Goal: Transaction & Acquisition: Purchase product/service

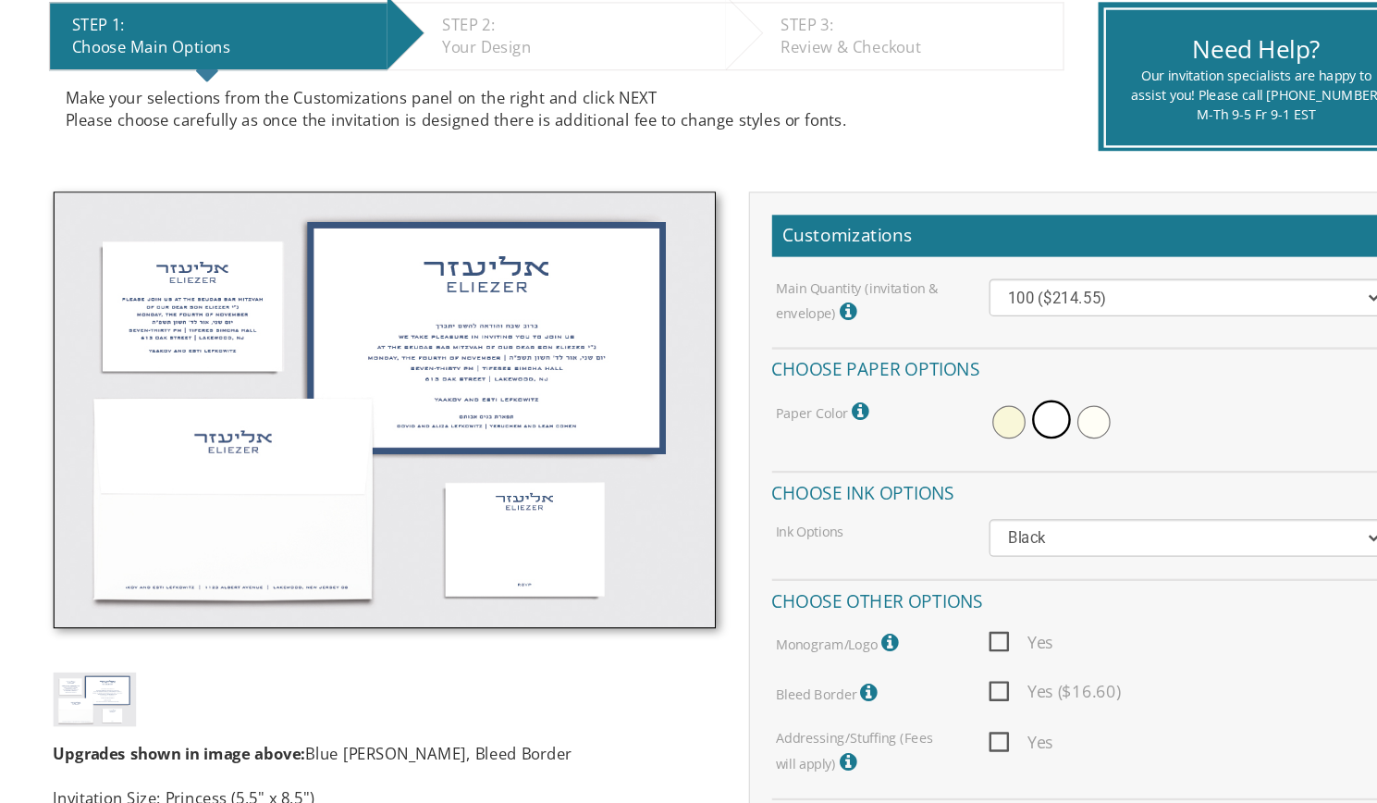
scroll to position [332, 0]
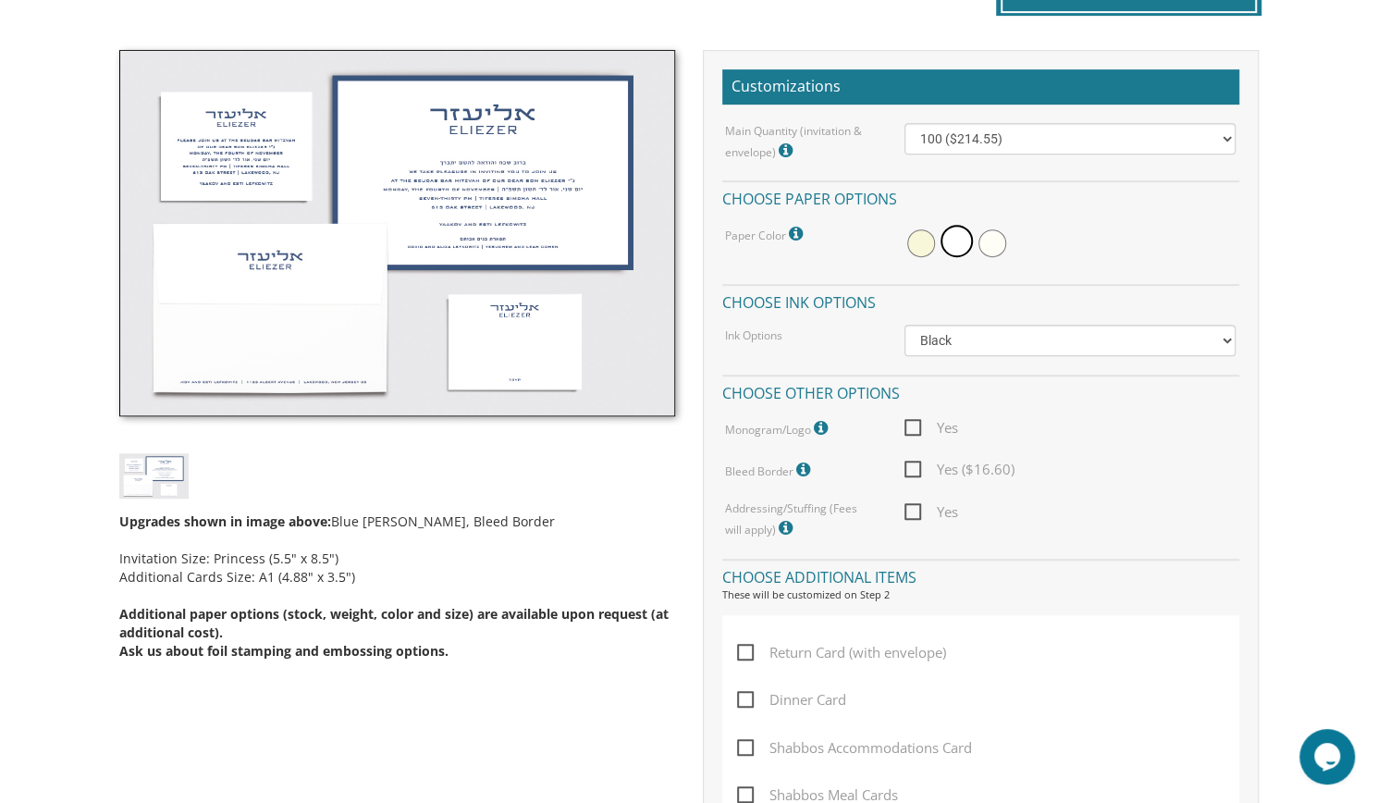
scroll to position [532, 0]
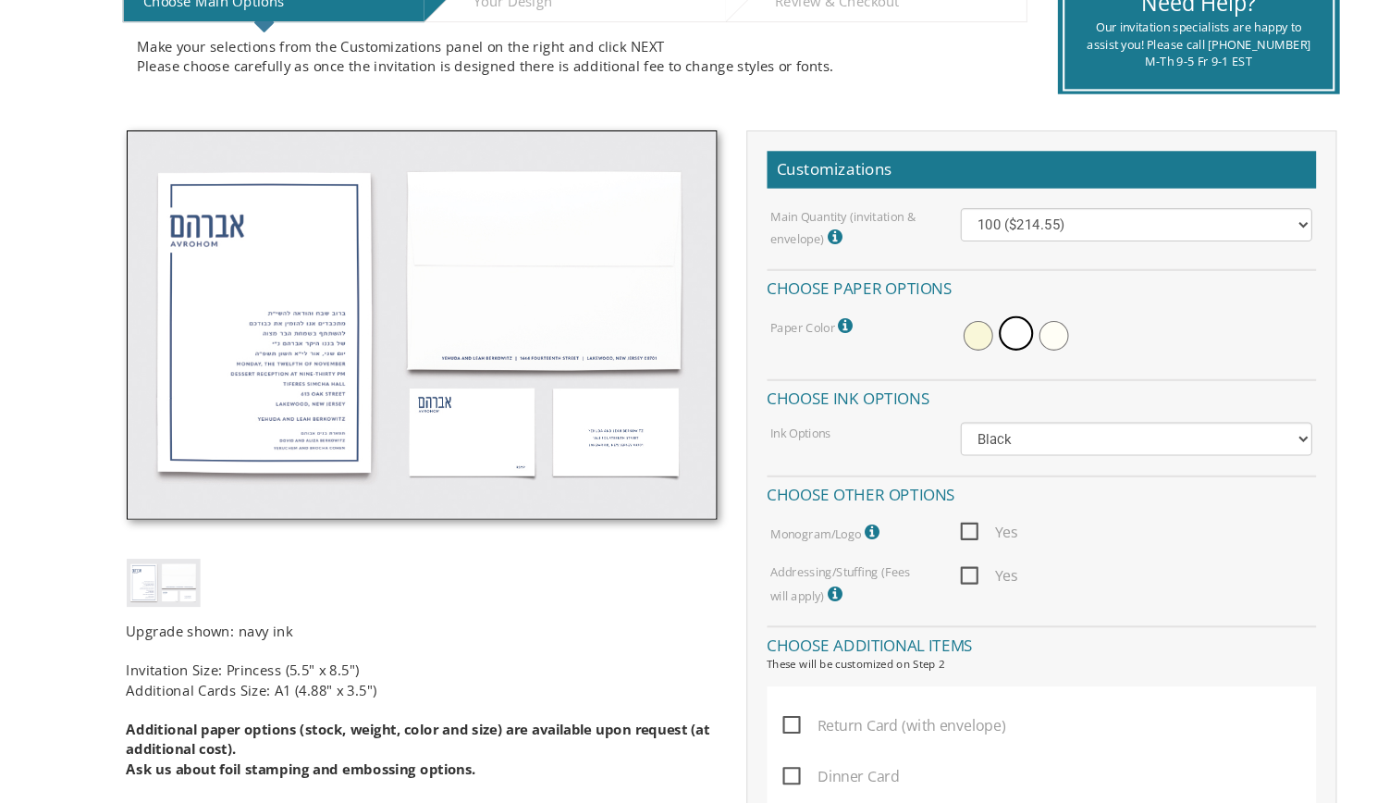
scroll to position [421, 0]
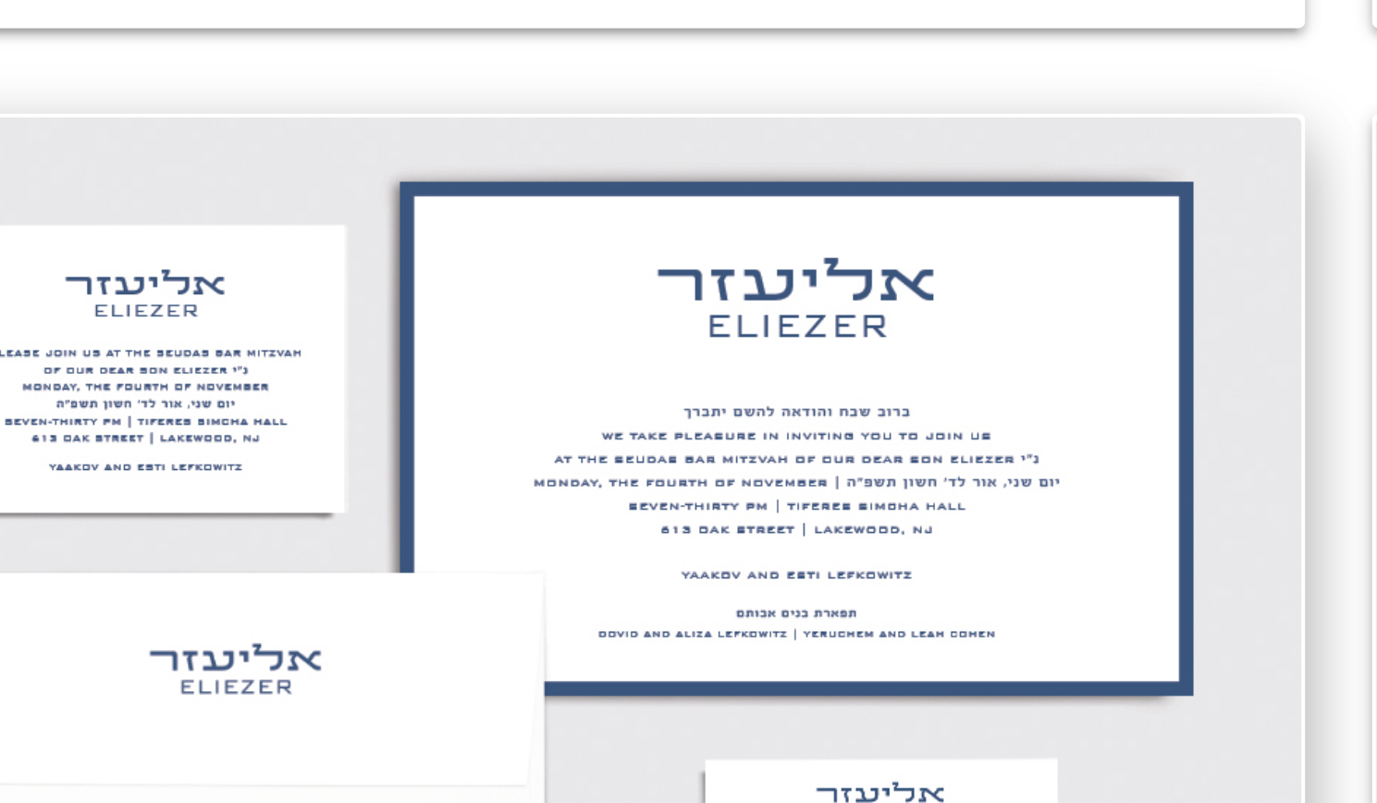
scroll to position [242, 0]
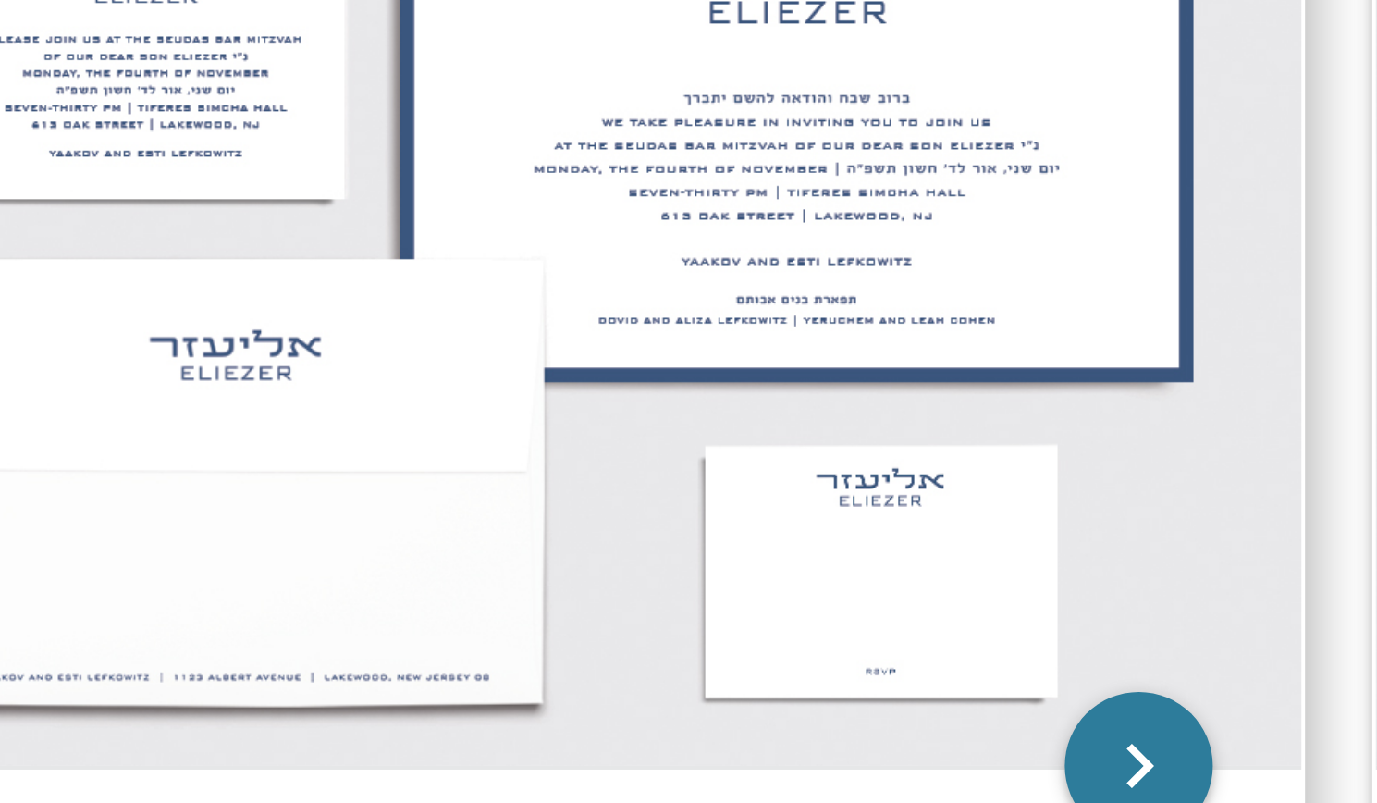
drag, startPoint x: 393, startPoint y: 631, endPoint x: 393, endPoint y: 709, distance: 78.6
click at [393, 709] on img at bounding box center [298, 613] width 366 height 240
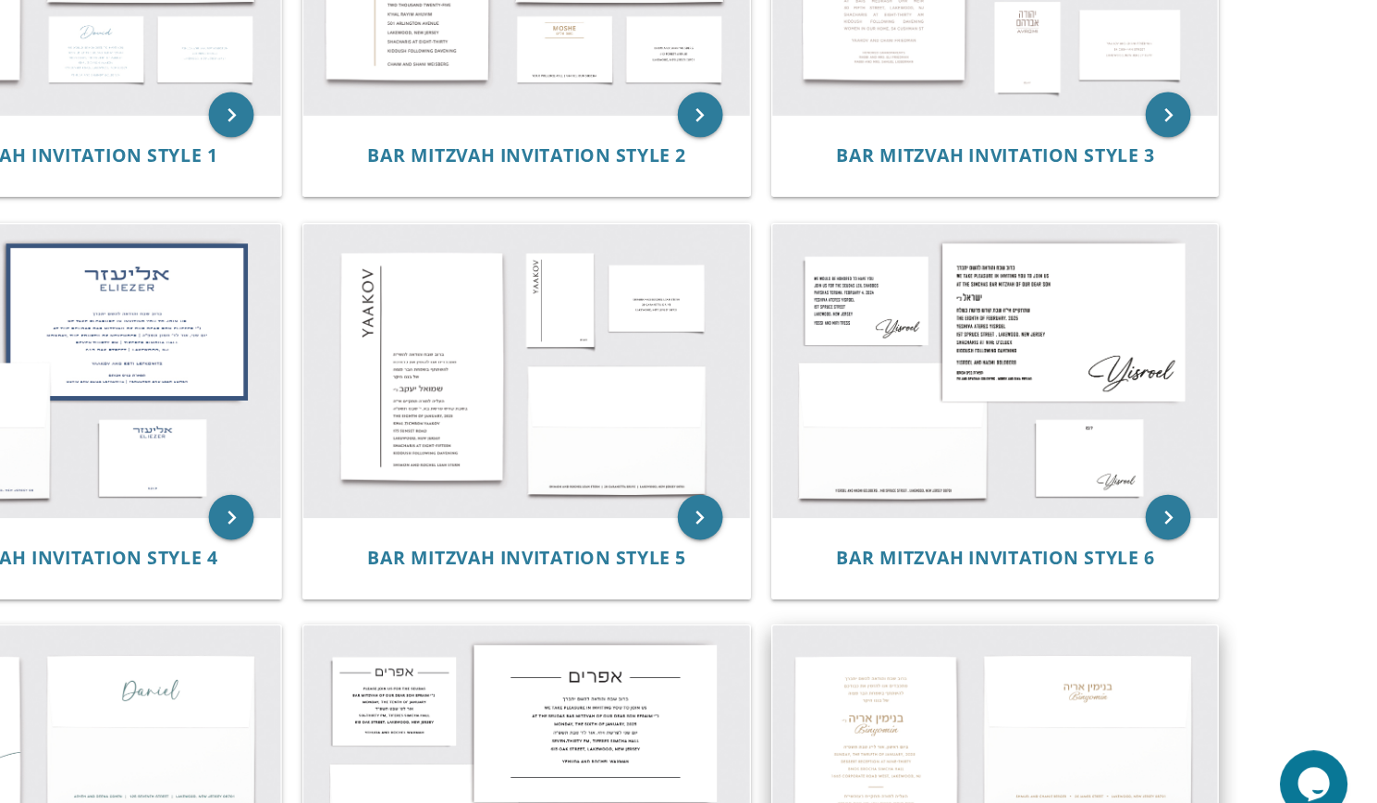
scroll to position [438, 0]
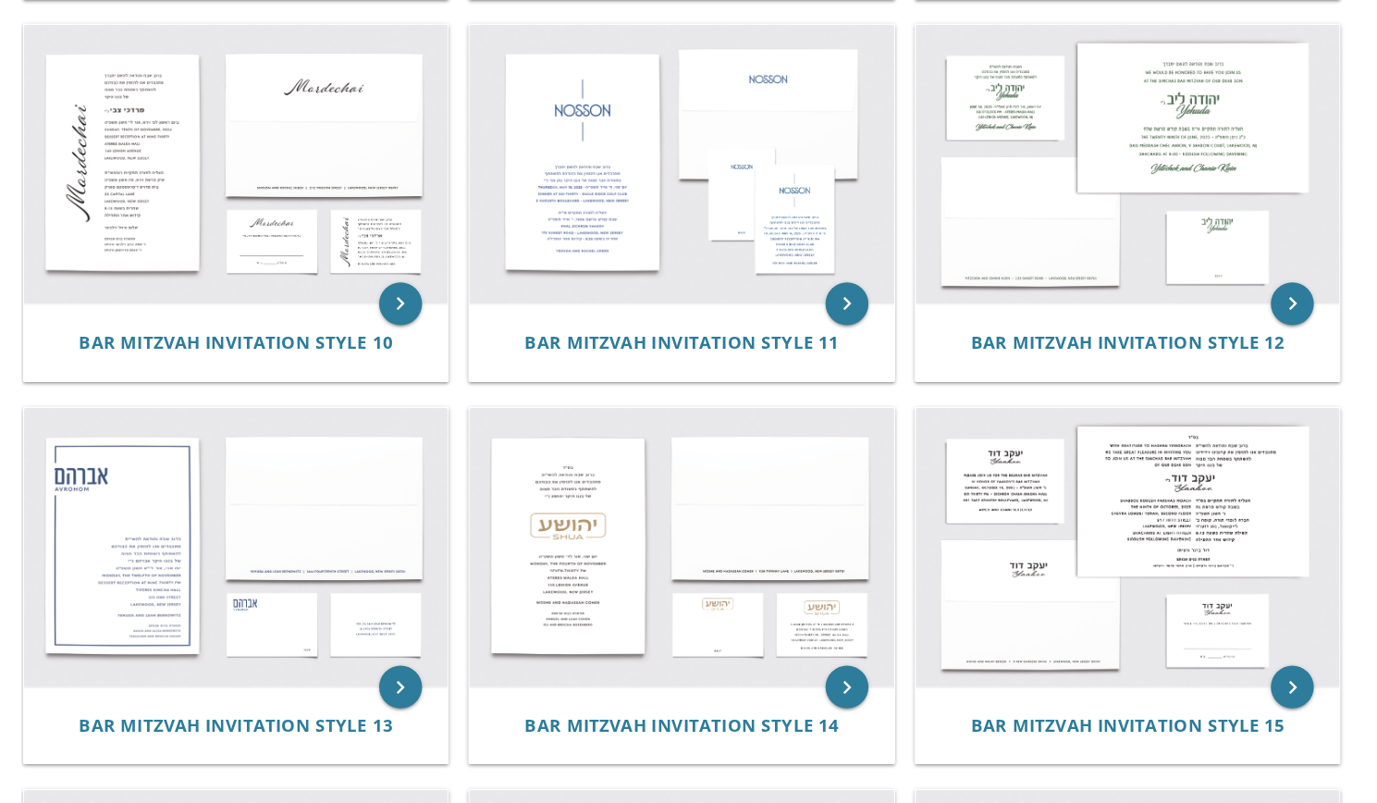
scroll to position [1262, 0]
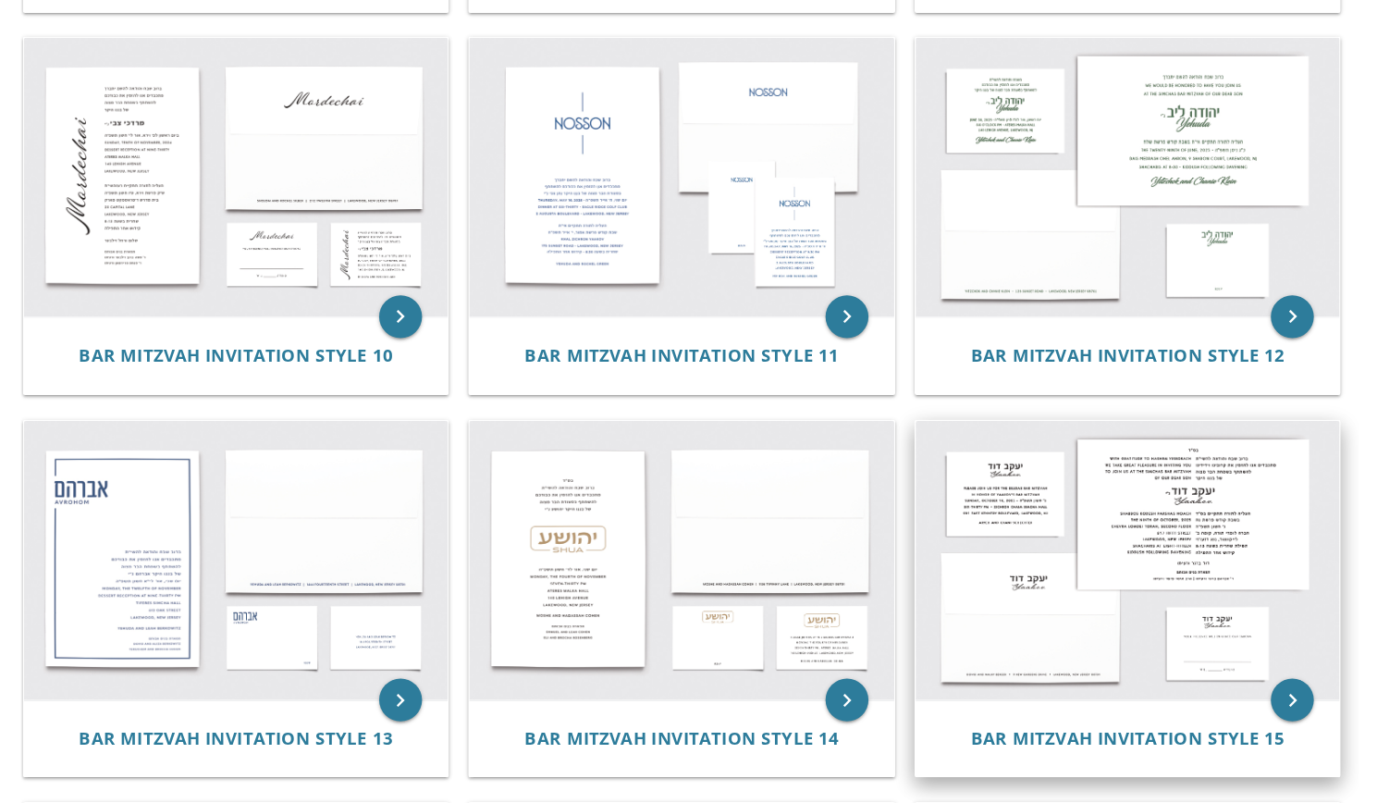
click at [1065, 617] on img at bounding box center [1066, 582] width 366 height 240
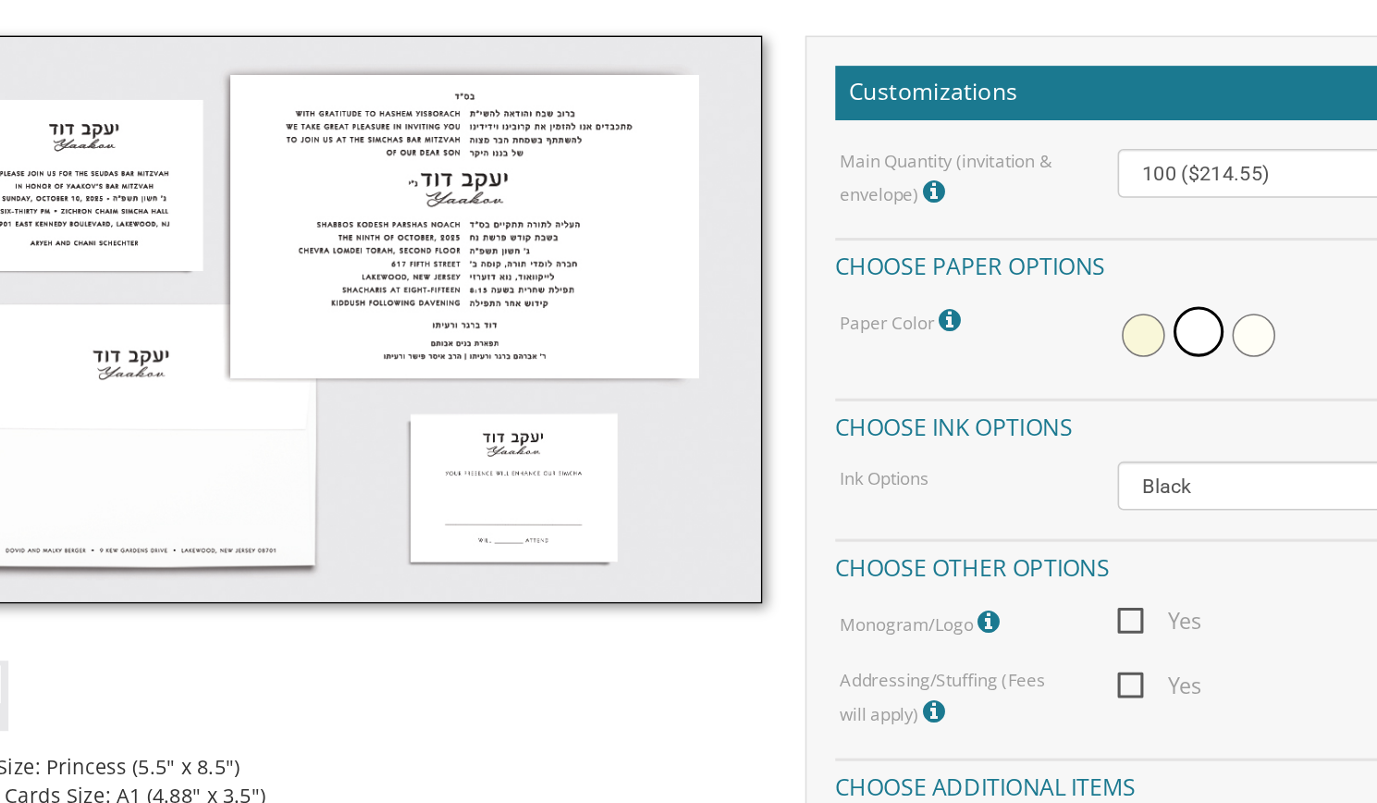
scroll to position [409, 0]
click at [572, 324] on img at bounding box center [397, 325] width 556 height 366
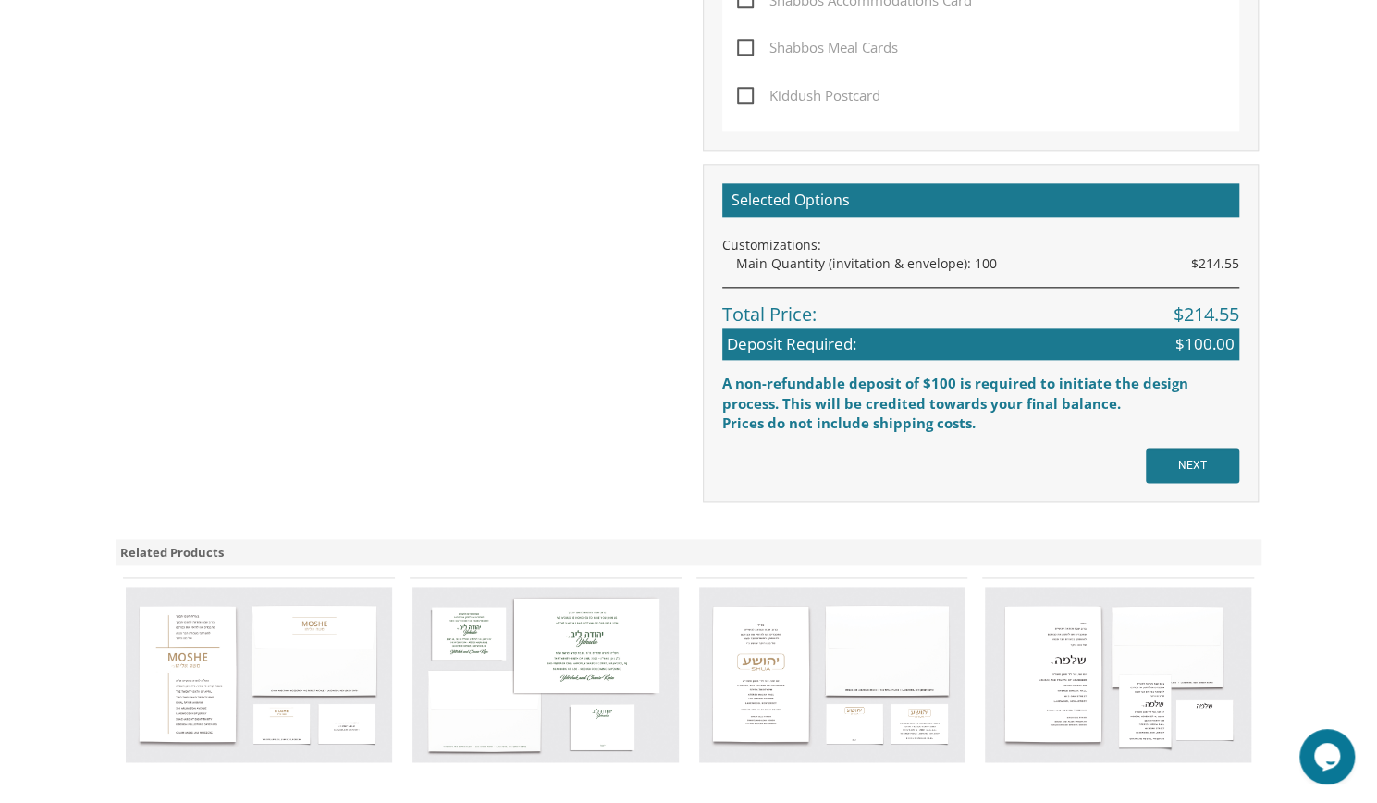
scroll to position [1209, 0]
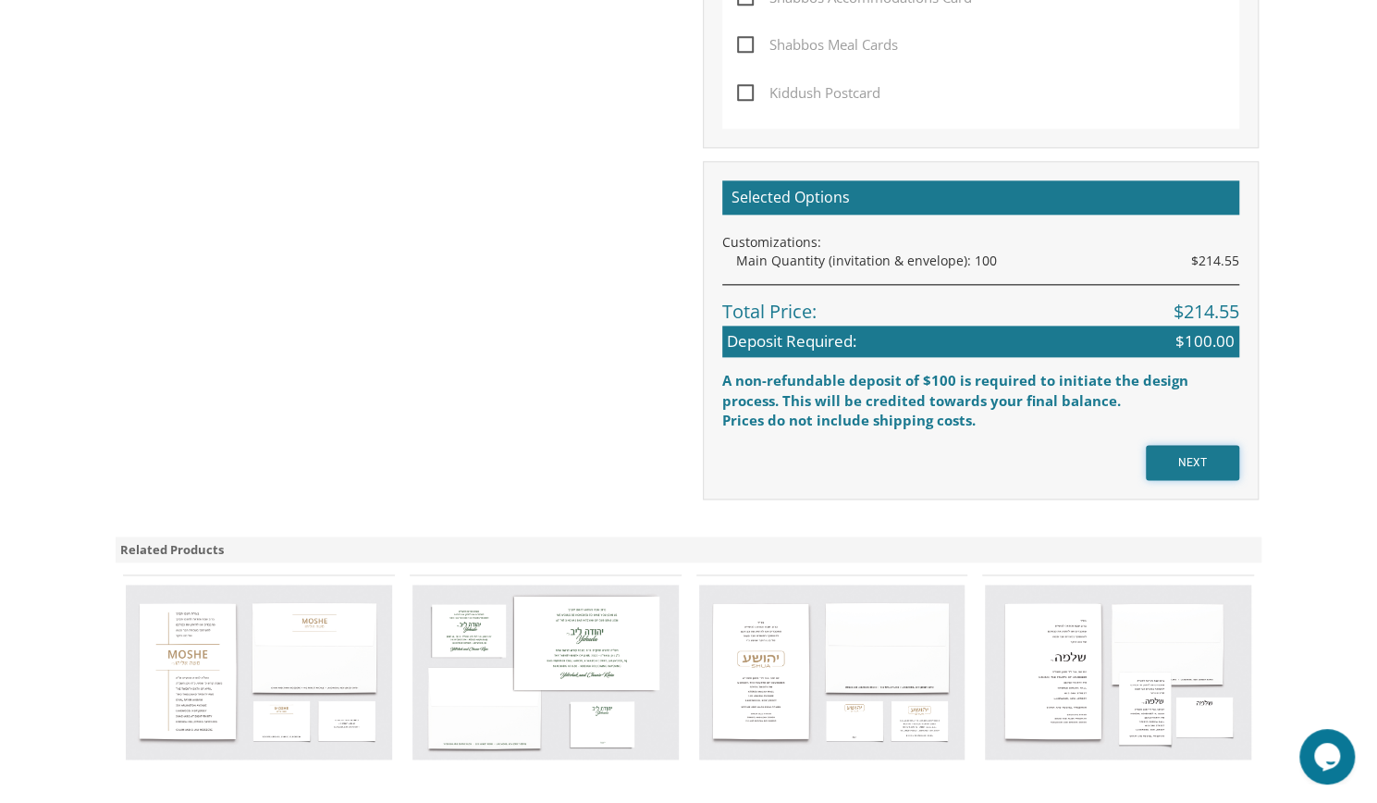
click at [1191, 456] on input "NEXT" at bounding box center [1192, 462] width 93 height 35
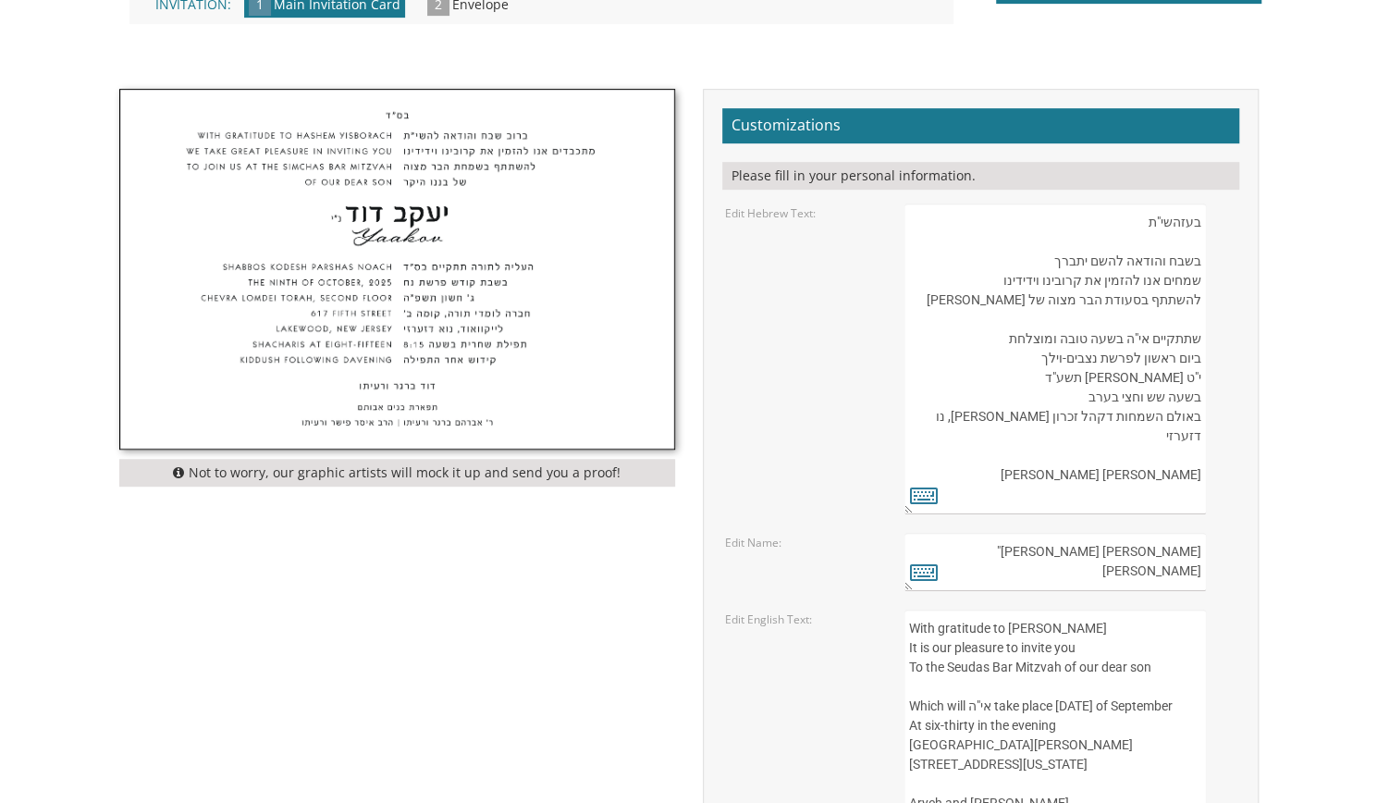
scroll to position [488, 0]
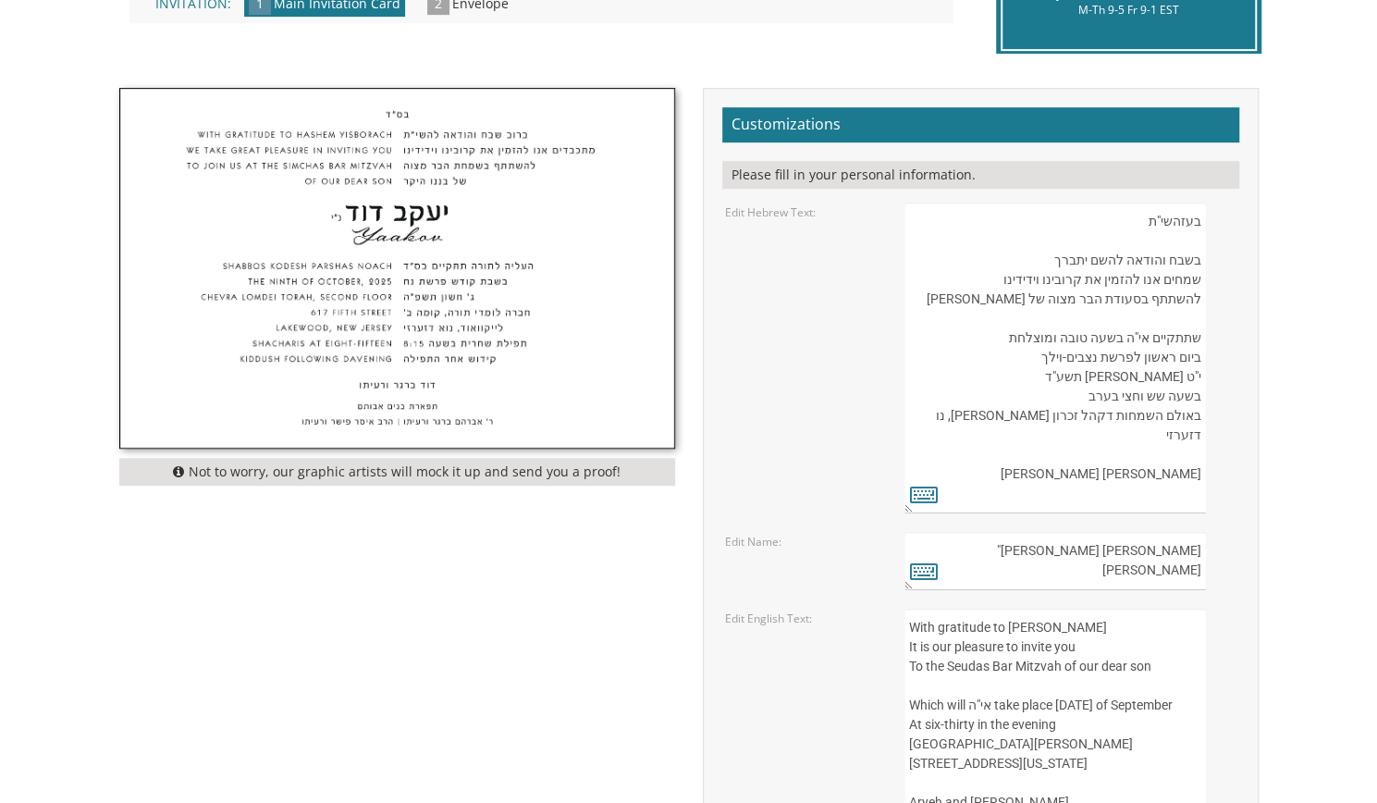
drag, startPoint x: 1138, startPoint y: 220, endPoint x: 1078, endPoint y: 449, distance: 236.9
click at [1078, 449] on textarea "בעזהשי"ת בשבח והודאה להשם יתברך שמחים אנו להזמין את קרובינו וידידינו להשתתף בסע…" at bounding box center [1055, 358] width 301 height 311
click at [1138, 416] on textarea "בעזהשי"ת בשבח והודאה להשם יתברך שמחים אנו להזמין את קרובינו וידידינו להשתתף בסע…" at bounding box center [1055, 358] width 301 height 311
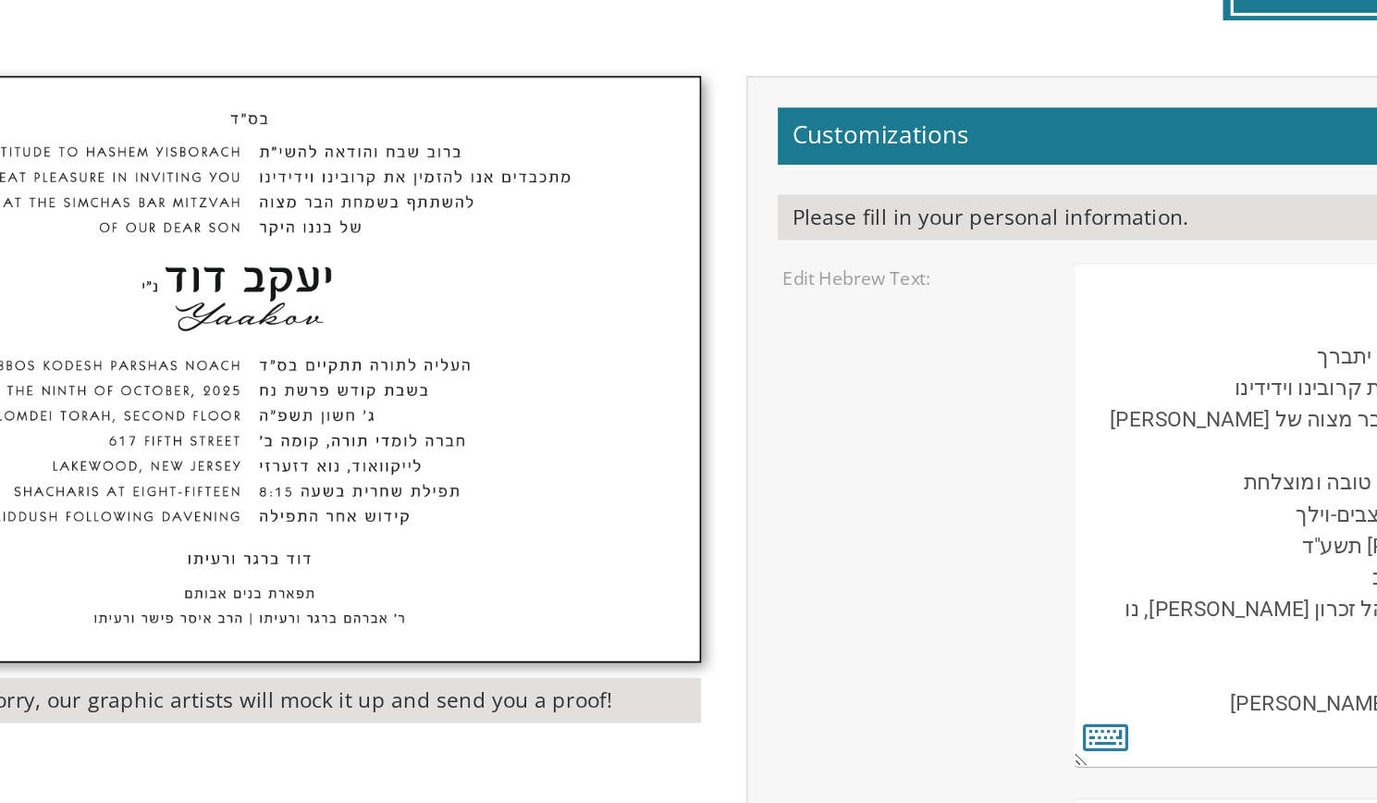
scroll to position [385, 0]
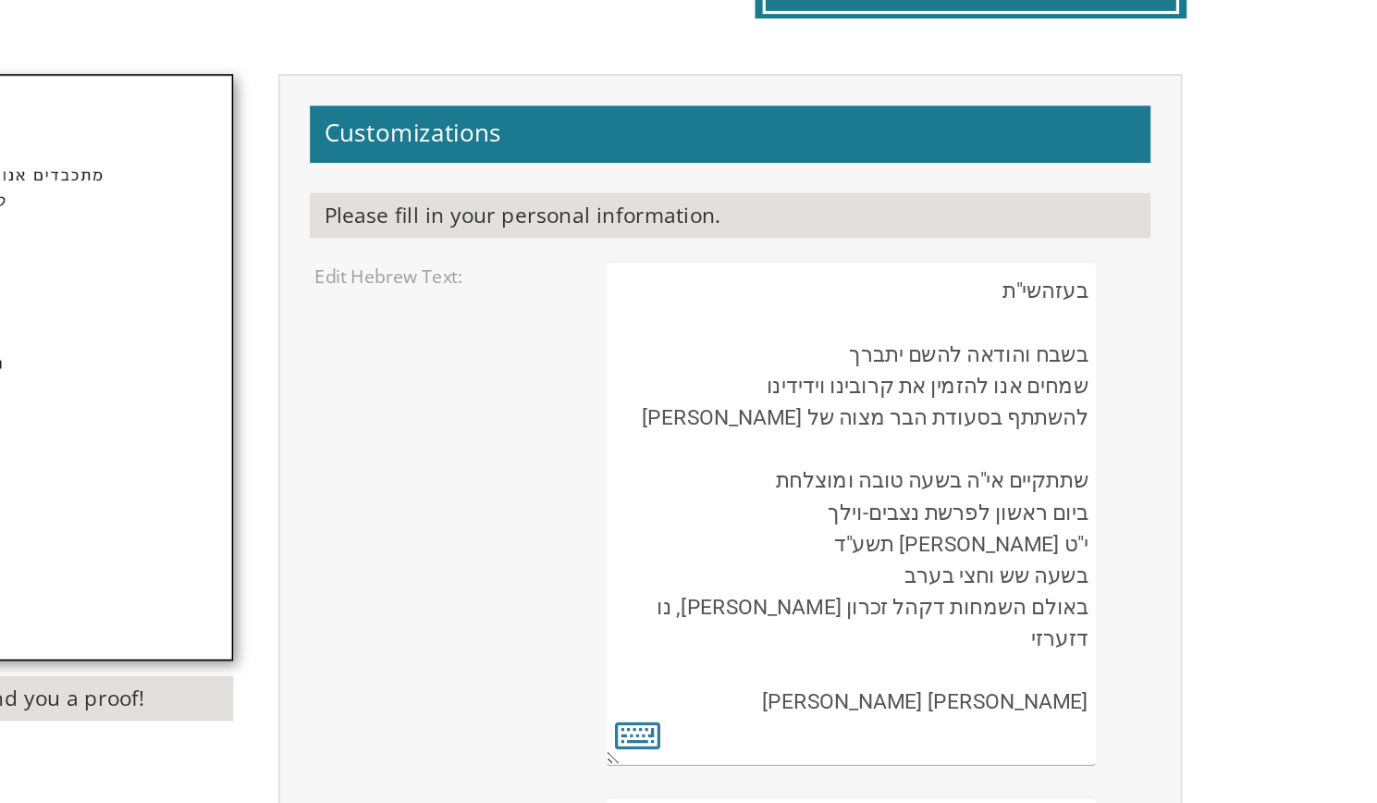
click at [1188, 450] on textarea "בעזהשי"ת בשבח והודאה להשם יתברך שמחים אנו להזמין את קרובינו וידידינו להשתתף בסע…" at bounding box center [1055, 461] width 301 height 311
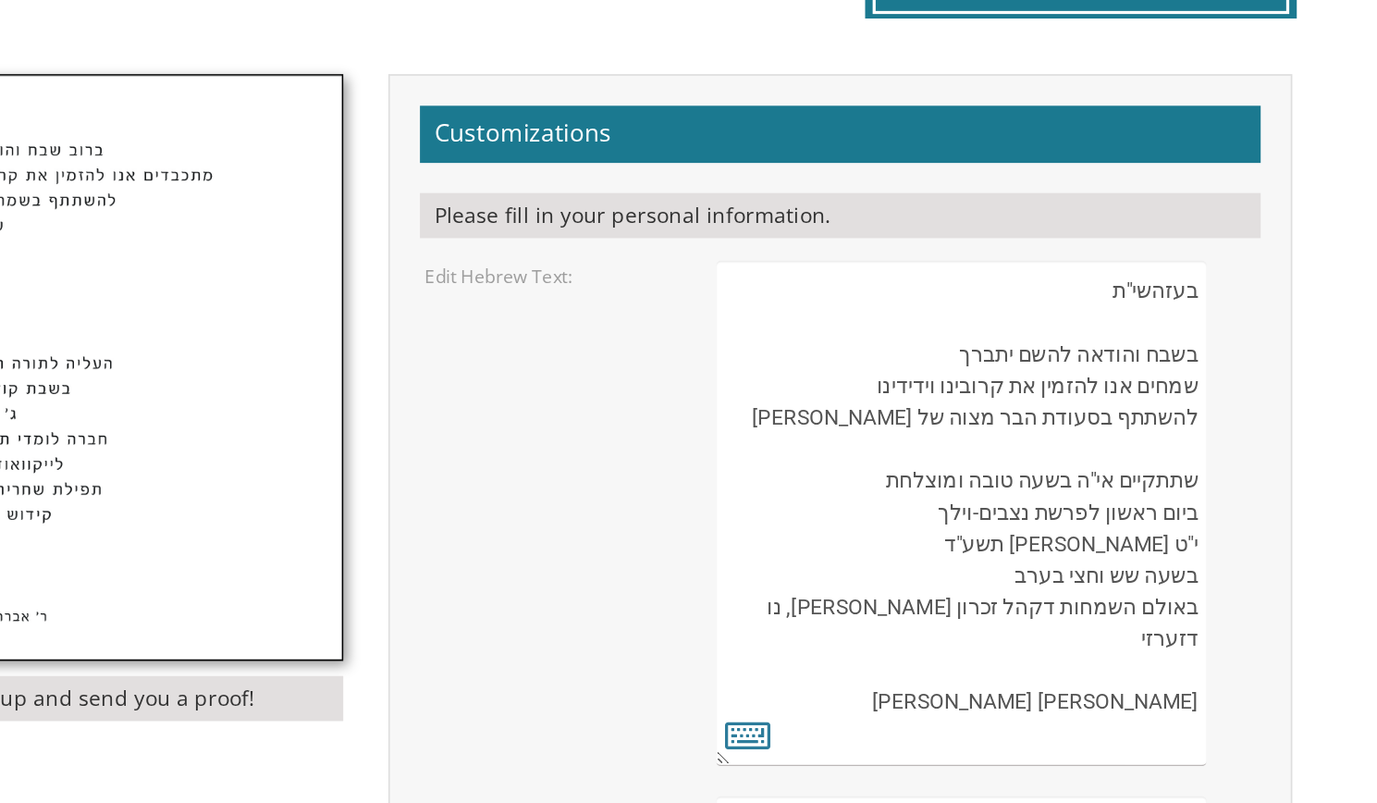
click at [1194, 449] on textarea "בעזהשי"ת בשבח והודאה להשם יתברך שמחים אנו להזמין את קרובינו וידידינו להשתתף בסע…" at bounding box center [1055, 461] width 301 height 311
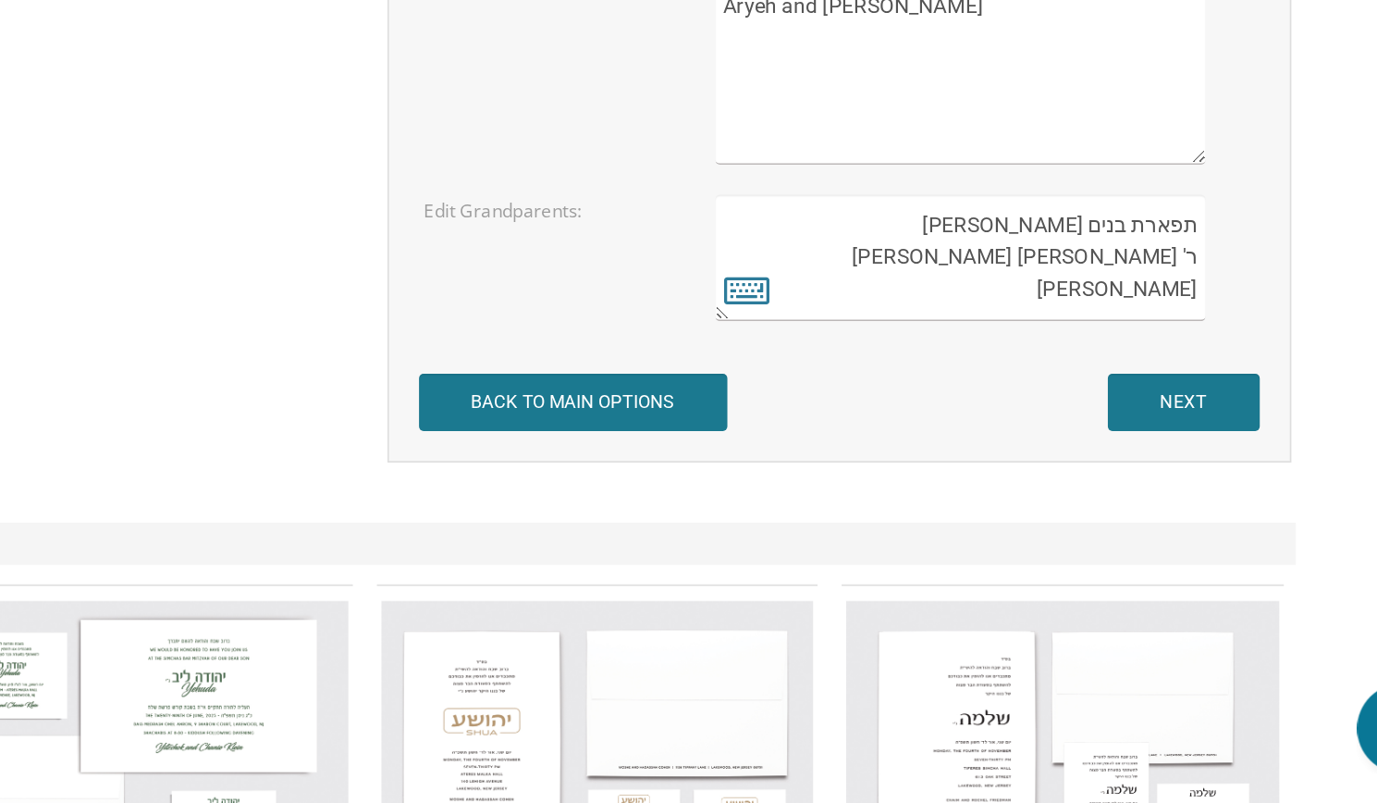
scroll to position [979, 0]
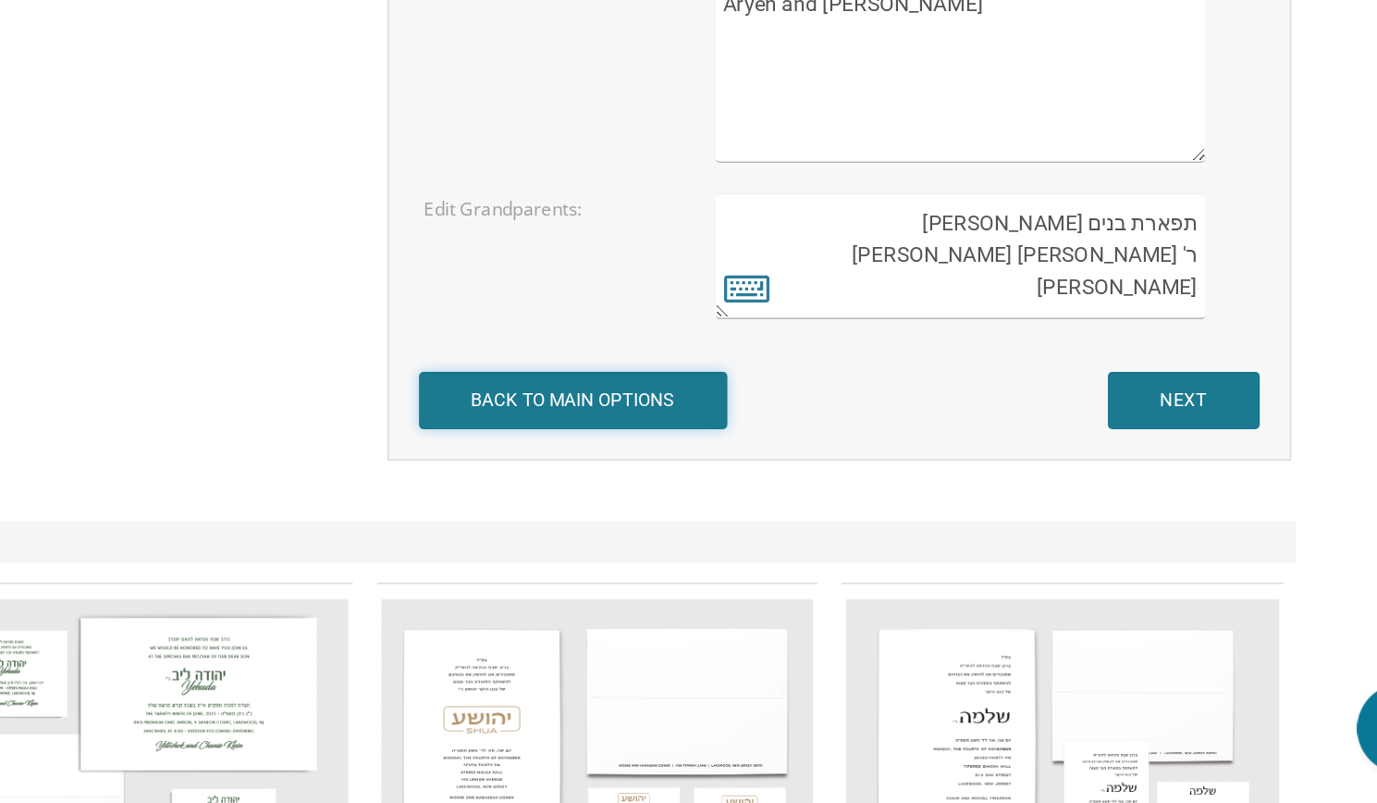
click at [860, 560] on input "BACK TO MAIN OPTIONS" at bounding box center [817, 554] width 190 height 35
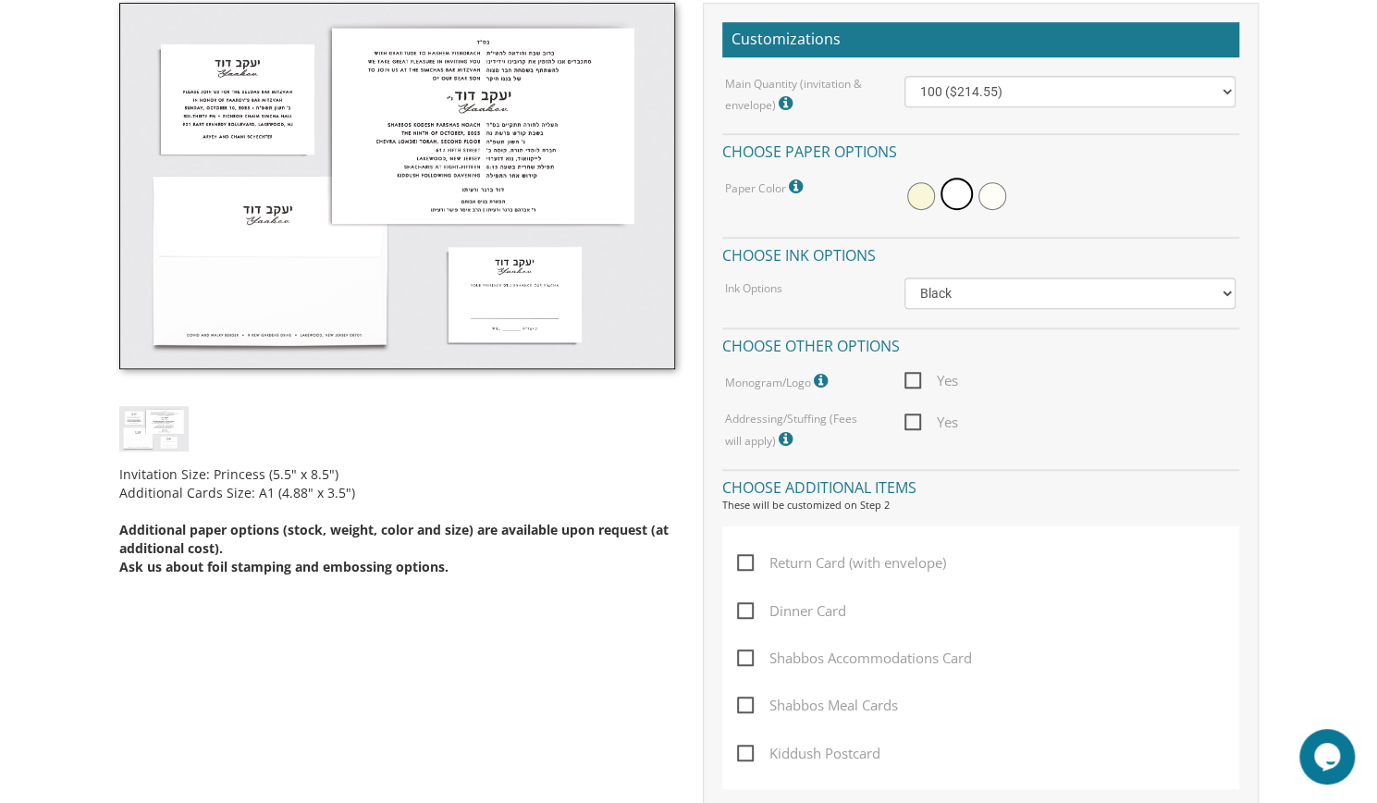
click at [626, 637] on div "Invitation Size: Princess (5.5" x 8.5") Additional Cards Size: A1 (4.88" x 3.5"…" at bounding box center [688, 581] width 1167 height 1156
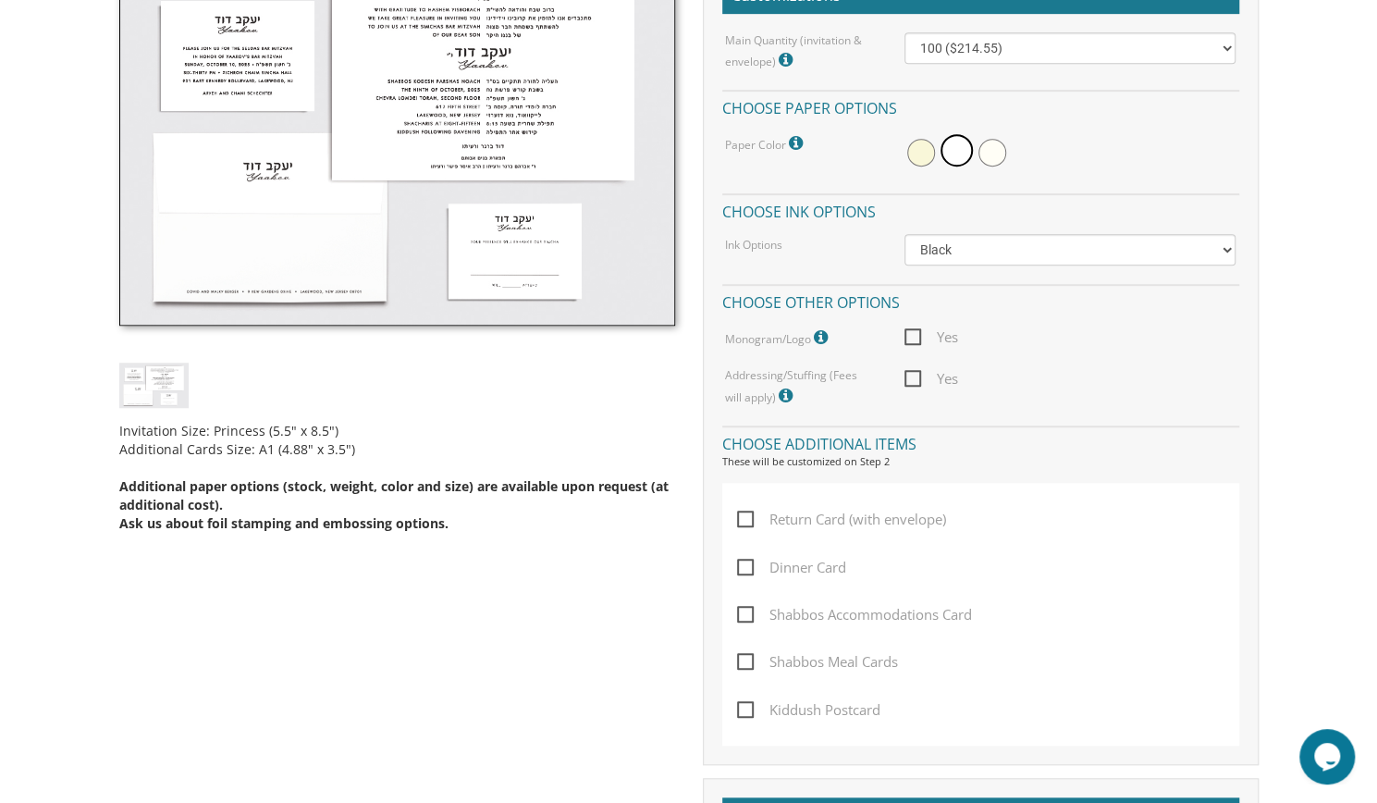
scroll to position [596, 0]
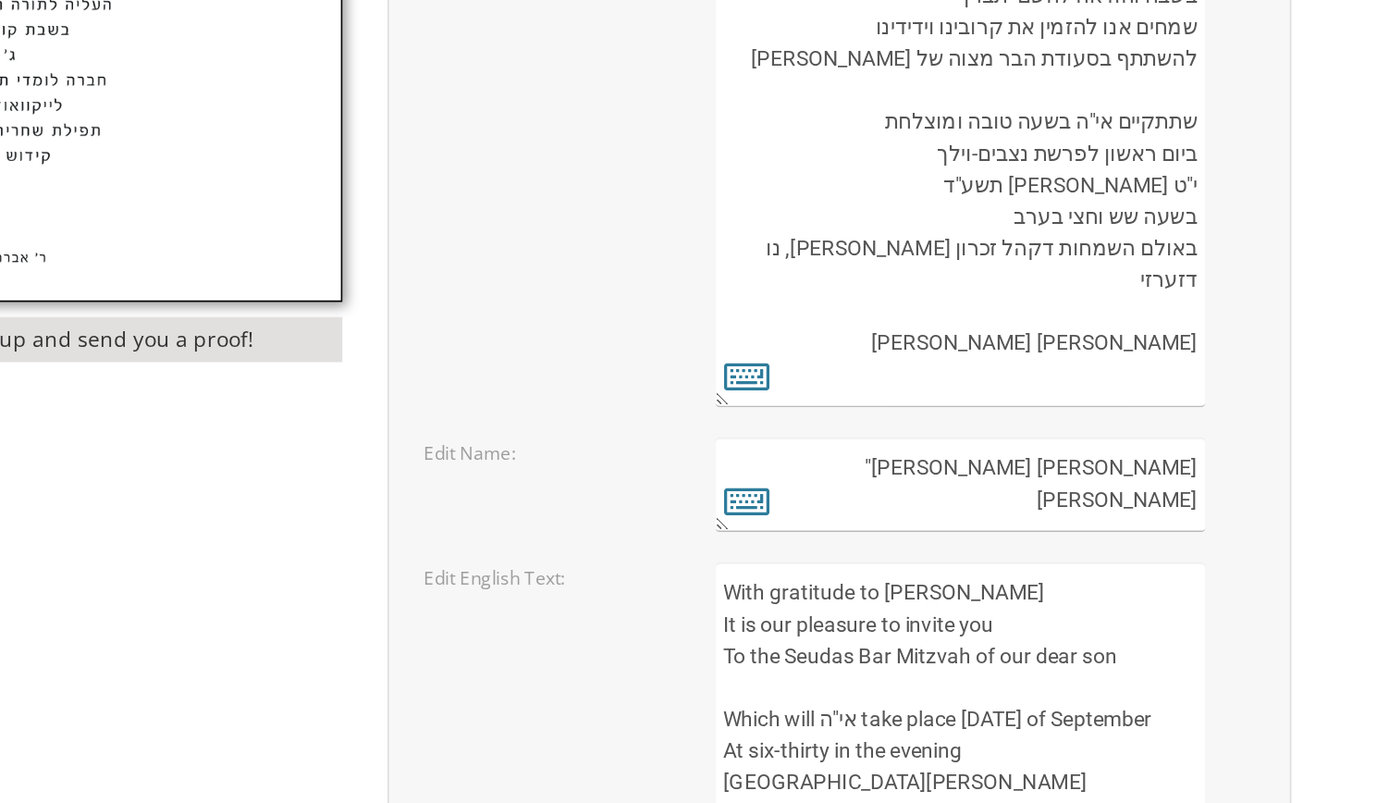
scroll to position [749, 0]
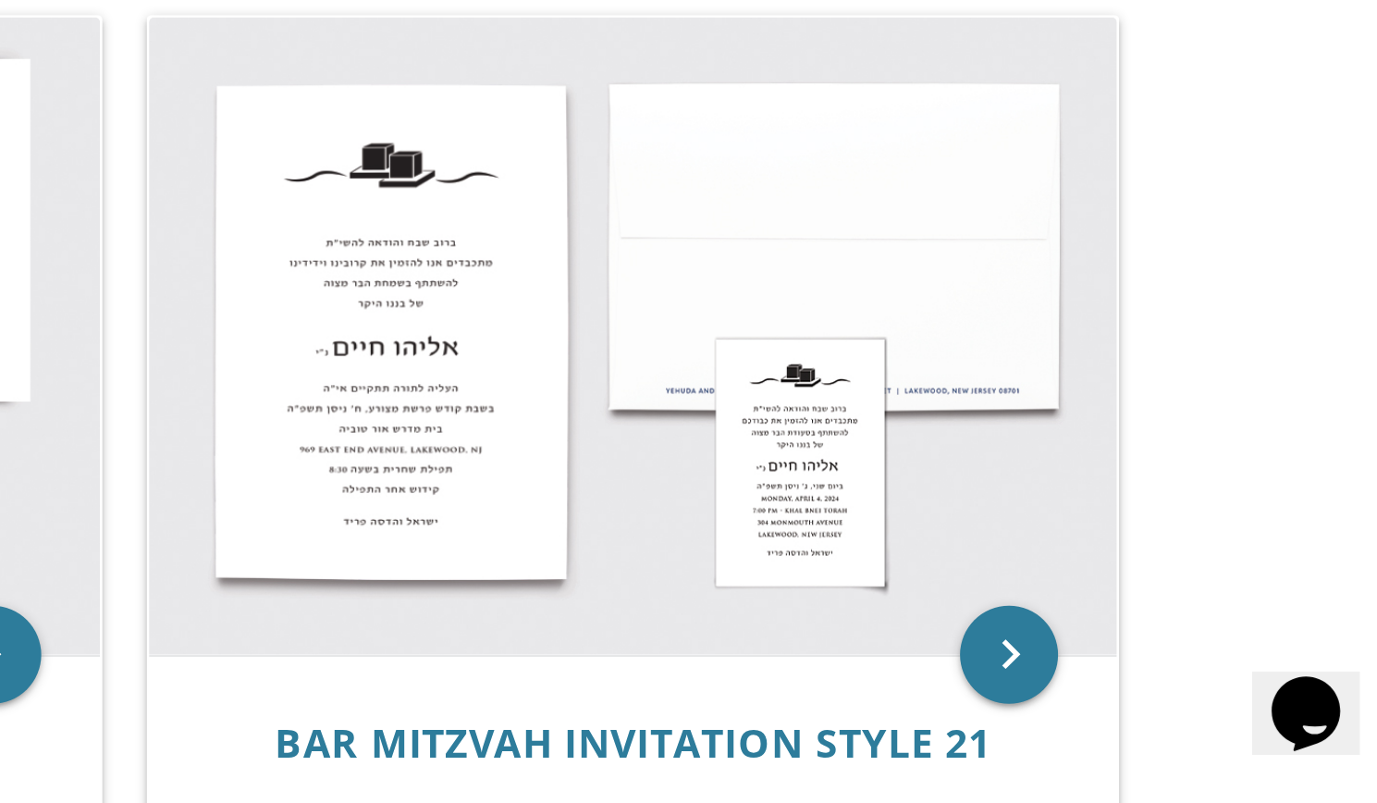
scroll to position [1891, 0]
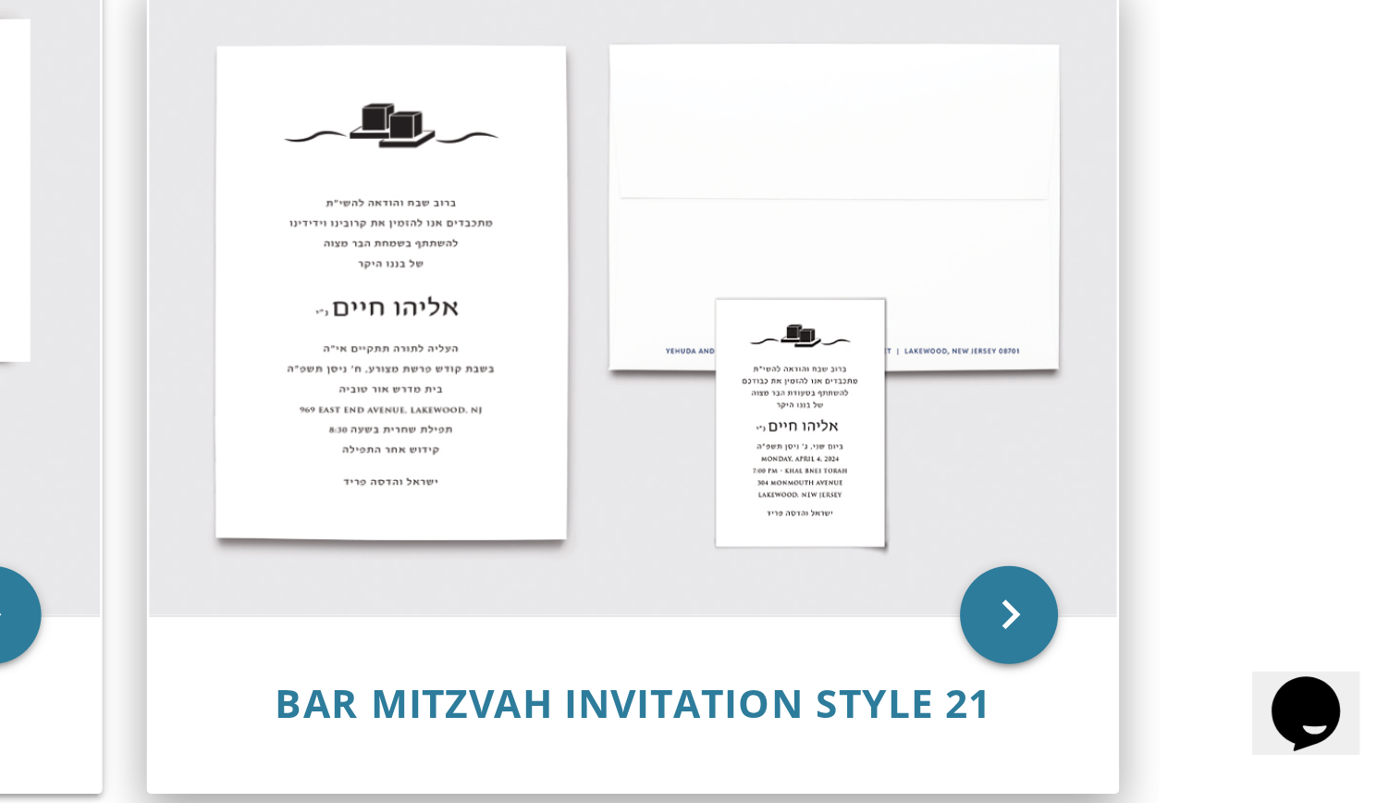
drag, startPoint x: 855, startPoint y: 510, endPoint x: 966, endPoint y: 642, distance: 172.7
click at [966, 642] on img at bounding box center [1066, 611] width 366 height 240
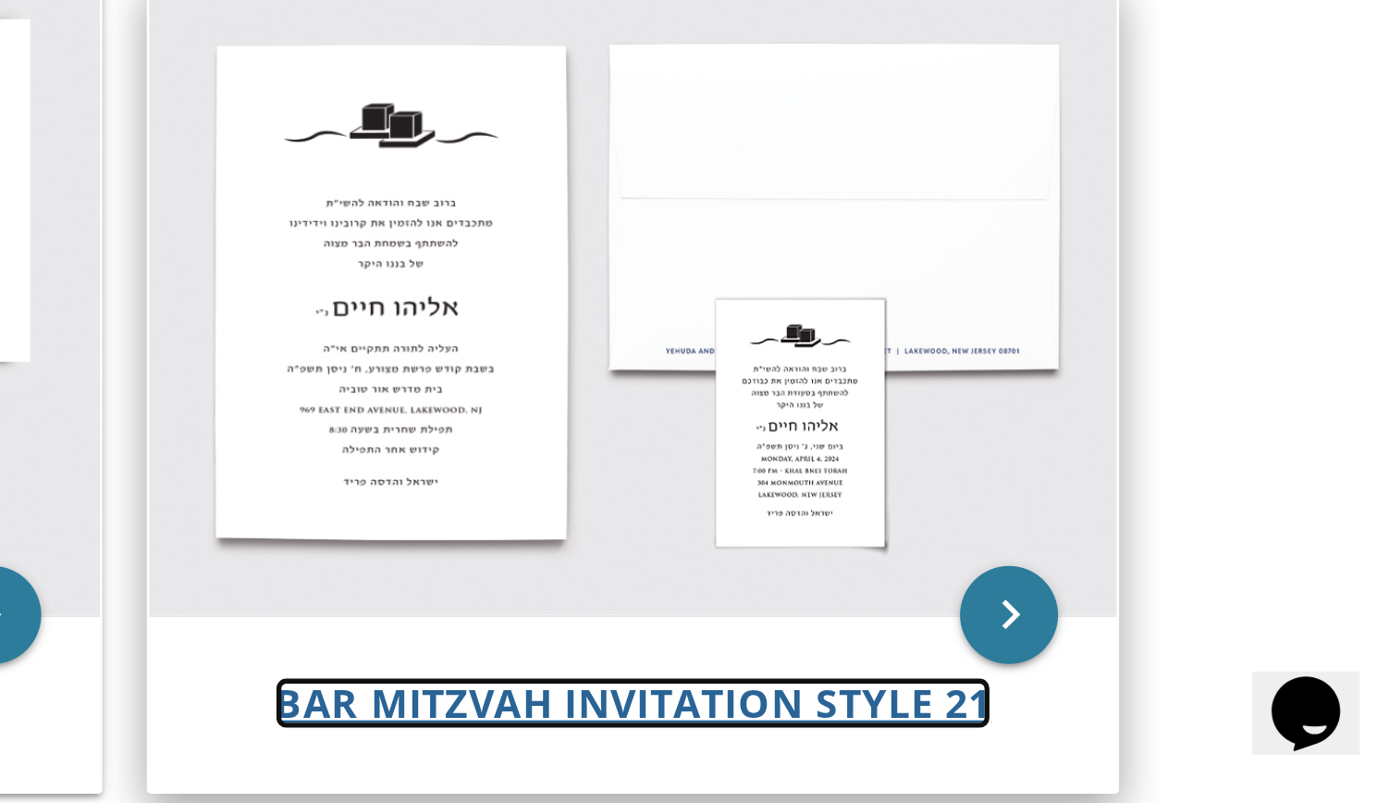
click at [1001, 763] on span "Bar Mitzvah Invitation Style 21" at bounding box center [1065, 765] width 271 height 20
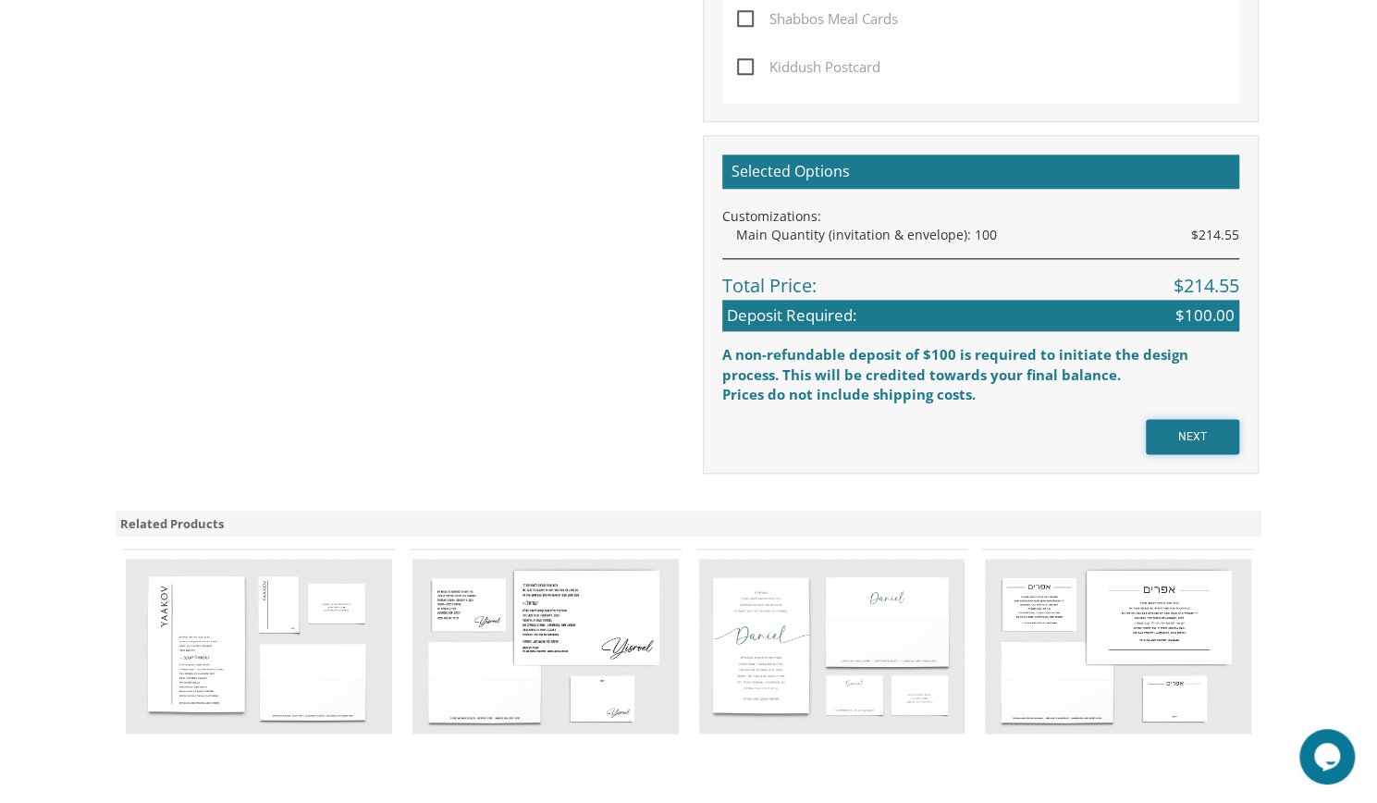
click at [1206, 427] on input "NEXT" at bounding box center [1192, 436] width 93 height 35
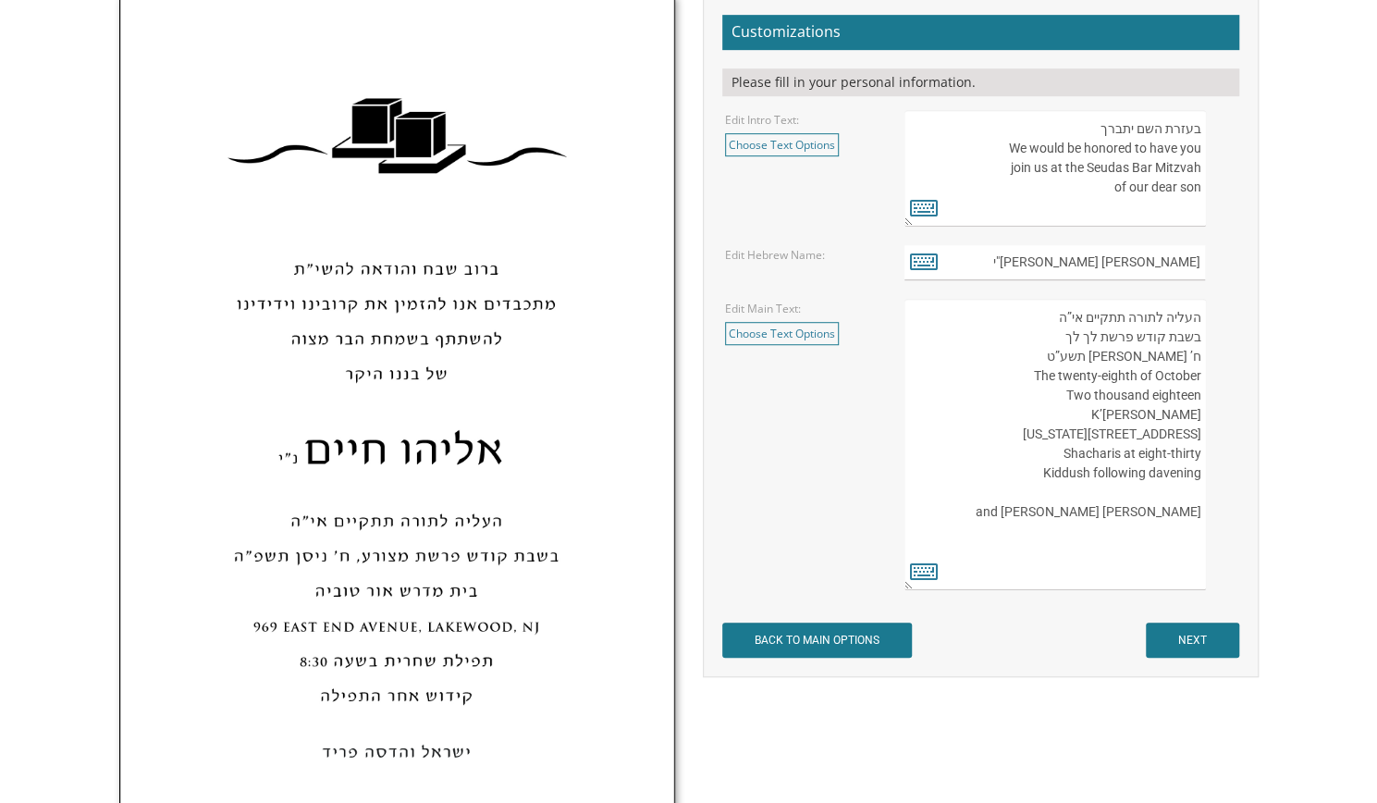
scroll to position [582, 0]
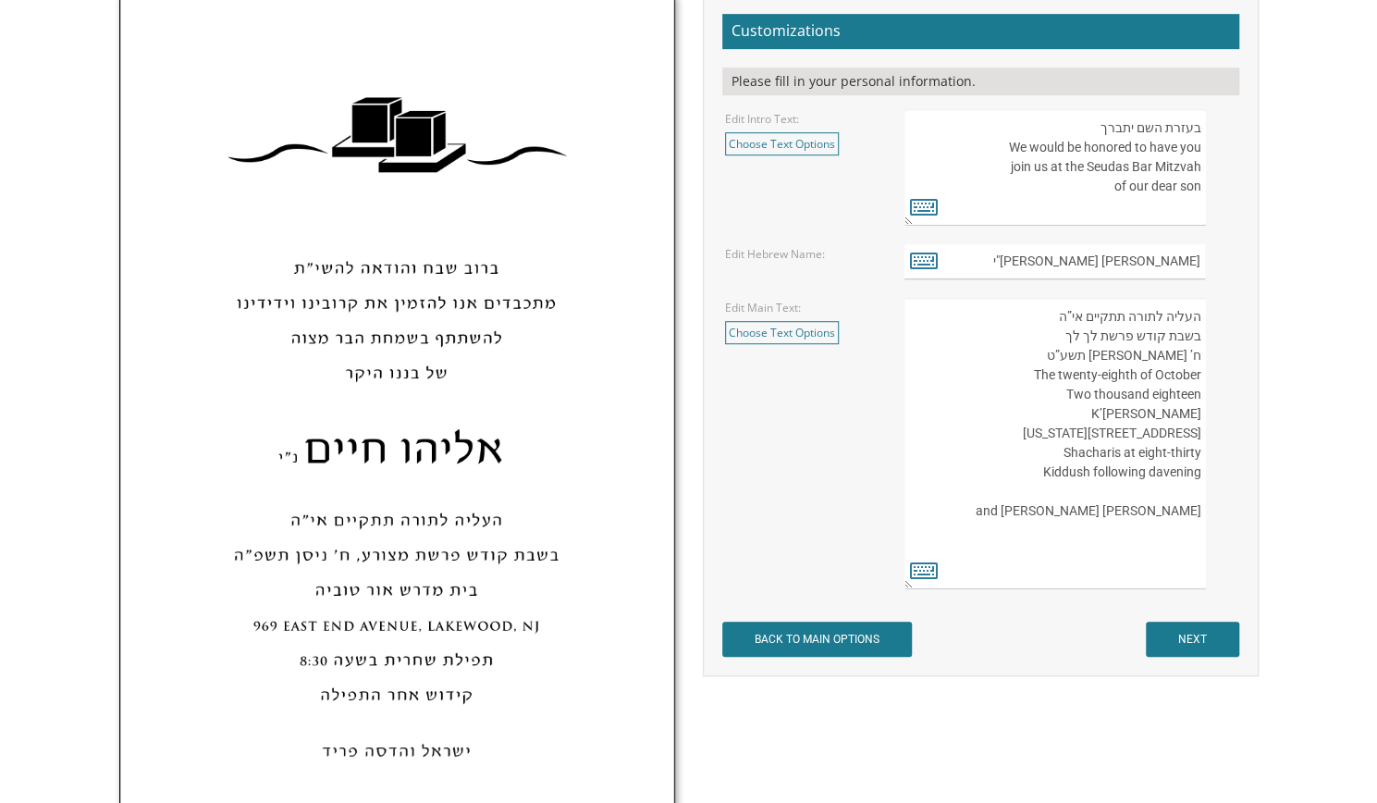
click at [1143, 363] on textarea "העליה לתורה תתקיים אי”ה בשבת קודש פרשת לך לך ח’ [PERSON_NAME] תשע”ט The twenty-…" at bounding box center [1055, 443] width 301 height 291
click at [1201, 365] on textarea "העליה לתורה תתקיים אי”ה בשבת קודש פרשת לך לך ח’ [PERSON_NAME] תשע”ט The twenty-…" at bounding box center [1055, 443] width 301 height 291
click at [1065, 338] on textarea "העליה לתורה תתקיים אי”ה בשבת קודש פרשת לך לך ח’ חשון תשע”ט The twenty-eighth of…" at bounding box center [1055, 443] width 301 height 291
click at [1069, 338] on textarea "העליה לתורה תתקיים אי”ה בשבת קודש פרשת לך לך ח’ חשון תשע”ט The twenty-eighth of…" at bounding box center [1055, 443] width 301 height 291
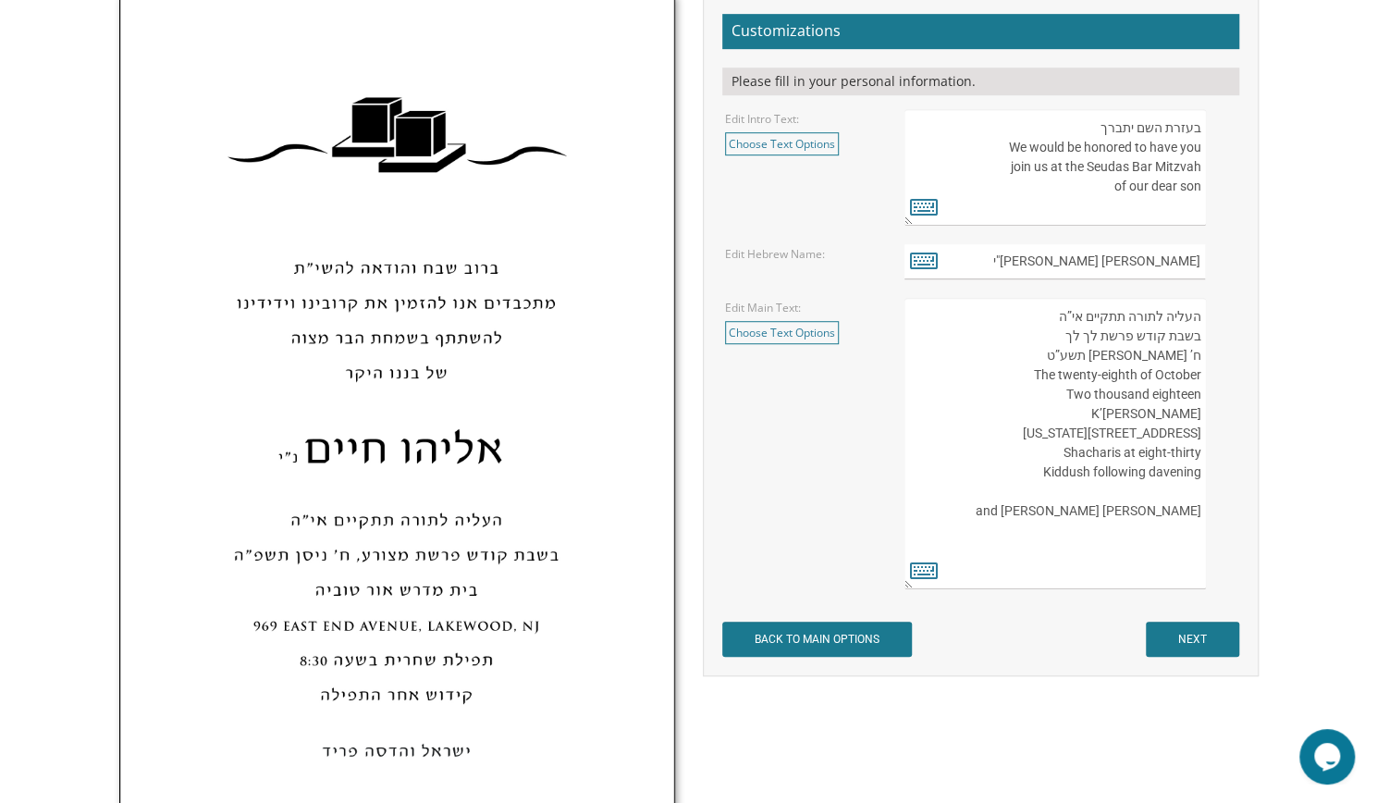
click at [1073, 338] on textarea "העליה לתורה תתקיים אי”ה בשבת קודש פרשת לך לך ח’ חשון תשע”ט The twenty-eighth of…" at bounding box center [1055, 443] width 301 height 291
click at [926, 557] on icon at bounding box center [924, 570] width 28 height 26
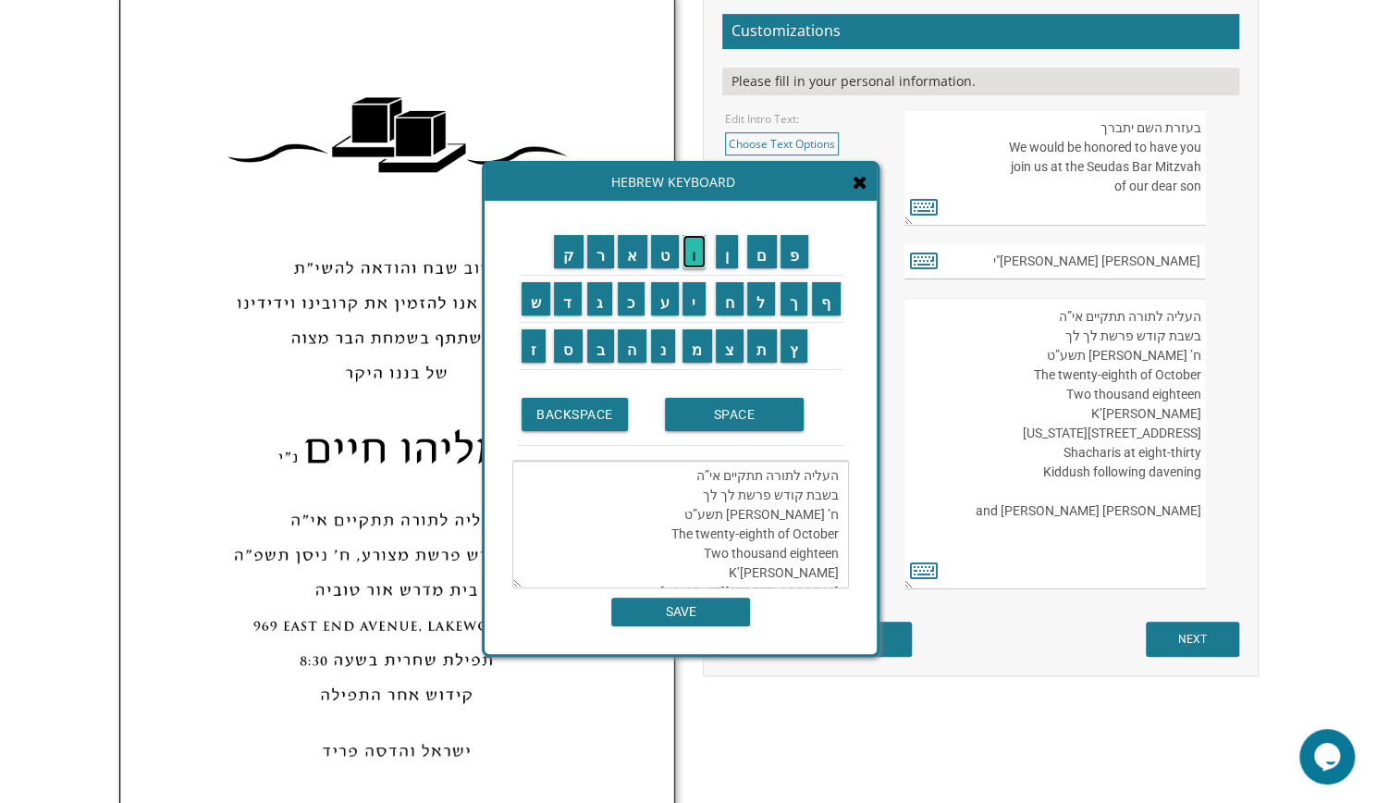
click at [704, 253] on input "ו" at bounding box center [694, 251] width 23 height 33
click at [697, 307] on input "י" at bounding box center [694, 298] width 23 height 33
click at [762, 308] on input "ל" at bounding box center [761, 298] width 28 height 33
click at [796, 308] on input "ך" at bounding box center [795, 298] width 28 height 33
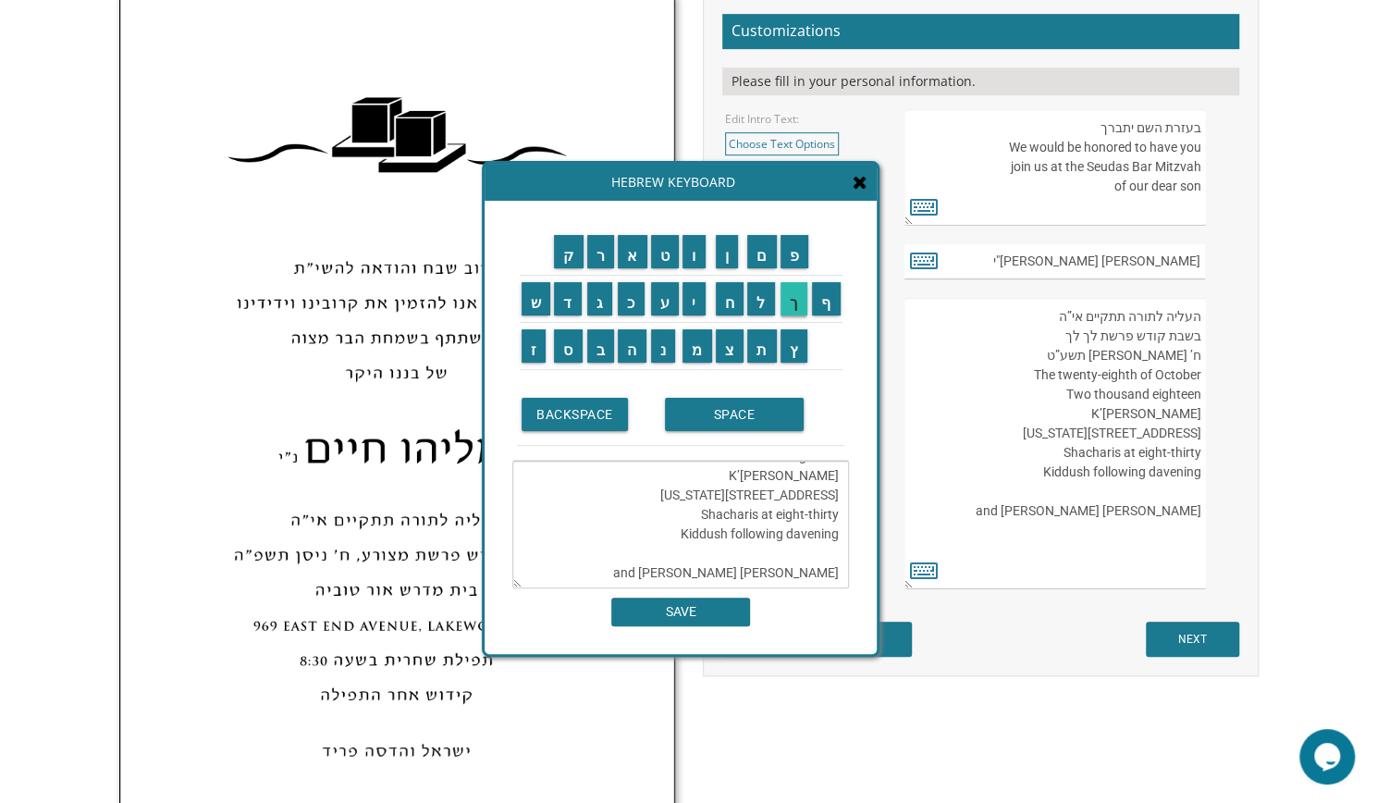
type textarea "העליה לתורה תתקיים אי”ה בשבת קודש פרשת לך לך ח’ חשון תשע”ט The twenty-eighth of…"
drag, startPoint x: 821, startPoint y: 571, endPoint x: 851, endPoint y: 564, distance: 30.3
click at [851, 564] on div "ק ר א ט ו ן ם פ ש ד ג כ ע י ח ל" at bounding box center [681, 427] width 392 height 453
click at [840, 580] on textarea "העליה לתורה תתקיים אי”ה בשבת קודש פרשת לך לך ח’ חשון תשע”ט The twenty-eighth of…" at bounding box center [680, 525] width 337 height 128
click at [822, 571] on textarea "העליה לתורה תתקיים אי”ה בשבת קודש פרשת לך לך ח’ חשון תשע”ט The twenty-eighth of…" at bounding box center [680, 525] width 337 height 128
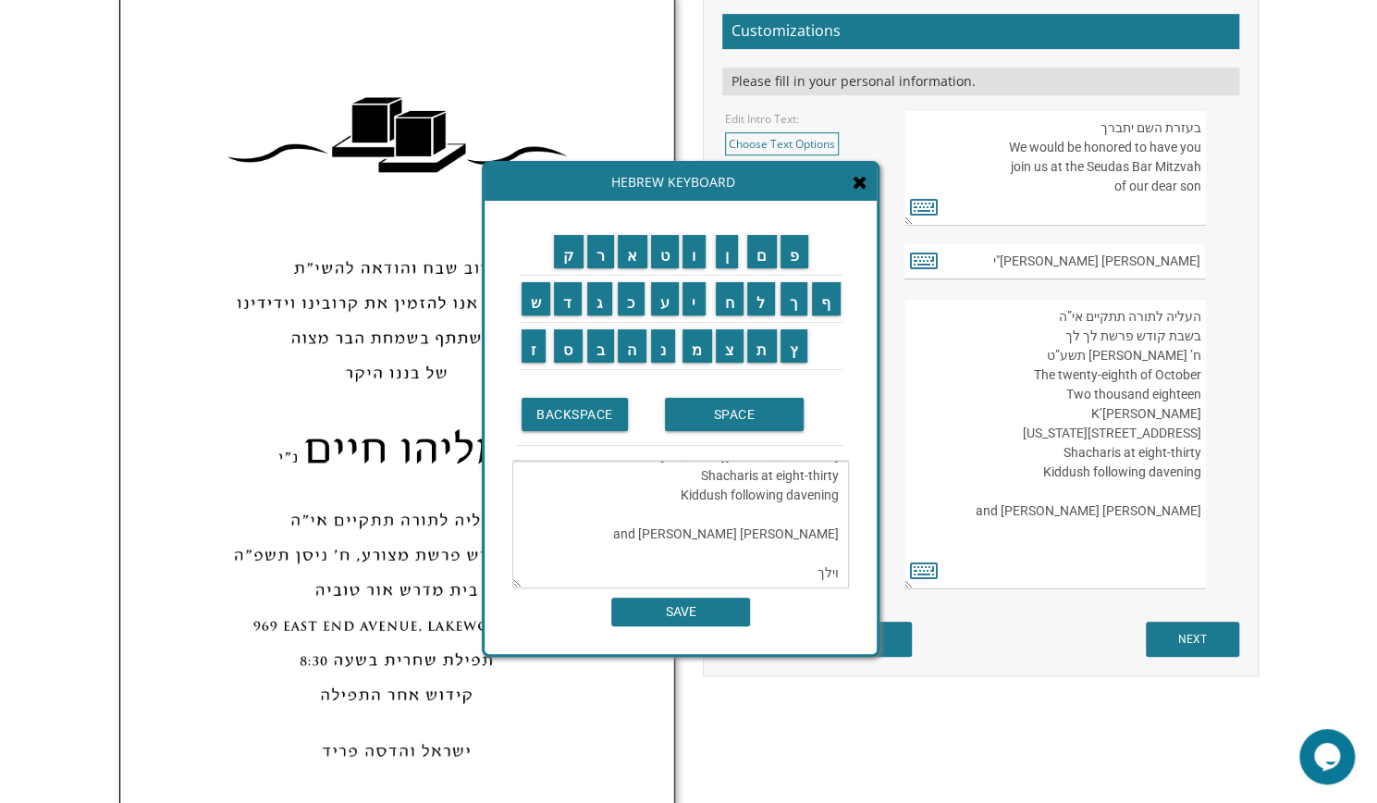
drag, startPoint x: 819, startPoint y: 573, endPoint x: 855, endPoint y: 572, distance: 35.2
click at [855, 572] on div "ק ר א ט ו ן ם פ ש ד ג כ ע י ח ל" at bounding box center [681, 427] width 392 height 453
click at [1091, 339] on textarea "העליה לתורה תתקיים אי”ה בשבת קודש פרשת לך לך ח’ חשון תשע”ט The twenty-eighth of…" at bounding box center [1055, 443] width 301 height 291
click at [1084, 340] on textarea "העליה לתורה תתקיים אי”ה בשבת קודש פרשת לך לך ח’ חשון תשע”ט The twenty-eighth of…" at bounding box center [1055, 443] width 301 height 291
paste textarea "וילך"
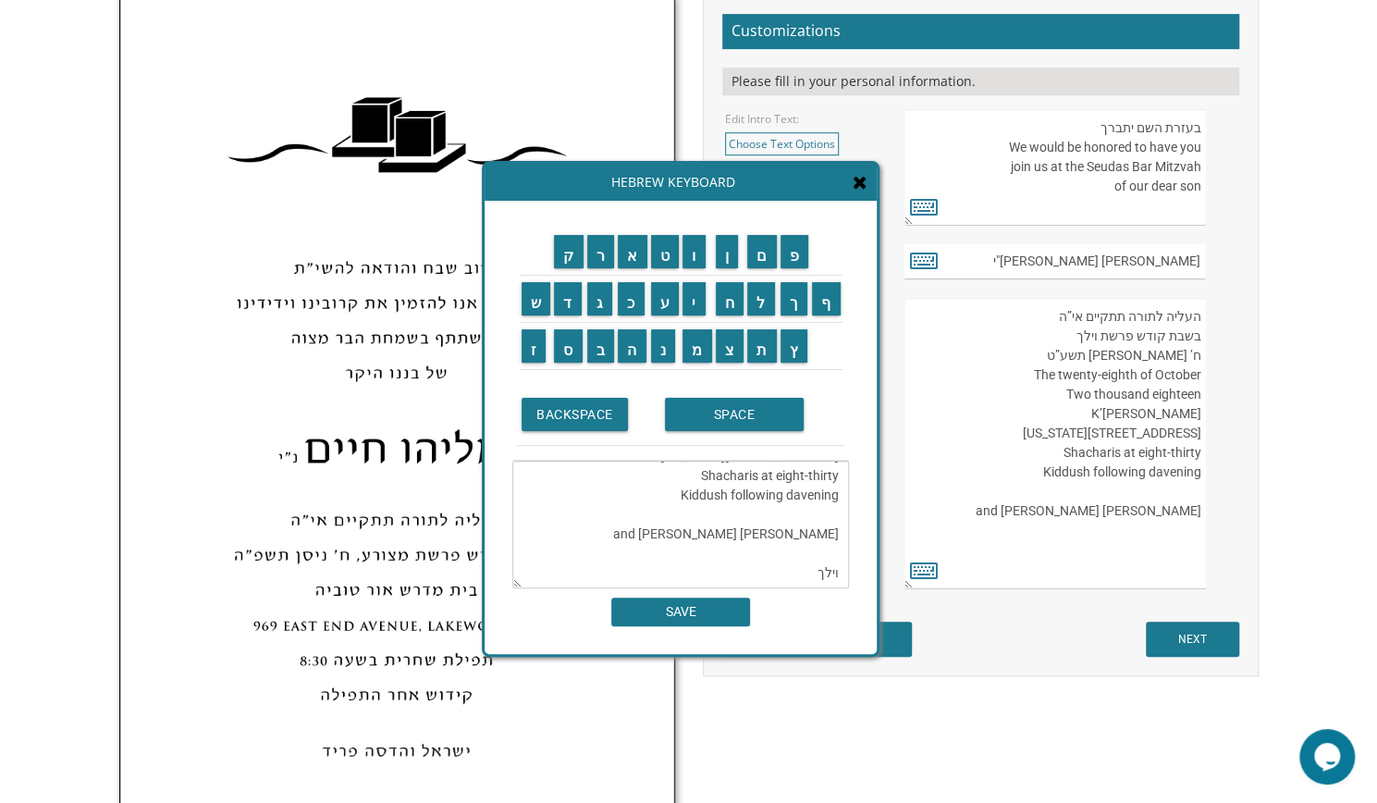
click at [1193, 355] on textarea "העליה לתורה תתקיים אי”ה בשבת קודש פרשת לך לך ח’ חשון תשע”ט The twenty-eighth of…" at bounding box center [1055, 443] width 301 height 291
click at [1173, 357] on textarea "העליה לתורה תתקיים אי”ה בשבת קודש פרשת לך לך ח’ חשון תשע”ט The twenty-eighth of…" at bounding box center [1055, 443] width 301 height 291
type textarea "העליה לתורה תתקיים אי”ה בשבת קודש פרשת וילך ח תשע”ט The twenty-eighth of Octobe…"
click at [623, 350] on input "ה" at bounding box center [632, 345] width 29 height 33
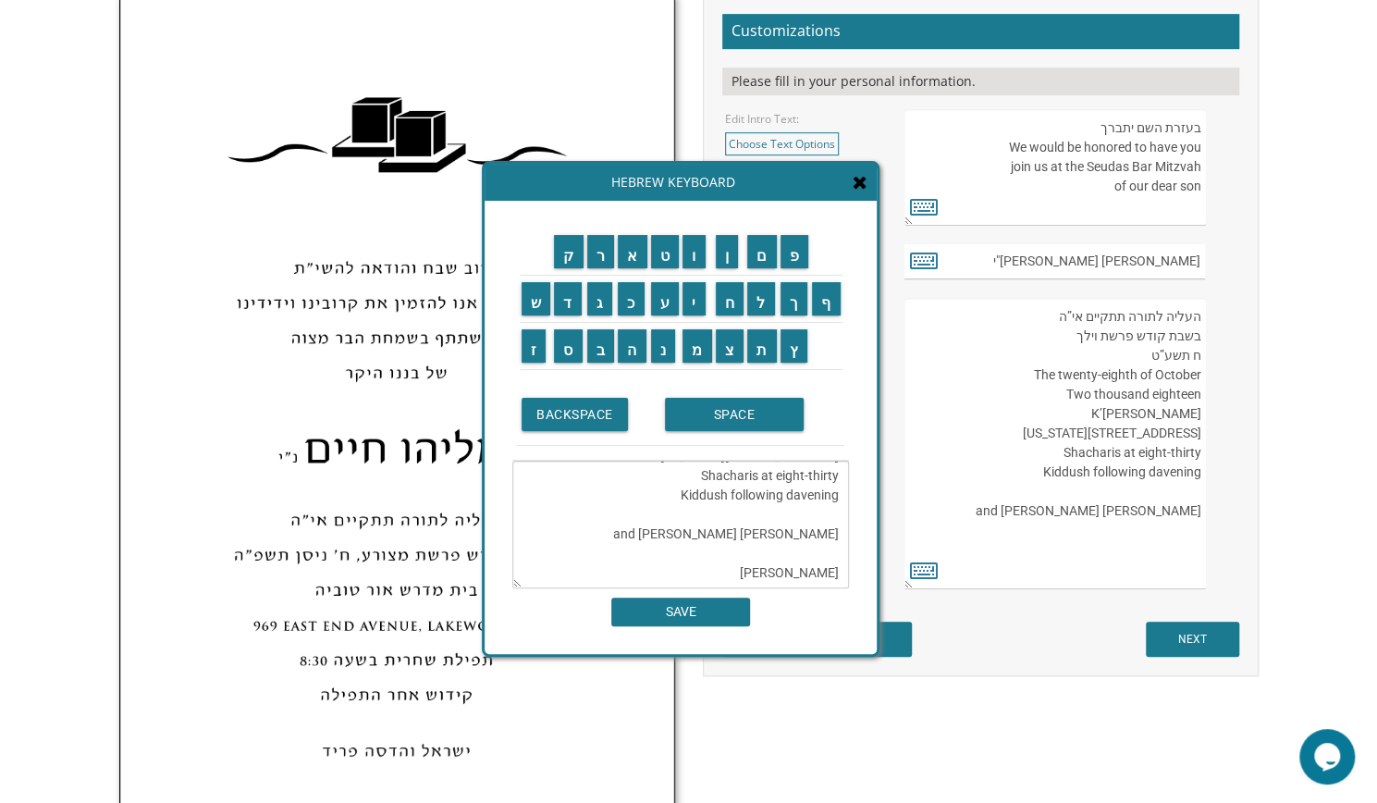
click at [831, 572] on textarea "העליה לתורה תתקיים אי”ה בשבת קודש פרשת לך לך ח’ חשון תשע”ט The twenty-eighth of…" at bounding box center [680, 525] width 337 height 128
click at [641, 353] on input "ה" at bounding box center [632, 345] width 29 height 33
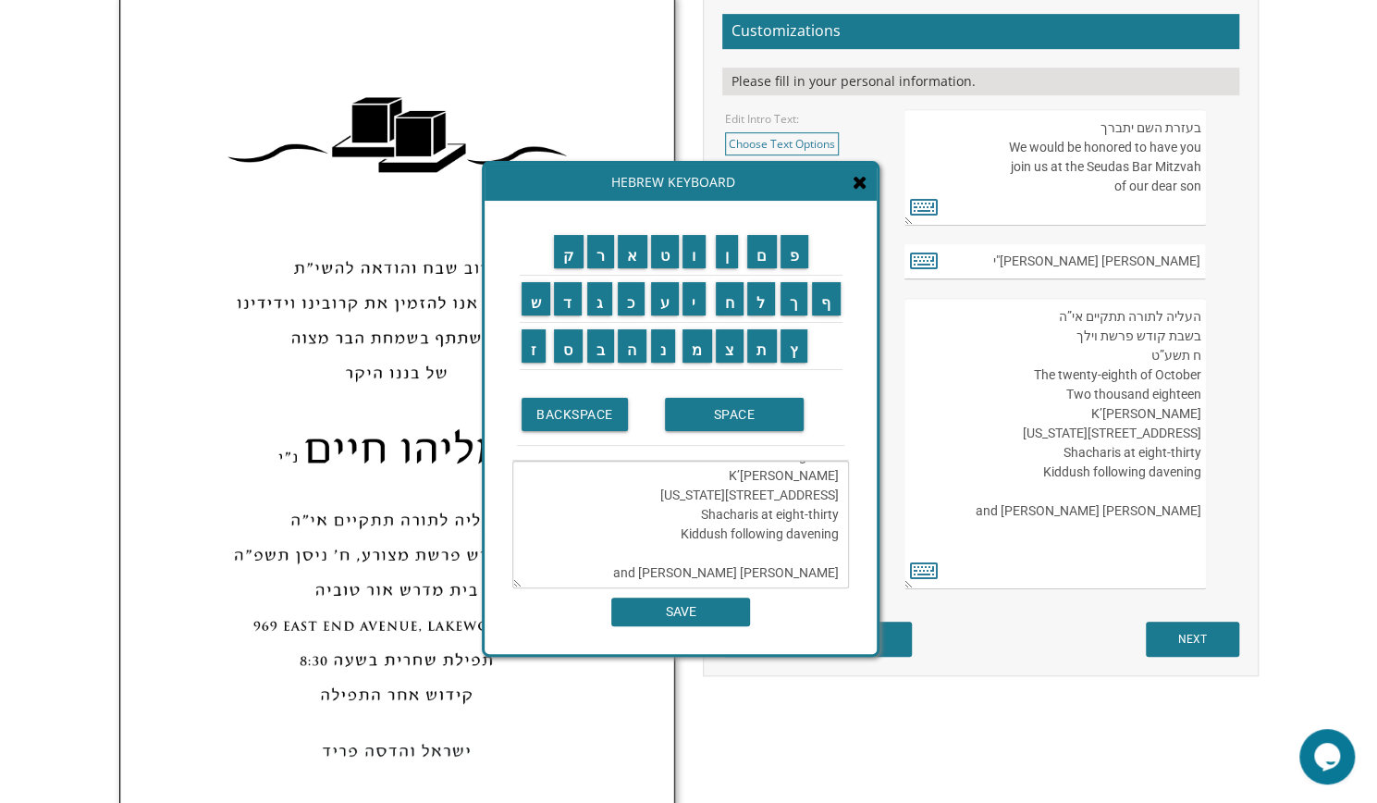
click at [763, 574] on textarea "העליה לתורה תתקיים אי”ה בשבת קודש פרשת לך לך חה’ חשון תשע”ט The twenty-eighth o…" at bounding box center [680, 525] width 337 height 128
click at [636, 351] on input "ה" at bounding box center [632, 345] width 29 height 33
click at [760, 357] on input "ת" at bounding box center [762, 345] width 30 height 33
click at [536, 301] on input "ש" at bounding box center [537, 298] width 30 height 33
click at [600, 264] on input "ר" at bounding box center [601, 251] width 28 height 33
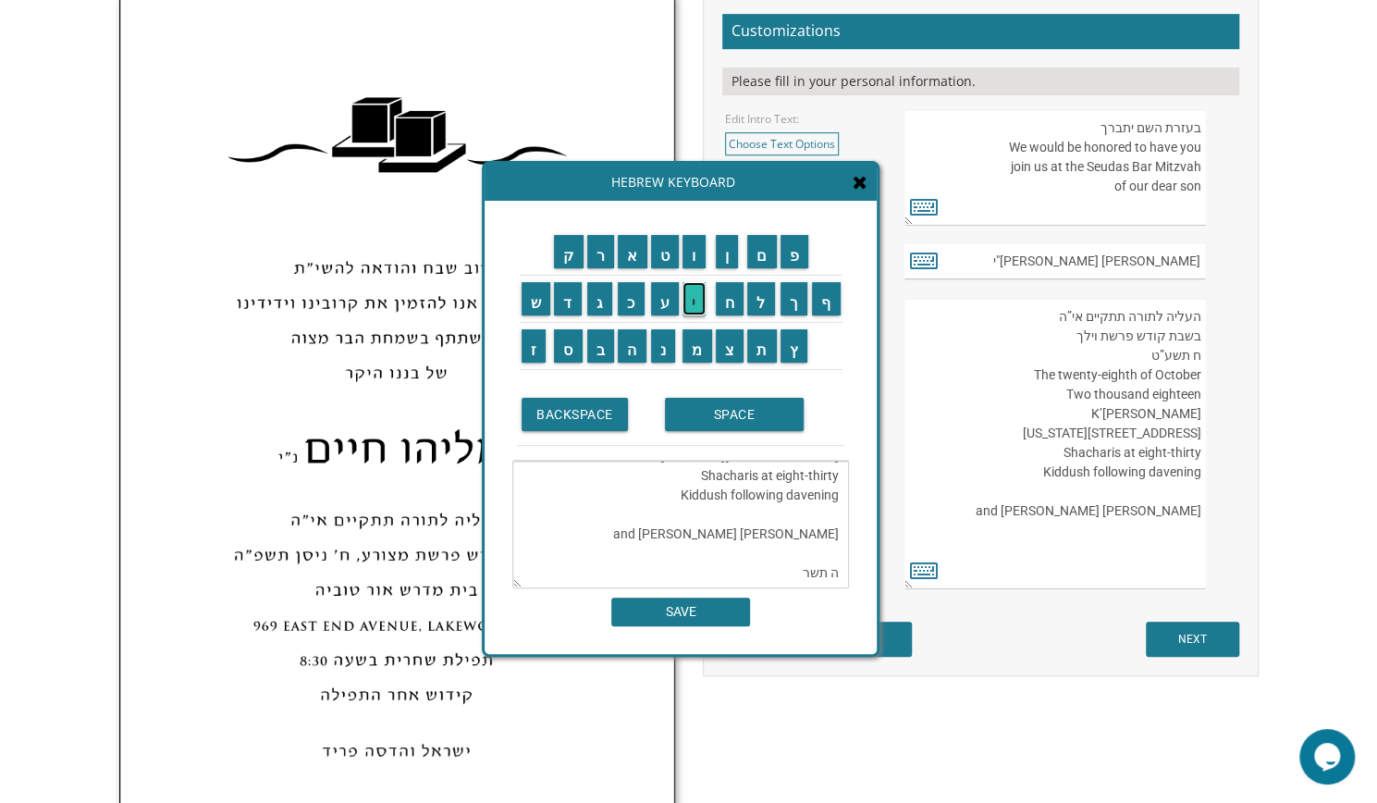
click at [690, 312] on input "י" at bounding box center [694, 298] width 23 height 33
type textarea "העליה לתורה תתקיים אי”ה בשבת קודש פרשת לך לך חה’ חשון תשע”ט The twenty-eighth o…"
click at [823, 572] on textarea "העליה לתורה תתקיים אי”ה בשבת קודש פרשת לך לך חה’ חשון תשע”ט The twenty-eighth o…" at bounding box center [680, 525] width 337 height 128
drag, startPoint x: 839, startPoint y: 572, endPoint x: 772, endPoint y: 564, distance: 67.0
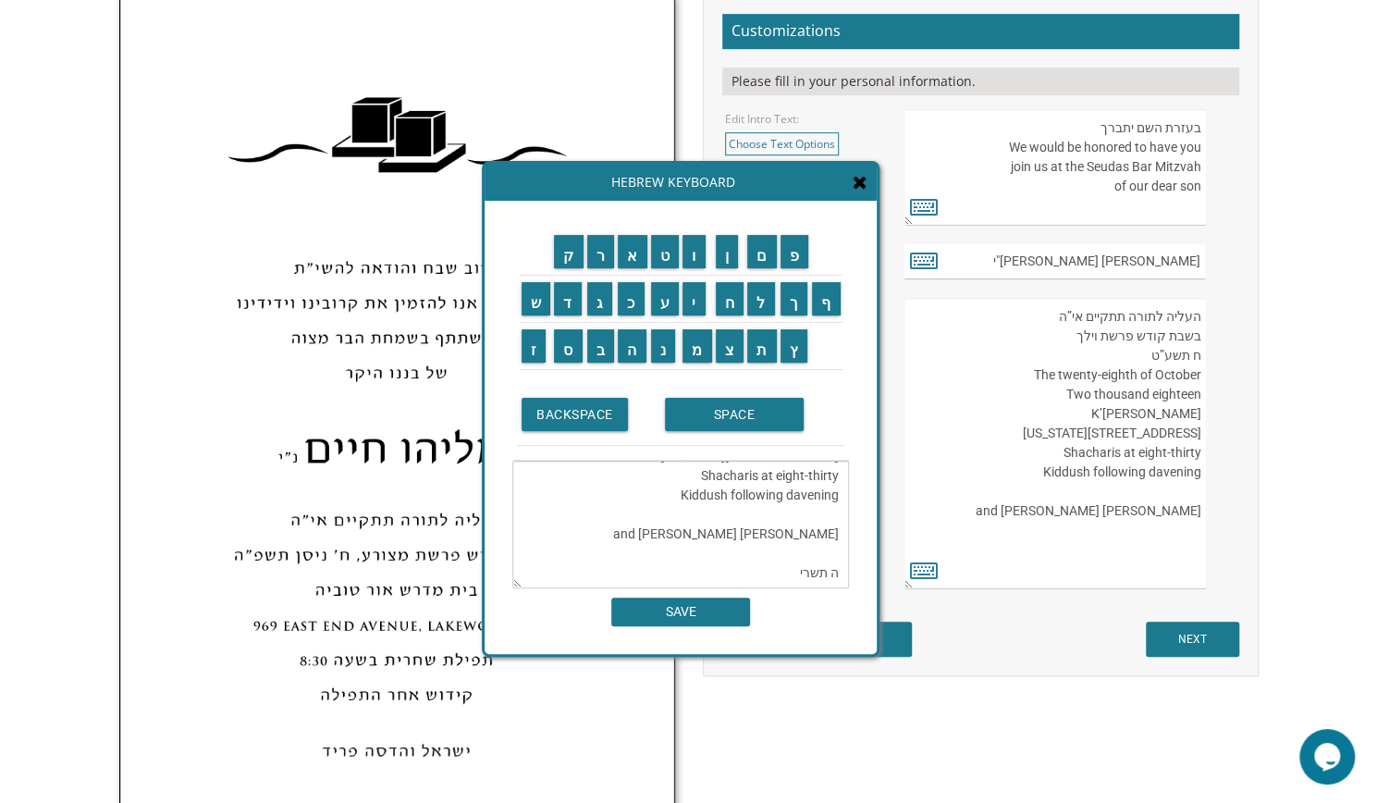
click at [772, 564] on textarea "העליה לתורה תתקיים אי”ה בשבת קודש פרשת לך לך חה’ חשון תשע”ט The twenty-eighth o…" at bounding box center [680, 525] width 337 height 128
click at [1181, 364] on textarea "העליה לתורה תתקיים אי”ה בשבת קודש פרשת לך לך ח’ חשון תשע”ט The twenty-eighth of…" at bounding box center [1055, 443] width 301 height 291
click at [1192, 354] on textarea "העליה לתורה תתקיים אי”ה בשבת קודש פרשת לך לך ח’ חשון תשע”ט The twenty-eighth of…" at bounding box center [1055, 443] width 301 height 291
paste textarea "תשרי"
click at [1130, 353] on textarea "העליה לתורה תתקיים אי”ה בשבת קודש פרשת לך לך ח’ חשון תשע”ט The twenty-eighth of…" at bounding box center [1055, 443] width 301 height 291
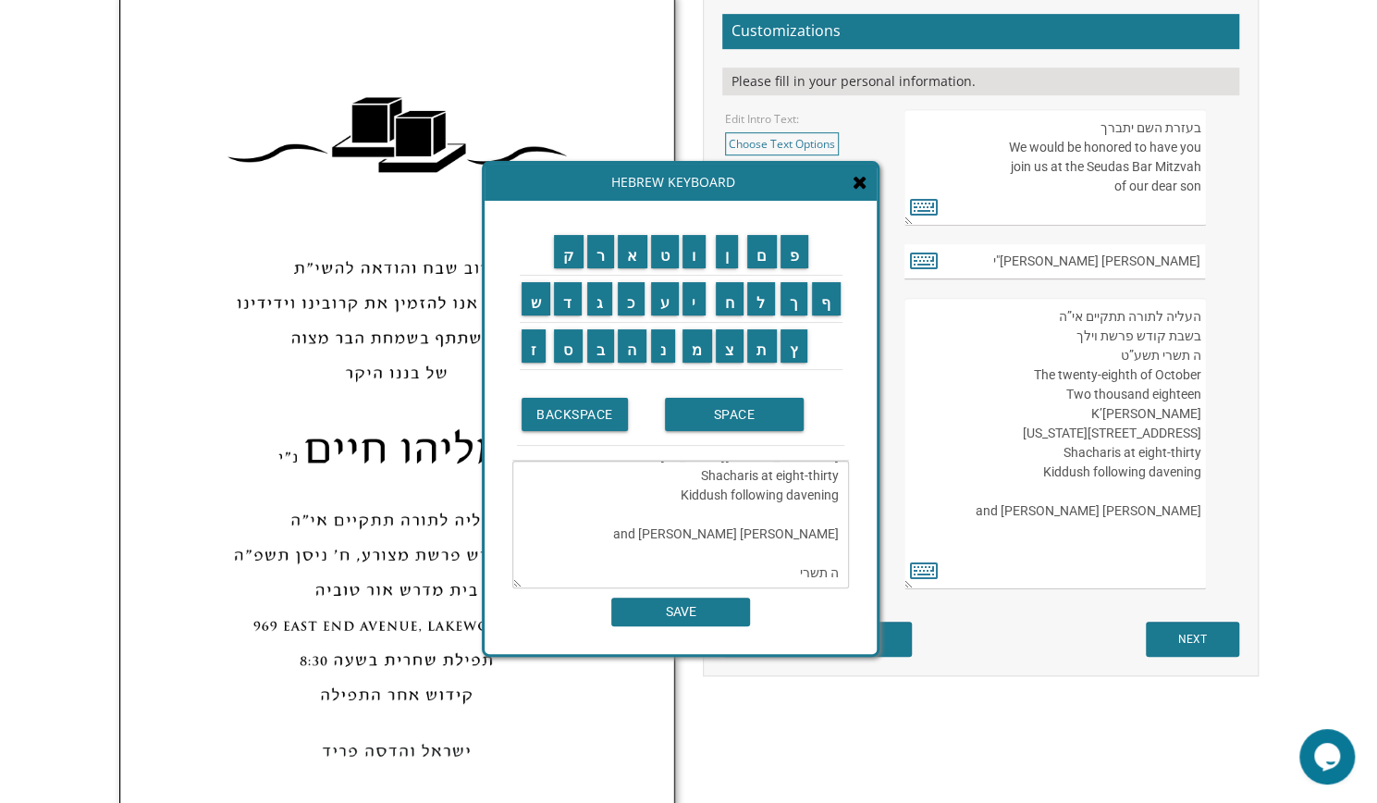
click at [1120, 354] on textarea "העליה לתורה תתקיים אי”ה בשבת קודש פרשת לך לך ח’ חשון תשע”ט The twenty-eighth of…" at bounding box center [1055, 443] width 301 height 291
type textarea "העליה לתורה תתקיים אי”ה בשבת קודש פרשת וילך ה תשרי תשע”ט The twenty-eighth of O…"
click at [694, 254] on input "ו" at bounding box center [694, 251] width 23 height 33
click at [783, 582] on textarea "העליה לתורה תתקיים אי”ה בשבת קודש פרשת לך לך חה’ חשון תשע”ט The twenty-eighth o…" at bounding box center [680, 525] width 337 height 128
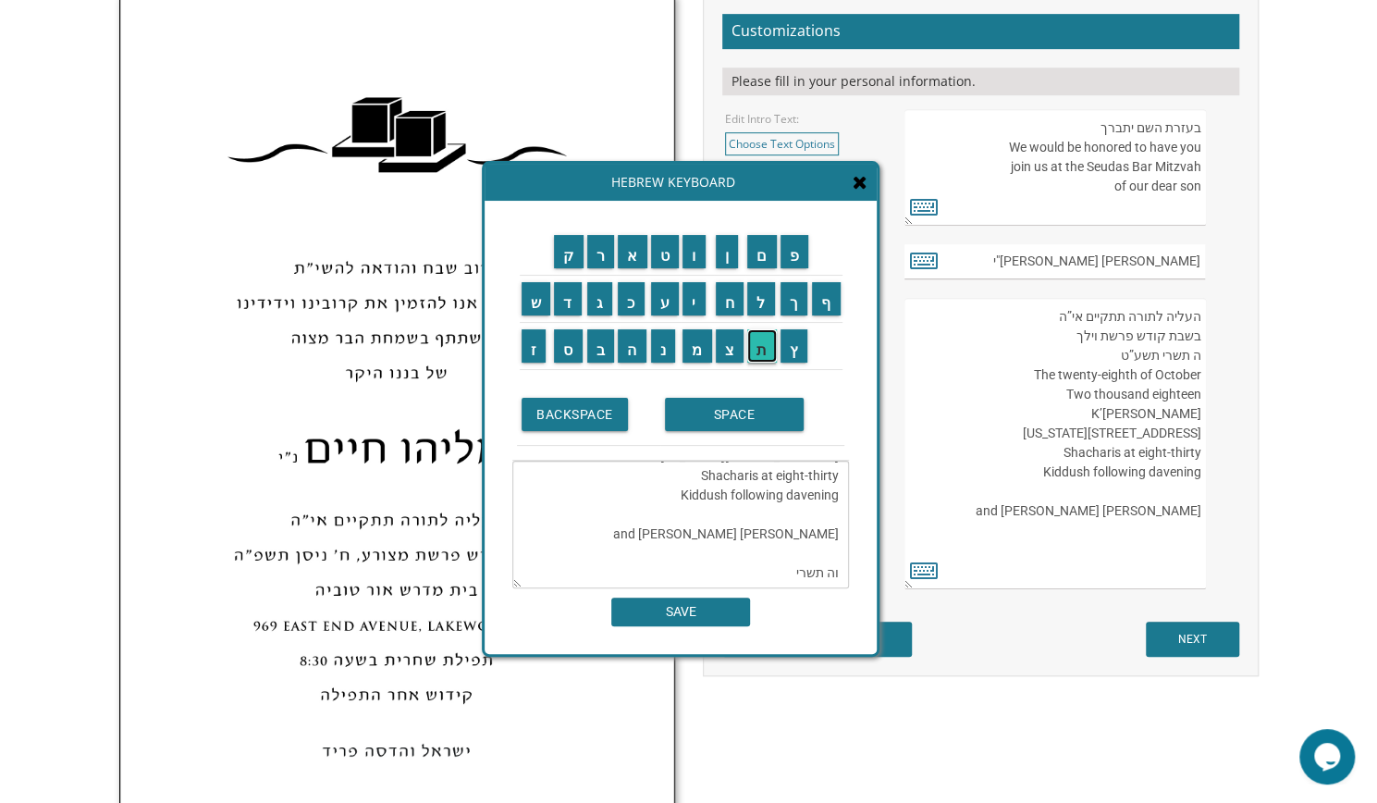
click at [761, 347] on input "ת" at bounding box center [762, 345] width 30 height 33
click at [535, 309] on input "ש" at bounding box center [537, 298] width 30 height 33
click at [797, 267] on input "פ" at bounding box center [795, 251] width 29 height 33
click at [694, 269] on td "ו" at bounding box center [697, 251] width 33 height 47
click at [703, 269] on td "ו" at bounding box center [697, 251] width 33 height 47
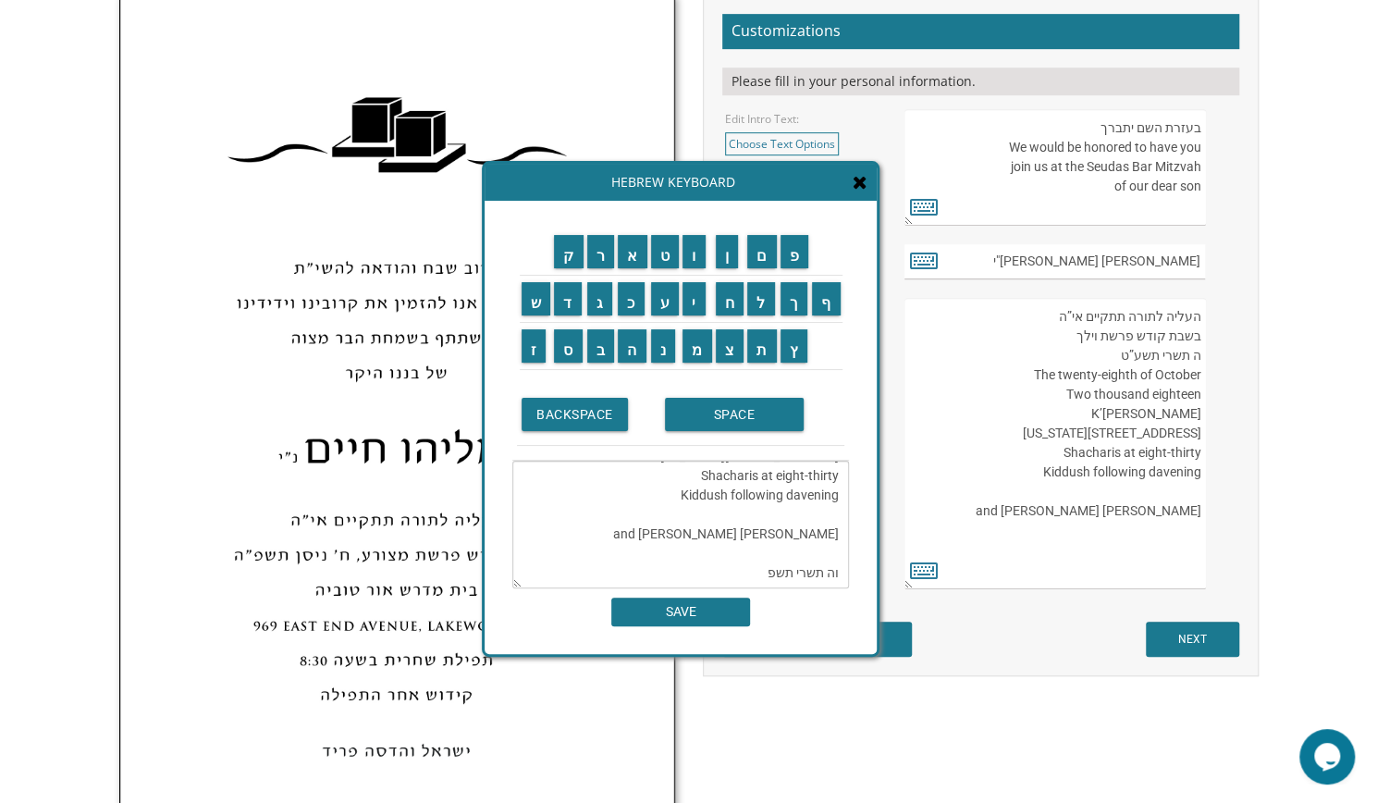
click at [752, 569] on textarea "העליה לתורה תתקיים אי”ה בשבת קודש פרשת לך לך חה’ חשון תשע”ט The twenty-eighth o…" at bounding box center [680, 525] width 337 height 128
click at [697, 254] on input "ו" at bounding box center [694, 251] width 23 height 33
type textarea "העליה לתורה תתקיים אי”ה בשבת קודש פרשת לך לך חה’ חשון תשע”ט The twenty-eighth o…"
click at [775, 572] on textarea "העליה לתורה תתקיים אי”ה בשבת קודש פרשת לך לך חה’ חשון תשע”ט The twenty-eighth o…" at bounding box center [680, 525] width 337 height 128
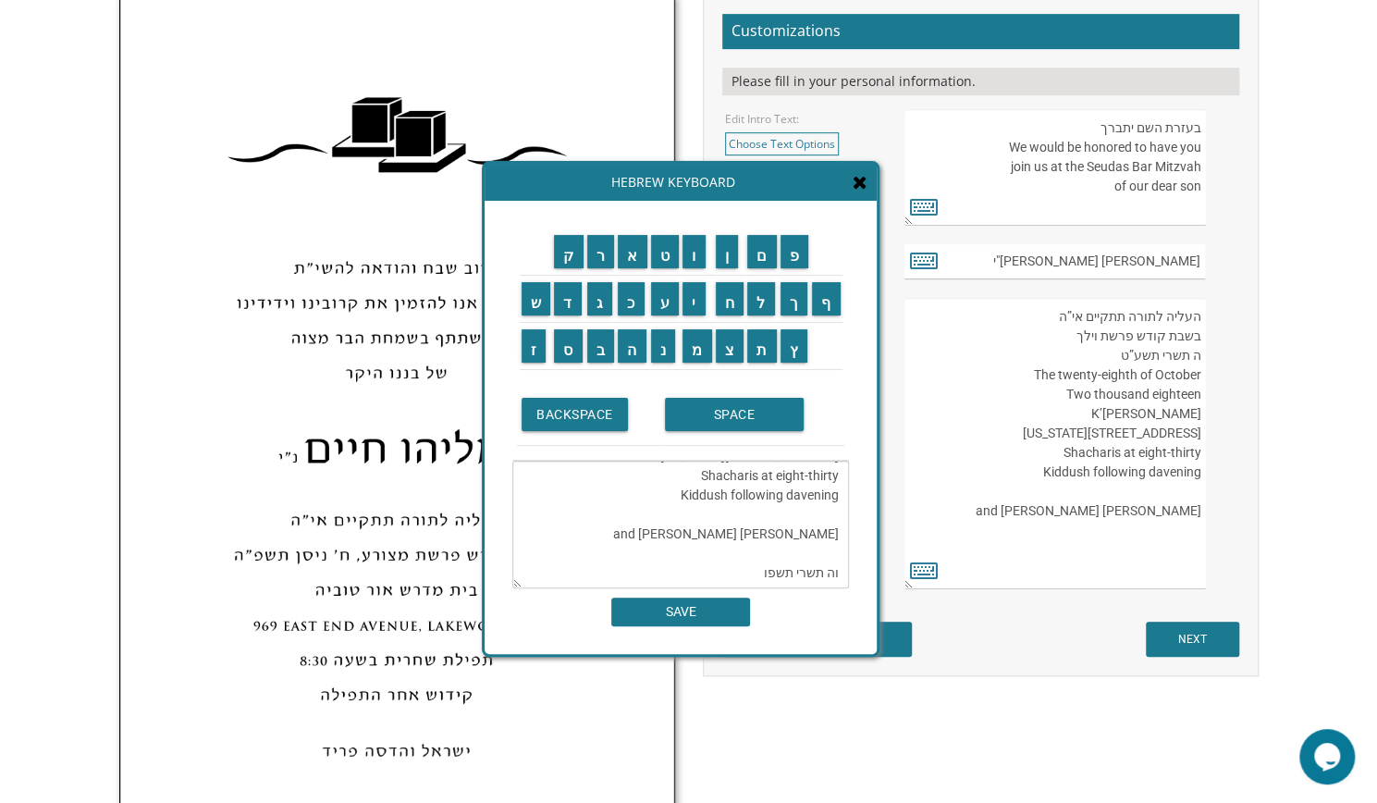
click at [1112, 355] on textarea "העליה לתורה תתקיים אי”ה בשבת קודש פרשת לך לך ח’ חשון תשע”ט The twenty-eighth of…" at bounding box center [1055, 443] width 301 height 291
paste textarea "תשפו"
click at [1126, 355] on textarea "העליה לתורה תתקיים אי”ה בשבת קודש פרשת לך לך ח’ חשון תשע”ט The twenty-eighth of…" at bounding box center [1055, 443] width 301 height 291
click at [1088, 358] on textarea "העליה לתורה תתקיים אי”ה בשבת קודש פרשת לך לך ח’ חשון תשע”ט The twenty-eighth of…" at bounding box center [1055, 443] width 301 height 291
paste textarea "”"
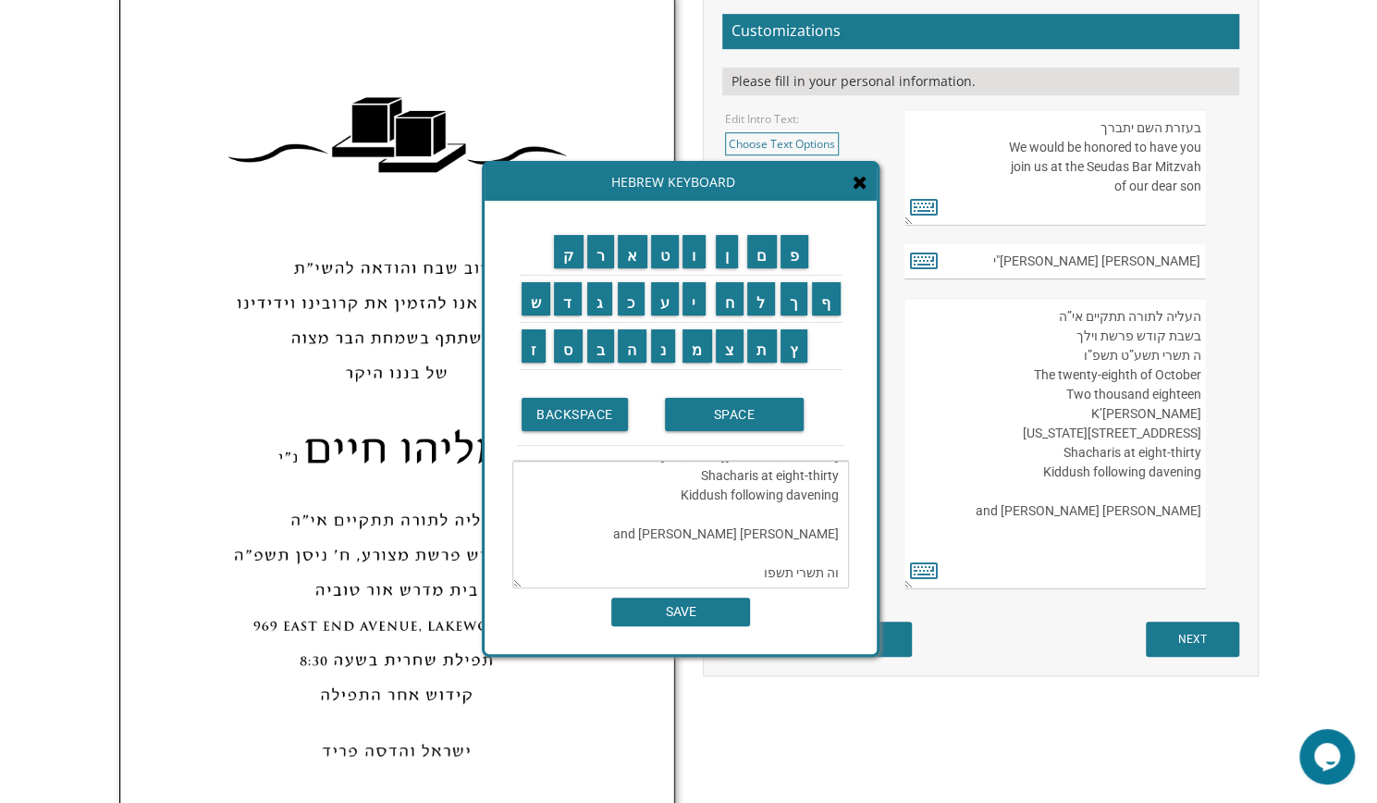
click at [1143, 351] on textarea "העליה לתורה תתקיים אי”ה בשבת קודש פרשת לך לך ח’ חשון תשע”ט The twenty-eighth of…" at bounding box center [1055, 443] width 301 height 291
type textarea "העליה לתורה תתקיים אי”ה בשבת קודש פרשת וילך ה תשר תשפ”ו The twenty-eighth of Oc…"
click at [705, 302] on input "י" at bounding box center [694, 298] width 23 height 33
click at [694, 304] on input "י" at bounding box center [694, 298] width 23 height 33
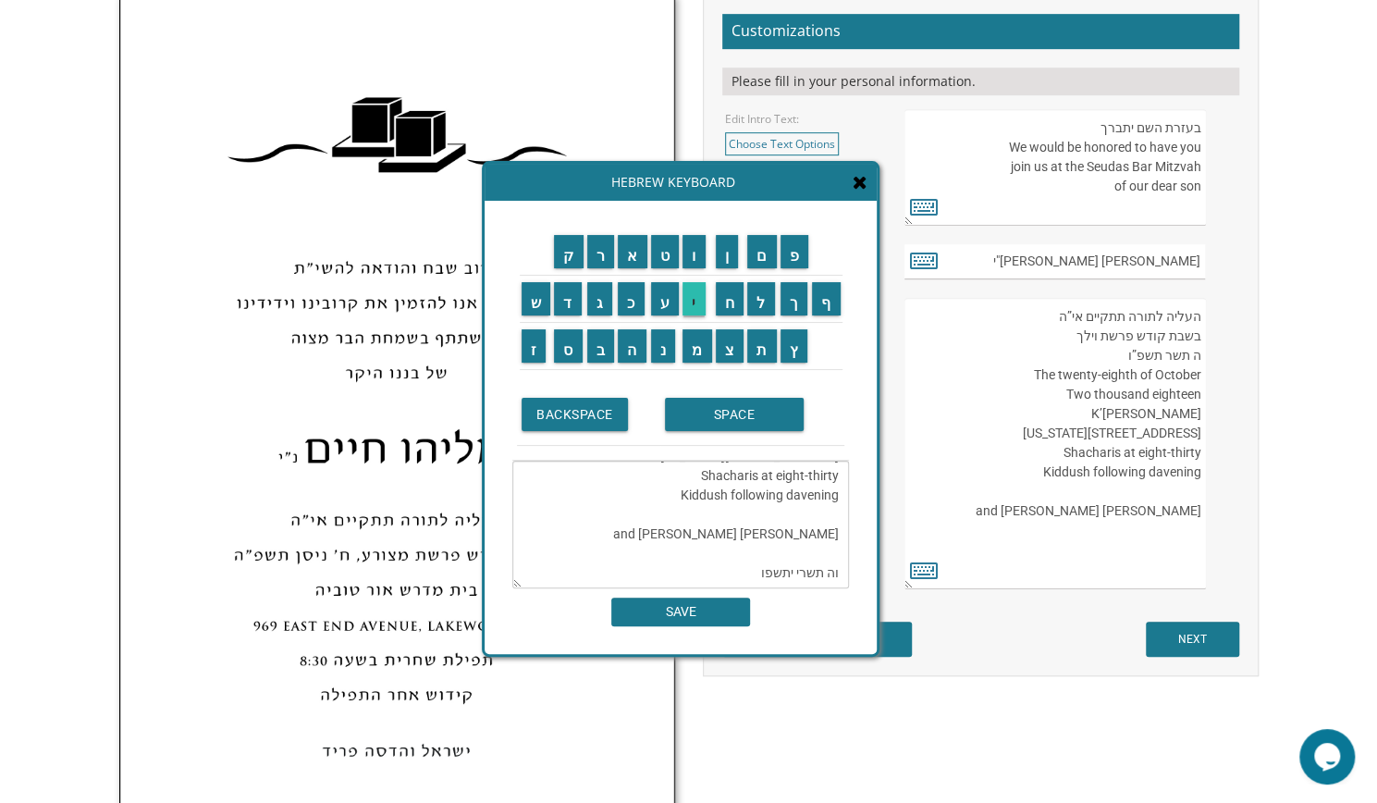
type textarea "העליה לתורה תתקיים אי”ה בשבת קודש פרשת לך לך חה’ חשון תשע”ט The twenty-eighth o…"
click at [788, 575] on textarea "העליה לתורה תתקיים אי”ה בשבת קודש פרשת לך לך חה’ חשון תשע”ט The twenty-eighth o…" at bounding box center [680, 525] width 337 height 128
click at [1160, 352] on textarea "העליה לתורה תתקיים אי”ה בשבת קודש פרשת לך לך ח’ חשון תשע”ט The twenty-eighth of…" at bounding box center [1055, 443] width 301 height 291
paste textarea "י"
click at [1147, 409] on textarea "העליה לתורה תתקיים אי”ה בשבת קודש פרשת לך לך ח’ חשון תשע”ט The twenty-eighth of…" at bounding box center [1055, 443] width 301 height 291
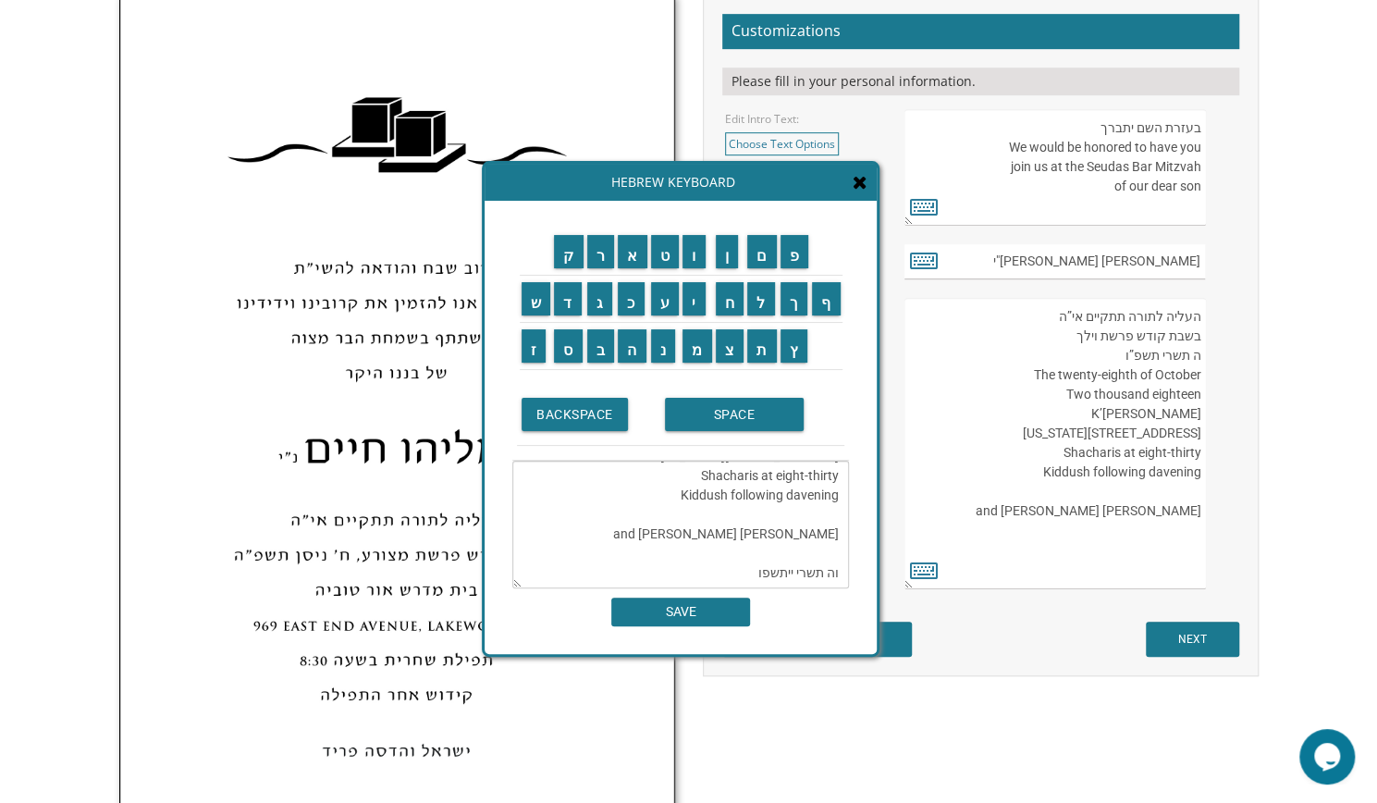
click at [1115, 369] on textarea "העליה לתורה תתקיים אי”ה בשבת קודש פרשת לך לך ח’ חשון תשע”ט The twenty-eighth of…" at bounding box center [1055, 443] width 301 height 291
click at [1019, 639] on form "Customizations Please fill in your personal information. Edit Intro Text: Choos…" at bounding box center [980, 335] width 517 height 643
click at [1121, 371] on textarea "העליה לתורה תתקיים אי”ה בשבת קודש פרשת לך לך ח’ חשון תשע”ט The twenty-eighth of…" at bounding box center [1055, 443] width 301 height 291
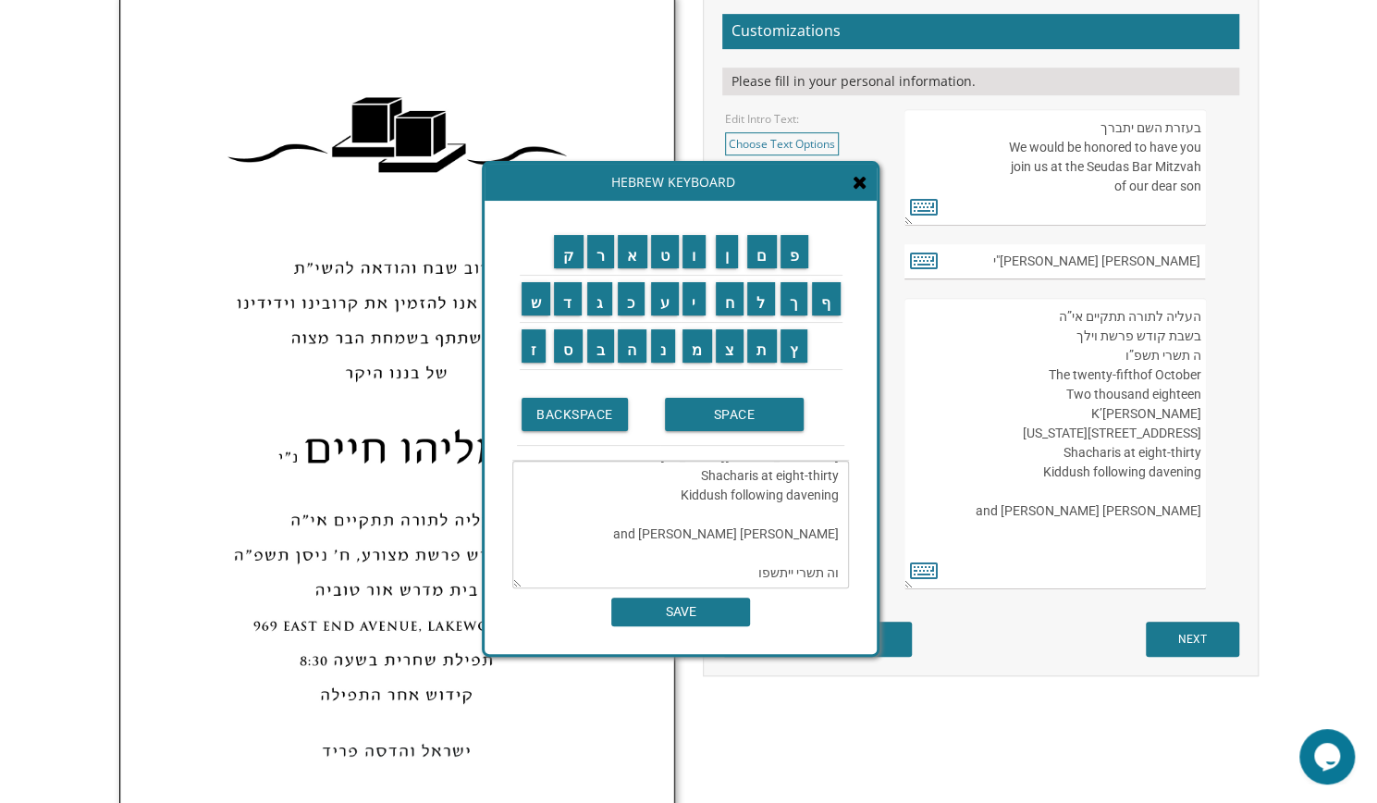
click at [1175, 379] on textarea "העליה לתורה תתקיים אי”ה בשבת קודש פרשת לך לך ח’ חשון תשע”ט The twenty-eighth of…" at bounding box center [1055, 443] width 301 height 291
click at [1125, 371] on textarea "העליה לתורה תתקיים אי”ה בשבת קודש פרשת לך לך ח’ חשון תשע”ט The twenty-eighth of…" at bounding box center [1055, 443] width 301 height 291
drag, startPoint x: 1200, startPoint y: 391, endPoint x: 1075, endPoint y: 385, distance: 125.9
click at [1075, 385] on textarea "העליה לתורה תתקיים אי”ה בשבת קודש פרשת לך לך ח’ חשון תשע”ט The twenty-eighth of…" at bounding box center [1055, 443] width 301 height 291
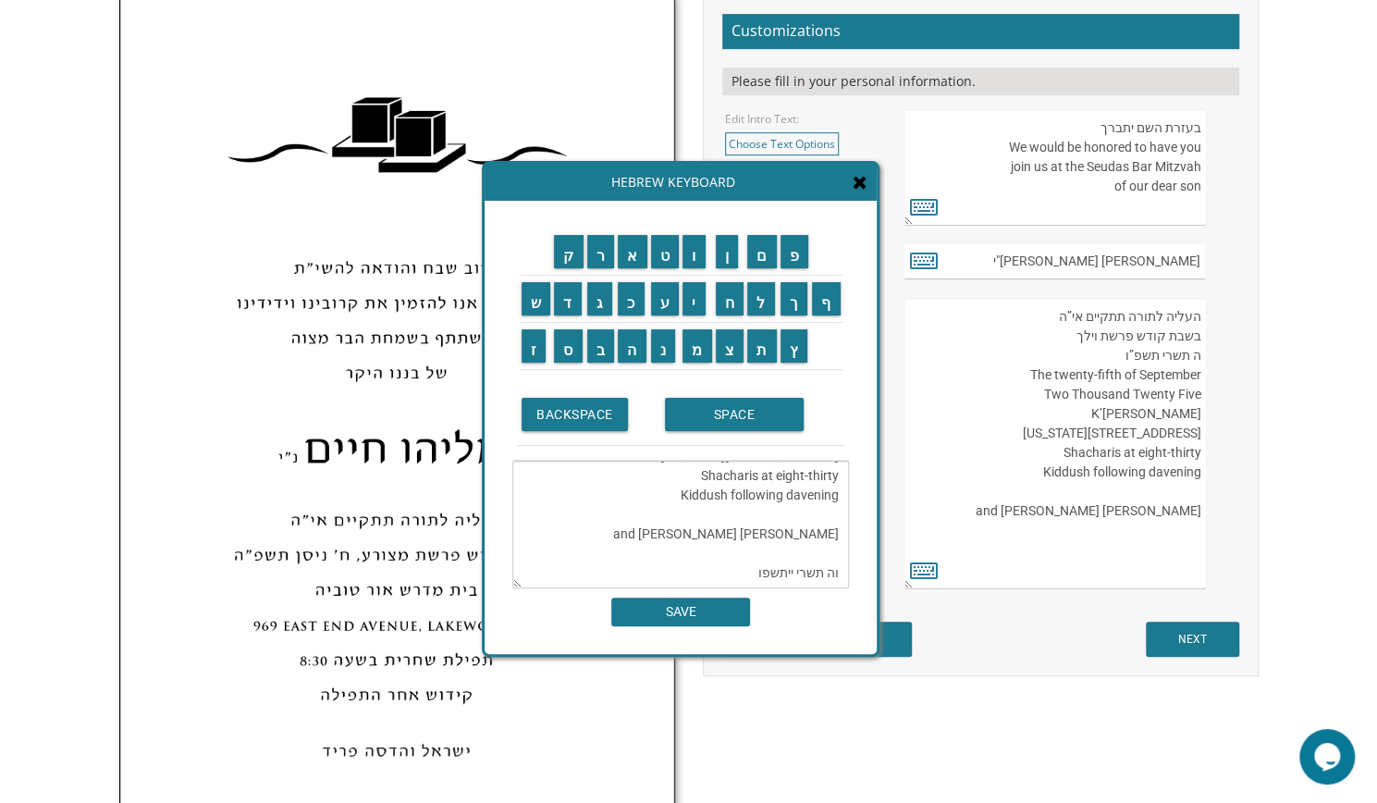
click at [1119, 417] on textarea "העליה לתורה תתקיים אי”ה בשבת קודש פרשת לך לך ח’ חשון תשע”ט The twenty-eighth of…" at bounding box center [1055, 443] width 301 height 291
click at [1095, 415] on textarea "העליה לתורה תתקיים אי”ה בשבת קודש פרשת לך לך ח’ חשון תשע”ט The twenty-eighth of…" at bounding box center [1055, 443] width 301 height 291
drag, startPoint x: 1101, startPoint y: 430, endPoint x: 1187, endPoint y: 426, distance: 85.2
click at [1187, 426] on textarea "העליה לתורה תתקיים אי”ה בשבת קודש פרשת לך לך ח’ חשון תשע”ט The twenty-eighth of…" at bounding box center [1055, 443] width 301 height 291
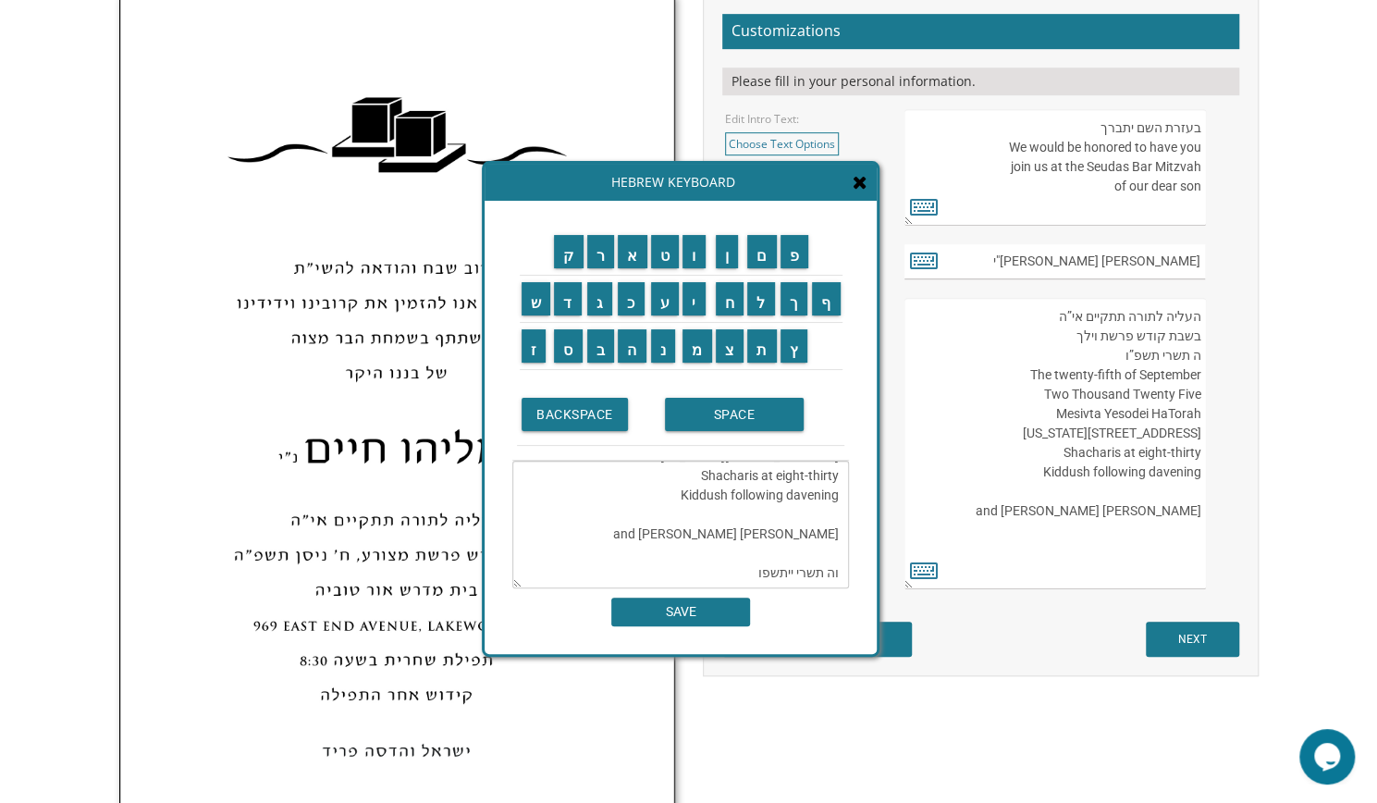
drag, startPoint x: 1051, startPoint y: 322, endPoint x: 1199, endPoint y: 508, distance: 237.6
click at [1199, 508] on textarea "העליה לתורה תתקיים אי”ה בשבת קודש פרשת לך לך ח’ חשון תשע”ט The twenty-eighth of…" at bounding box center [1055, 443] width 301 height 291
type textarea "העליה לתורה תתקיים אי”ה בשבת קודש פרשת וילך ה תשרי תשפ”ו The twenty-fifth of Se…"
click at [858, 188] on icon at bounding box center [860, 182] width 15 height 18
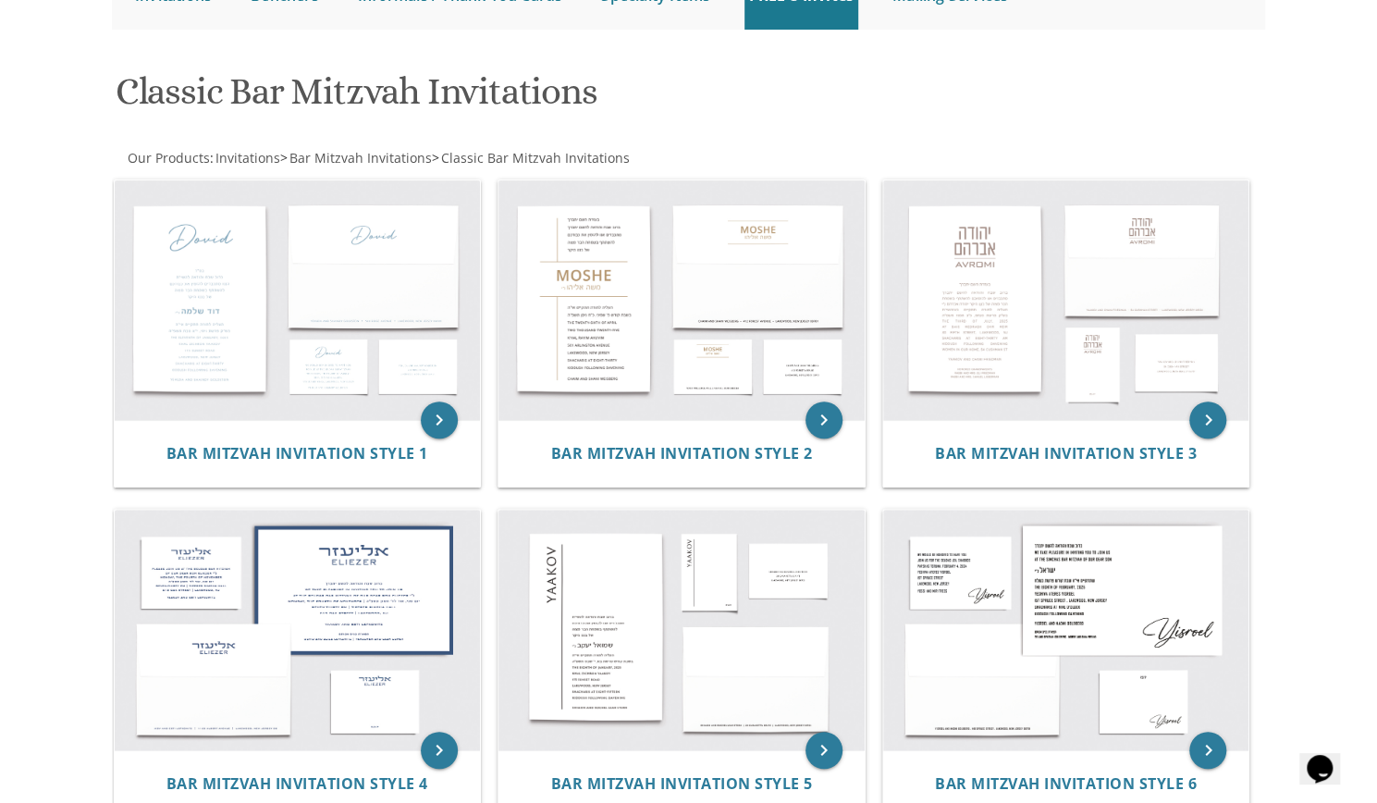
scroll to position [263, 0]
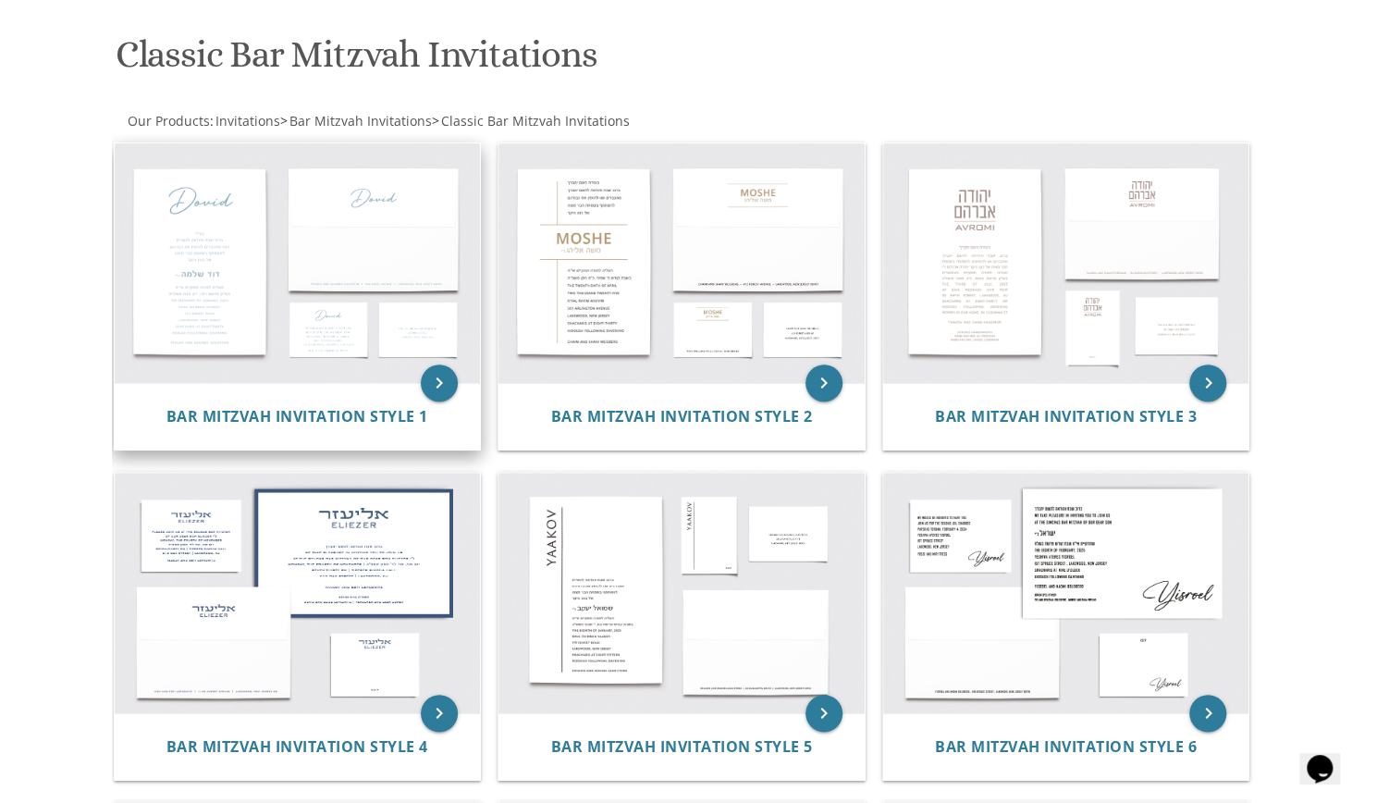
click at [289, 240] on img at bounding box center [298, 263] width 366 height 240
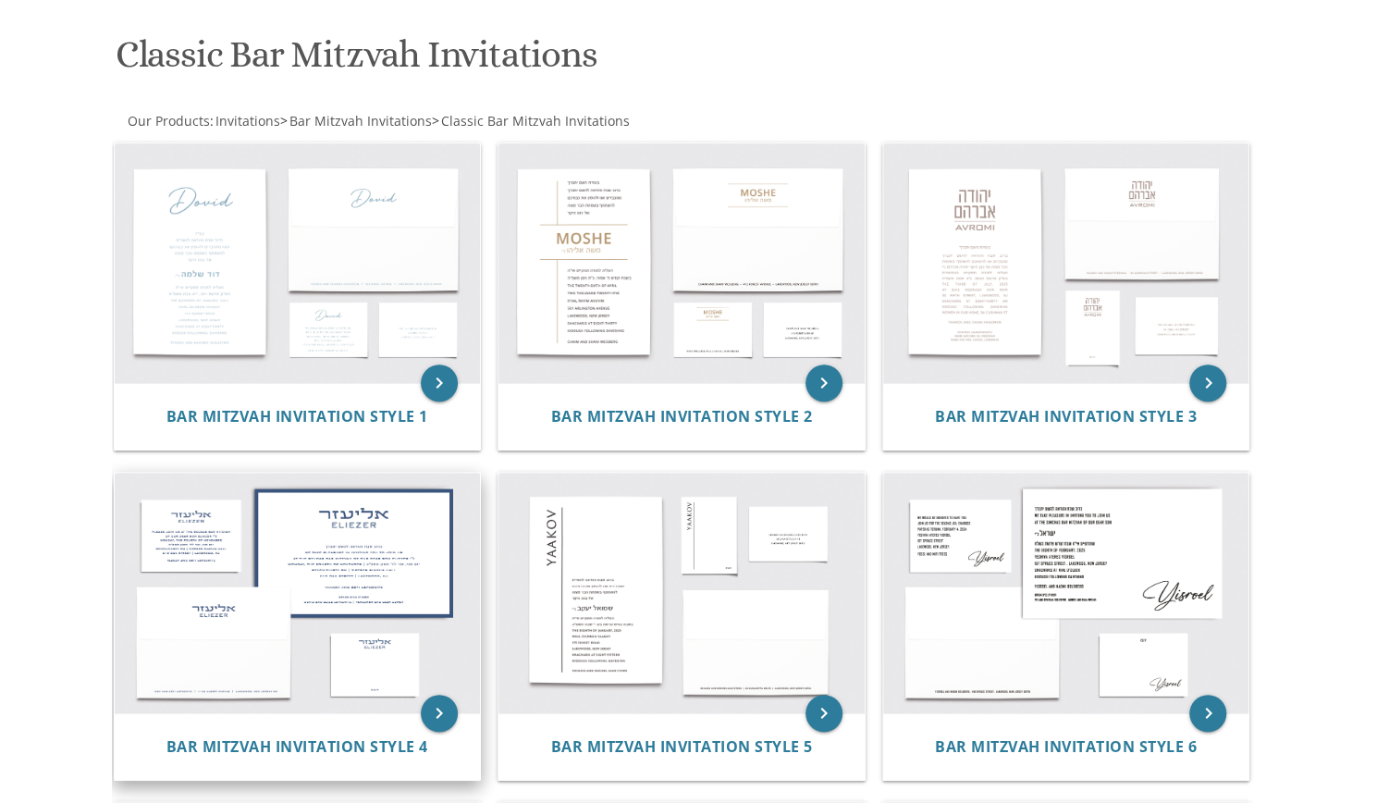
click at [259, 598] on img at bounding box center [298, 593] width 366 height 240
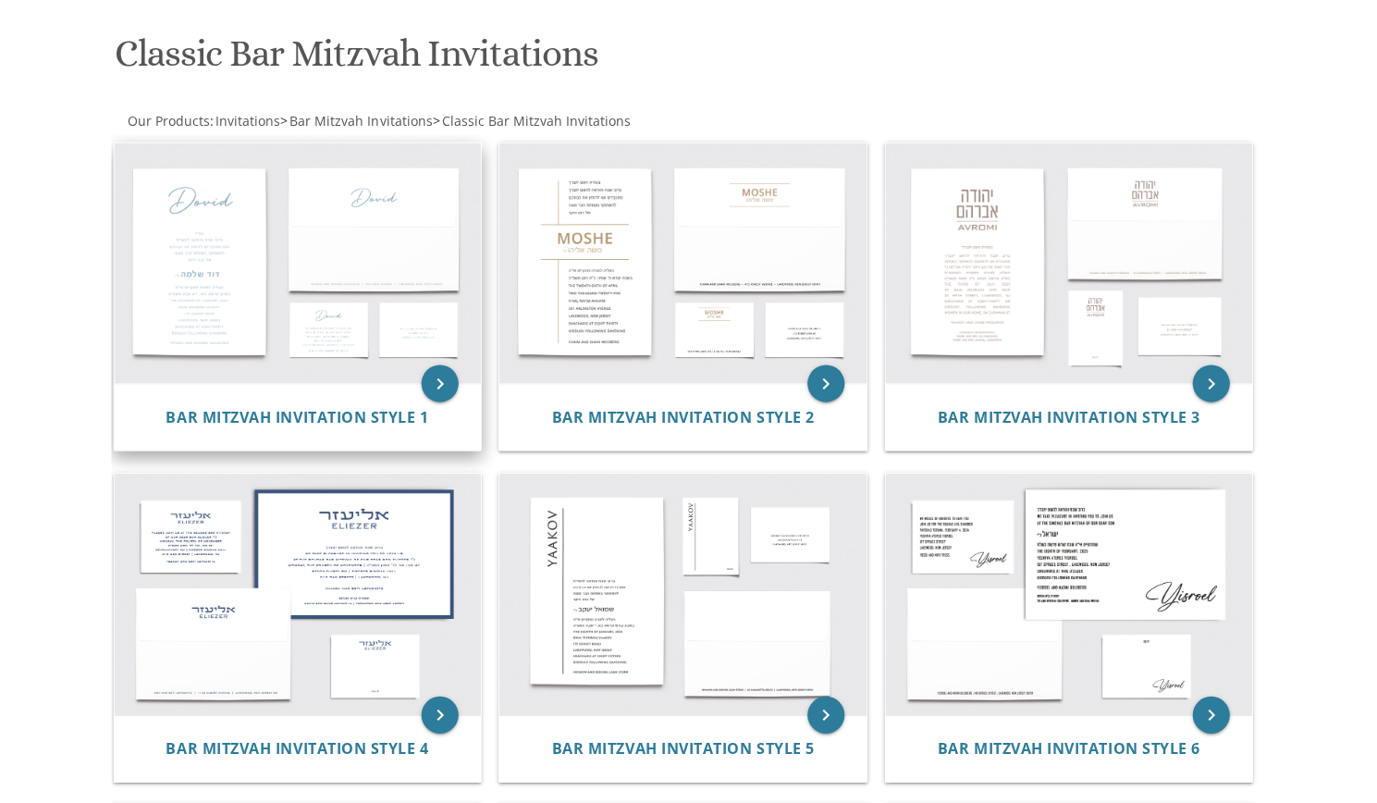
scroll to position [263, 0]
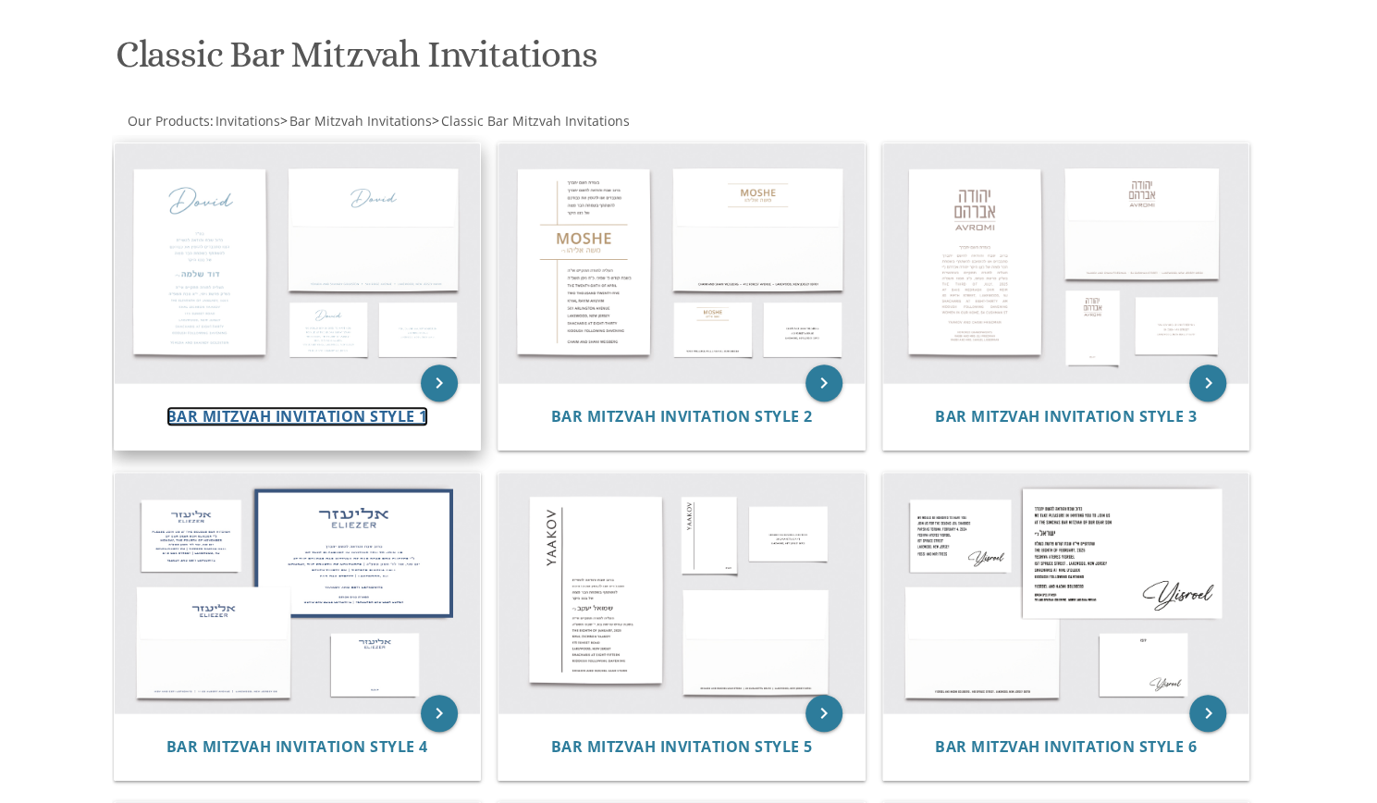
click at [284, 416] on span "Bar Mitzvah Invitation Style 1" at bounding box center [297, 416] width 262 height 20
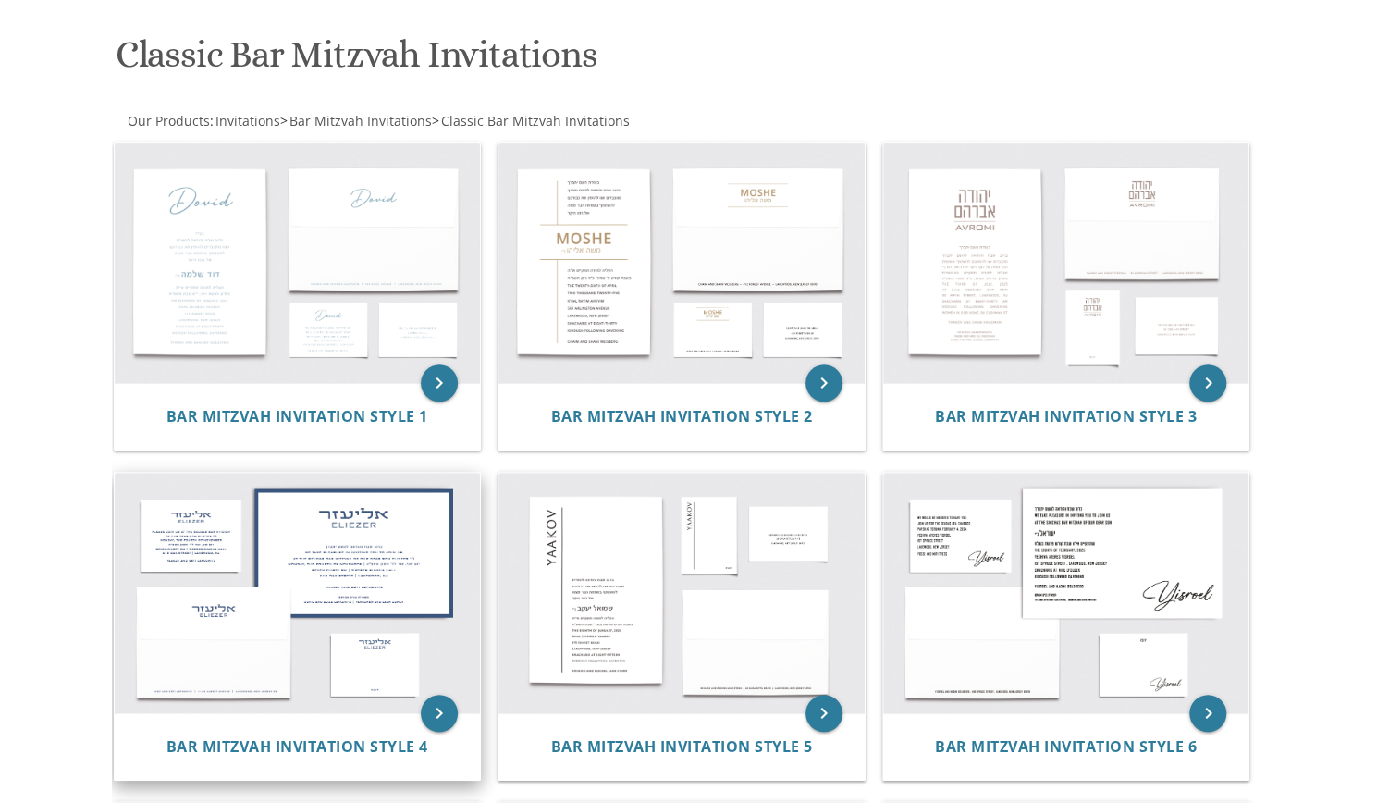
click at [277, 548] on img at bounding box center [298, 593] width 366 height 240
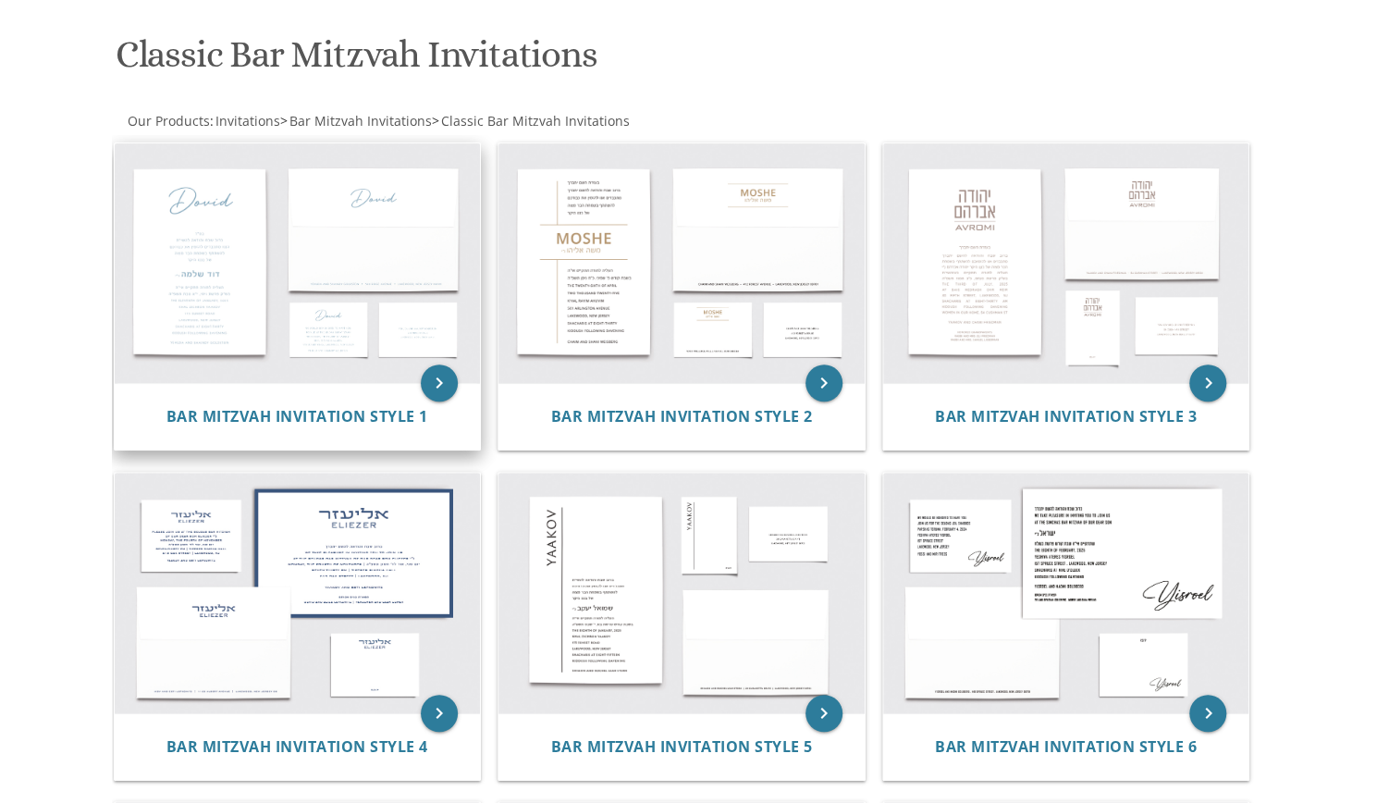
click at [268, 282] on img at bounding box center [298, 263] width 366 height 240
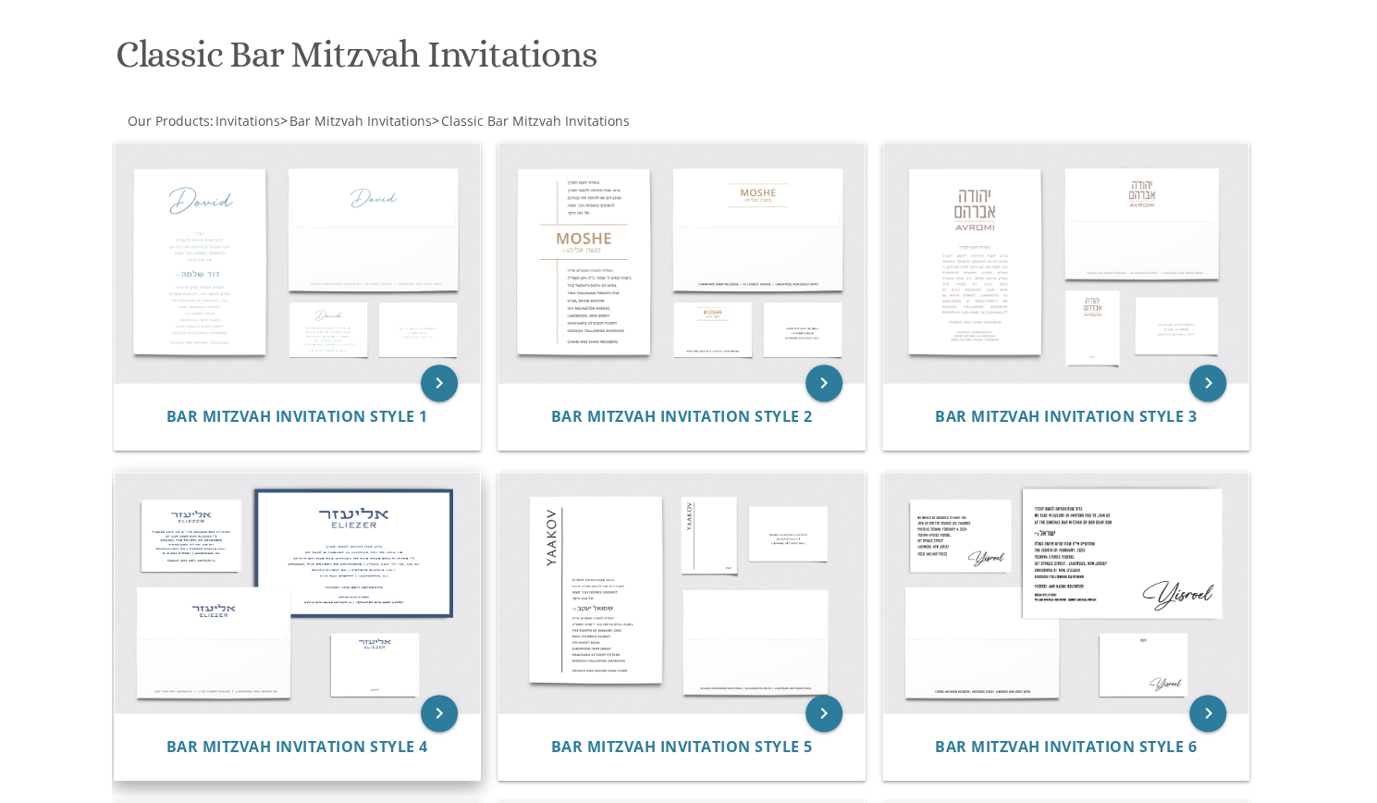
click at [283, 608] on img at bounding box center [298, 593] width 366 height 240
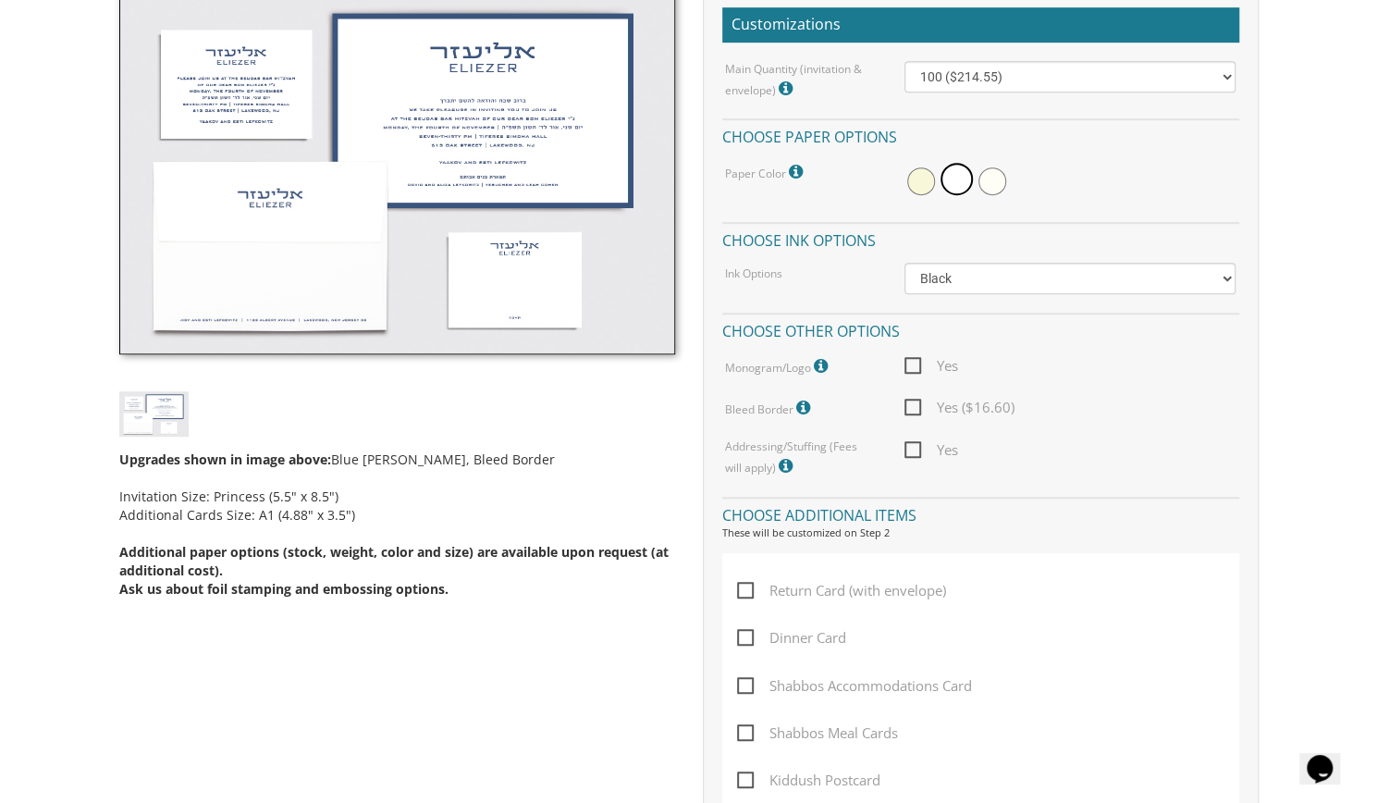
scroll to position [680, 0]
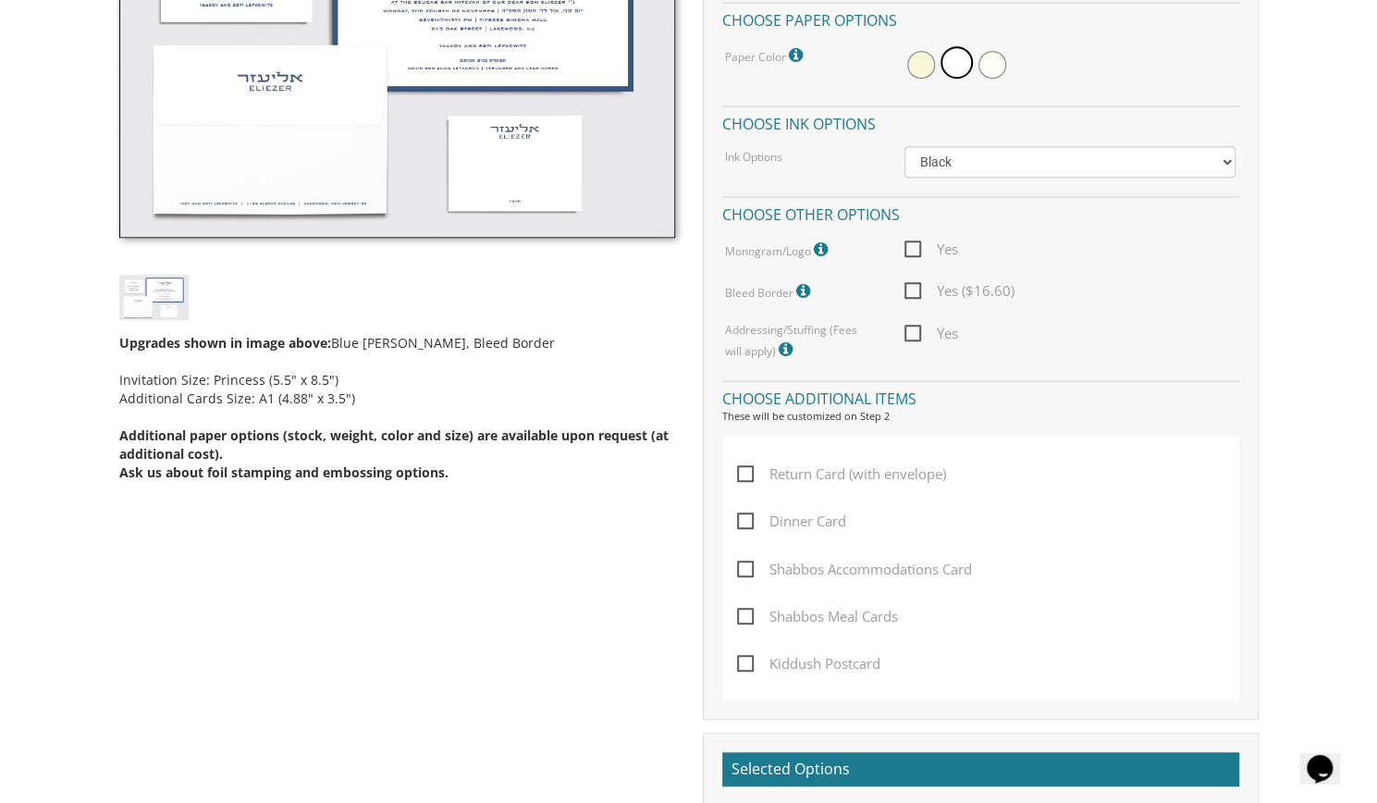
click at [752, 521] on span "Dinner Card" at bounding box center [791, 521] width 109 height 23
click at [749, 521] on input "Dinner Card" at bounding box center [743, 519] width 12 height 12
checkbox input "true"
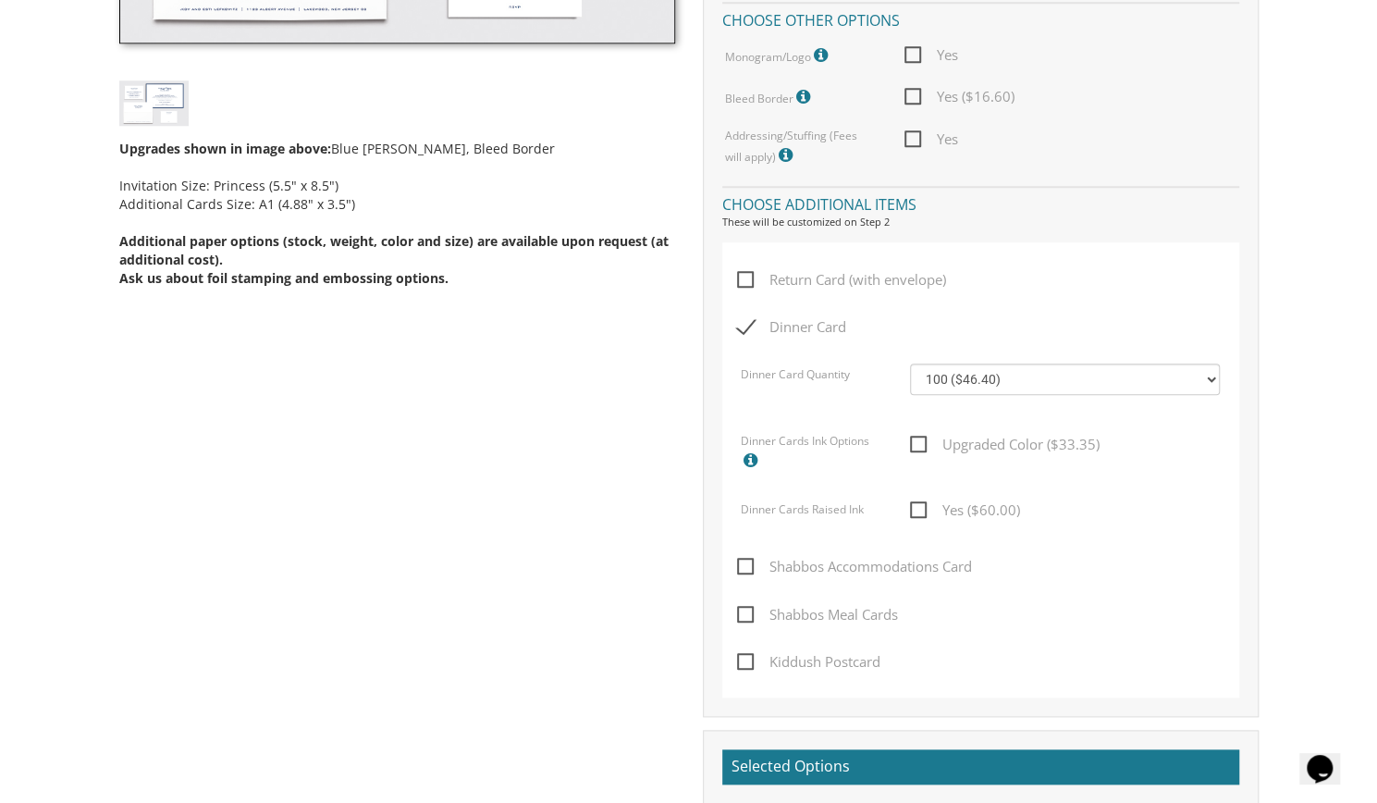
scroll to position [879, 0]
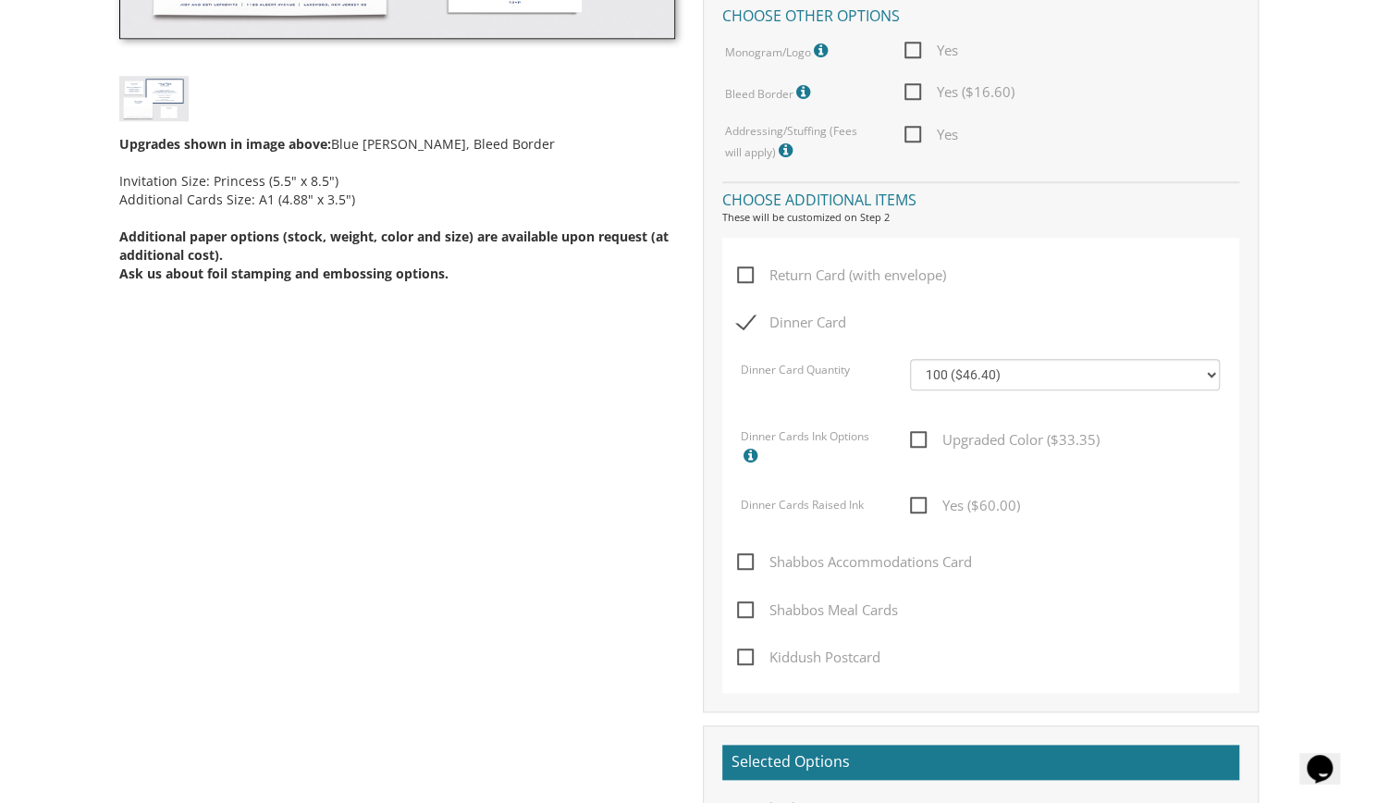
click at [917, 436] on span "Upgraded Color ($33.35)" at bounding box center [1005, 439] width 190 height 23
click at [917, 436] on input "Upgraded Color ($33.35)" at bounding box center [916, 438] width 12 height 12
checkbox input "true"
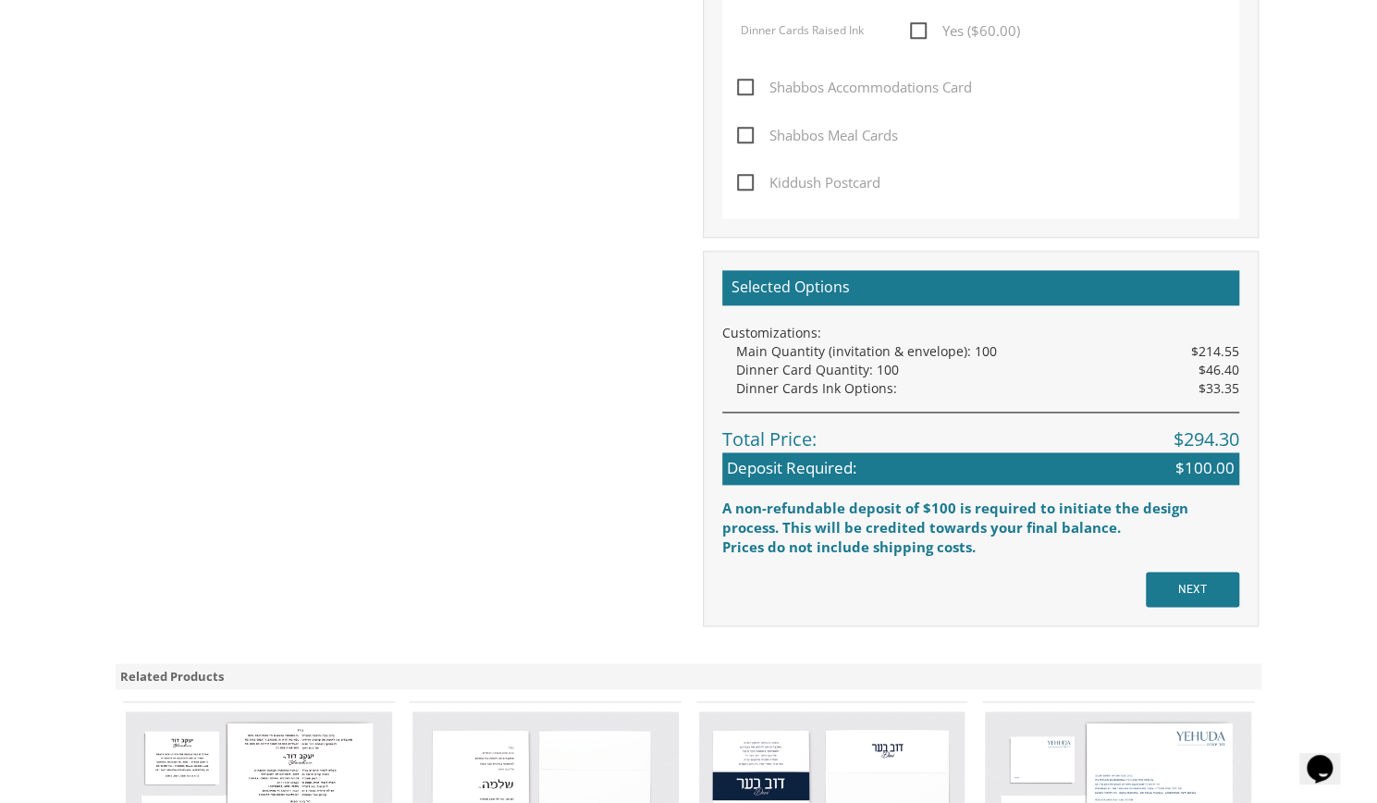
scroll to position [1356, 0]
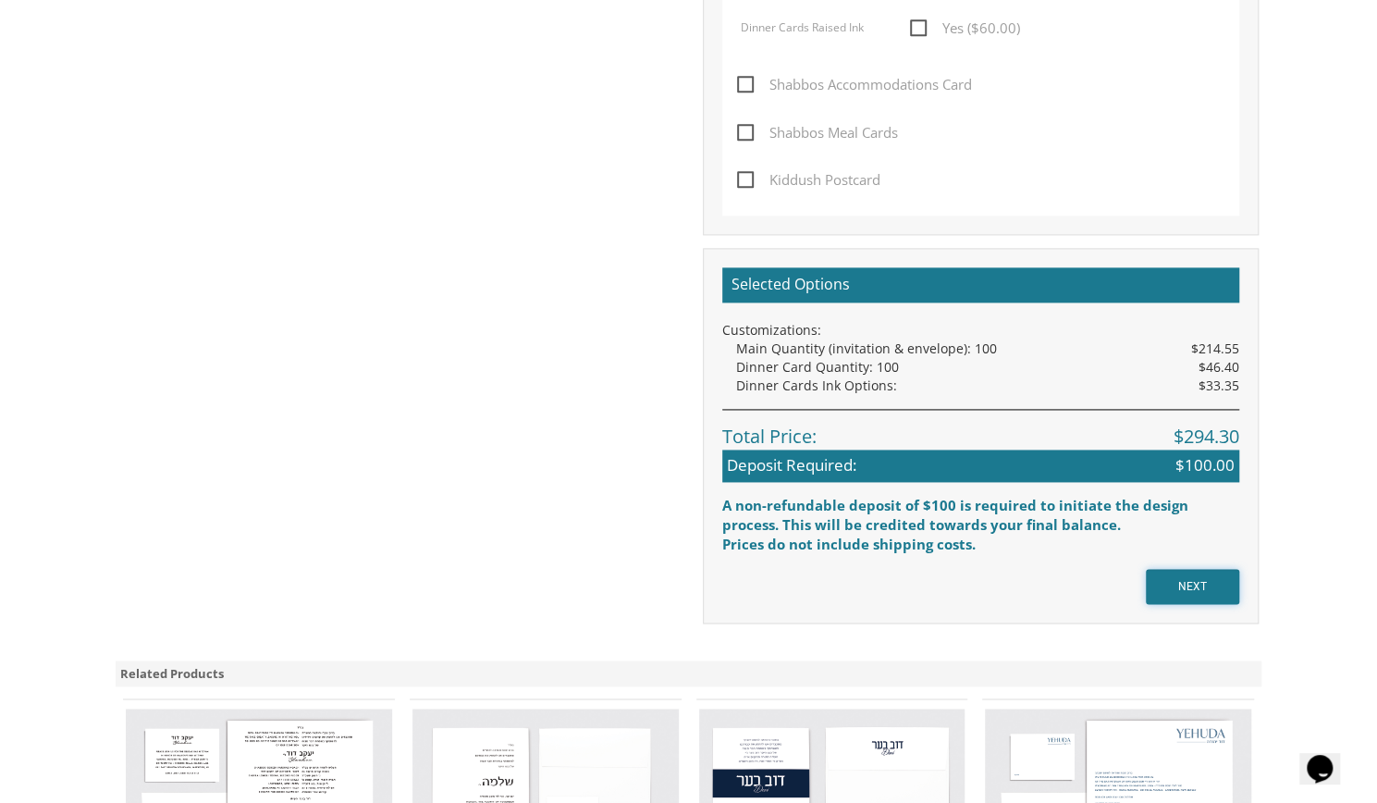
click at [1191, 588] on input "NEXT" at bounding box center [1192, 586] width 93 height 35
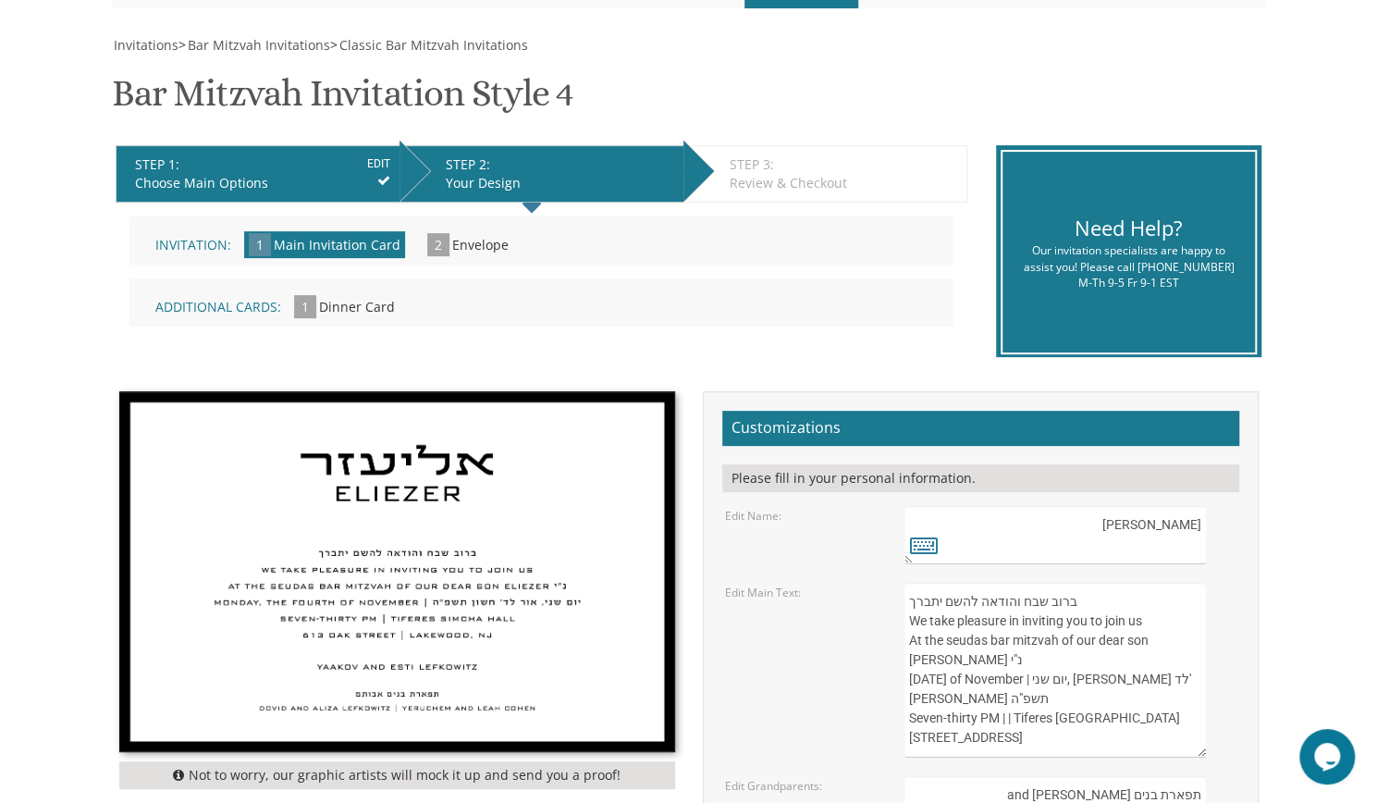
click at [1112, 591] on textarea "ברוב שבח והודאה להשם יתברך We take pleasure in inviting you to join us At the s…" at bounding box center [1055, 670] width 301 height 175
click at [1054, 594] on textarea "ברוב שבח והודאה להשם יתברך We take pleasure in inviting you to join us At the s…" at bounding box center [1055, 670] width 301 height 175
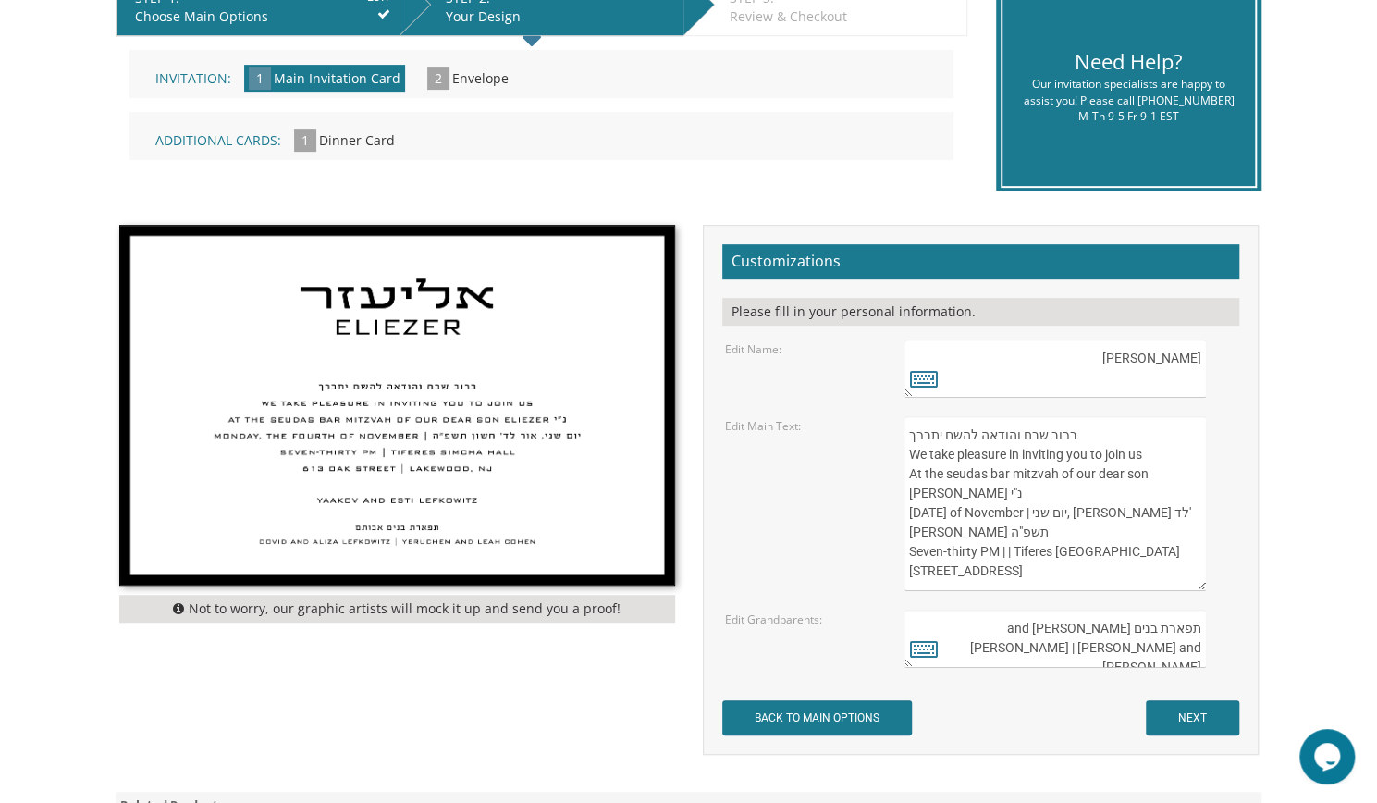
scroll to position [426, 0]
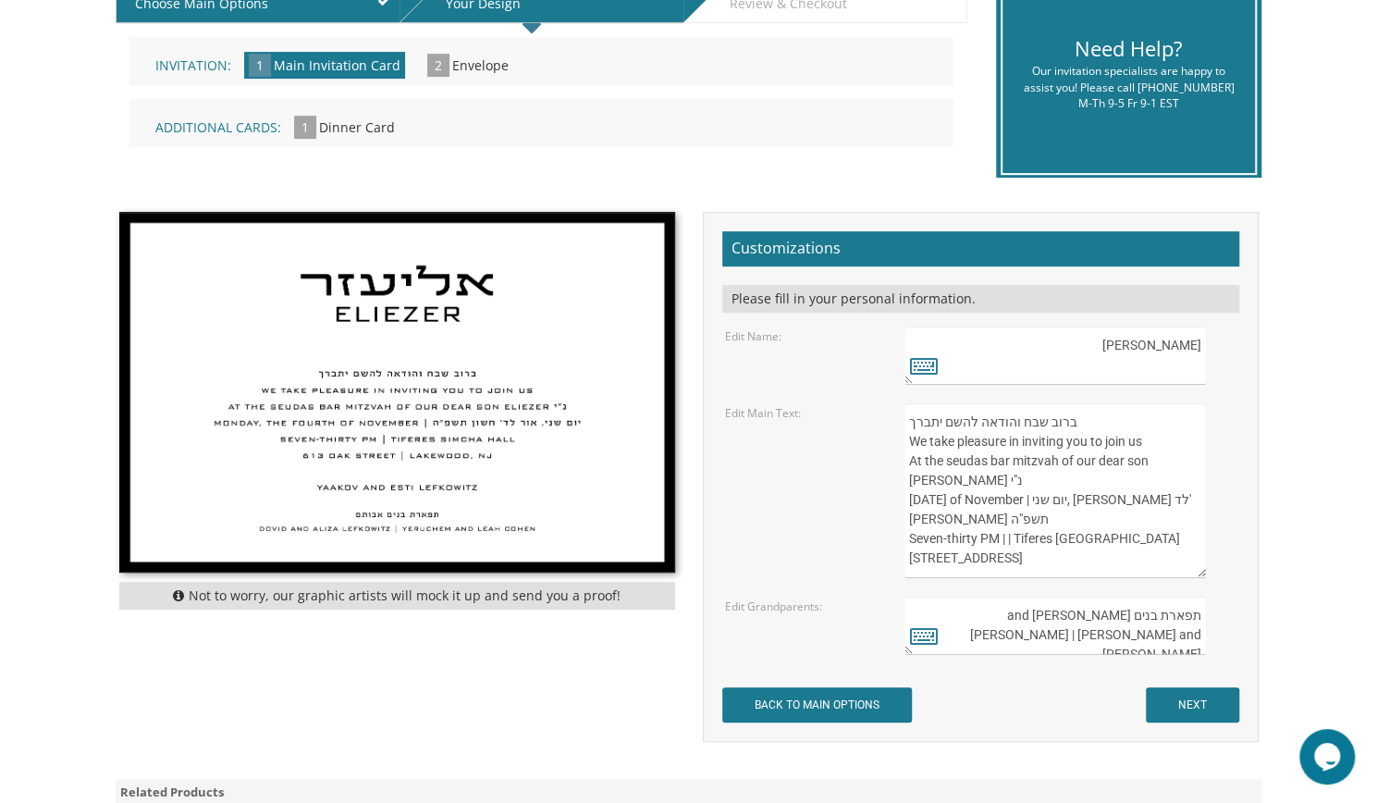
click at [911, 432] on textarea "ברוב שבח והודאה להשם יתברך We take pleasure in inviting you to join us At the s…" at bounding box center [1055, 490] width 301 height 175
paste textarea "בשבת קודש פרשת וילך ה תשרי תשפ”ו The twenty-fifth of September Two Thousand Twe…"
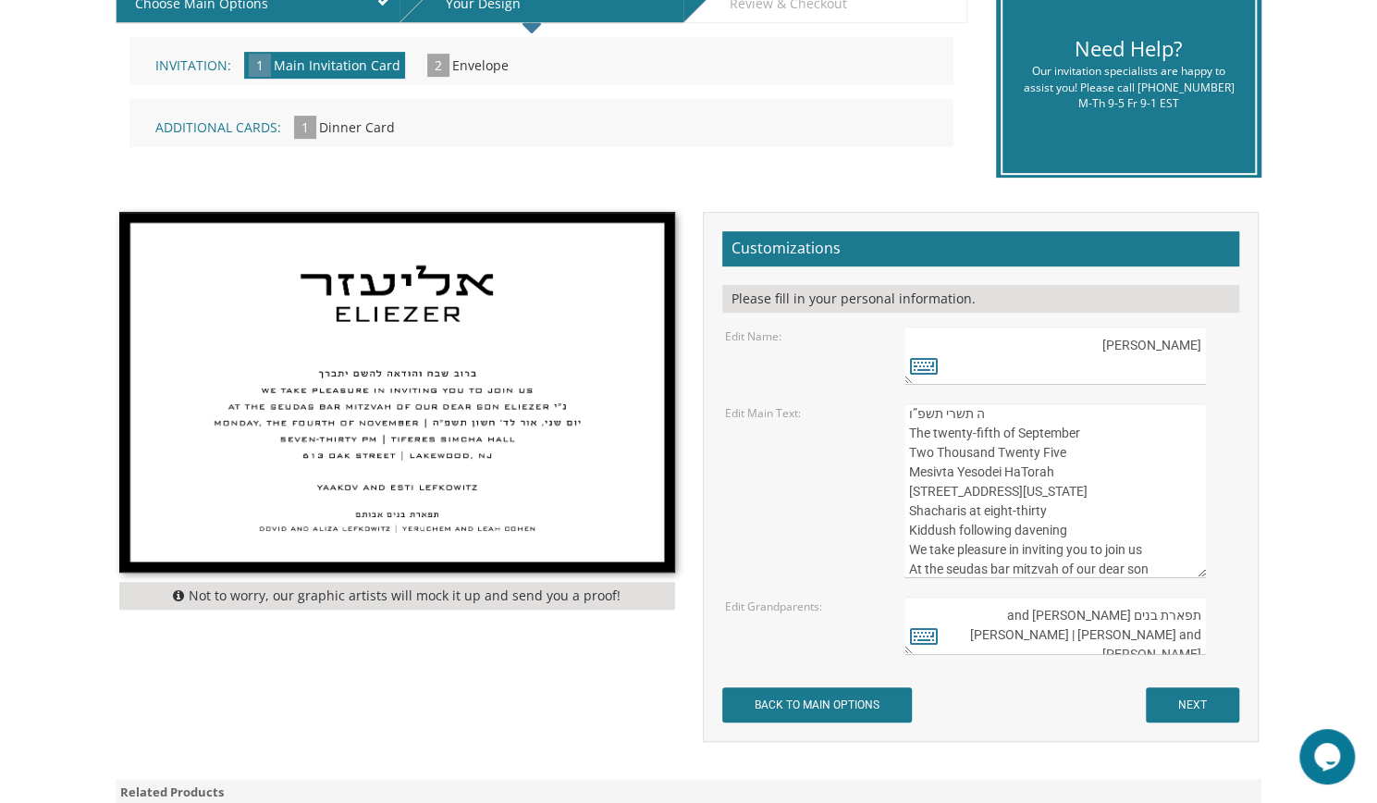
scroll to position [0, 0]
click at [1066, 421] on textarea "ברוב שבח והודאה להשם יתברך We take pleasure in inviting you to join us At the s…" at bounding box center [1055, 490] width 301 height 175
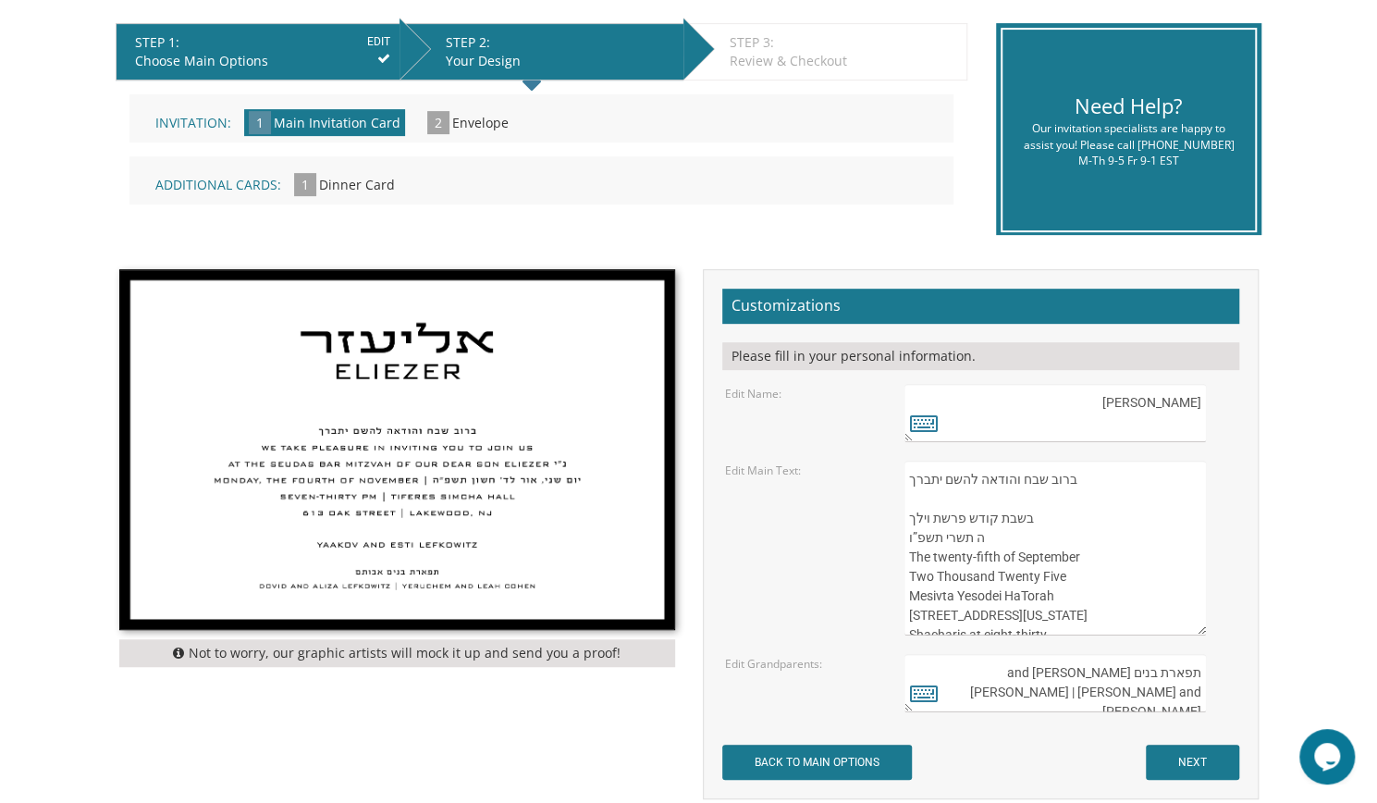
click at [956, 495] on textarea "ברוב שבח והודאה להשם יתברך We take pleasure in inviting you to join us At the s…" at bounding box center [1055, 548] width 301 height 175
type textarea "ברוב שבח והודאה להשם יתברך בשבת קודש פרשת וילך ה תשרי תשפ”ו The twenty-fifth of…"
click at [781, 756] on input "BACK TO MAIN OPTIONS" at bounding box center [817, 762] width 190 height 35
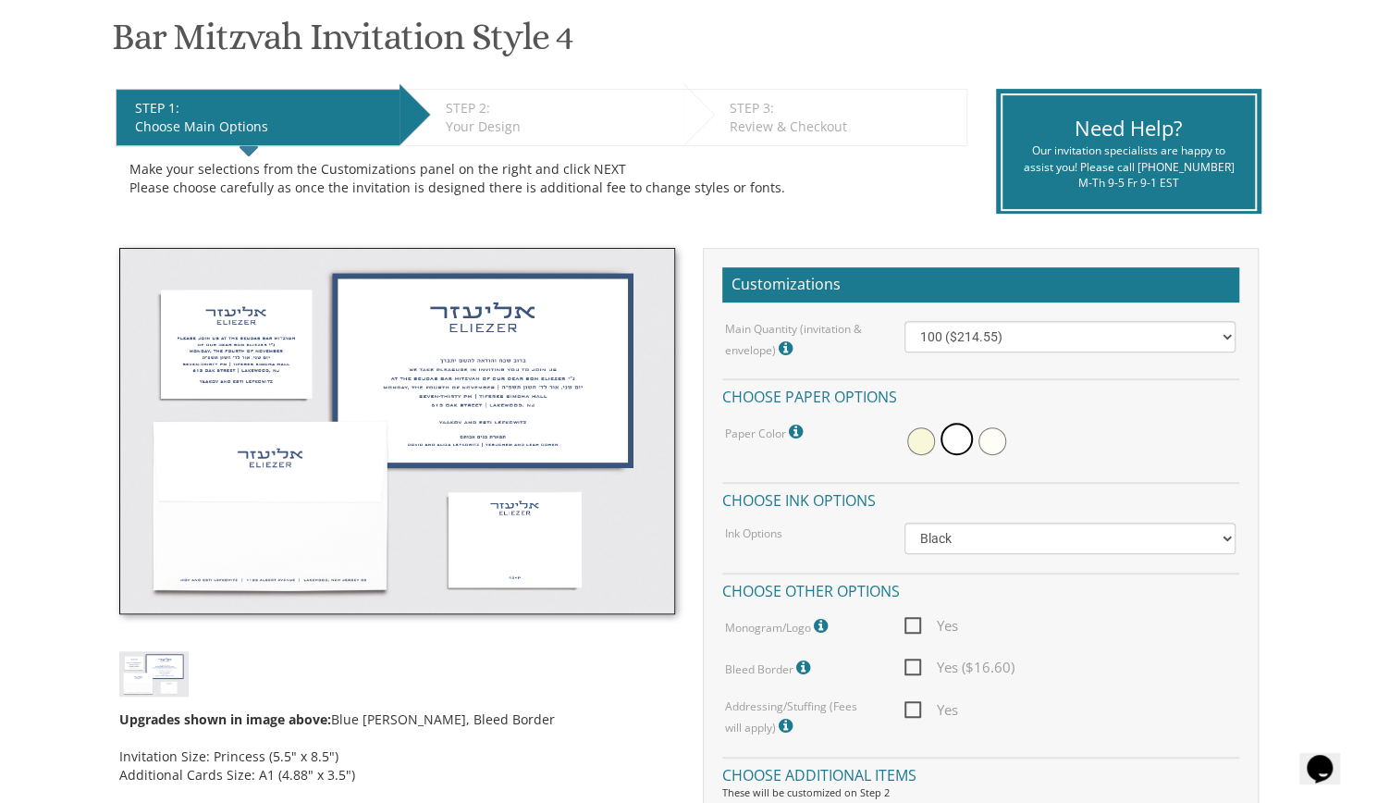
scroll to position [302, 0]
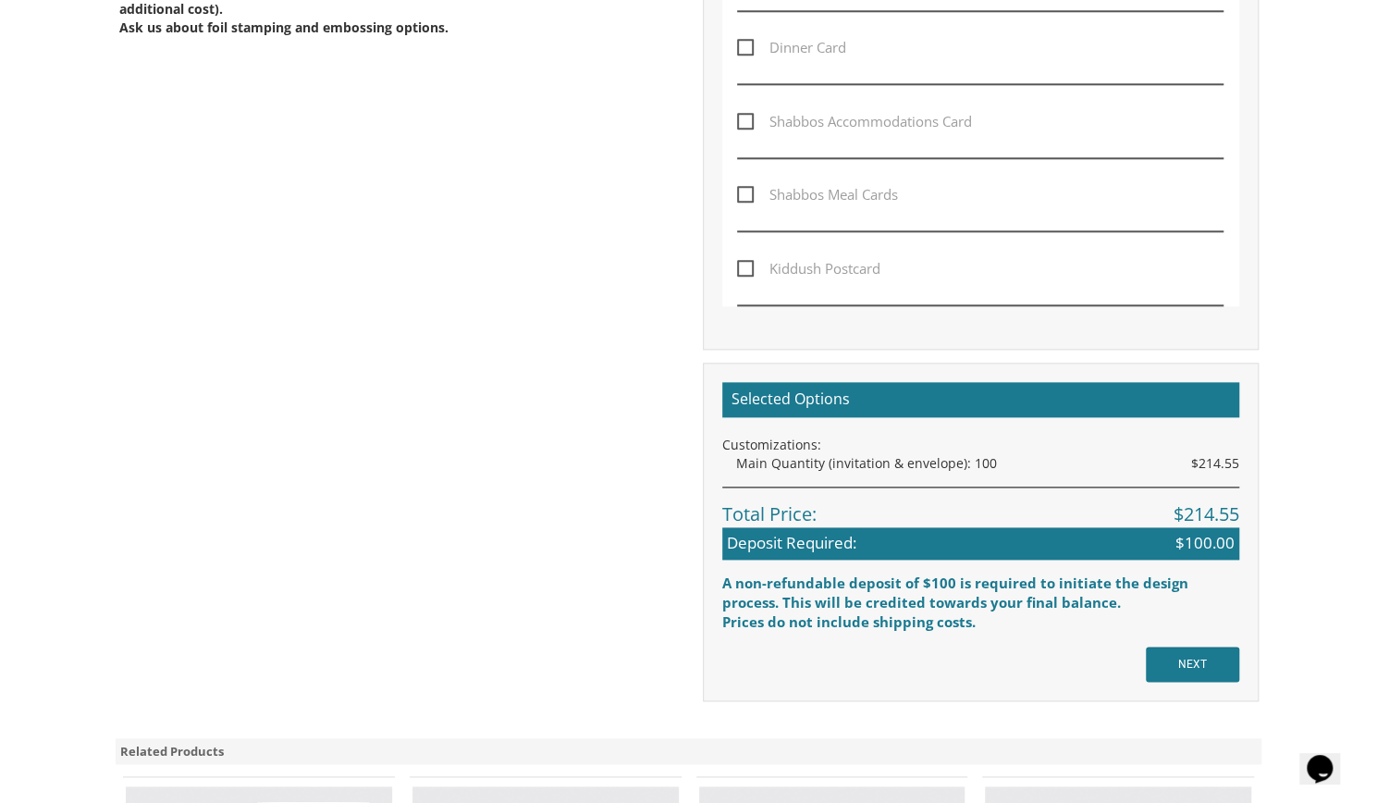
scroll to position [1150, 0]
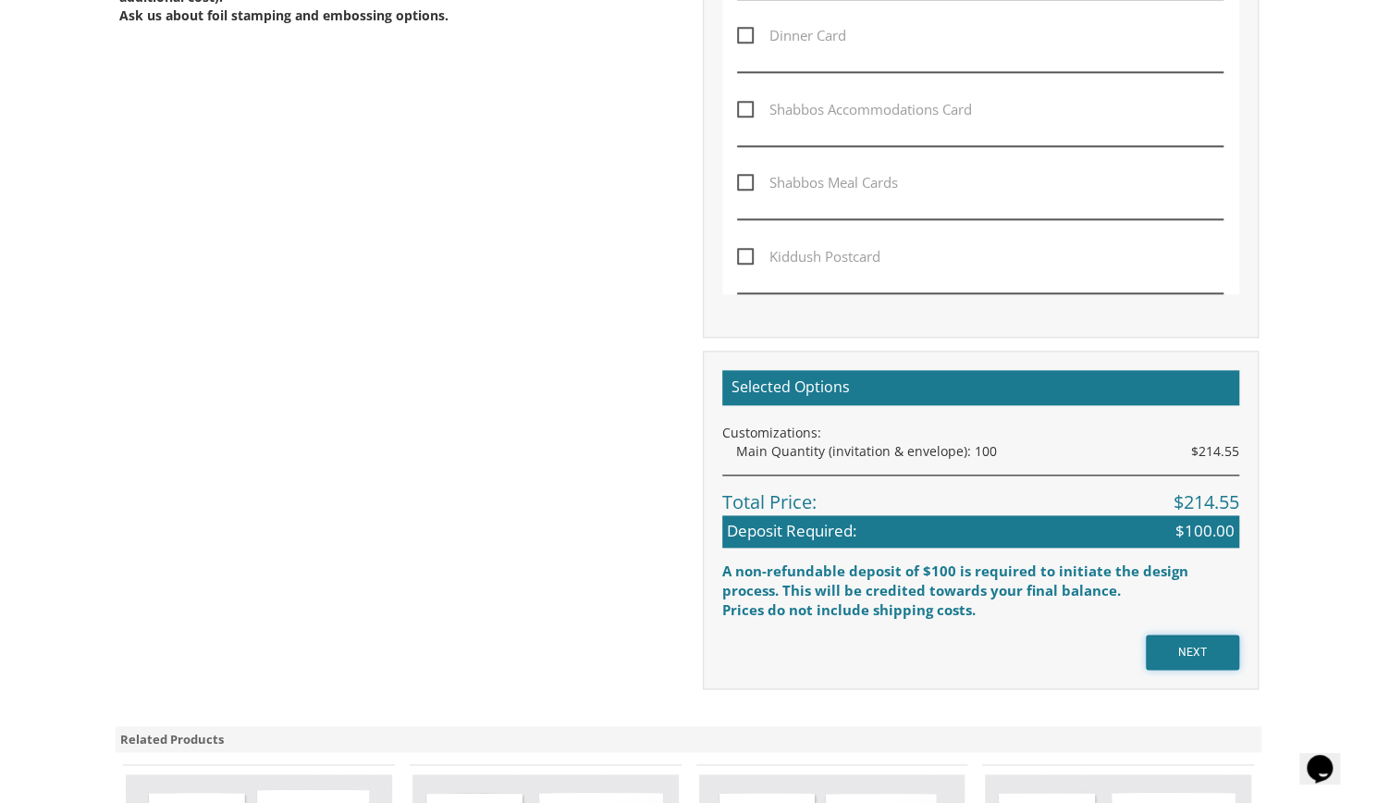
click at [1184, 646] on input "NEXT" at bounding box center [1192, 651] width 93 height 35
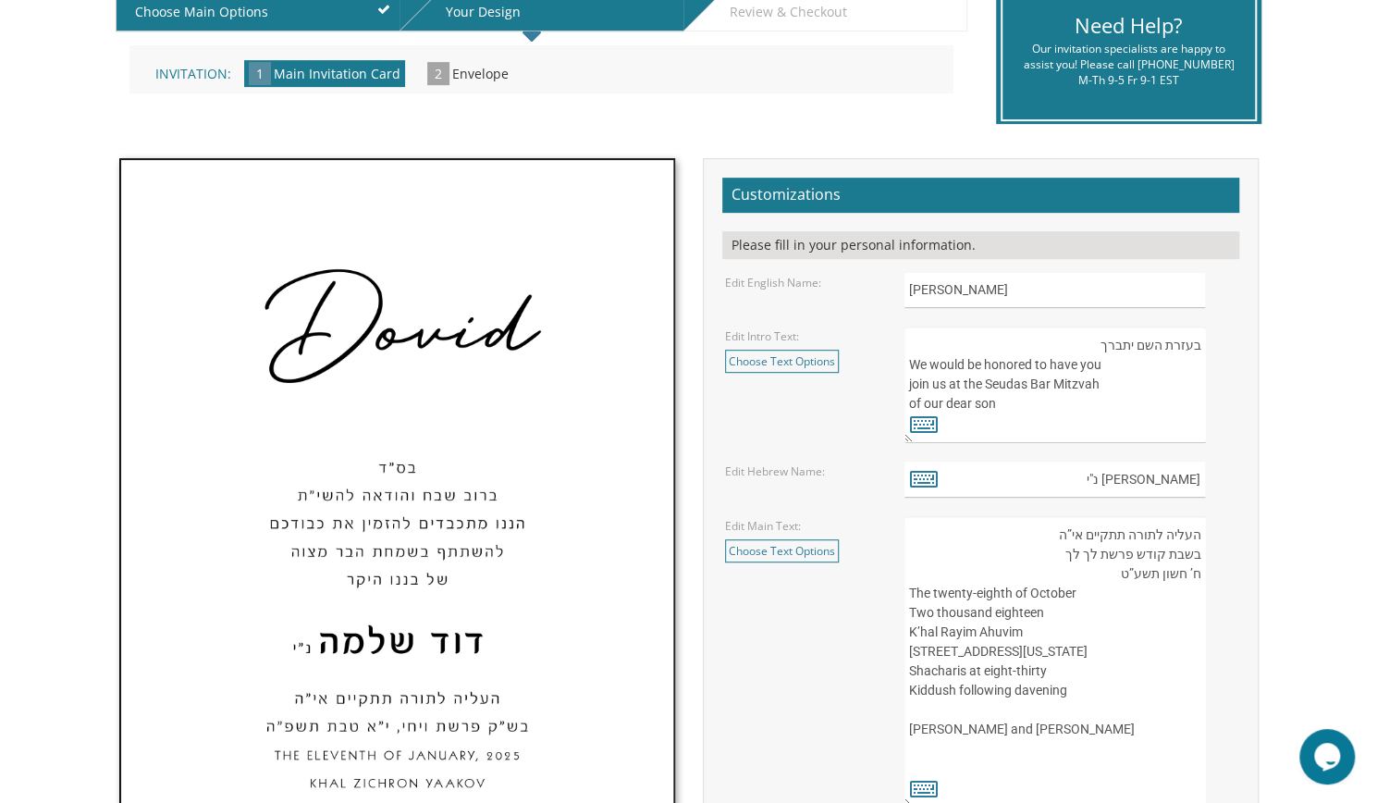
scroll to position [502, 0]
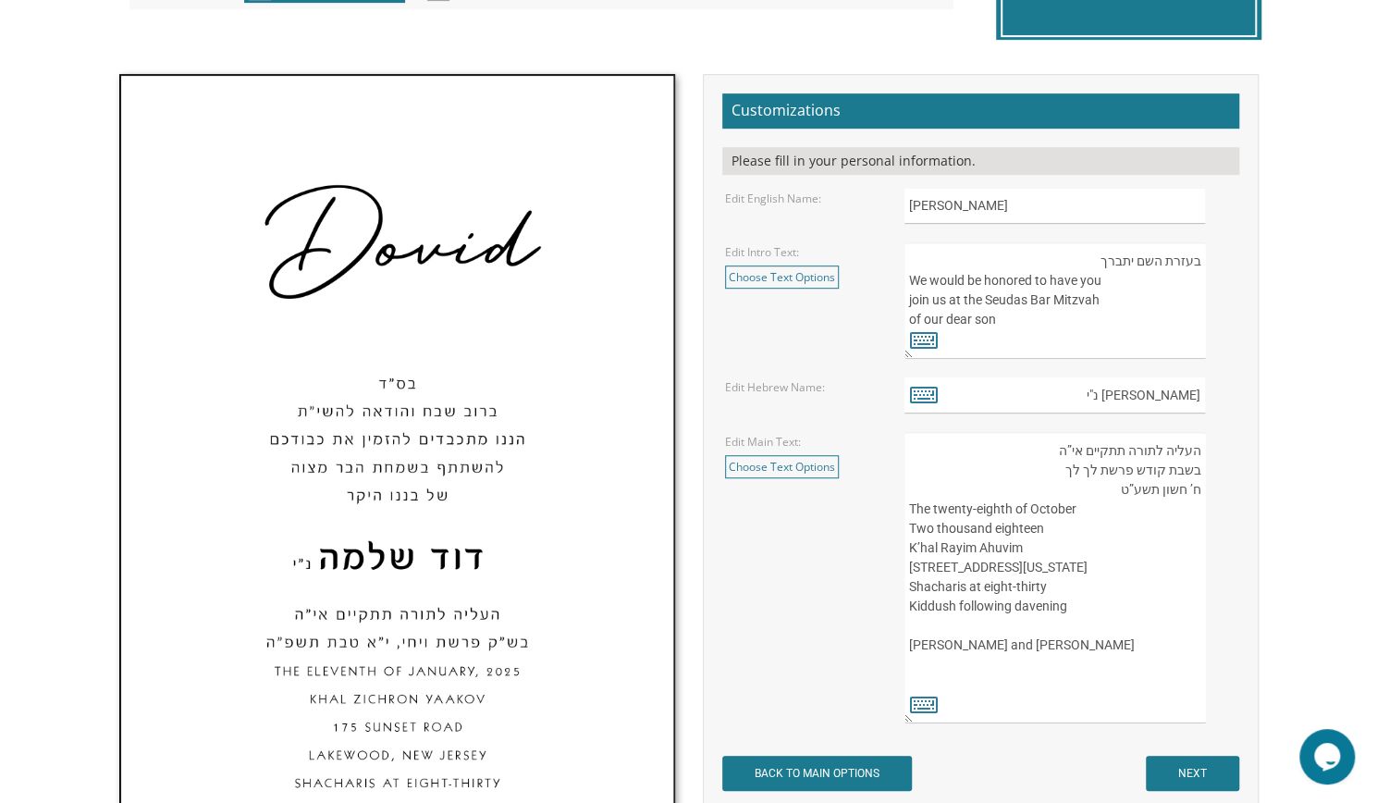
click at [1151, 270] on textarea "בעזרת השם יתברך We would be honored to have you join us at the Seudas Bar Mitzv…" at bounding box center [1055, 300] width 301 height 117
click at [1117, 256] on textarea "בעזרת השם יתברך We would be honored to have you join us at the Seudas Bar Mitzv…" at bounding box center [1055, 300] width 301 height 117
click at [799, 267] on link "Choose Text Options" at bounding box center [782, 276] width 114 height 23
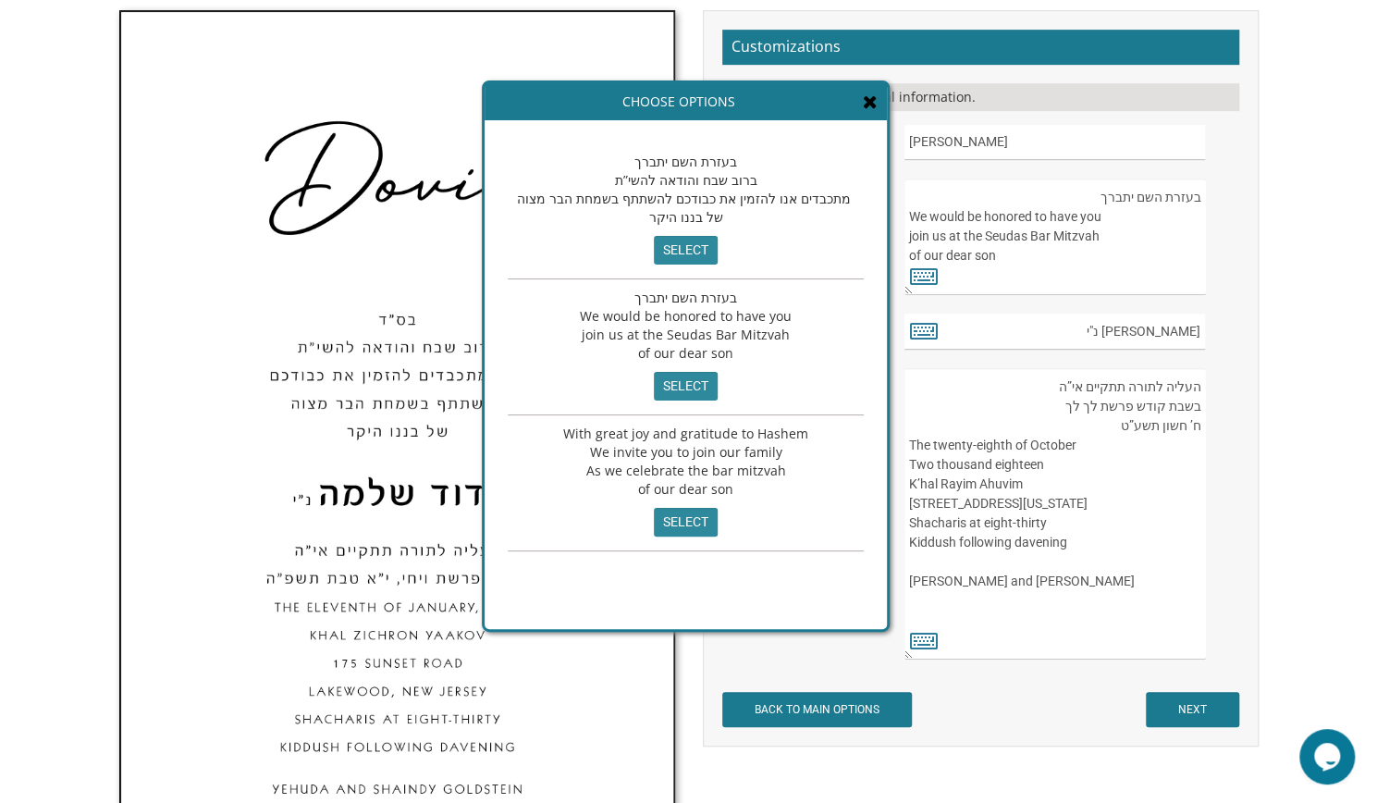
scroll to position [567, 0]
click at [855, 99] on div "Choose Options" at bounding box center [686, 101] width 402 height 37
click at [863, 101] on icon at bounding box center [870, 101] width 15 height 18
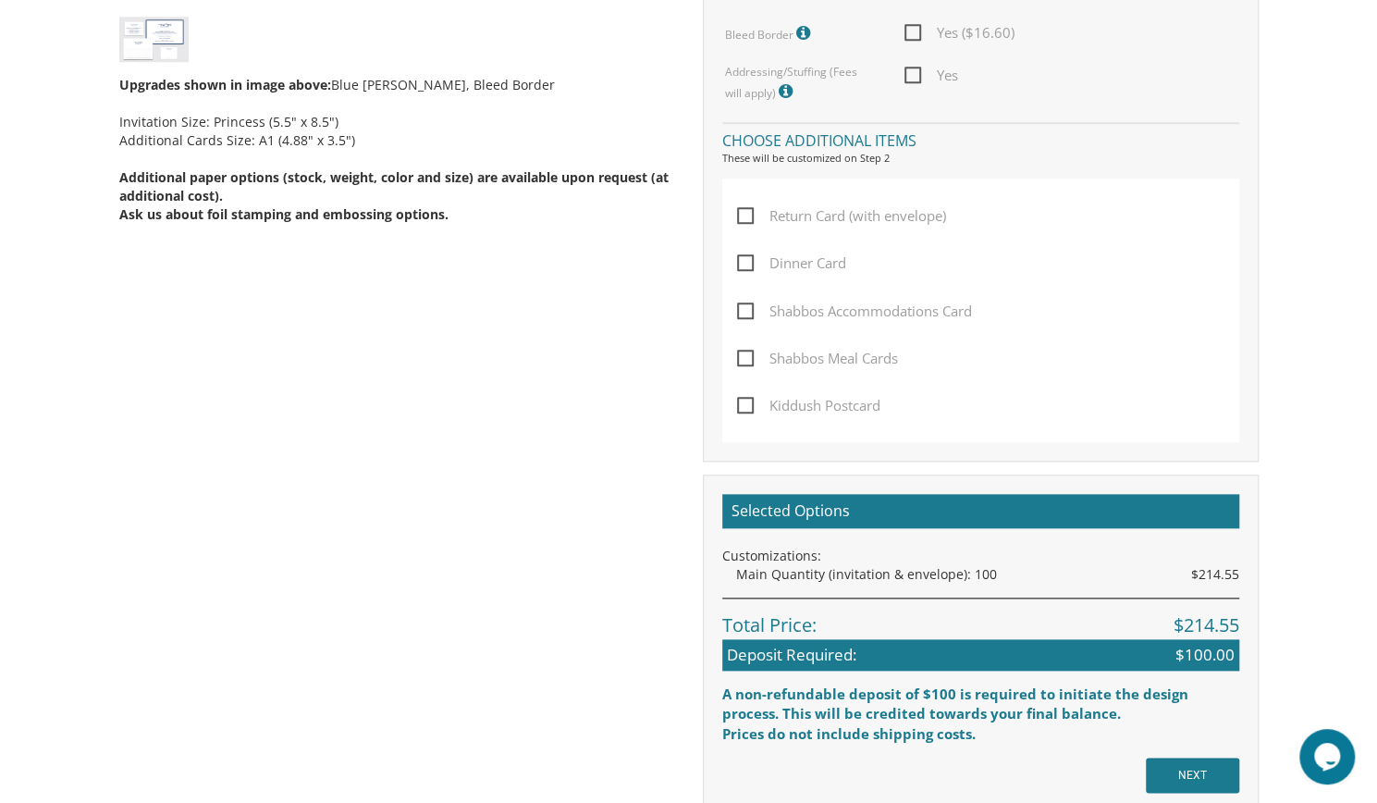
scroll to position [963, 0]
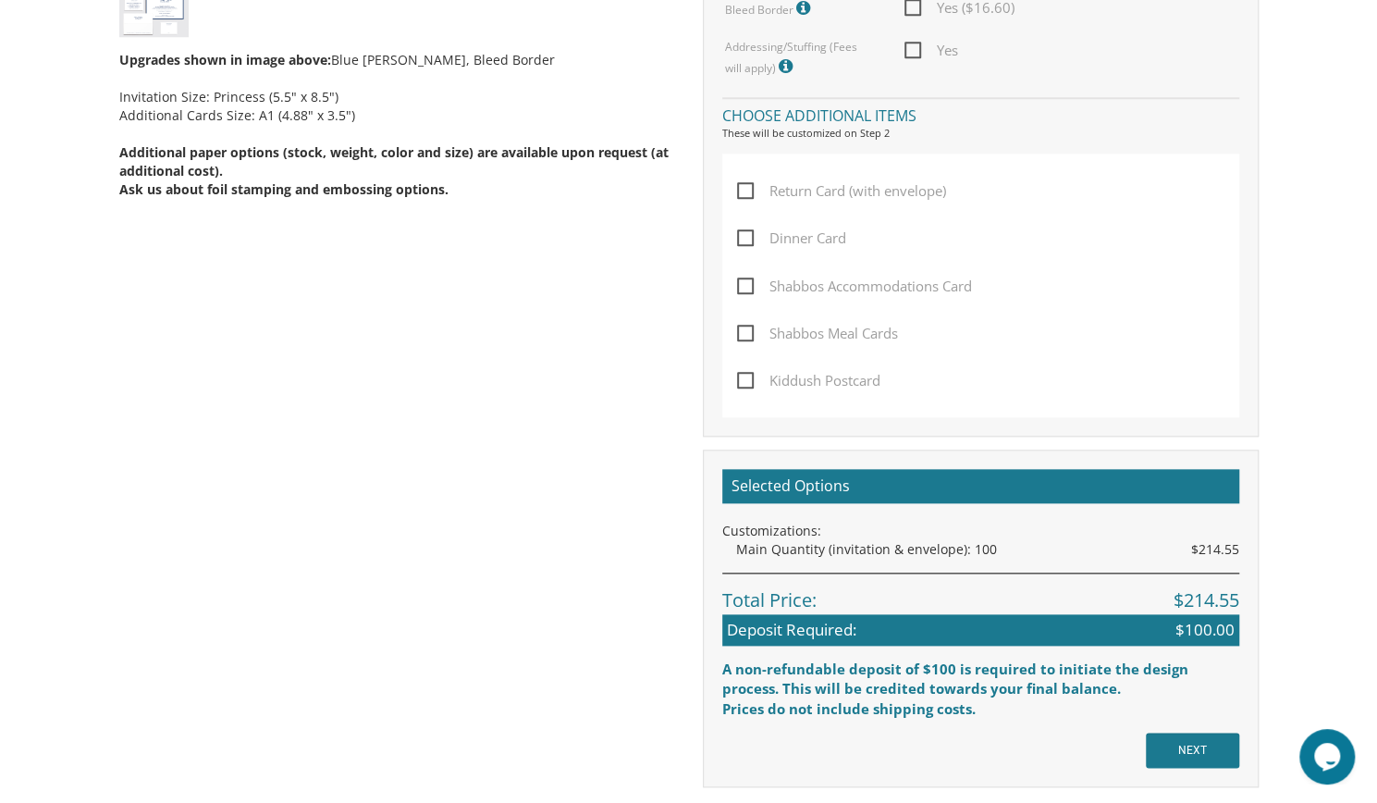
click at [835, 231] on span "Dinner Card" at bounding box center [791, 238] width 109 height 23
click at [749, 231] on input "Dinner Card" at bounding box center [743, 236] width 12 height 12
checkbox input "true"
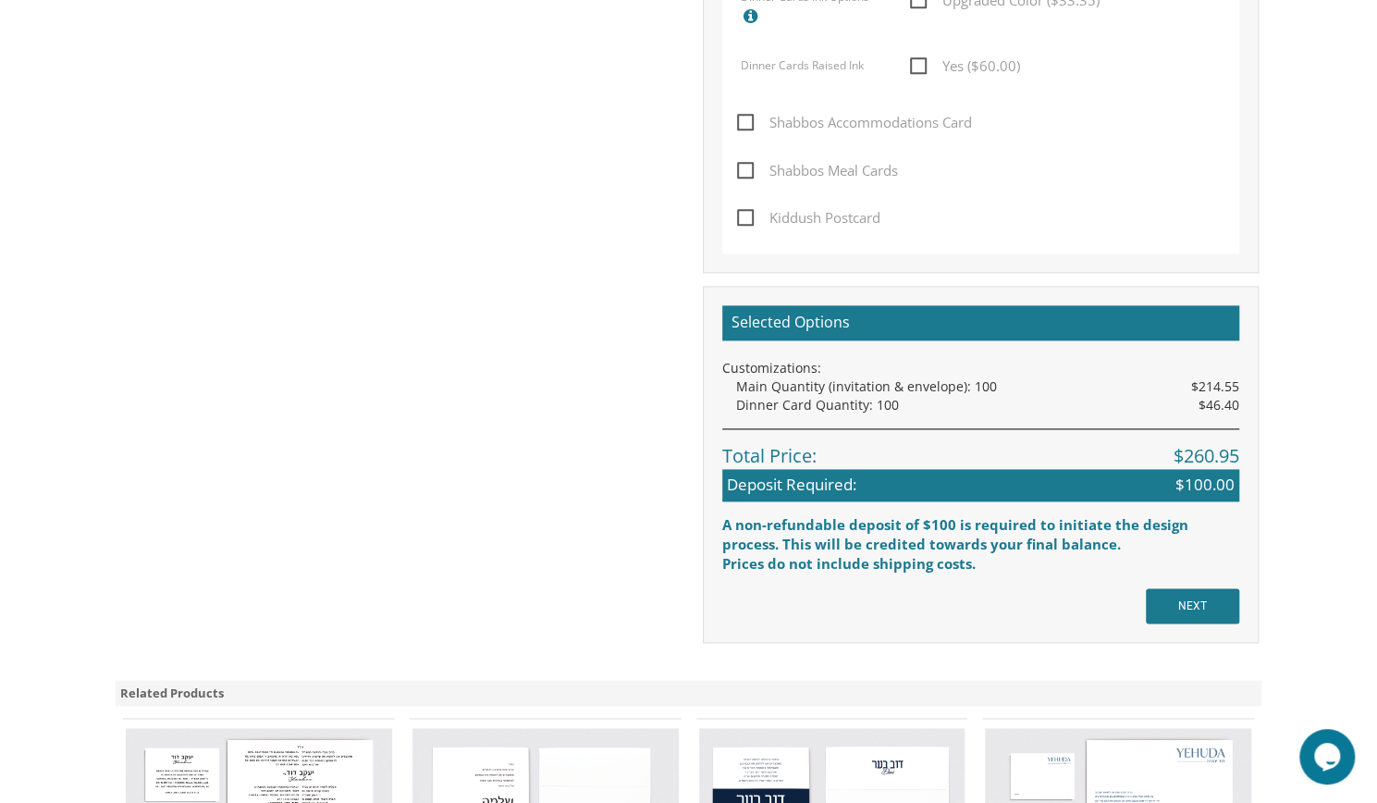
scroll to position [1326, 0]
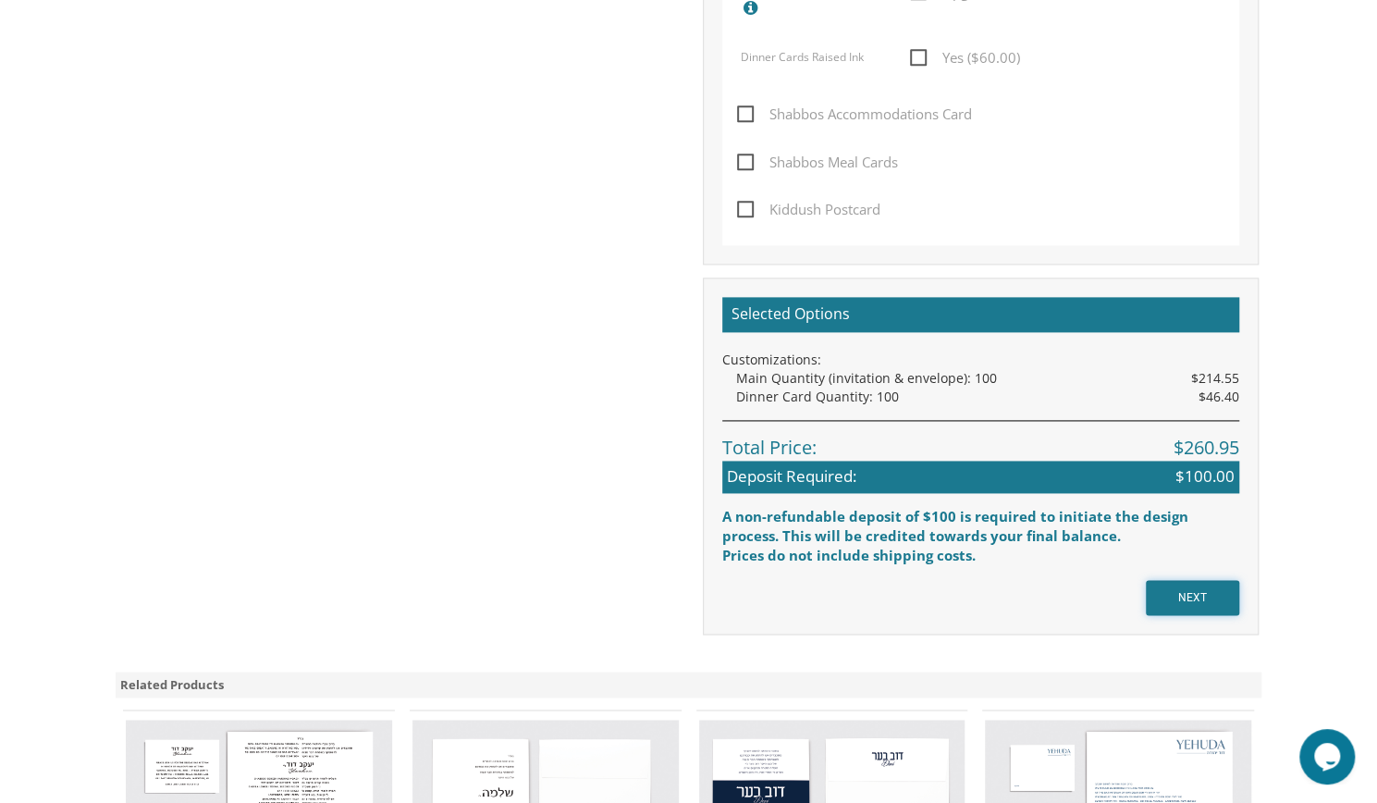
click at [1210, 597] on input "NEXT" at bounding box center [1192, 597] width 93 height 35
click at [1178, 600] on input "NEXT" at bounding box center [1192, 597] width 93 height 35
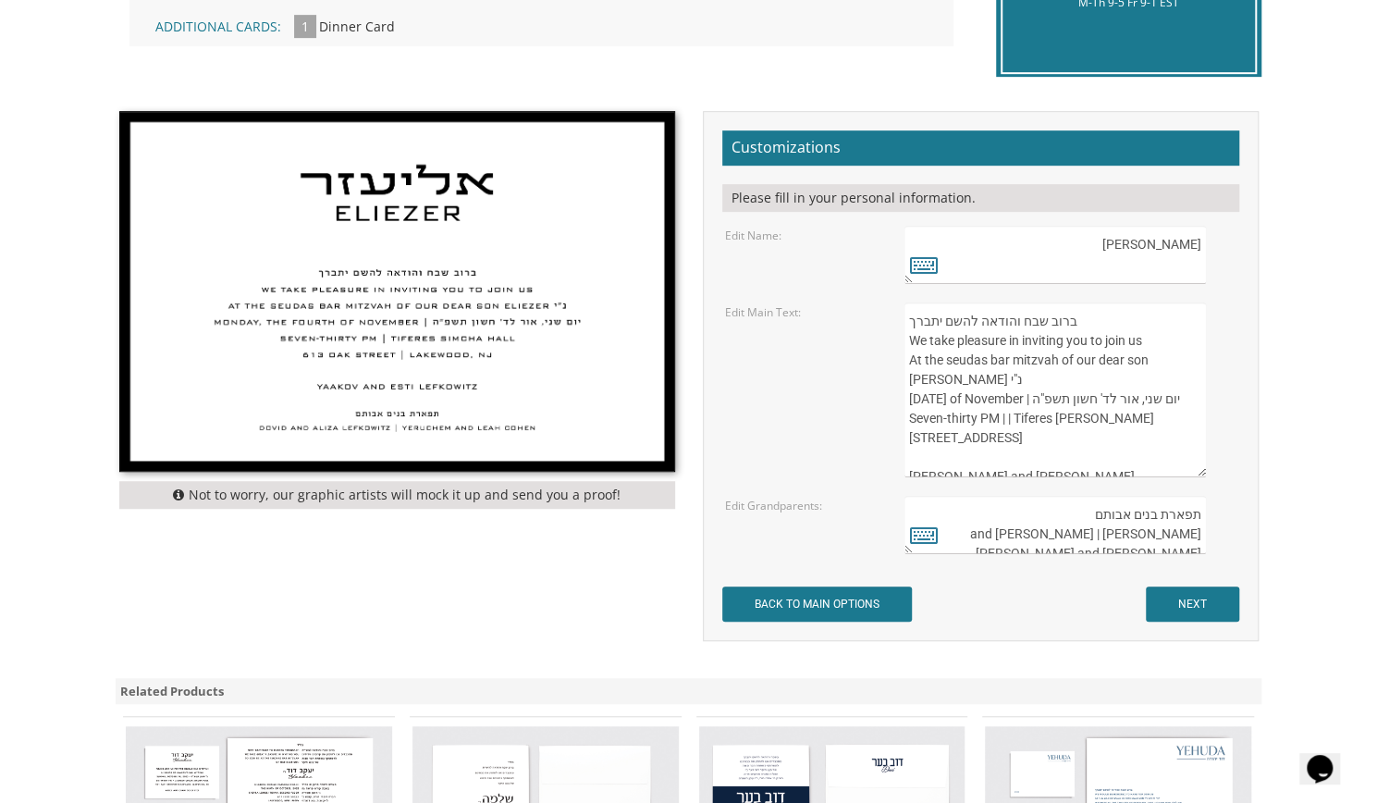
scroll to position [551, 0]
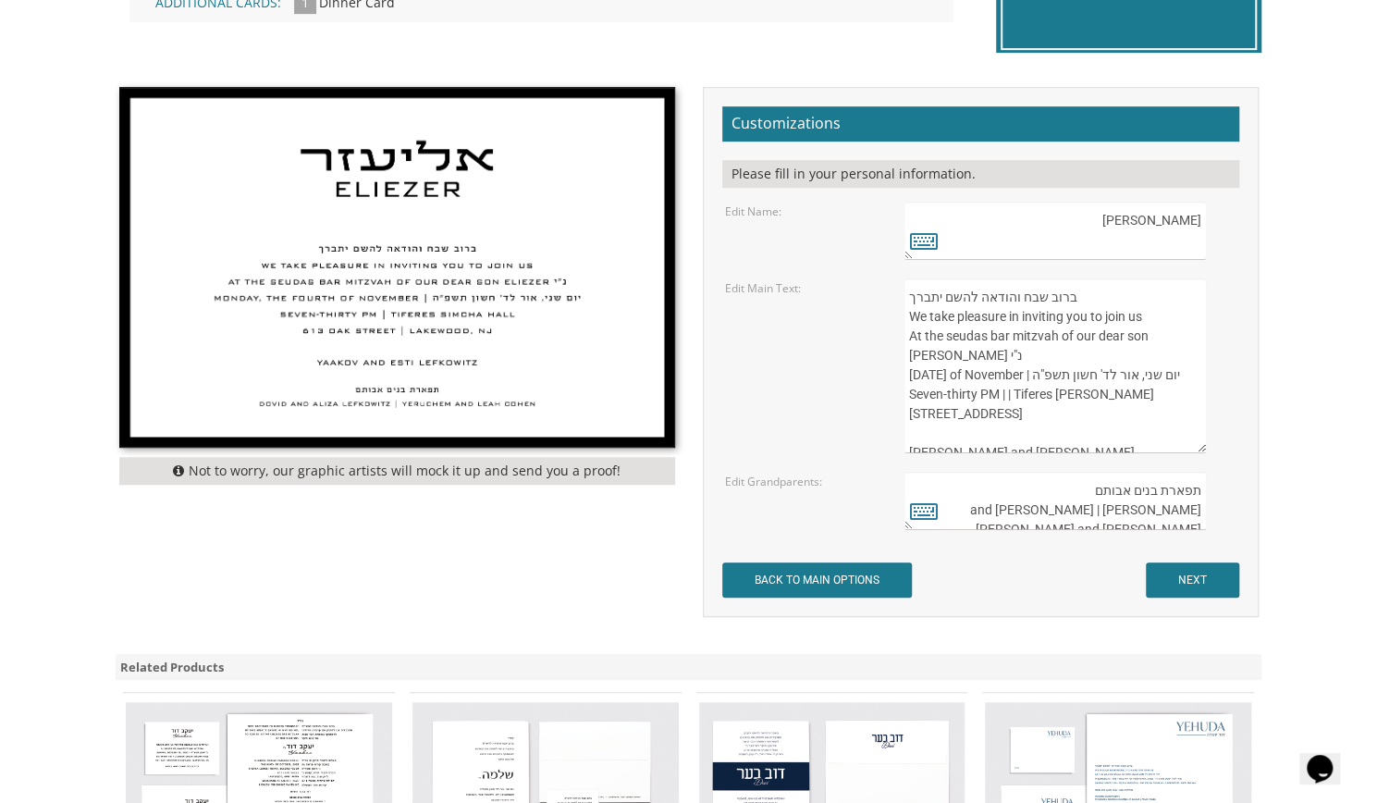
click at [999, 325] on textarea "ברוב שבח והודאה להשם יתברך We take pleasure in inviting you to join us At the s…" at bounding box center [1055, 365] width 301 height 175
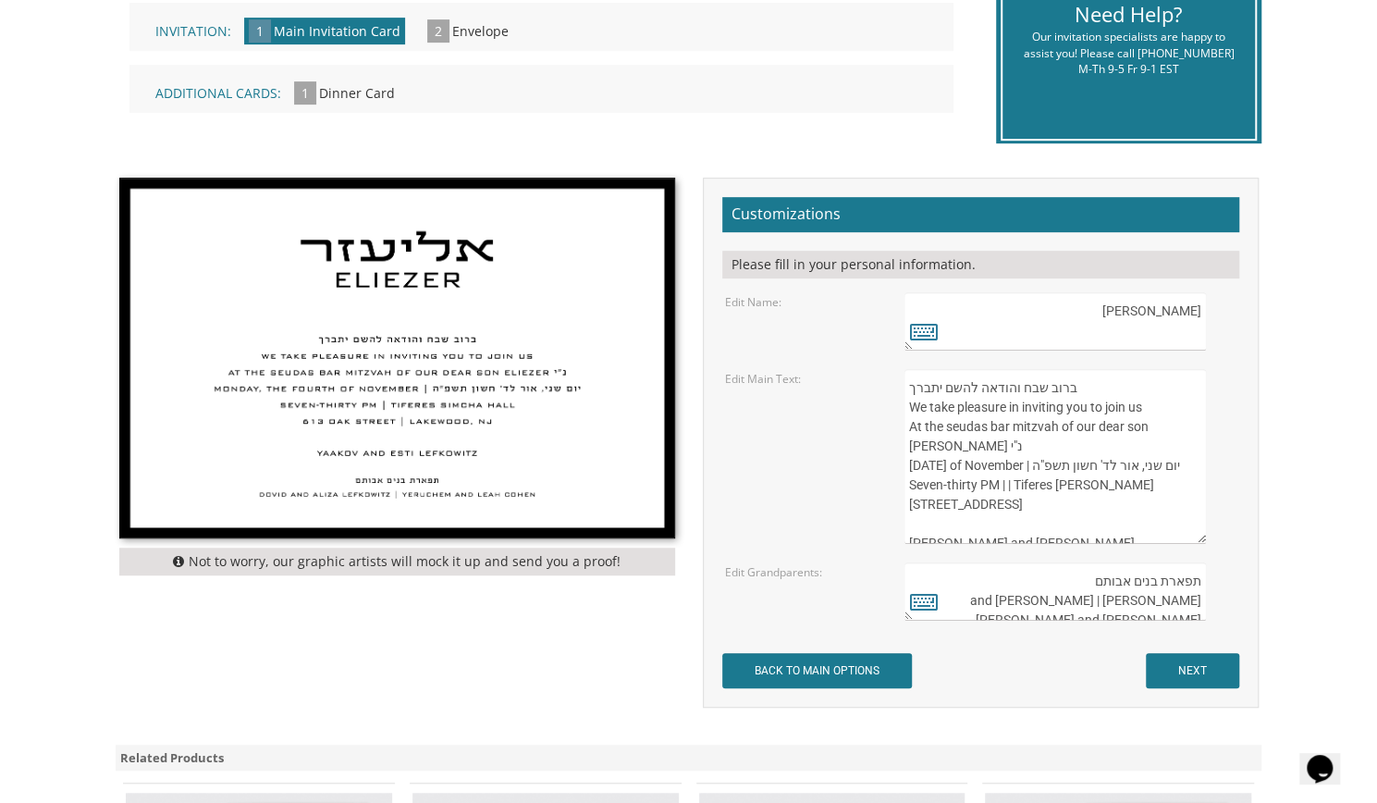
scroll to position [459, 0]
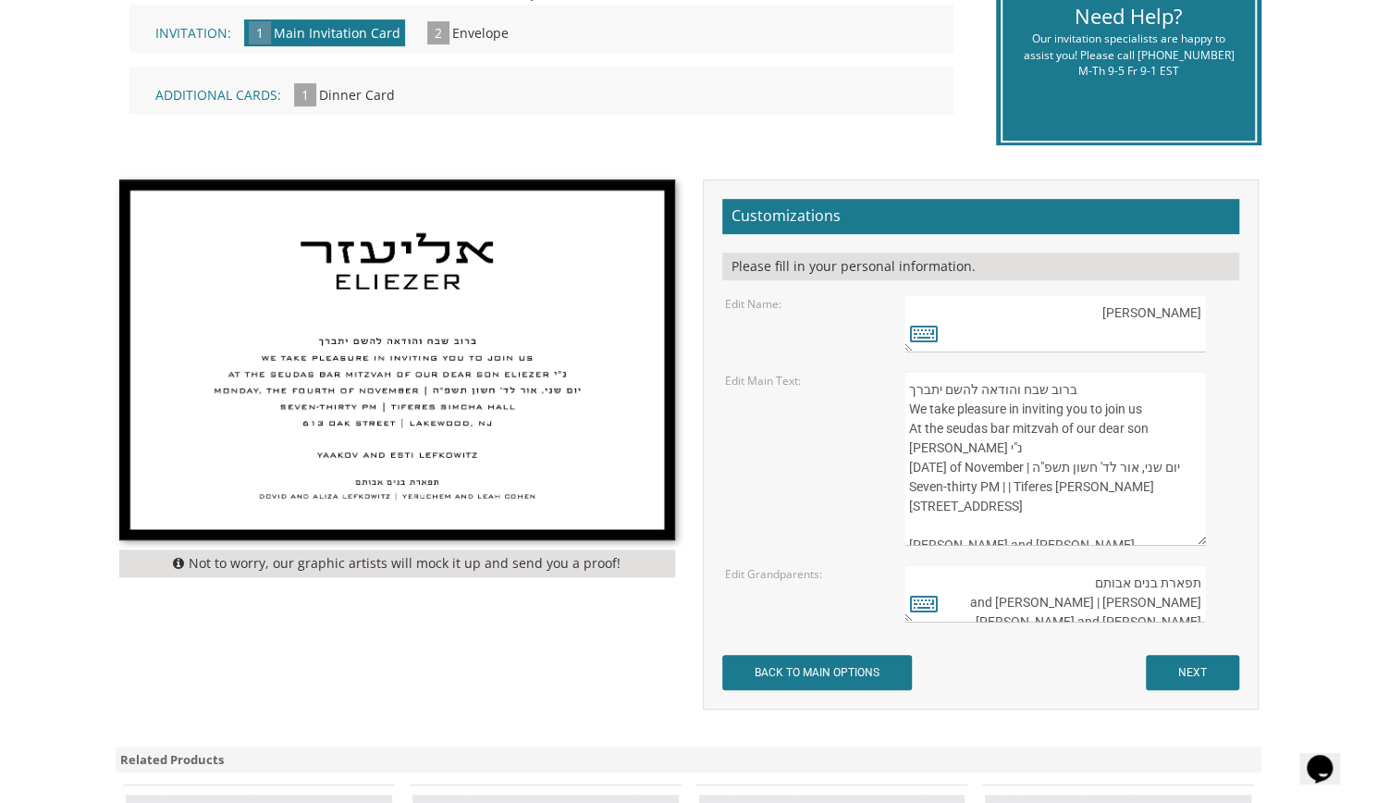
click at [840, 397] on div "Edit Main Text: ברוב שבח והודאה להשם יתברך We take pleasure in inviting you to …" at bounding box center [980, 458] width 538 height 175
click at [43, 114] on body "My Cart {{shoppingcart.totalQuantityDisplay}} Total: {{shoppingcart.subtotal}} …" at bounding box center [688, 468] width 1377 height 1854
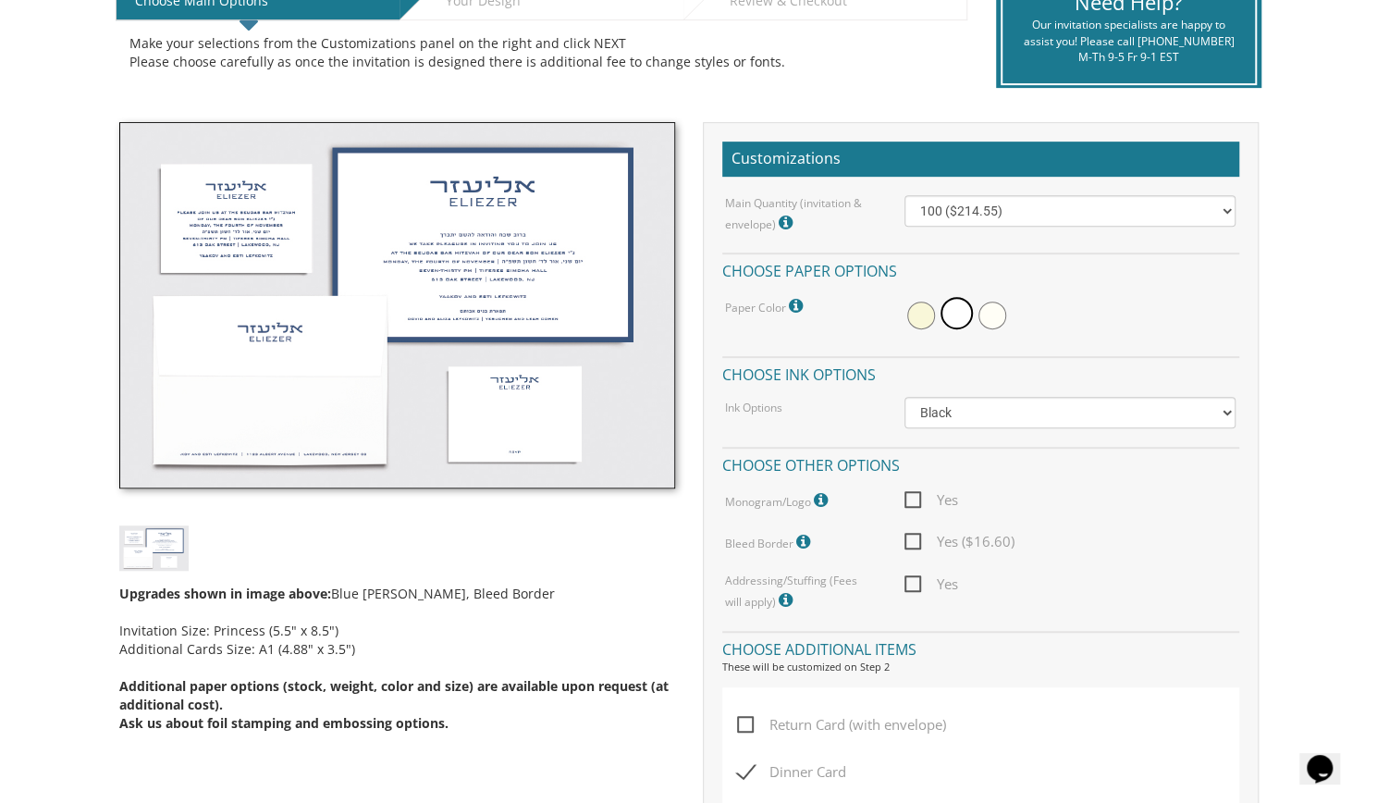
scroll to position [428, 0]
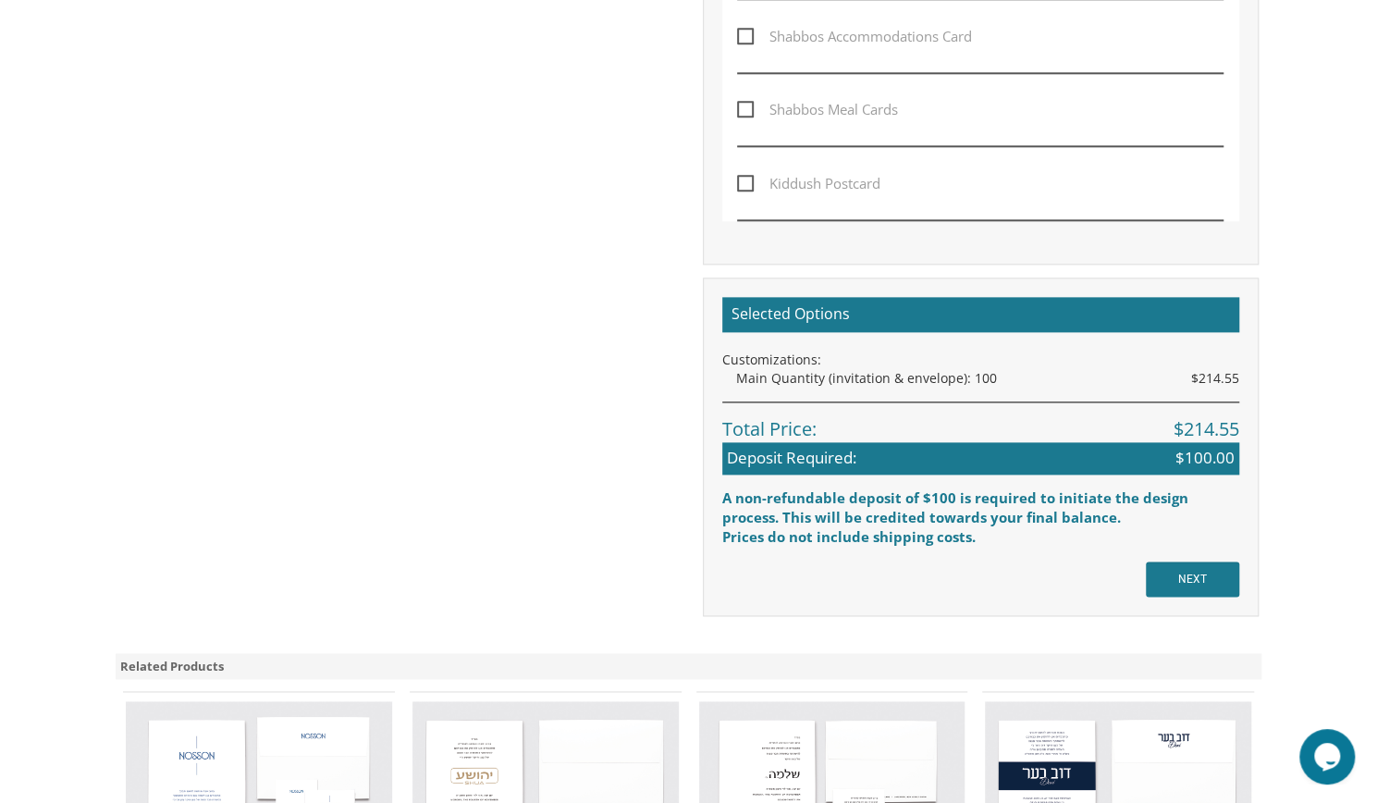
scroll to position [1261, 0]
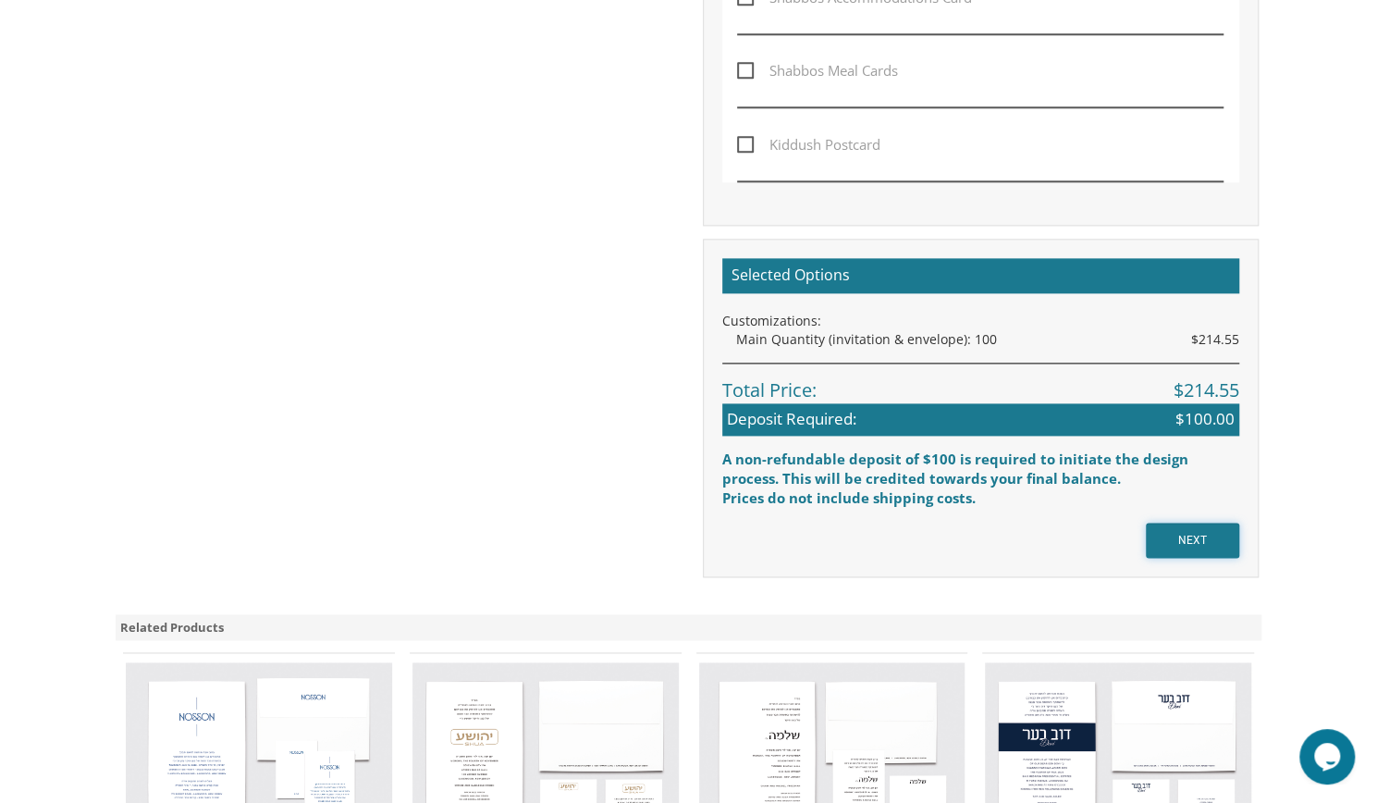
click at [1175, 537] on input "NEXT" at bounding box center [1192, 540] width 93 height 35
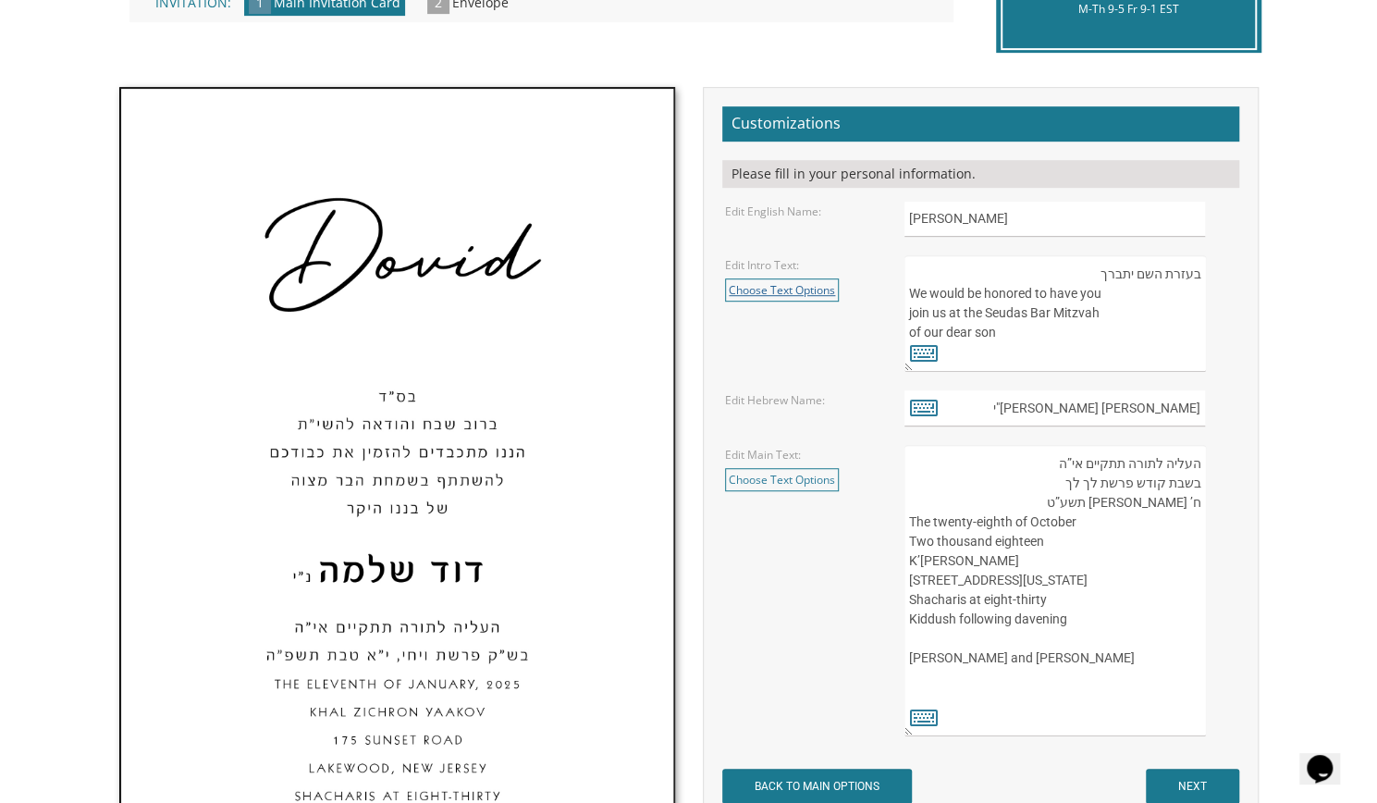
click at [774, 290] on link "Choose Text Options" at bounding box center [782, 289] width 114 height 23
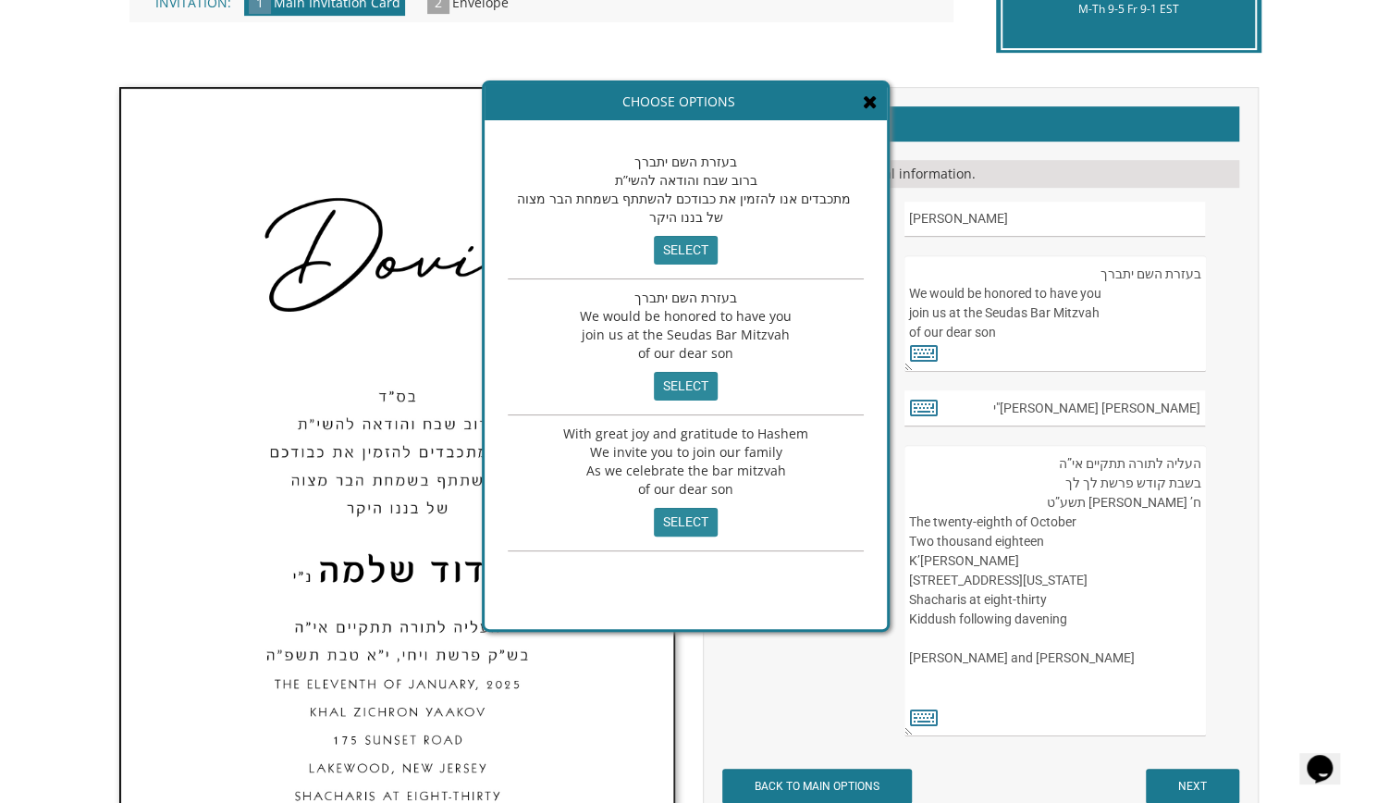
click at [1067, 510] on textarea "העליה לתורה תתקיים אי”ה בשבת קודש פרשת לך לך ח’ חשון תשע”ט The twenty-eighth of…" at bounding box center [1055, 590] width 301 height 291
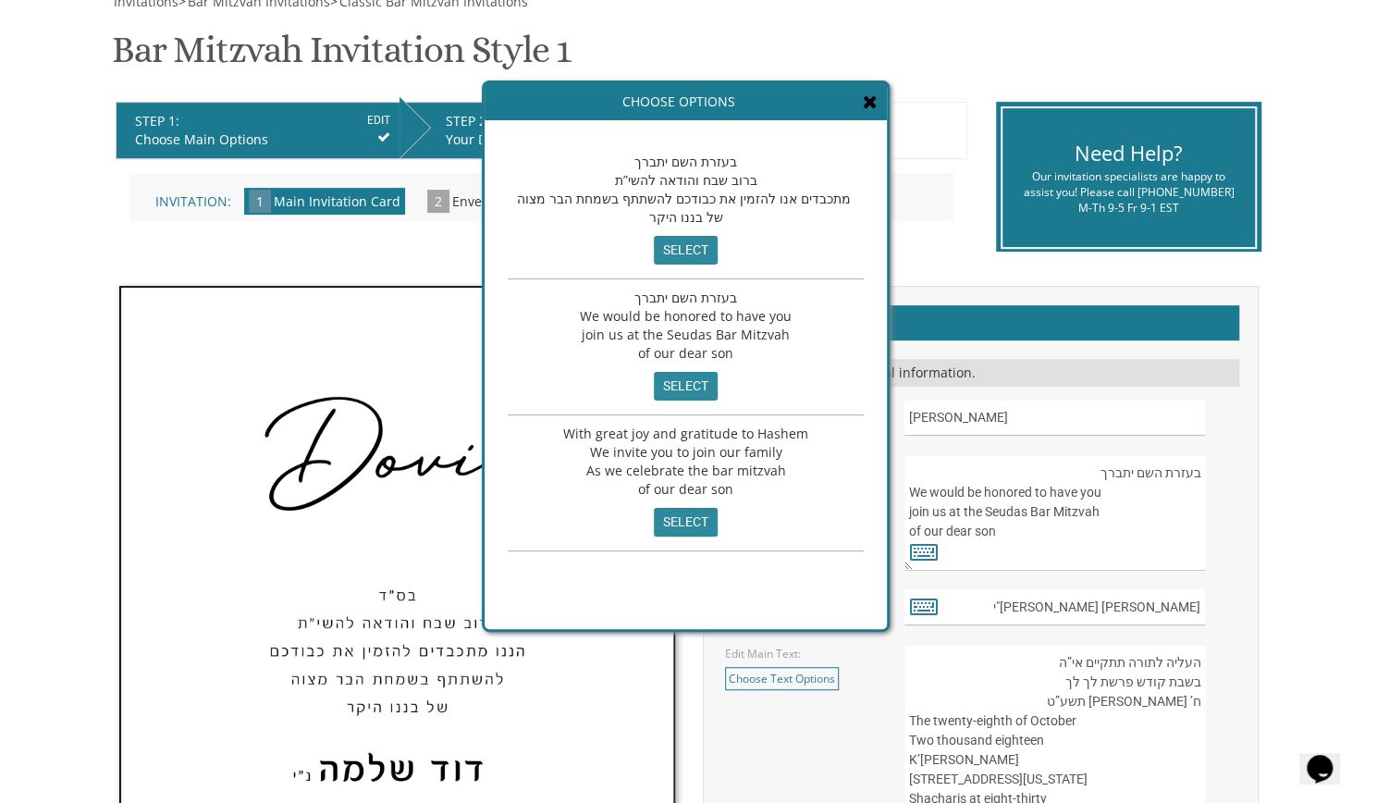
scroll to position [511, 0]
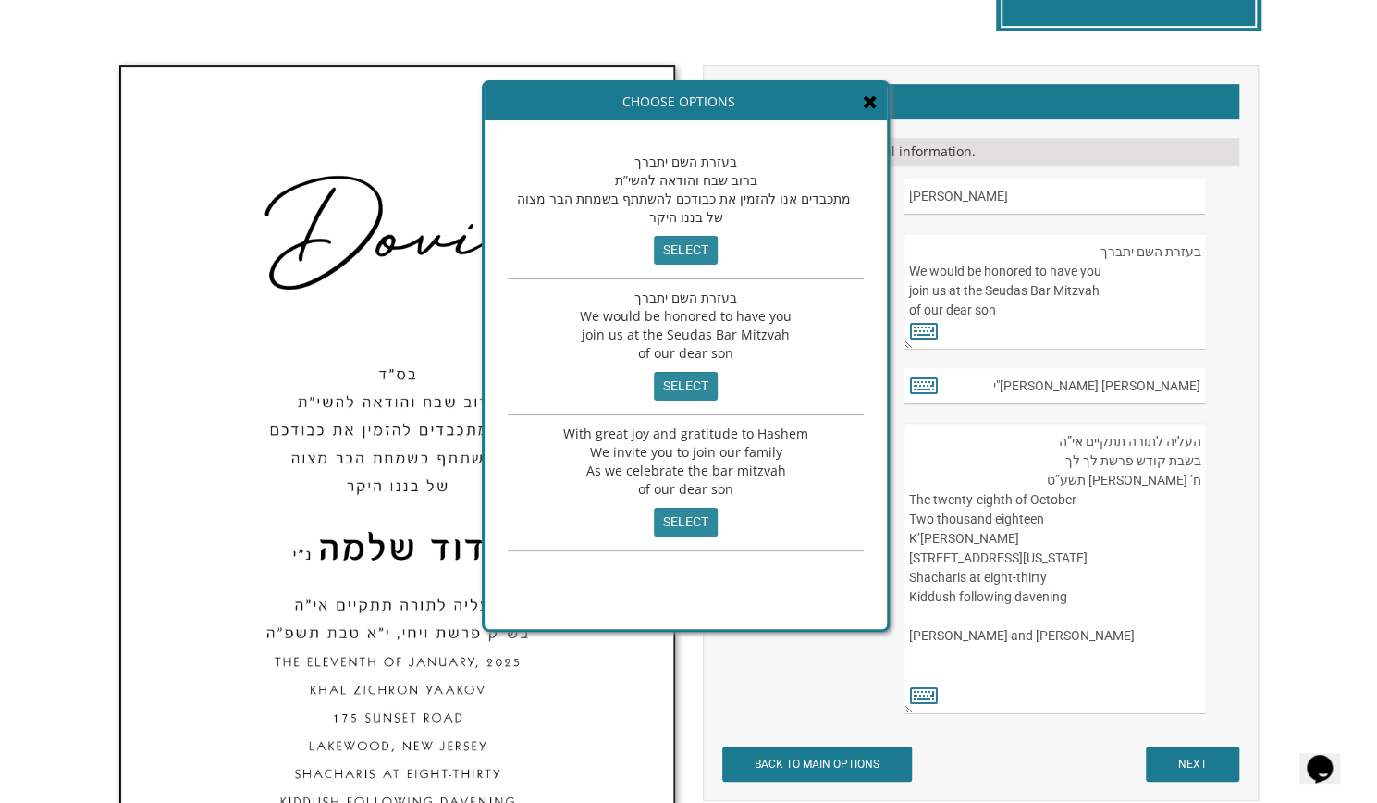
click at [1133, 321] on textarea "בעזרת השם יתברך We would be honored to have you join us at the Seudas Bar Mitzv…" at bounding box center [1055, 291] width 301 height 117
click at [1045, 682] on textarea "העליה לתורה תתקיים אי”ה בשבת קודש פרשת לך לך ח’ חשון תשע”ט The twenty-eighth of…" at bounding box center [1055, 568] width 301 height 291
click at [1045, 661] on textarea "העליה לתורה תתקיים אי”ה בשבת קודש פרשת לך לך ח’ חשון תשע”ט The twenty-eighth of…" at bounding box center [1055, 568] width 301 height 291
click at [993, 473] on textarea "העליה לתורה תתקיים אי”ה בשבת קודש פרשת לך לך ח’ חשון תשע”ט The twenty-eighth of…" at bounding box center [1055, 568] width 301 height 291
click at [967, 425] on textarea "העליה לתורה תתקיים אי”ה בשבת קודש פרשת לך לך ח’ חשון תשע”ט The twenty-eighth of…" at bounding box center [1055, 568] width 301 height 291
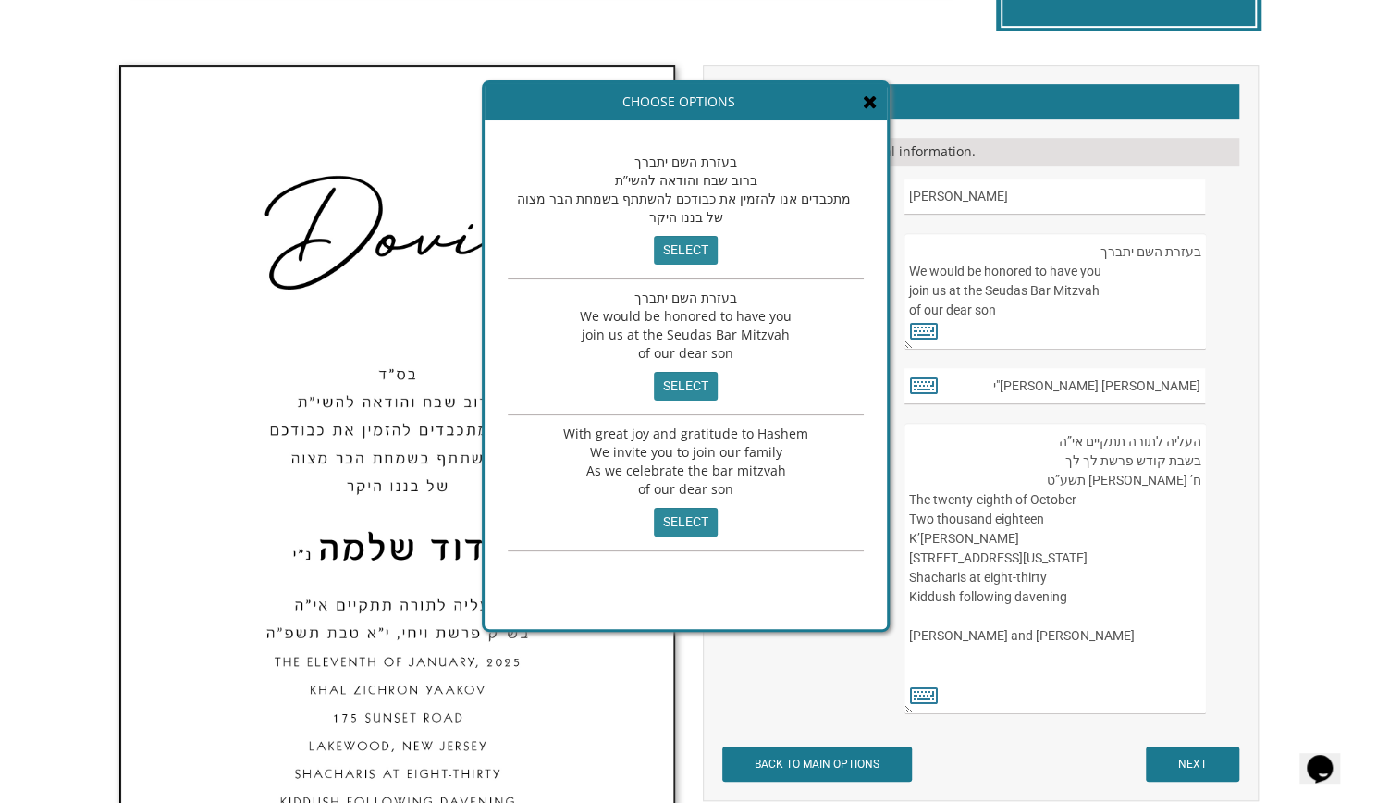
paste textarea "בשבת קודש פרשת וילך ה תשרי תשפ”ו The twenty-fifth of September Two Thousand Twe…"
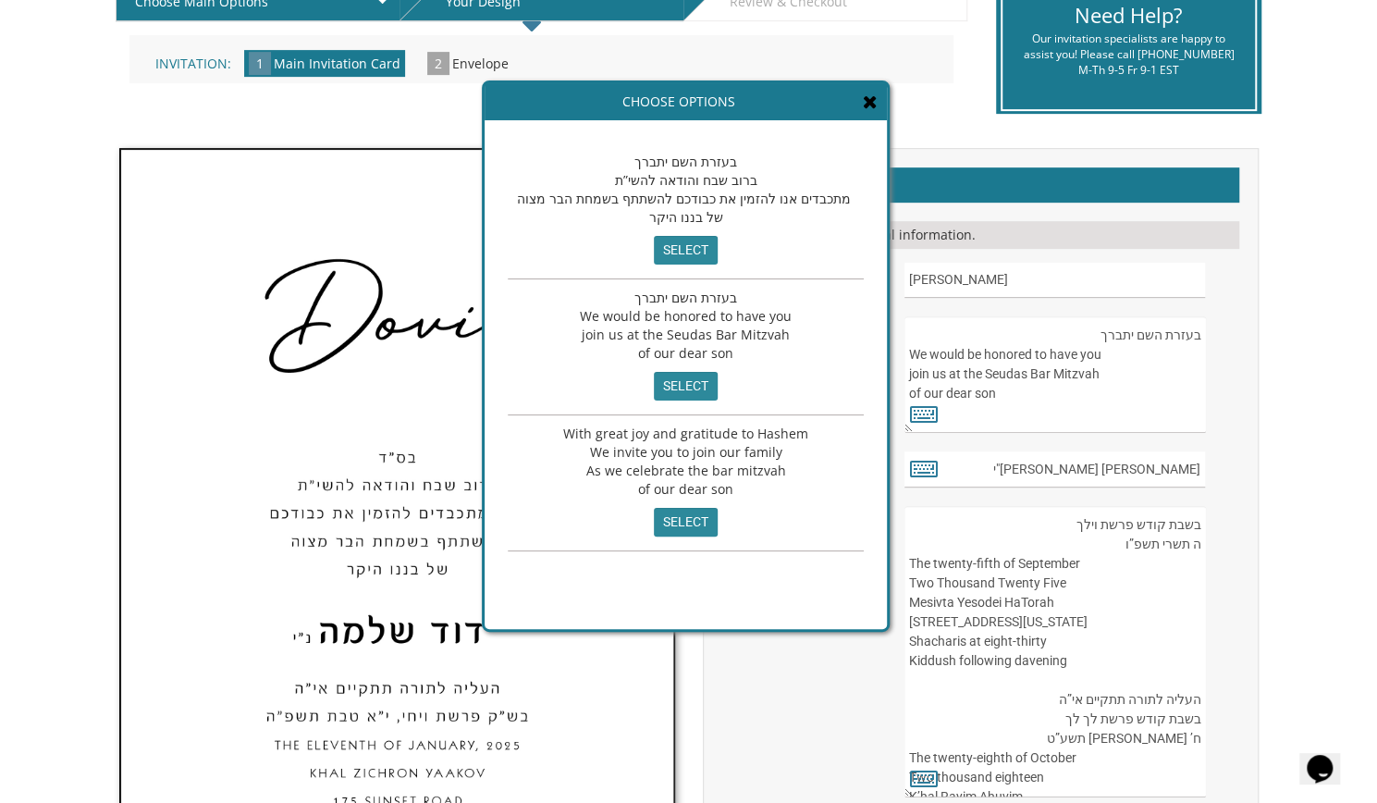
scroll to position [426, 0]
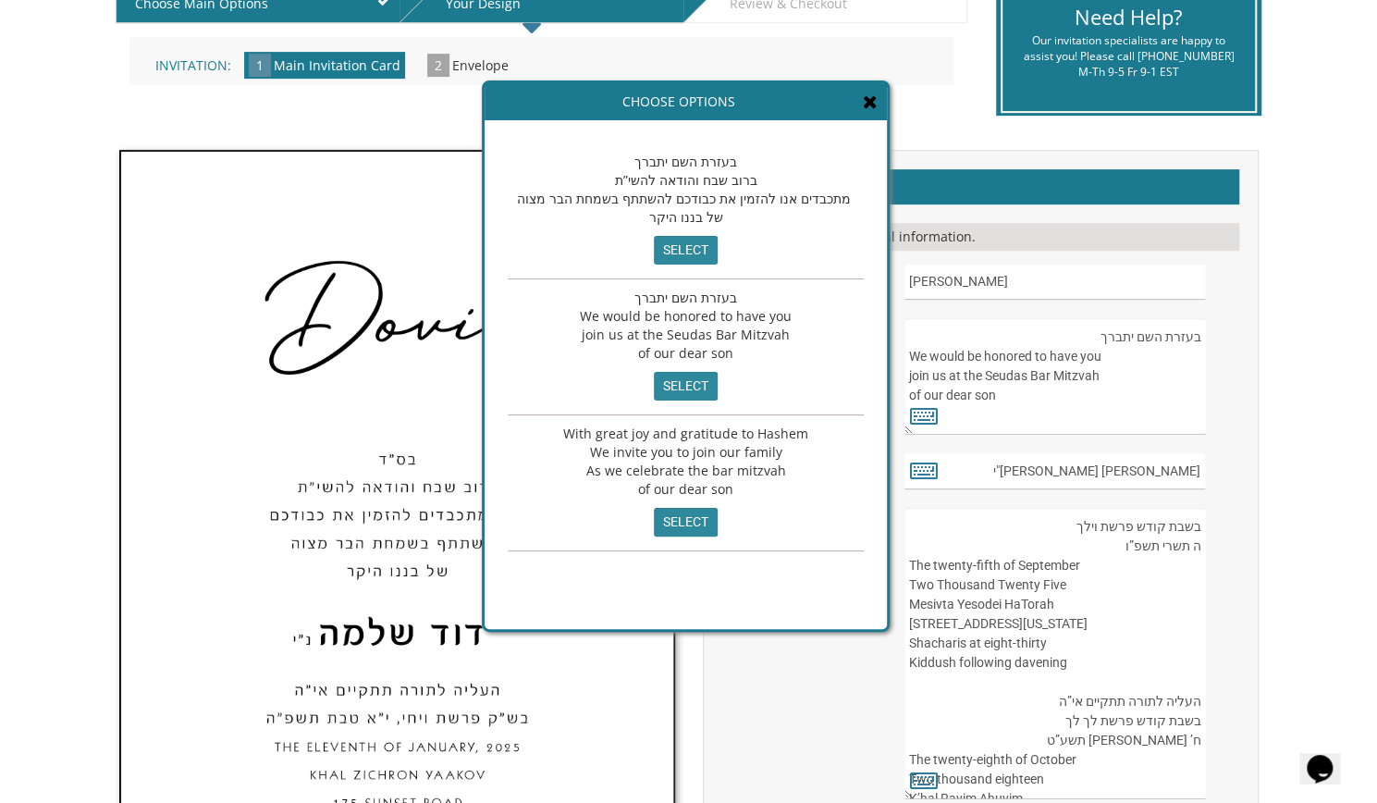
type textarea "בשבת קודש פרשת וילך ה תשרי תשפ”ו The twenty-fifth of September Two Thousand Twe…"
click at [678, 251] on input "select" at bounding box center [686, 250] width 64 height 29
type textarea "בעזרת השם יתברך ברוב שבח והודאה להשי”ת מתכבדים אנו להזמין את כבודכם להשתתף בשמח…"
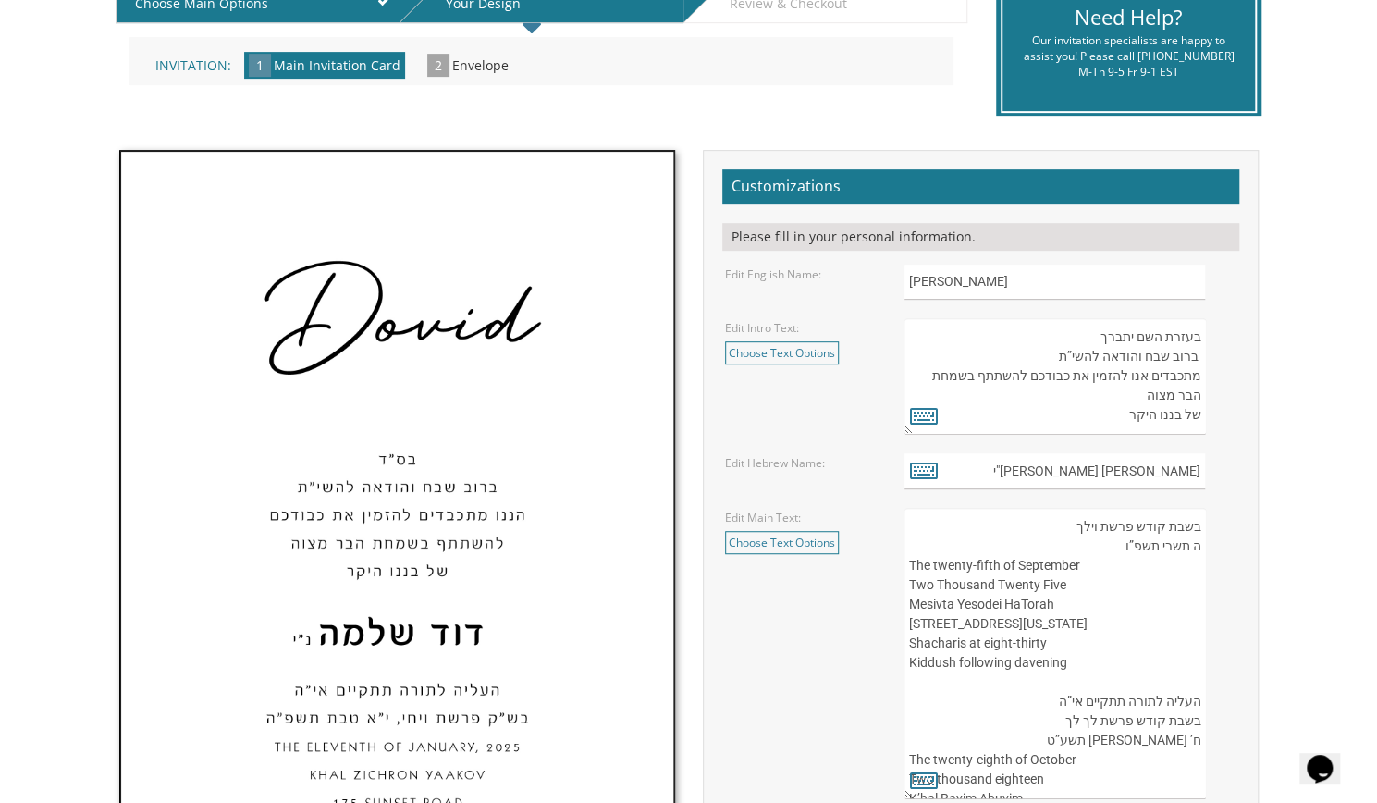
scroll to position [18, 0]
drag, startPoint x: 1198, startPoint y: 326, endPoint x: 1103, endPoint y: 431, distance: 140.8
click at [1103, 431] on textarea "בעזרת השם יתברך We would be honored to have you join us at the Seudas Bar Mitzv…" at bounding box center [1055, 376] width 301 height 117
click at [1078, 517] on textarea "העליה לתורה תתקיים אי”ה בשבת קודש פרשת לך לך ח’ חשון תשע”ט The twenty-eighth of…" at bounding box center [1055, 653] width 301 height 291
paste textarea "בעזרת השם יתברך ברוב שבח והודאה להשי”ת מתכבדים אנו להזמין את כבודכם להשתתף בשמח…"
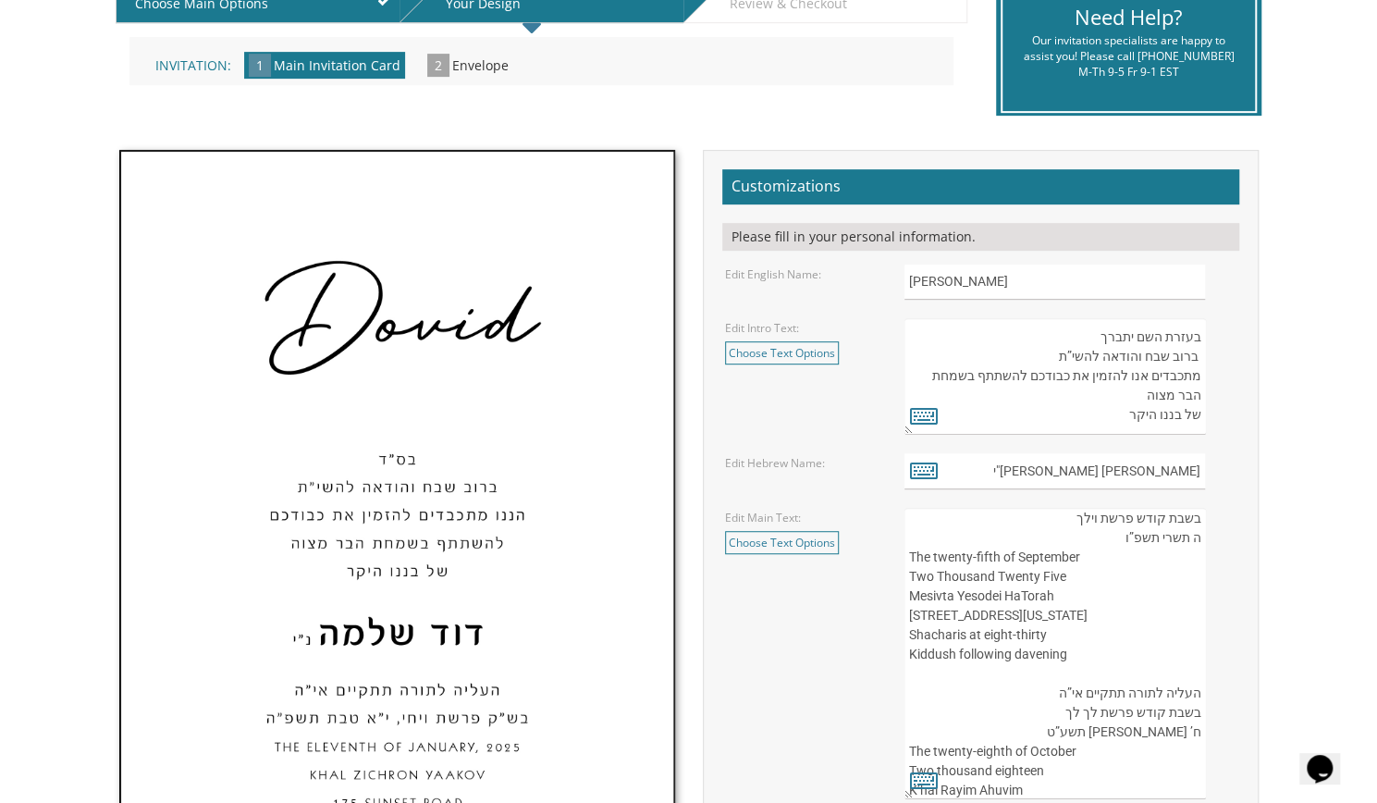
scroll to position [130, 0]
drag, startPoint x: 1199, startPoint y: 706, endPoint x: 1050, endPoint y: 704, distance: 148.9
click at [1050, 704] on textarea "העליה לתורה תתקיים אי”ה בשבת קודש פרשת לך לך ח’ חשון תשע”ט The twenty-eighth of…" at bounding box center [1055, 653] width 301 height 291
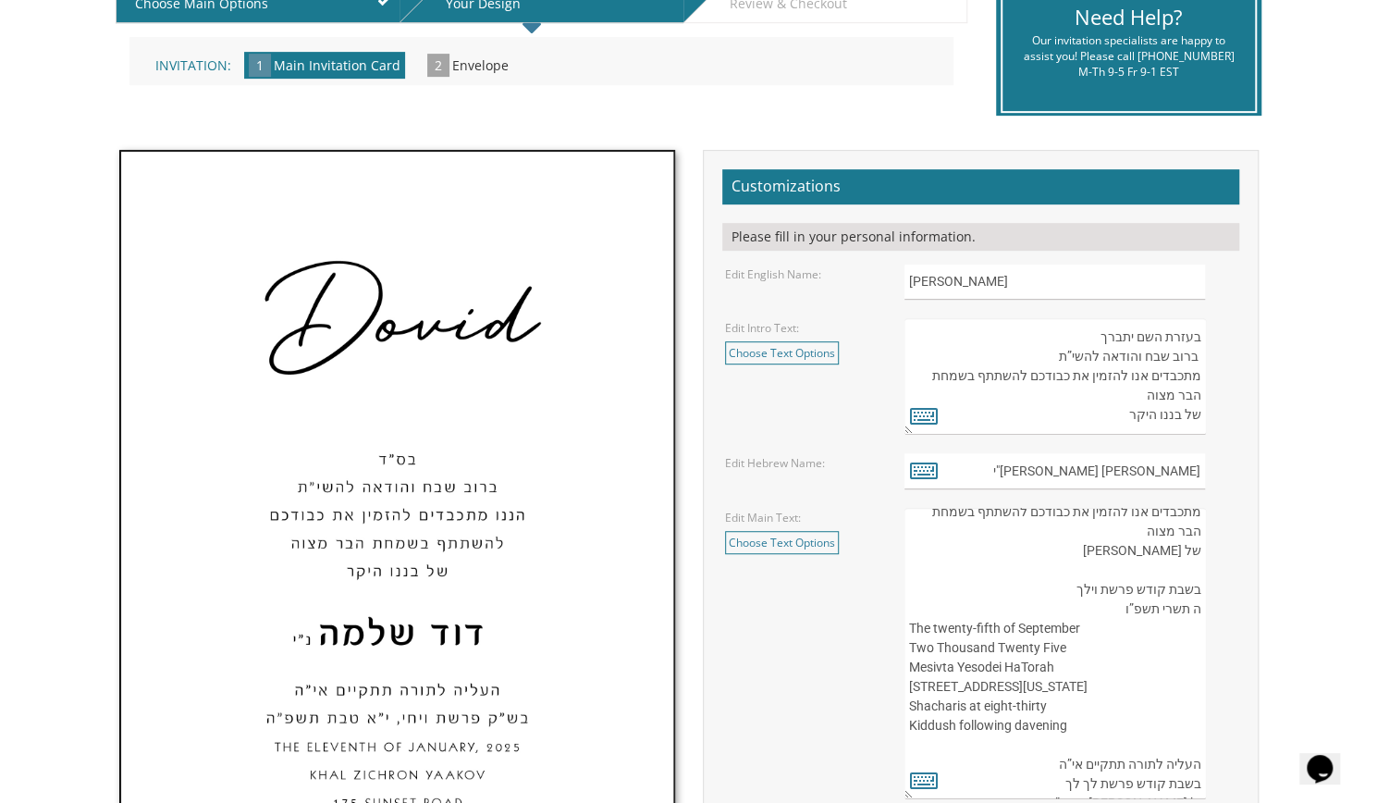
scroll to position [39, 0]
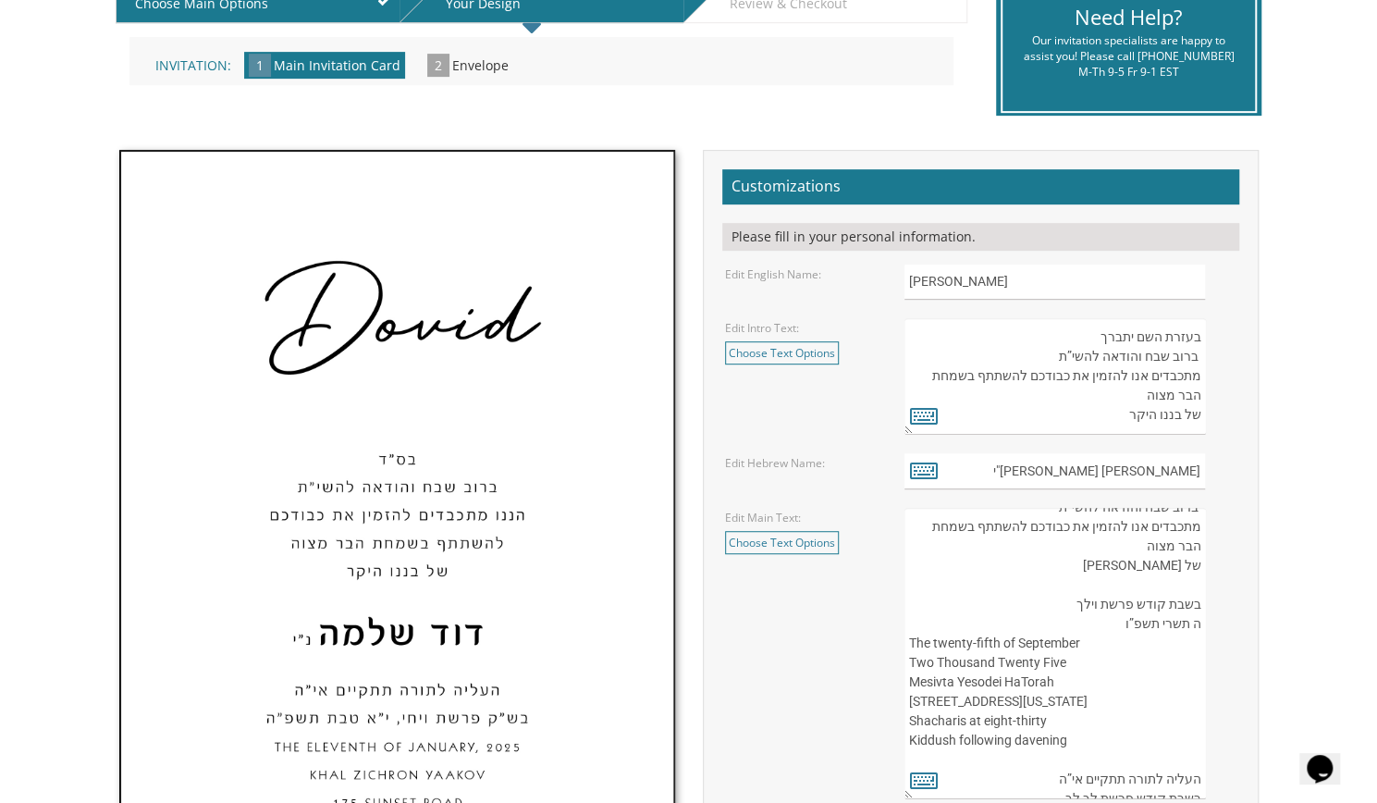
click at [1122, 588] on textarea "העליה לתורה תתקיים אי”ה בשבת קודש פרשת לך לך ח’ חשון תשע”ט The twenty-eighth of…" at bounding box center [1055, 653] width 301 height 291
paste textarea "העליה לתורה תתקיים אי”ה"
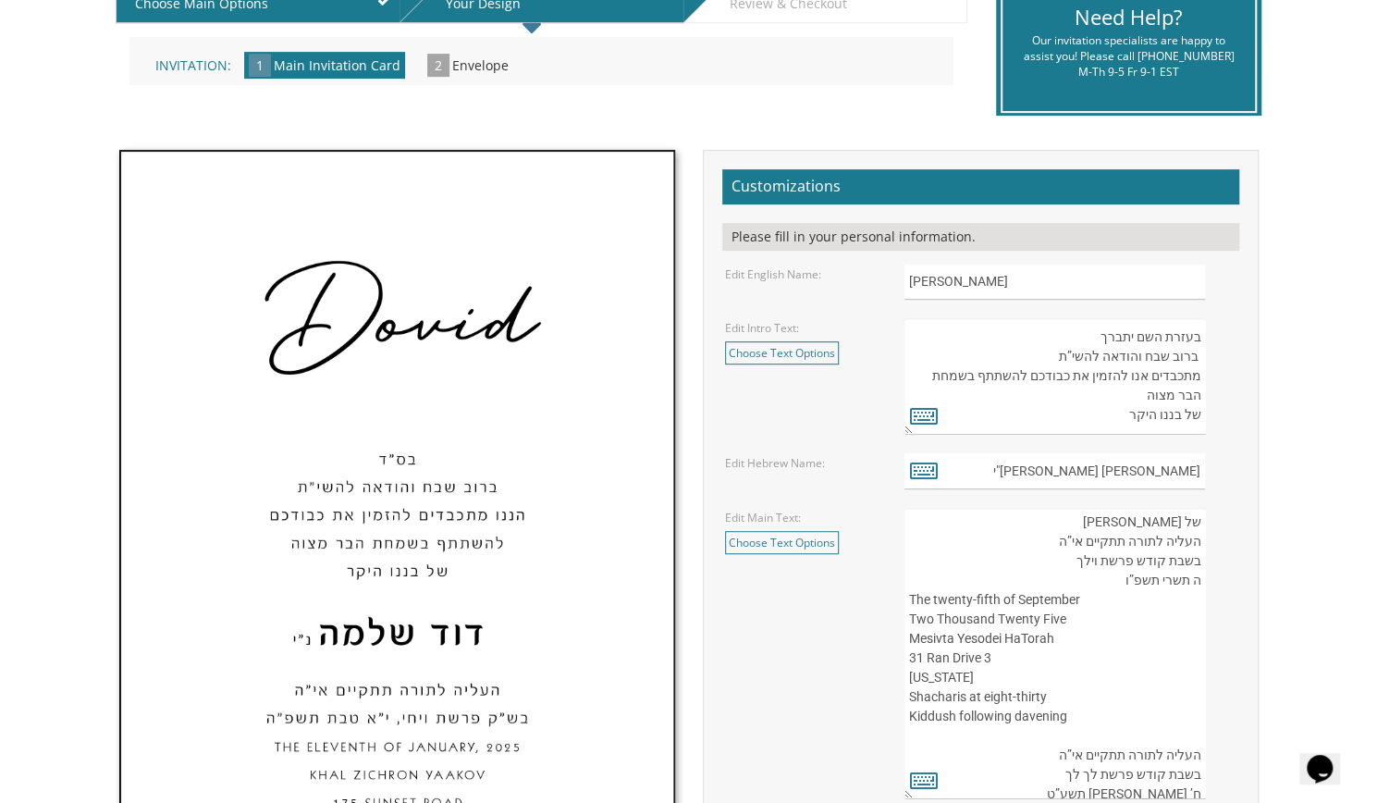
scroll to position [89, 0]
click at [1011, 648] on textarea "העליה לתורה תתקיים אי”ה בשבת קודש פרשת לך לך ח’ חשון תשע”ט The twenty-eighth of…" at bounding box center [1055, 653] width 301 height 291
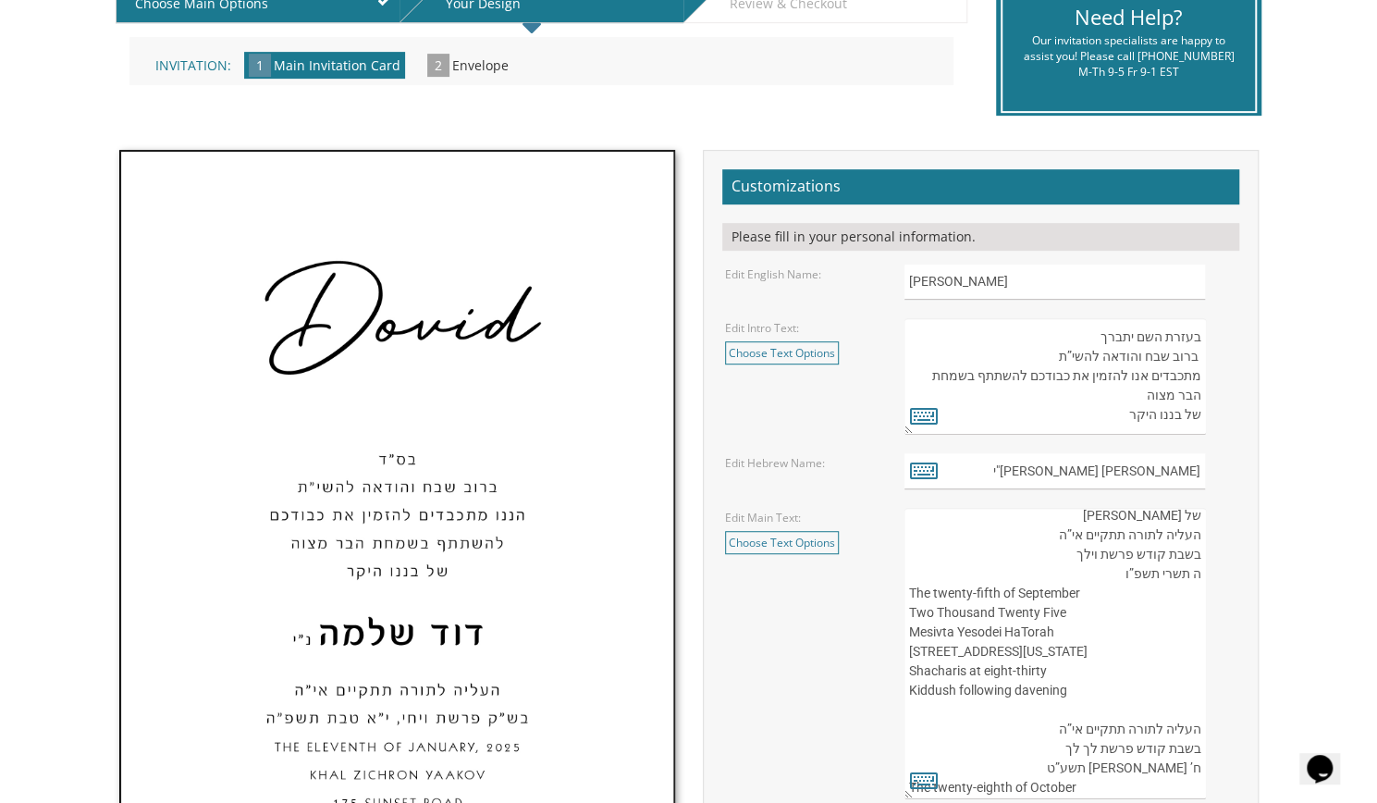
click at [986, 668] on textarea "העליה לתורה תתקיים אי”ה בשבת קודש פרשת לך לך ח’ חשון תשע”ט The twenty-eighth of…" at bounding box center [1055, 653] width 301 height 291
click at [1003, 651] on textarea "העליה לתורה תתקיים אי”ה בשבת קודש פרשת לך לך ח’ חשון תשע”ט The twenty-eighth of…" at bounding box center [1055, 653] width 301 height 291
drag, startPoint x: 984, startPoint y: 668, endPoint x: 923, endPoint y: 669, distance: 61.0
click at [923, 669] on textarea "העליה לתורה תתקיים אי”ה בשבת קודש פרשת לך לך ח’ חשון תשע”ט The twenty-eighth of…" at bounding box center [1055, 653] width 301 height 291
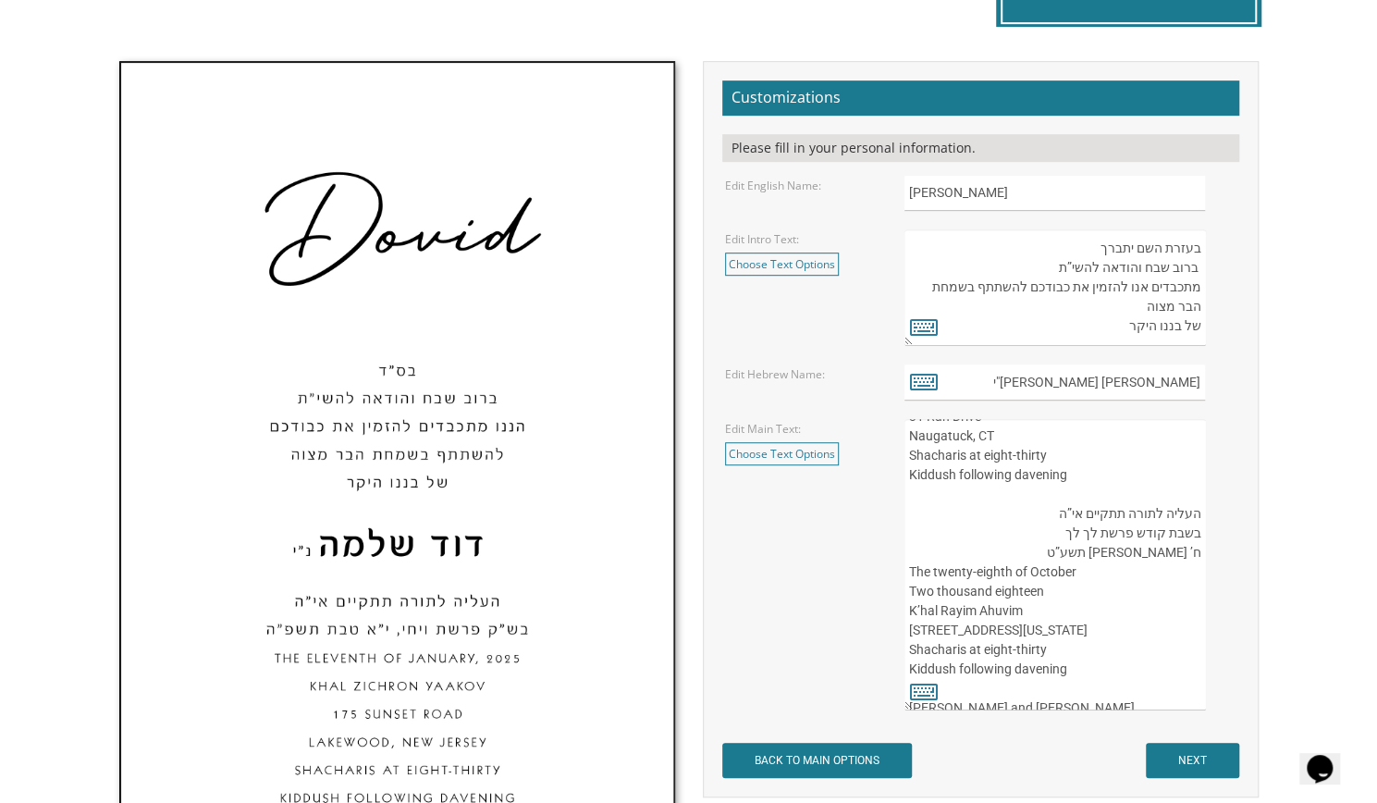
scroll to position [194, 0]
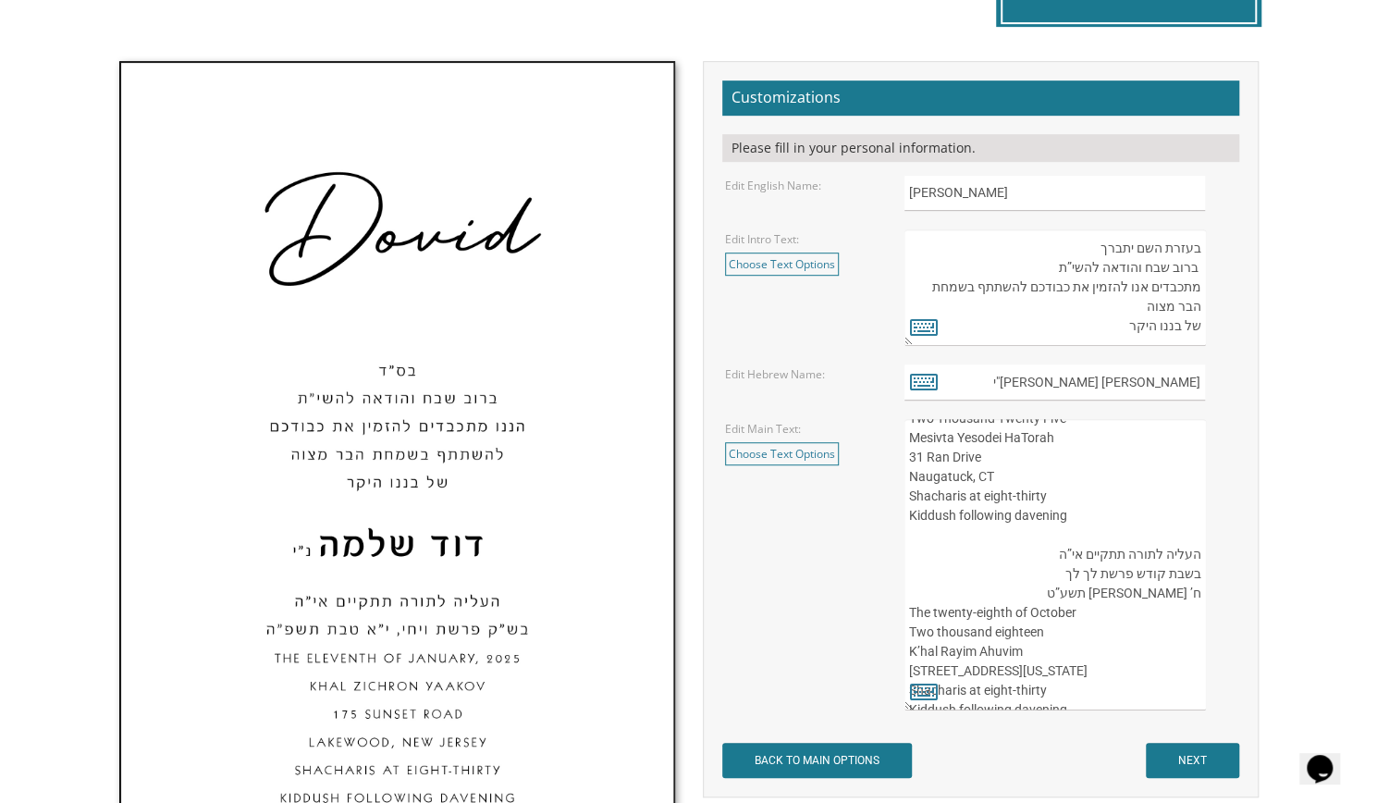
click at [1043, 549] on textarea "העליה לתורה תתקיים אי”ה בשבת קודש פרשת לך לך ח’ חשון תשע”ט The twenty-eighth of…" at bounding box center [1055, 564] width 301 height 291
drag, startPoint x: 1043, startPoint y: 549, endPoint x: 1200, endPoint y: 550, distance: 157.2
click at [1200, 550] on textarea "העליה לתורה תתקיים אי”ה בשבת קודש פרשת לך לך ח’ חשון תשע”ט The twenty-eighth of…" at bounding box center [1055, 564] width 301 height 291
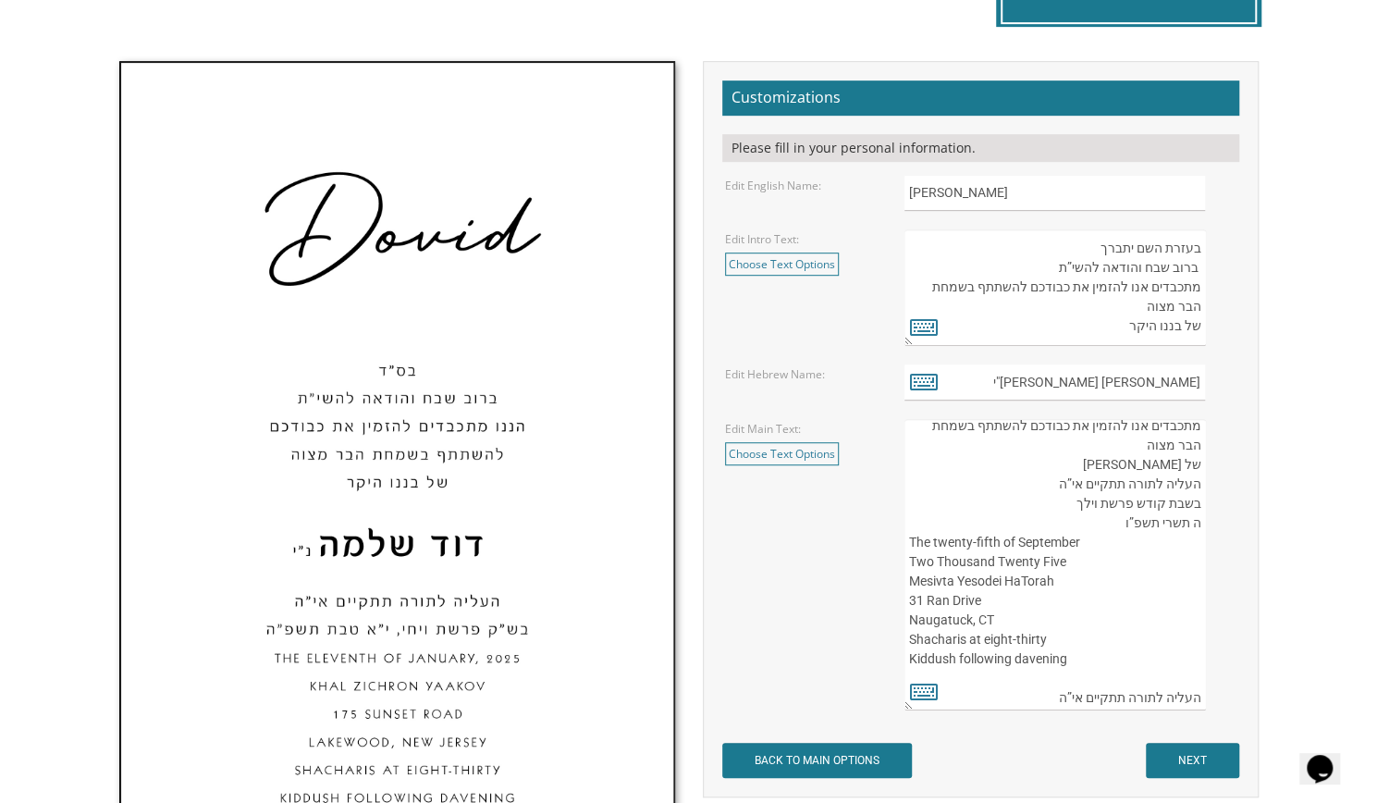
scroll to position [38, 0]
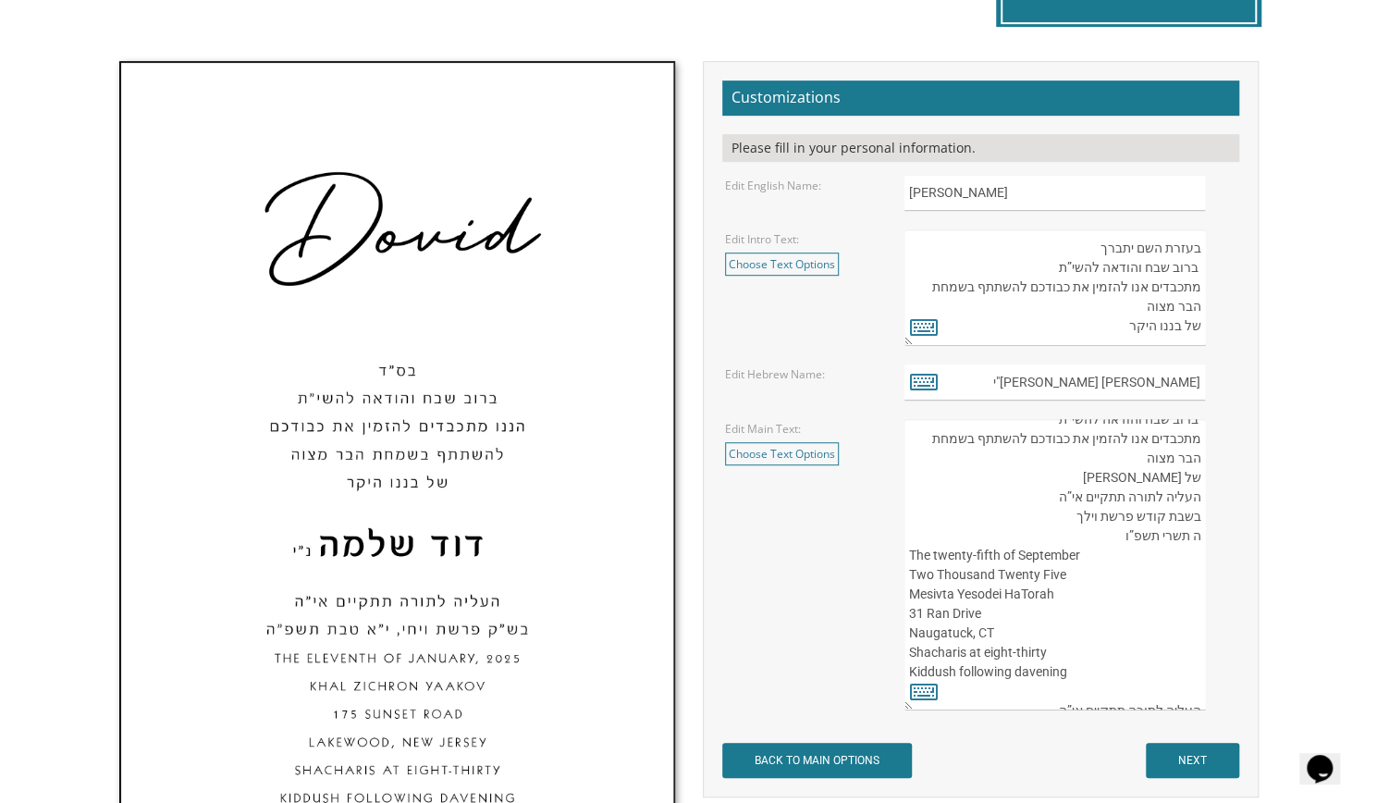
click at [1123, 474] on textarea "העליה לתורה תתקיים אי”ה בשבת קודש פרשת לך לך ח’ חשון תשע”ט The twenty-eighth of…" at bounding box center [1055, 564] width 301 height 291
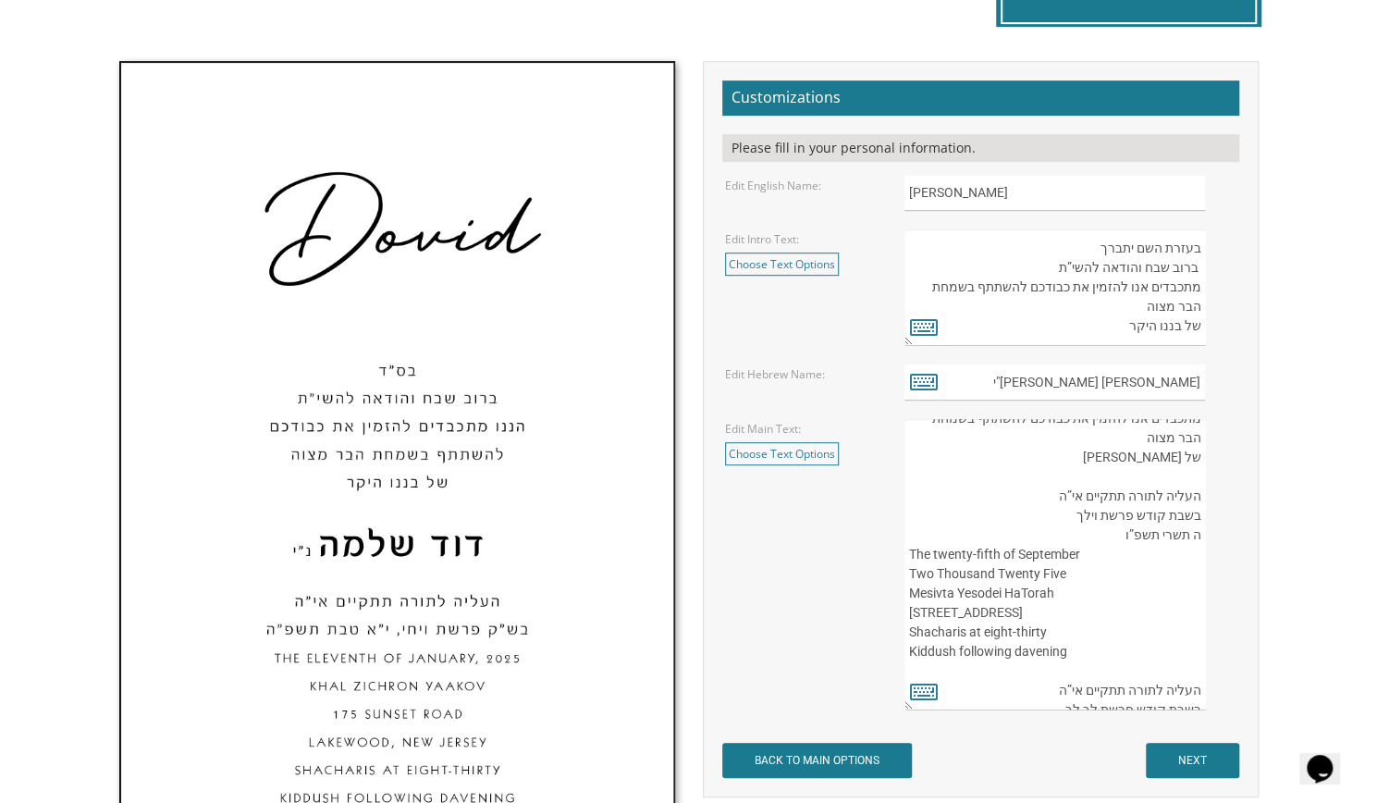
scroll to position [61, 0]
click at [1125, 530] on textarea "העליה לתורה תתקיים אי”ה בשבת קודש פרשת לך לך ח’ חשון תשע”ט The twenty-eighth of…" at bounding box center [1055, 564] width 301 height 291
click at [1190, 534] on textarea "העליה לתורה תתקיים אי”ה בשבת קודש פרשת לך לך ח’ חשון תשע”ט The twenty-eighth of…" at bounding box center [1055, 564] width 301 height 291
paste textarea "”"
click at [1195, 528] on textarea "העליה לתורה תתקיים אי”ה בשבת קודש פרשת לך לך ח’ חשון תשע”ט The twenty-eighth of…" at bounding box center [1055, 564] width 301 height 291
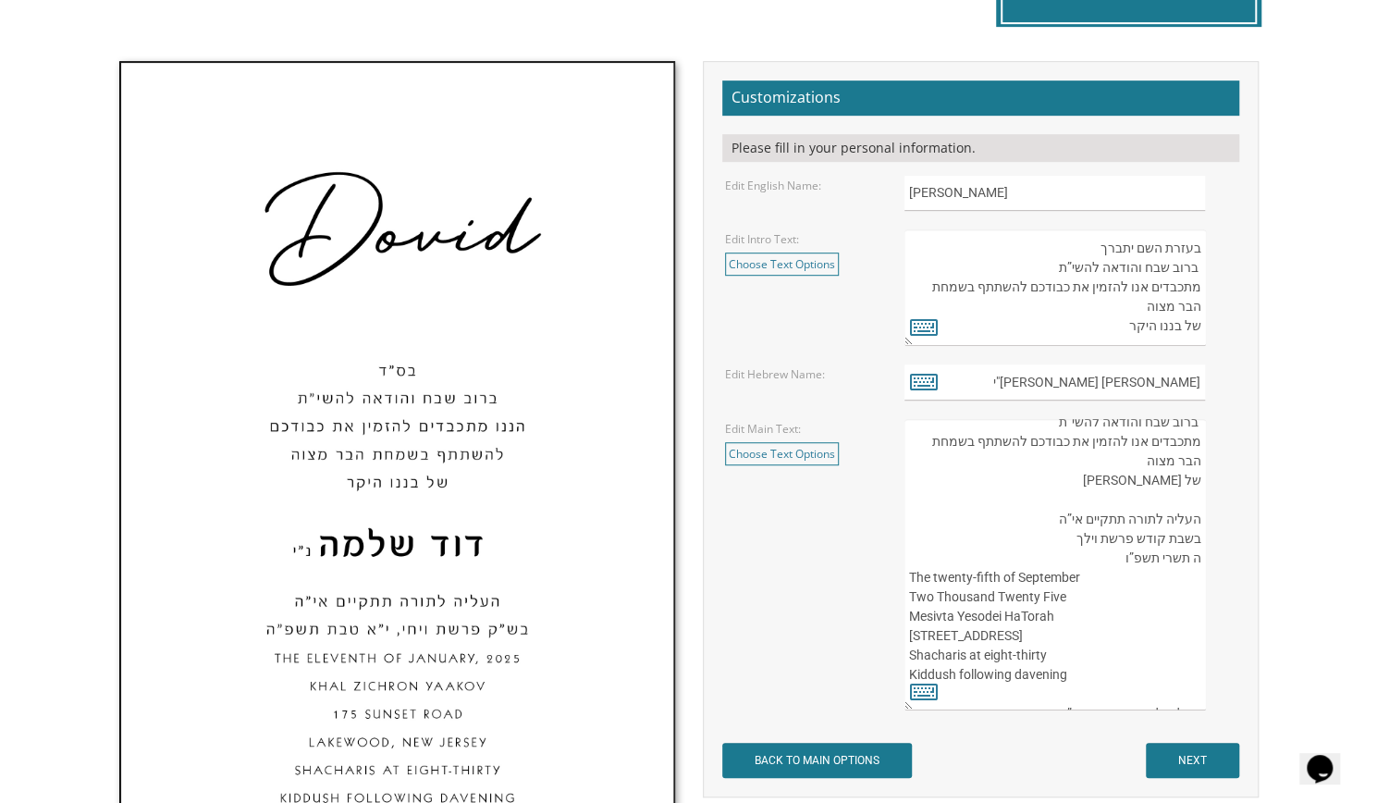
scroll to position [28, 0]
click at [1123, 505] on textarea "העליה לתורה תתקיים אי”ה בשבת קודש פרשת לך לך ח’ חשון תשע”ט The twenty-eighth of…" at bounding box center [1055, 564] width 301 height 291
type textarea "בעזרת השם יתברך ברוב שבח והודאה להשי”ת מתכבדים אנו להזמין את כבודכם להשתתף בשמח…"
drag, startPoint x: 1044, startPoint y: 428, endPoint x: 1105, endPoint y: 495, distance: 90.3
click at [1105, 495] on textarea "העליה לתורה תתקיים אי”ה בשבת קודש פרשת לך לך ח’ חשון תשע”ט The twenty-eighth of…" at bounding box center [1055, 564] width 301 height 291
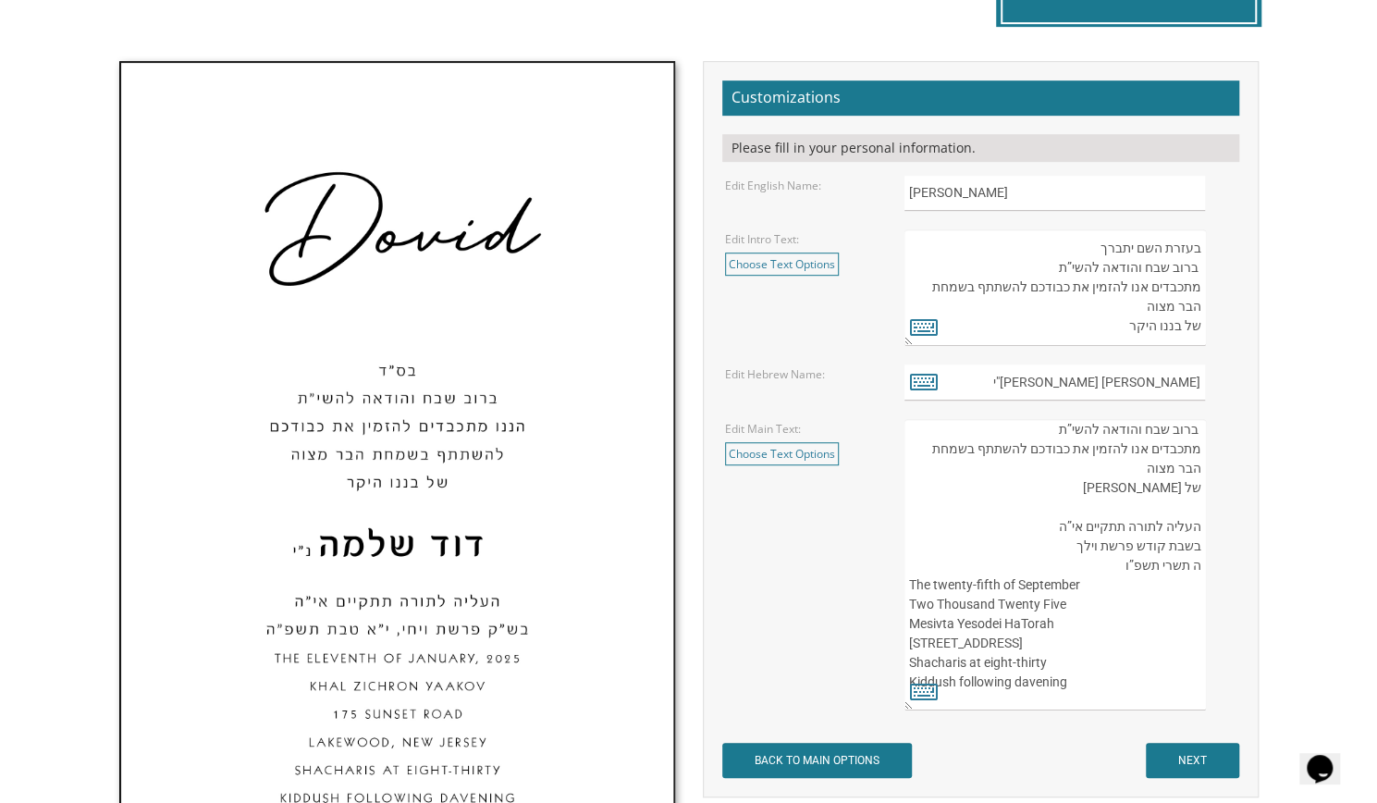
click at [1190, 425] on textarea "העליה לתורה תתקיים אי”ה בשבת קודש פרשת לך לך ח’ חשון תשע”ט The twenty-eighth of…" at bounding box center [1055, 564] width 301 height 291
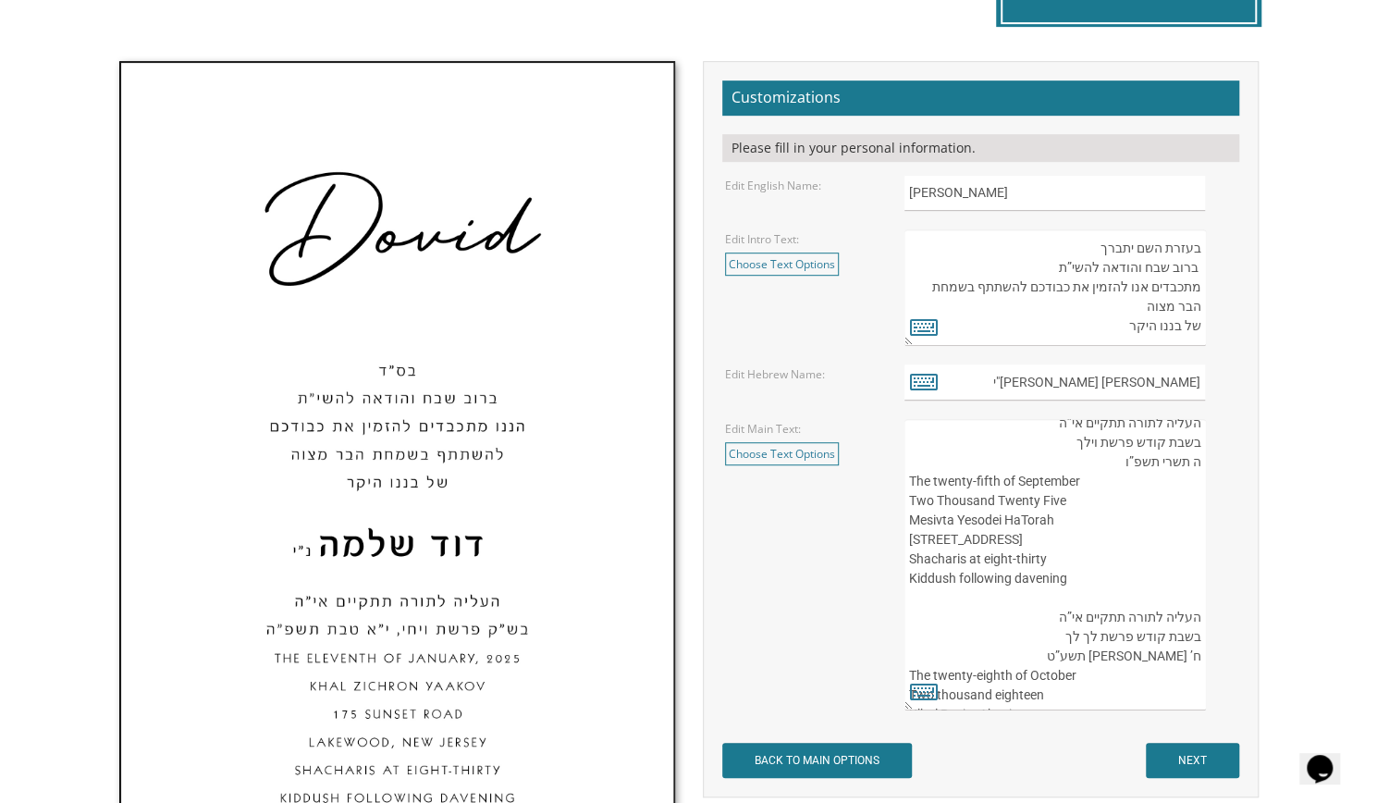
scroll to position [184, 0]
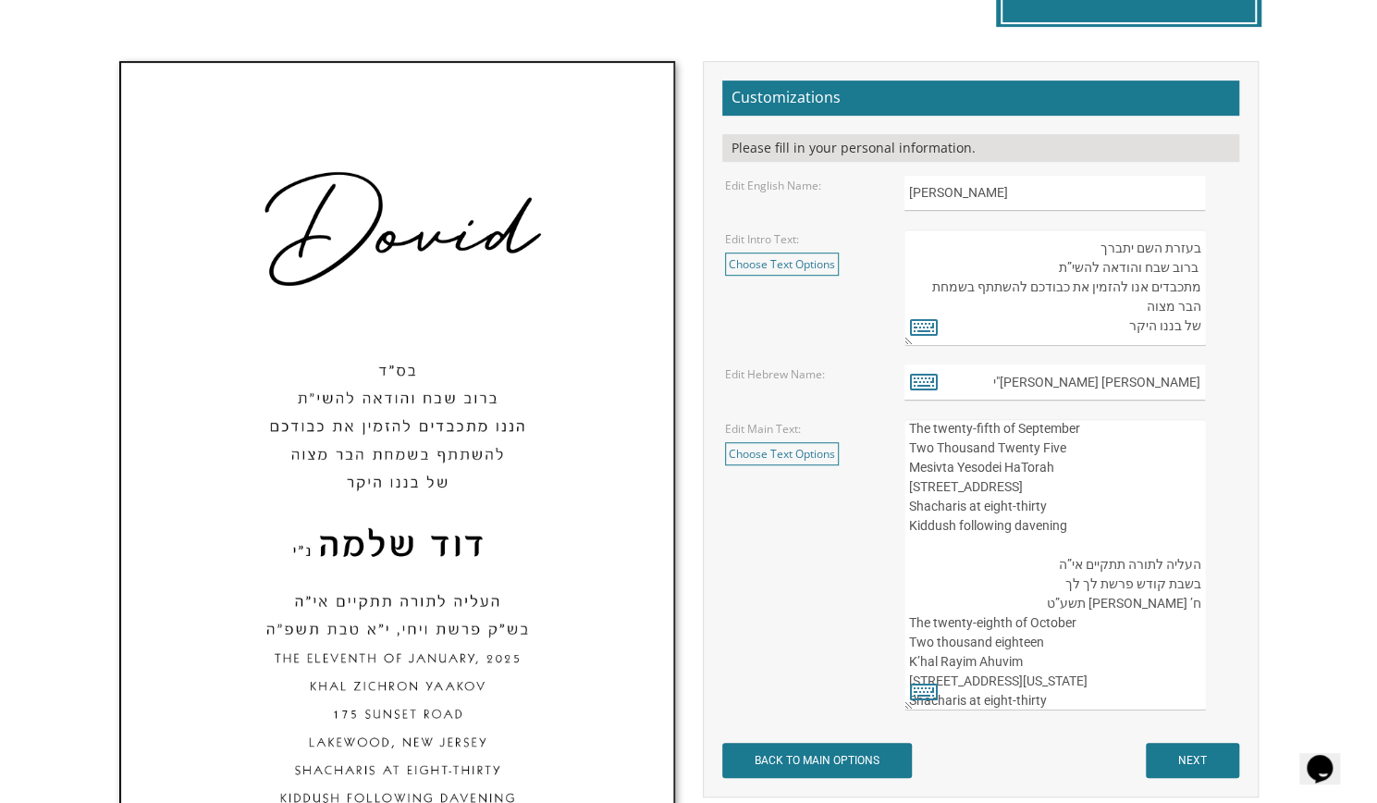
drag, startPoint x: 1194, startPoint y: 426, endPoint x: 1117, endPoint y: 561, distance: 155.3
click at [1117, 561] on textarea "העליה לתורה תתקיים אי”ה בשבת קודש פרשת לך לך ח’ חשון תשע”ט The twenty-eighth of…" at bounding box center [1055, 564] width 301 height 291
click at [1089, 577] on textarea "העליה לתורה תתקיים אי”ה בשבת קודש פרשת לך לך ח’ חשון תשע”ט The twenty-eighth of…" at bounding box center [1055, 564] width 301 height 291
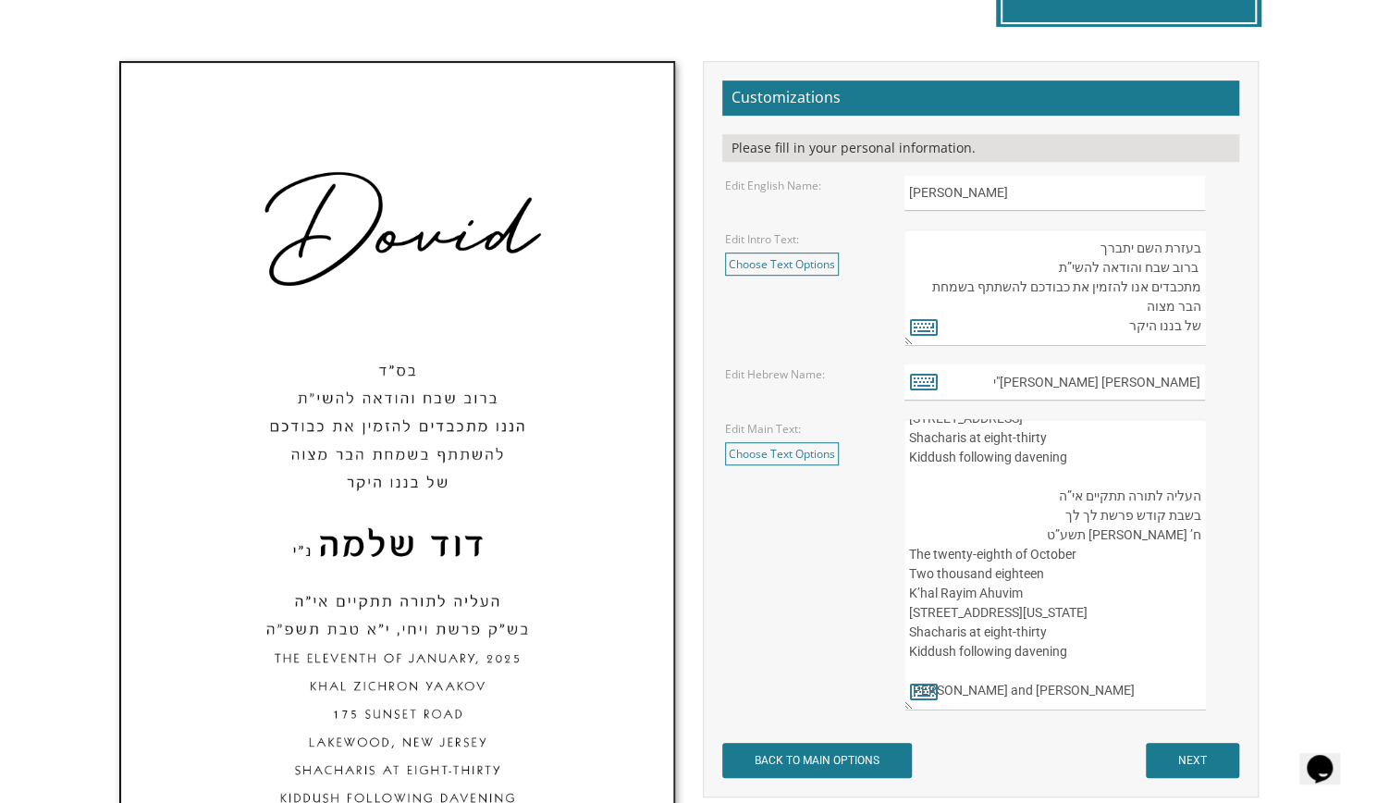
drag, startPoint x: 1049, startPoint y: 582, endPoint x: 1136, endPoint y: 756, distance: 194.4
click at [1136, 756] on form "Customizations Please fill in your personal information. Edit English Name: Dov…" at bounding box center [980, 428] width 517 height 697
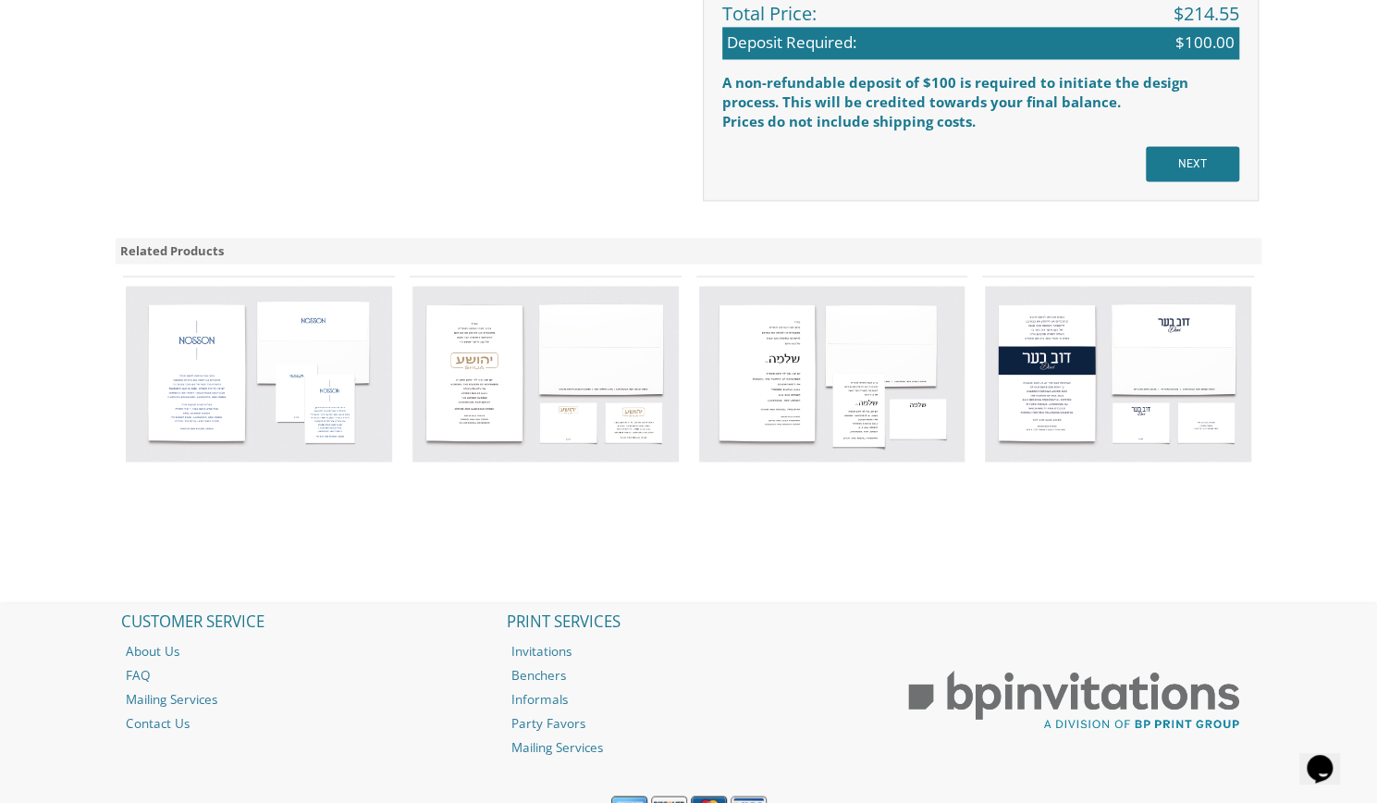
scroll to position [1684, 0]
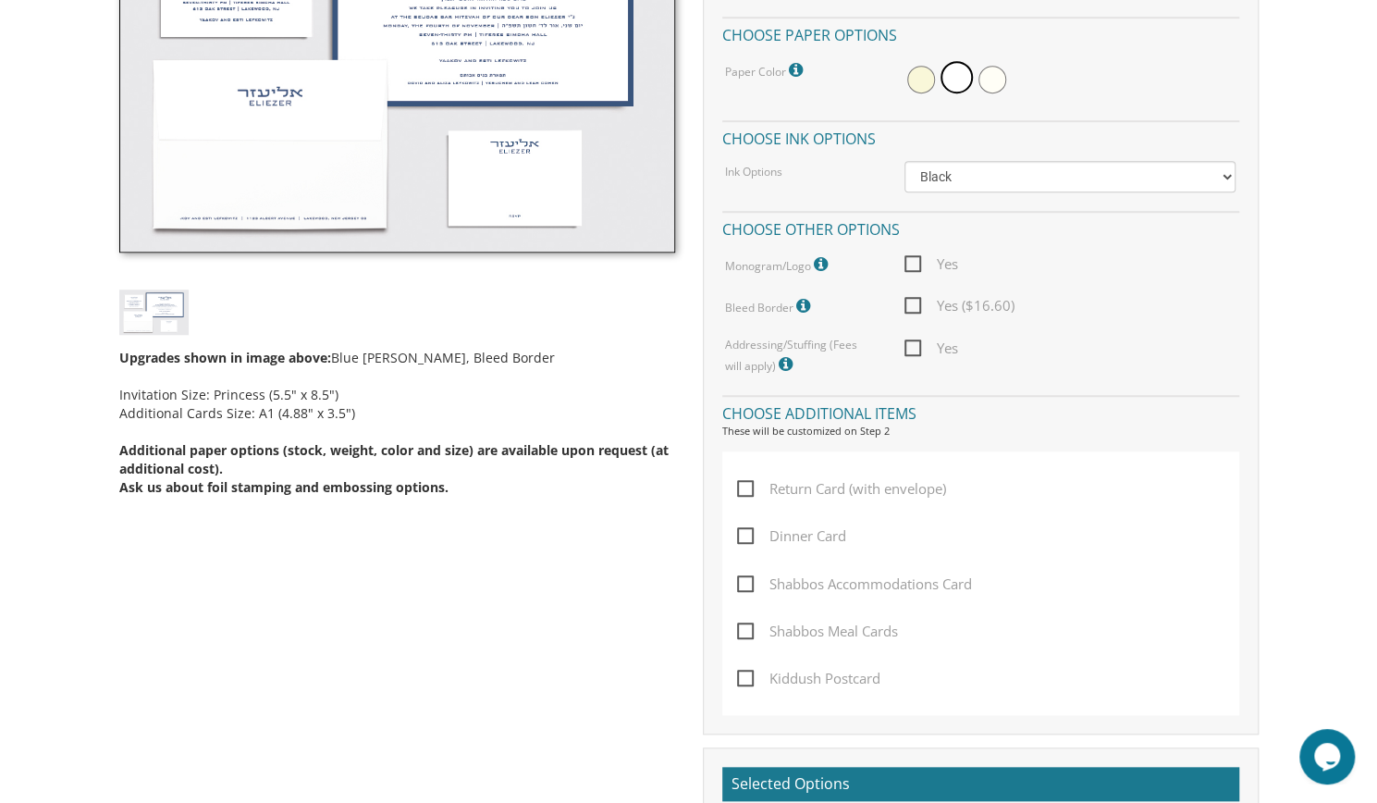
scroll to position [699, 0]
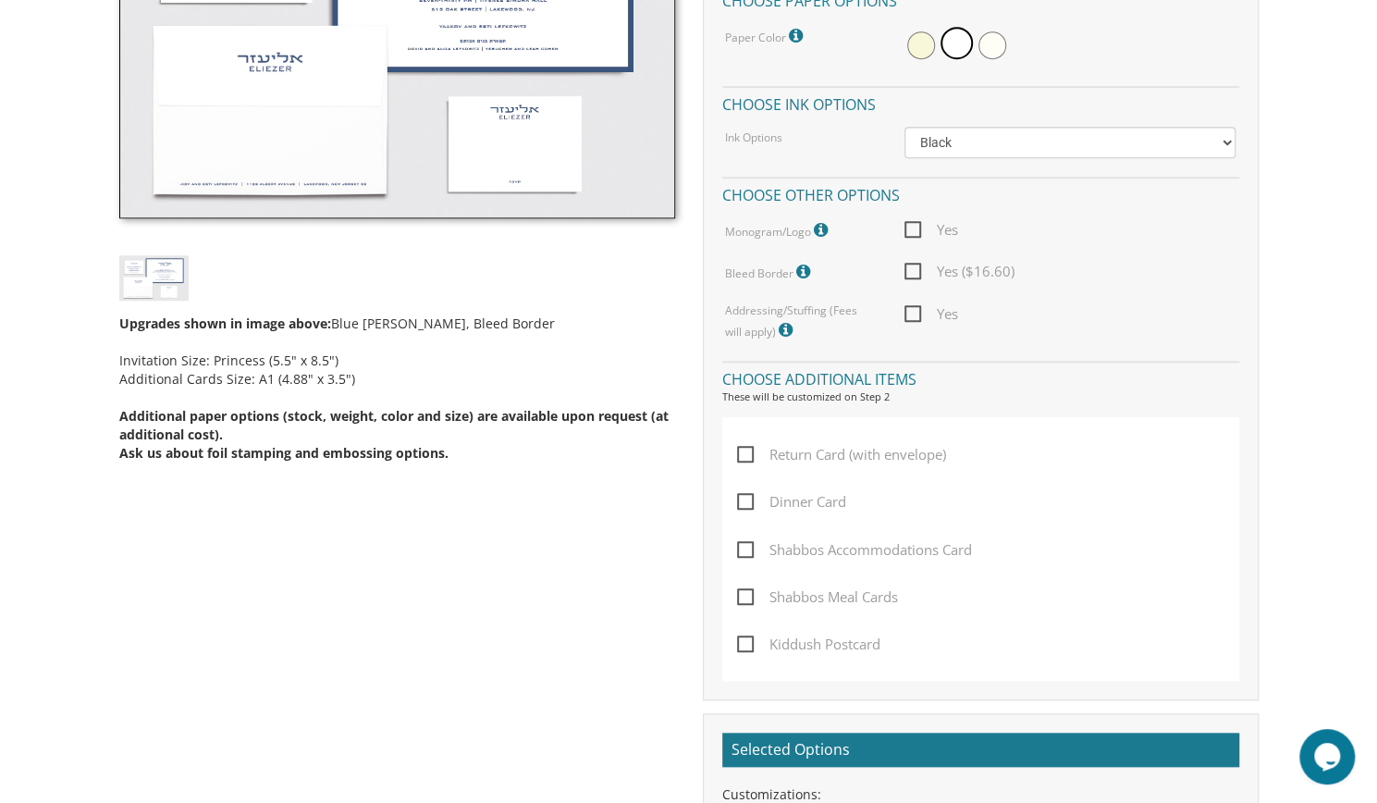
click at [757, 504] on span "Dinner Card" at bounding box center [791, 501] width 109 height 23
click at [749, 504] on input "Dinner Card" at bounding box center [743, 500] width 12 height 12
checkbox input "true"
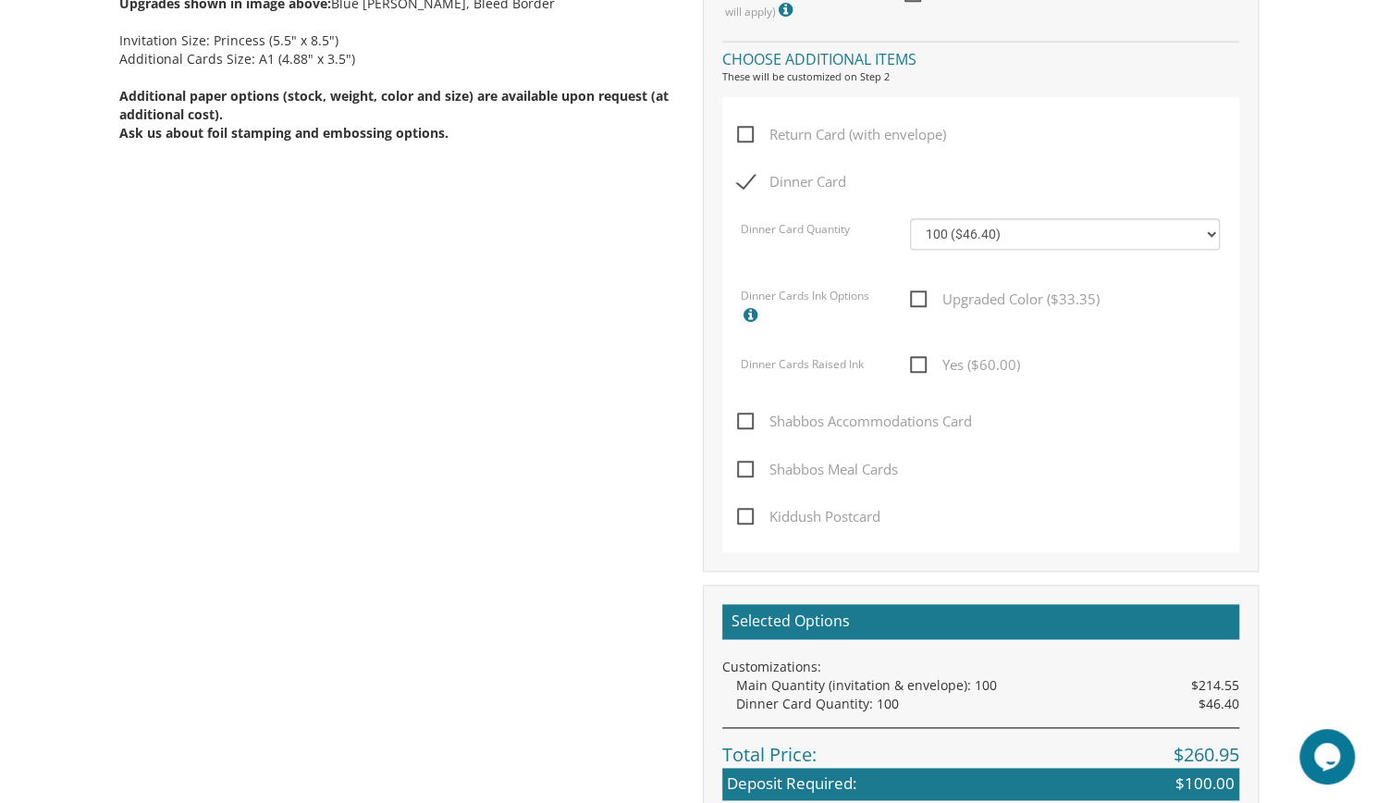
scroll to position [974, 0]
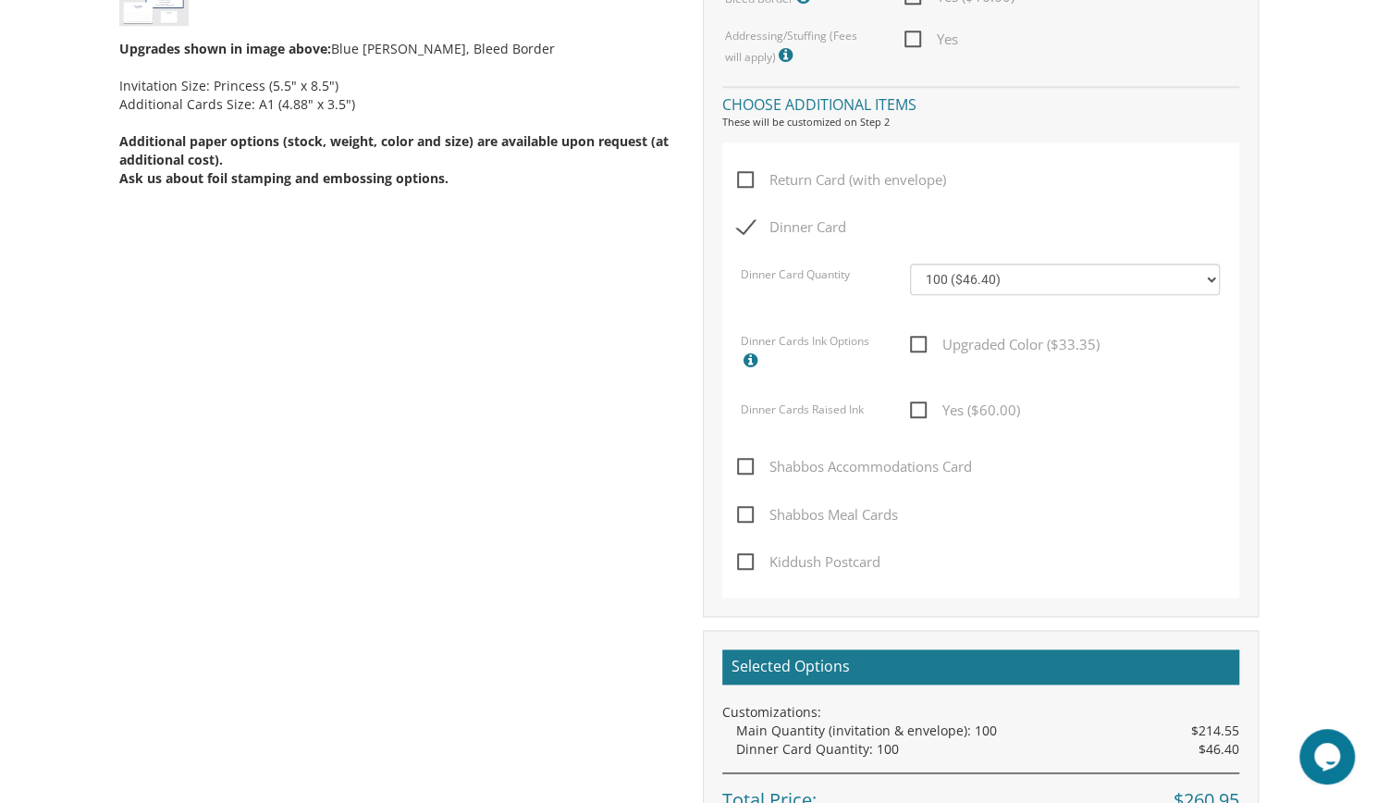
click at [918, 342] on span "Upgraded Color ($33.35)" at bounding box center [1005, 344] width 190 height 23
click at [918, 342] on input "Upgraded Color ($33.35)" at bounding box center [916, 343] width 12 height 12
checkbox input "true"
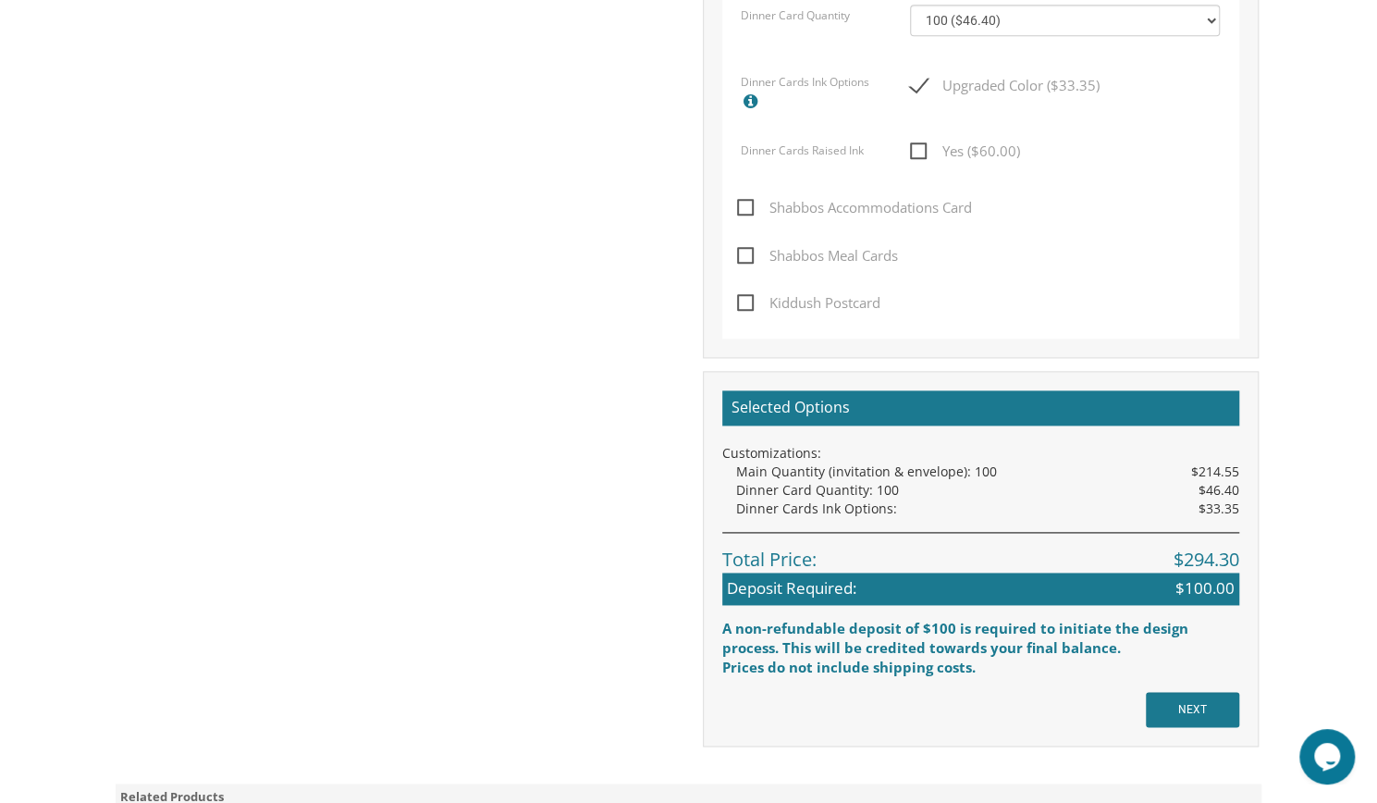
scroll to position [1245, 0]
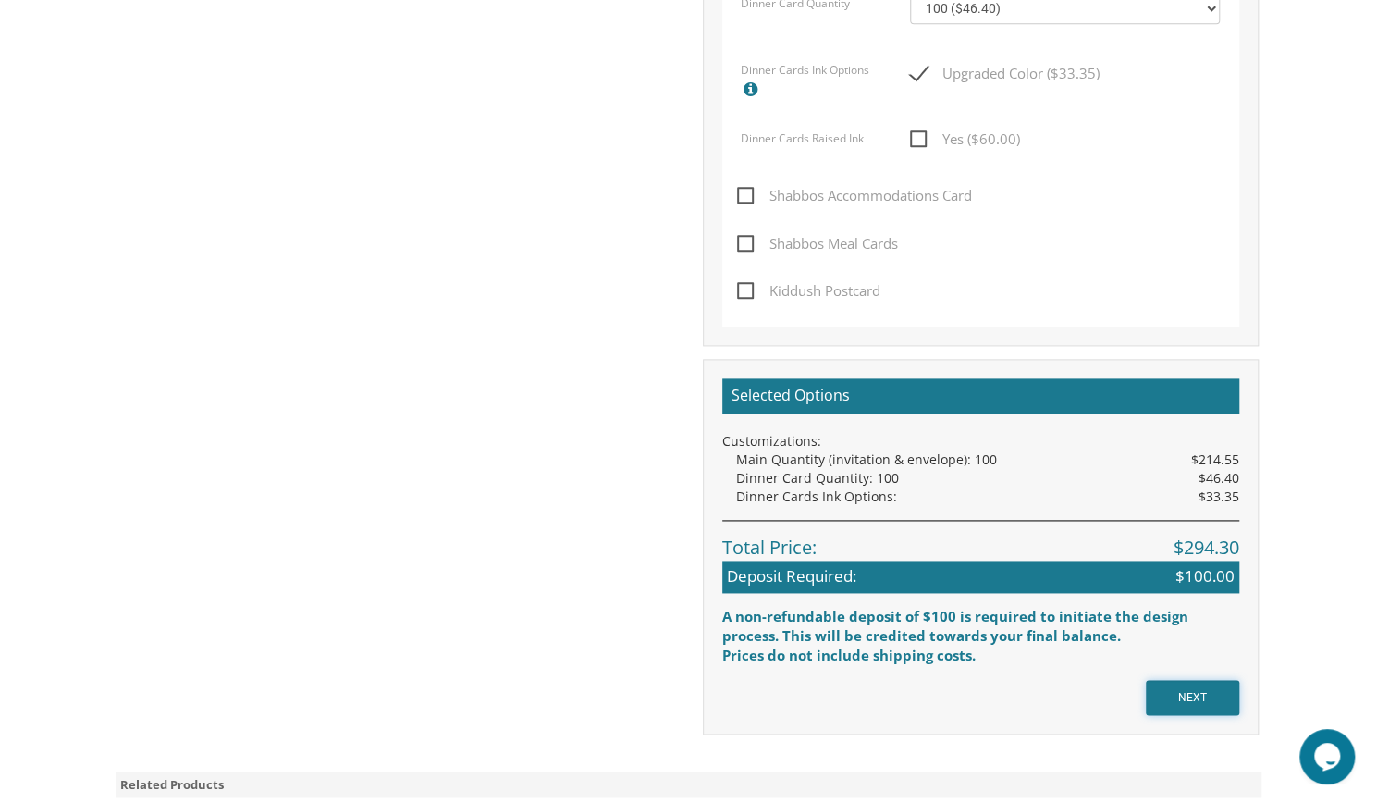
click at [1210, 695] on input "NEXT" at bounding box center [1192, 697] width 93 height 35
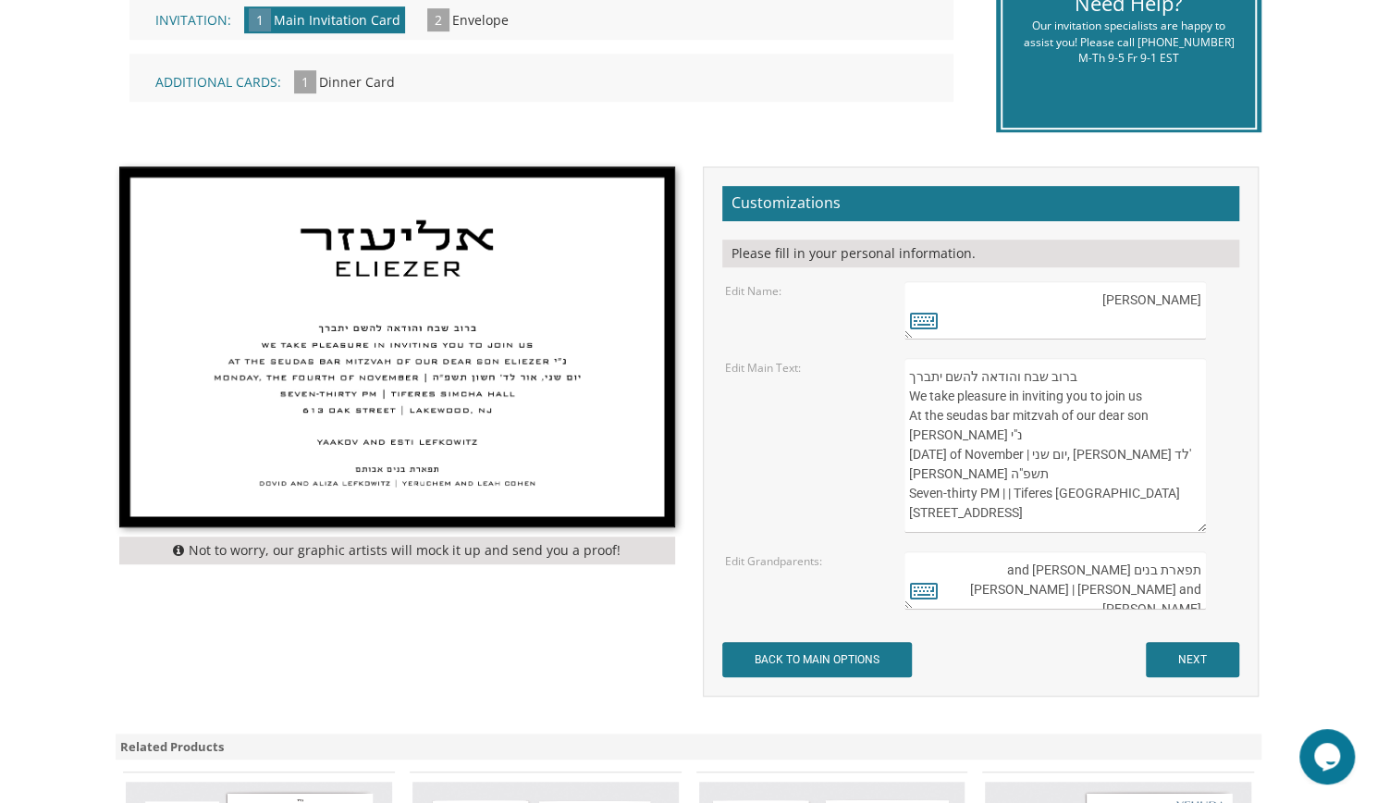
scroll to position [487, 0]
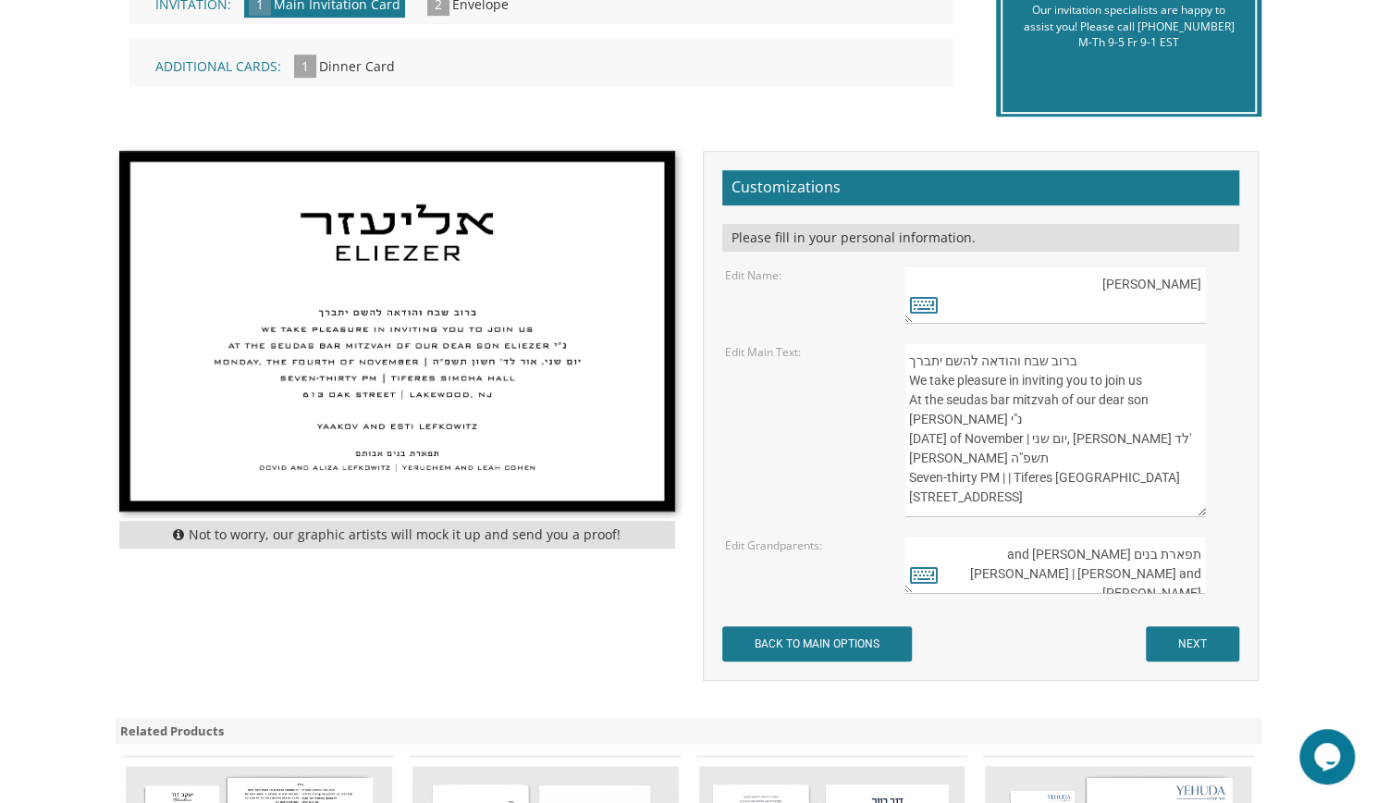
click at [1035, 400] on textarea "ברוב שבח והודאה להשם יתברך We take pleasure in inviting you to join us At the s…" at bounding box center [1055, 429] width 301 height 175
click at [941, 373] on textarea "ברוב שבח והודאה להשם יתברך We take pleasure in inviting you to join us At the s…" at bounding box center [1055, 429] width 301 height 175
drag, startPoint x: 910, startPoint y: 365, endPoint x: 1159, endPoint y: 392, distance: 250.2
click at [1159, 392] on textarea "ברוב שבח והודאה להשם יתברך We take pleasure in inviting you to join us At the s…" at bounding box center [1055, 429] width 301 height 175
paste textarea "”ת מתכבדים אנו להזמין את כבודכם להשתתף בשמחת הבר מצוה של בננו היקר העליה לתורה …"
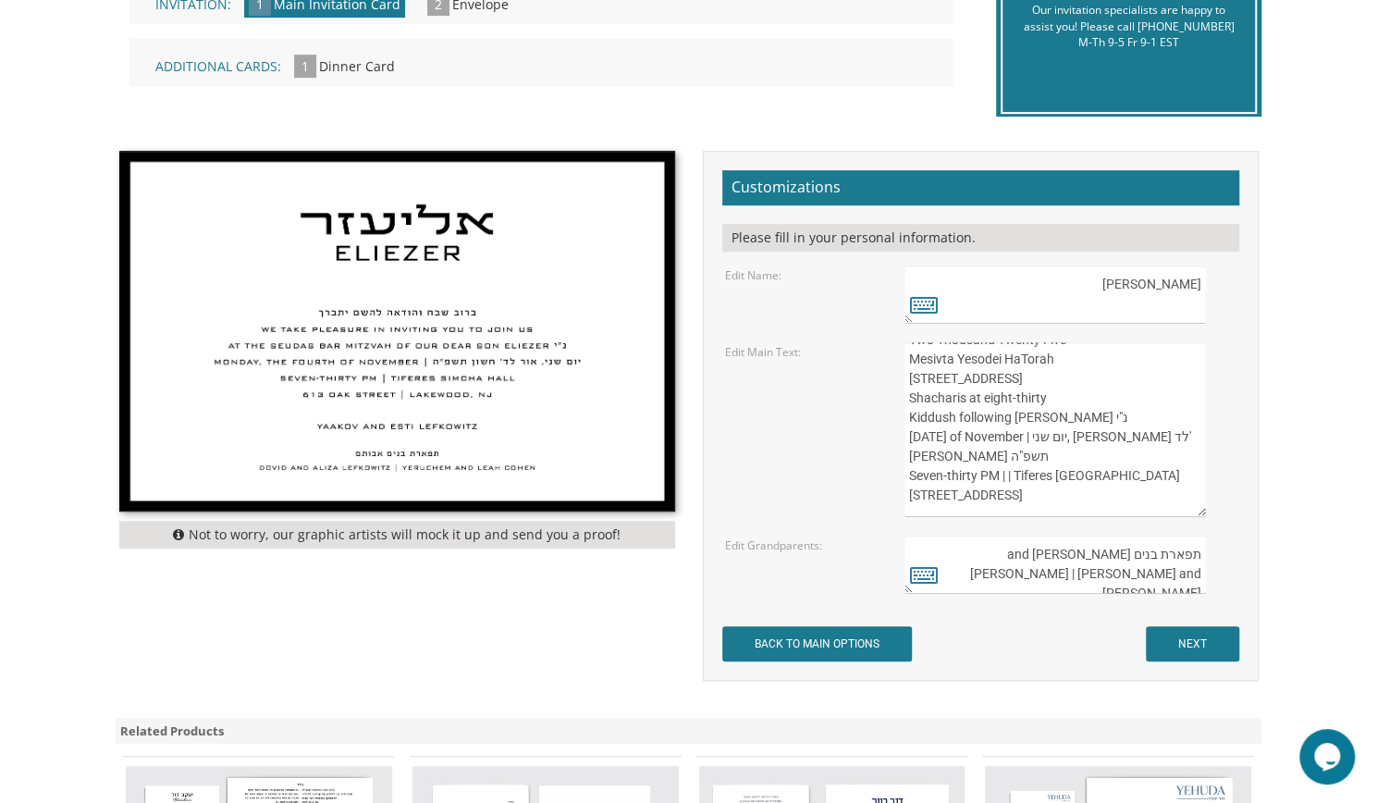
scroll to position [197, 0]
drag, startPoint x: 969, startPoint y: 453, endPoint x: 901, endPoint y: 456, distance: 68.5
click at [901, 456] on div "ברוב שבח והודאה להשם יתברך We take pleasure in inviting you to join us At the s…" at bounding box center [1070, 429] width 359 height 175
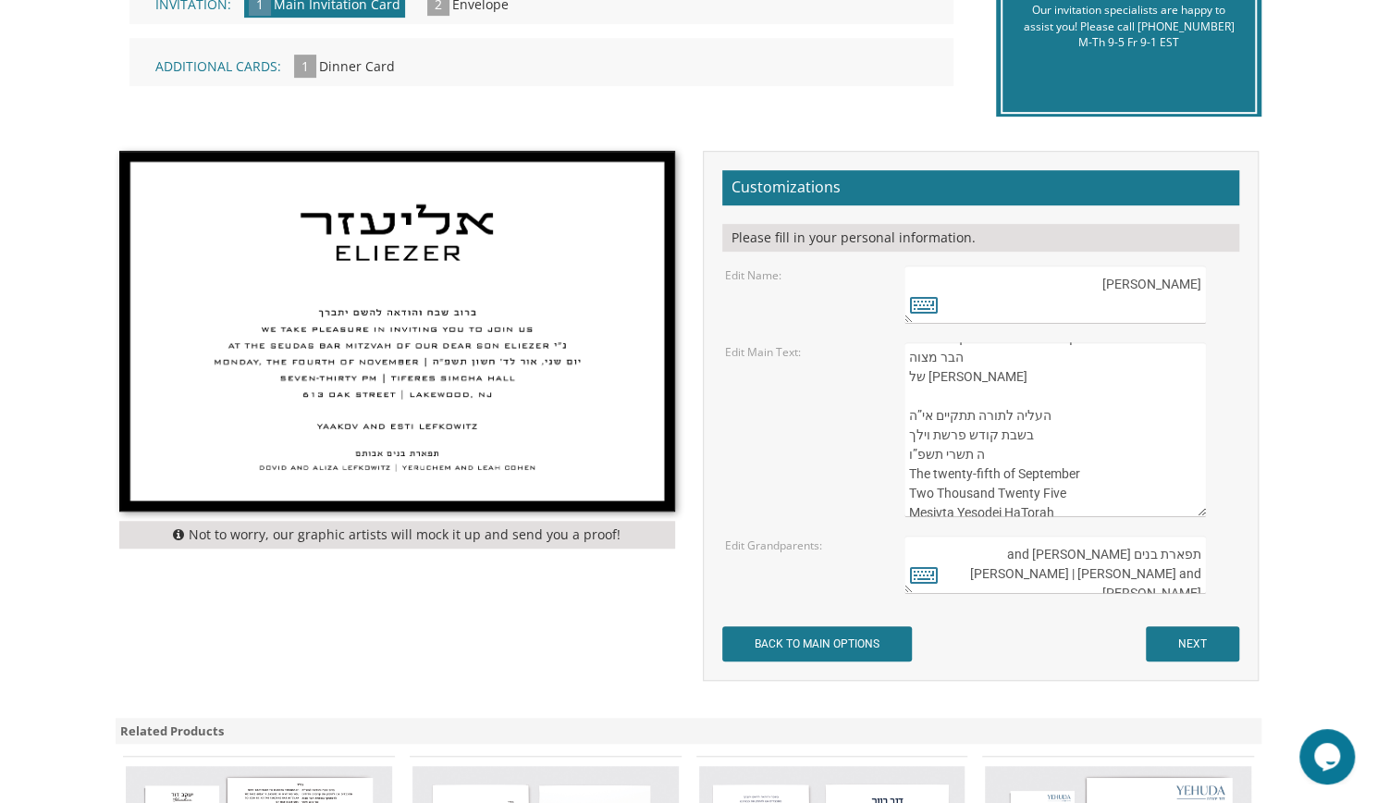
scroll to position [22, 0]
click at [980, 412] on textarea "ברוב שבח והודאה להשם יתברך We take pleasure in inviting you to join us At the s…" at bounding box center [1055, 429] width 301 height 175
paste textarea "Eliezer נ"י"
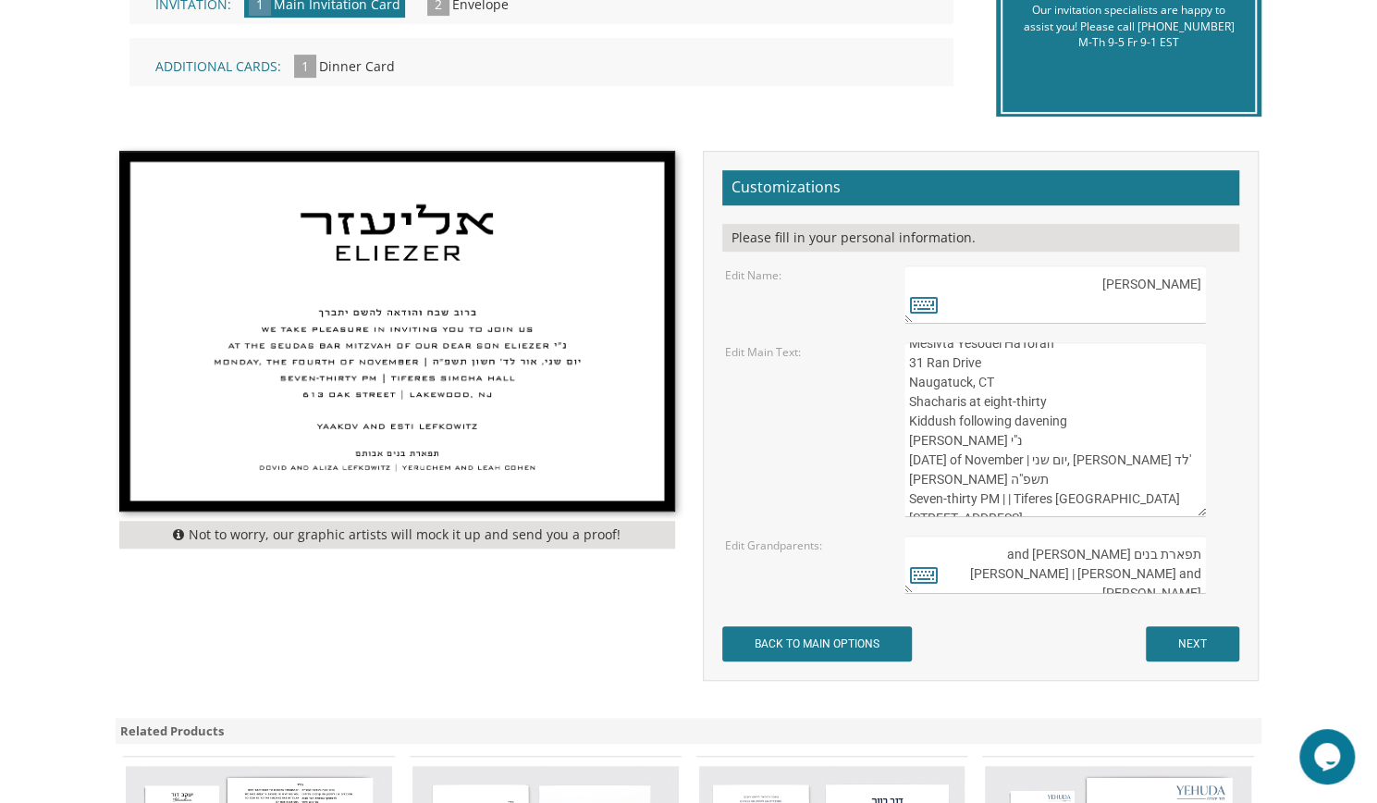
scroll to position [213, 0]
drag, startPoint x: 978, startPoint y: 439, endPoint x: 906, endPoint y: 435, distance: 72.3
click at [906, 435] on textarea "ברוב שבח והודאה להשם יתברך We take pleasure in inviting you to join us At the s…" at bounding box center [1055, 429] width 301 height 175
drag, startPoint x: 1084, startPoint y: 403, endPoint x: 910, endPoint y: 400, distance: 173.9
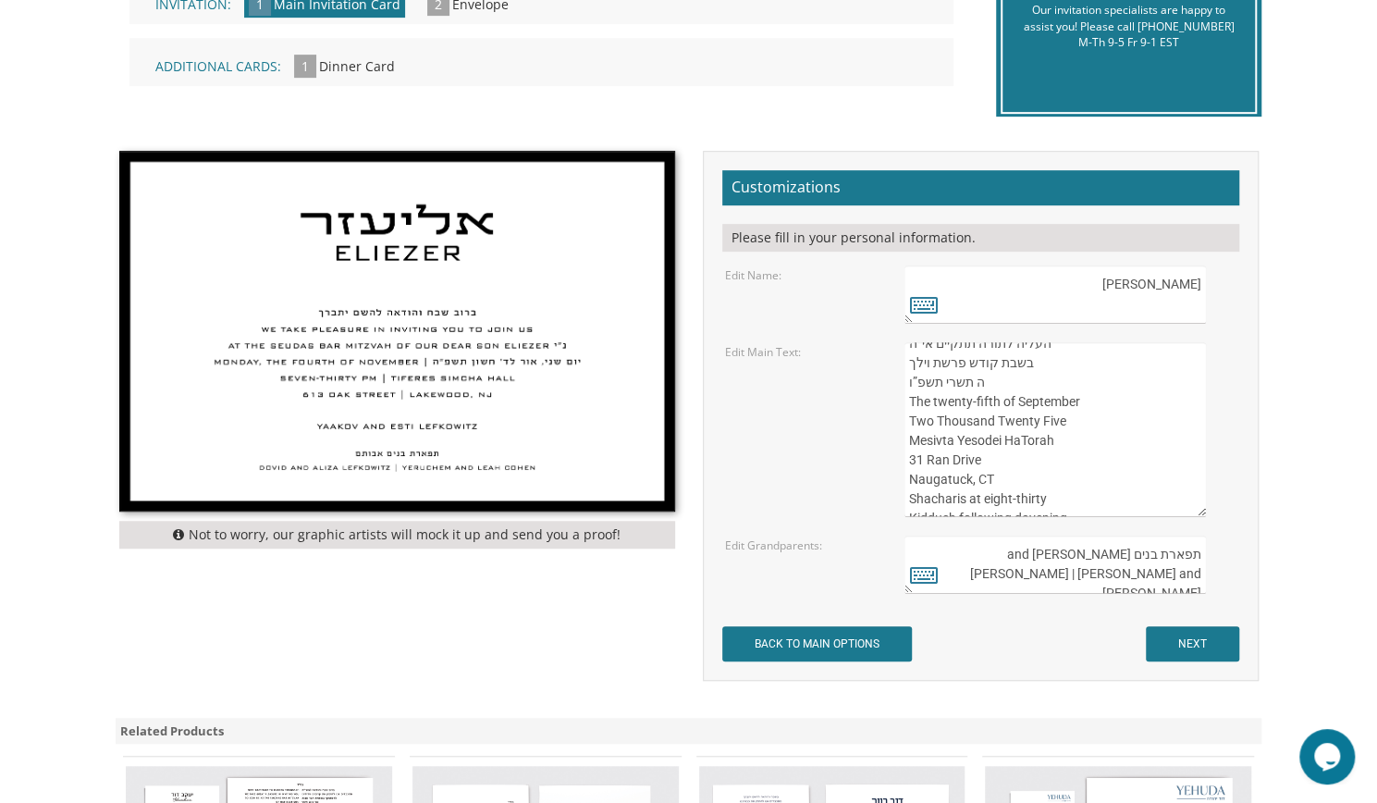
click at [910, 400] on textarea "ברוב שבח והודאה להשם יתברך We take pleasure in inviting you to join us At the s…" at bounding box center [1055, 429] width 301 height 175
click at [995, 447] on textarea "ברוב שבח והודאה להשם יתברך We take pleasure in inviting you to join us At the s…" at bounding box center [1055, 429] width 301 height 175
click at [983, 387] on textarea "ברוב שבח והודאה להשם יתברך We take pleasure in inviting you to join us At the s…" at bounding box center [1055, 429] width 301 height 175
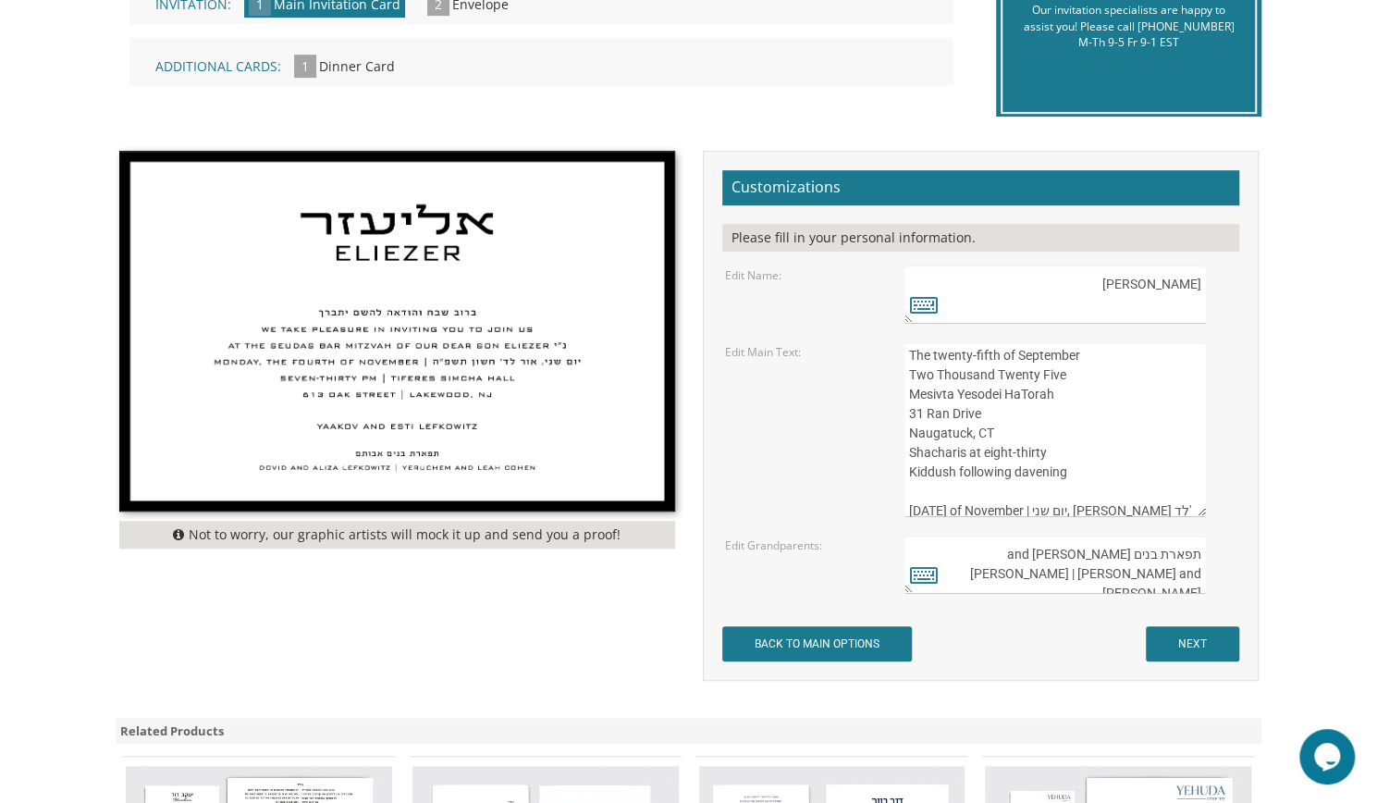
scroll to position [162, 0]
click at [1013, 465] on textarea "ברוב שבח והודאה להשם יתברך We take pleasure in inviting you to join us At the s…" at bounding box center [1055, 429] width 301 height 175
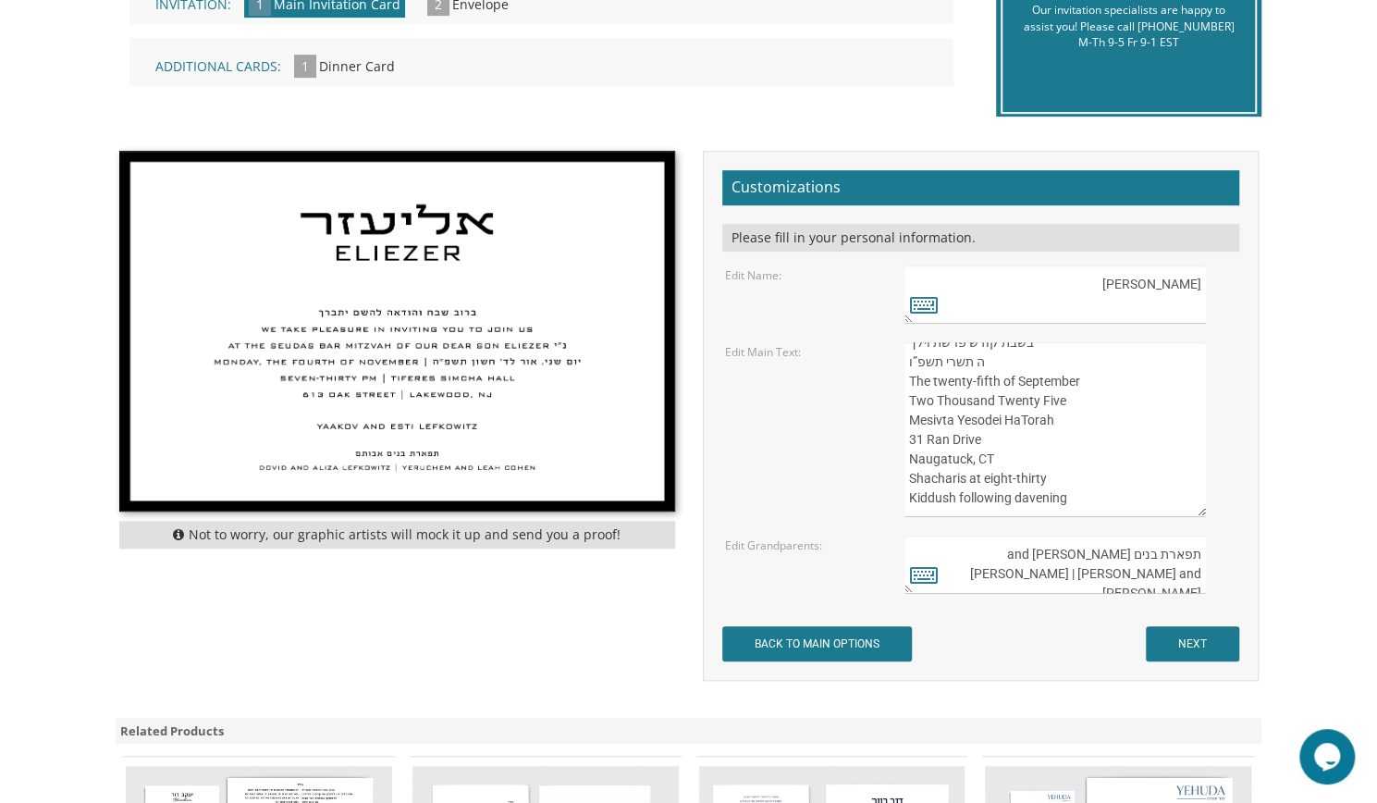
scroll to position [133, 0]
click at [988, 382] on textarea "ברוב שבח והודאה להשם יתברך We take pleasure in inviting you to join us At the s…" at bounding box center [1055, 429] width 301 height 175
click at [745, 94] on div "Make your selections from the Customizations panel on the right and click NEXT …" at bounding box center [542, 38] width 852 height 152
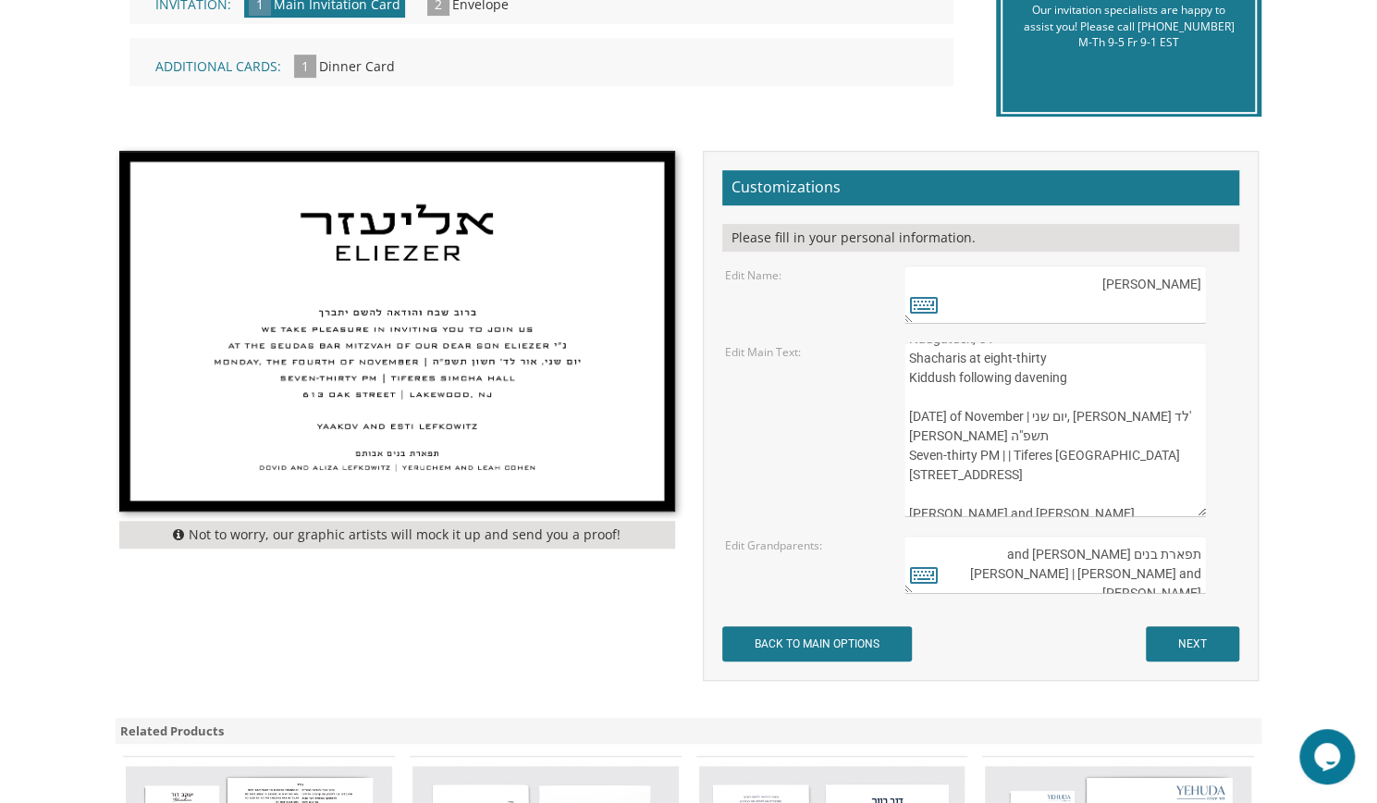
scroll to position [272, 0]
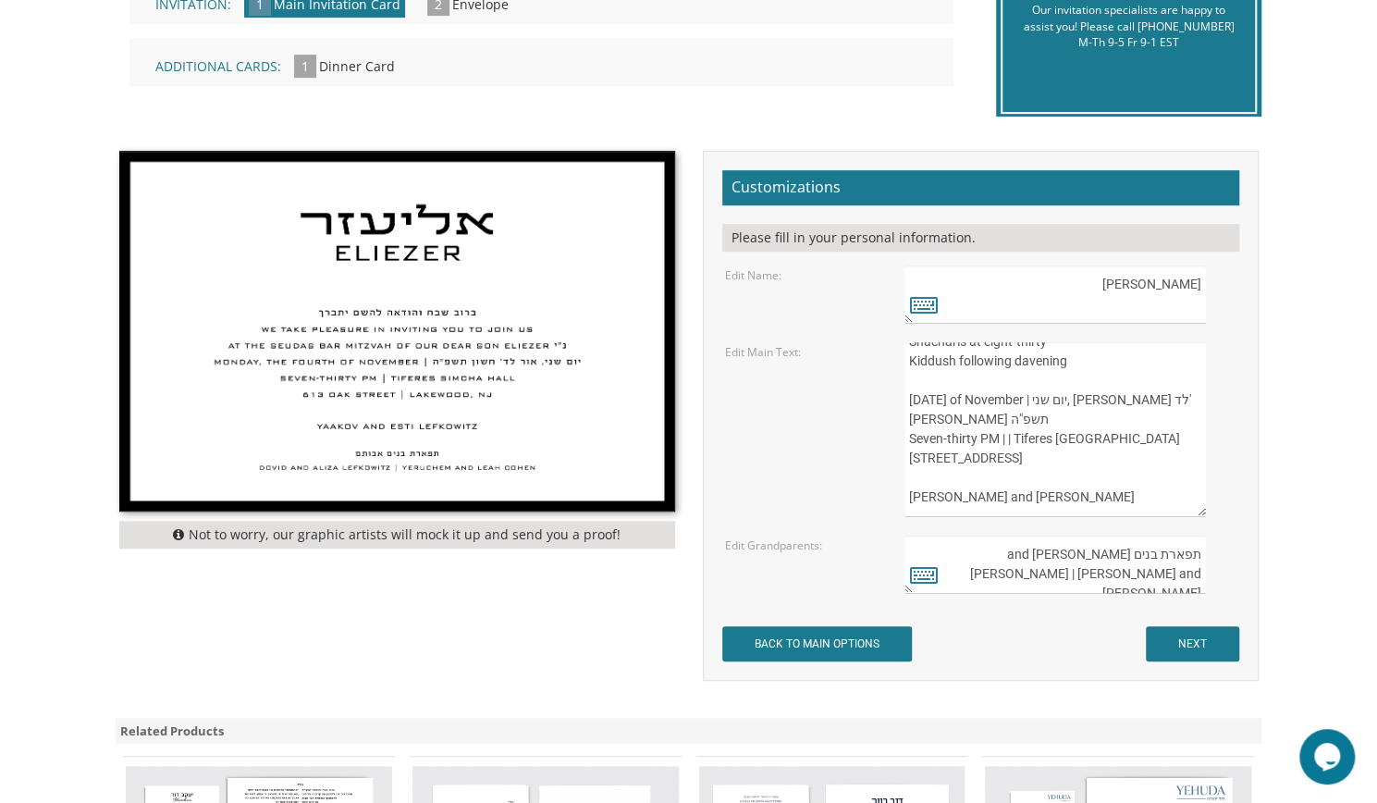
drag, startPoint x: 909, startPoint y: 362, endPoint x: 1106, endPoint y: 521, distance: 253.2
click at [1106, 521] on form "Customizations Please fill in your personal information. Edit Name: אליעזר Elie…" at bounding box center [980, 415] width 517 height 491
paste textarea "Eliezer נ"י"
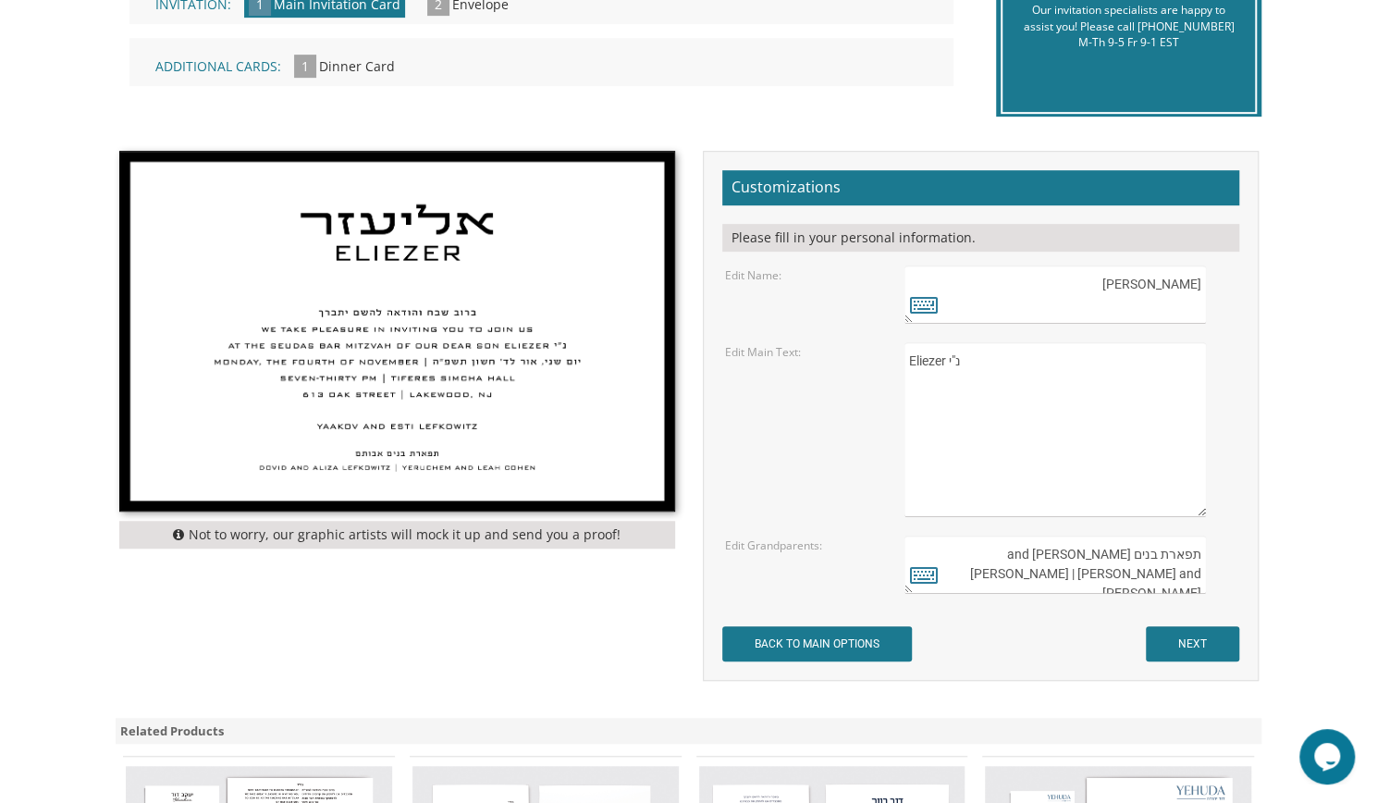
scroll to position [0, 0]
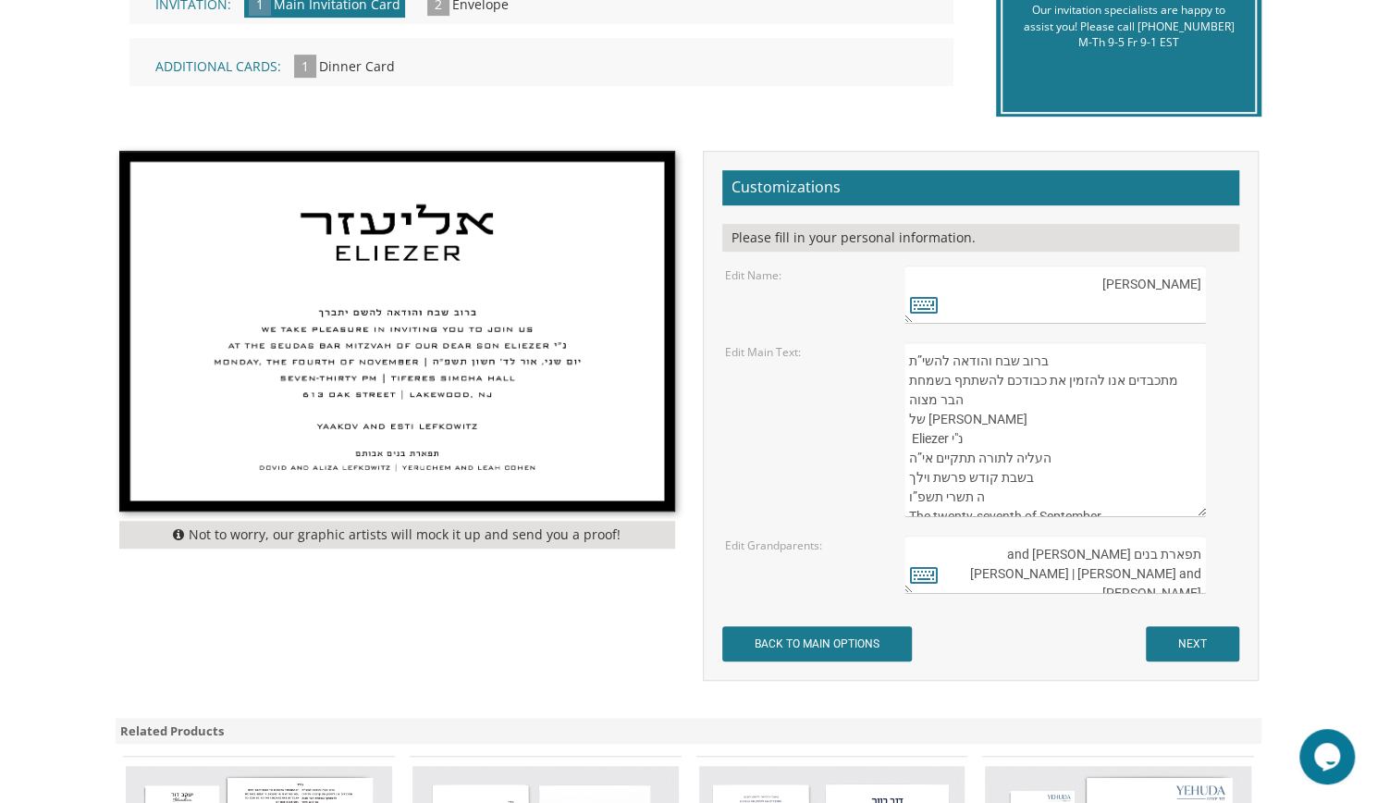
click at [1092, 441] on textarea "ברוב שבח והודאה להשם יתברך We take pleasure in inviting you to join us At the s…" at bounding box center [1055, 429] width 301 height 175
click at [925, 439] on textarea "ברוב שבח והודאה להשם יתברך We take pleasure in inviting you to join us At the s…" at bounding box center [1055, 429] width 301 height 175
click at [943, 441] on textarea "ברוב שבח והודאה להשם יתברך We take pleasure in inviting you to join us At the s…" at bounding box center [1055, 429] width 301 height 175
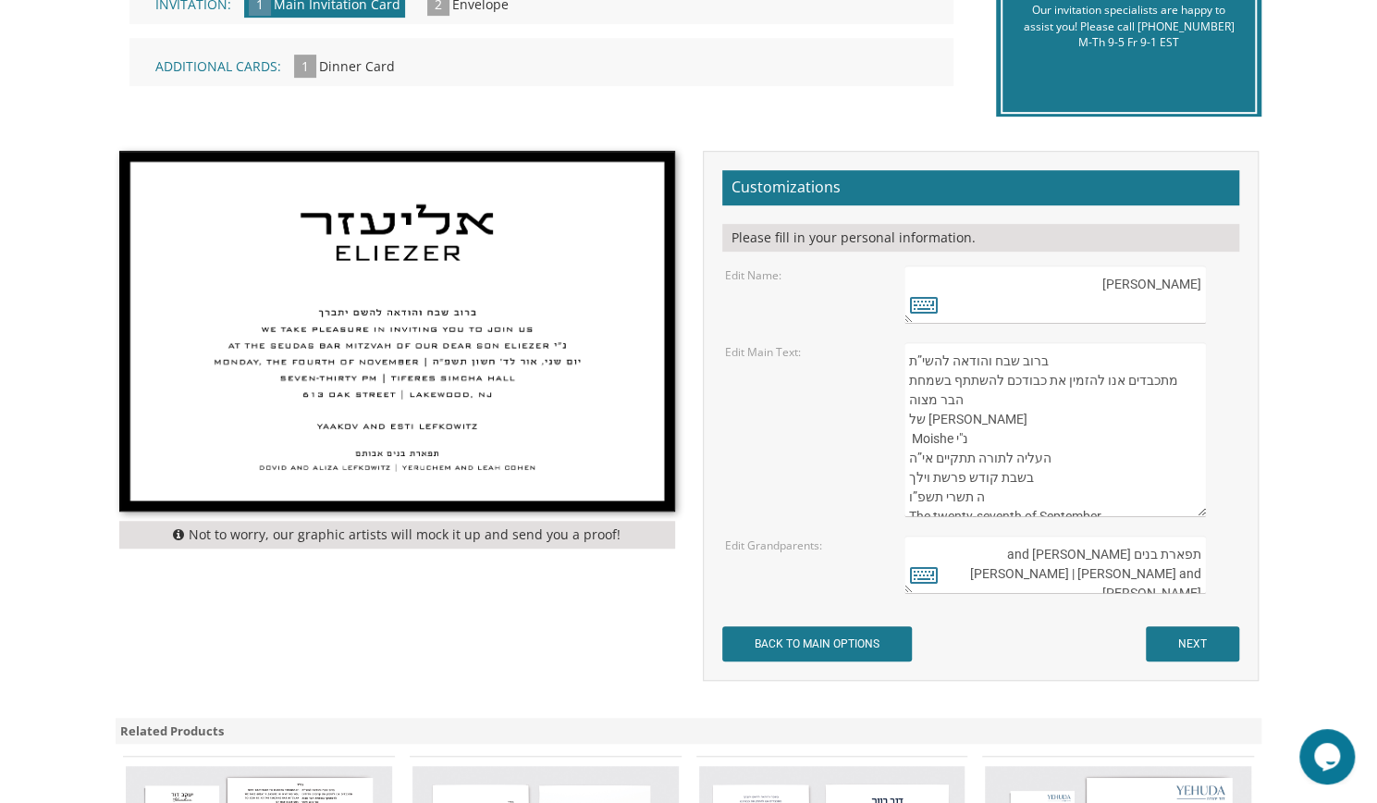
click at [970, 481] on textarea "ברוב שבח והודאה להשם יתברך We take pleasure in inviting you to join us At the s…" at bounding box center [1055, 429] width 301 height 175
click at [1001, 367] on textarea "ברוב שבח והודאה להשם יתברך We take pleasure in inviting you to join us At the s…" at bounding box center [1055, 429] width 301 height 175
click at [1115, 363] on textarea "ברוב שבח והודאה להשם יתברך We take pleasure in inviting you to join us At the s…" at bounding box center [1055, 429] width 301 height 175
drag, startPoint x: 1057, startPoint y: 396, endPoint x: 912, endPoint y: 398, distance: 145.2
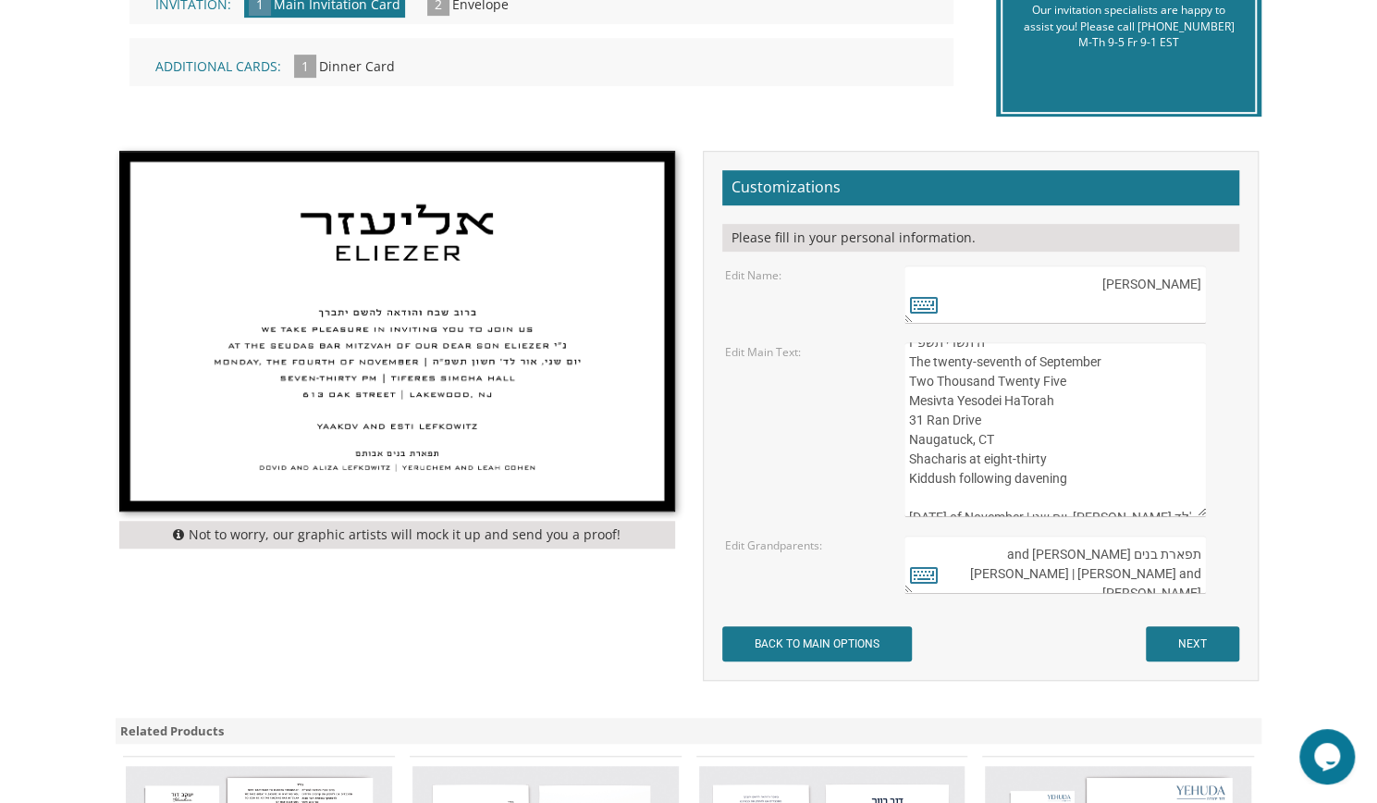
click at [912, 398] on textarea "ברוב שבח והודאה להשם יתברך We take pleasure in inviting you to join us At the s…" at bounding box center [1055, 429] width 301 height 175
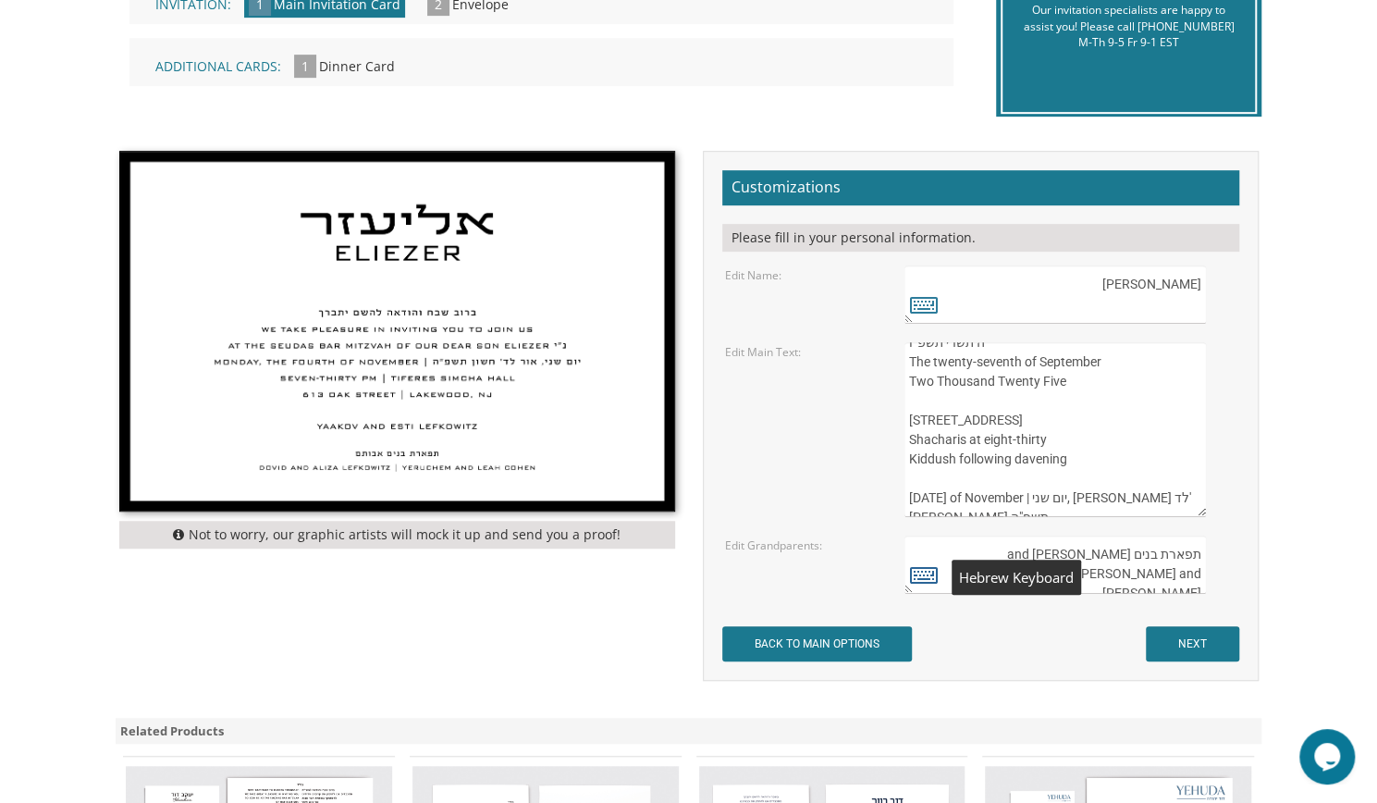
type textarea "ברוב שבח והודאה להשי”ת מתכבדים אנו להזמין את כבודכם להשתתף בשמחת הבר מצוה של בנ…"
click at [918, 572] on icon at bounding box center [924, 574] width 28 height 26
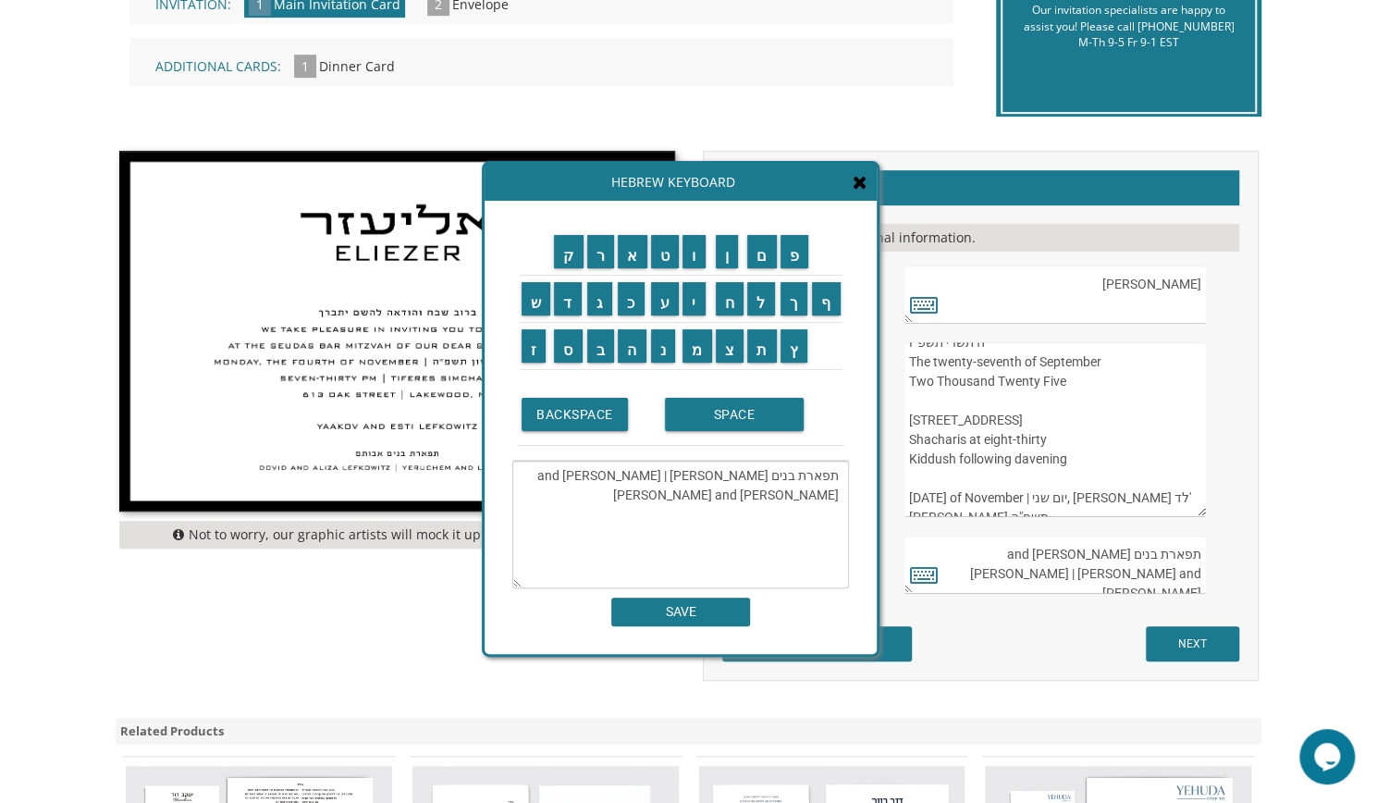
click at [777, 532] on textarea "תפארת בנים אבותם Dovid and Aliza Lefkowitz | Yeruchem and Leah Cohen" at bounding box center [680, 525] width 337 height 128
click at [531, 494] on textarea "תפארת בנים אבותם Dovid and Aliza Lefkowitz | Yeruchem and Leah Cohen" at bounding box center [680, 525] width 337 height 128
click at [696, 346] on input "מ" at bounding box center [698, 345] width 30 height 33
click at [575, 360] on input "ס" at bounding box center [568, 345] width 29 height 33
click at [697, 314] on input "י" at bounding box center [694, 298] width 23 height 33
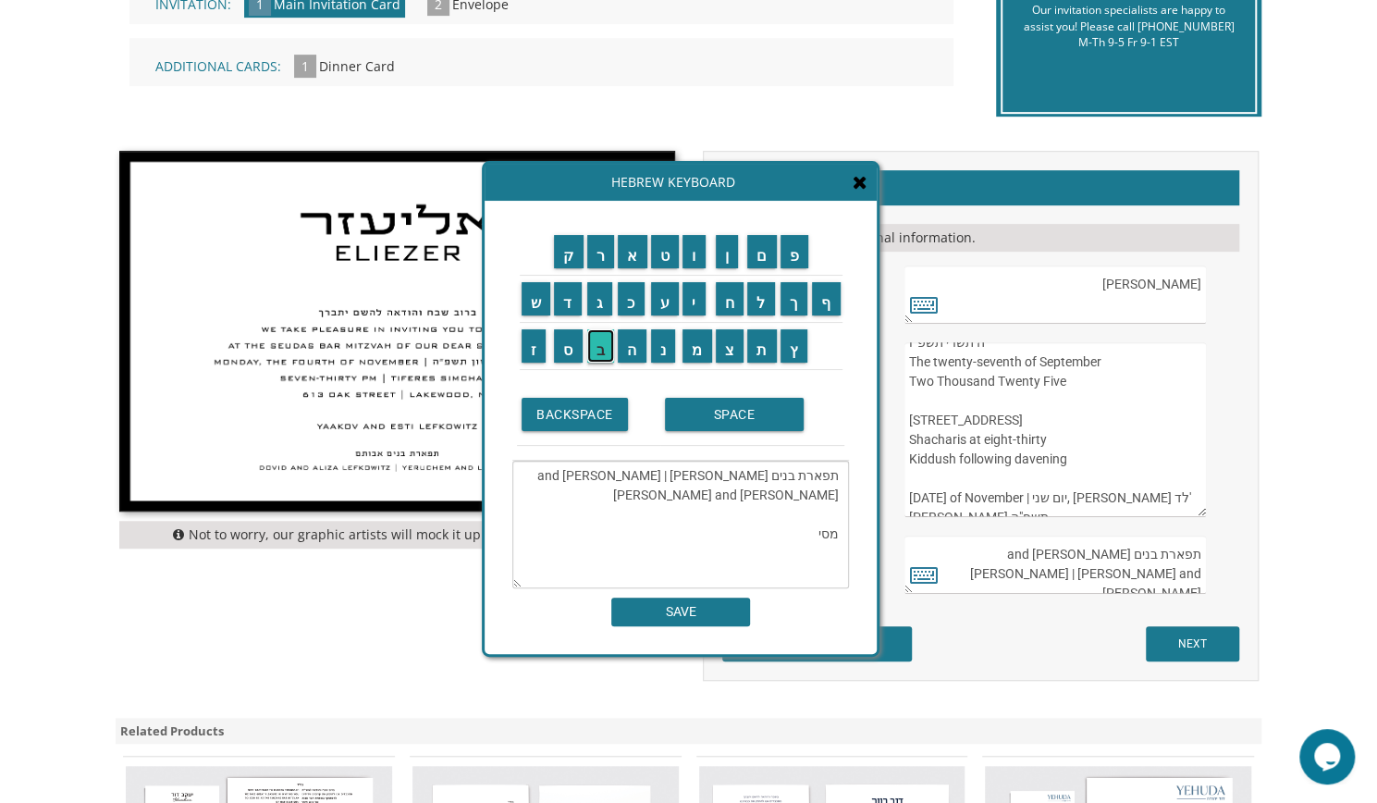
click at [599, 347] on input "ב" at bounding box center [601, 345] width 28 height 33
click at [760, 354] on input "ת" at bounding box center [762, 345] width 30 height 33
click at [622, 262] on input "א" at bounding box center [633, 251] width 30 height 33
click at [697, 299] on input "י" at bounding box center [694, 298] width 23 height 33
click at [568, 351] on input "ס" at bounding box center [568, 345] width 29 height 33
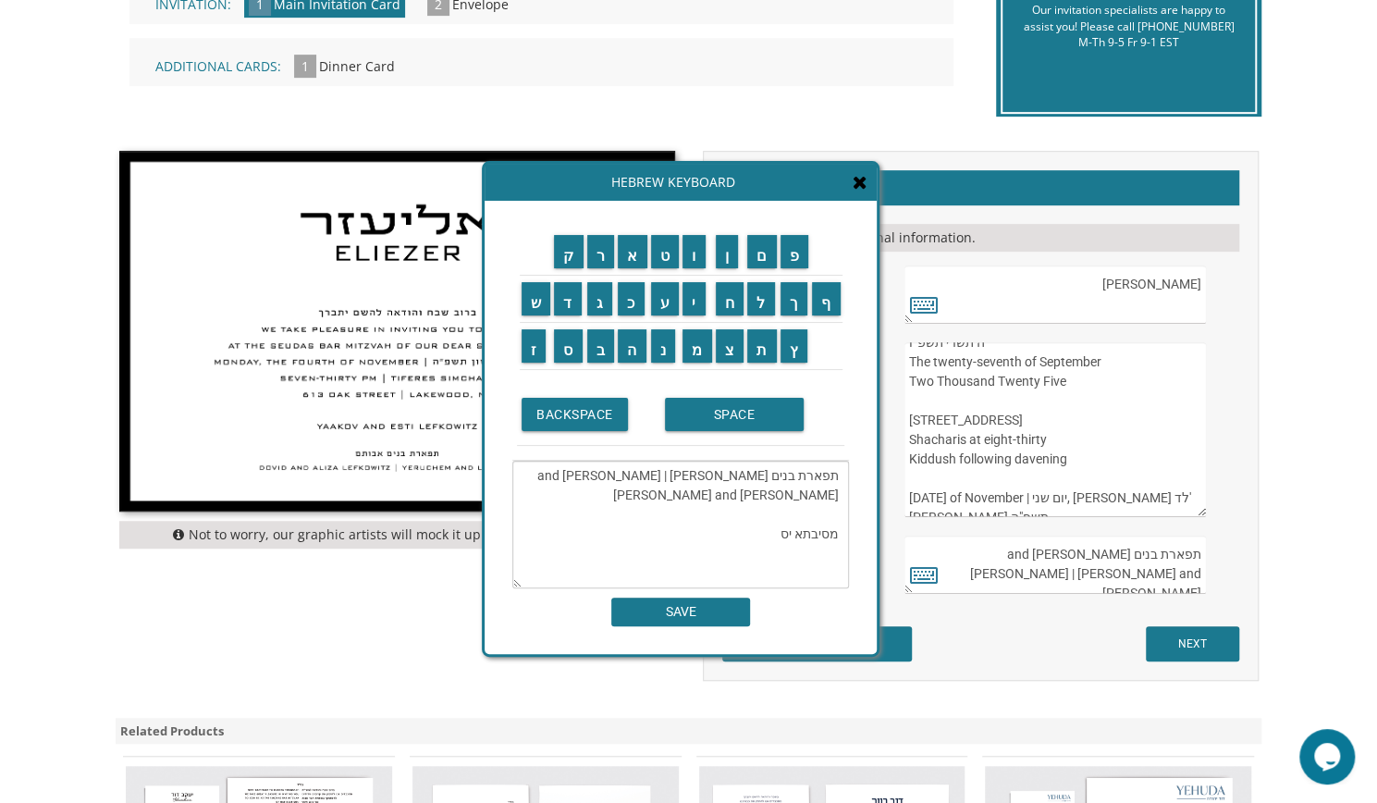
click at [699, 267] on td "ו" at bounding box center [697, 251] width 33 height 47
click at [562, 309] on input "ד" at bounding box center [568, 298] width 28 height 33
click at [704, 306] on input "י" at bounding box center [694, 298] width 23 height 33
click at [692, 413] on input "SPACE" at bounding box center [734, 414] width 139 height 33
click at [636, 356] on input "ה" at bounding box center [632, 345] width 29 height 33
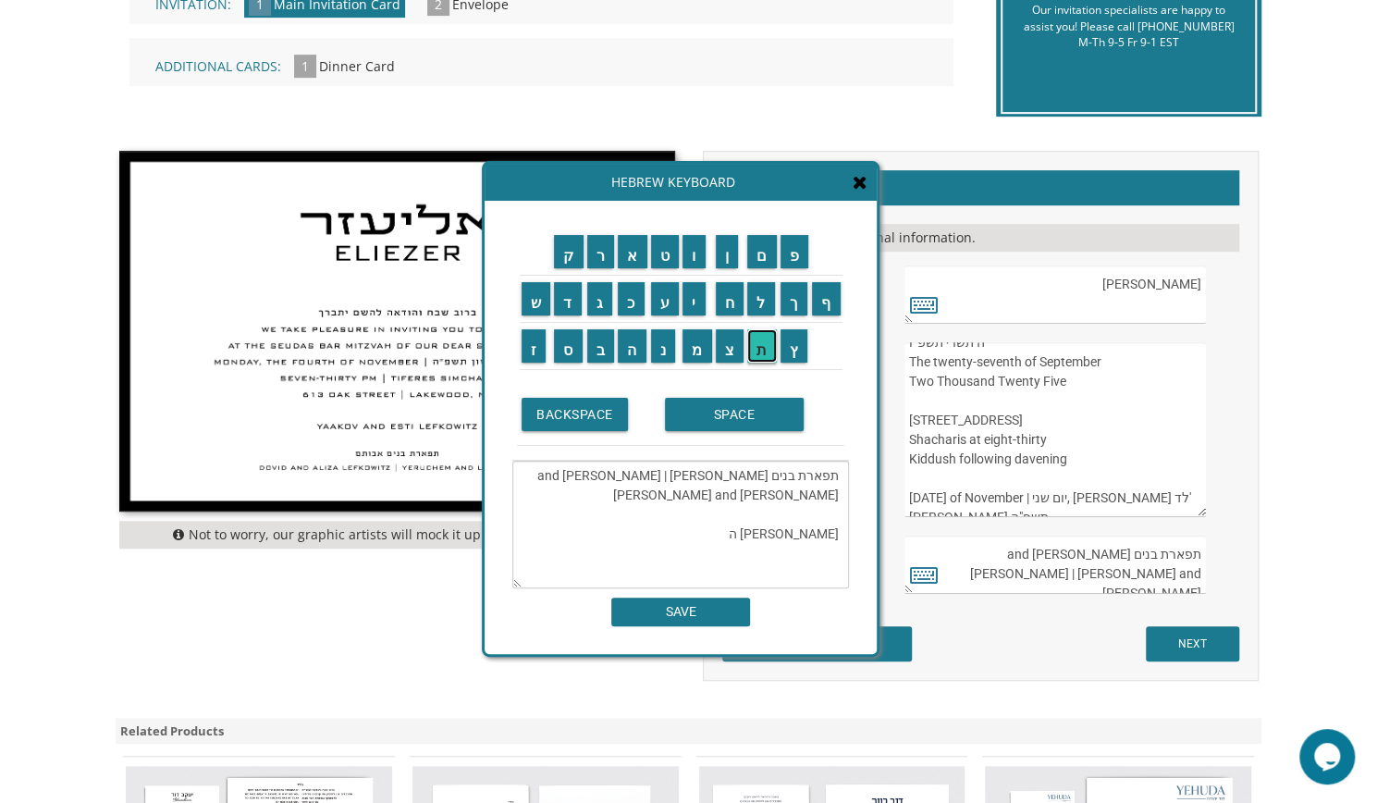
click at [760, 349] on input "ת" at bounding box center [762, 345] width 30 height 33
click at [692, 266] on input "ו" at bounding box center [694, 251] width 23 height 33
click at [605, 264] on input "ר" at bounding box center [601, 251] width 28 height 33
click at [641, 346] on input "ה" at bounding box center [632, 345] width 29 height 33
type textarea "תפארת בנים אבותם Dovid and Aliza Lefkowitz | Yeruchem and Leah Cohen מסיבתא יסד…"
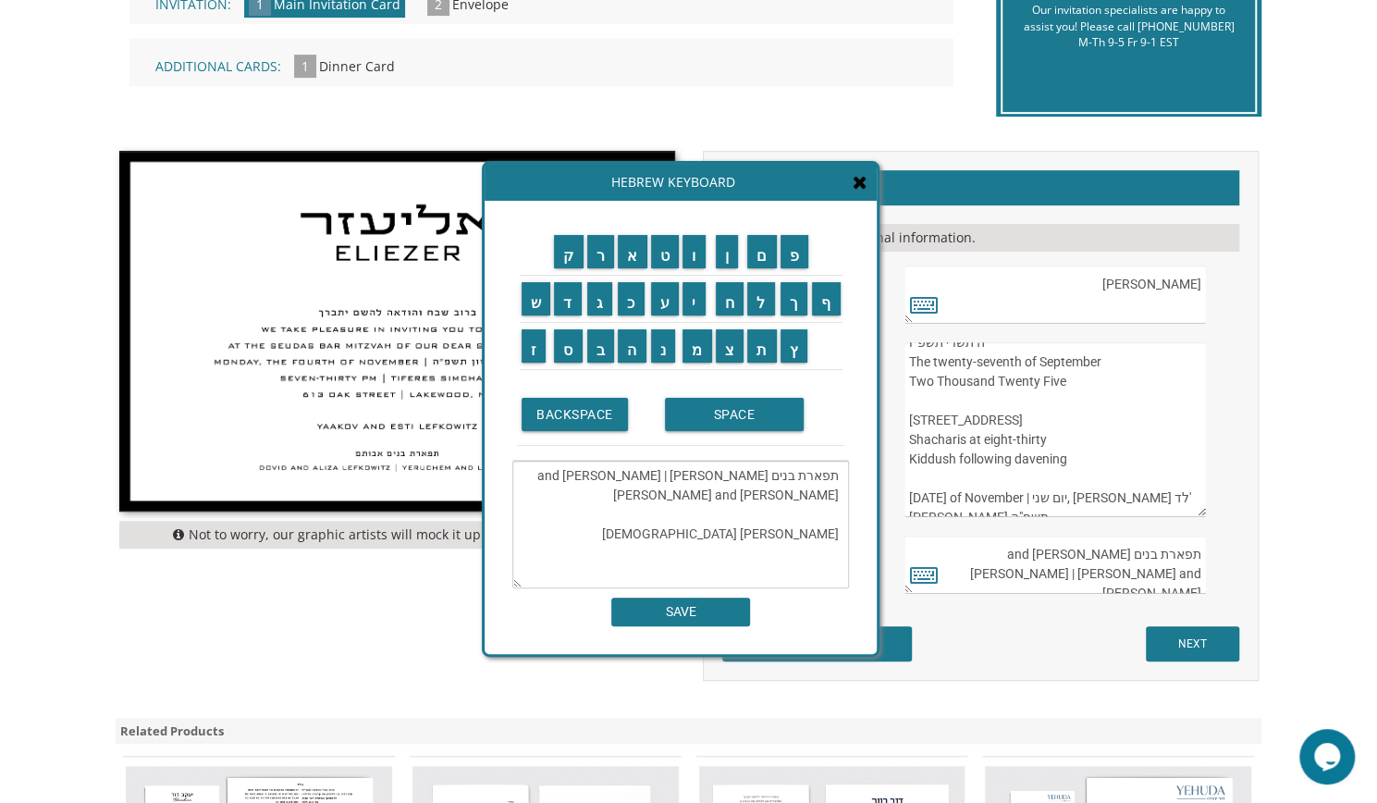
click at [746, 529] on textarea "תפארת בנים אבותם Dovid and Aliza Lefkowitz | Yeruchem and Leah Cohen מסיבתא יסד…" at bounding box center [680, 525] width 337 height 128
click at [760, 529] on textarea "תפארת בנים אבותם Dovid and Aliza Lefkowitz | Yeruchem and Leah Cohen מסיבתא יסד…" at bounding box center [680, 525] width 337 height 128
drag, startPoint x: 728, startPoint y: 537, endPoint x: 845, endPoint y: 531, distance: 117.6
click at [845, 531] on textarea "תפארת בנים אבותם Dovid and Aliza Lefkowitz | Yeruchem and Leah Cohen מסיבתא יסד…" at bounding box center [680, 525] width 337 height 128
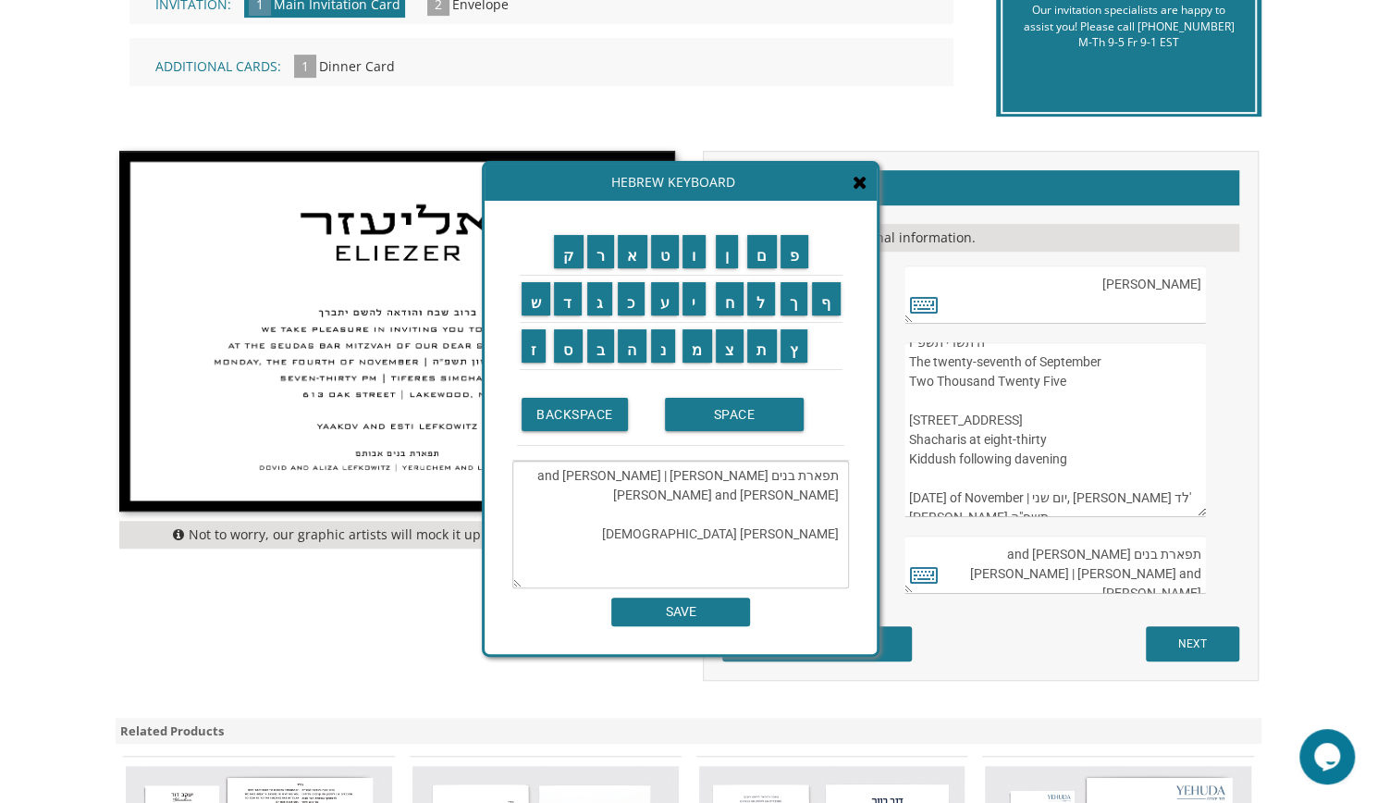
click at [960, 389] on textarea "ברוב שבח והודאה להשם יתברך We take pleasure in inviting you to join us At the s…" at bounding box center [1055, 429] width 301 height 175
paste textarea "מסיבתא יסדי התורה"
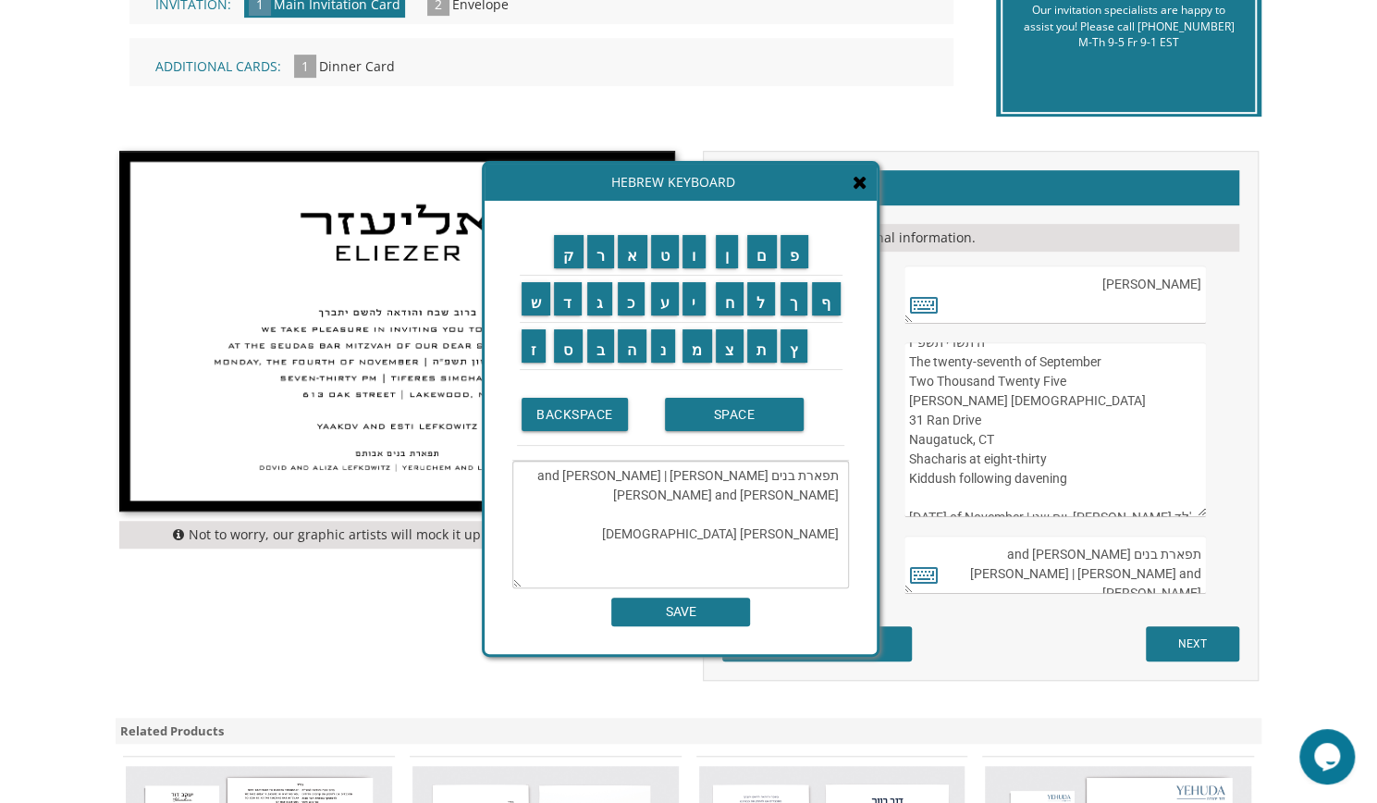
click at [860, 193] on div "Hebrew Keyboard" at bounding box center [681, 182] width 392 height 37
click at [859, 188] on icon at bounding box center [860, 182] width 15 height 18
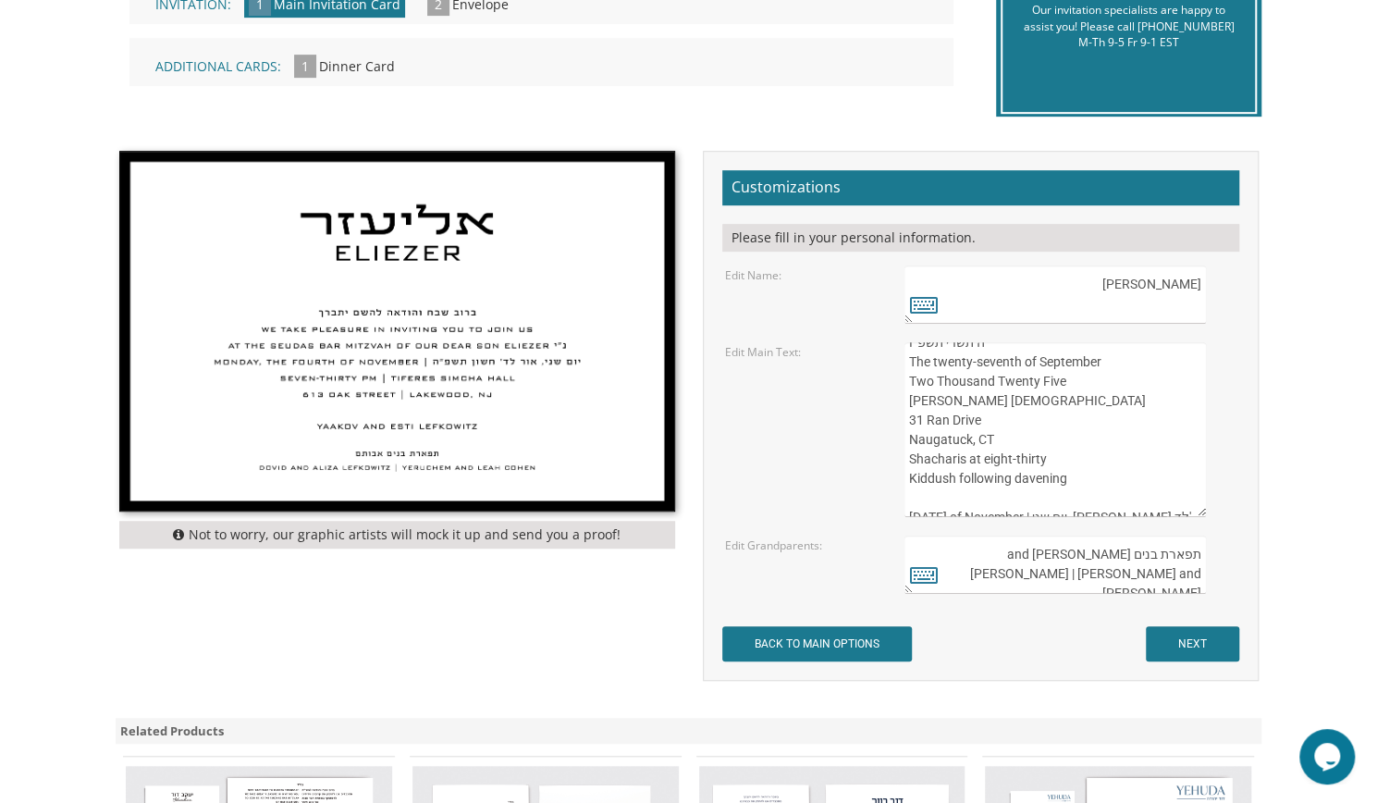
click at [962, 435] on textarea "ברוב שבח והודאה להשם יתברך We take pleasure in inviting you to join us At the s…" at bounding box center [1055, 429] width 301 height 175
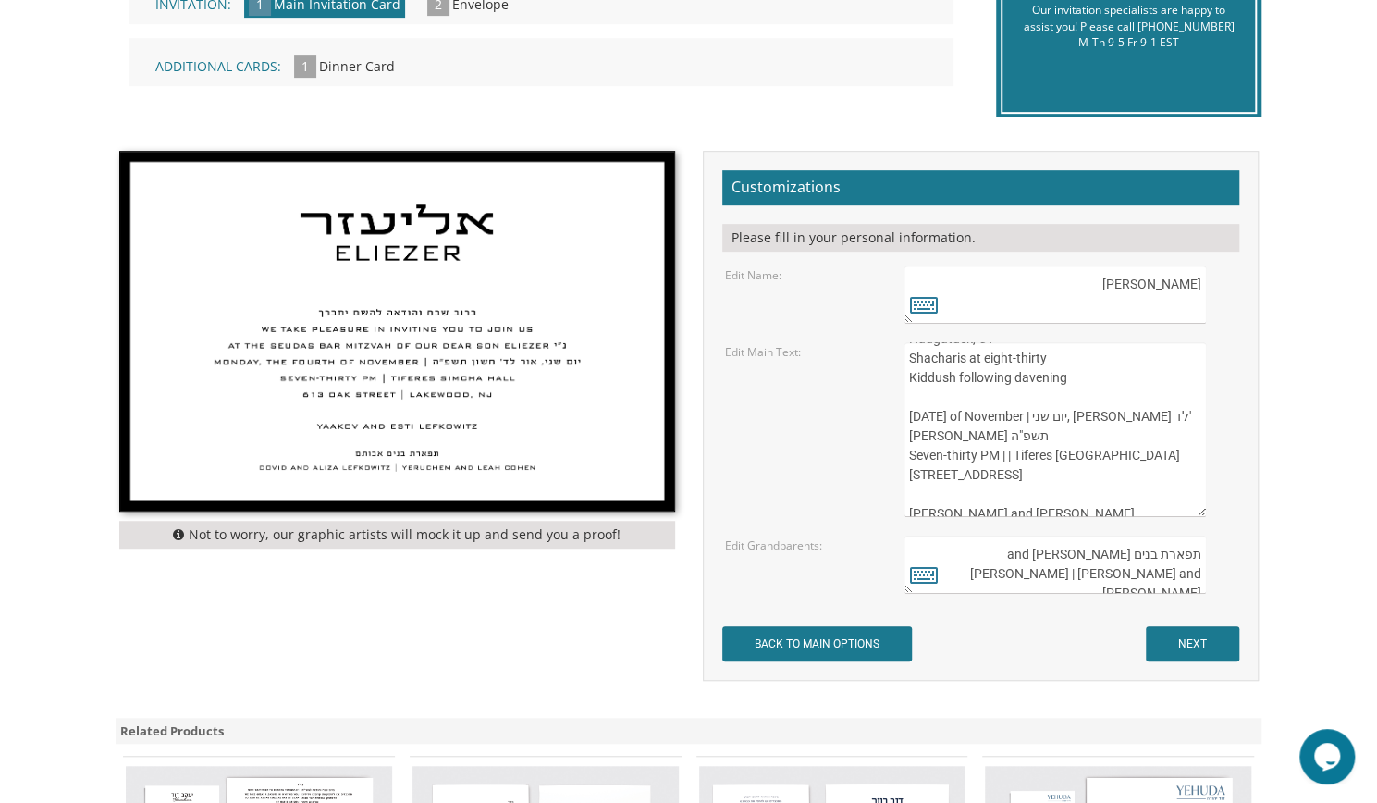
scroll to position [272, 0]
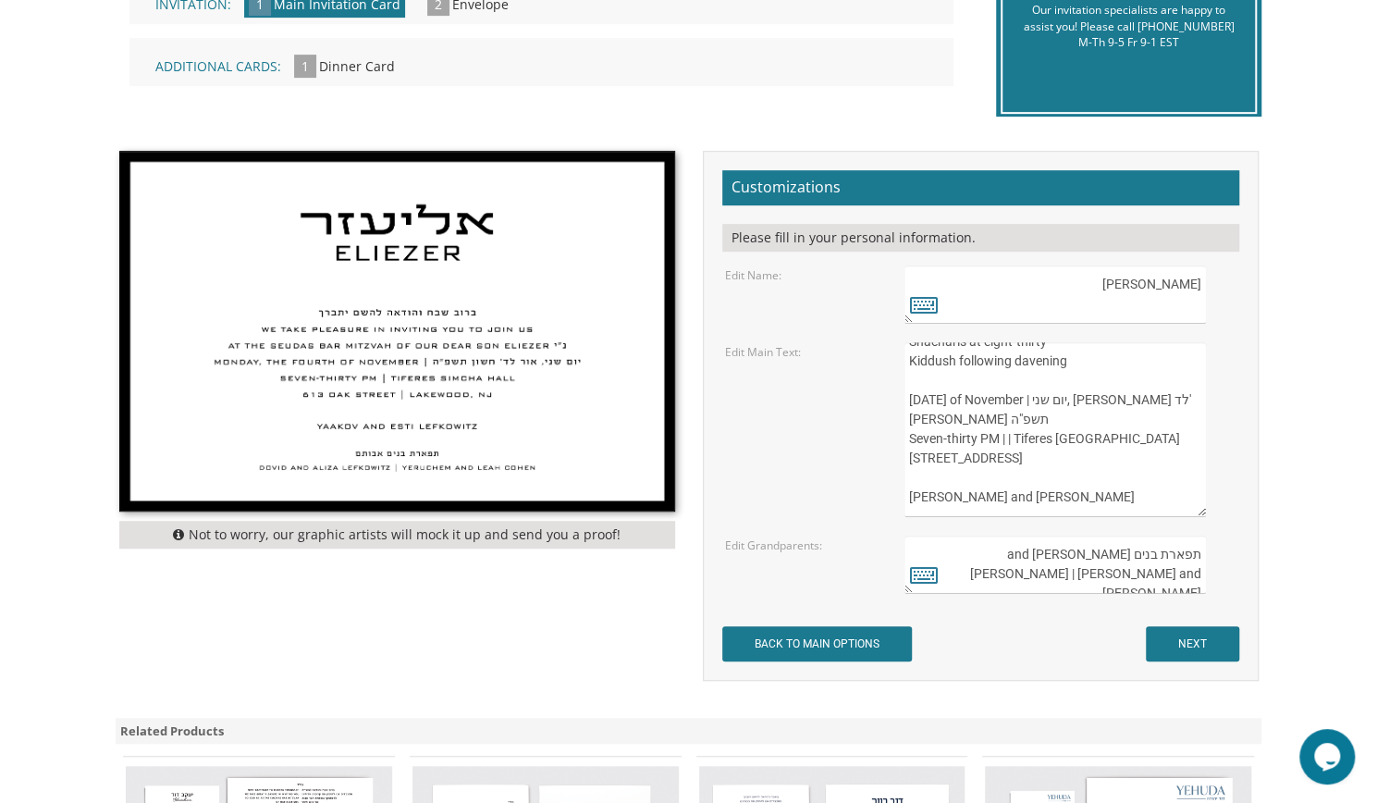
drag, startPoint x: 912, startPoint y: 402, endPoint x: 1102, endPoint y: 449, distance: 196.1
click at [1102, 449] on textarea "ברוב שבח והודאה להשם יתברך We take pleasure in inviting you to join us At the s…" at bounding box center [1055, 429] width 301 height 175
drag, startPoint x: 1062, startPoint y: 498, endPoint x: 906, endPoint y: 496, distance: 155.4
click at [906, 496] on textarea "ברוב שבח והודאה להשם יתברך We take pleasure in inviting you to join us At the s…" at bounding box center [1055, 429] width 301 height 175
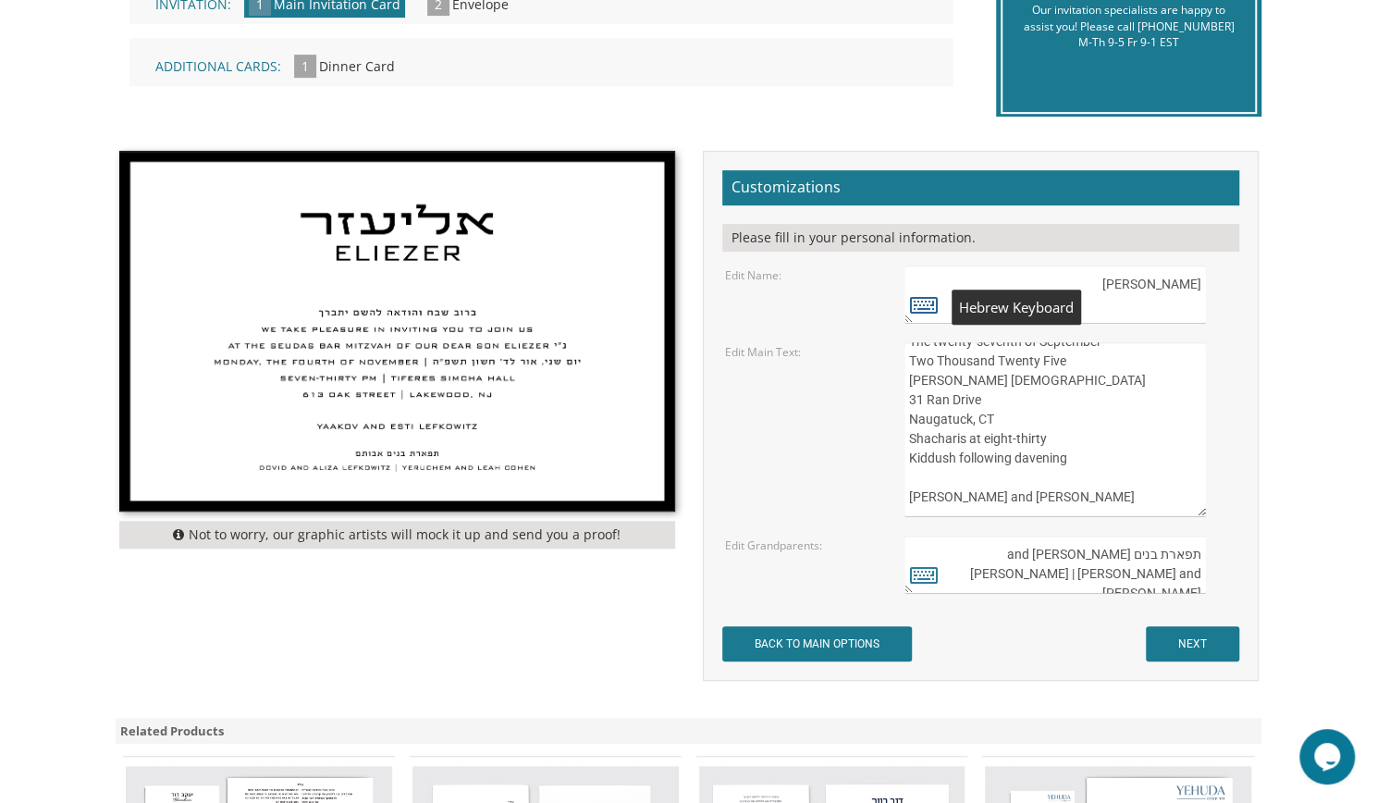
type textarea "ברוב שבח והודאה להשי”ת מתכבדים אנו להזמין את כבודכם להשתתף בשמחת הבר מצוה של בנ…"
click at [927, 301] on icon at bounding box center [924, 304] width 28 height 26
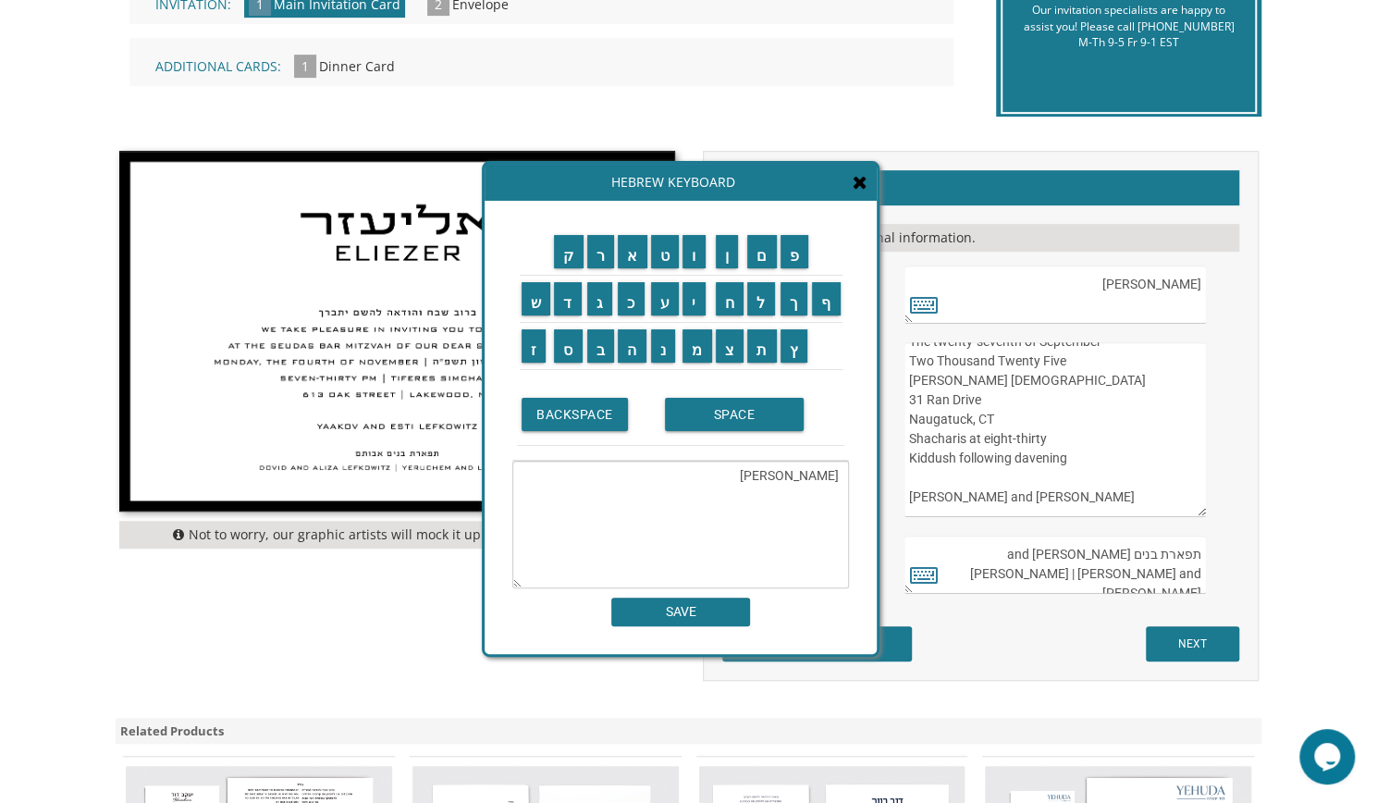
click at [782, 524] on textarea "אליעזר Eliezer" at bounding box center [680, 525] width 337 height 128
click at [630, 260] on input "א" at bounding box center [633, 251] width 30 height 33
click at [599, 264] on input "ר" at bounding box center [601, 251] width 28 height 33
click at [689, 297] on input "י" at bounding box center [694, 298] width 23 height 33
click at [601, 264] on input "ר" at bounding box center [601, 251] width 28 height 33
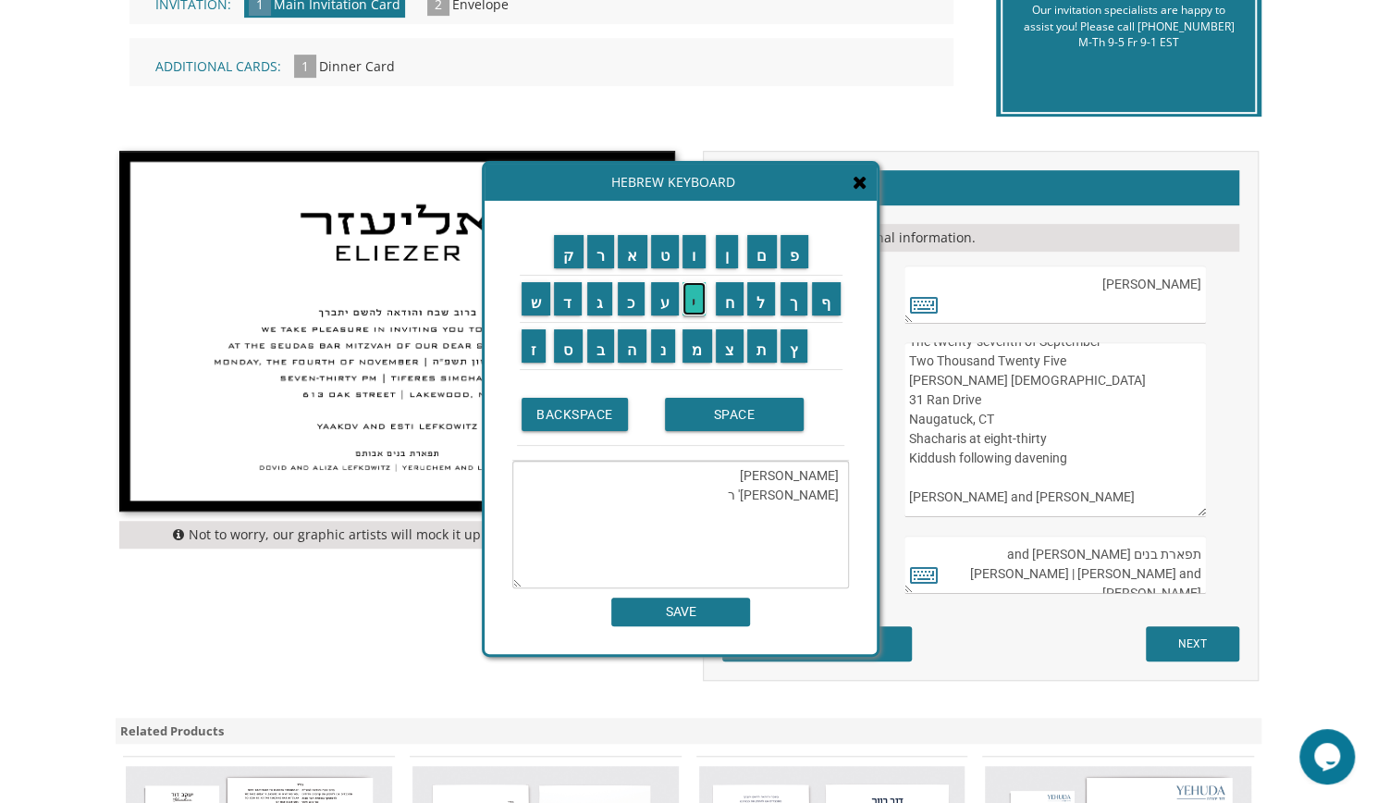
click at [693, 303] on input "י" at bounding box center [694, 298] width 23 height 33
click at [530, 360] on input "ז" at bounding box center [534, 345] width 25 height 33
click at [700, 248] on input "ו" at bounding box center [694, 251] width 23 height 33
click at [532, 312] on input "ש" at bounding box center [537, 298] width 30 height 33
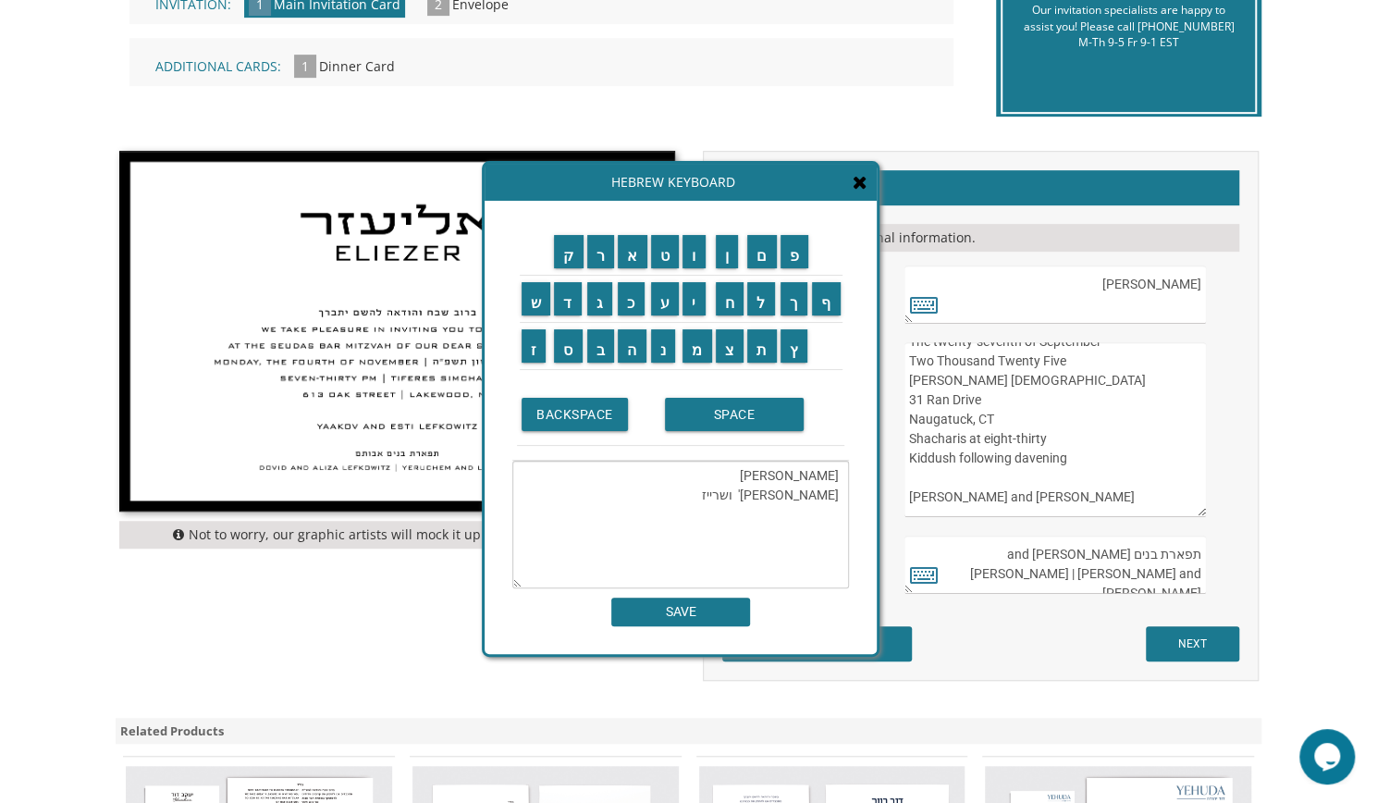
click at [601, 269] on td "ר" at bounding box center [600, 251] width 31 height 47
click at [701, 304] on input "י" at bounding box center [694, 298] width 23 height 33
click at [603, 265] on input "ר" at bounding box center [601, 251] width 28 height 33
click at [697, 304] on input "י" at bounding box center [694, 298] width 23 height 33
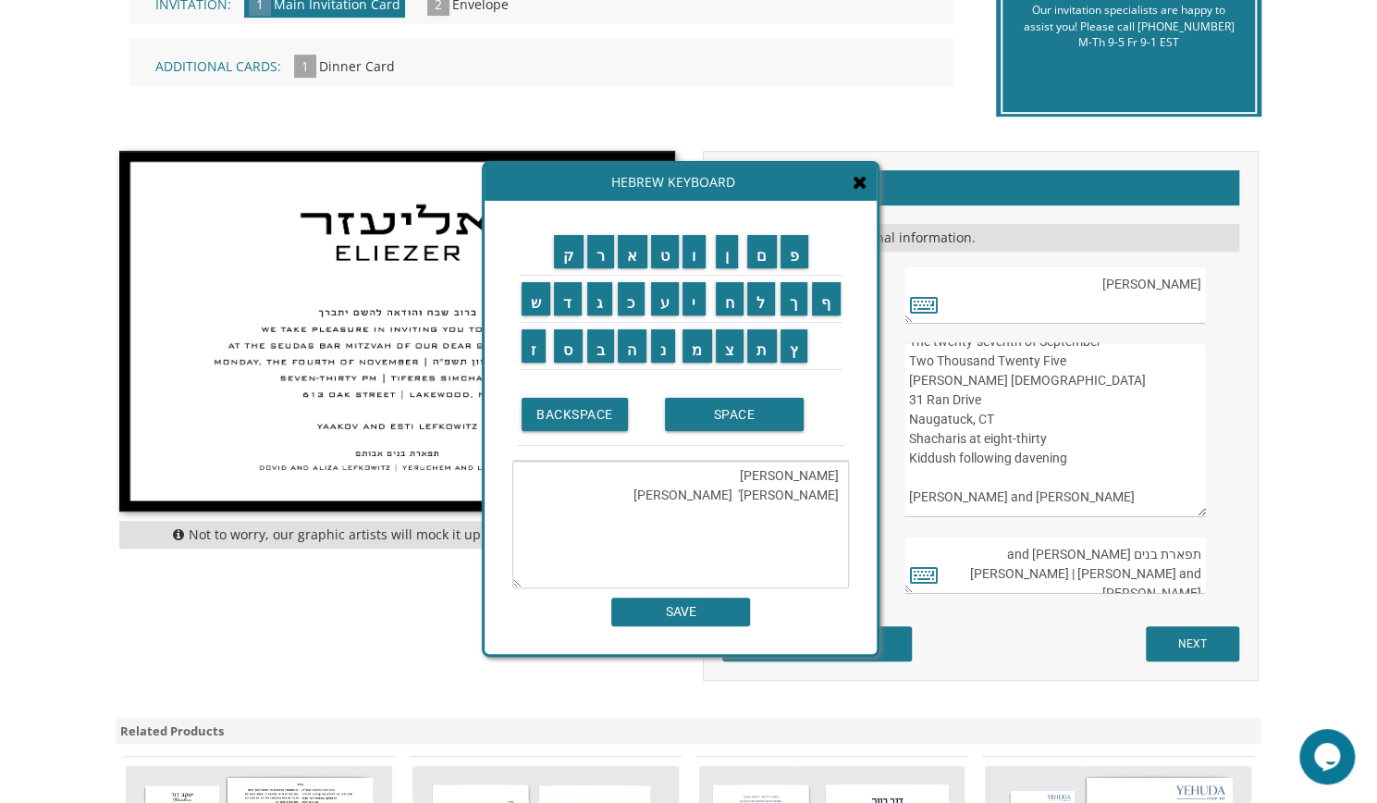
click at [759, 538] on textarea "אליעזר Eliezer ארי' ושרי רייז" at bounding box center [680, 525] width 337 height 128
drag, startPoint x: 836, startPoint y: 532, endPoint x: 742, endPoint y: 539, distance: 94.6
click at [742, 539] on textarea "אליעזר Eliezer ארי' ושרי רייז" at bounding box center [680, 525] width 337 height 128
type textarea "אליעזר Eliezer ארי' ושרי רייז"
click at [860, 190] on icon at bounding box center [860, 182] width 15 height 18
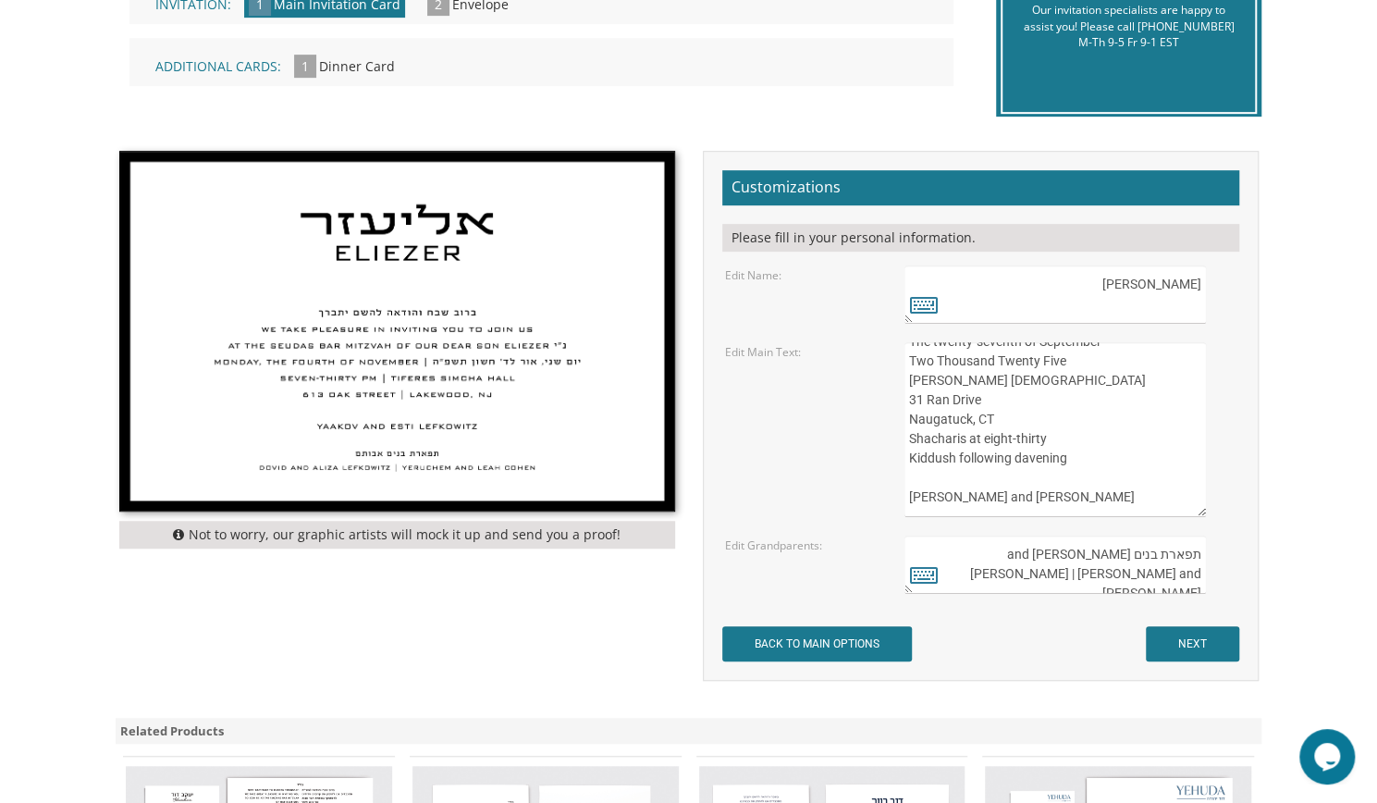
drag, startPoint x: 1063, startPoint y: 506, endPoint x: 896, endPoint y: 510, distance: 166.5
click at [896, 510] on div "ברוב שבח והודאה להשם יתברך We take pleasure in inviting you to join us At the s…" at bounding box center [1070, 429] width 359 height 175
paste textarea "ארי' ושרי רייז"
type textarea "ברוב שבח והודאה להשי”ת מתכבדים אנו להזמין את כבודכם להשתתף בשמחת הבר מצוה של בנ…"
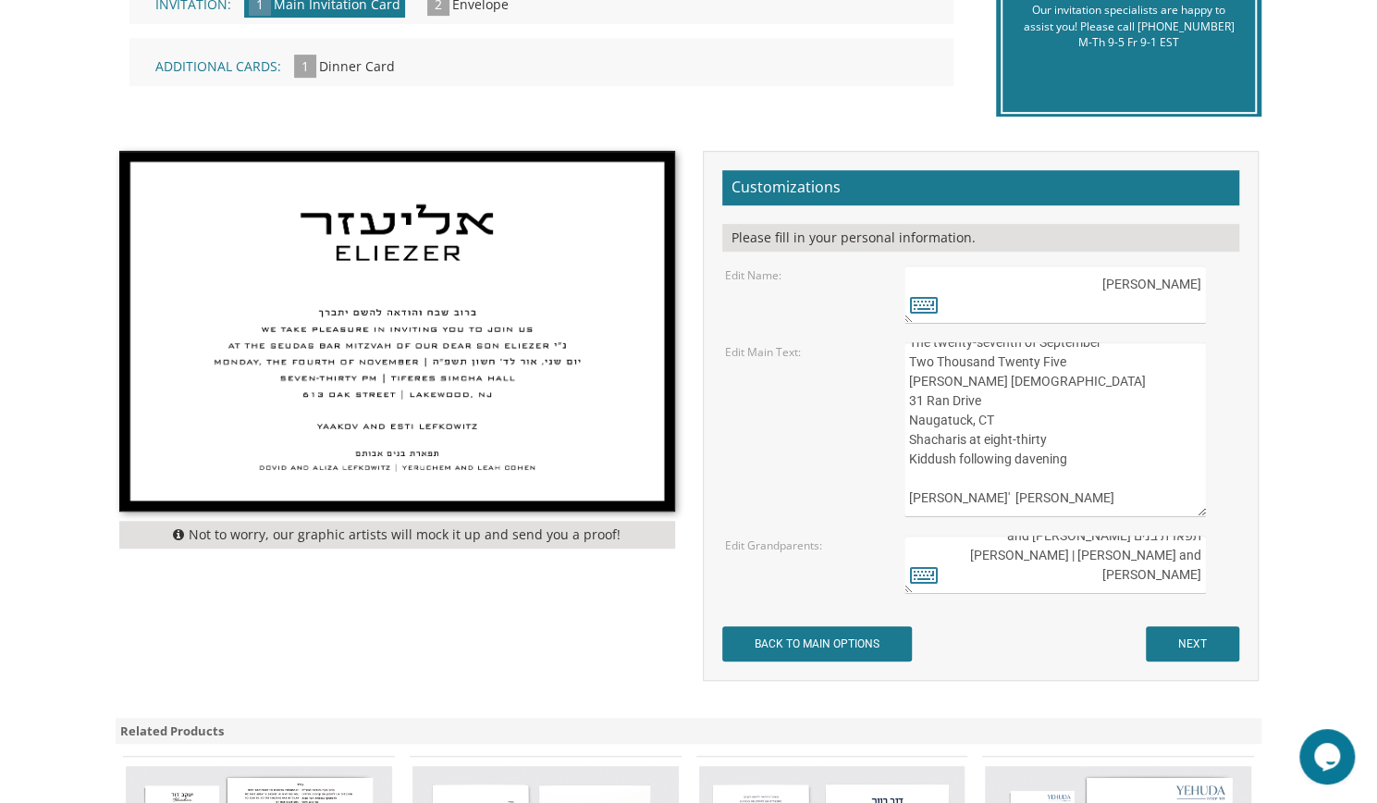
click at [1044, 546] on textarea "תפארת בנים אבותם Dovid and Aliza Lefkowitz | Yeruchem and Leah Cohen" at bounding box center [1055, 564] width 301 height 58
click at [1076, 558] on textarea "תפארת בנים אבותם Dovid and Aliza Lefkowitz | Yeruchem and Leah Cohen" at bounding box center [1055, 564] width 301 height 58
drag, startPoint x: 1080, startPoint y: 558, endPoint x: 934, endPoint y: 560, distance: 146.1
click at [934, 560] on div "תפארת בנים אבותם Dovid and Aliza Lefkowitz | Yeruchem and Leah Cohen" at bounding box center [1070, 564] width 331 height 58
click at [916, 572] on icon at bounding box center [924, 574] width 28 height 26
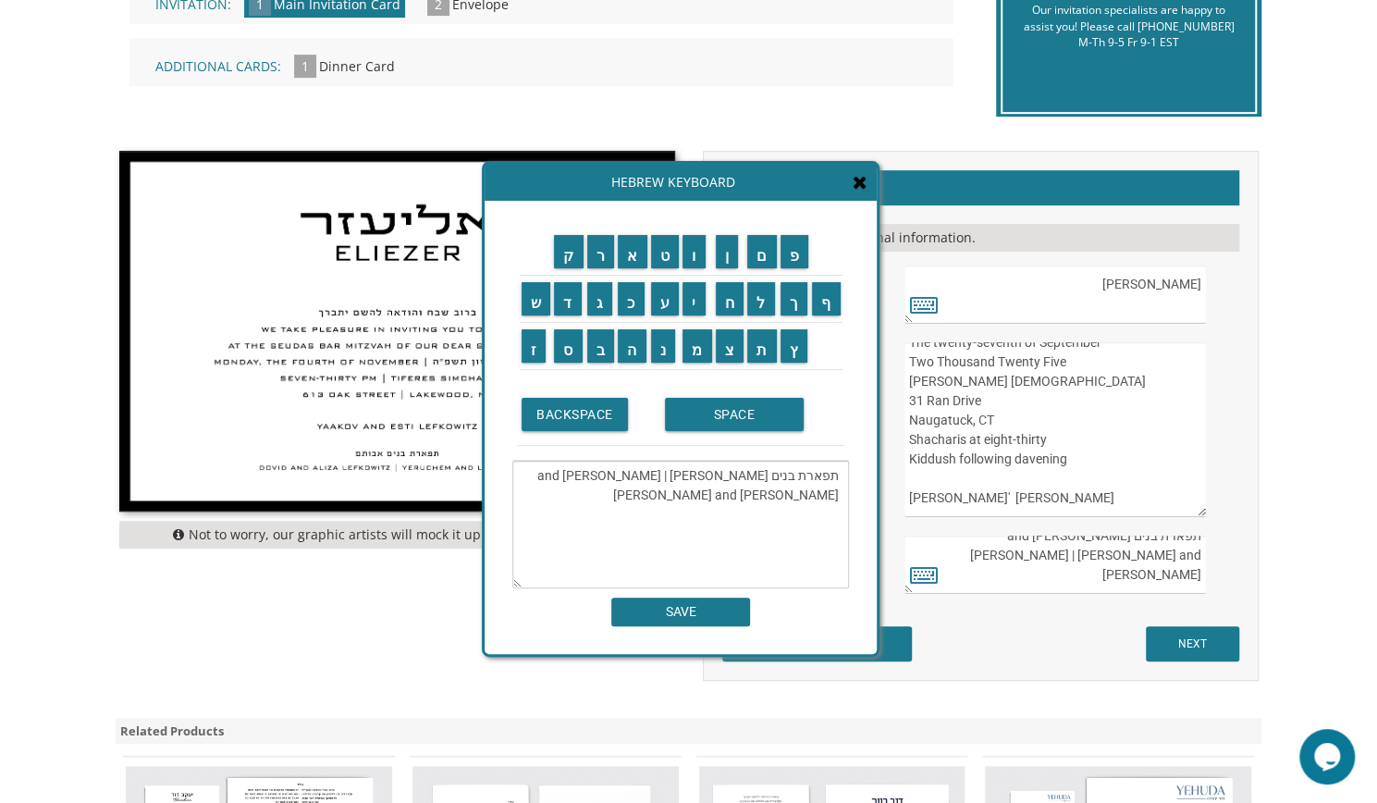
click at [642, 511] on textarea "תפארת בנים אבותם Dovid and Aliza Lefkowitz | Yeruchem and Leah Cohen" at bounding box center [680, 525] width 337 height 128
click at [530, 491] on textarea "תפארת בנים אבותם Dovid and Aliza Lefkowitz | Yeruchem and Leah Cohen" at bounding box center [680, 525] width 337 height 128
click at [647, 516] on textarea "תפארת בנים אבותם Dovid and Aliza Lefkowitz | Yeruchem and Leah Cohen" at bounding box center [680, 525] width 337 height 128
click at [528, 497] on textarea "תפארת בנים אבותם Dovid and Aliza Lefkowitz | Yeruchem and Leah Cohen" at bounding box center [680, 525] width 337 height 128
click at [629, 351] on input "ה" at bounding box center [632, 345] width 29 height 33
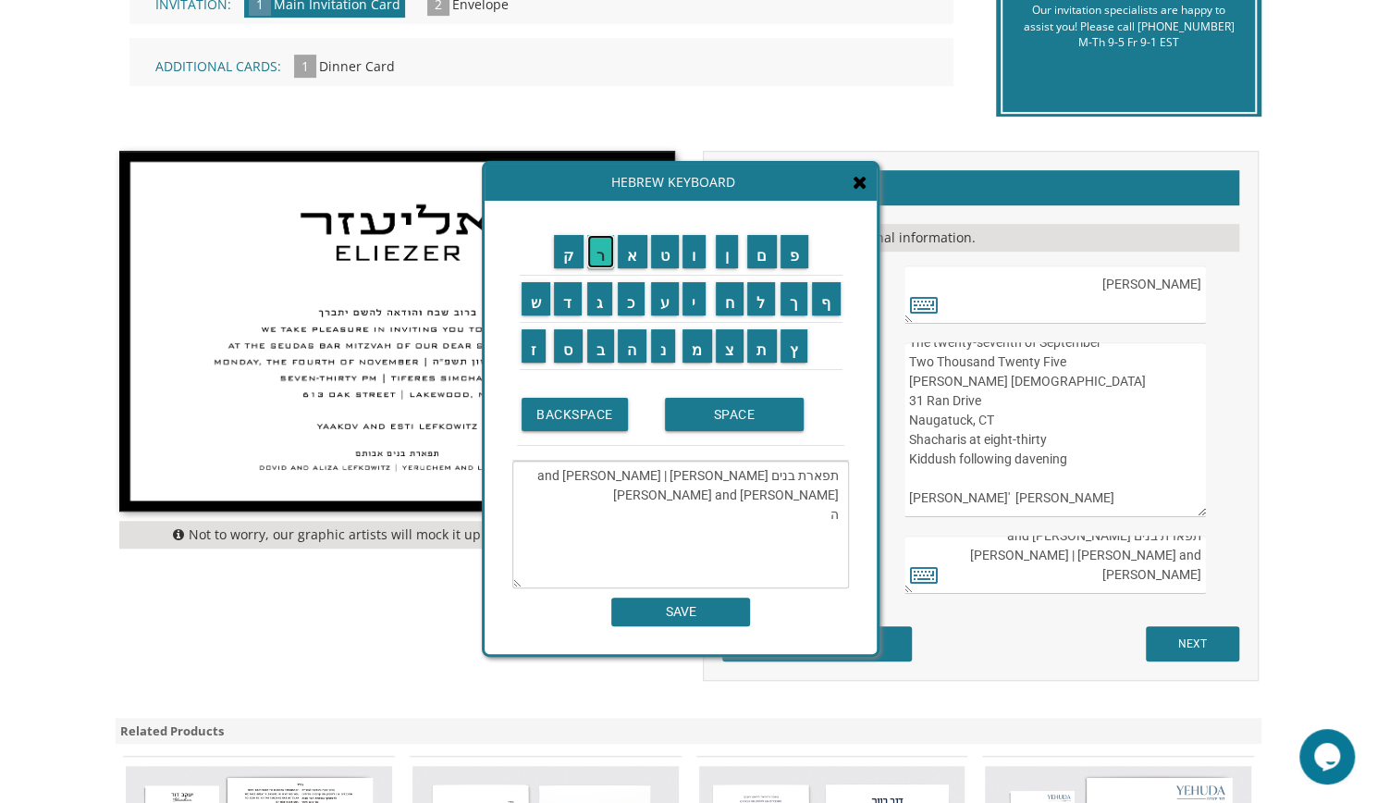
click at [605, 252] on input "ר" at bounding box center [601, 251] width 28 height 33
click at [605, 351] on input "ב" at bounding box center [601, 345] width 28 height 33
click at [542, 304] on input "ש" at bounding box center [537, 298] width 30 height 33
click at [769, 312] on input "ל" at bounding box center [761, 298] width 28 height 33
click at [696, 355] on input "מ" at bounding box center [698, 345] width 30 height 33
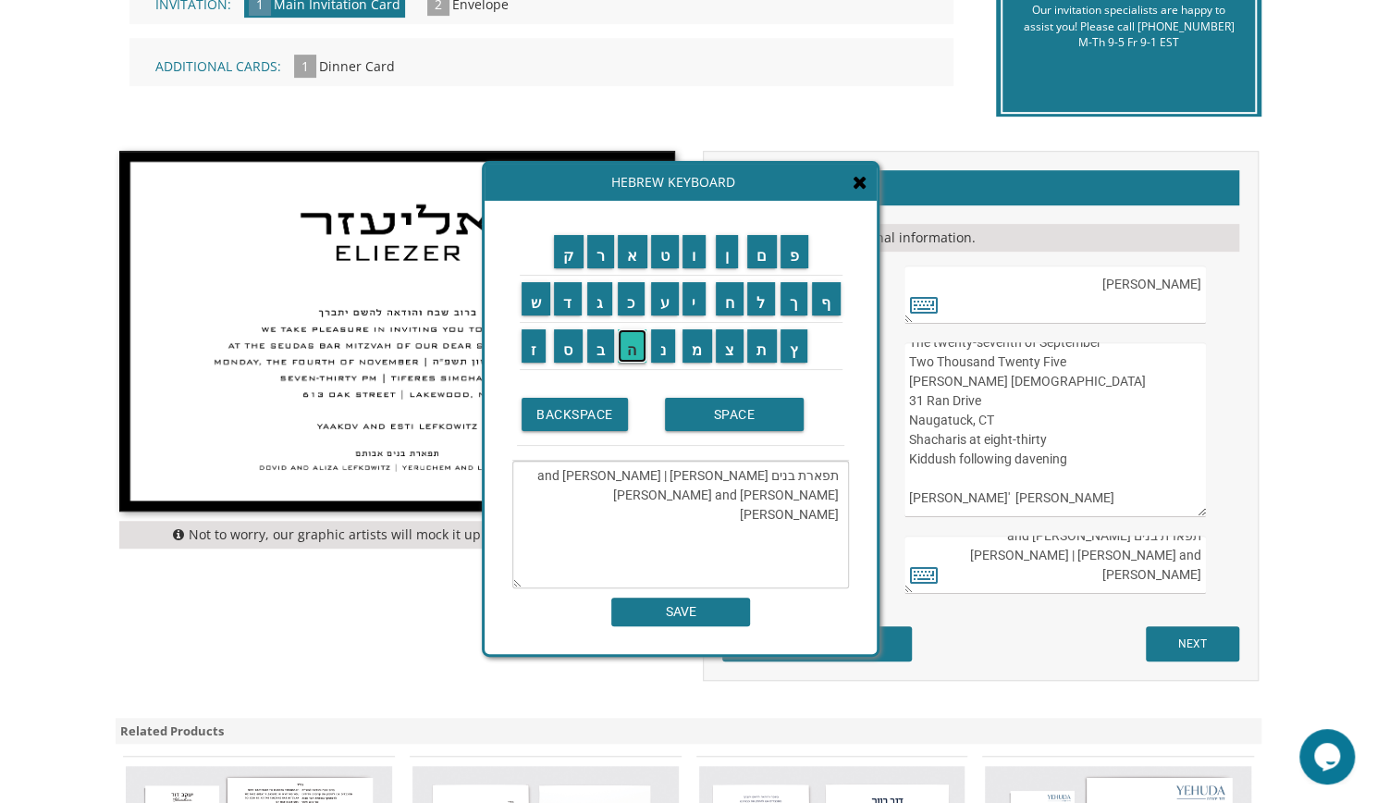
click at [630, 354] on input "ה" at bounding box center [632, 345] width 29 height 33
click at [533, 347] on input "ז" at bounding box center [534, 345] width 25 height 33
click at [768, 296] on input "ל" at bounding box center [761, 298] width 28 height 33
click at [699, 343] on input "מ" at bounding box center [698, 345] width 30 height 33
click at [729, 265] on input "ן" at bounding box center [727, 251] width 23 height 33
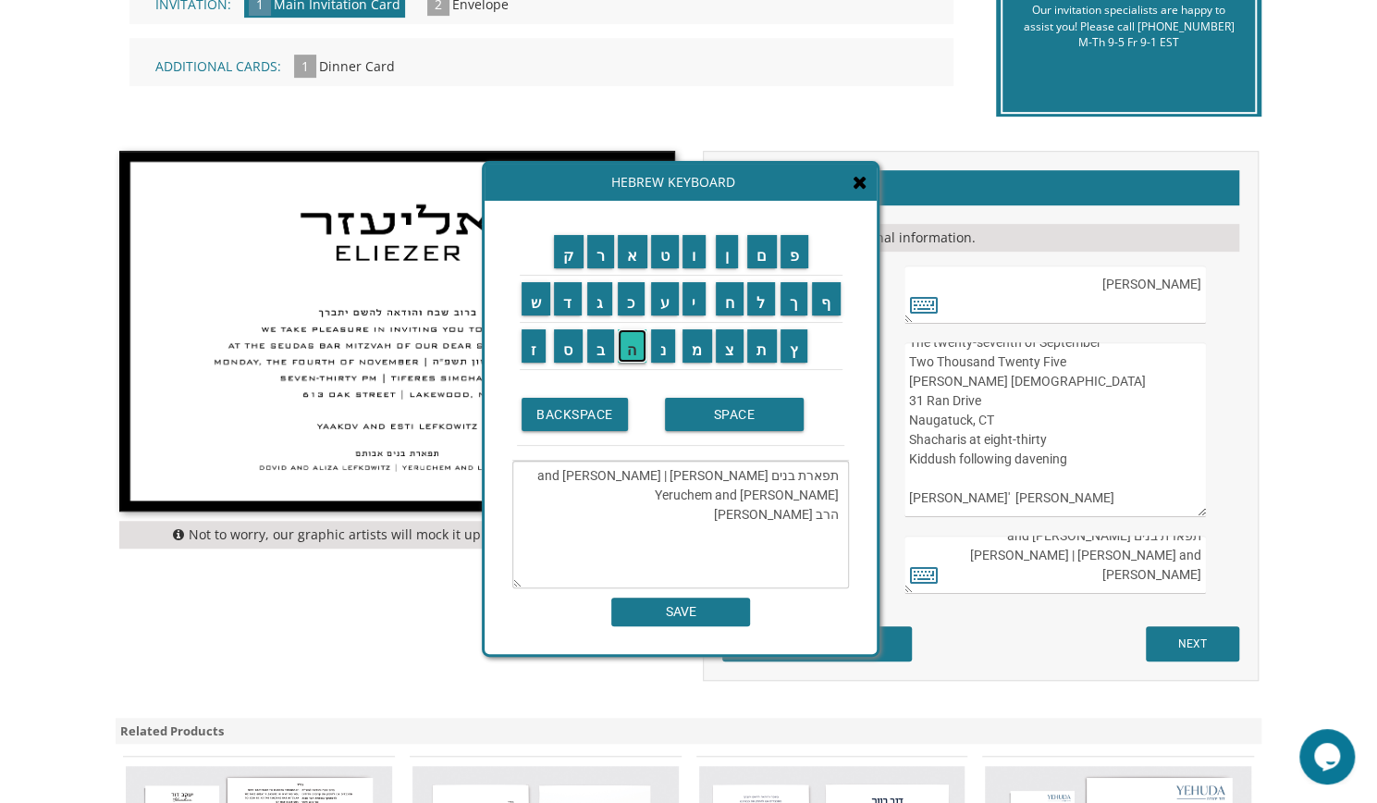
click at [631, 345] on input "ה" at bounding box center [632, 345] width 29 height 33
drag, startPoint x: 771, startPoint y: 513, endPoint x: 729, endPoint y: 518, distance: 42.8
click at [729, 518] on textarea "תפארת בנים אבותם Dovid and Aliza Lefkowitz | Yeruchem and Leah Cohen הרב שלמה ז…" at bounding box center [680, 525] width 337 height 128
click at [697, 256] on input "ו" at bounding box center [694, 251] width 23 height 33
click at [599, 254] on input "ר" at bounding box center [601, 251] width 28 height 33
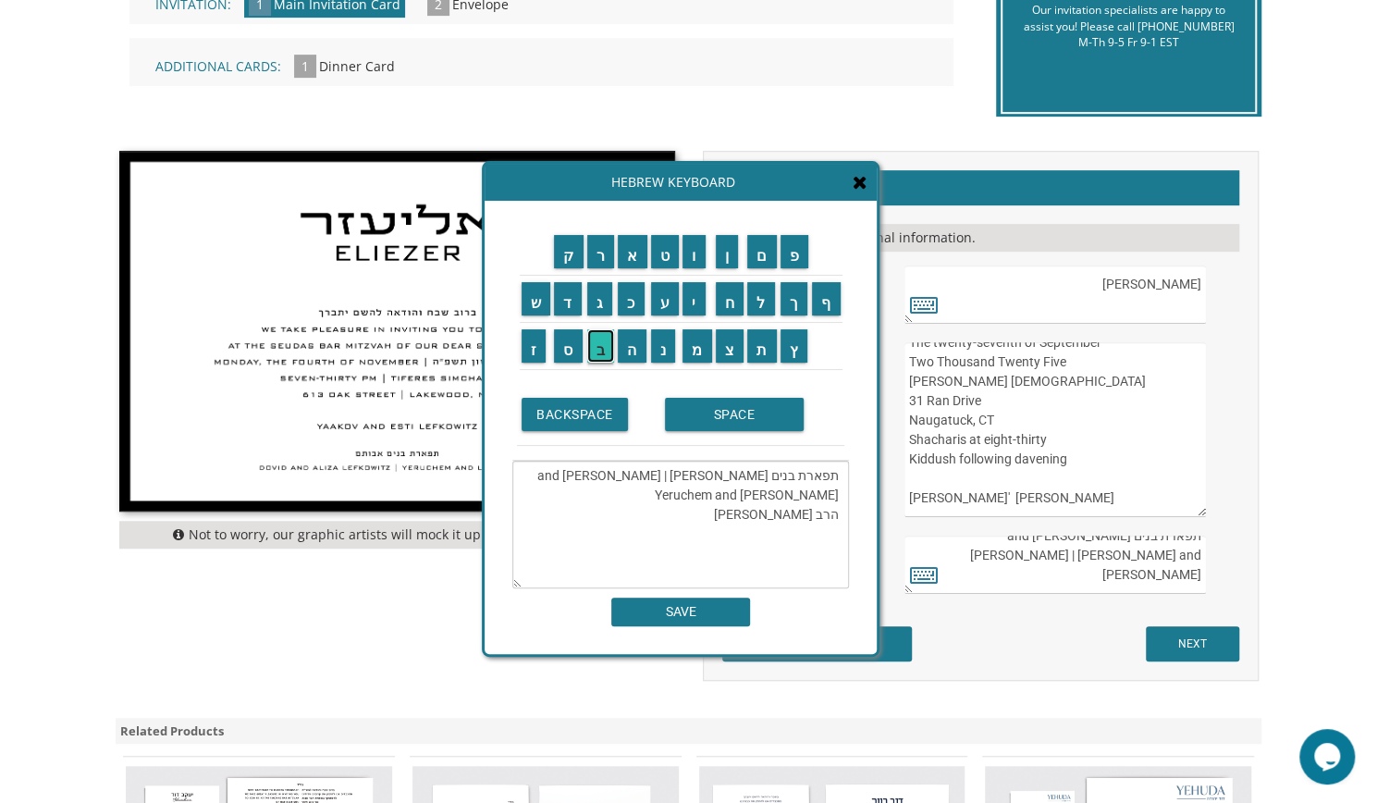
click at [603, 351] on input "ב" at bounding box center [601, 345] width 28 height 33
click at [697, 304] on input "י" at bounding box center [694, 298] width 23 height 33
click at [731, 265] on input "ן" at bounding box center [727, 251] width 23 height 33
click at [604, 308] on input "ג" at bounding box center [600, 298] width 26 height 33
click at [699, 265] on input "ו" at bounding box center [694, 251] width 23 height 33
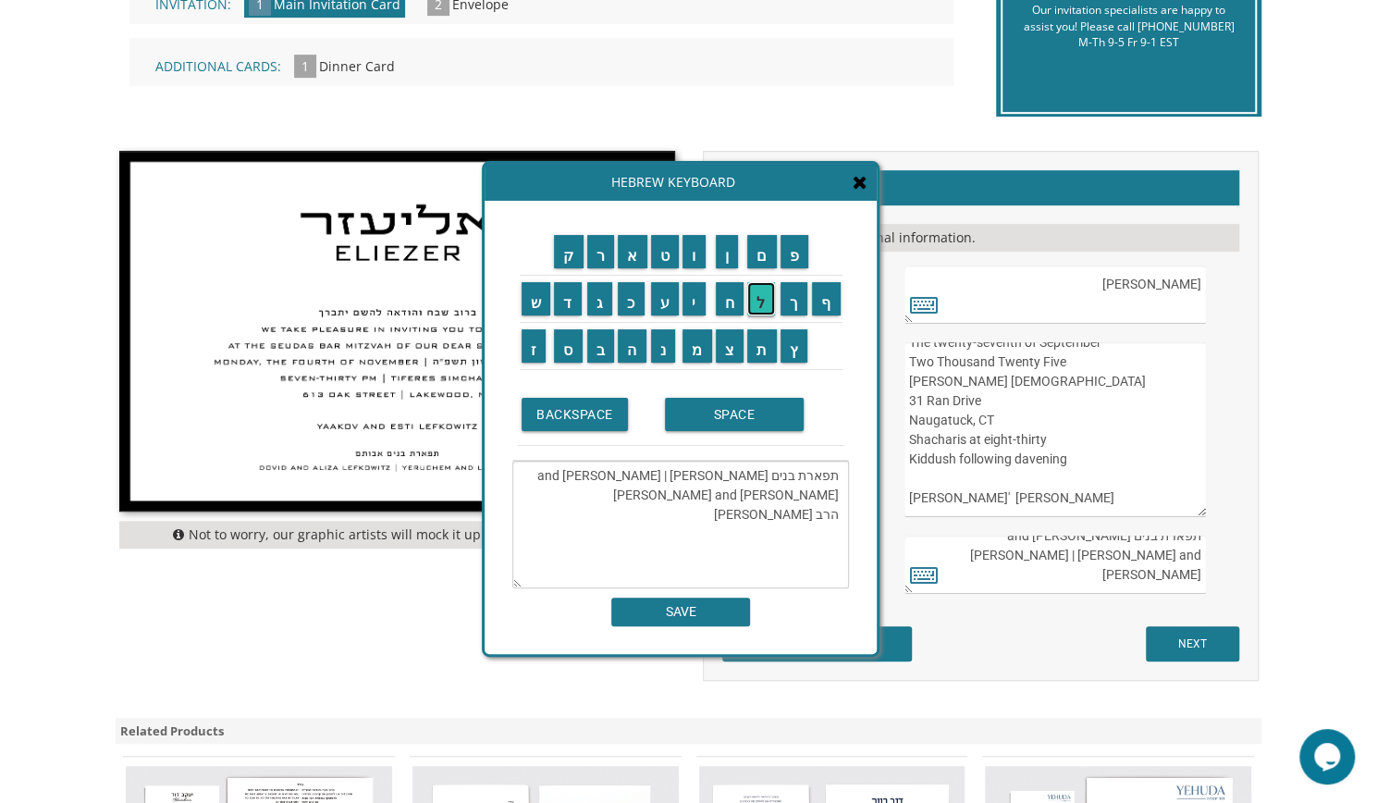
click at [759, 291] on input "ל" at bounding box center [761, 298] width 28 height 33
click at [568, 315] on td "ד" at bounding box center [568, 298] width 33 height 47
click at [568, 308] on input "ד" at bounding box center [568, 298] width 28 height 33
click at [597, 345] on input "ב" at bounding box center [601, 345] width 28 height 33
click at [603, 262] on input "ר" at bounding box center [601, 251] width 28 height 33
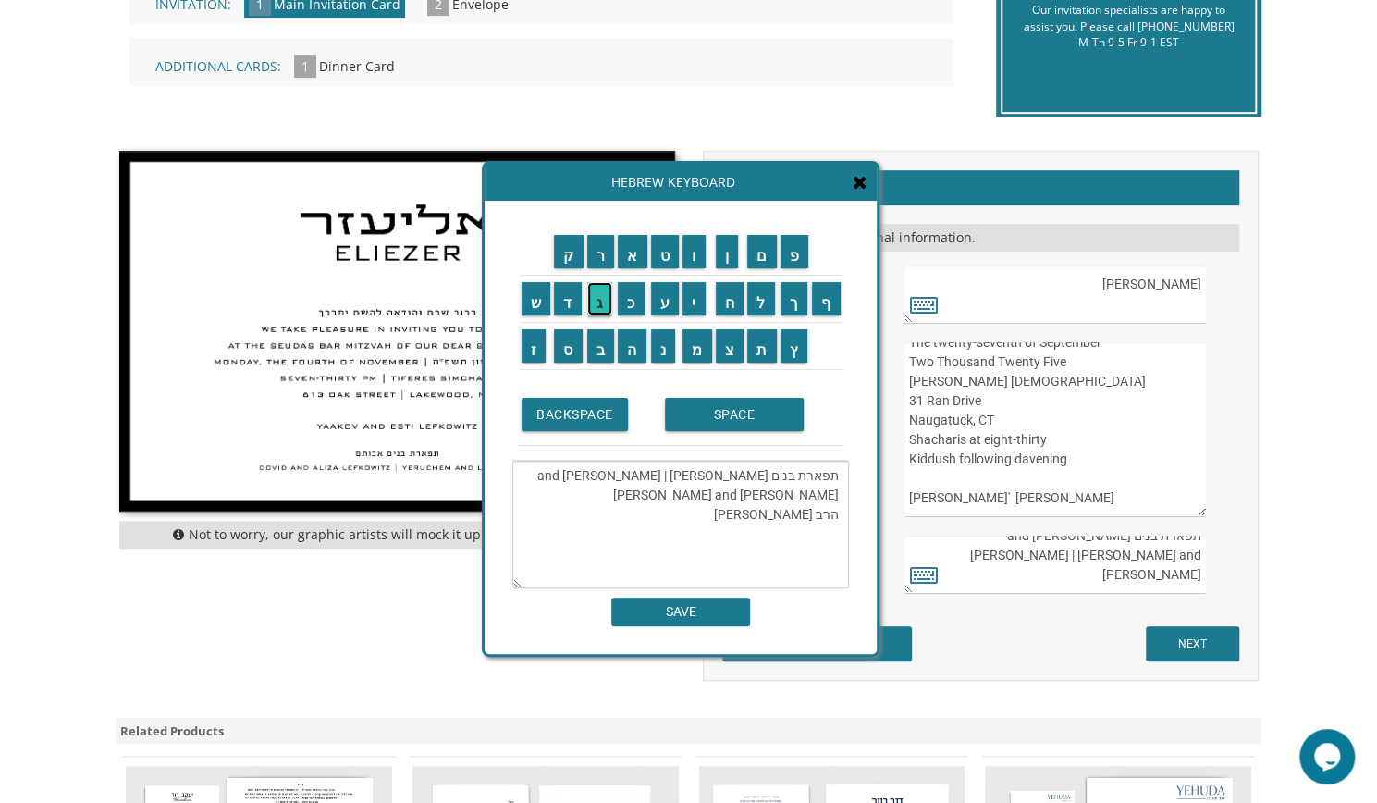
click at [594, 302] on input "ג" at bounding box center [600, 298] width 26 height 33
click at [819, 514] on textarea "תפארת בנים אבותם Dovid and Aliza Lefkowitz | Yeruchem and Leah Cohen הרב שלמה ו…" at bounding box center [680, 525] width 337 height 128
click at [816, 522] on textarea "תפארת בנים אבותם Dovid and Aliza Lefkowitz | Yeruchem and Leah Cohen הרב שלמה ו…" at bounding box center [680, 525] width 337 height 128
click at [718, 513] on textarea "תפארת בנים אבותם Dovid and Aliza Lefkowitz | Yeruchem and Leah Cohen ר שלמה ורב…" at bounding box center [680, 525] width 337 height 128
click at [838, 513] on textarea "תפארת בנים אבותם Dovid and Aliza Lefkowitz | Yeruchem and Leah Cohen ר שלמה ורב…" at bounding box center [680, 525] width 337 height 128
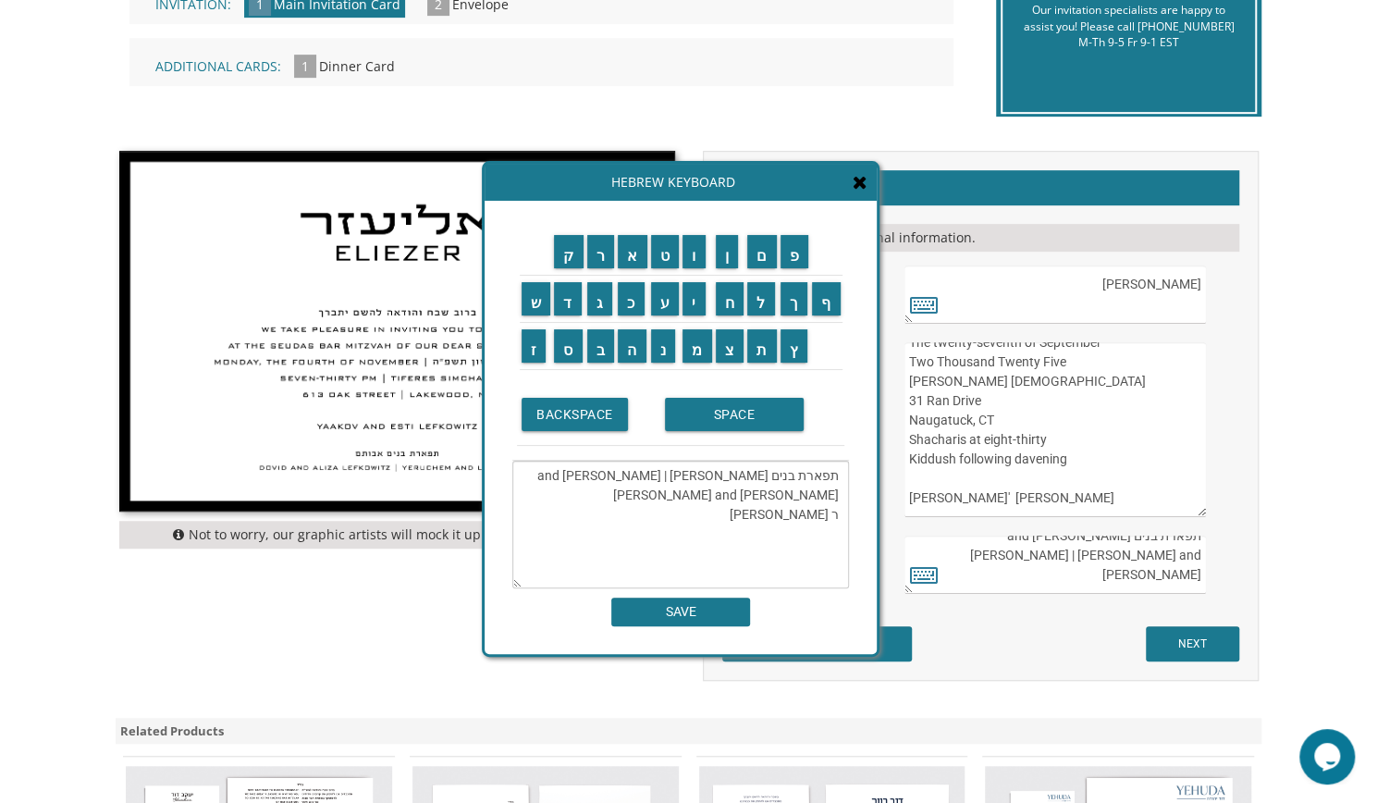
click at [831, 513] on textarea "תפארת בנים אבותם Dovid and Aliza Lefkowitz | Yeruchem and Leah Cohen ר שלמה ורב…" at bounding box center [680, 525] width 337 height 128
click at [718, 516] on textarea "תפארת בנים אבותם Dovid and Aliza Lefkowitz | Yeruchem and Leah Cohen ר שלמה ורב…" at bounding box center [680, 525] width 337 height 128
click at [605, 260] on input "ר" at bounding box center [601, 251] width 28 height 33
click at [698, 300] on input "י" at bounding box center [694, 298] width 23 height 33
click at [666, 360] on input "נ" at bounding box center [663, 345] width 25 height 33
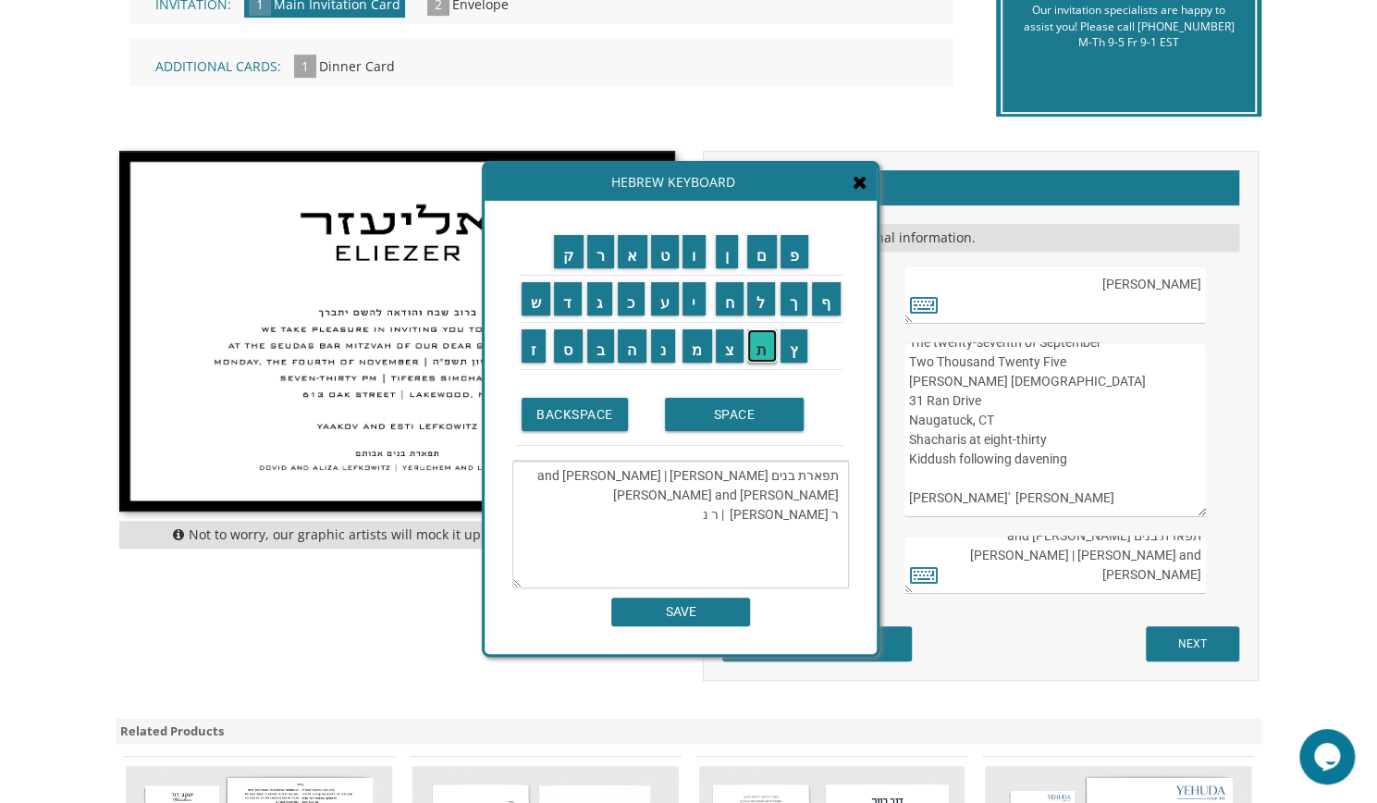
click at [754, 348] on input "ת" at bounding box center [762, 345] width 30 height 33
click at [730, 256] on input "ן" at bounding box center [727, 251] width 23 height 33
click at [605, 262] on input "ר" at bounding box center [601, 251] width 28 height 33
click at [695, 294] on input "י" at bounding box center [694, 298] width 23 height 33
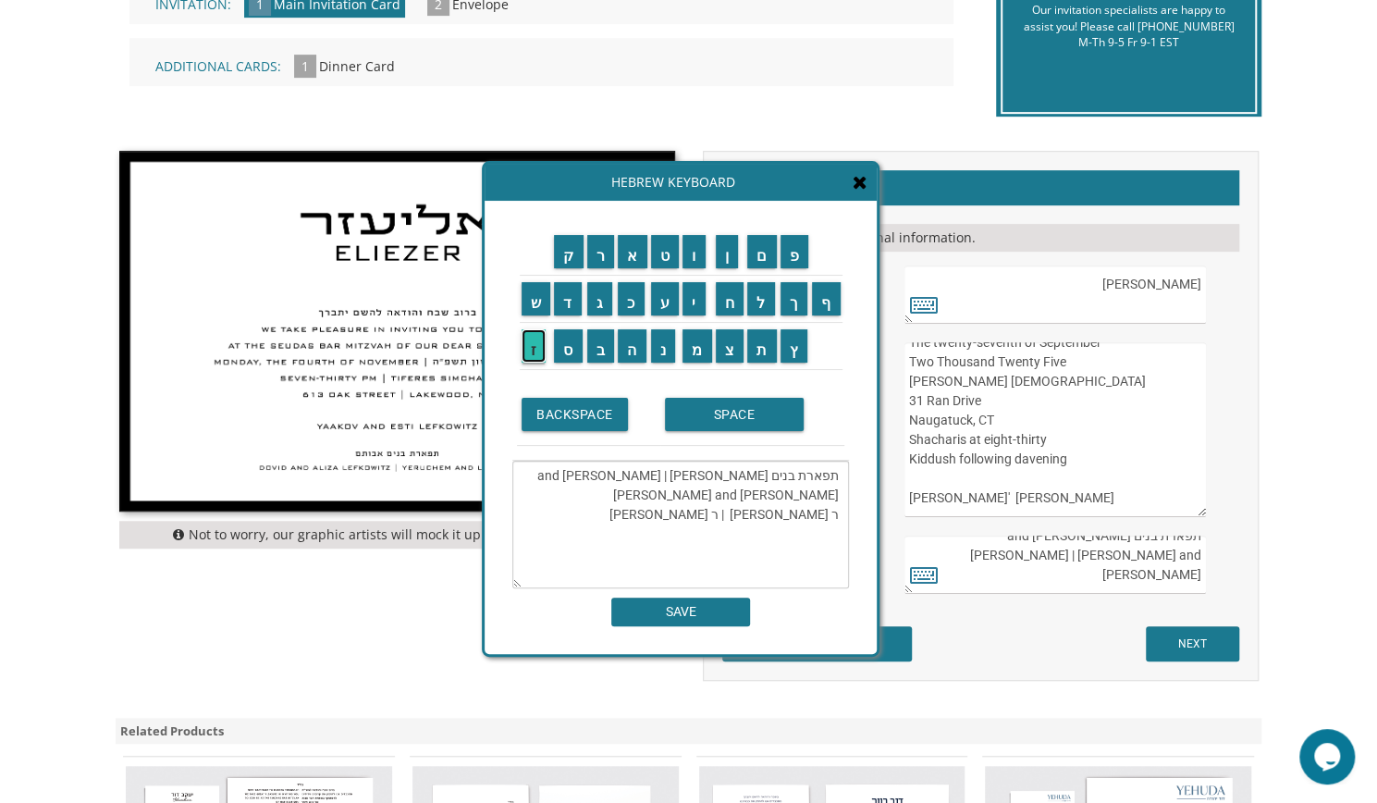
click at [534, 355] on input "ז" at bounding box center [534, 345] width 25 height 33
drag, startPoint x: 838, startPoint y: 492, endPoint x: 535, endPoint y: 498, distance: 303.4
click at [535, 498] on textarea "תפארת בנים אבותם Dovid and Aliza Lefkowitz | Yeruchem and Leah Cohen ר שלמה ורב…" at bounding box center [680, 525] width 337 height 128
click at [649, 494] on textarea "תפארת בנים אבותם ר שלמה ורבין גולדברג | ר נתן רייז" at bounding box center [680, 525] width 337 height 128
type textarea "תפארת בנים אבותם ר שלמה ורבין גולדברג | ר נתן רייז"
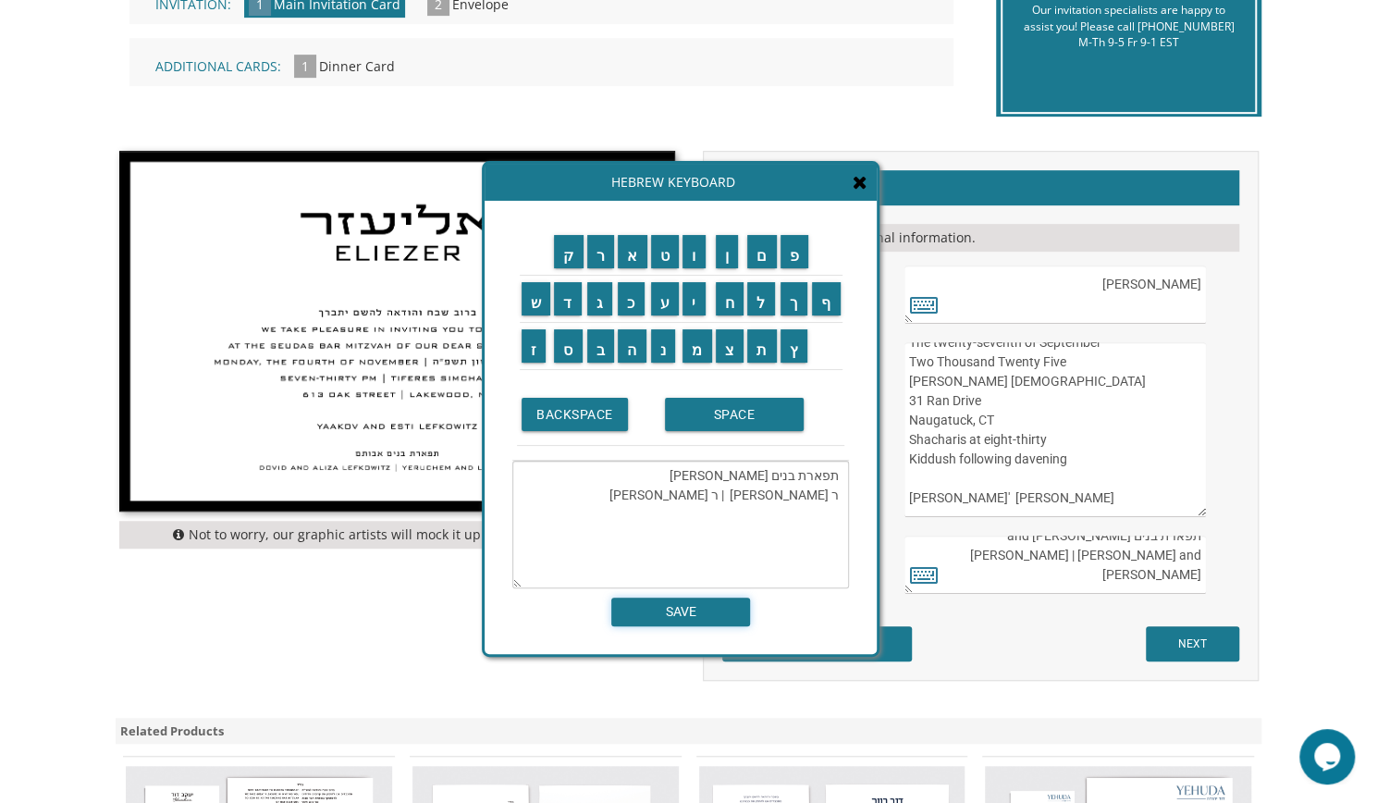
click at [710, 611] on input "SAVE" at bounding box center [680, 611] width 139 height 29
type textarea "תפארת בנים אבותם ר שלמה ורבין גולדברג | ר נתן רייז"
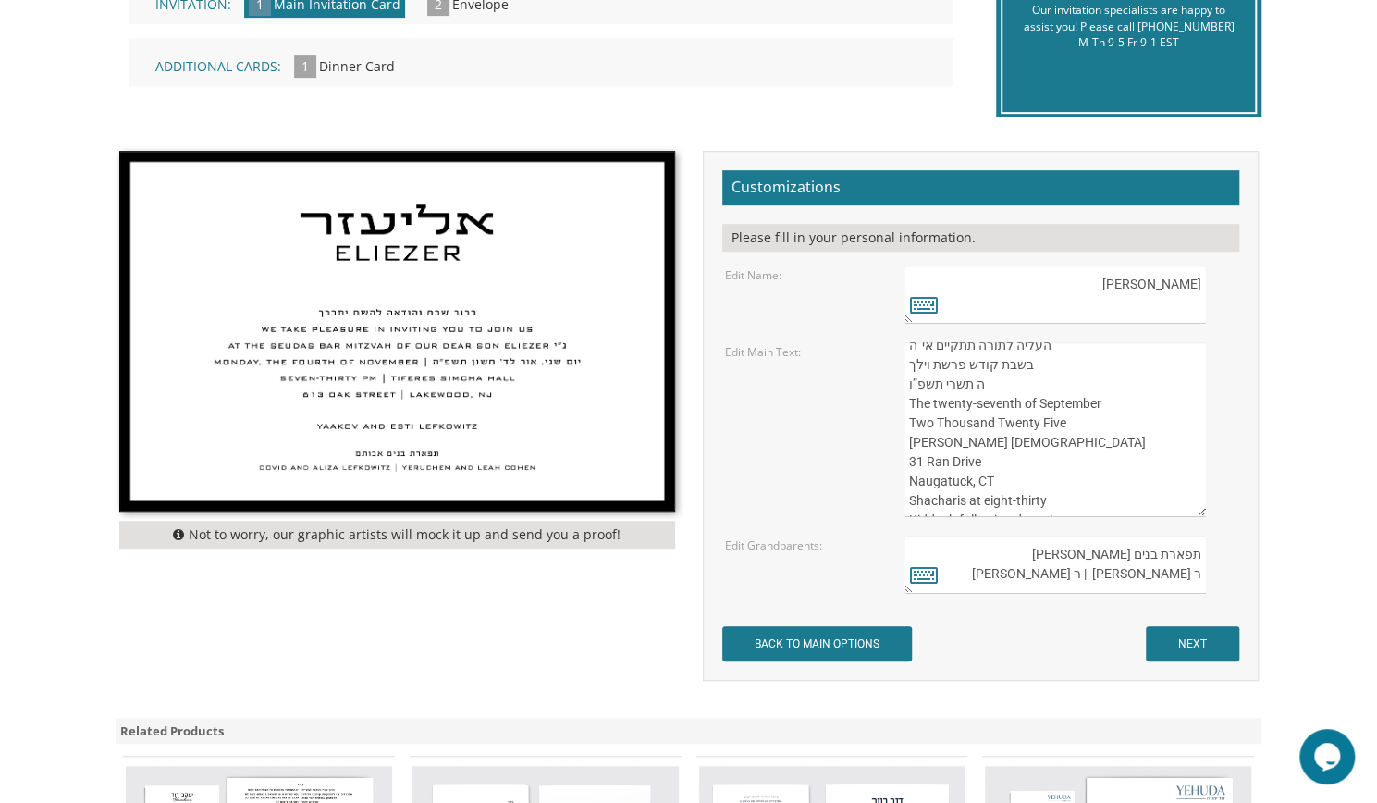
scroll to position [72, 0]
click at [982, 490] on textarea "ברוב שבח והודאה להשם יתברך We take pleasure in inviting you to join us At the s…" at bounding box center [1055, 429] width 301 height 175
click at [907, 478] on textarea "ברוב שבח והודאה להשם יתברך We take pleasure in inviting you to join us At the s…" at bounding box center [1055, 429] width 301 height 175
click at [980, 498] on textarea "ברוב שבח והודאה להשם יתברך We take pleasure in inviting you to join us At the s…" at bounding box center [1055, 429] width 301 height 175
click at [909, 506] on textarea "ברוב שבח והודאה להשם יתברך We take pleasure in inviting you to join us At the s…" at bounding box center [1055, 429] width 301 height 175
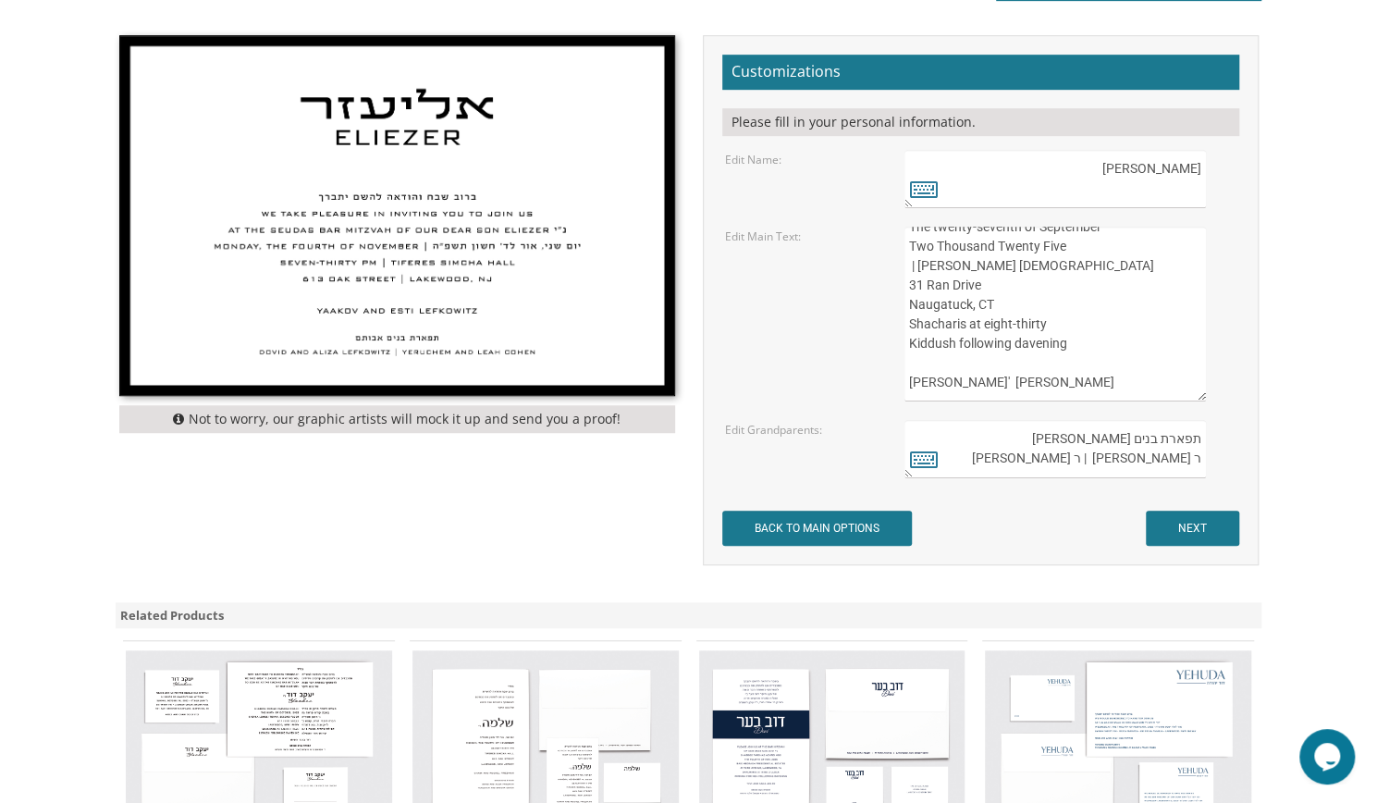
scroll to position [598, 0]
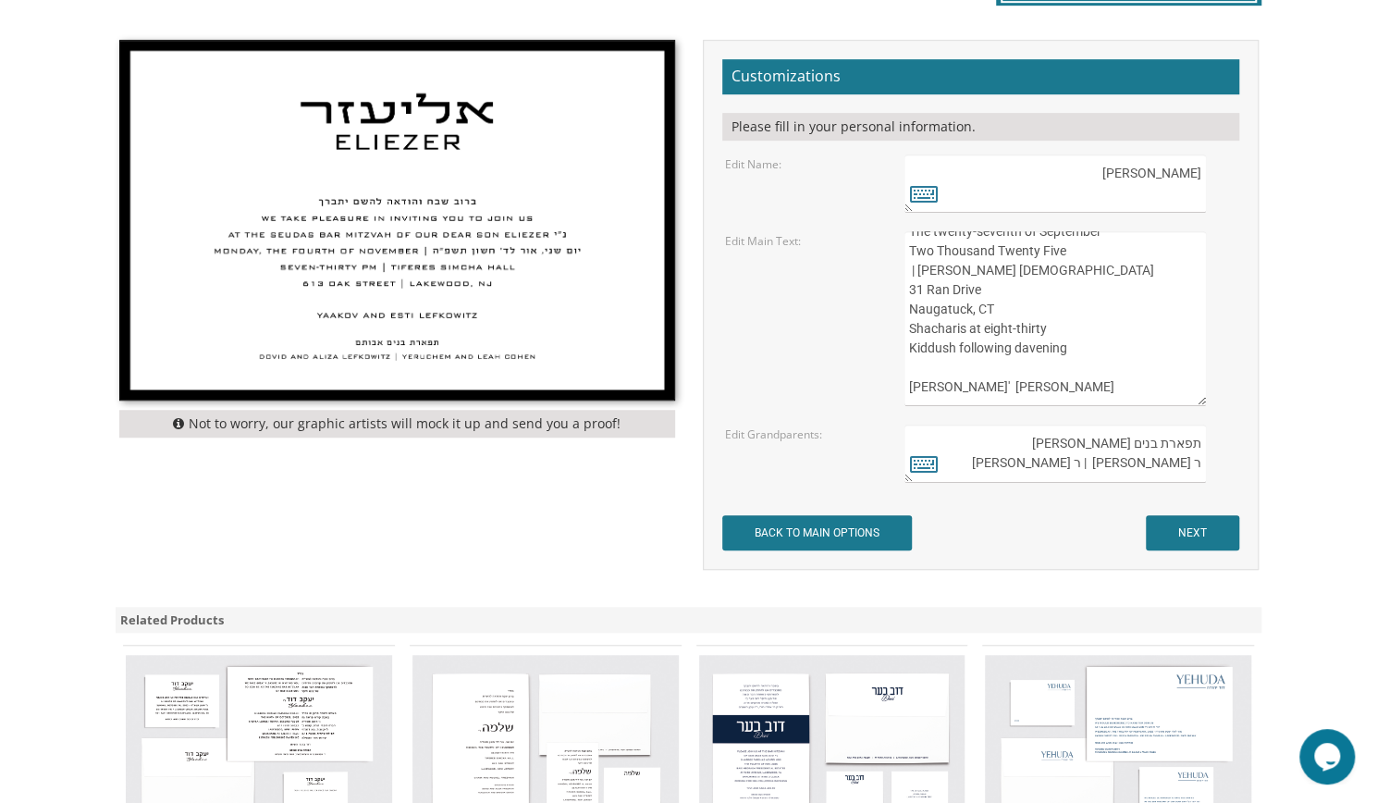
type textarea "ברוב שבח והודאה להשי”ת מתכבדים אנו להזמין את כבודכם להשתתף בשמחת הבר מצוה של בנ…"
click at [1075, 446] on textarea "תפארת בנים אבותם Dovid and Aliza Lefkowitz | Yeruchem and Leah Cohen" at bounding box center [1055, 454] width 301 height 58
click at [1013, 462] on textarea "תפארת בנים אבותם Dovid and Aliza Lefkowitz | Yeruchem and Leah Cohen" at bounding box center [1055, 454] width 301 height 58
click at [1156, 471] on textarea "תפארת בנים אבותם Dovid and Aliza Lefkowitz | Yeruchem and Leah Cohen" at bounding box center [1055, 454] width 301 height 58
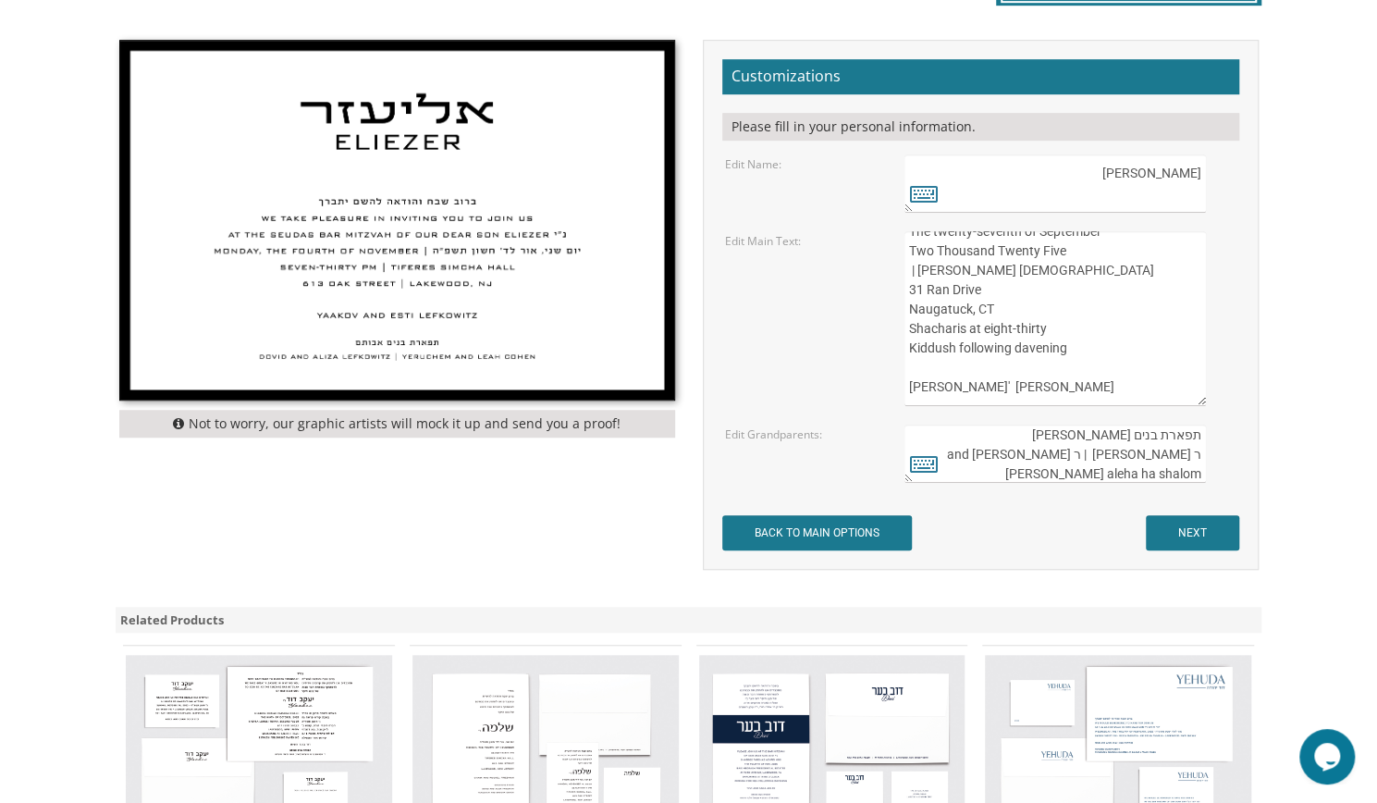
click at [1197, 449] on textarea "תפארת בנים אבותם Dovid and Aliza Lefkowitz | Yeruchem and Leah Cohen" at bounding box center [1055, 454] width 301 height 58
type textarea "תפארת בנים אבותם ר שלמה ורבין גולדברג | ר נתן רייז and Leah Reiss aleha ha shal…"
click at [917, 469] on icon at bounding box center [924, 463] width 28 height 26
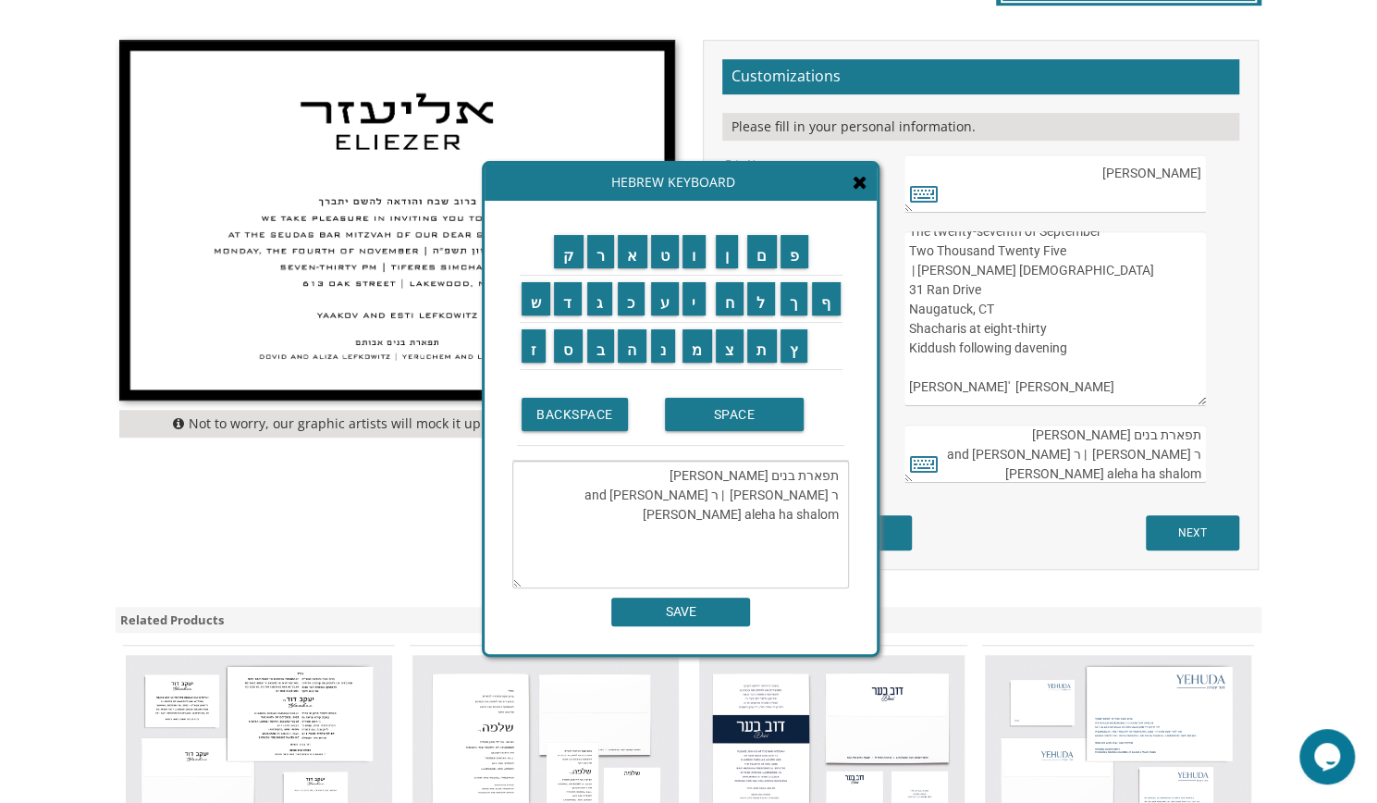
click at [1040, 484] on form "Customizations Please fill in your personal information. Edit Name: אליעזר Elie…" at bounding box center [980, 304] width 517 height 491
click at [866, 180] on icon at bounding box center [860, 182] width 15 height 18
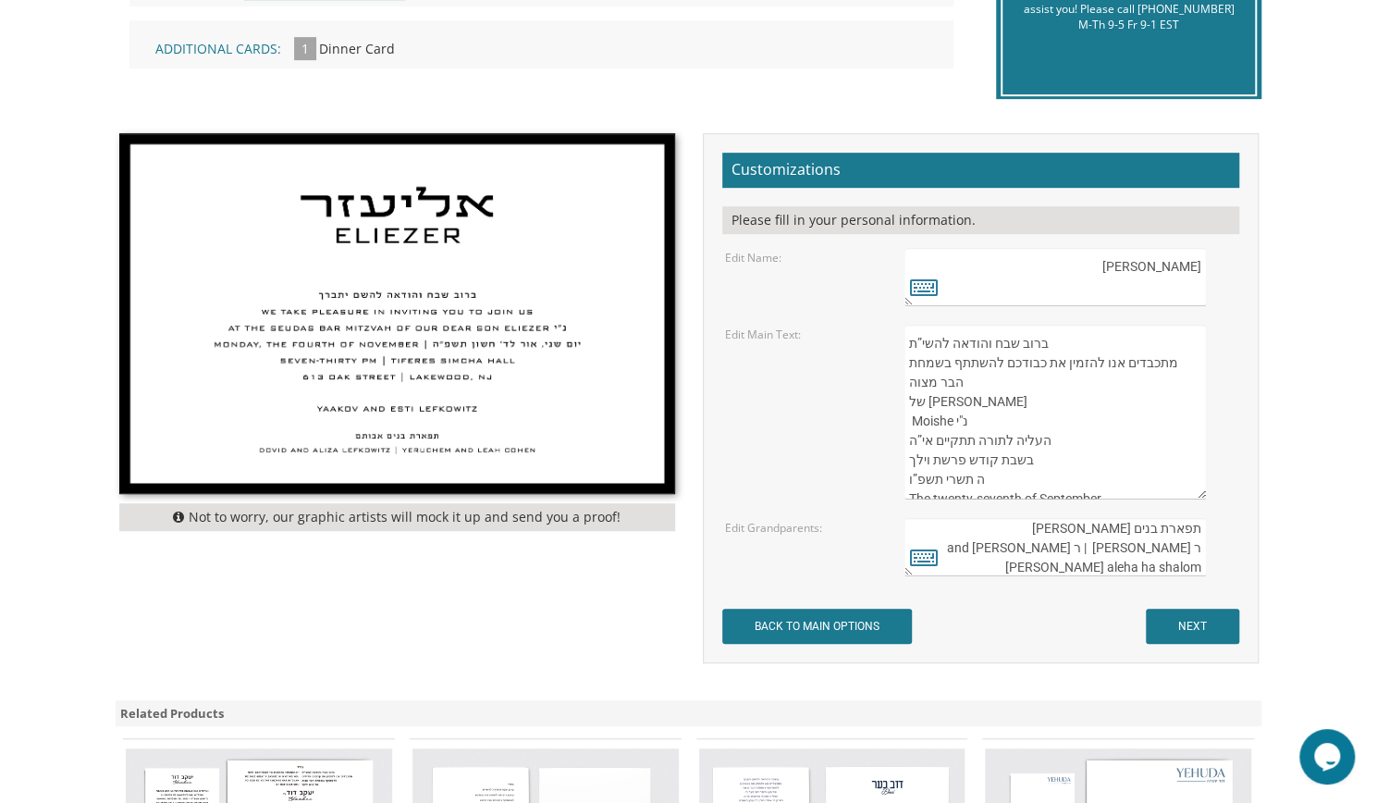
scroll to position [504, 0]
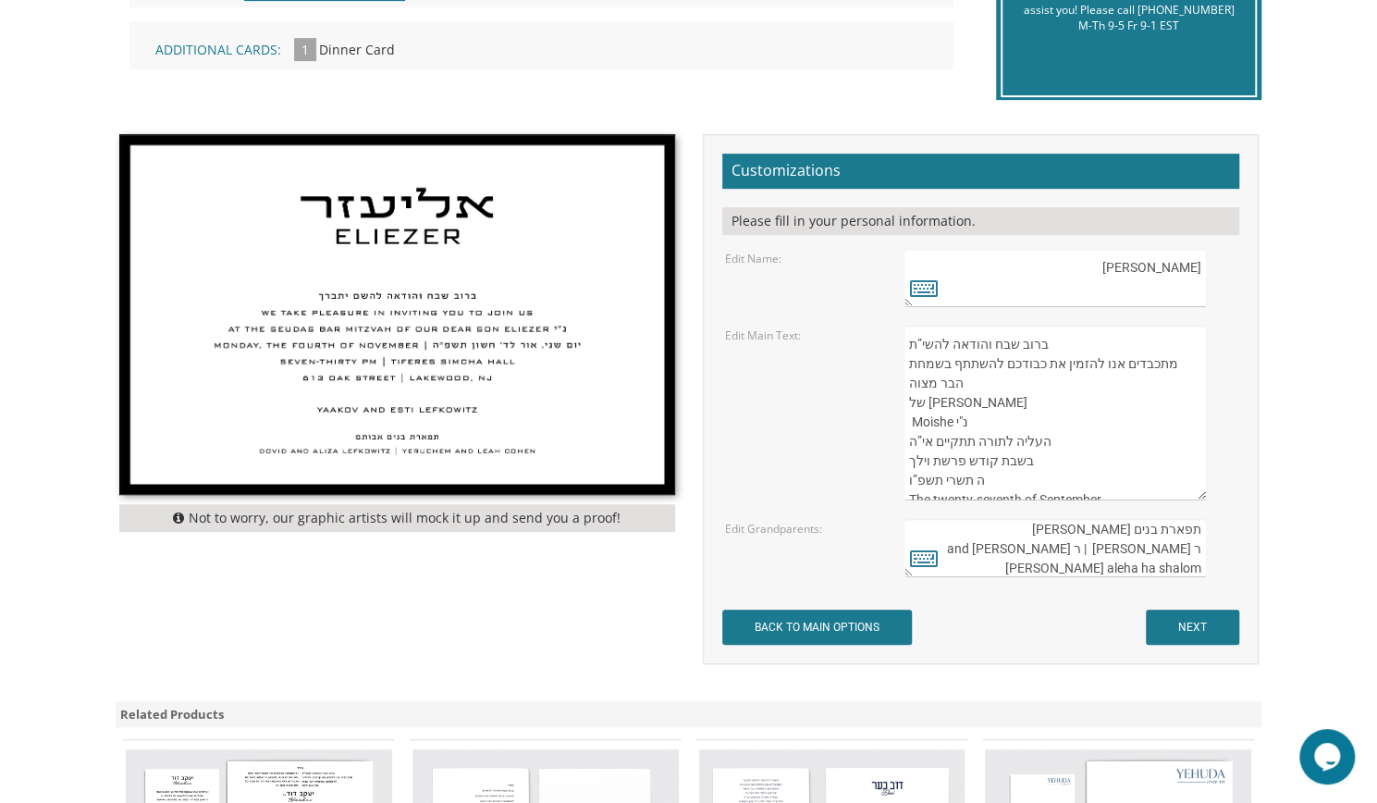
click at [1180, 272] on textarea "אליעזר Eliezer" at bounding box center [1055, 278] width 301 height 58
click at [931, 285] on icon at bounding box center [924, 288] width 28 height 26
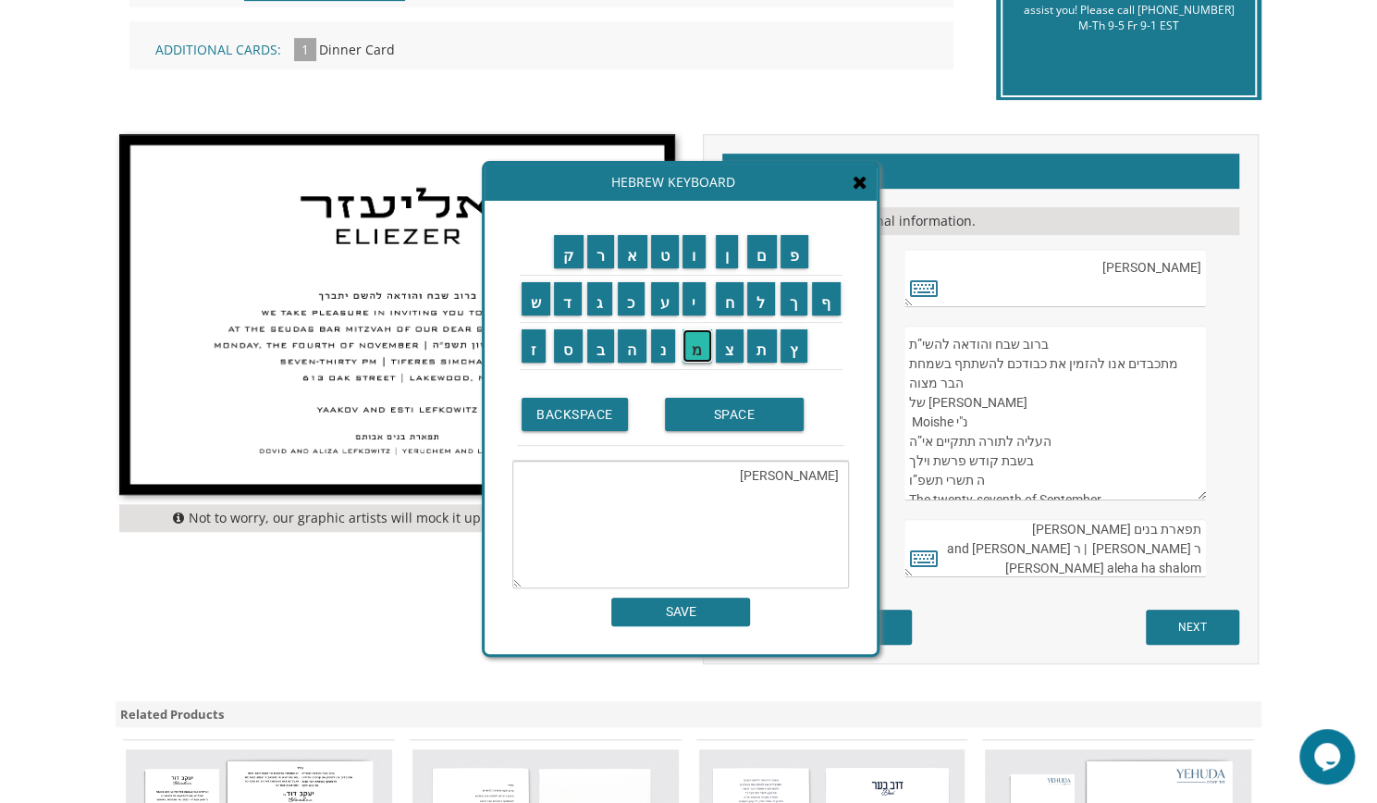
click at [698, 351] on input "מ" at bounding box center [698, 345] width 30 height 33
click at [527, 310] on input "ש" at bounding box center [537, 298] width 30 height 33
click at [629, 351] on input "ה" at bounding box center [632, 345] width 29 height 33
click at [572, 318] on td "ד" at bounding box center [568, 298] width 33 height 47
click at [572, 313] on input "ד" at bounding box center [568, 298] width 28 height 33
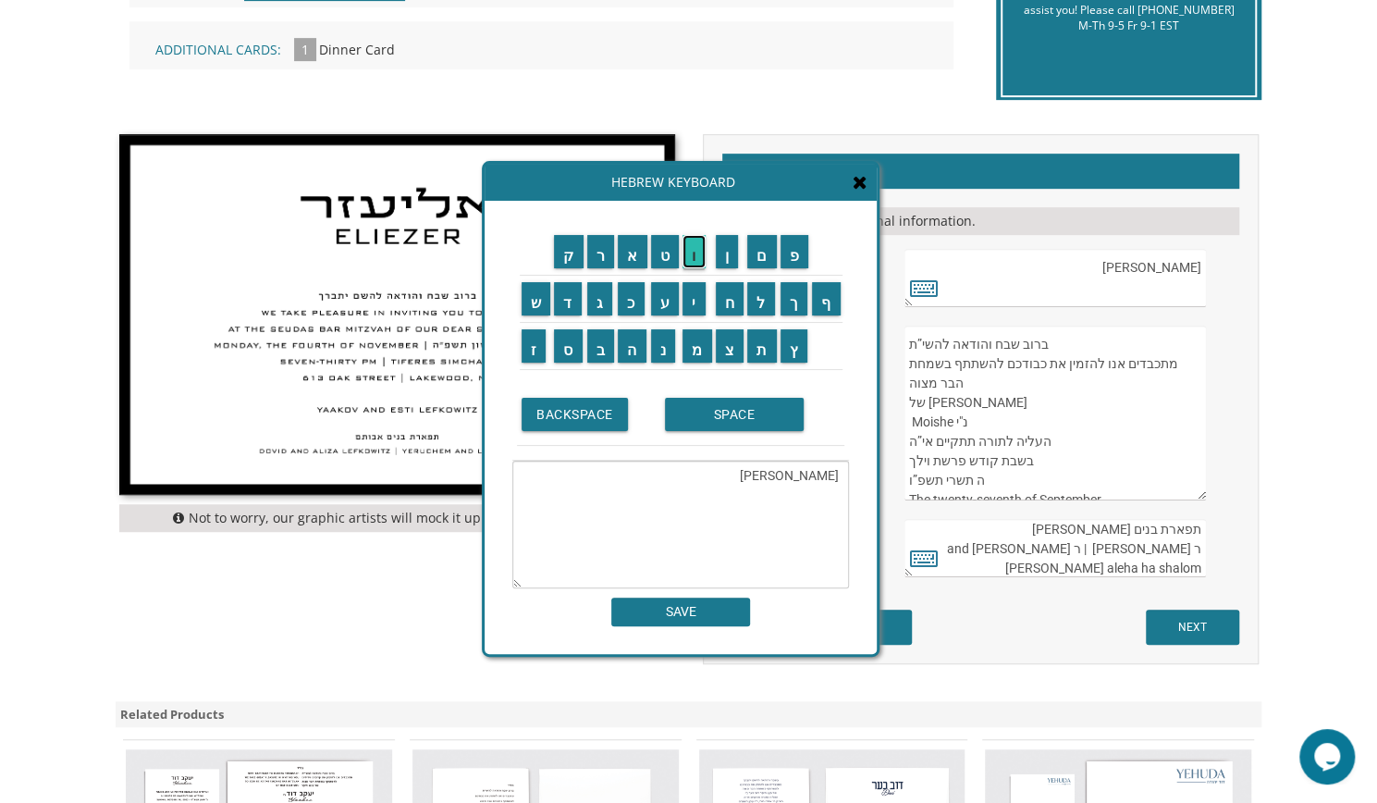
click at [701, 265] on input "ו" at bounding box center [694, 251] width 23 height 33
click at [601, 351] on input "ב" at bounding box center [601, 345] width 28 height 33
click at [818, 492] on textarea "אליעזר Eliezerמשה דוב" at bounding box center [680, 525] width 337 height 128
click at [819, 495] on textarea "אליעזר Eliezerמשה דוב" at bounding box center [680, 525] width 337 height 128
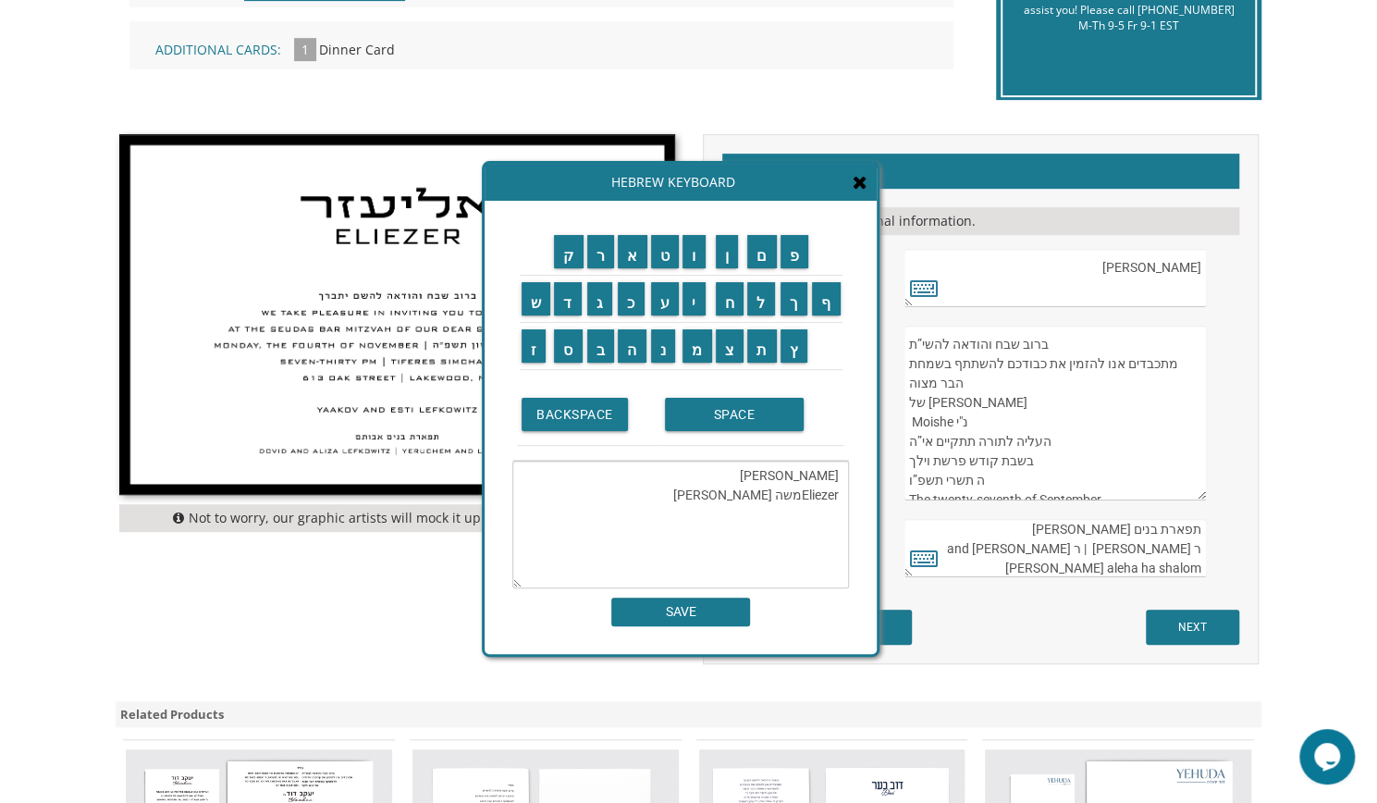
click at [831, 495] on textarea "אליעזר Eliezerמשה דוב" at bounding box center [680, 525] width 337 height 128
click at [822, 471] on textarea "אליעזר משה דוב" at bounding box center [680, 525] width 337 height 128
type textarea "משה דוב Moishe"
click at [703, 619] on input "SAVE" at bounding box center [680, 611] width 139 height 29
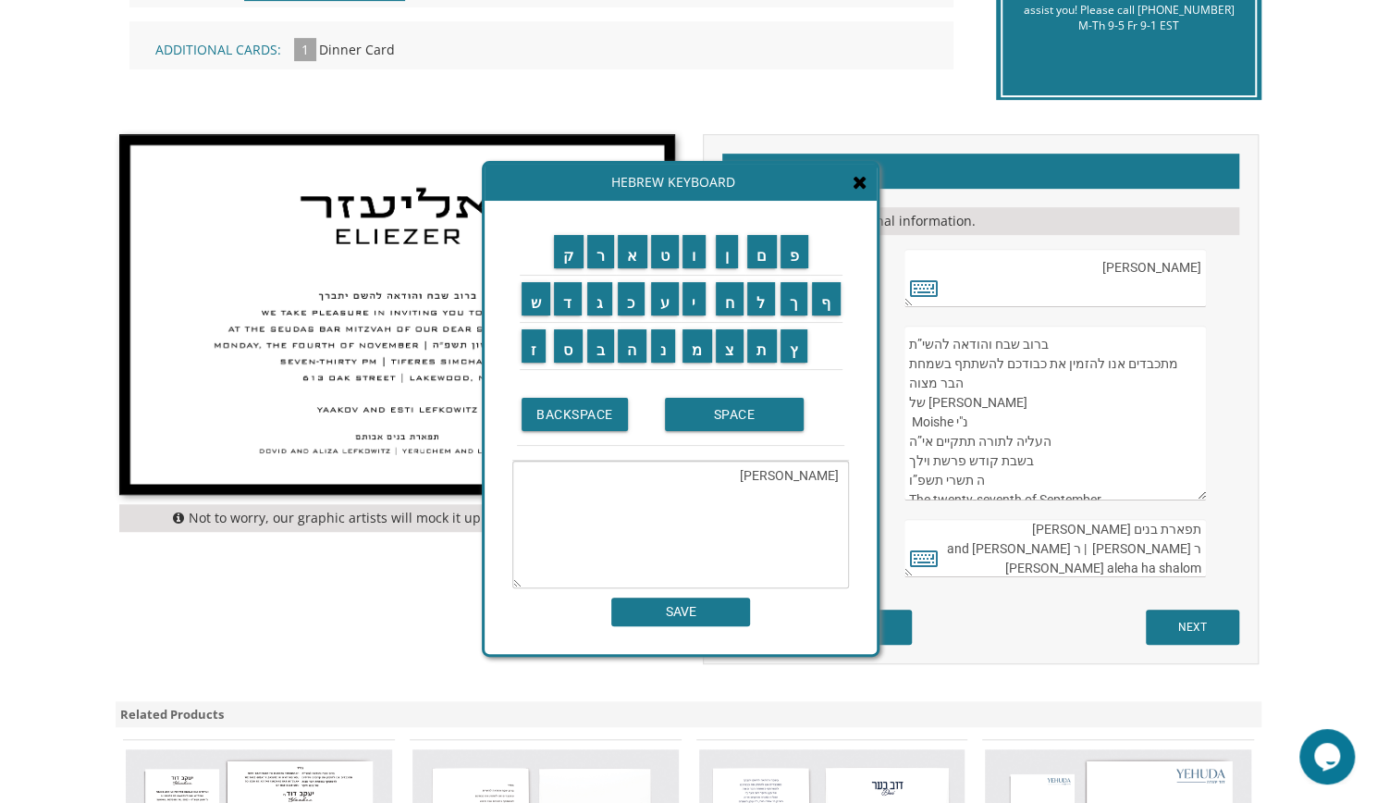
type textarea "משה דוב Moishe"
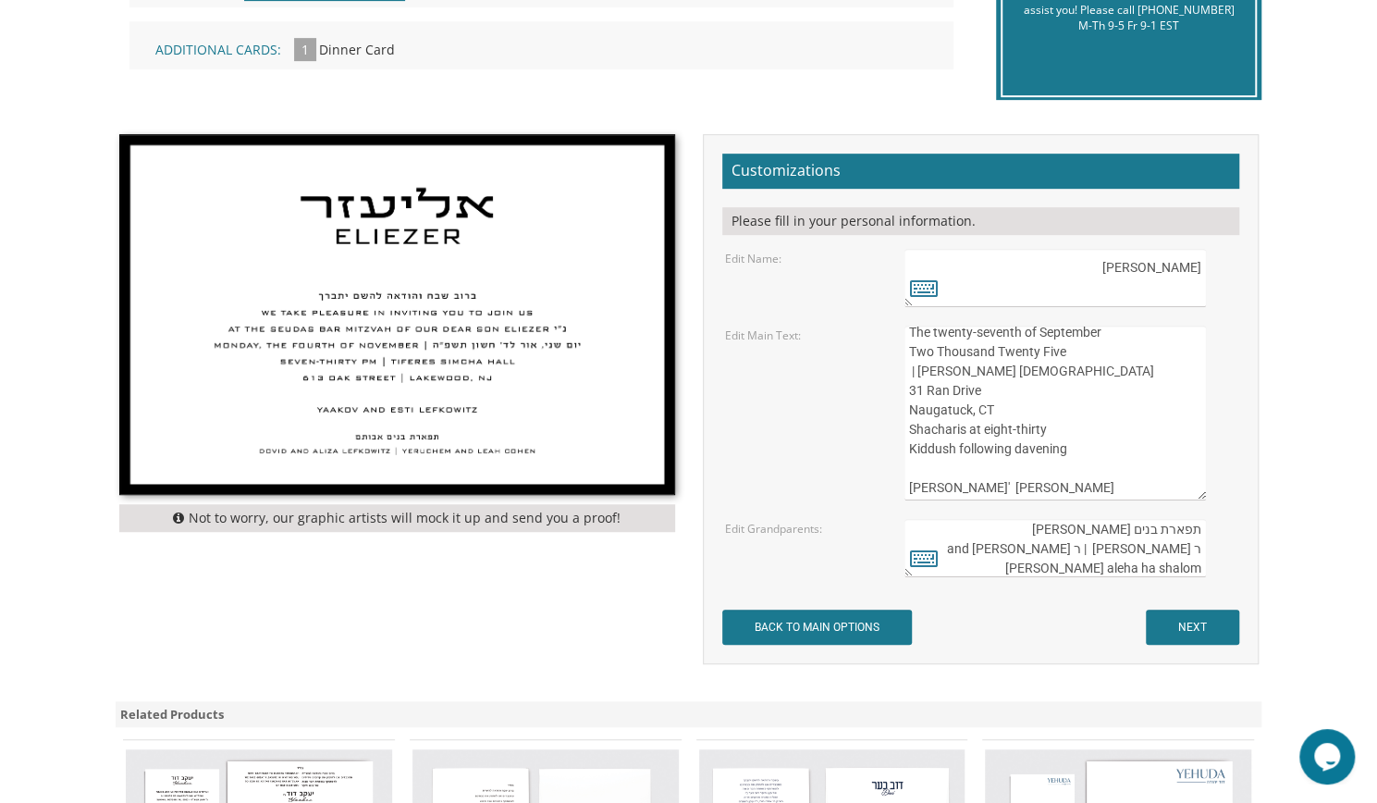
scroll to position [174, 0]
click at [1180, 619] on input "NEXT" at bounding box center [1192, 626] width 93 height 35
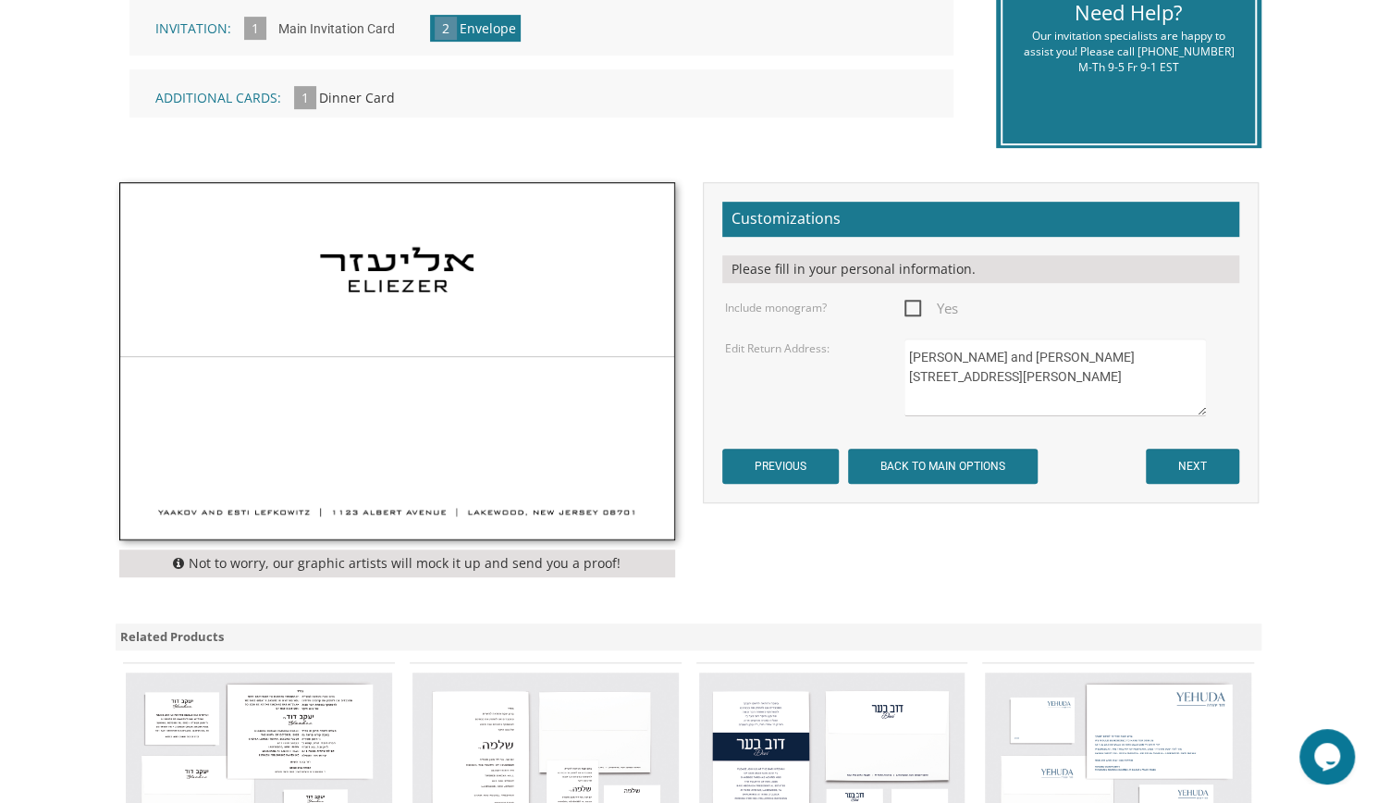
drag, startPoint x: 1042, startPoint y: 395, endPoint x: 887, endPoint y: 347, distance: 162.6
click at [887, 347] on div "Edit Return Address: [PERSON_NAME] and [PERSON_NAME] [STREET_ADDRESS][PERSON_NA…" at bounding box center [980, 377] width 538 height 78
click at [919, 382] on textarea "[PERSON_NAME] and [PERSON_NAME] [STREET_ADDRESS][PERSON_NAME]" at bounding box center [1055, 377] width 301 height 78
click at [1005, 377] on textarea "[PERSON_NAME] and [PERSON_NAME] [STREET_ADDRESS][PERSON_NAME]" at bounding box center [1055, 377] width 301 height 78
type textarea "Ari and Suri [PERSON_NAME] [STREET_ADDRESS]"
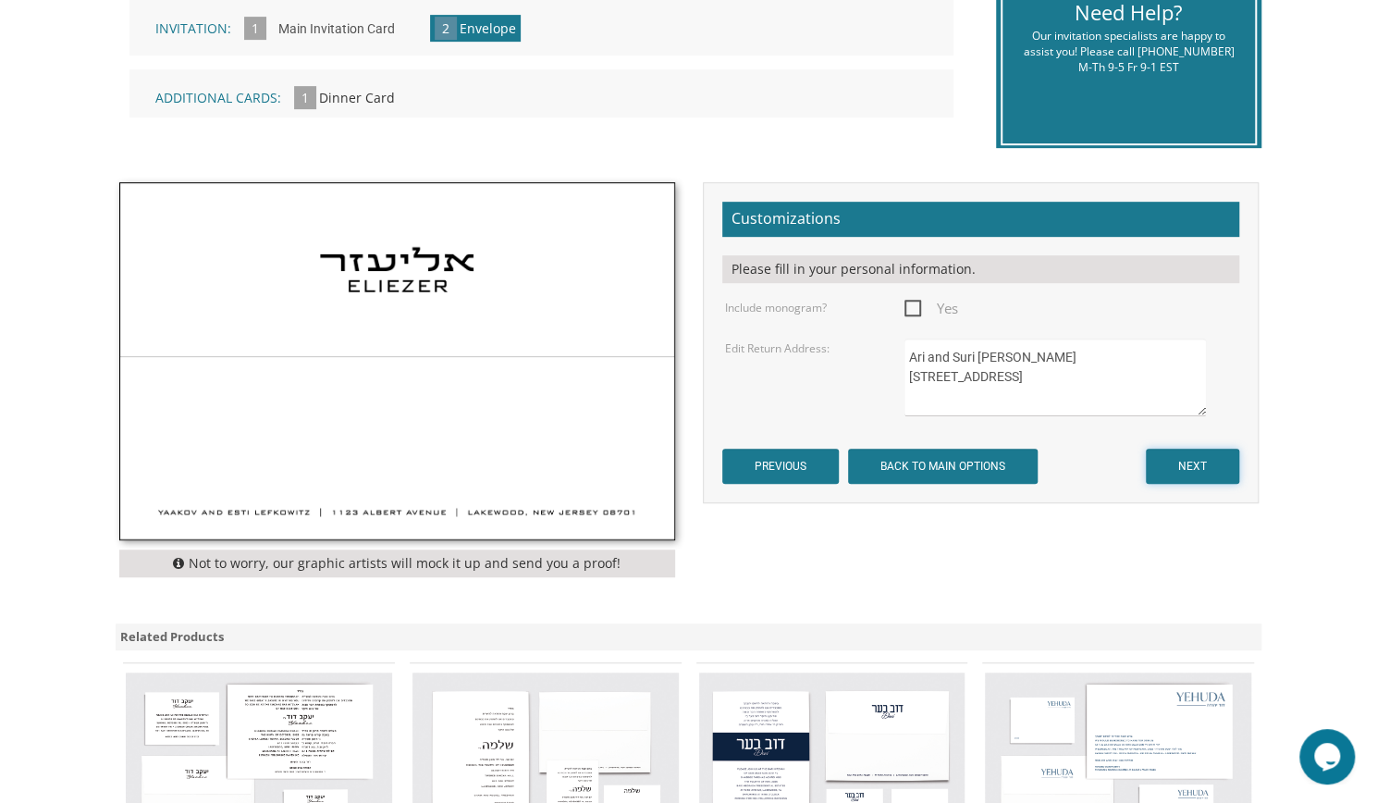
click at [1210, 465] on input "NEXT" at bounding box center [1192, 466] width 93 height 35
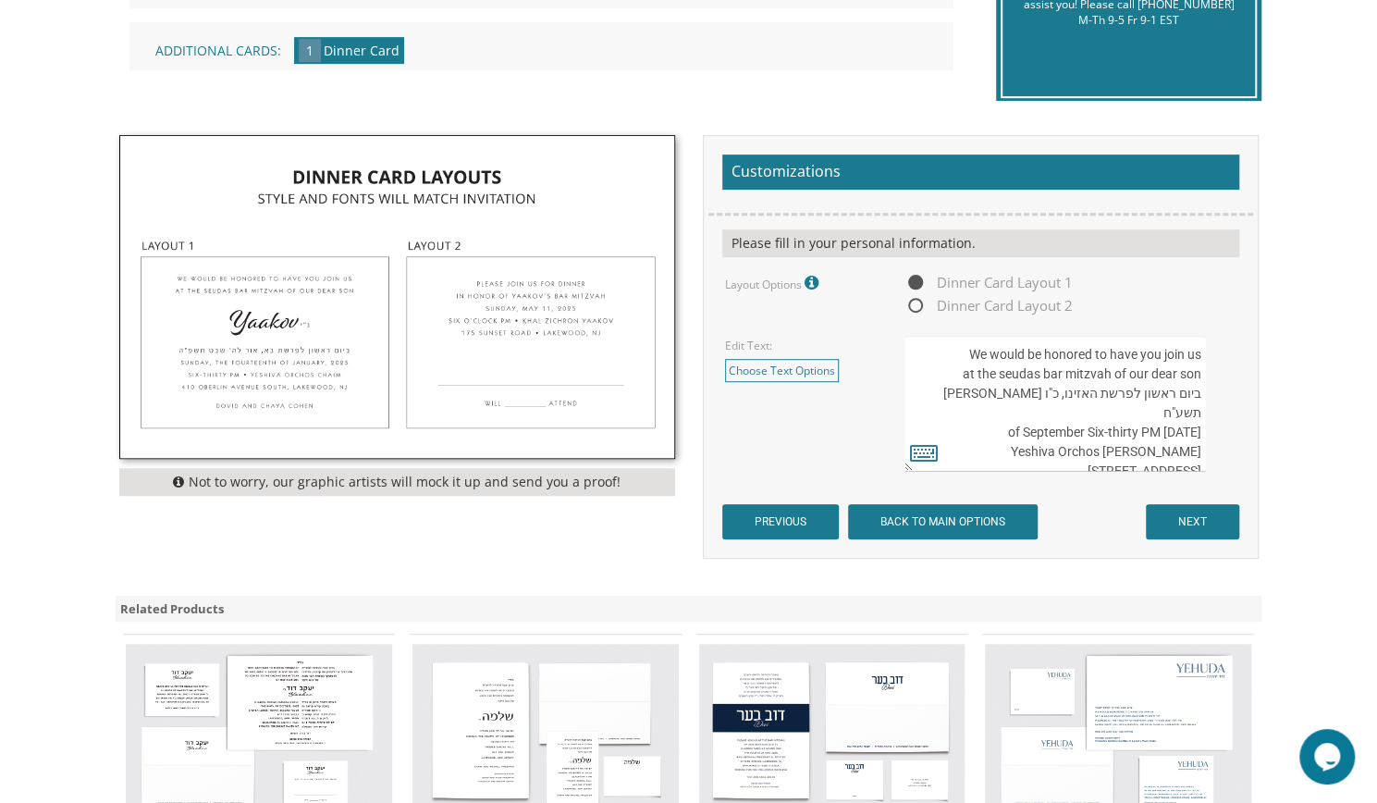
drag, startPoint x: 999, startPoint y: 375, endPoint x: 1038, endPoint y: 371, distance: 39.1
click at [1038, 371] on textarea "We would be honored to have you join us at the seudas bar mitzvah of our dear s…" at bounding box center [1055, 404] width 301 height 136
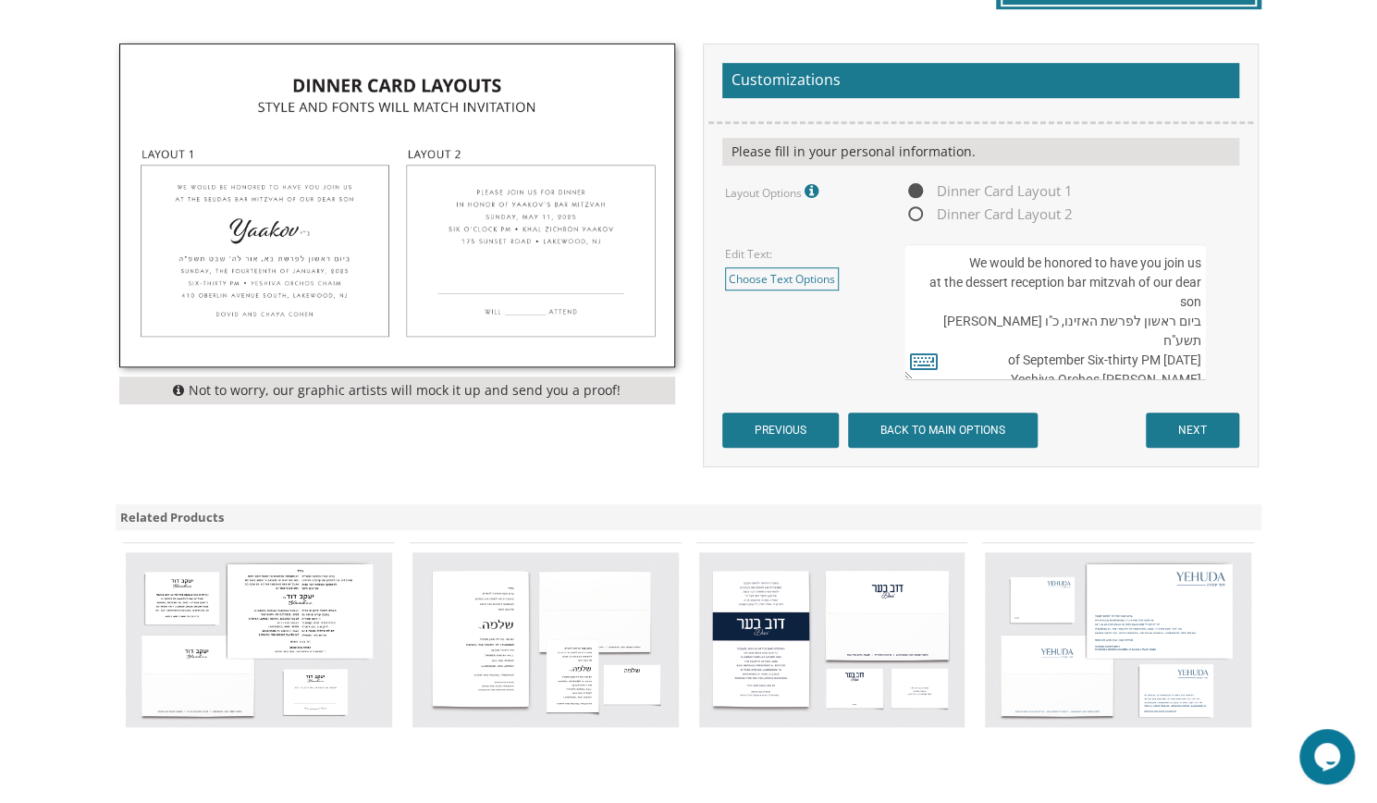
scroll to position [608, 0]
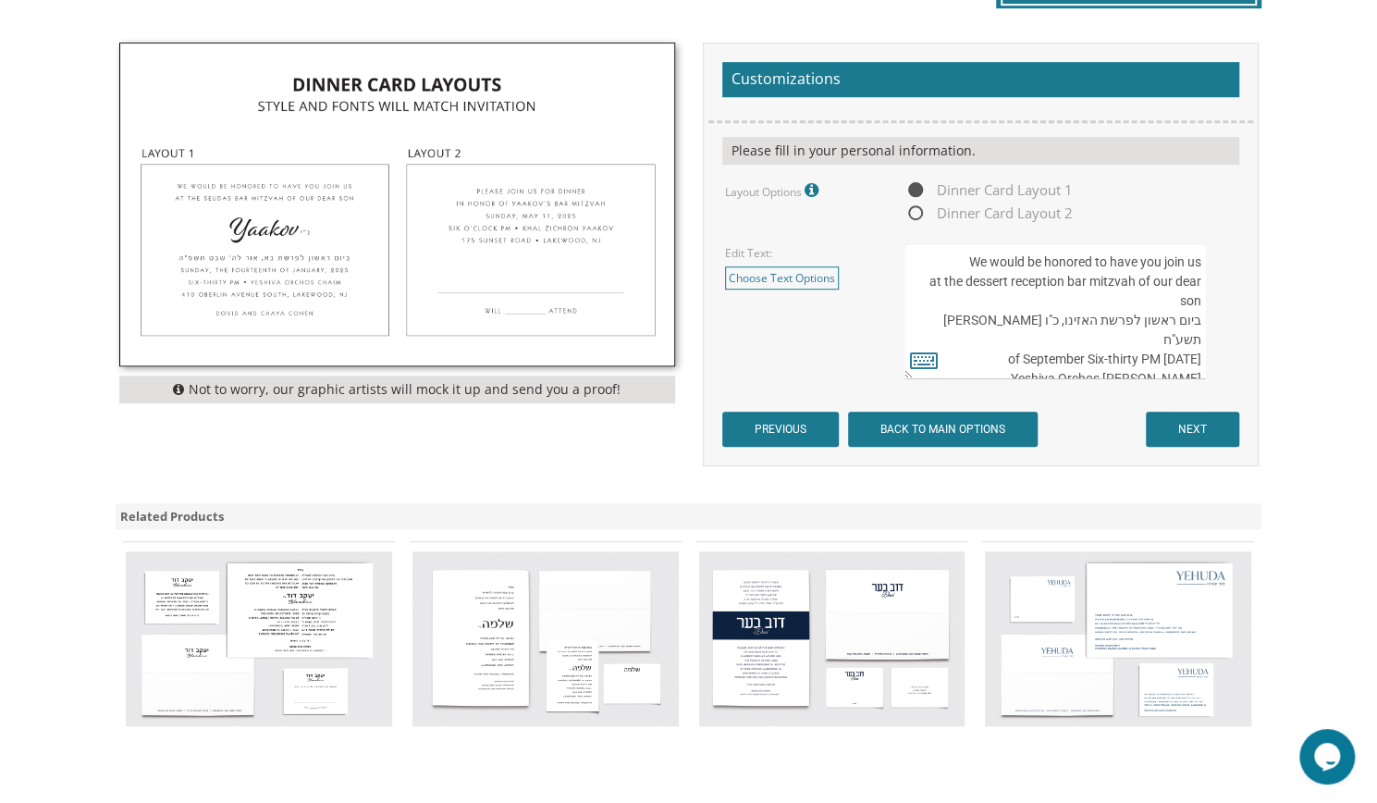
type textarea "We would be honored to have you join us at the dessert reception bar mitzvah of…"
click at [995, 212] on span "Dinner Card Layout 2" at bounding box center [989, 213] width 168 height 23
click at [917, 212] on input "Dinner Card Layout 2" at bounding box center [911, 214] width 12 height 12
radio input "true"
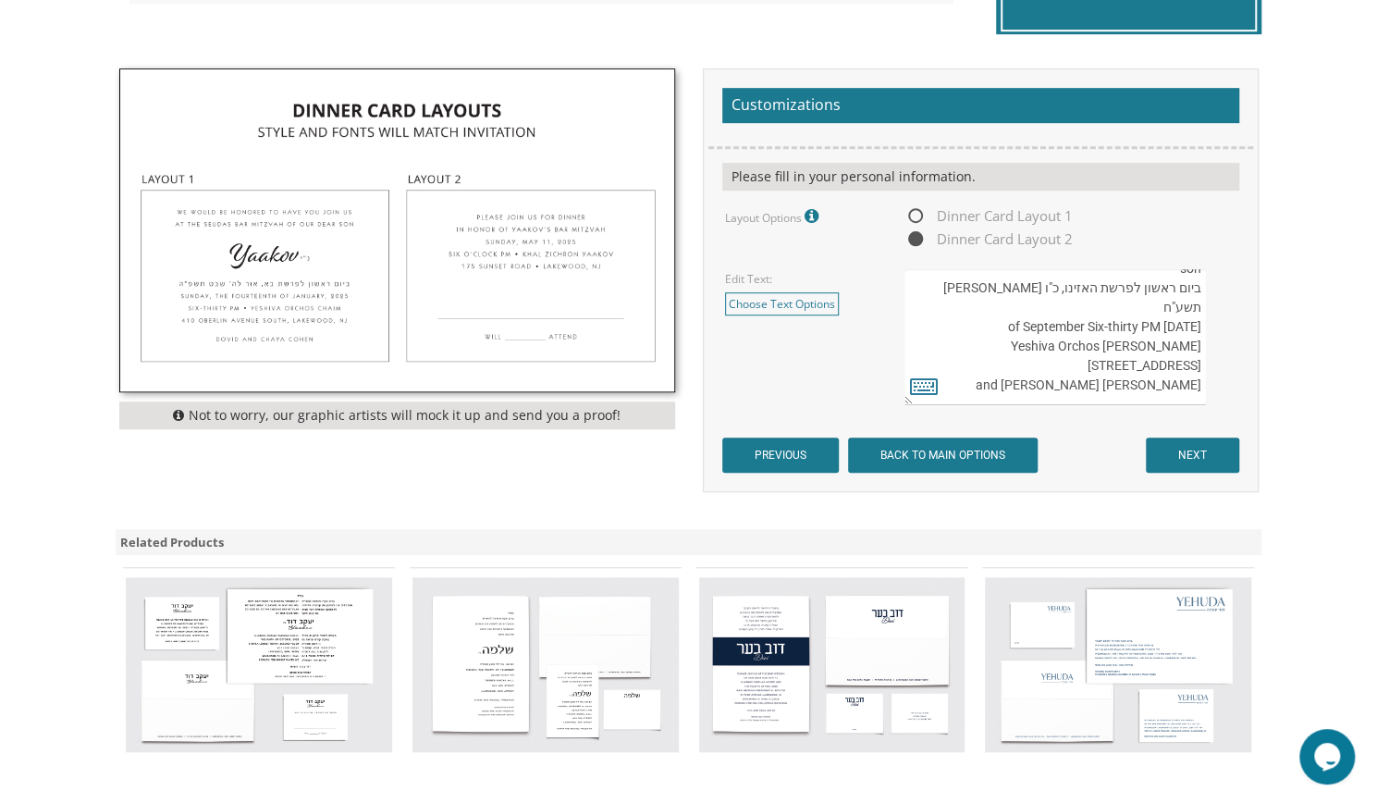
scroll to position [574, 0]
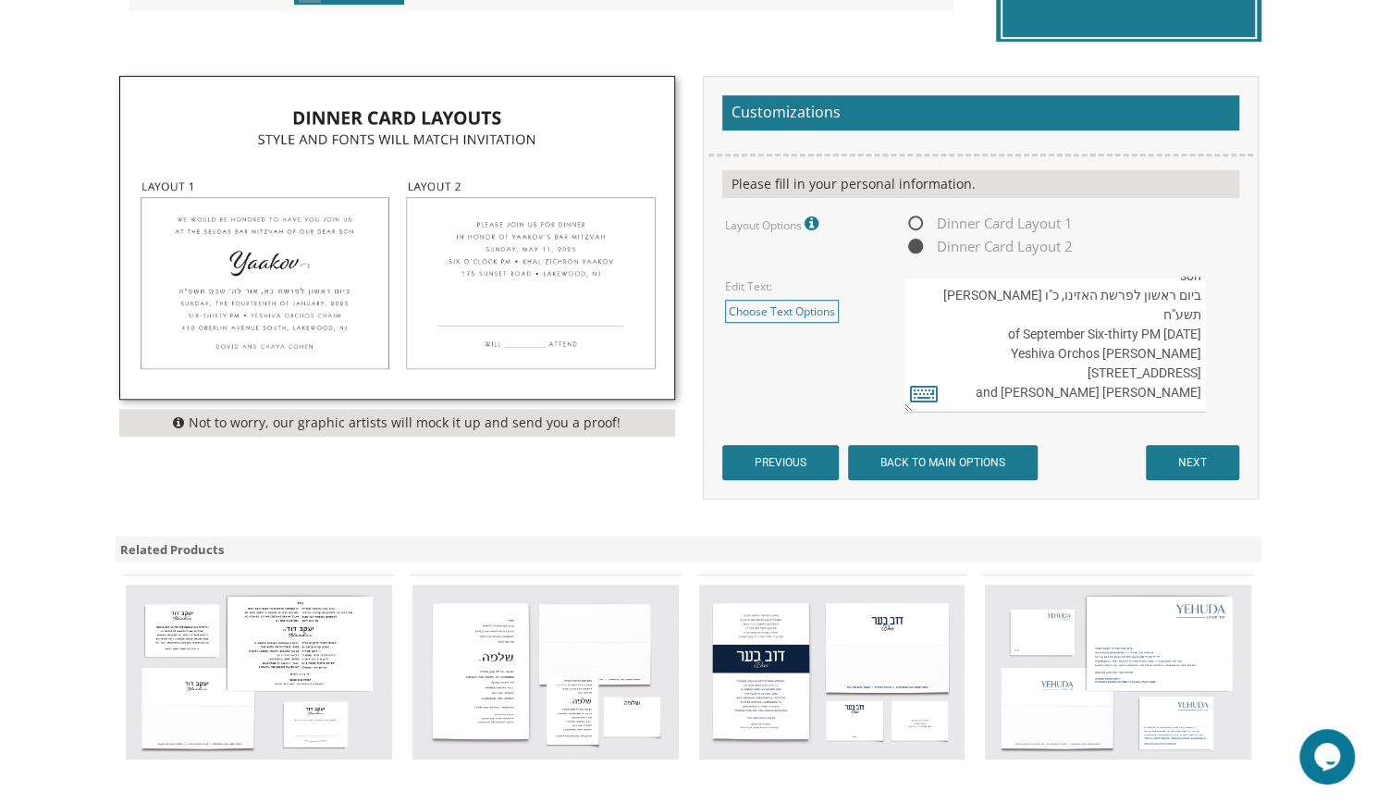
click at [967, 214] on span "Dinner Card Layout 1" at bounding box center [989, 223] width 168 height 23
click at [917, 218] on input "Dinner Card Layout 1" at bounding box center [911, 224] width 12 height 12
radio input "true"
click at [970, 231] on span "Dinner Card Layout 1" at bounding box center [989, 223] width 168 height 23
click at [917, 230] on input "Dinner Card Layout 1" at bounding box center [911, 224] width 12 height 12
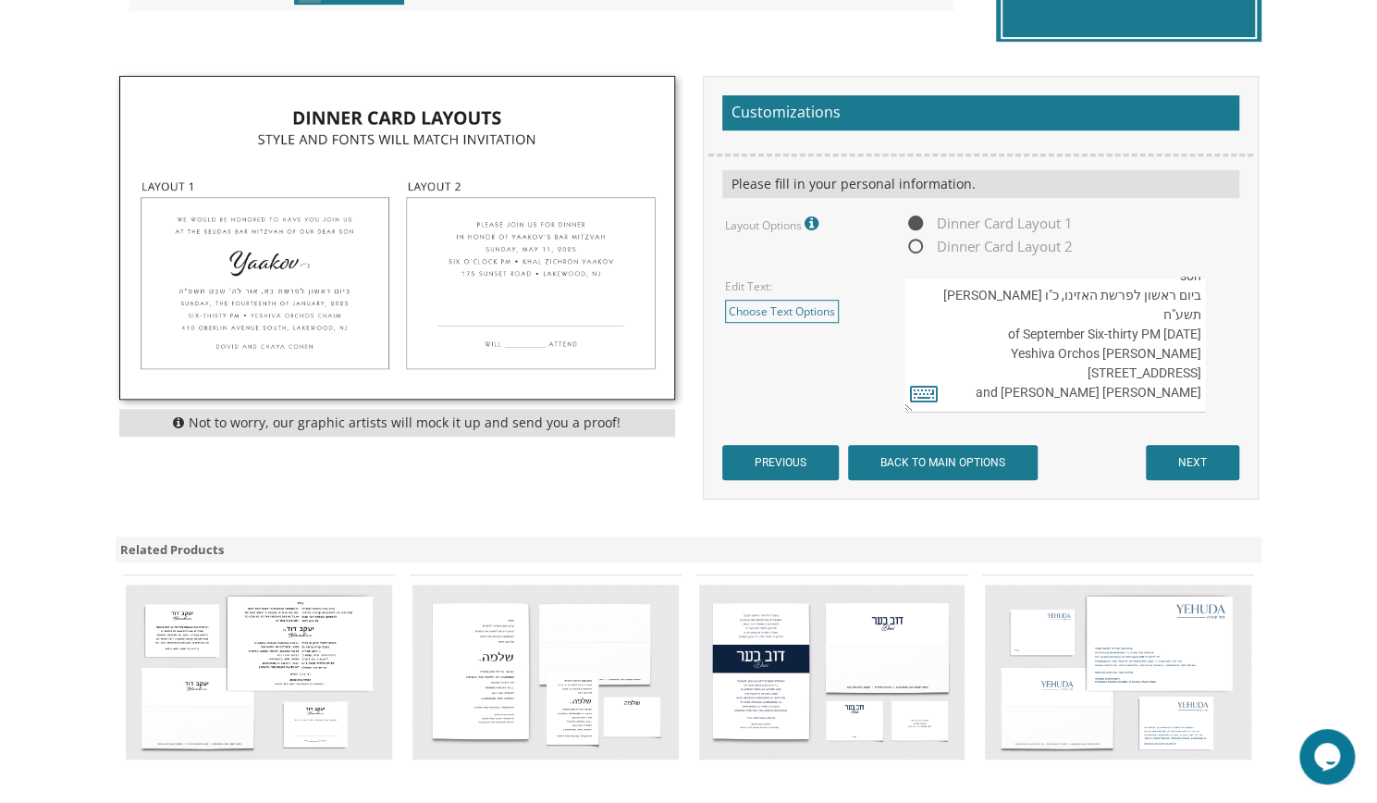
click at [969, 253] on span "Dinner Card Layout 2" at bounding box center [989, 246] width 168 height 23
click at [917, 253] on input "Dinner Card Layout 2" at bounding box center [911, 247] width 12 height 12
radio input "true"
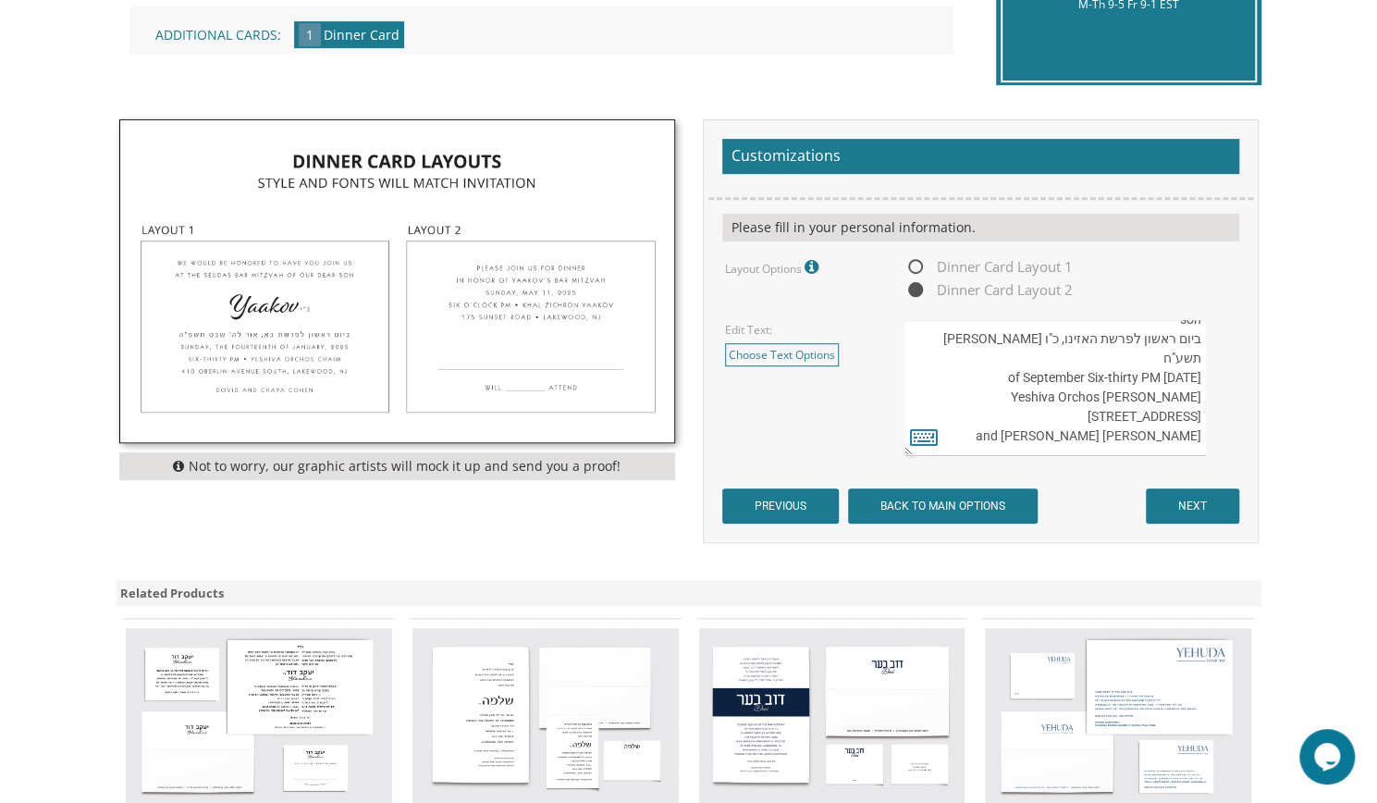
scroll to position [520, 0]
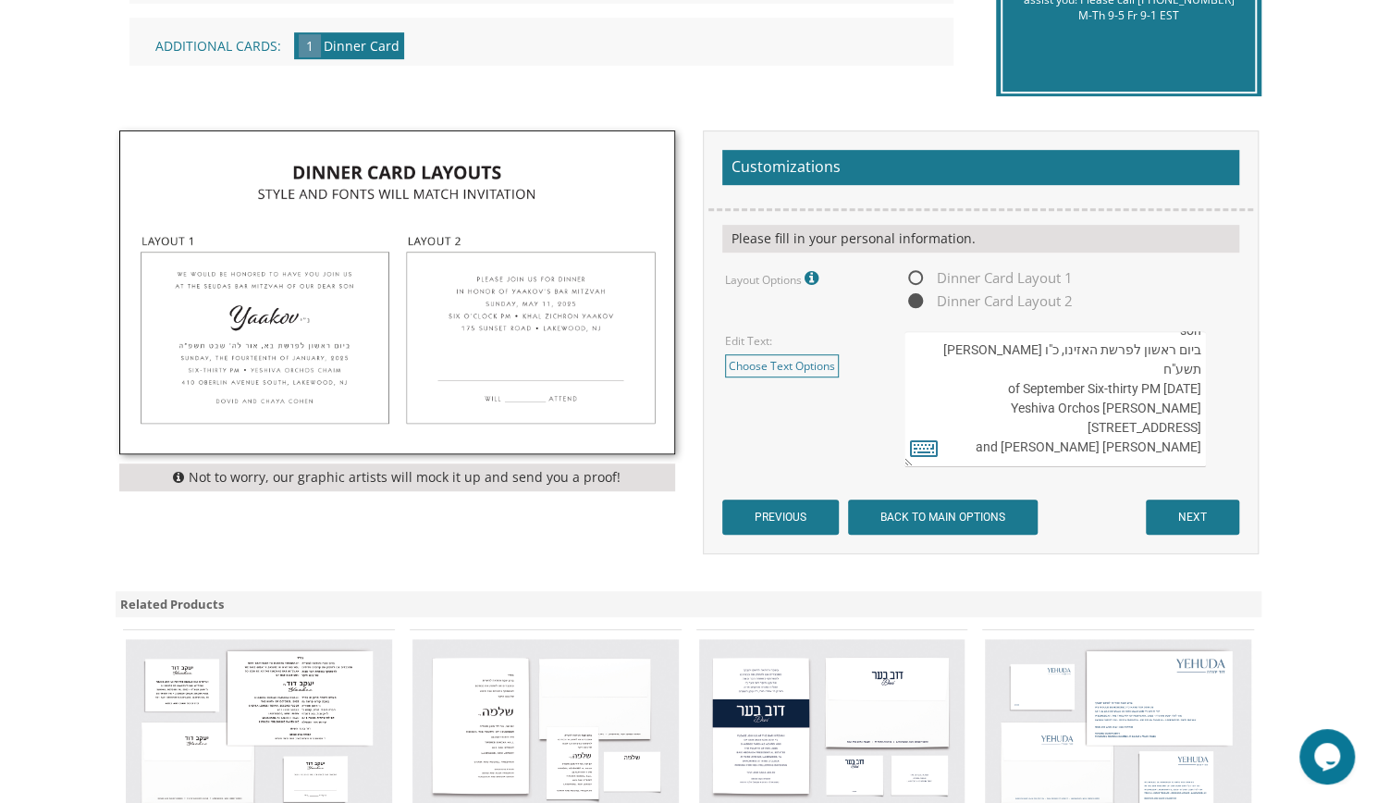
drag, startPoint x: 1012, startPoint y: 371, endPoint x: 1019, endPoint y: 384, distance: 14.9
click at [1019, 384] on textarea "We would be honored to have you join us at the seudas bar mitzvah of our dear s…" at bounding box center [1055, 399] width 301 height 136
click at [910, 282] on span "Dinner Card Layout 1" at bounding box center [989, 277] width 168 height 23
click at [910, 282] on input "Dinner Card Layout 1" at bounding box center [911, 279] width 12 height 12
radio input "true"
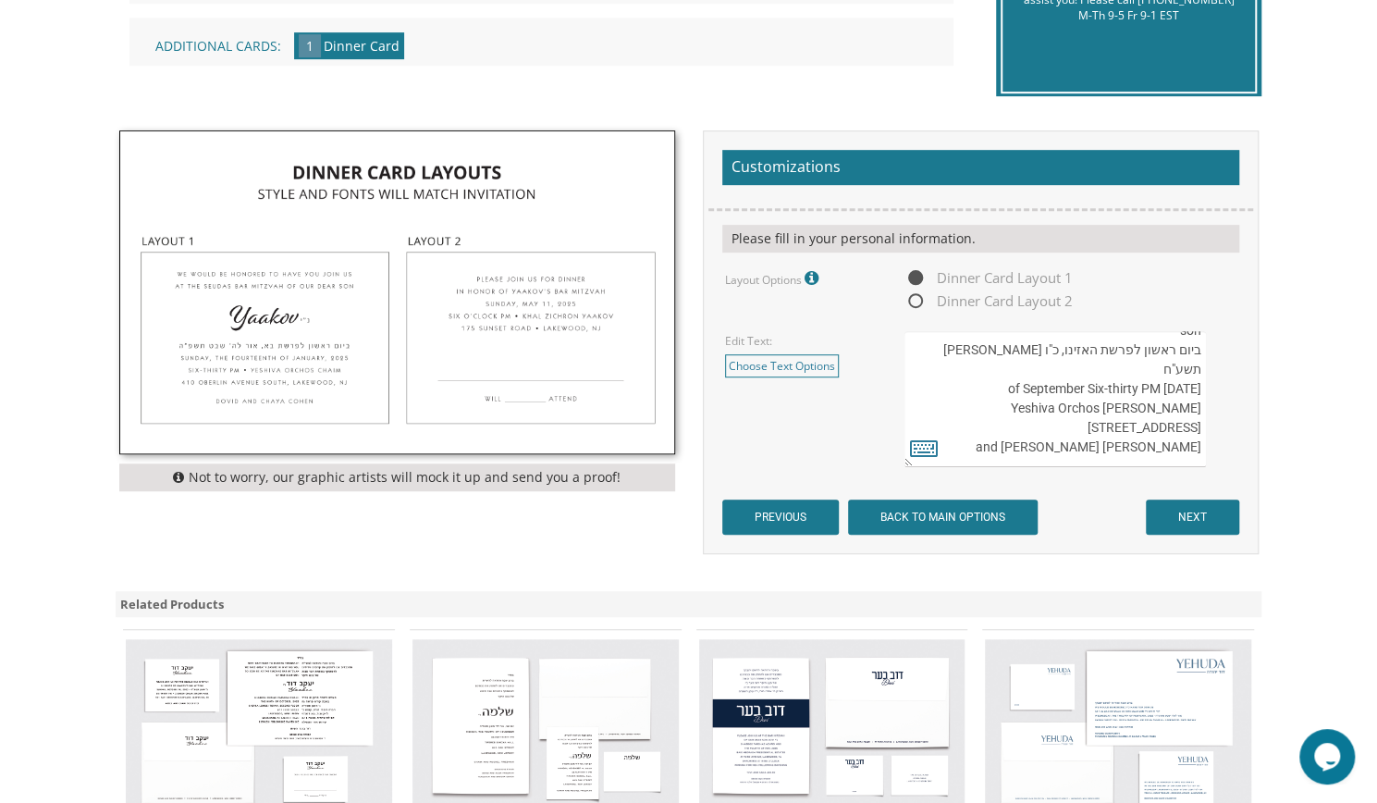
click at [914, 278] on span "Dinner Card Layout 1" at bounding box center [989, 277] width 168 height 23
click at [914, 278] on input "Dinner Card Layout 1" at bounding box center [911, 279] width 12 height 12
drag, startPoint x: 963, startPoint y: 347, endPoint x: 1160, endPoint y: 385, distance: 200.6
click at [1160, 385] on textarea "We would be honored to have you join us at the seudas bar mitzvah of our dear s…" at bounding box center [1055, 399] width 301 height 136
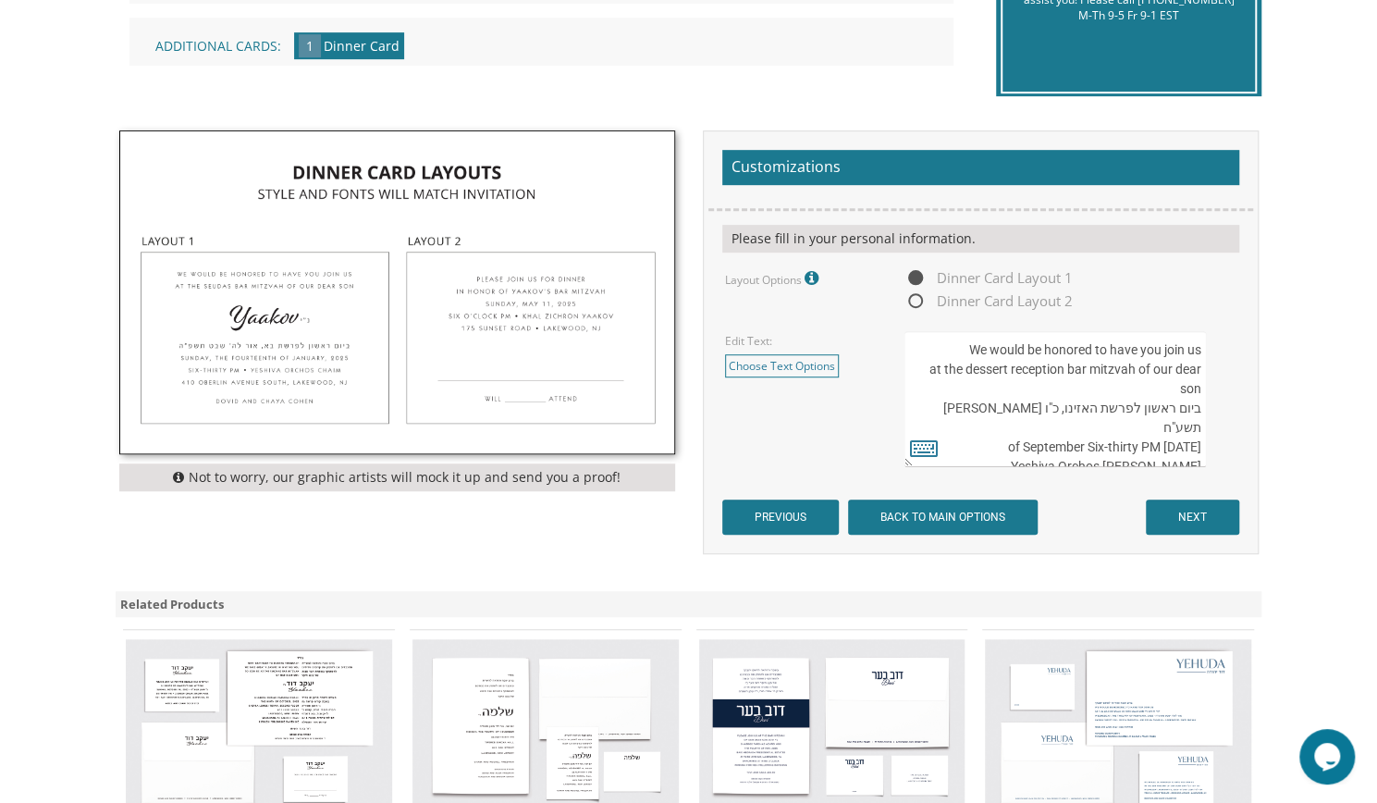
click at [1043, 347] on textarea "We would be honored to have you join us at the seudas bar mitzvah of our dear s…" at bounding box center [1055, 399] width 301 height 136
click at [954, 351] on textarea "We would be honored to have you join us at the seudas bar mitzvah of our dear s…" at bounding box center [1055, 399] width 301 height 136
drag, startPoint x: 954, startPoint y: 351, endPoint x: 1145, endPoint y: 363, distance: 190.9
click at [1145, 363] on textarea "We would be honored to have you join us at the seudas bar mitzvah of our dear s…" at bounding box center [1055, 399] width 301 height 136
click at [1040, 348] on textarea "We would be honored to have you join us at the seudas bar mitzvah of our dear s…" at bounding box center [1055, 399] width 301 height 136
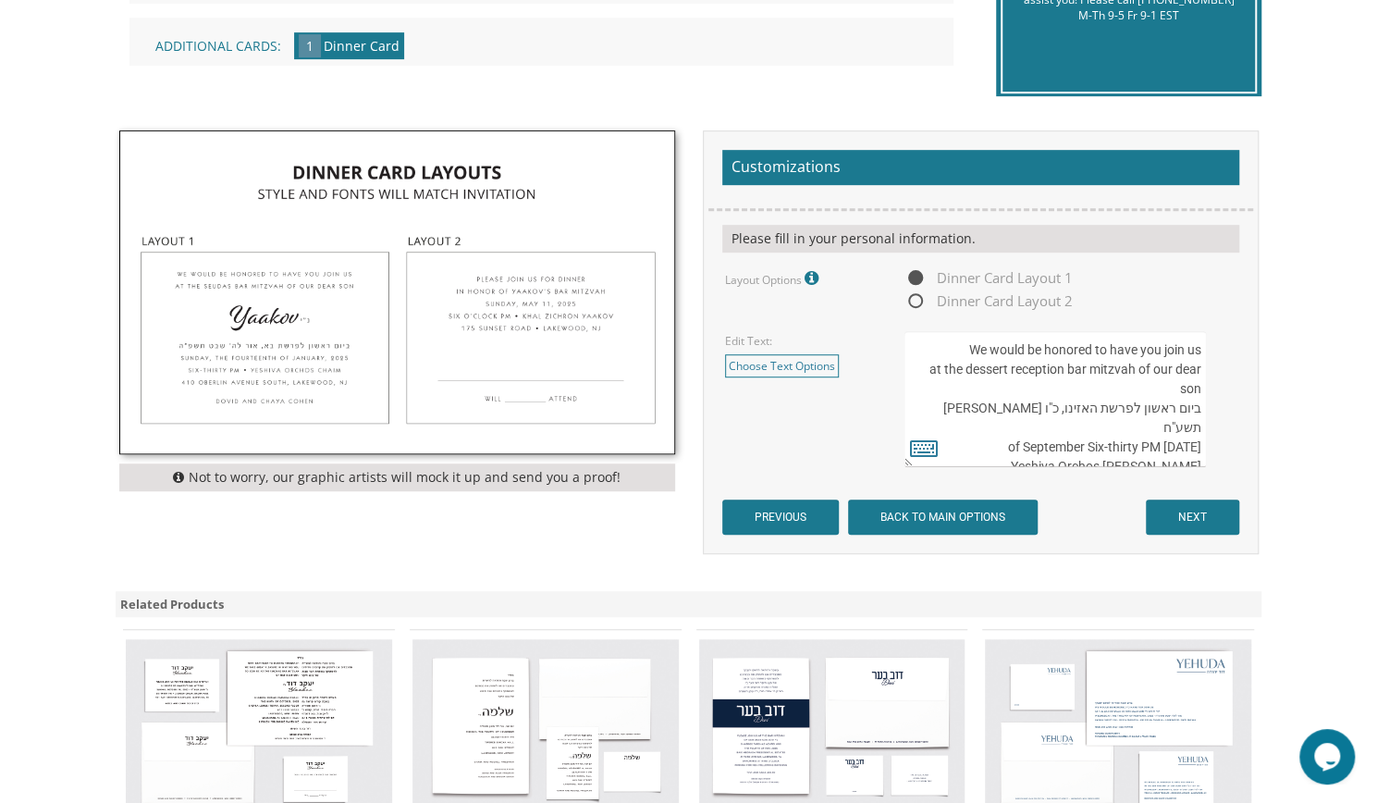
drag, startPoint x: 1175, startPoint y: 388, endPoint x: 1200, endPoint y: 334, distance: 60.4
click at [1200, 334] on textarea "We would be honored to have you join us at the seudas bar mitzvah of our dear s…" at bounding box center [1055, 399] width 301 height 136
click at [1159, 392] on textarea "We would be honored to have you join us at the seudas bar mitzvah of our dear s…" at bounding box center [1055, 399] width 301 height 136
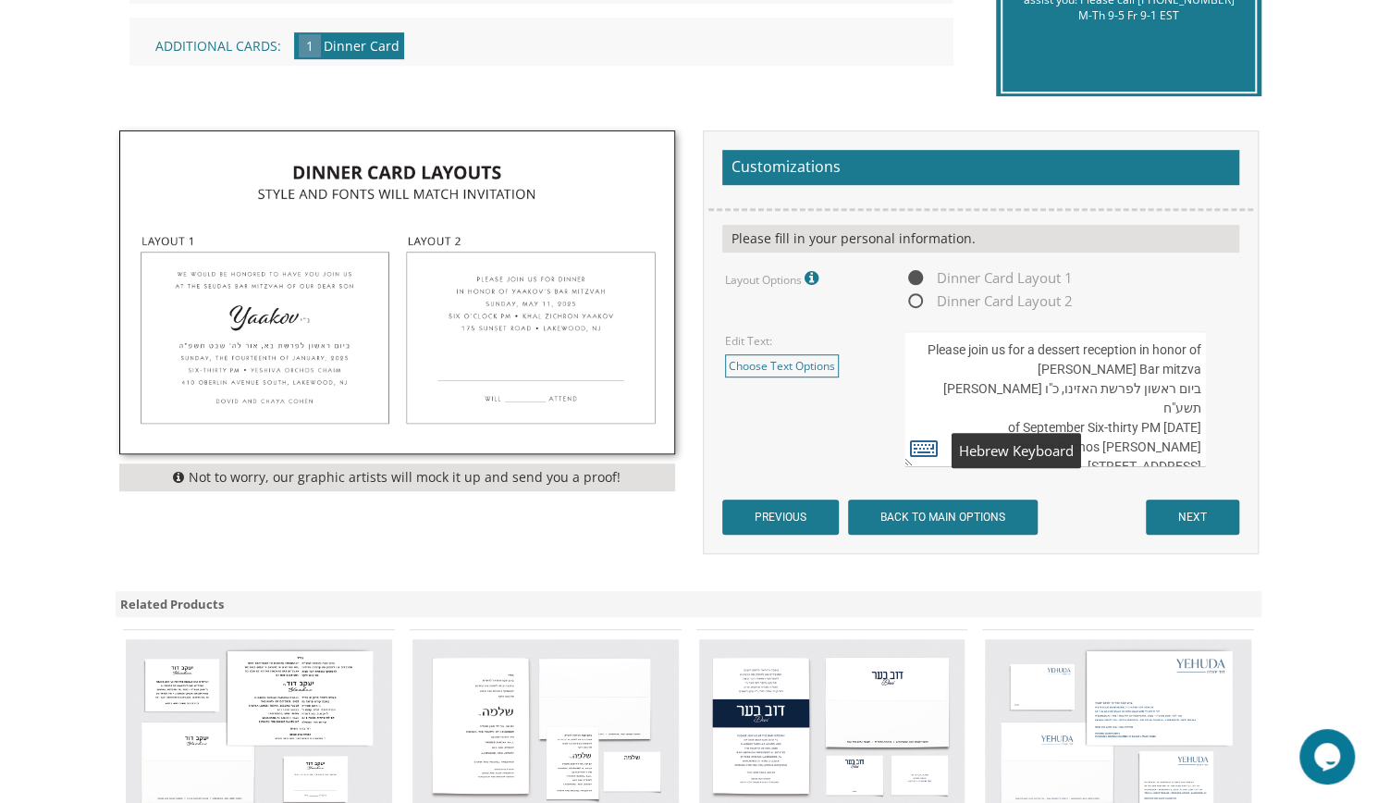
type textarea "Please join us for a dessert reception in honor of Moishe's Bar mitzva ביום ראש…"
click at [923, 452] on icon at bounding box center [924, 448] width 28 height 26
type textarea "Please join us for a dessert reception in honor of Moishe's Bar mitzva ביום ראש…"
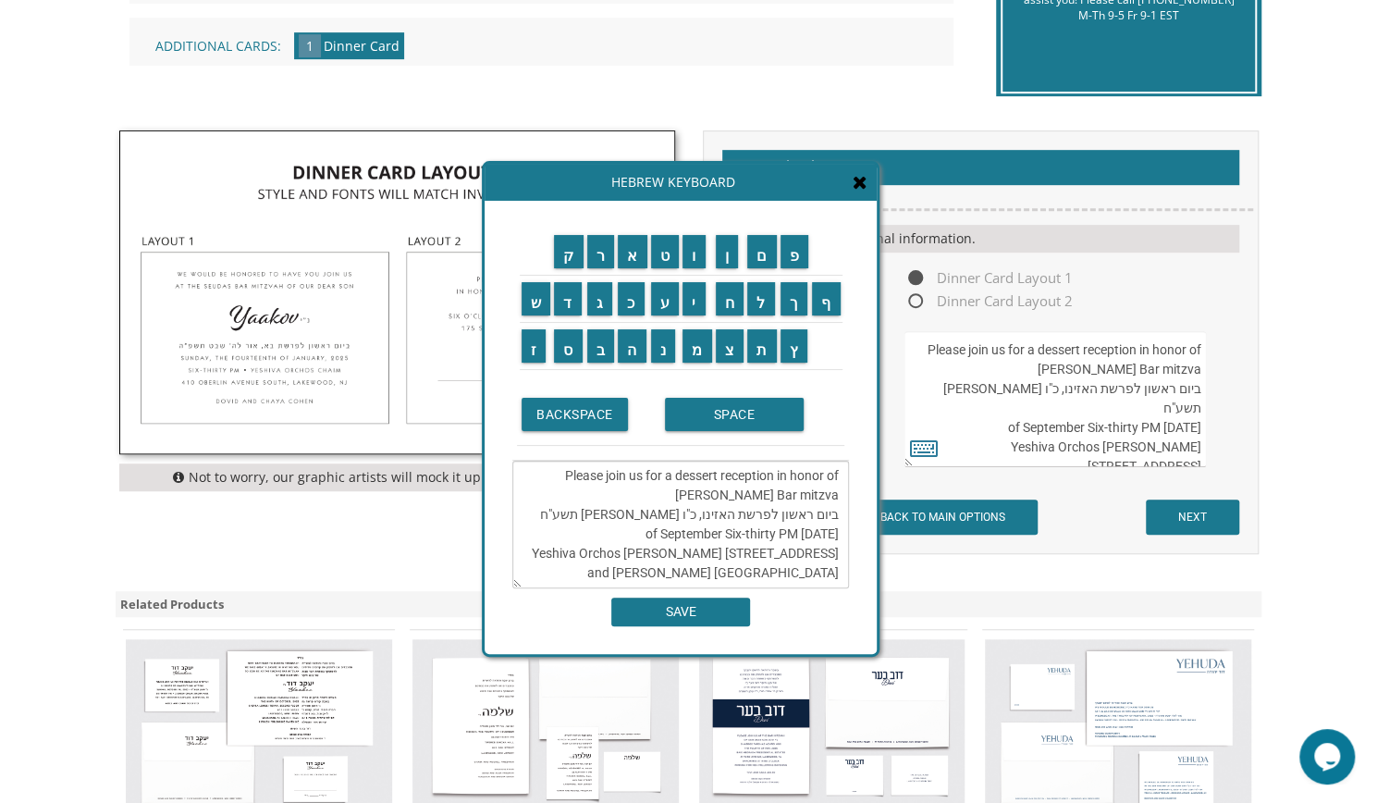
click at [1090, 388] on textarea "We would be honored to have you join us at the seudas bar mitzvah of our dear s…" at bounding box center [1055, 399] width 301 height 136
drag, startPoint x: 1199, startPoint y: 388, endPoint x: 1059, endPoint y: 384, distance: 139.7
click at [1059, 384] on textarea "We would be honored to have you join us at the seudas bar mitzvah of our dear s…" at bounding box center [1055, 399] width 301 height 136
click at [1067, 386] on textarea "We would be honored to have you join us at the seudas bar mitzvah of our dear s…" at bounding box center [1055, 399] width 301 height 136
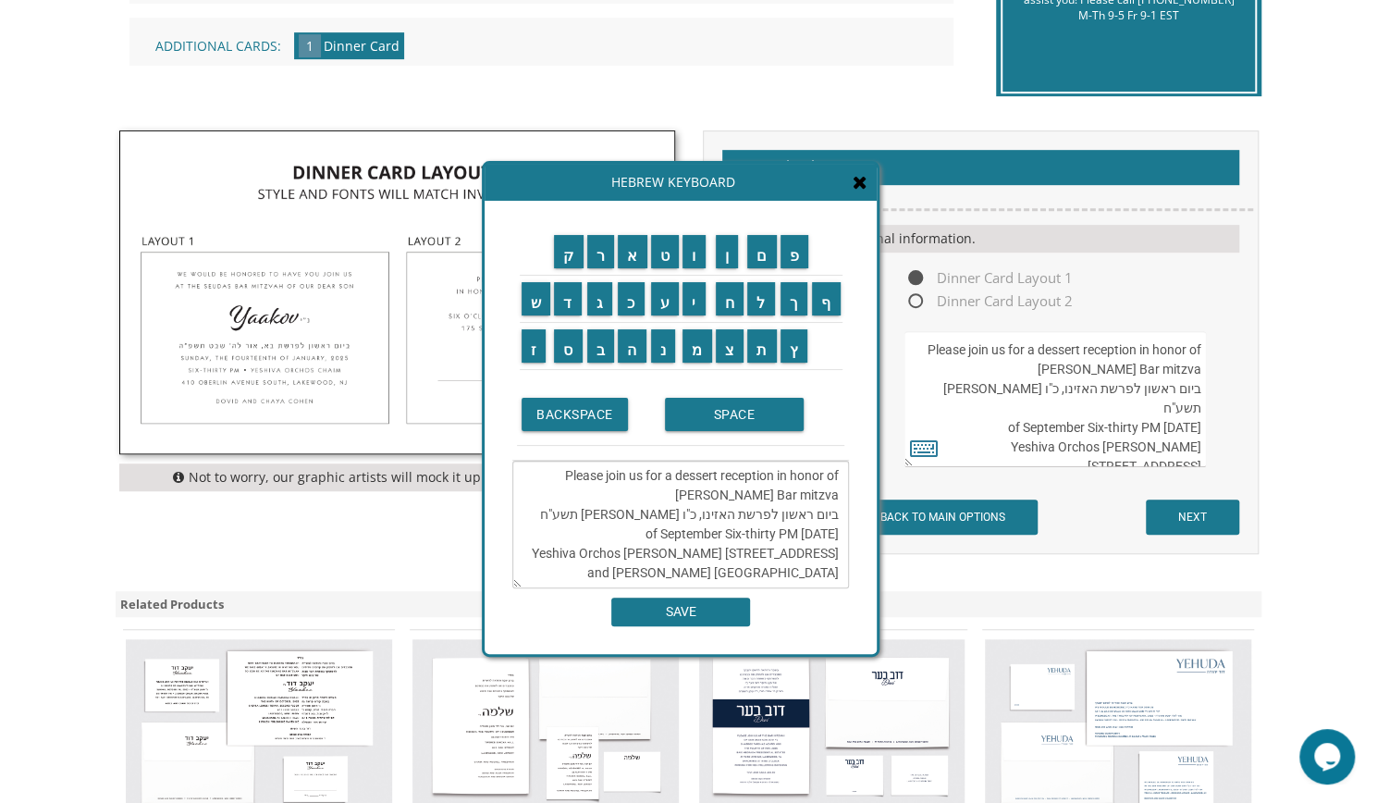
click at [997, 386] on textarea "We would be honored to have you join us at the seudas bar mitzvah of our dear s…" at bounding box center [1055, 399] width 301 height 136
drag, startPoint x: 958, startPoint y: 389, endPoint x: 1206, endPoint y: 395, distance: 247.9
click at [1206, 395] on div "We would be honored to have you join us at the seudas bar mitzvah of our dear s…" at bounding box center [1070, 399] width 331 height 136
click at [945, 413] on textarea "We would be honored to have you join us at the seudas bar mitzvah of our dear s…" at bounding box center [1055, 399] width 301 height 136
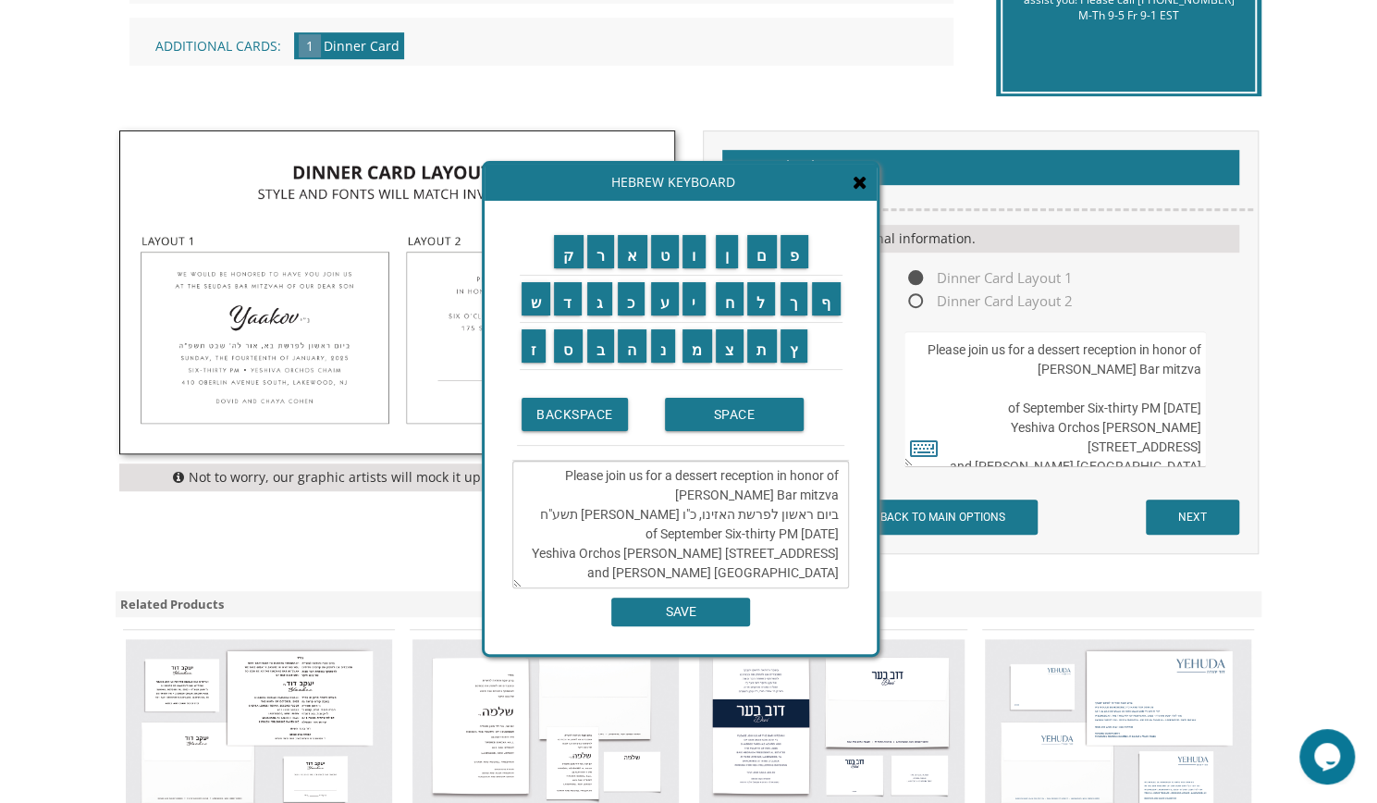
click at [945, 413] on textarea "We would be honored to have you join us at the seudas bar mitzvah of our dear s…" at bounding box center [1055, 399] width 301 height 136
click at [1084, 404] on textarea "We would be honored to have you join us at the seudas bar mitzvah of our dear s…" at bounding box center [1055, 399] width 301 height 136
click at [1182, 408] on textarea "We would be honored to have you join us at the seudas bar mitzvah of our dear s…" at bounding box center [1055, 399] width 301 height 136
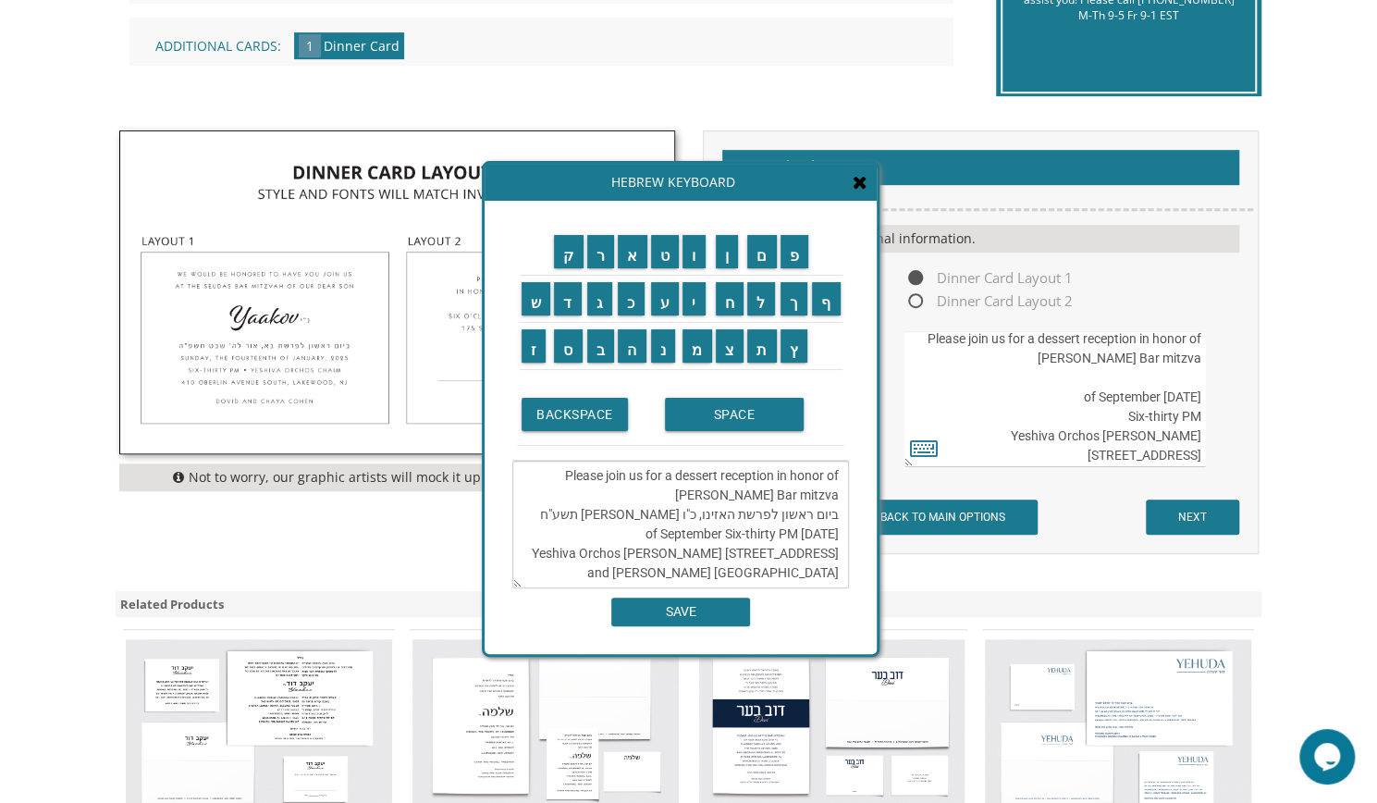
scroll to position [8, 0]
click at [1165, 373] on textarea "We would be honored to have you join us at the seudas bar mitzvah of our dear s…" at bounding box center [1055, 399] width 301 height 136
type textarea "Please join us for a dessert reception in honor of Moishe's Bar mitzva Thursday…"
click at [687, 304] on input "י" at bounding box center [694, 298] width 23 height 33
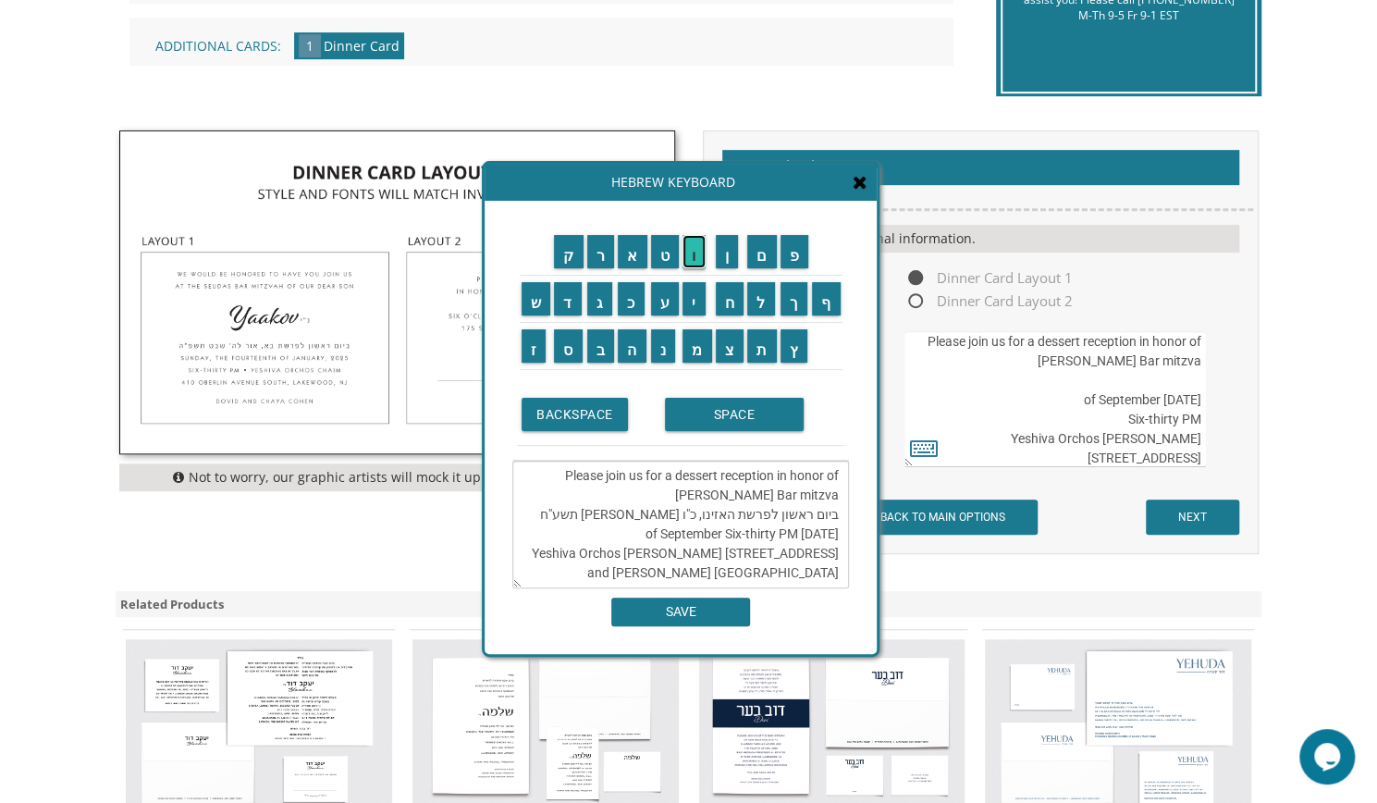
click at [692, 266] on input "ו" at bounding box center [694, 251] width 23 height 33
click at [763, 266] on input "ם" at bounding box center [762, 251] width 30 height 33
click at [597, 256] on input "ר" at bounding box center [601, 251] width 28 height 33
click at [605, 341] on input "ב" at bounding box center [601, 345] width 28 height 33
click at [683, 307] on input "י" at bounding box center [694, 298] width 23 height 33
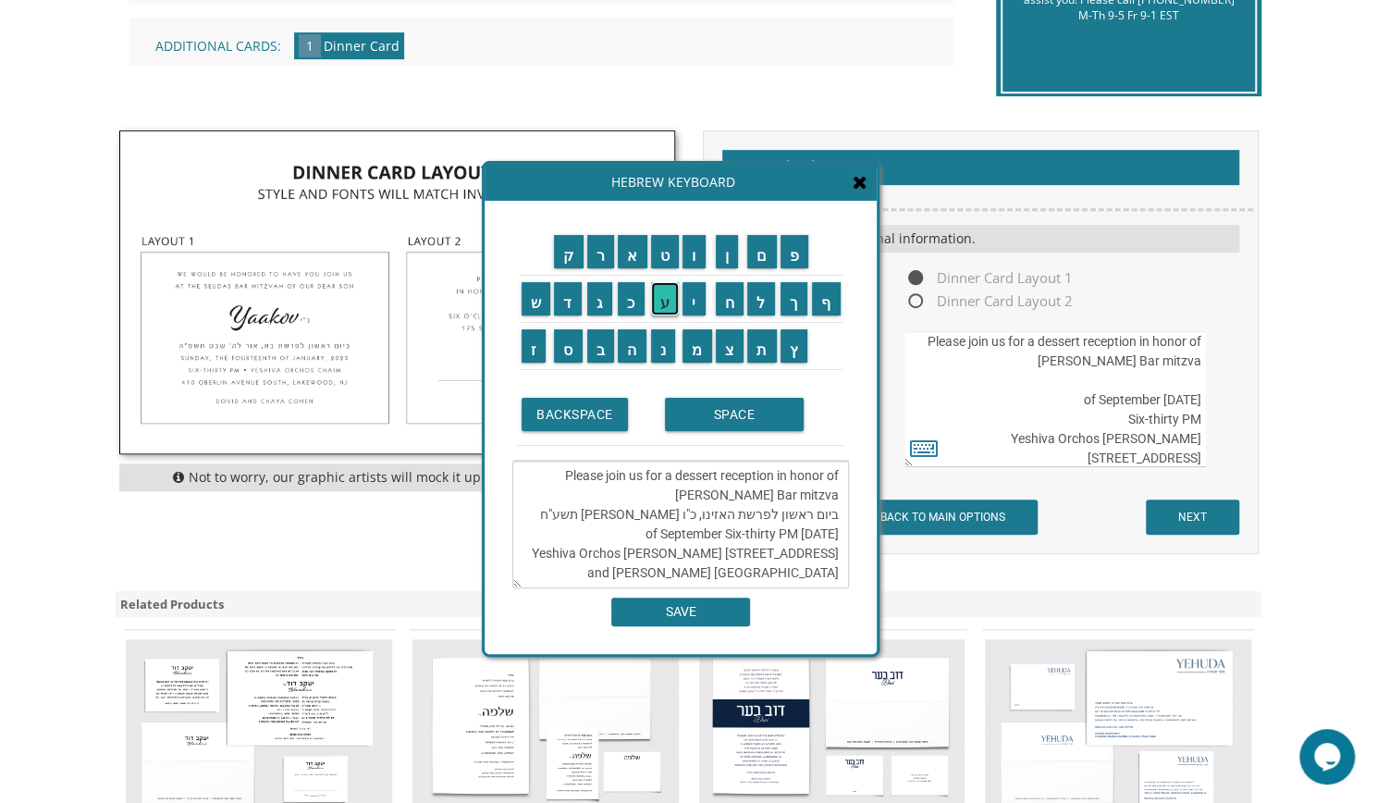
click at [667, 306] on input "ע" at bounding box center [665, 298] width 29 height 33
click at [686, 304] on input "י" at bounding box center [694, 298] width 23 height 33
click at [693, 576] on textarea "Please join us for a dessert reception in honor of Moishe's Bar mitzva ביום ראש…" at bounding box center [680, 525] width 337 height 128
click at [762, 297] on input "ל" at bounding box center [761, 298] width 28 height 33
click at [560, 301] on input "ד" at bounding box center [568, 298] width 28 height 33
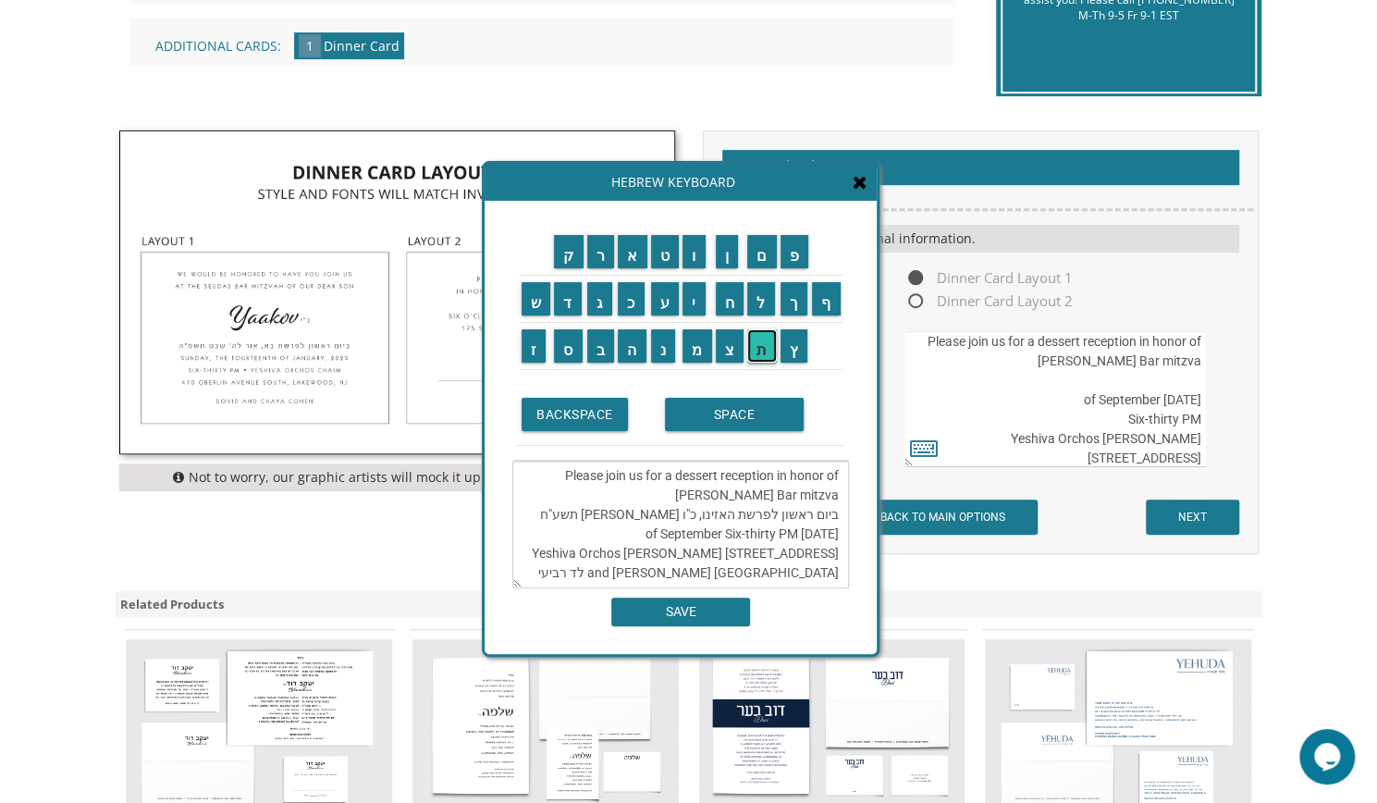
click at [761, 352] on input "ת" at bounding box center [762, 345] width 30 height 33
click at [536, 300] on input "ש" at bounding box center [537, 298] width 30 height 33
click at [601, 261] on input "ר" at bounding box center [601, 251] width 28 height 33
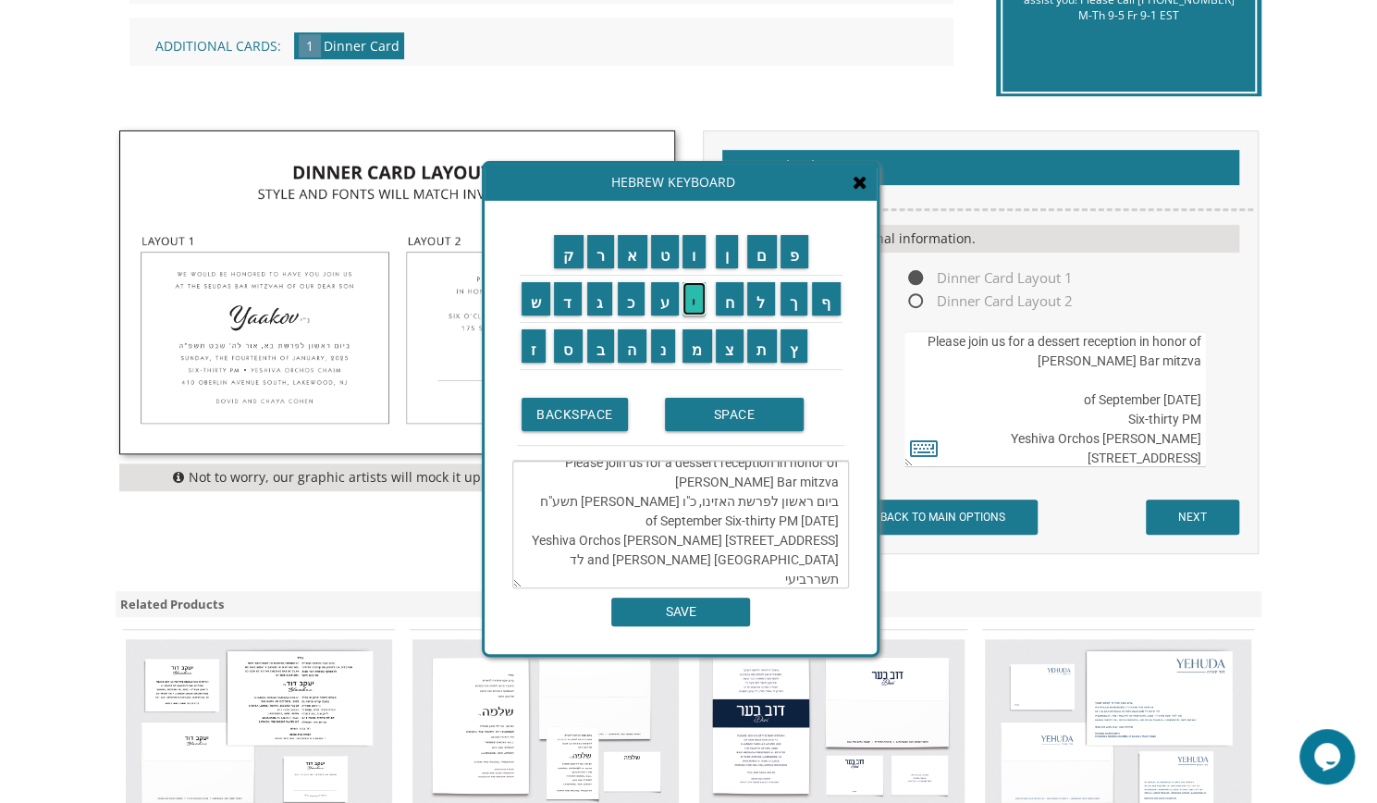
click at [694, 302] on input "י" at bounding box center [694, 298] width 23 height 33
click at [765, 341] on input "ת" at bounding box center [762, 345] width 30 height 33
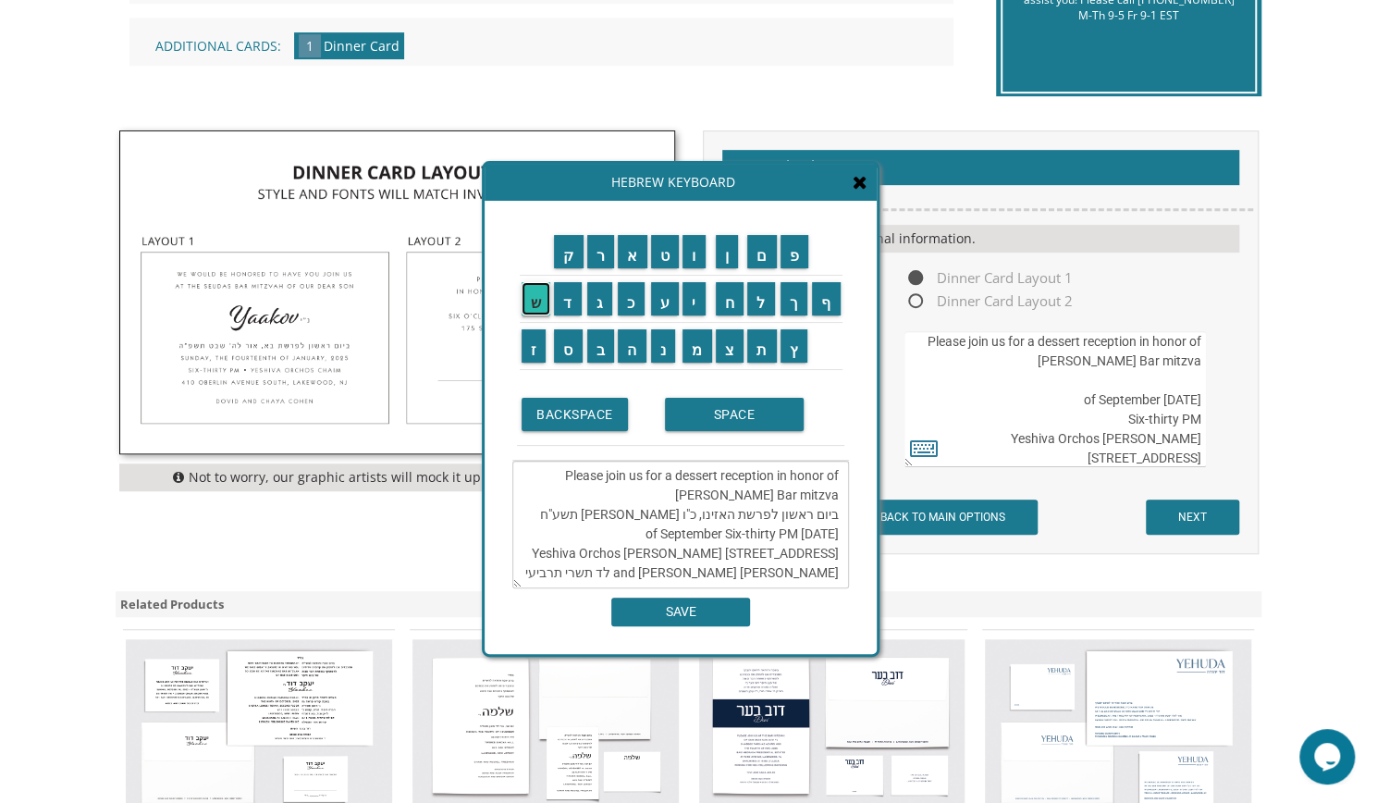
click at [528, 293] on input "ש" at bounding box center [537, 298] width 30 height 33
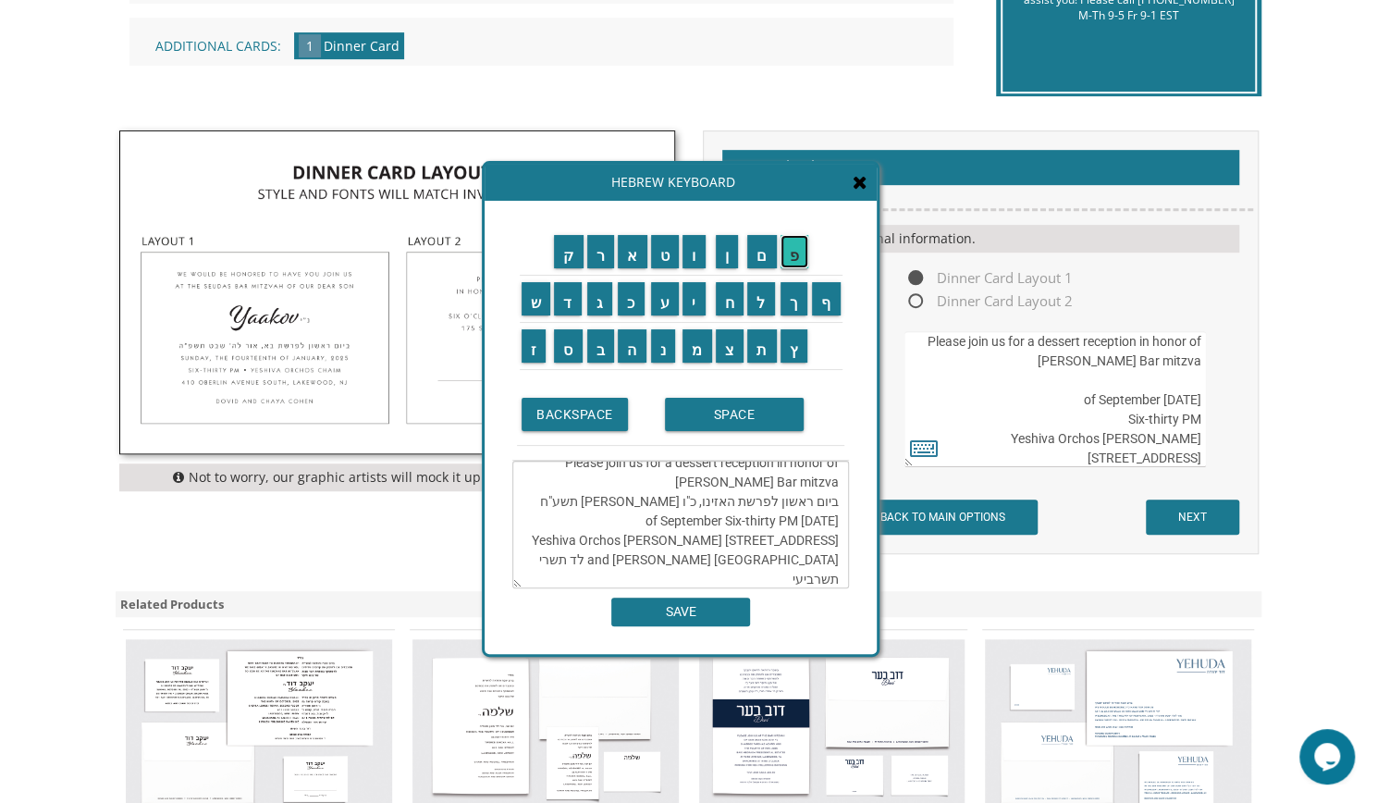
click at [803, 263] on input "פ" at bounding box center [795, 251] width 29 height 33
click at [697, 250] on input "ו" at bounding box center [694, 251] width 23 height 33
click at [689, 575] on textarea "Please join us for a dessert reception in honor of Moishe's Bar mitzva ביום ראש…" at bounding box center [680, 525] width 337 height 128
click at [708, 580] on textarea "Please join us for a dessert reception in honor of Moishe's Bar mitzva ביום ראש…" at bounding box center [680, 525] width 337 height 128
click at [634, 256] on input "א" at bounding box center [633, 251] width 30 height 33
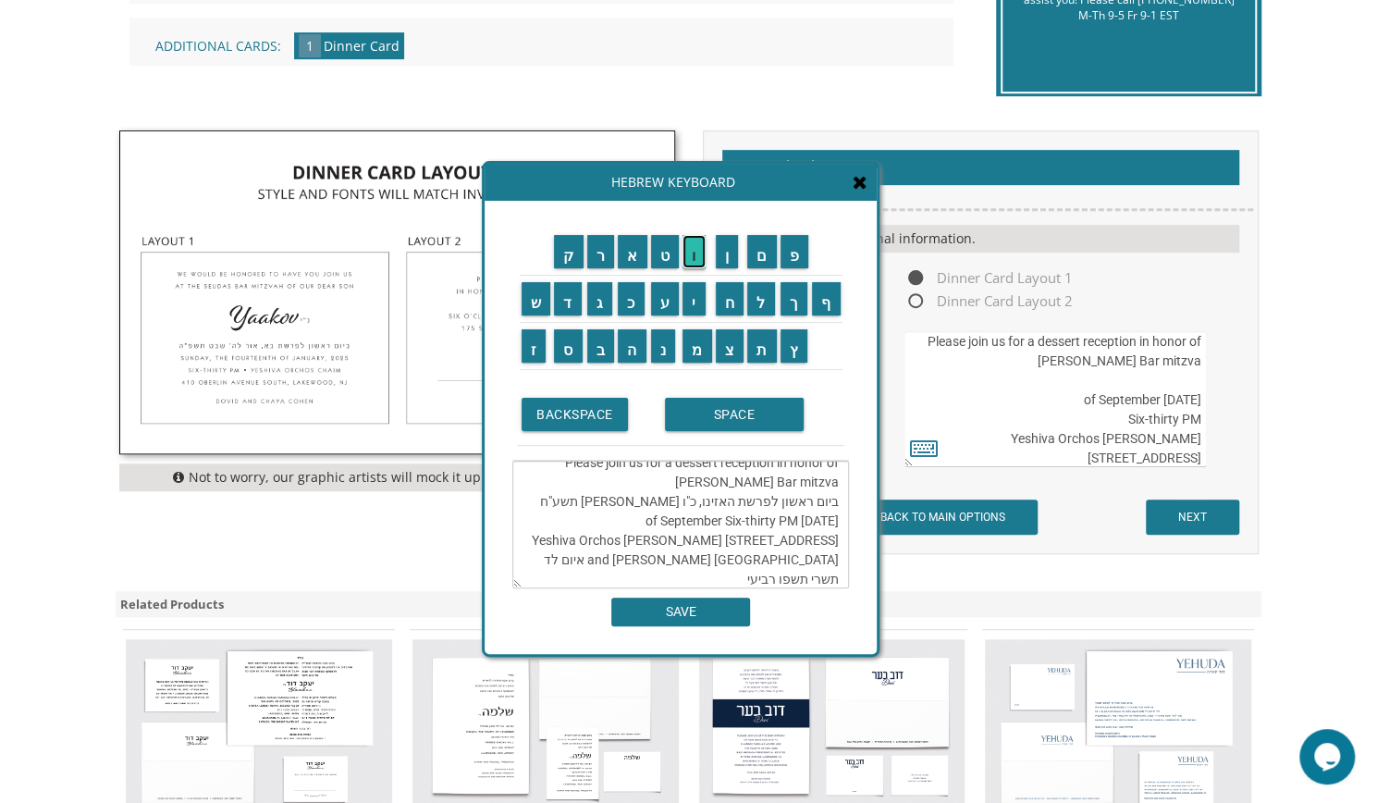
click at [696, 255] on input "ו" at bounding box center [694, 251] width 23 height 33
click at [599, 257] on input "ר" at bounding box center [601, 251] width 28 height 33
click at [758, 308] on input "ל" at bounding box center [761, 298] width 28 height 33
click at [664, 575] on textarea "Please join us for a dessert reception in honor of Moishe's Bar mitzva ביום ראש…" at bounding box center [680, 525] width 337 height 128
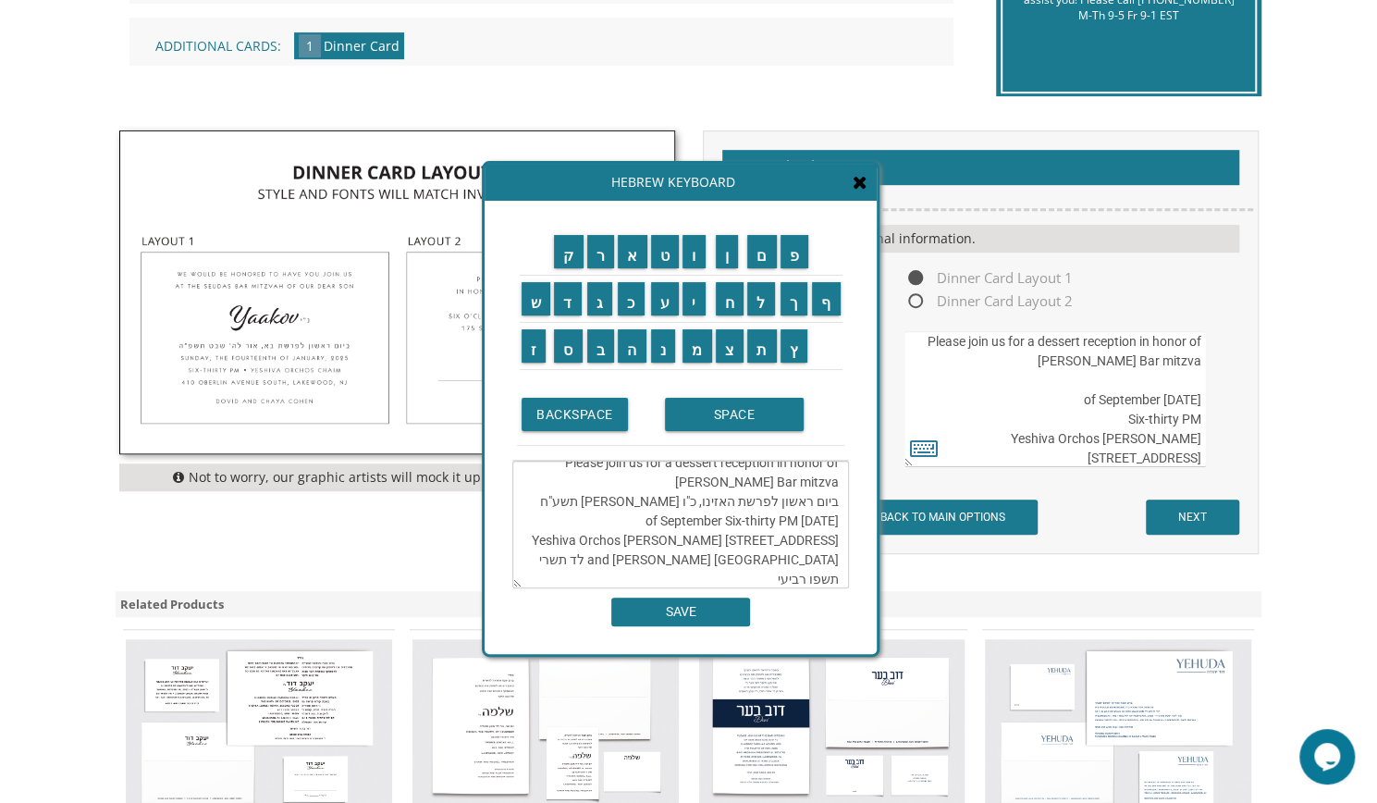
click at [577, 578] on textarea "Please join us for a dessert reception in honor of Moishe's Bar mitzva ביום ראש…" at bounding box center [680, 525] width 337 height 128
drag, startPoint x: 605, startPoint y: 578, endPoint x: 708, endPoint y: 571, distance: 103.8
click at [708, 571] on textarea "Please join us for a dessert reception in honor of Moishe's Bar mitzva ביום ראש…" at bounding box center [680, 525] width 337 height 128
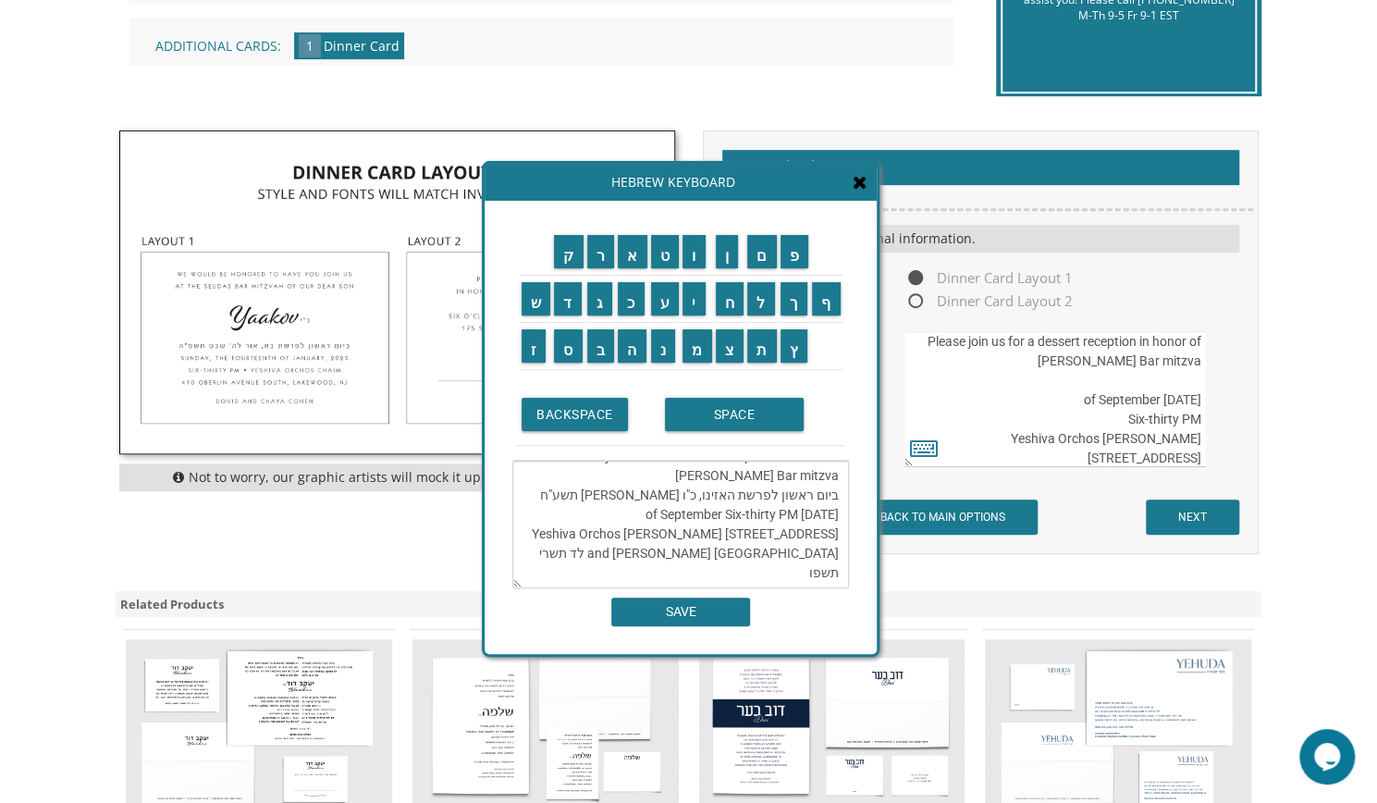
click at [708, 571] on textarea "Please join us for a dessert reception in honor of Moishe's Bar mitzva ביום ראש…" at bounding box center [680, 525] width 337 height 128
drag, startPoint x: 706, startPoint y: 571, endPoint x: 597, endPoint y: 572, distance: 109.1
click at [597, 572] on textarea "Please join us for a dessert reception in honor of Moishe's Bar mitzva ביום ראש…" at bounding box center [680, 525] width 337 height 128
drag, startPoint x: 839, startPoint y: 492, endPoint x: 715, endPoint y: 491, distance: 123.9
click at [715, 491] on textarea "Please join us for a dessert reception in honor of Moishe's Bar mitzva ביום ראש…" at bounding box center [680, 525] width 337 height 128
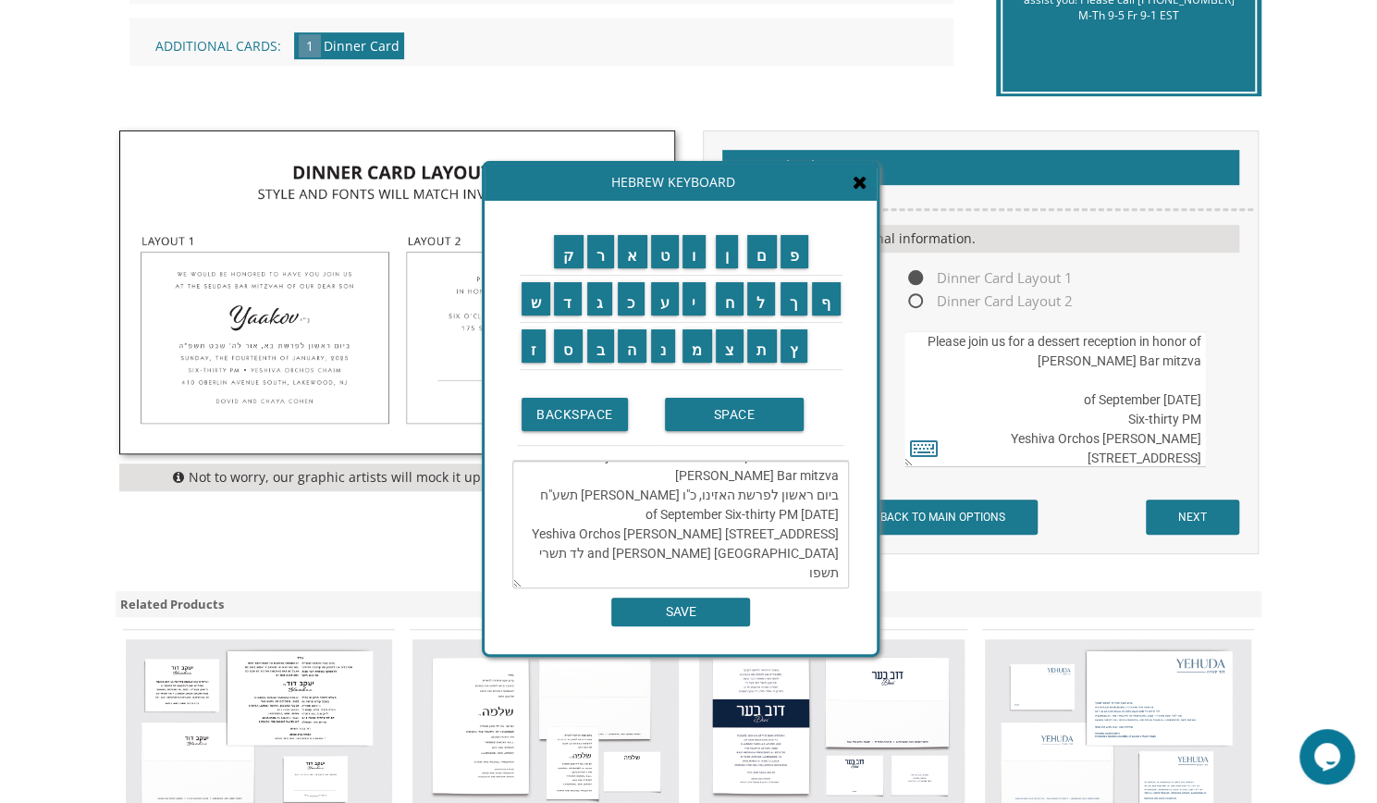
click at [688, 496] on textarea "Please join us for a dessert reception in honor of Moishe's Bar mitzva ביום ראש…" at bounding box center [680, 525] width 337 height 128
drag, startPoint x: 688, startPoint y: 496, endPoint x: 606, endPoint y: 491, distance: 82.4
click at [606, 491] on textarea "Please join us for a dessert reception in honor of Moishe's Bar mitzva ביום ראש…" at bounding box center [680, 525] width 337 height 128
paste textarea "ור לד תשרי תשפו"
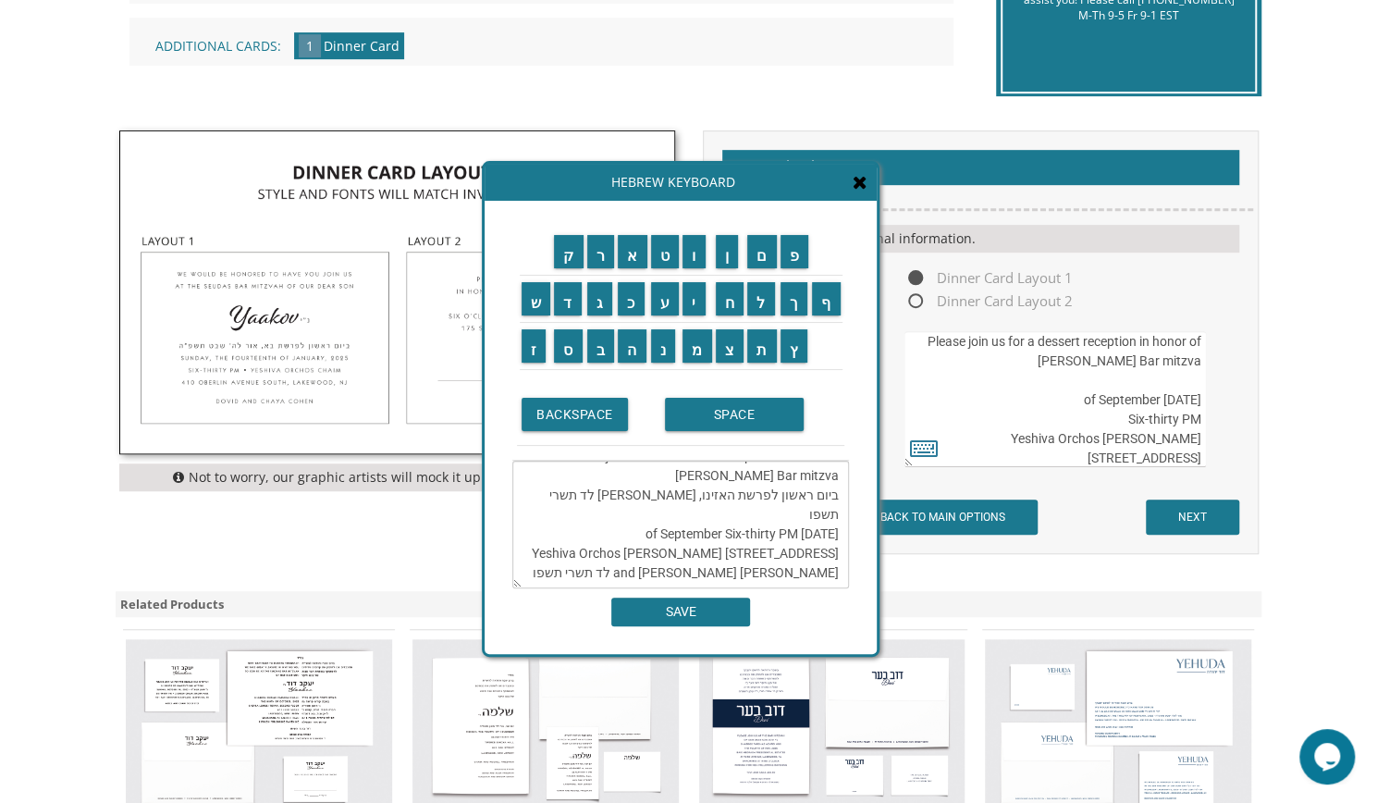
click at [594, 494] on textarea "Please join us for a dessert reception in honor of Moishe's Bar mitzva ביום ראש…" at bounding box center [680, 525] width 337 height 128
click at [686, 502] on textarea "Please join us for a dessert reception in honor of Moishe's Bar mitzva ביום ראש…" at bounding box center [680, 525] width 337 height 128
click at [812, 498] on textarea "Please join us for a dessert reception in honor of Moishe's Bar mitzva ביום ראש…" at bounding box center [680, 525] width 337 height 128
click at [805, 498] on textarea "Please join us for a dessert reception in honor of Moishe's Bar mitzva ביום ראש…" at bounding box center [680, 525] width 337 height 128
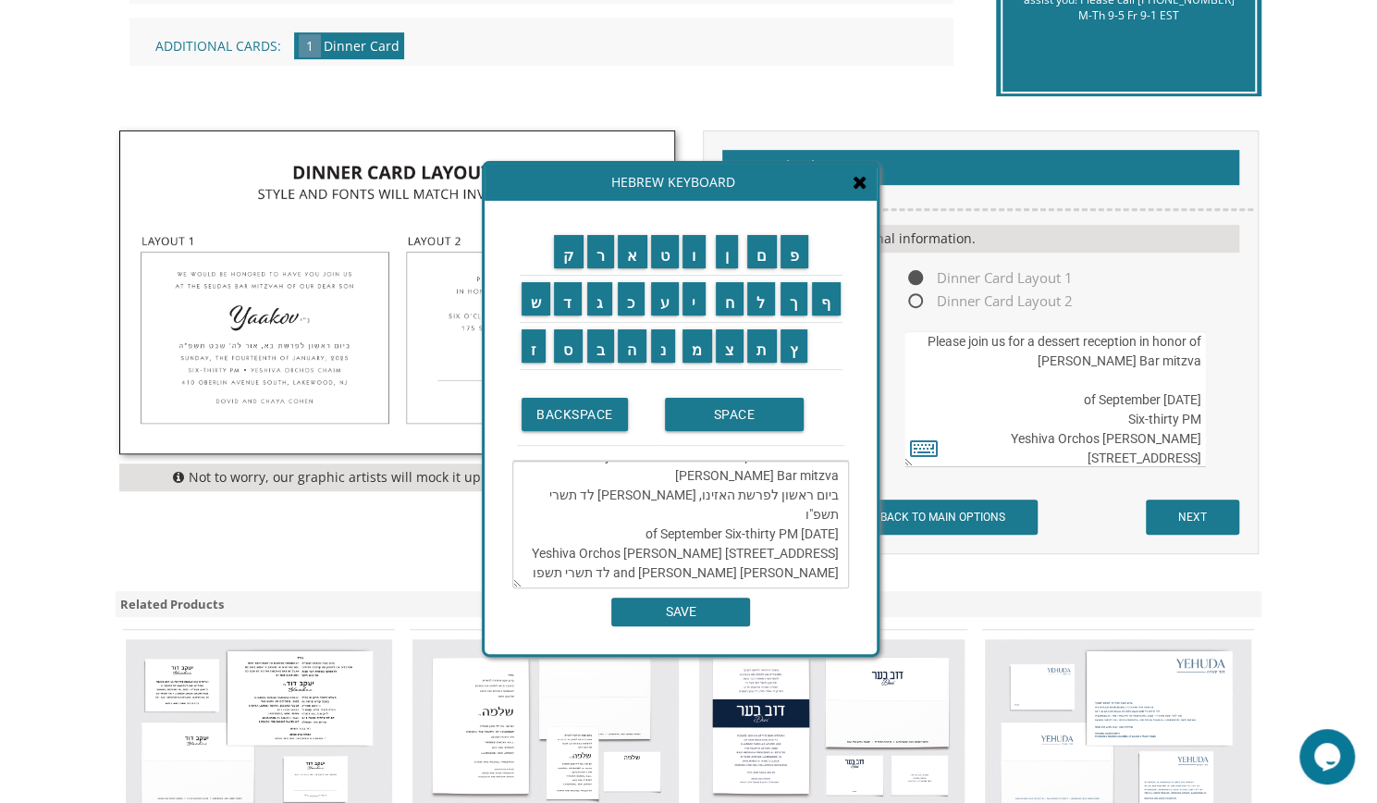
click at [695, 493] on textarea "Please join us for a dessert reception in honor of Moishe's Bar mitzva ביום ראש…" at bounding box center [680, 525] width 337 height 128
click at [797, 498] on textarea "Please join us for a dessert reception in honor of Moishe's Bar mitzva ביום ראש…" at bounding box center [680, 525] width 337 height 128
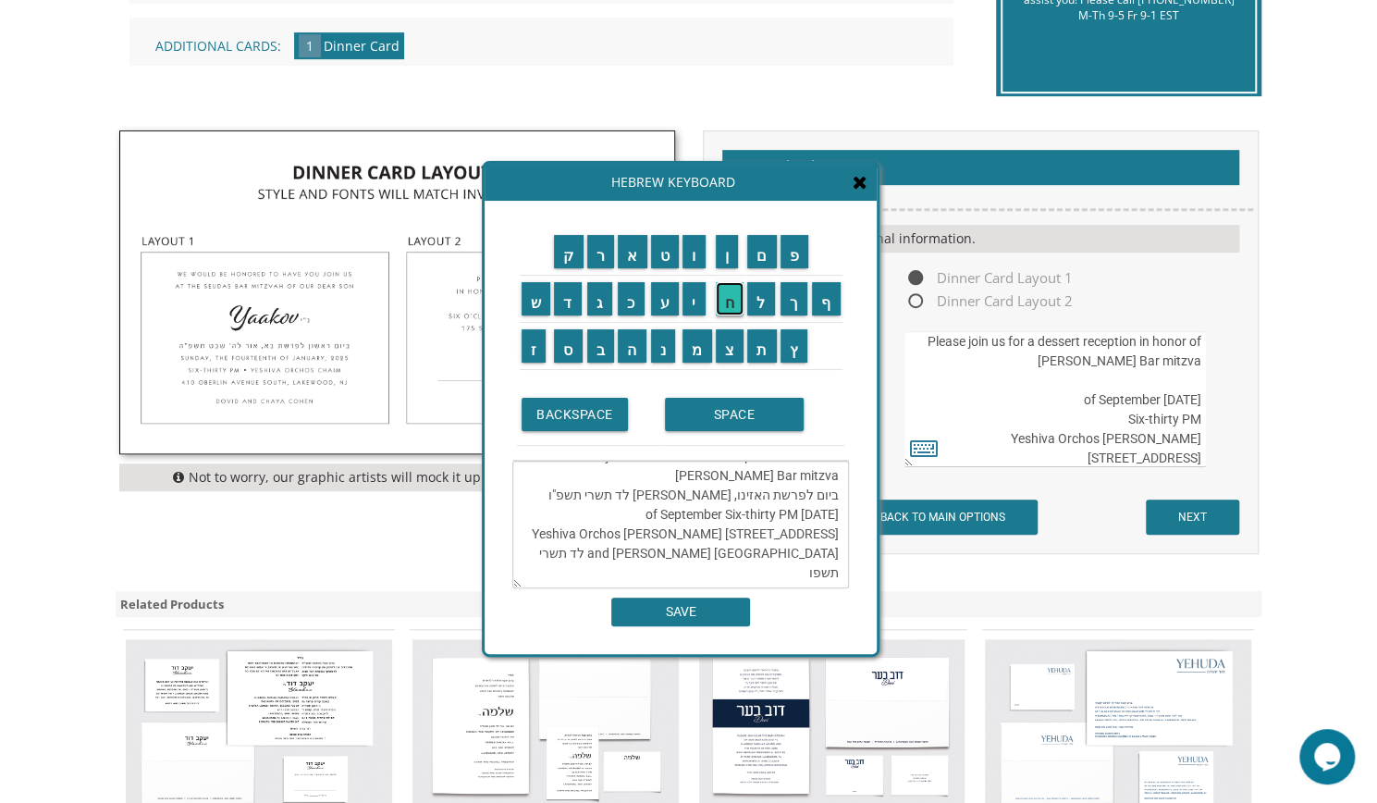
click at [724, 299] on input "ח" at bounding box center [730, 298] width 29 height 33
click at [695, 302] on input "י" at bounding box center [694, 298] width 23 height 33
click at [533, 306] on input "ש" at bounding box center [537, 298] width 30 height 33
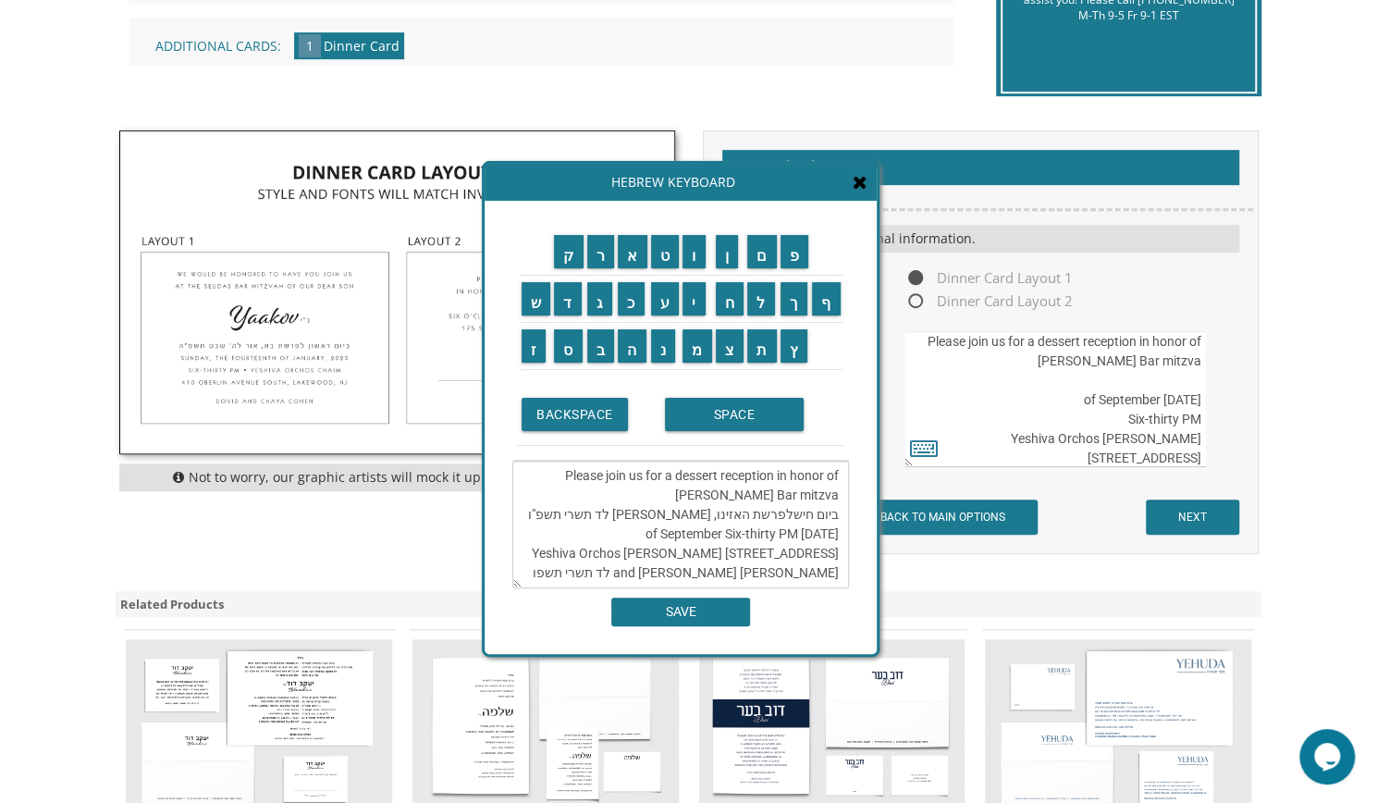
click at [695, 319] on td "י" at bounding box center [697, 298] width 33 height 47
click at [695, 306] on input "י" at bounding box center [694, 298] width 23 height 33
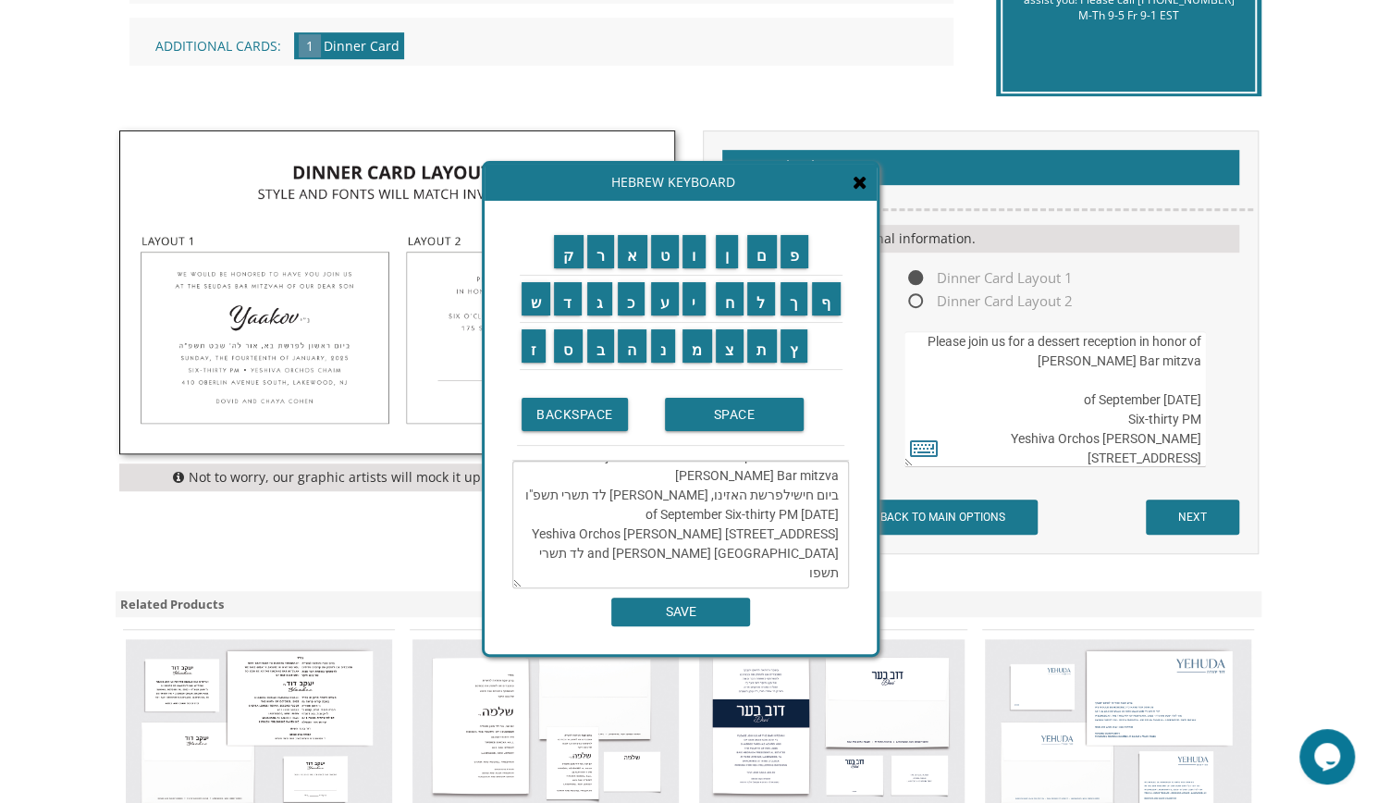
click at [806, 491] on textarea "Please join us for a dessert reception in honor of Moishe's Bar mitzva ביום חיש…" at bounding box center [680, 525] width 337 height 128
click at [706, 351] on input "מ" at bounding box center [698, 345] width 30 height 33
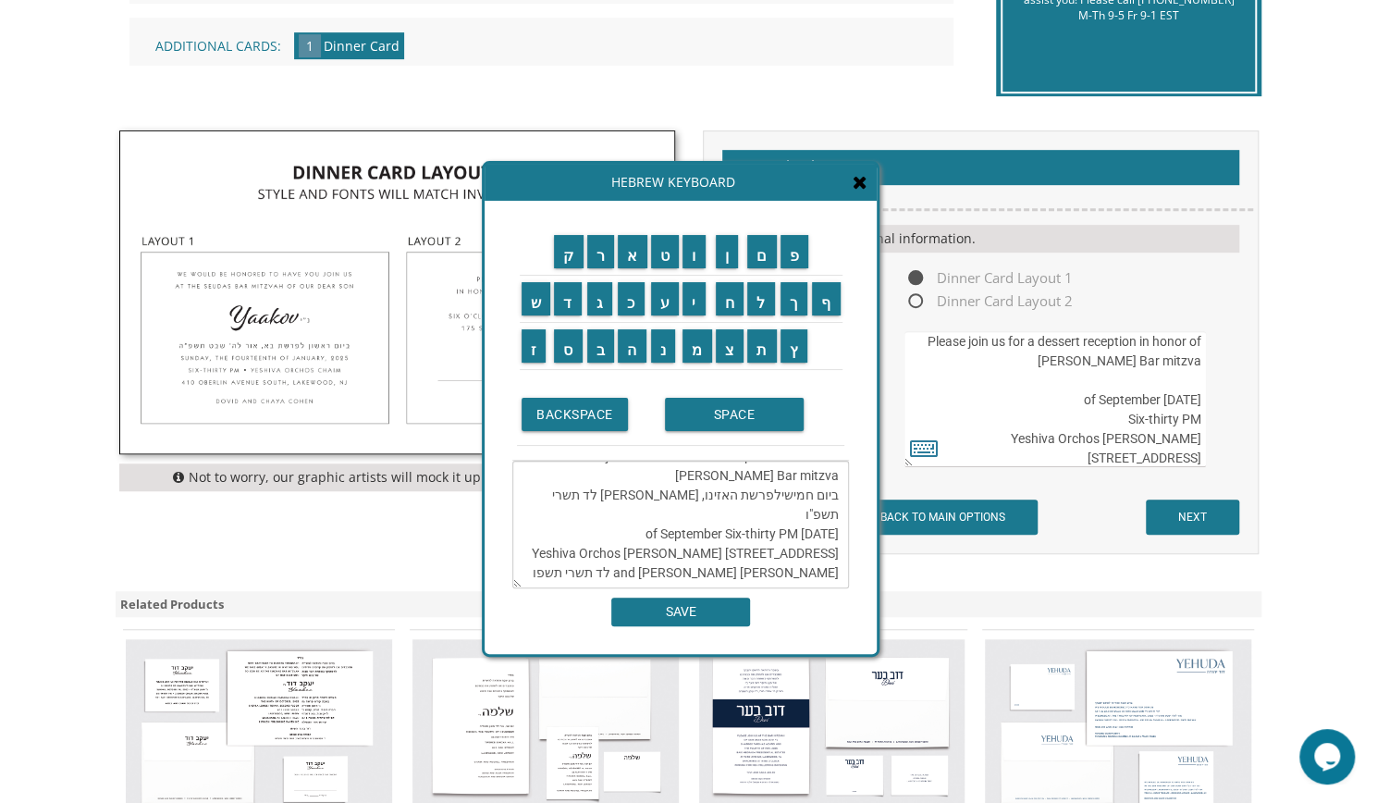
click at [778, 497] on textarea "Please join us for a dessert reception in honor of Moishe's Bar mitzva ביום חמי…" at bounding box center [680, 525] width 337 height 128
click at [832, 495] on textarea "Please join us for a dessert reception in honor of Moishe's Bar mitzva ביום חמי…" at bounding box center [680, 525] width 337 height 128
click at [716, 493] on textarea "Please join us for a dessert reception in honor of Moishe's Bar mitzva ביום חמי…" at bounding box center [680, 525] width 337 height 128
click at [692, 260] on input "ו" at bounding box center [694, 251] width 23 height 33
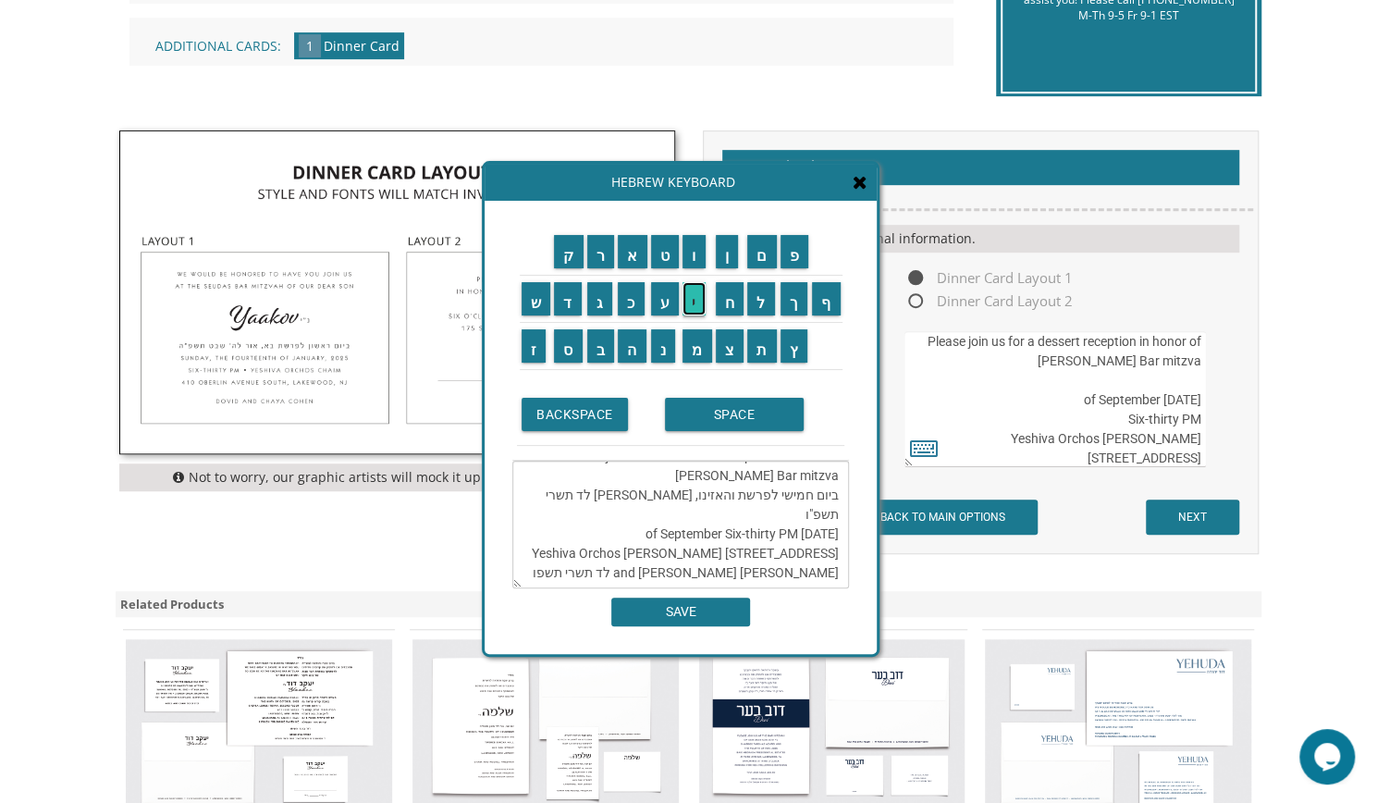
click at [696, 297] on input "י" at bounding box center [694, 298] width 23 height 33
click at [751, 301] on input "ל" at bounding box center [761, 298] width 28 height 33
click at [796, 304] on input "ך" at bounding box center [795, 298] width 28 height 33
click at [678, 501] on textarea "Please join us for a dessert reception in honor of Moishe's Bar mitzva ביום חמי…" at bounding box center [680, 525] width 337 height 128
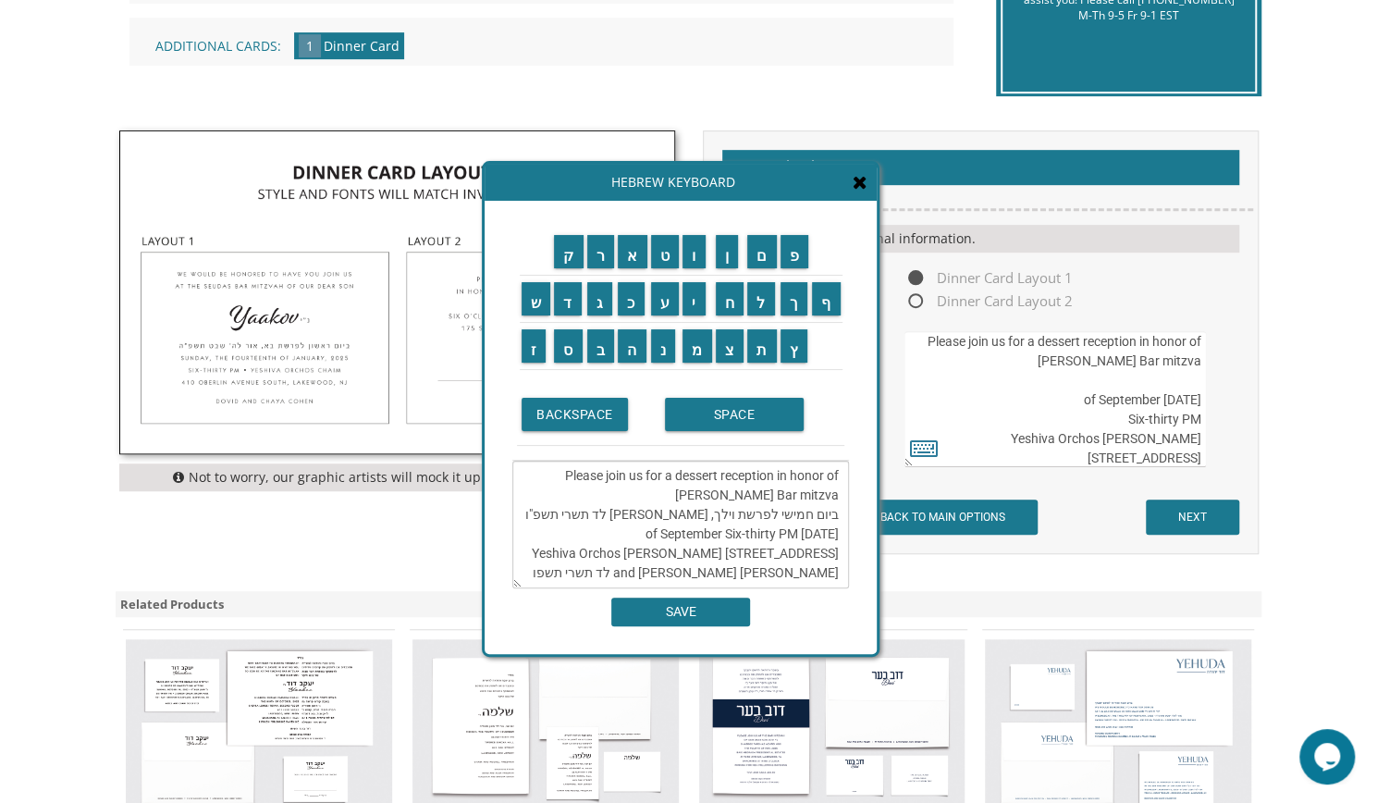
click at [562, 516] on textarea "Please join us for a dessert reception in honor of Moishe's Bar mitzva ביום חמי…" at bounding box center [680, 525] width 337 height 128
click at [697, 510] on textarea "Please join us for a dessert reception in honor of Moishe's Bar mitzva ביום חמי…" at bounding box center [680, 525] width 337 height 128
click at [791, 508] on textarea "Please join us for a dessert reception in honor of Moishe's Bar mitzva ביום חמי…" at bounding box center [680, 525] width 337 height 128
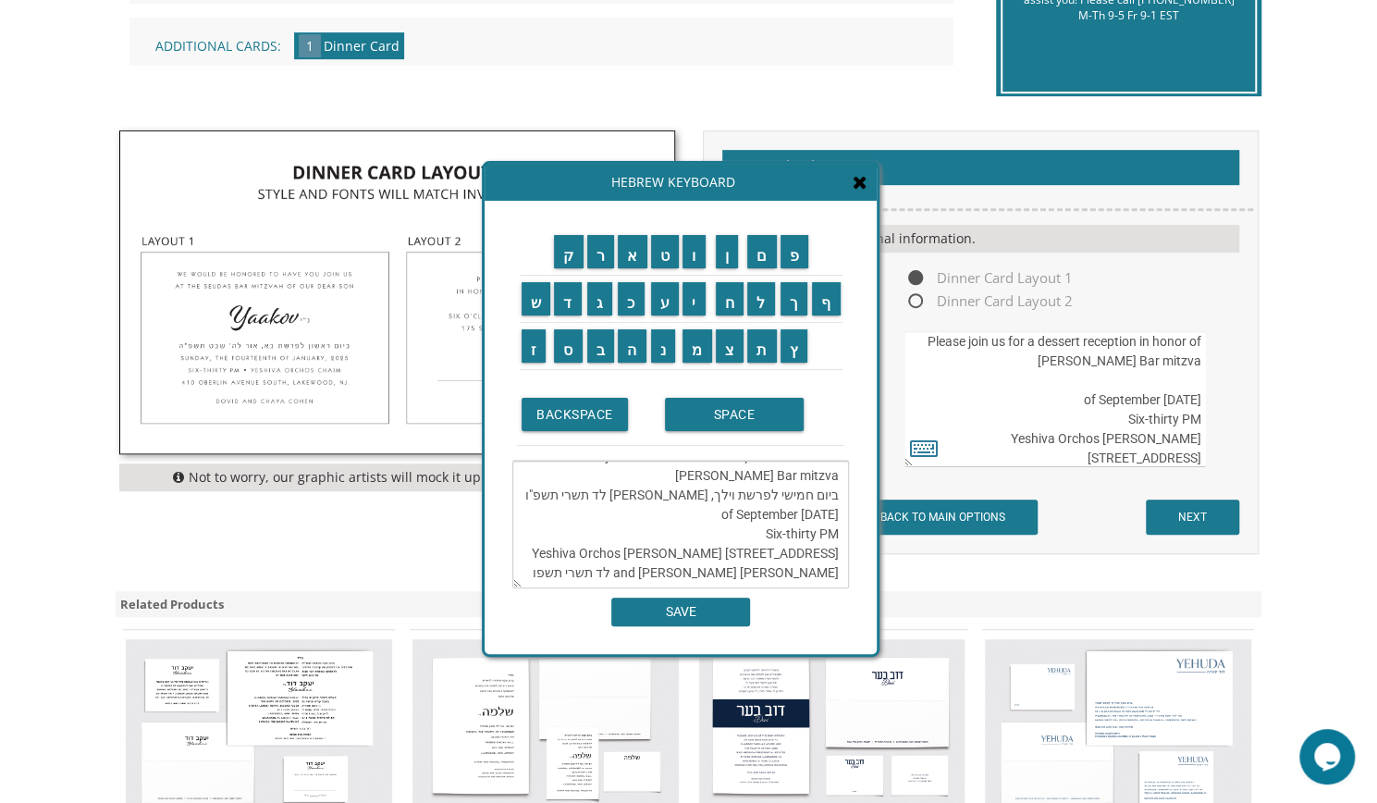
scroll to position [39, 0]
click at [769, 513] on textarea "Please join us for a dessert reception in honor of Moishe's Bar mitzva ביום חמי…" at bounding box center [680, 525] width 337 height 128
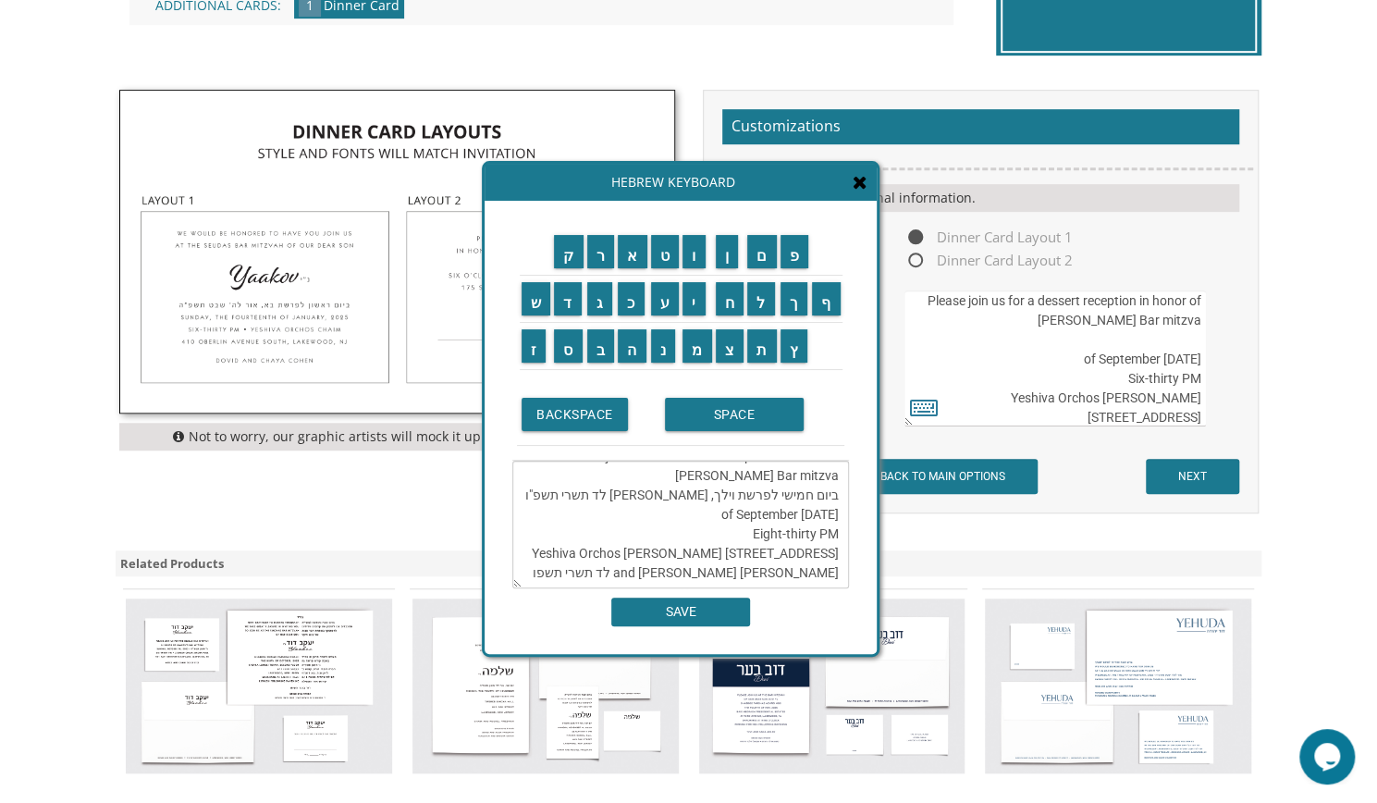
scroll to position [563, 0]
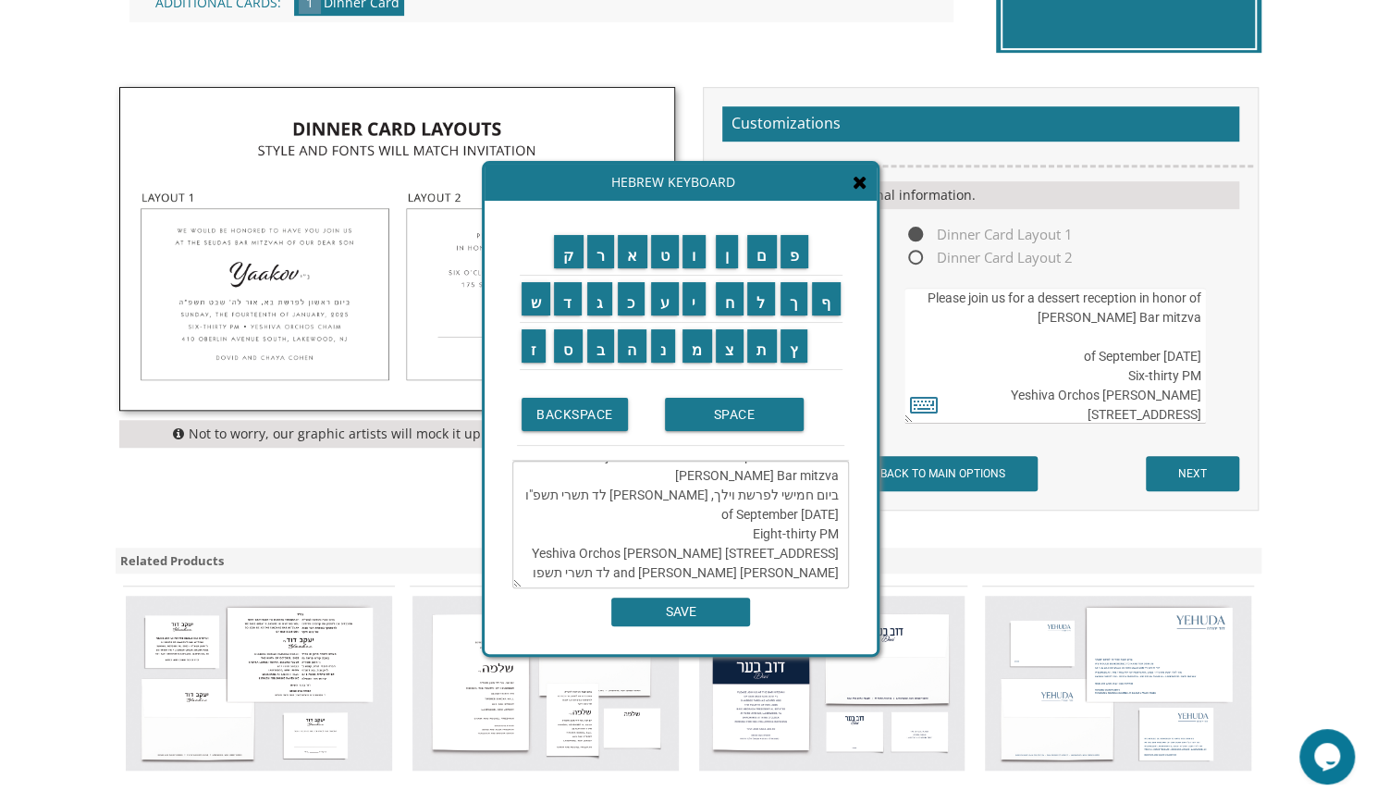
drag, startPoint x: 557, startPoint y: 534, endPoint x: 734, endPoint y: 529, distance: 177.6
click at [734, 529] on textarea "Please join us for a dessert reception in honor of Moishe's Bar mitzva ביום חמי…" at bounding box center [680, 525] width 337 height 128
click at [695, 532] on textarea "Please join us for a dessert reception in honor of Moishe's Bar mitzva ביום חמי…" at bounding box center [680, 525] width 337 height 128
drag, startPoint x: 559, startPoint y: 535, endPoint x: 837, endPoint y: 552, distance: 278.9
click at [837, 552] on textarea "Please join us for a dessert reception in honor of Moishe's Bar mitzva ביום חמי…" at bounding box center [680, 525] width 337 height 128
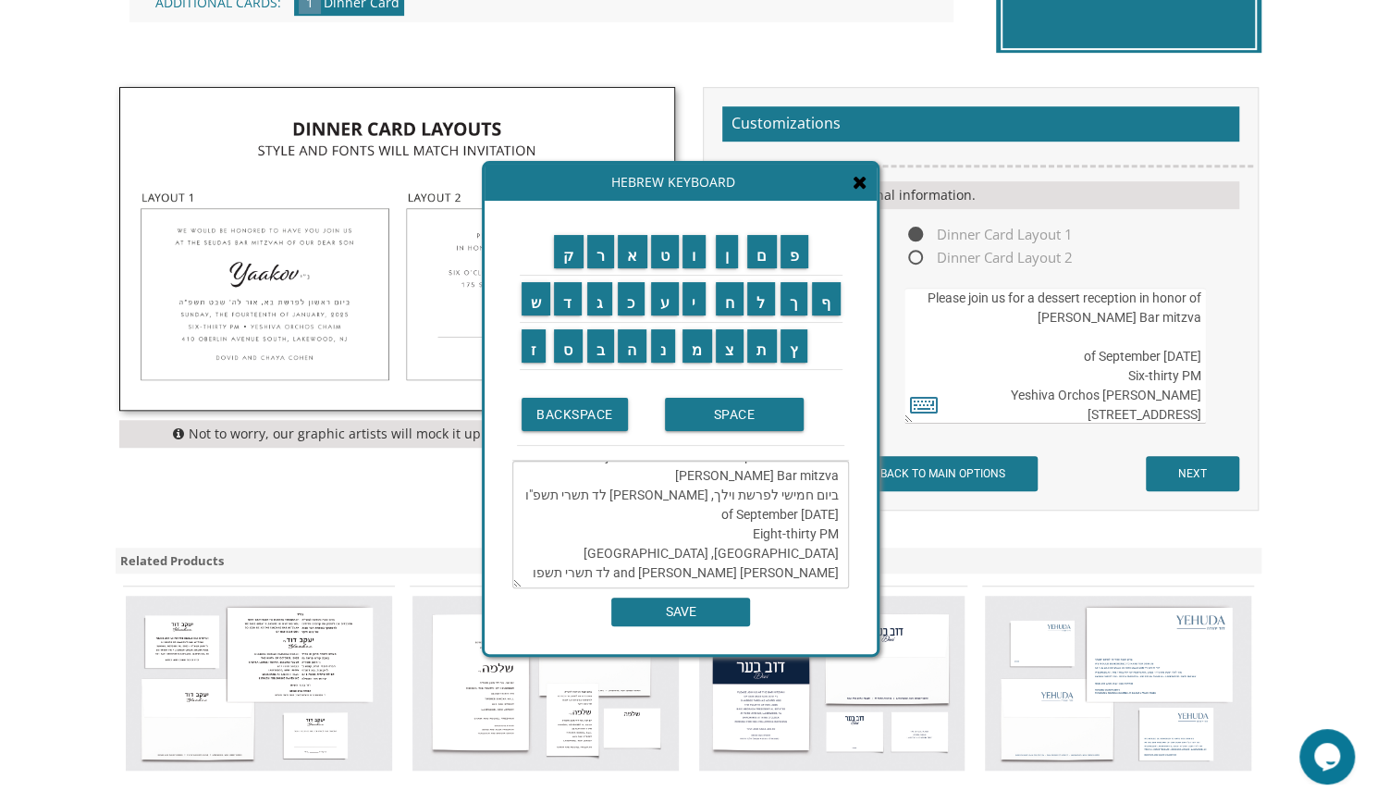
scroll to position [19, 0]
click at [763, 555] on textarea "Please join us for a dessert reception in honor of Moishe's Bar mitzva ביום חמי…" at bounding box center [680, 525] width 337 height 128
click at [847, 533] on textarea "Please join us for a dessert reception in honor of Moishe's Bar mitzva ביום חמי…" at bounding box center [680, 525] width 337 height 128
click at [816, 535] on textarea "Please join us for a dessert reception in honor of Moishe's Bar mitzva ביום חמי…" at bounding box center [680, 525] width 337 height 128
drag, startPoint x: 816, startPoint y: 535, endPoint x: 755, endPoint y: 535, distance: 61.0
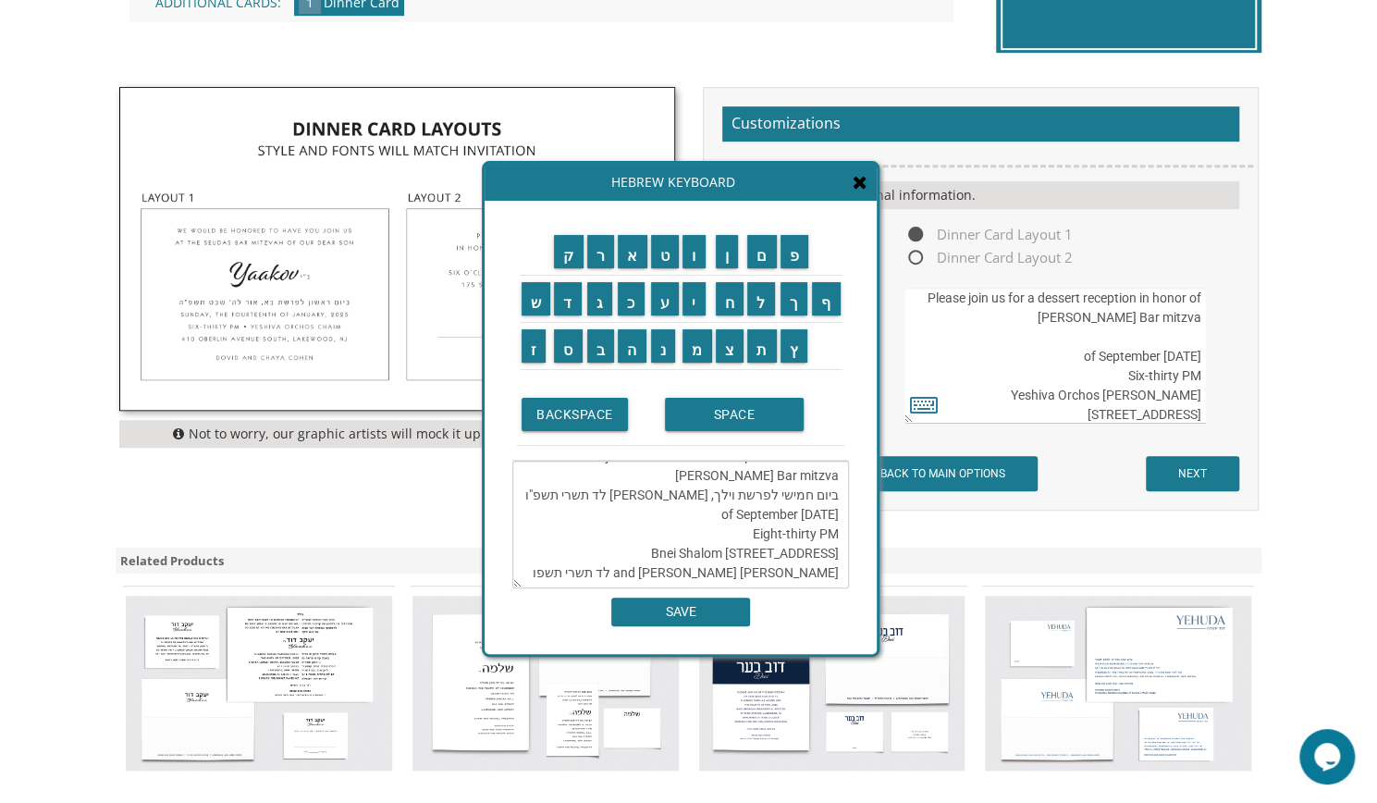
click at [755, 535] on textarea "Please join us for a dessert reception in honor of Moishe's Bar mitzva ביום חמי…" at bounding box center [680, 525] width 337 height 128
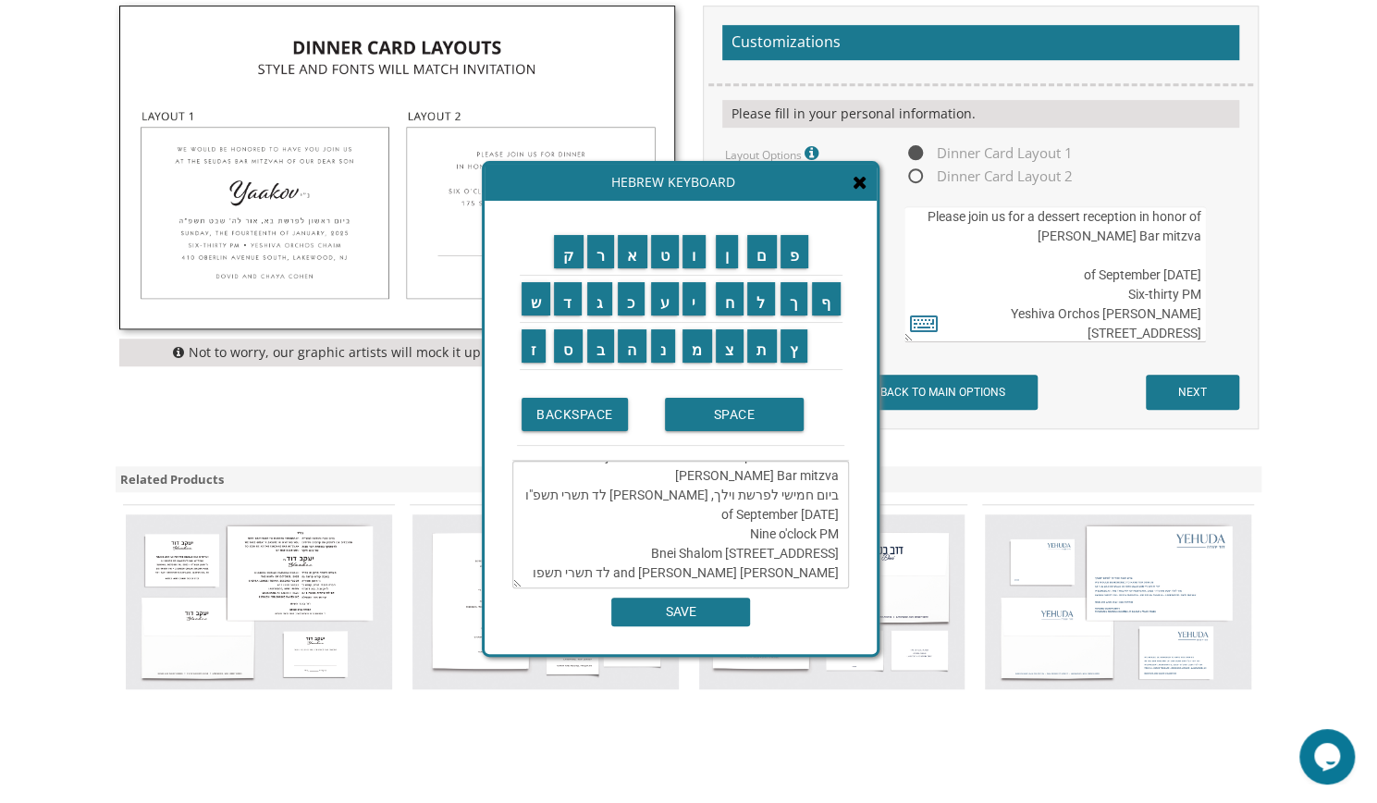
click at [716, 575] on textarea "Please join us for a dessert reception in honor of Moishe's Bar mitzva ביום חמי…" at bounding box center [680, 525] width 337 height 128
drag, startPoint x: 599, startPoint y: 570, endPoint x: 715, endPoint y: 572, distance: 115.6
click at [715, 572] on textarea "Please join us for a dessert reception in honor of Moishe's Bar mitzva ביום חמי…" at bounding box center [680, 525] width 337 height 128
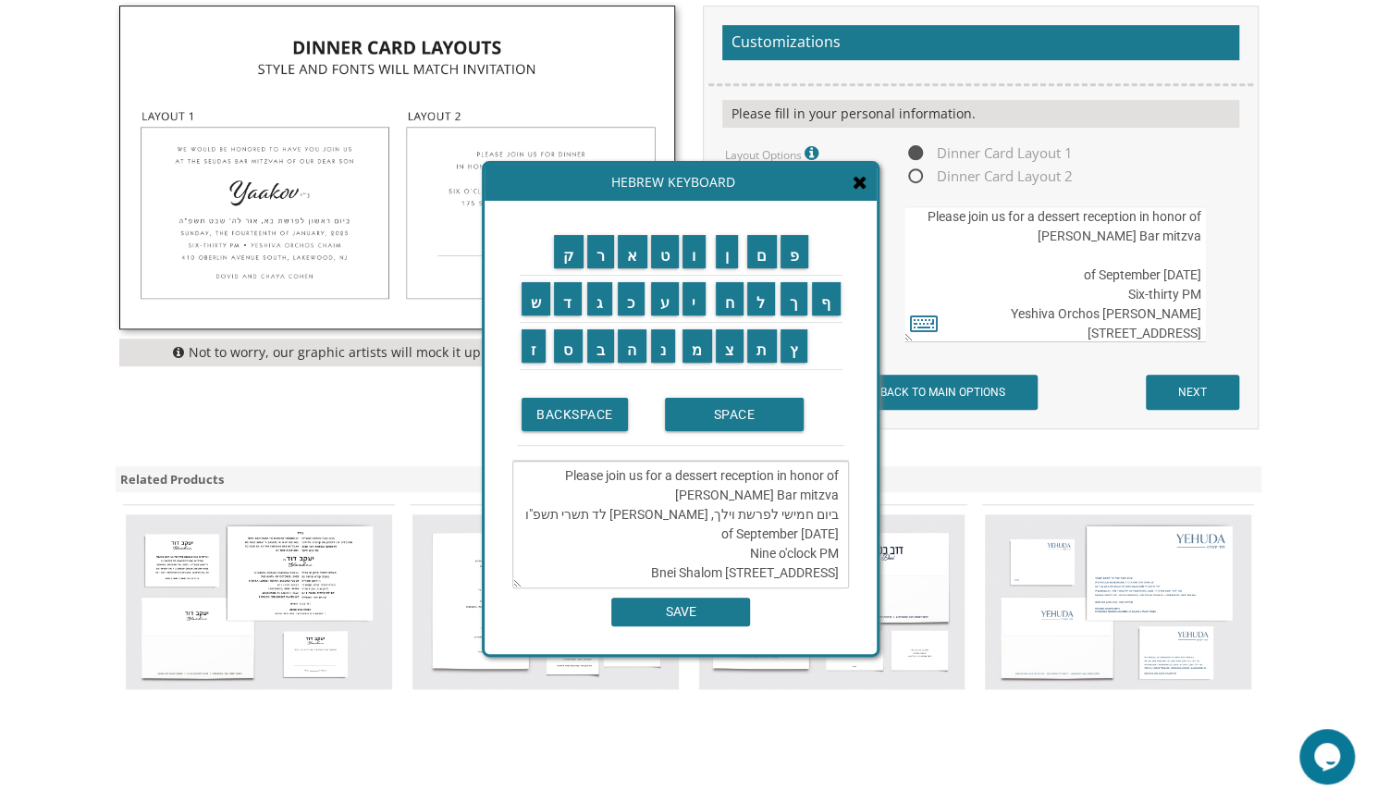
scroll to position [0, 0]
type textarea "Please join us for a dessert reception in honor of Moishe's Bar mitzva ביום חמי…"
click at [706, 616] on input "SAVE" at bounding box center [680, 611] width 139 height 29
type textarea "Please join us for a dessert reception in honor of Moishe's Bar mitzva ביום חמי…"
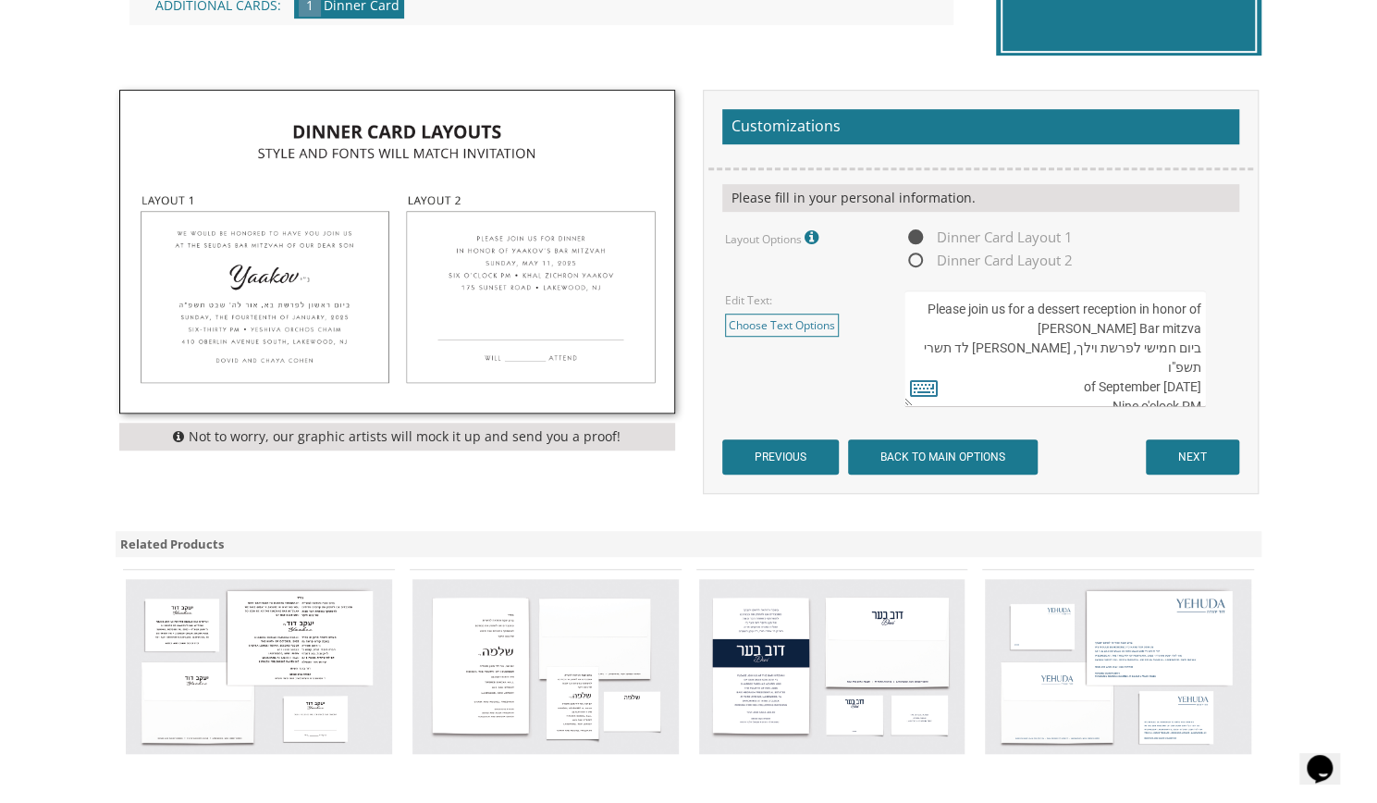
scroll to position [18, 0]
click at [1145, 388] on textarea "Please join us for a dessert reception in honor of [PERSON_NAME] Bar mitzva ביו…" at bounding box center [1055, 348] width 301 height 117
click at [990, 387] on textarea "Please join us for a dessert reception in honor of [PERSON_NAME] Bar mitzva ביו…" at bounding box center [1055, 348] width 301 height 117
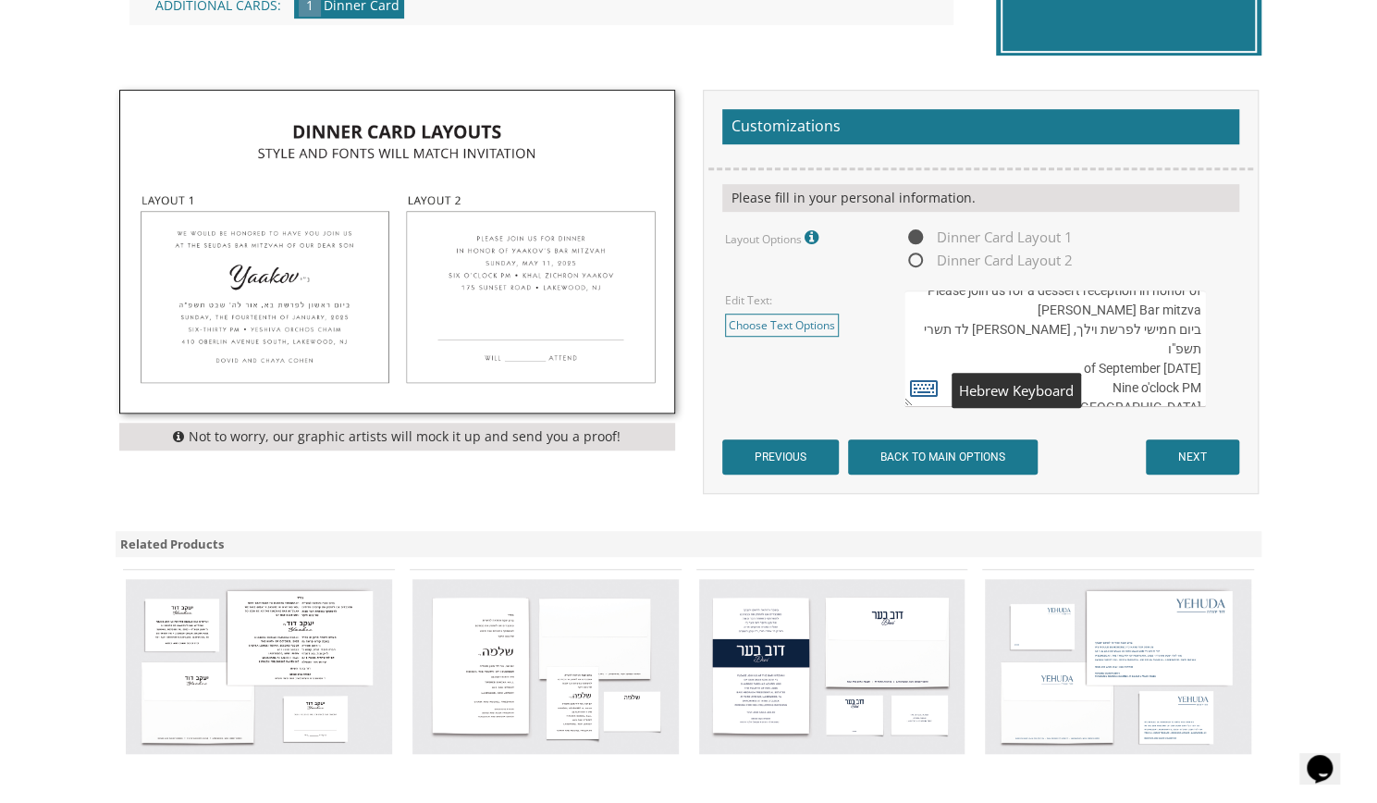
type textarea "Please join us for a dessert reception in honor of [PERSON_NAME] Bar mitzva ביו…"
click at [926, 383] on icon at bounding box center [924, 388] width 28 height 26
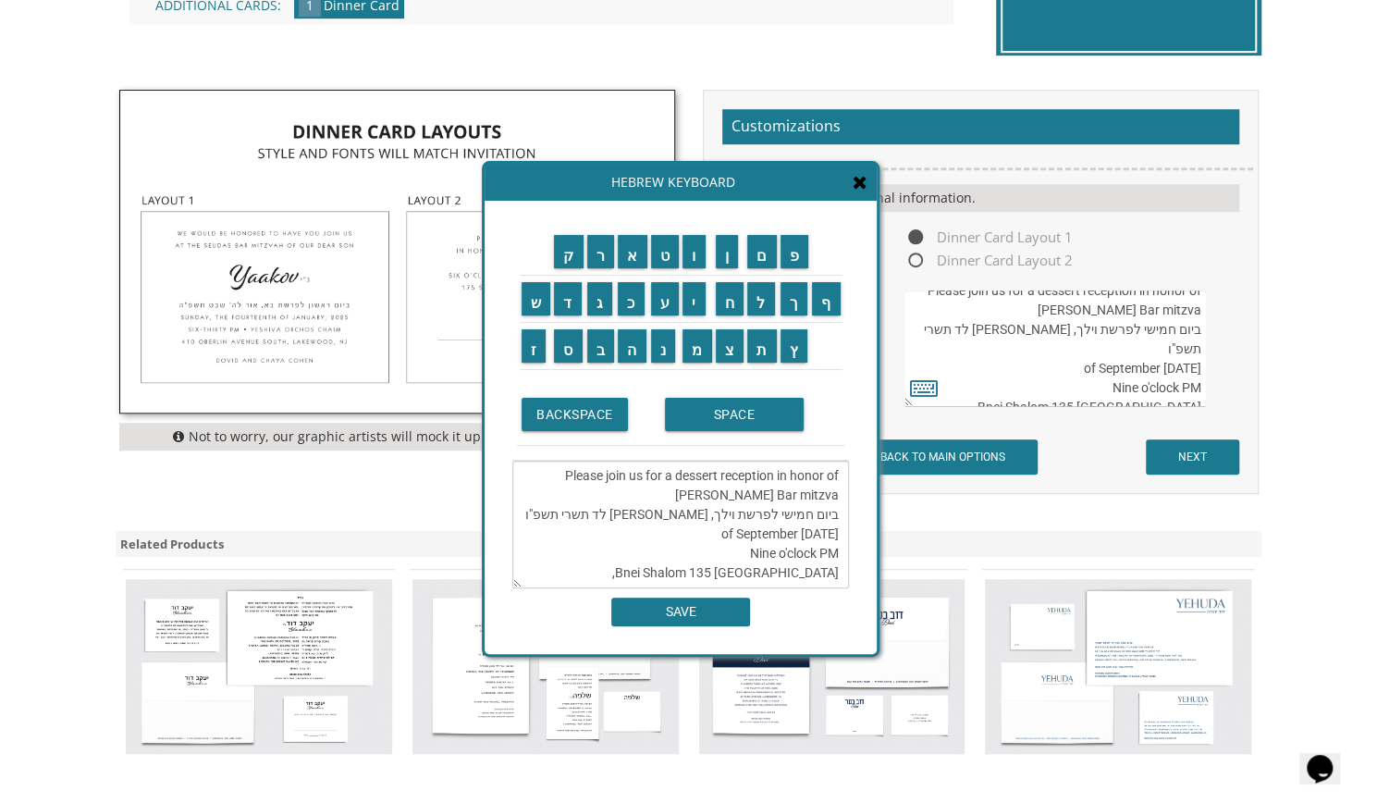
click at [628, 575] on textarea "Please join us for a dessert reception in honor of [PERSON_NAME] Bar mitzva ביו…" at bounding box center [680, 525] width 337 height 128
click at [836, 575] on textarea "Please join us for a dessert reception in honor of [PERSON_NAME] Bar mitzva ביו…" at bounding box center [680, 525] width 337 height 128
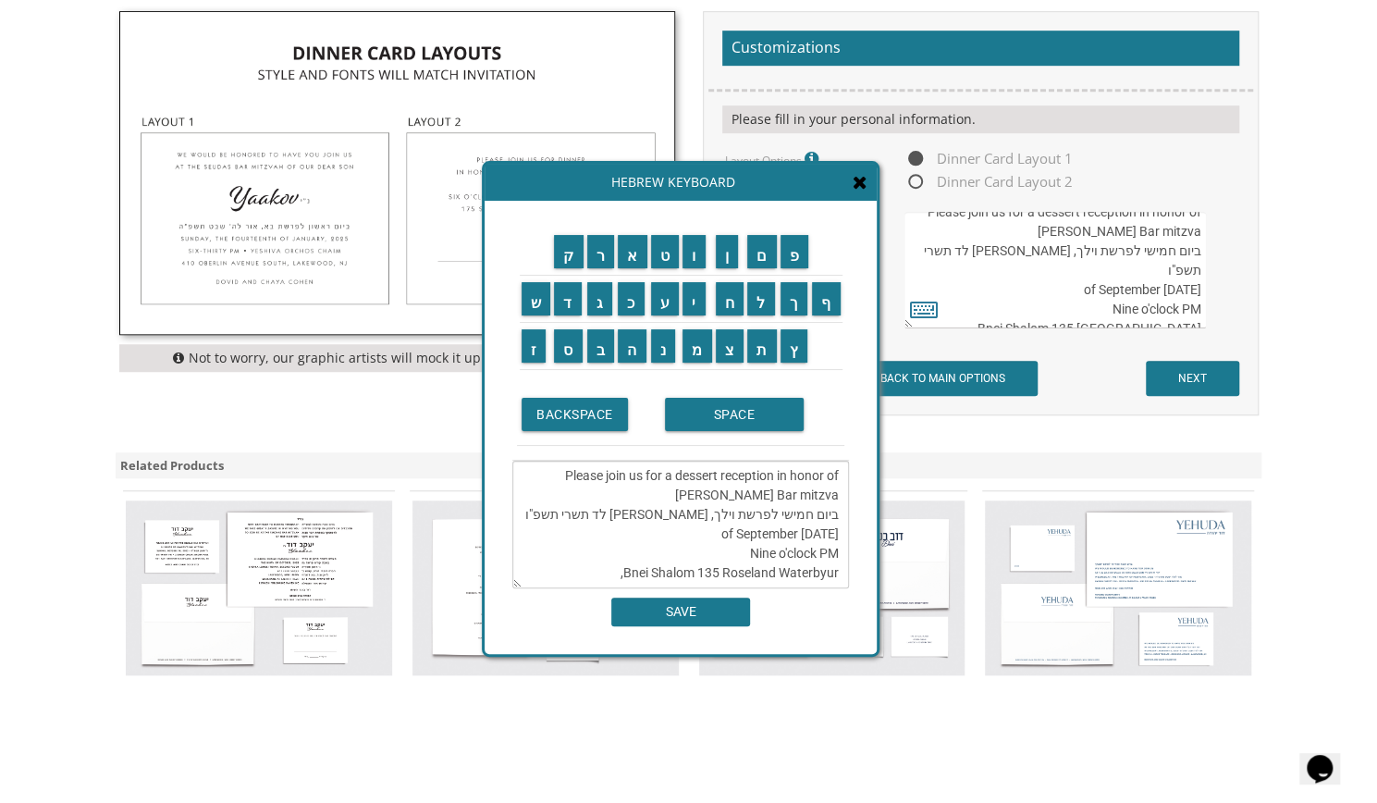
scroll to position [644, 0]
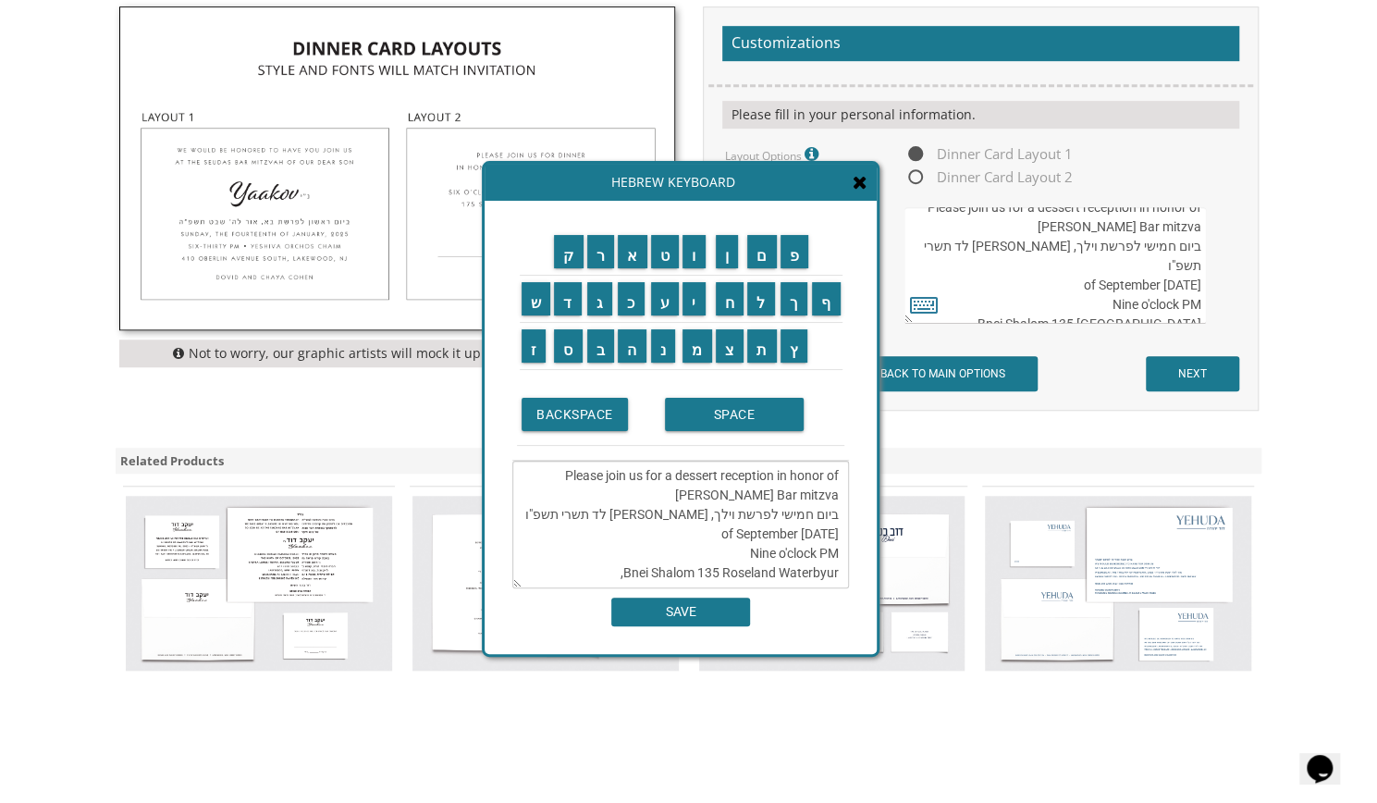
click at [832, 572] on textarea "Please join us for a dessert reception in honor of [PERSON_NAME] Bar mitzva ביו…" at bounding box center [680, 525] width 337 height 128
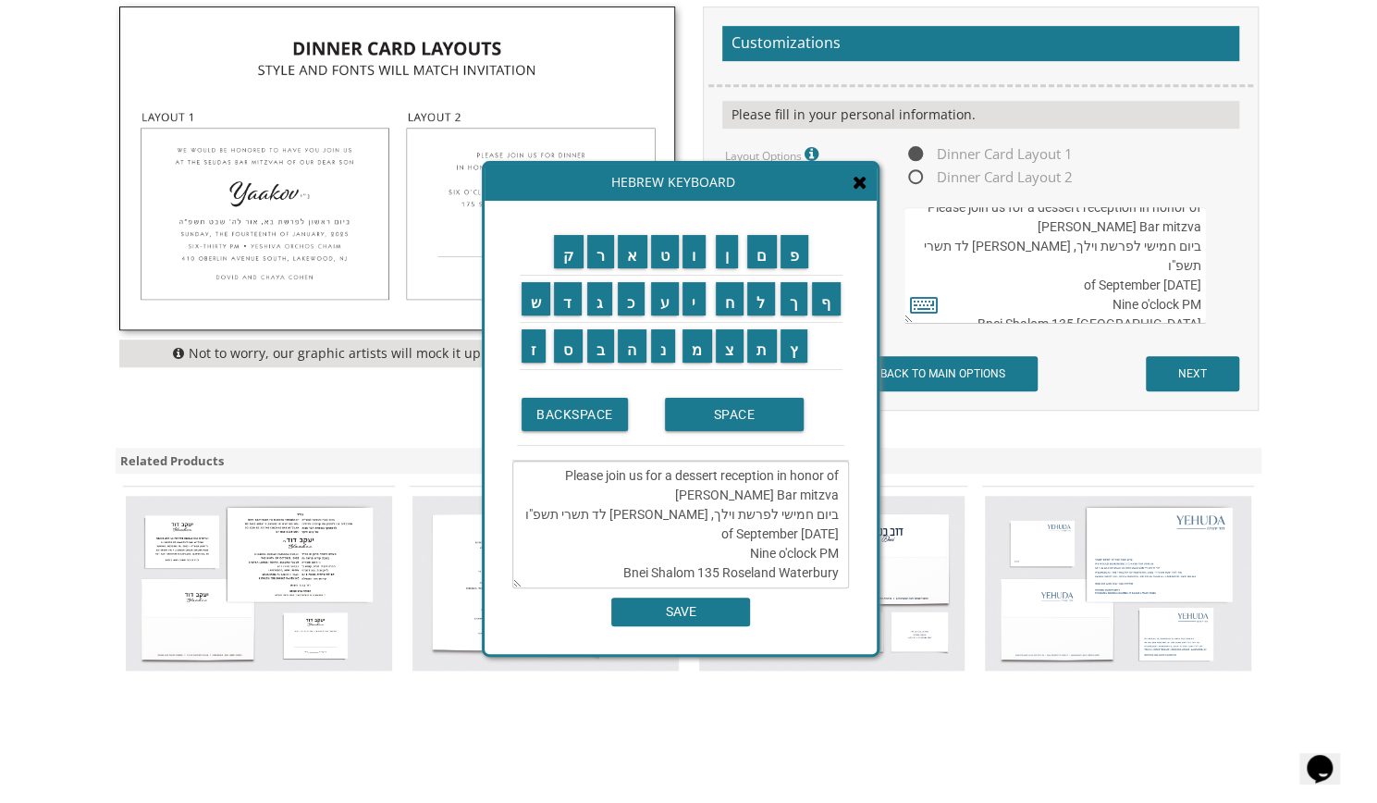
click at [843, 576] on textarea "Please join us for a dessert reception in honor of [PERSON_NAME] Bar mitzva ביו…" at bounding box center [680, 525] width 337 height 128
type textarea "Please join us for a dessert reception in honor of [PERSON_NAME] Bar mitzva ביו…"
click at [734, 604] on input "SAVE" at bounding box center [680, 611] width 139 height 29
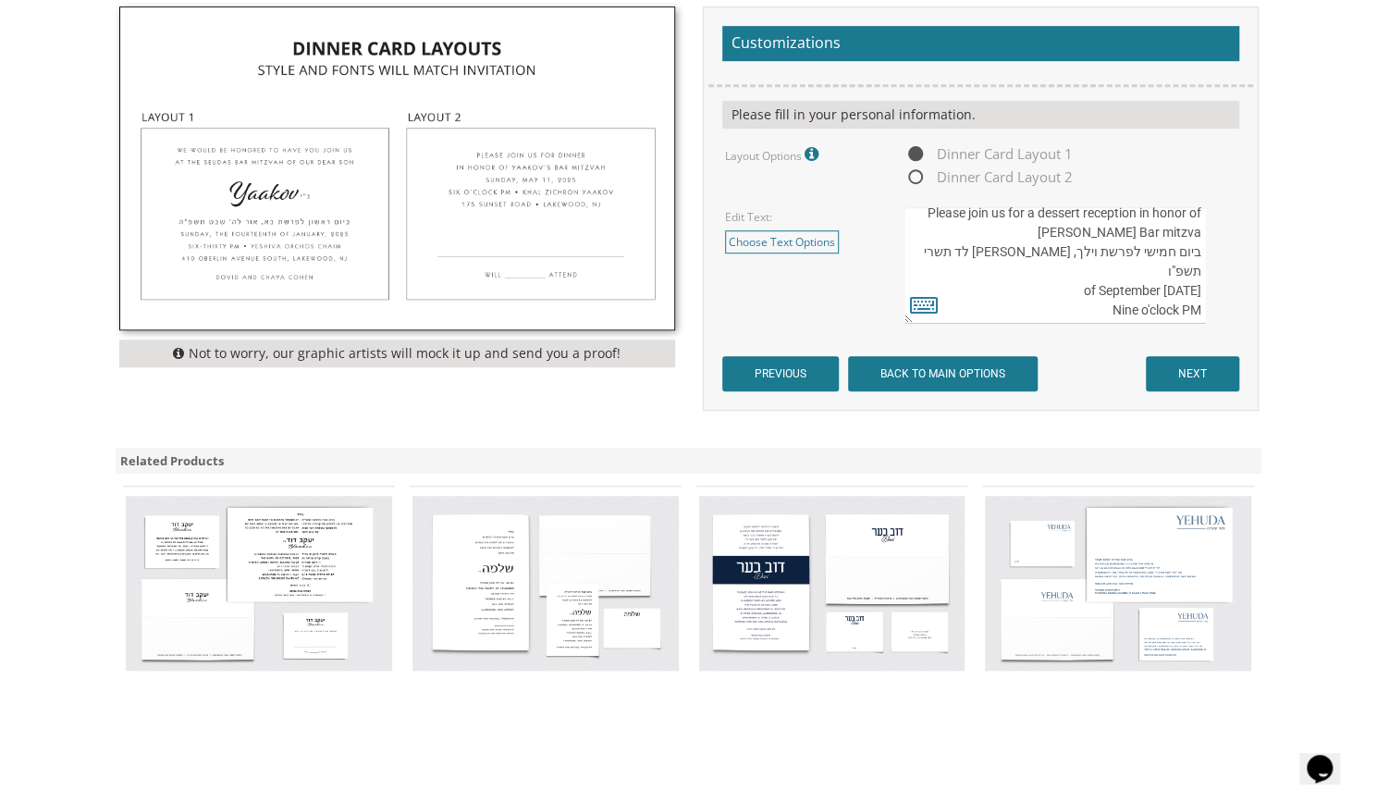
scroll to position [18, 0]
click at [1200, 261] on textarea "Please join us for a dessert reception in honor of [PERSON_NAME] Bar mitzva ביו…" at bounding box center [1055, 265] width 301 height 117
click at [971, 265] on textarea "Please join us for a dessert reception in honor of Moishe's Bar mitzva ביום חמי…" at bounding box center [1055, 265] width 301 height 117
click at [1173, 265] on textarea "Please join us for a dessert reception in honor of Moishe's Bar mitzva ביום חמי…" at bounding box center [1055, 265] width 301 height 117
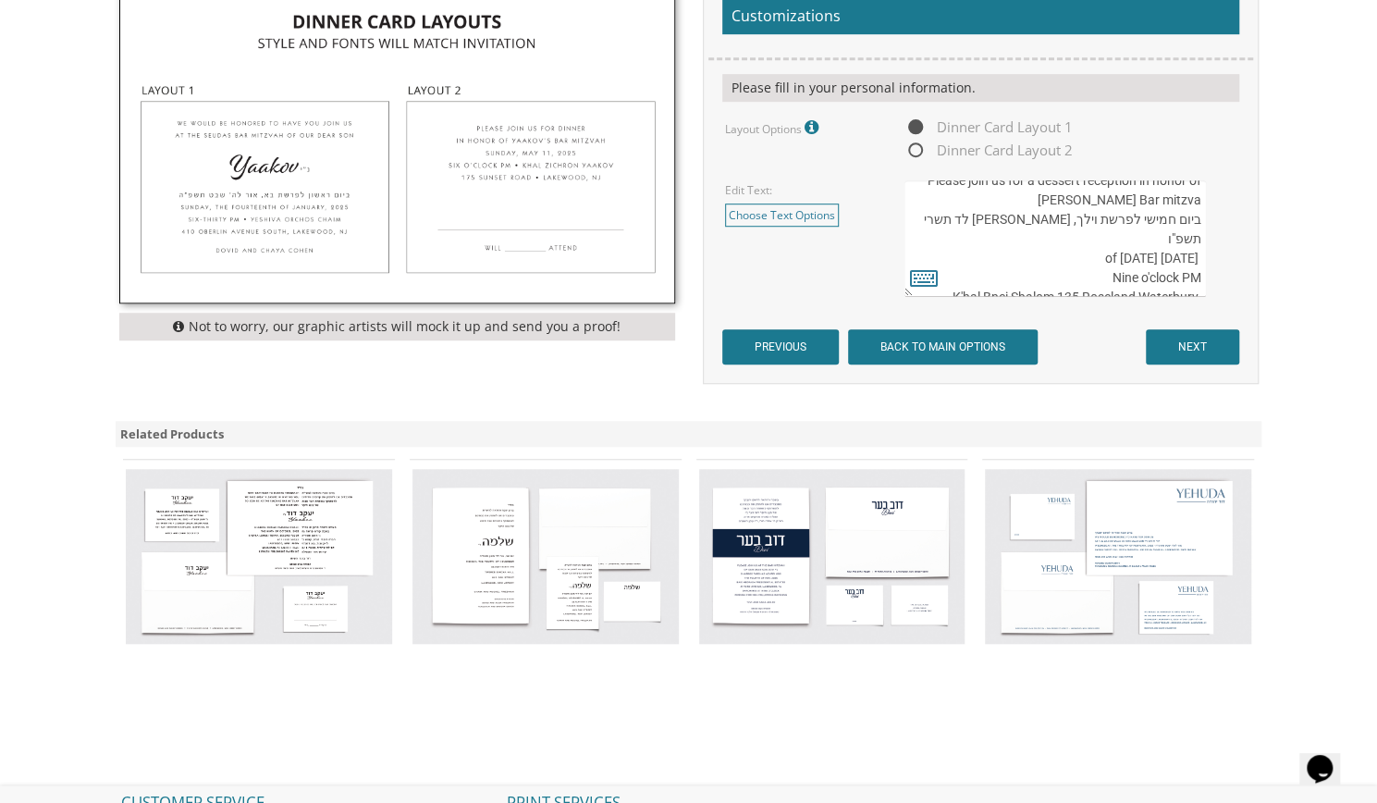
scroll to position [671, 0]
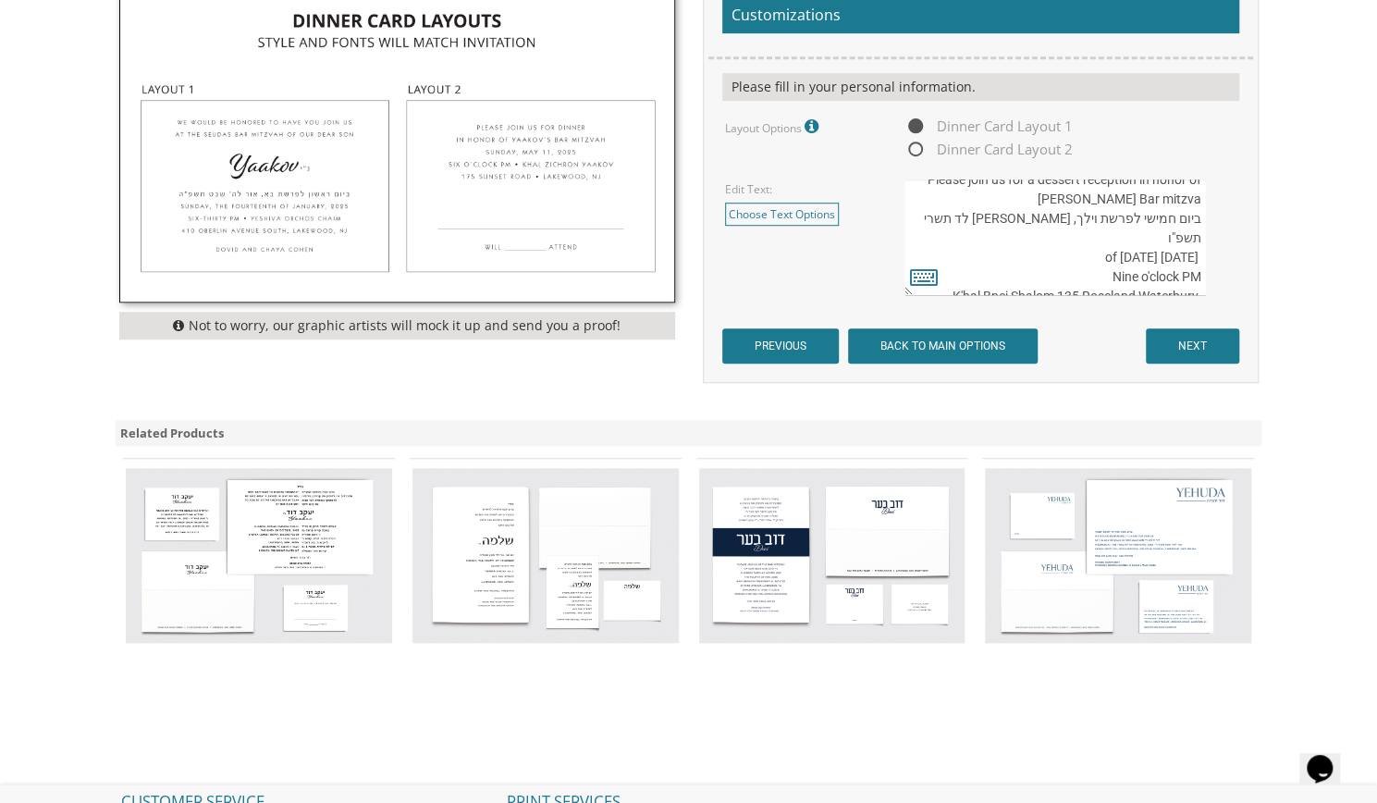
click at [1199, 276] on textarea "Please join us for a dessert reception in honor of Moishe's Bar mitzva ביום חמי…" at bounding box center [1055, 237] width 301 height 117
click at [1203, 279] on textarea "Please join us for a dessert reception in honor of Moishe's Bar mitzva ביום חמי…" at bounding box center [1055, 237] width 301 height 117
type textarea "Please join us for a dessert reception in honor of Moishe's Bar mitzva ביום חמי…"
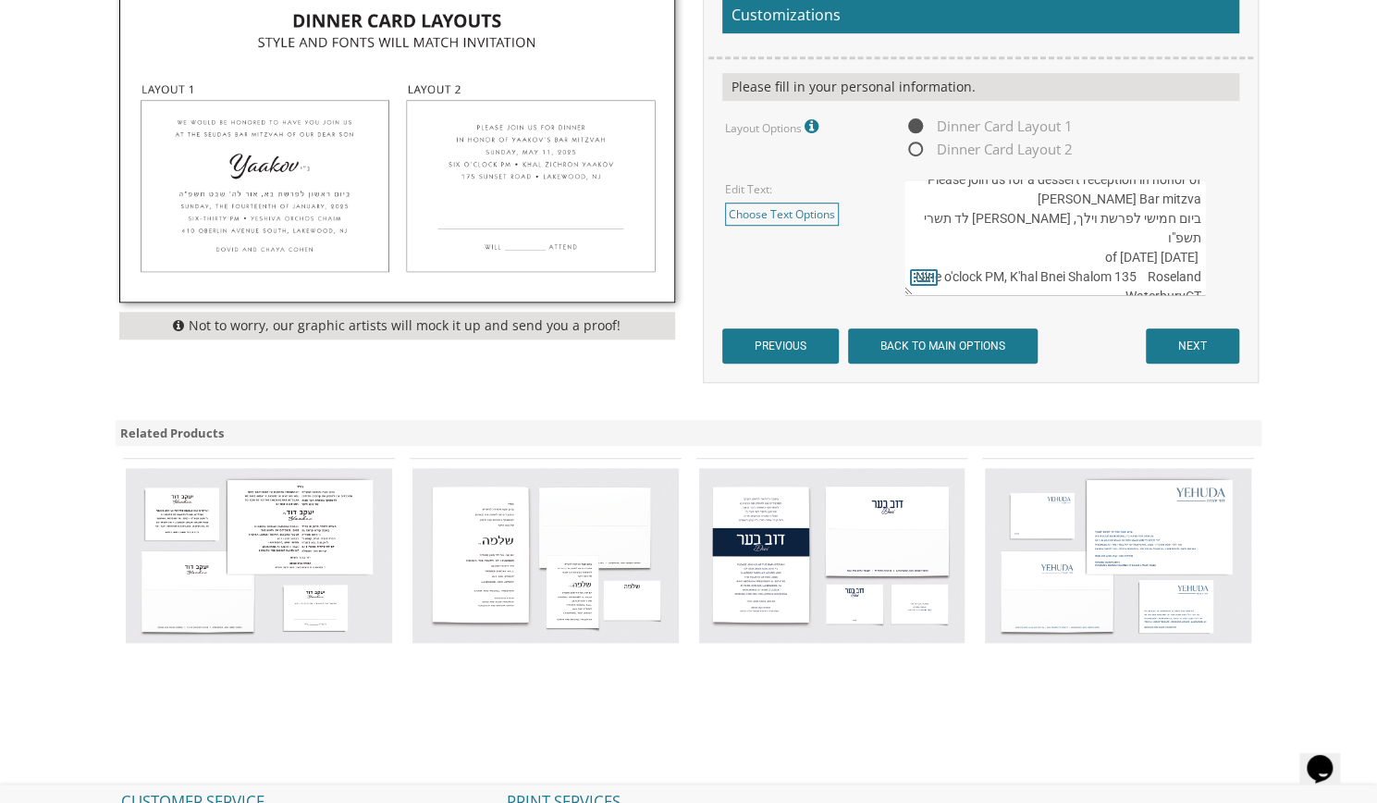
click at [999, 143] on span "Dinner Card Layout 2" at bounding box center [989, 149] width 168 height 23
click at [917, 144] on input "Dinner Card Layout 2" at bounding box center [911, 150] width 12 height 12
radio input "true"
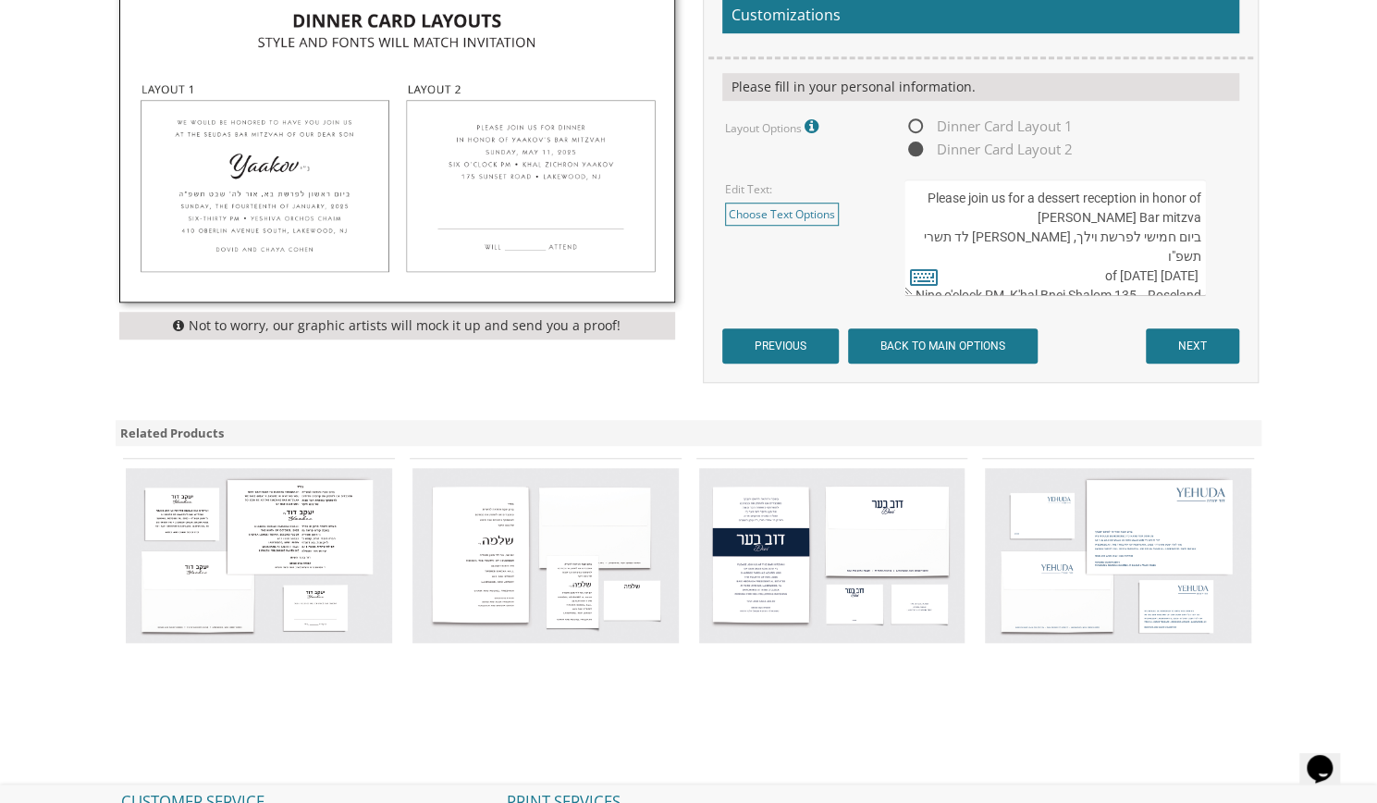
click at [1170, 218] on textarea "Please join us for a dessert reception in honor of Moishe's Bar mitzva ביום חמי…" at bounding box center [1055, 237] width 301 height 117
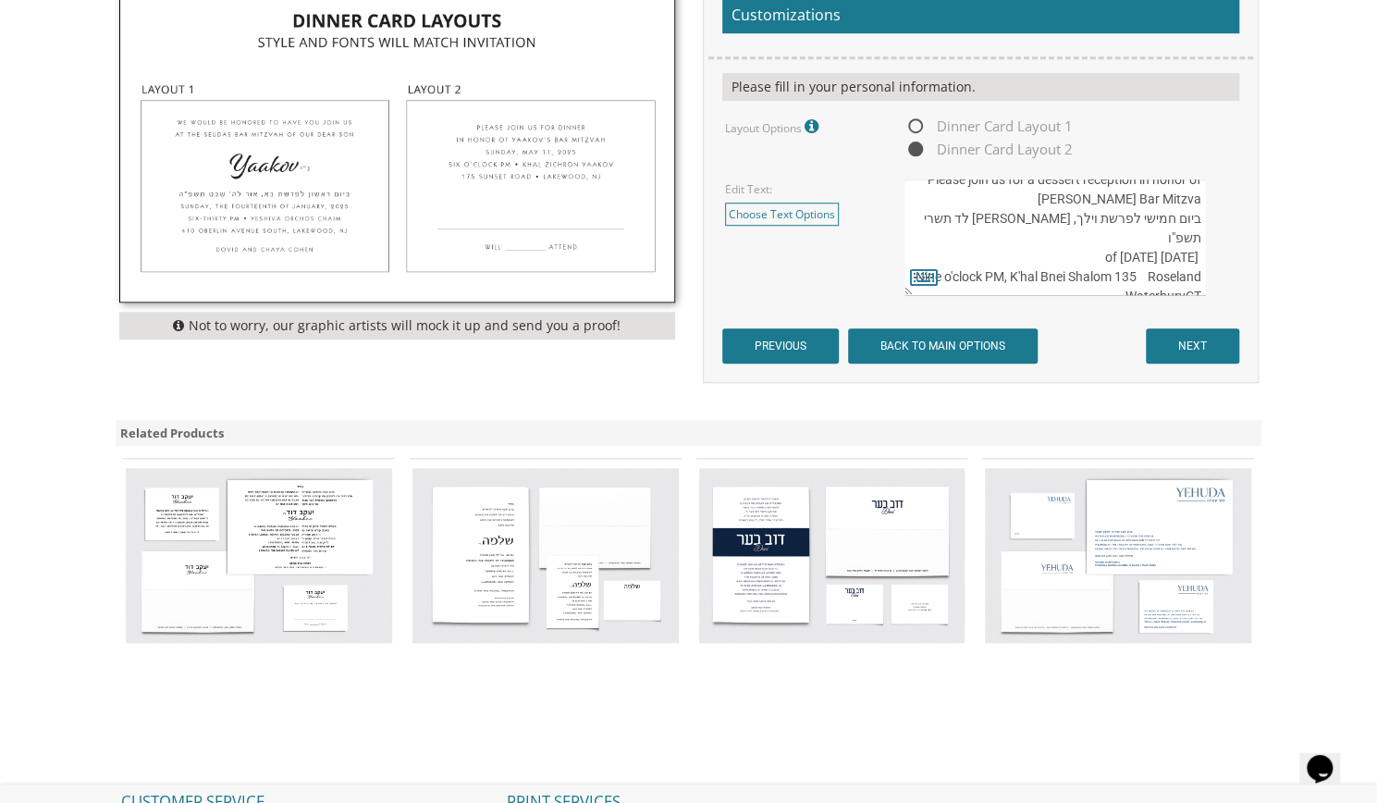
type textarea "Please join us for a dessert reception in honor of Moishe's Bar Mitzva ביום חמי…"
click at [1189, 345] on input "NEXT" at bounding box center [1192, 345] width 93 height 35
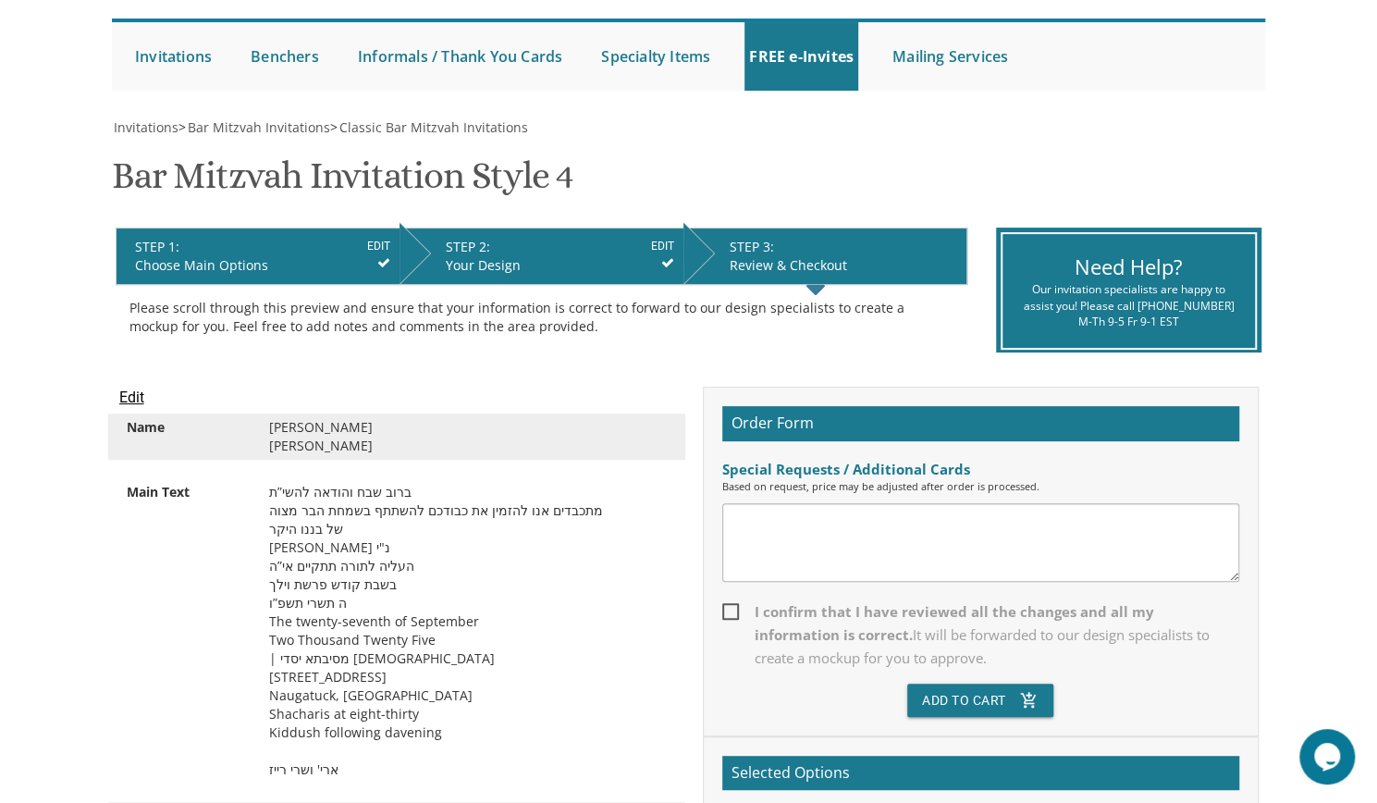
scroll to position [272, 0]
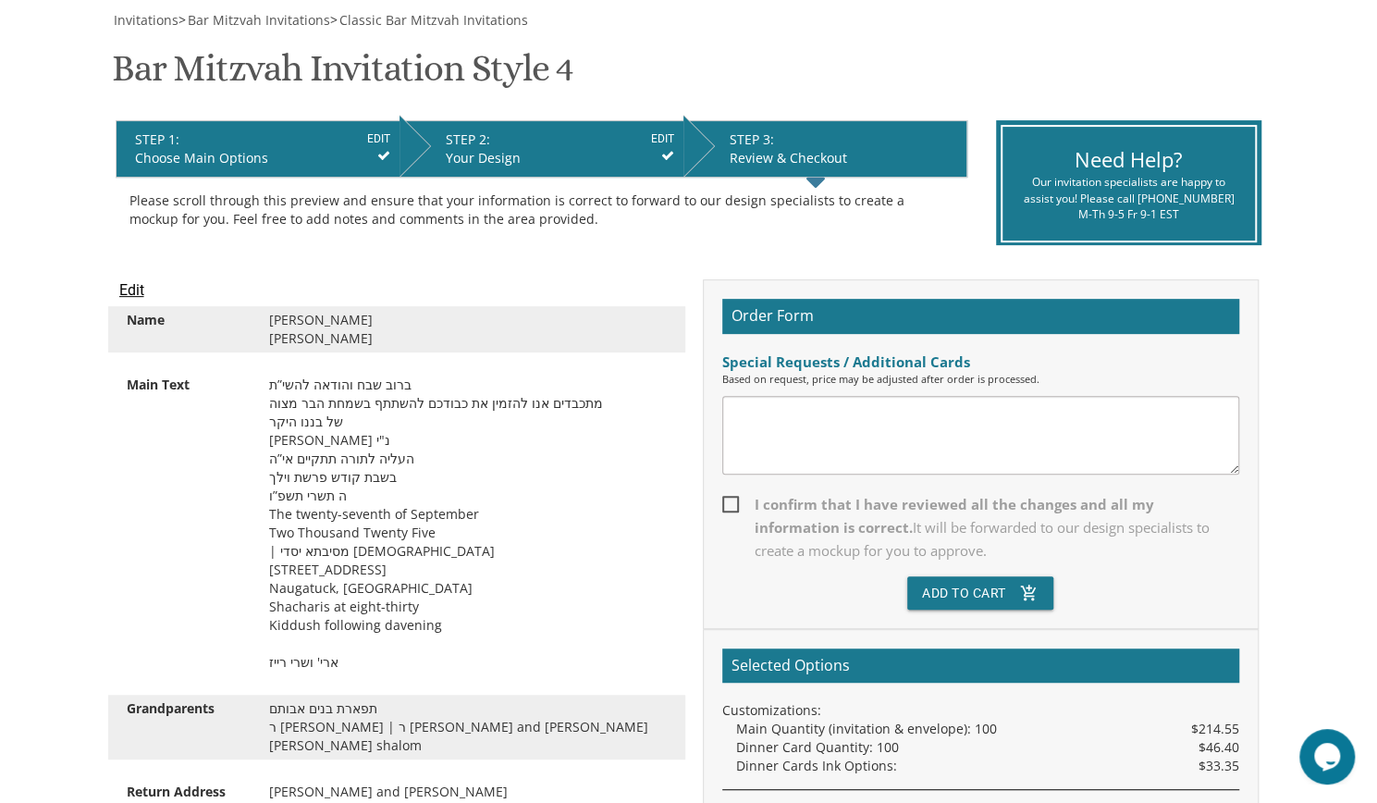
click at [1073, 442] on textarea at bounding box center [980, 435] width 517 height 79
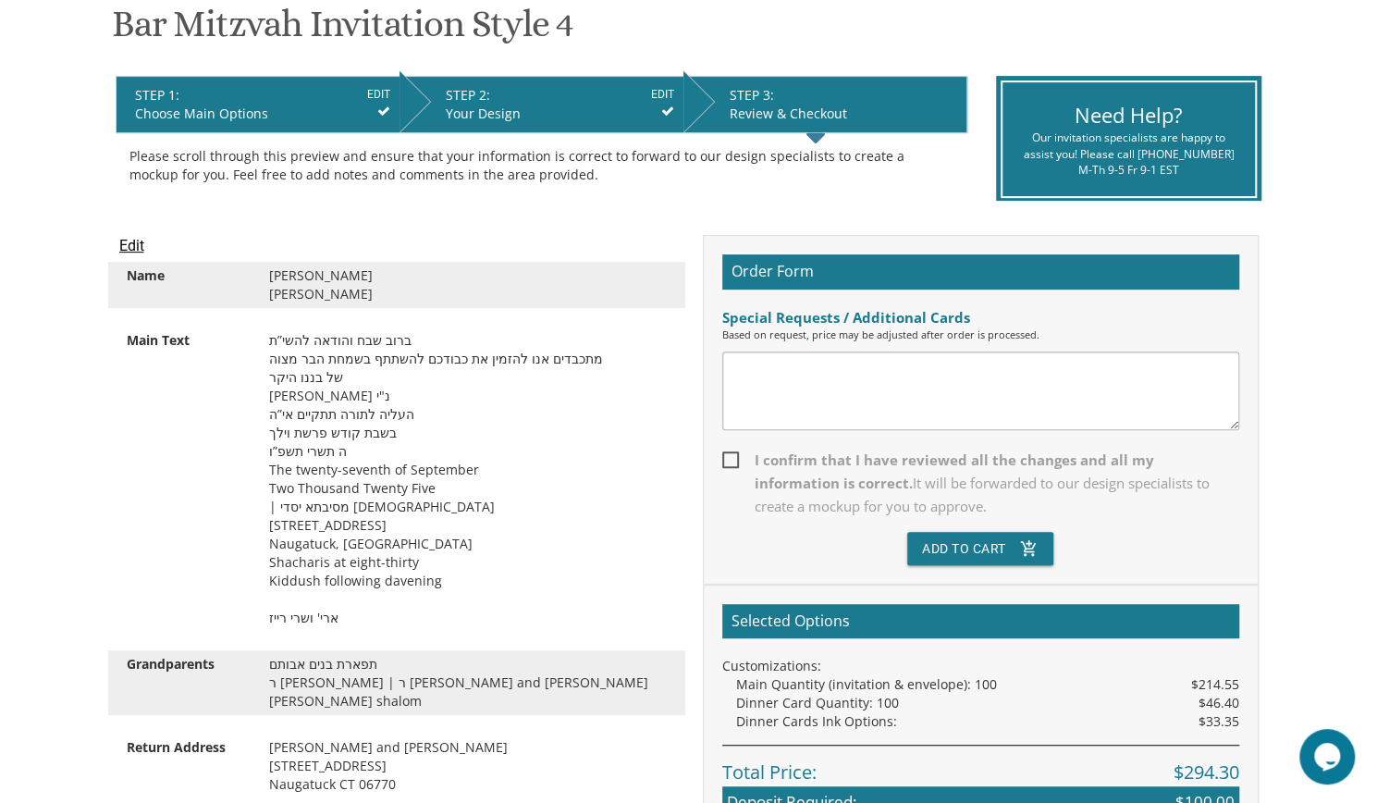
scroll to position [310, 0]
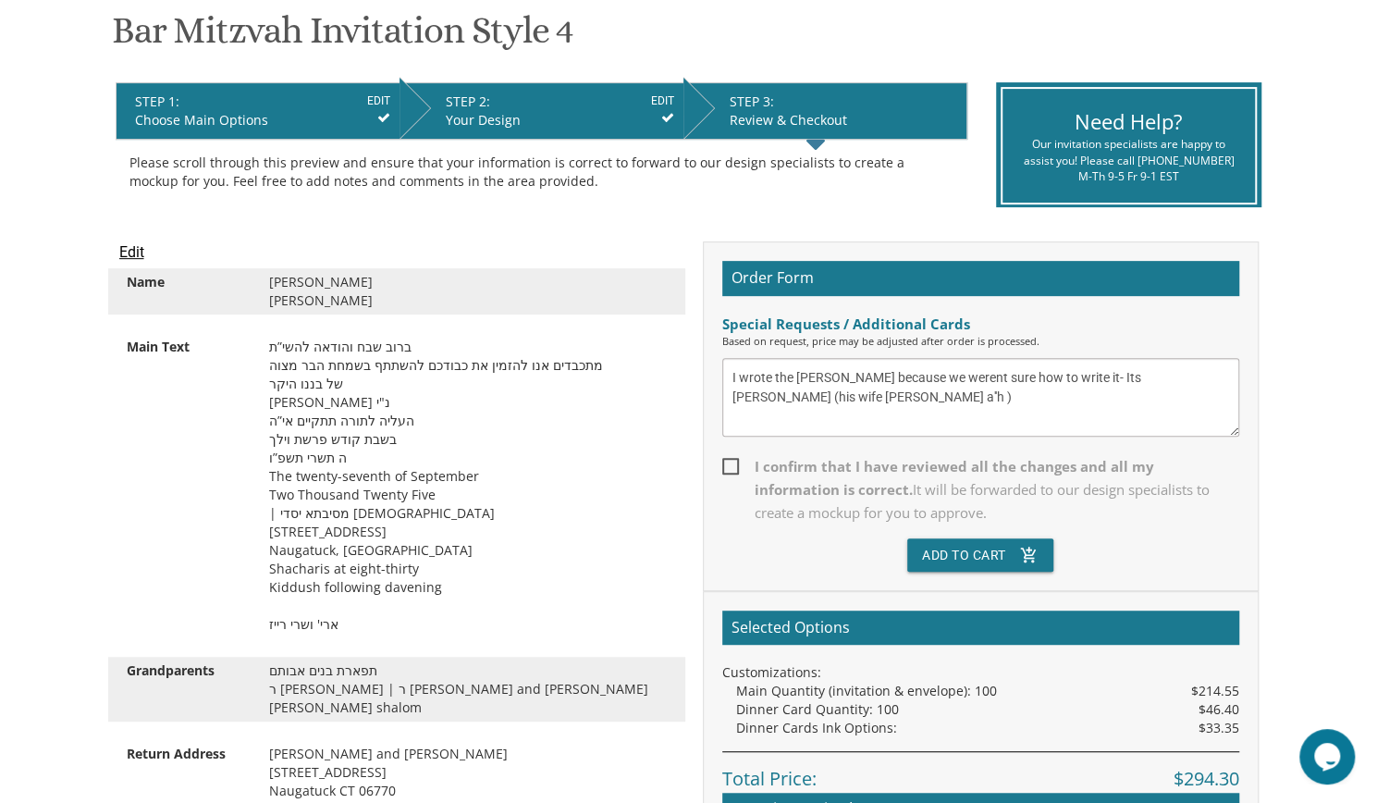
type textarea "I wrote the [PERSON_NAME] because we werent sure how to write it- Its [PERSON_N…"
click at [751, 478] on span "I confirm that I have reviewed all the changes and all my information is correc…" at bounding box center [980, 489] width 517 height 69
click at [734, 471] on input "I confirm that I have reviewed all the changes and all my information is correc…" at bounding box center [728, 465] width 12 height 12
checkbox input "true"
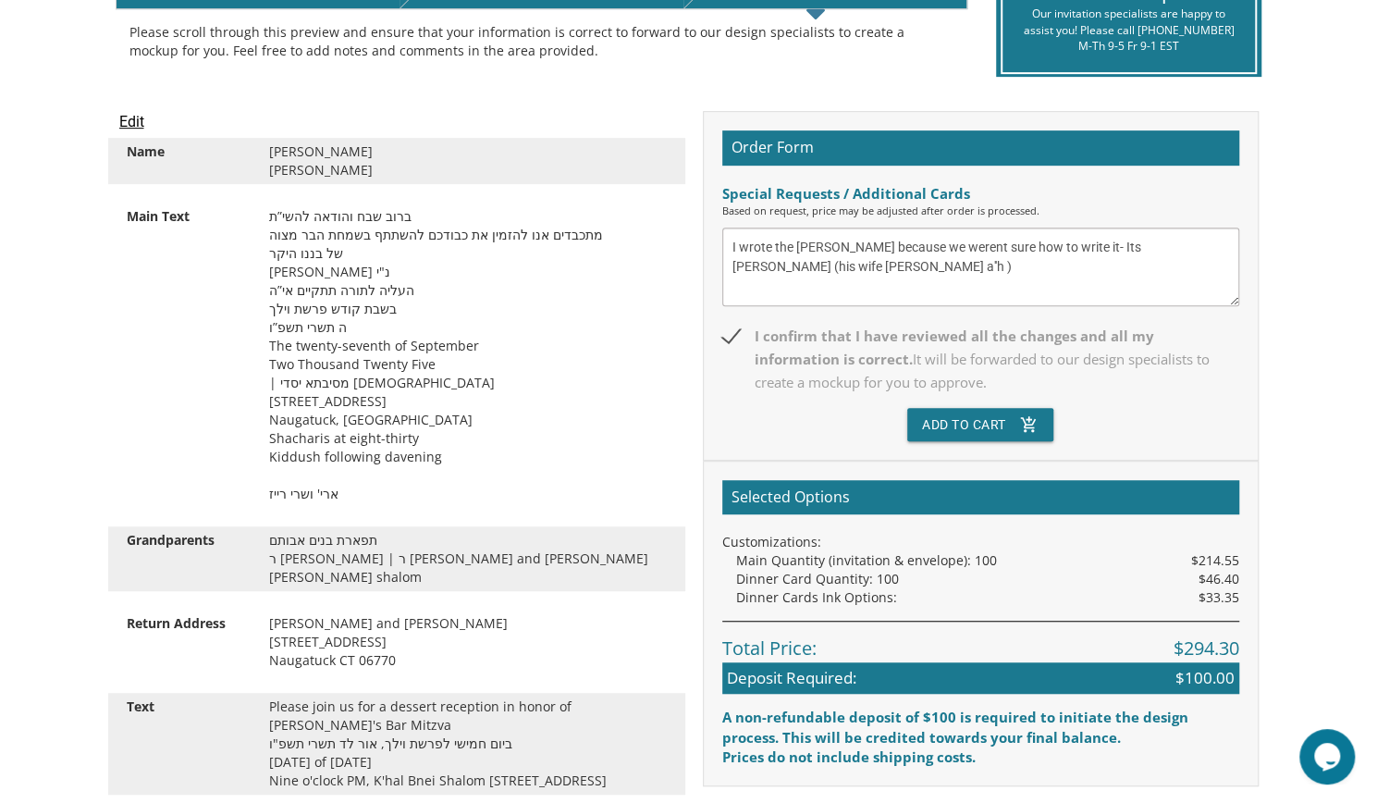
scroll to position [467, 0]
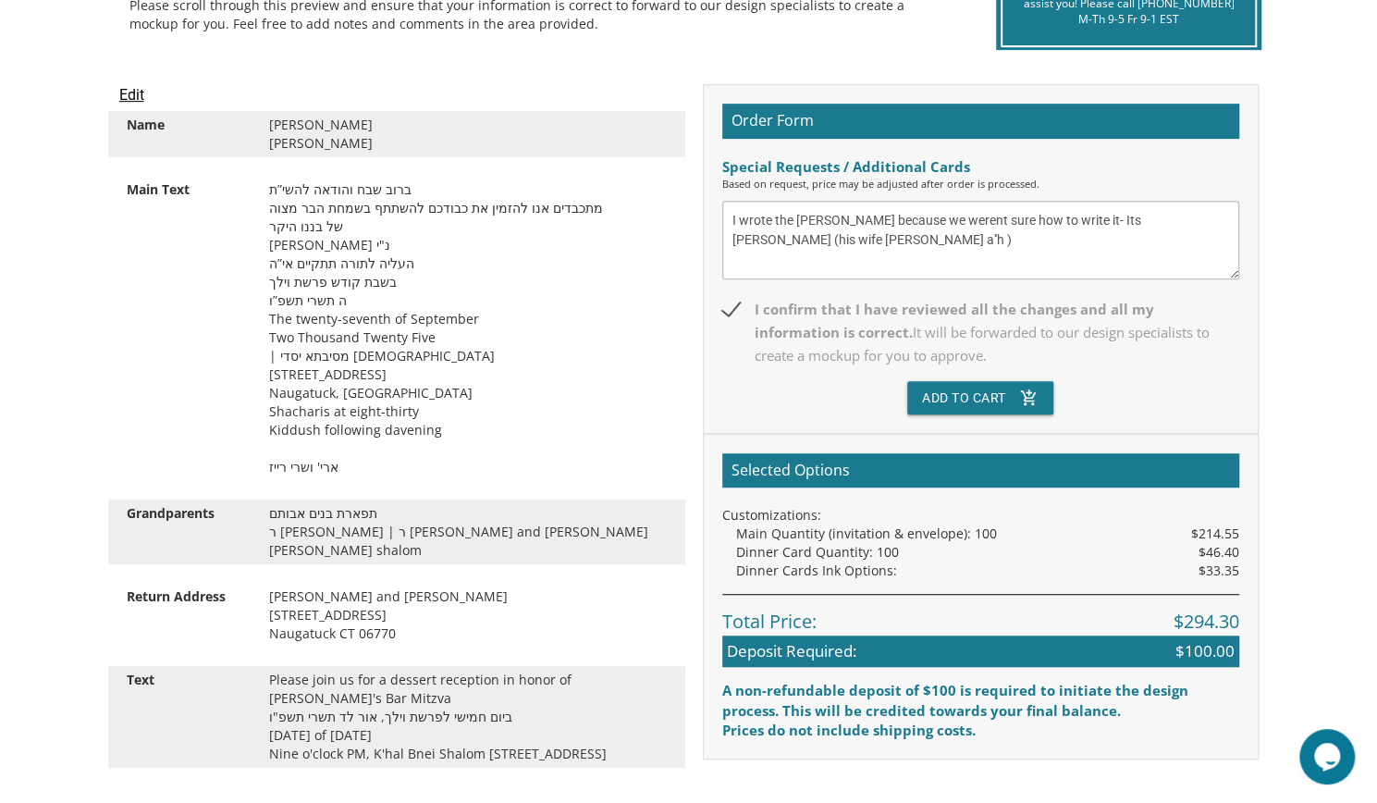
click at [883, 234] on textarea "I wrote the [PERSON_NAME] because we werent sure how to write it- Its [PERSON_N…" at bounding box center [980, 240] width 517 height 79
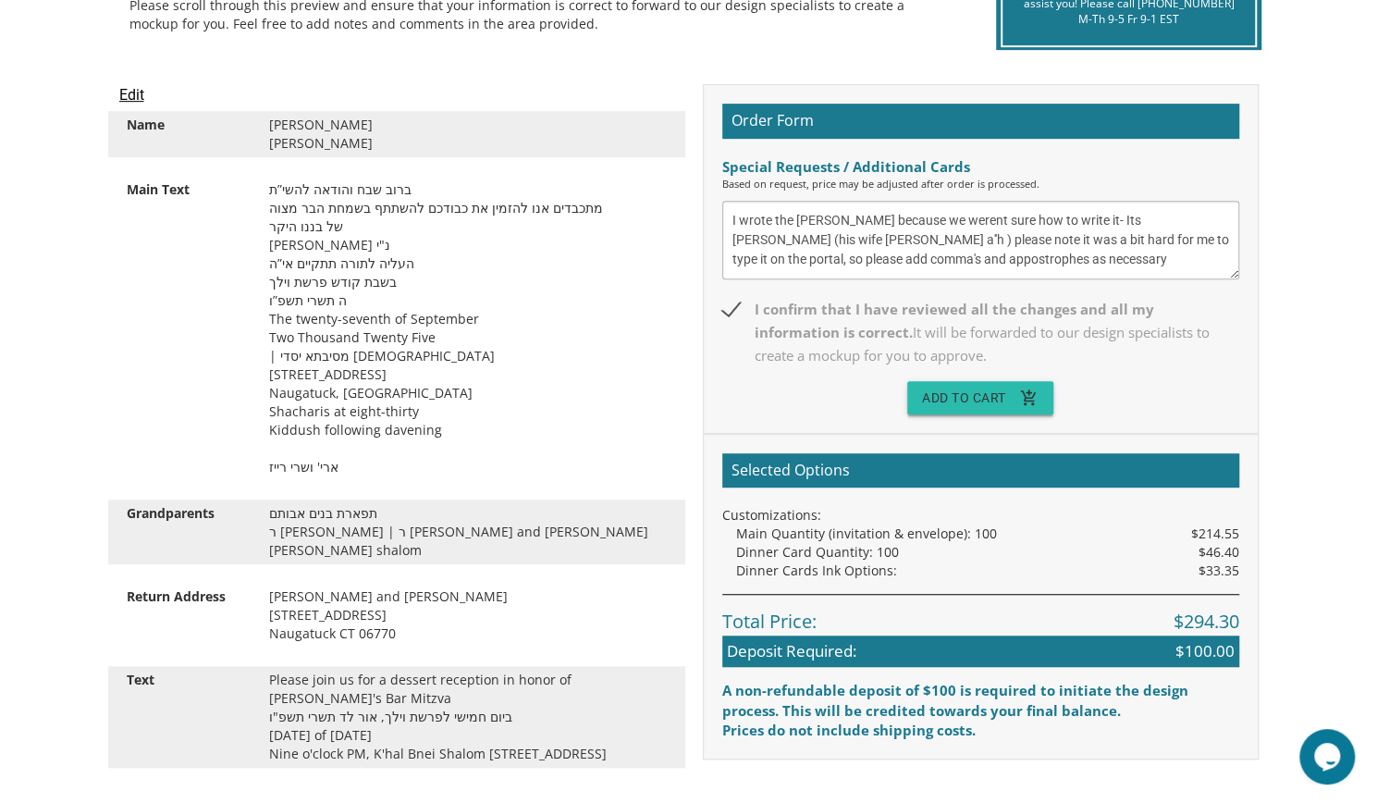
type textarea "I wrote the [PERSON_NAME] because we werent sure how to write it- Its [PERSON_N…"
click at [970, 400] on button "Add To Cart add_shopping_cart" at bounding box center [980, 397] width 146 height 33
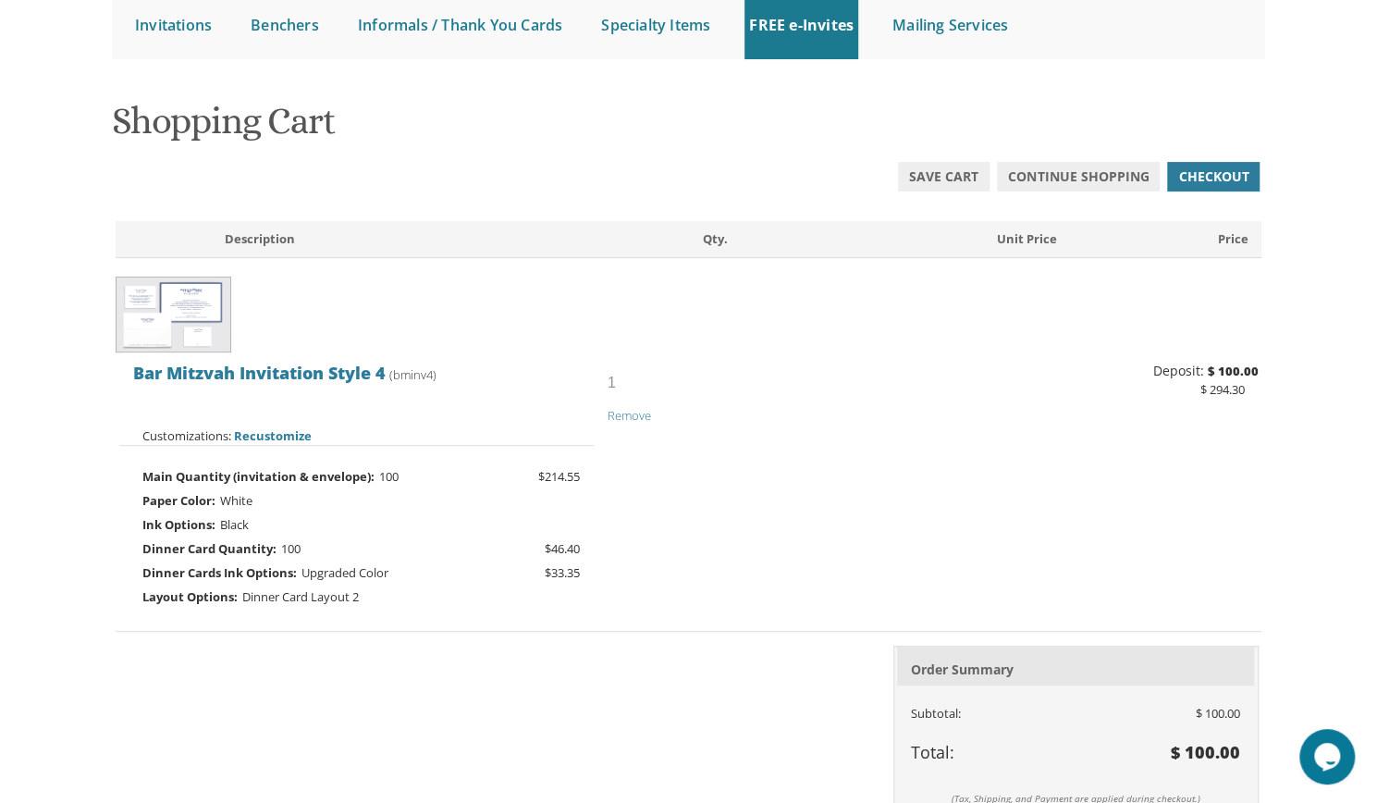
scroll to position [200, 0]
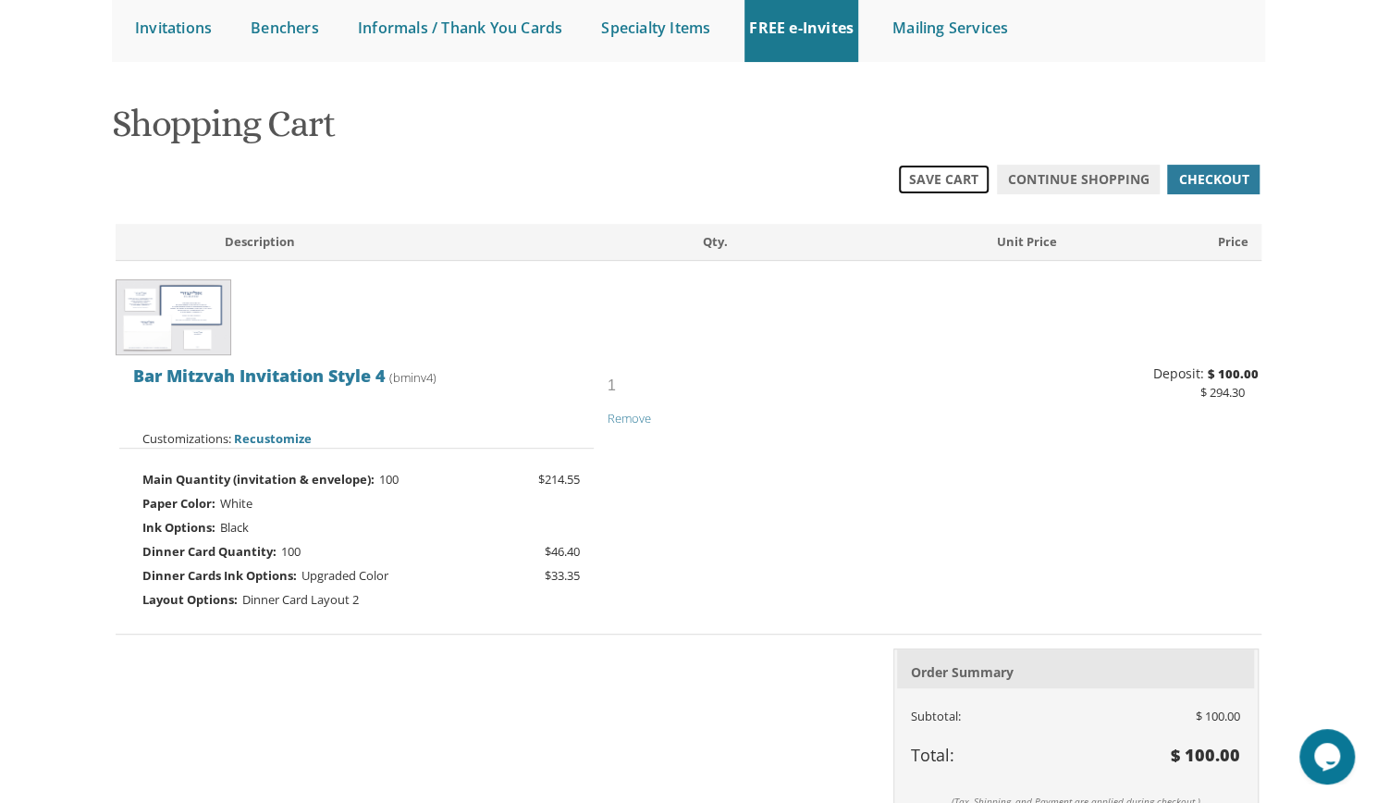
click at [959, 178] on span "Save Cart" at bounding box center [943, 179] width 69 height 18
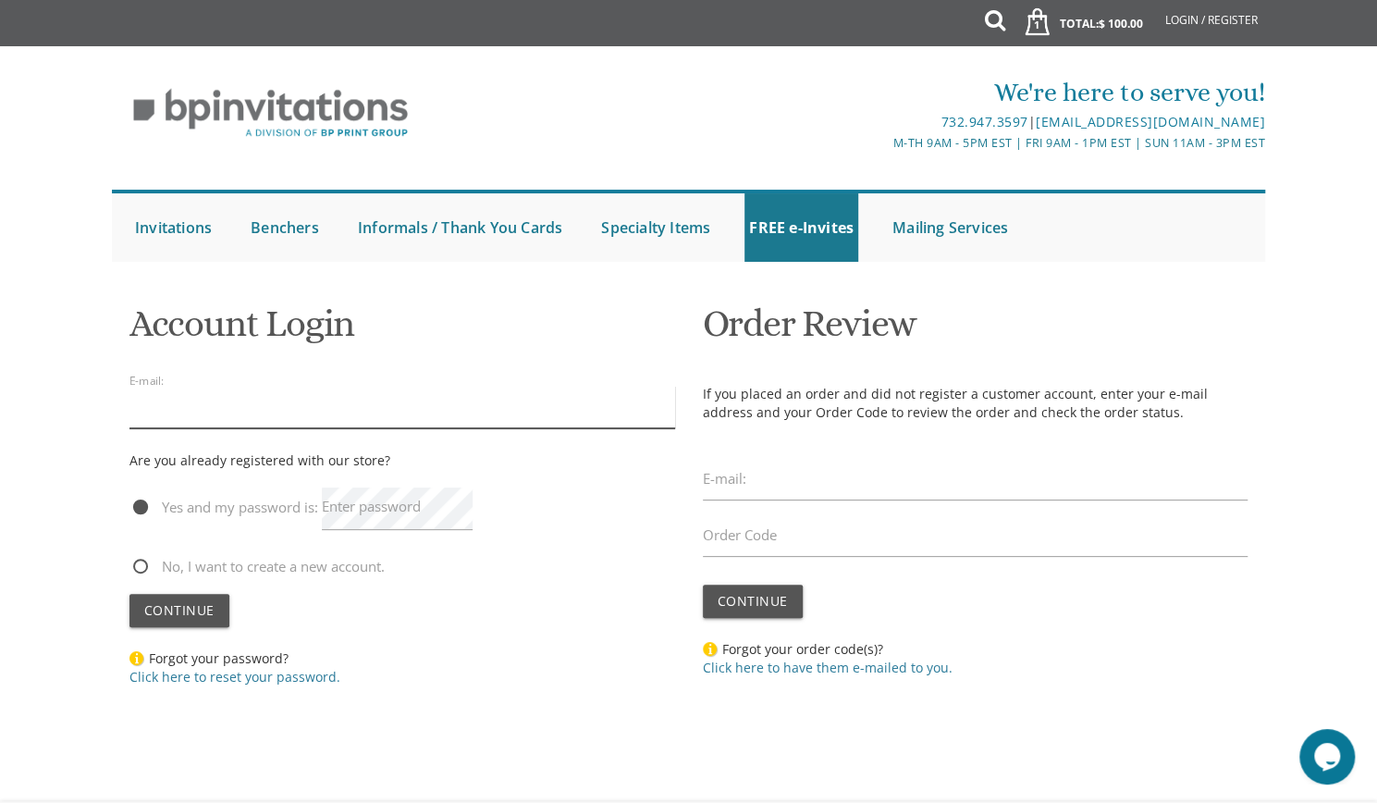
click at [573, 409] on input "email" at bounding box center [402, 407] width 546 height 43
type input "[EMAIL_ADDRESS][DOMAIN_NAME]"
click at [252, 561] on span "No, I want to create a new account." at bounding box center [256, 566] width 255 height 23
click at [142, 561] on input "No, I want to create a new account." at bounding box center [135, 565] width 12 height 12
radio input "true"
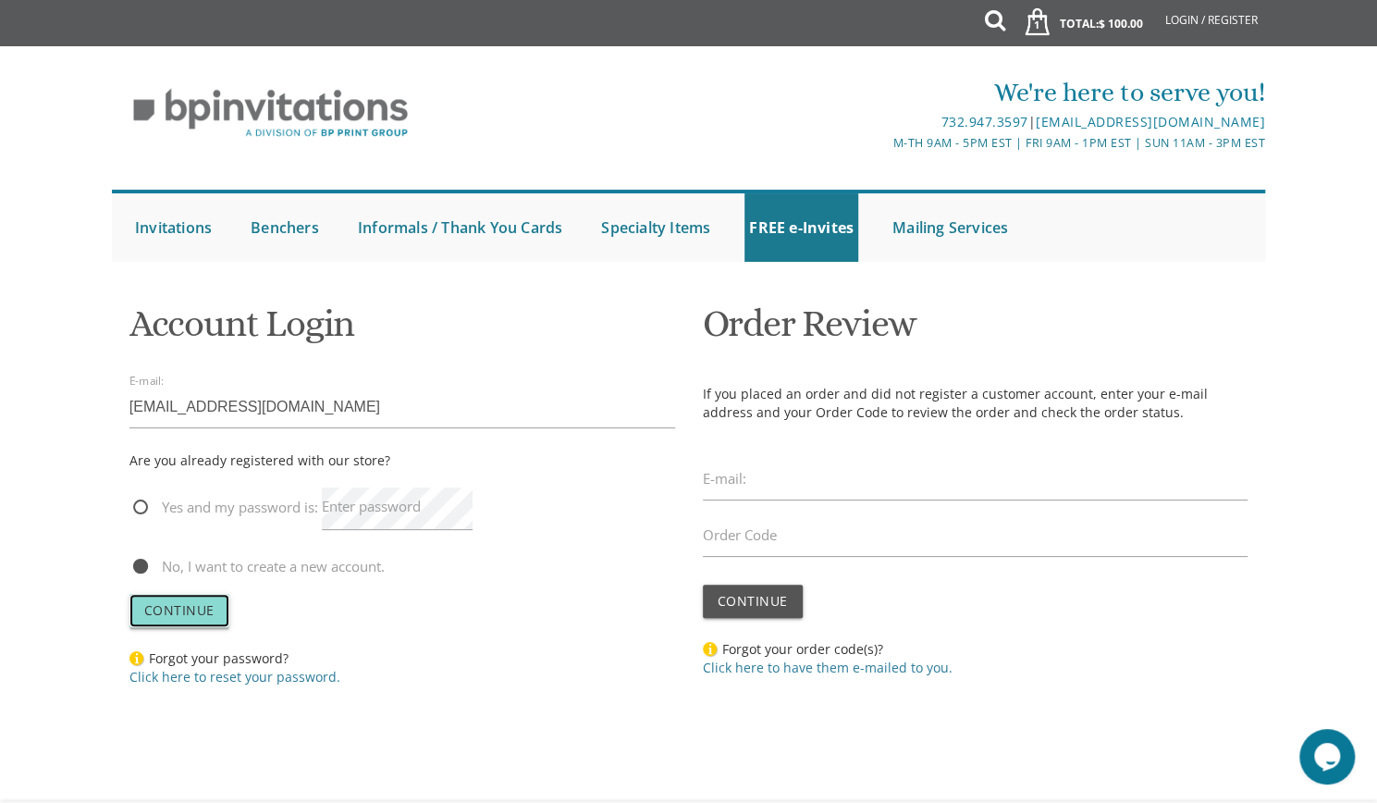
click at [189, 608] on span "Continue" at bounding box center [179, 610] width 70 height 18
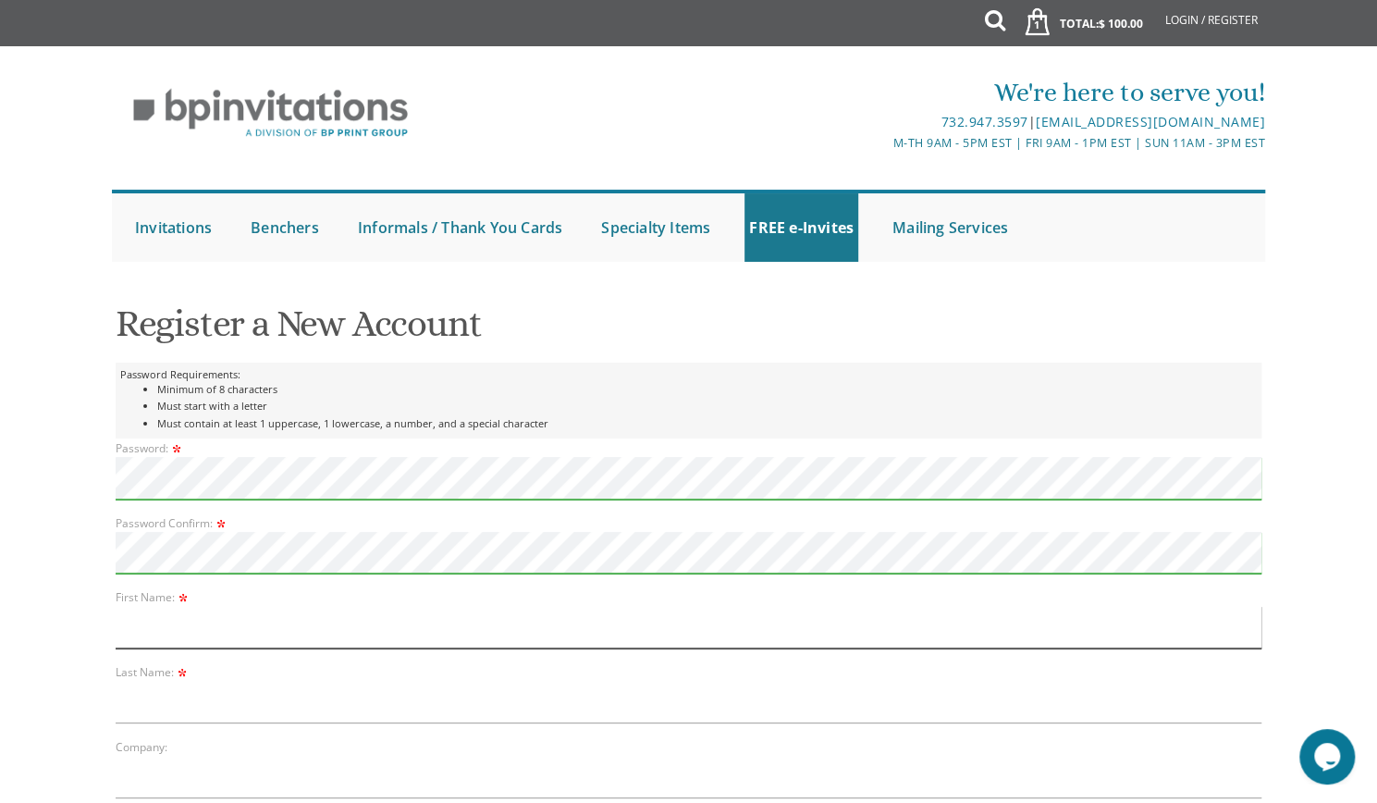
click at [252, 618] on input "text" at bounding box center [689, 627] width 1147 height 43
type input "Suri"
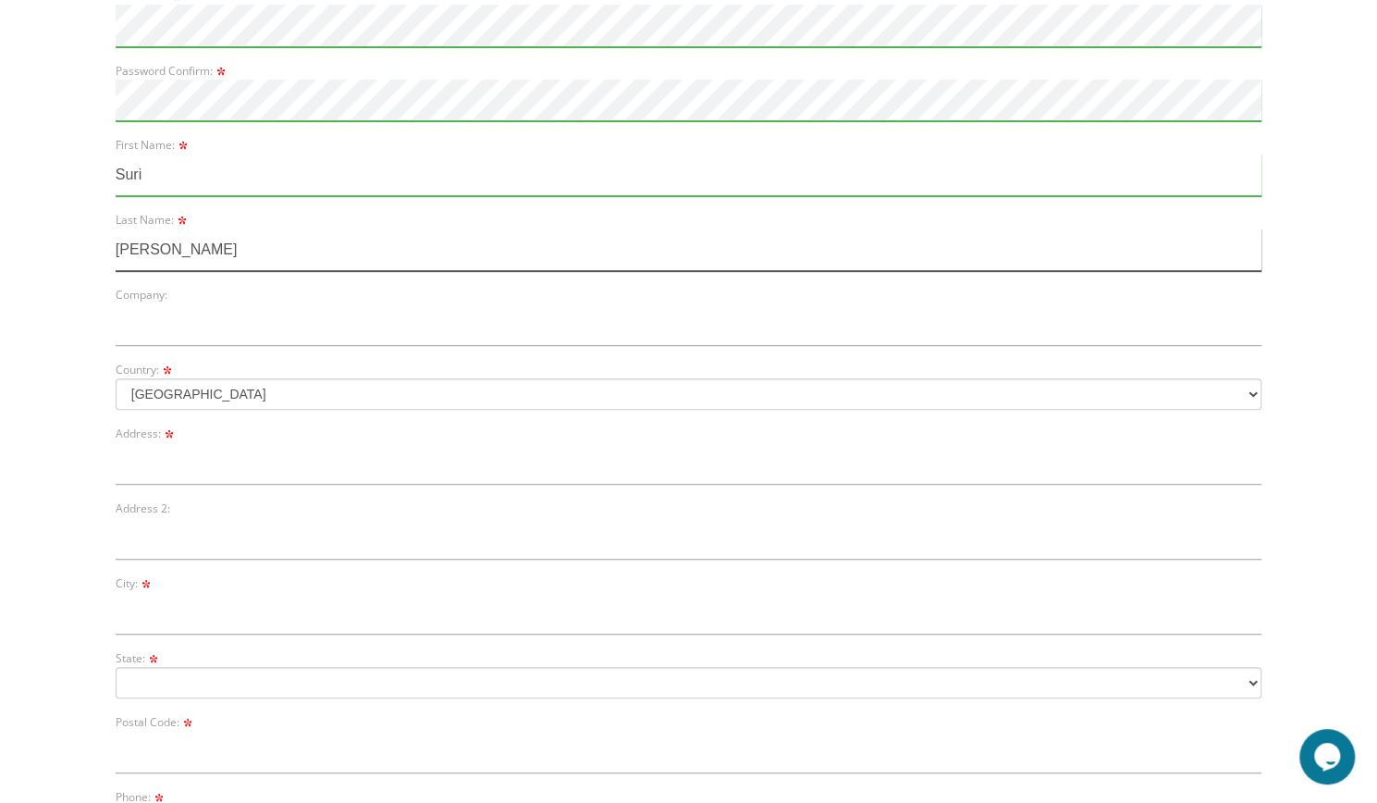
scroll to position [461, 0]
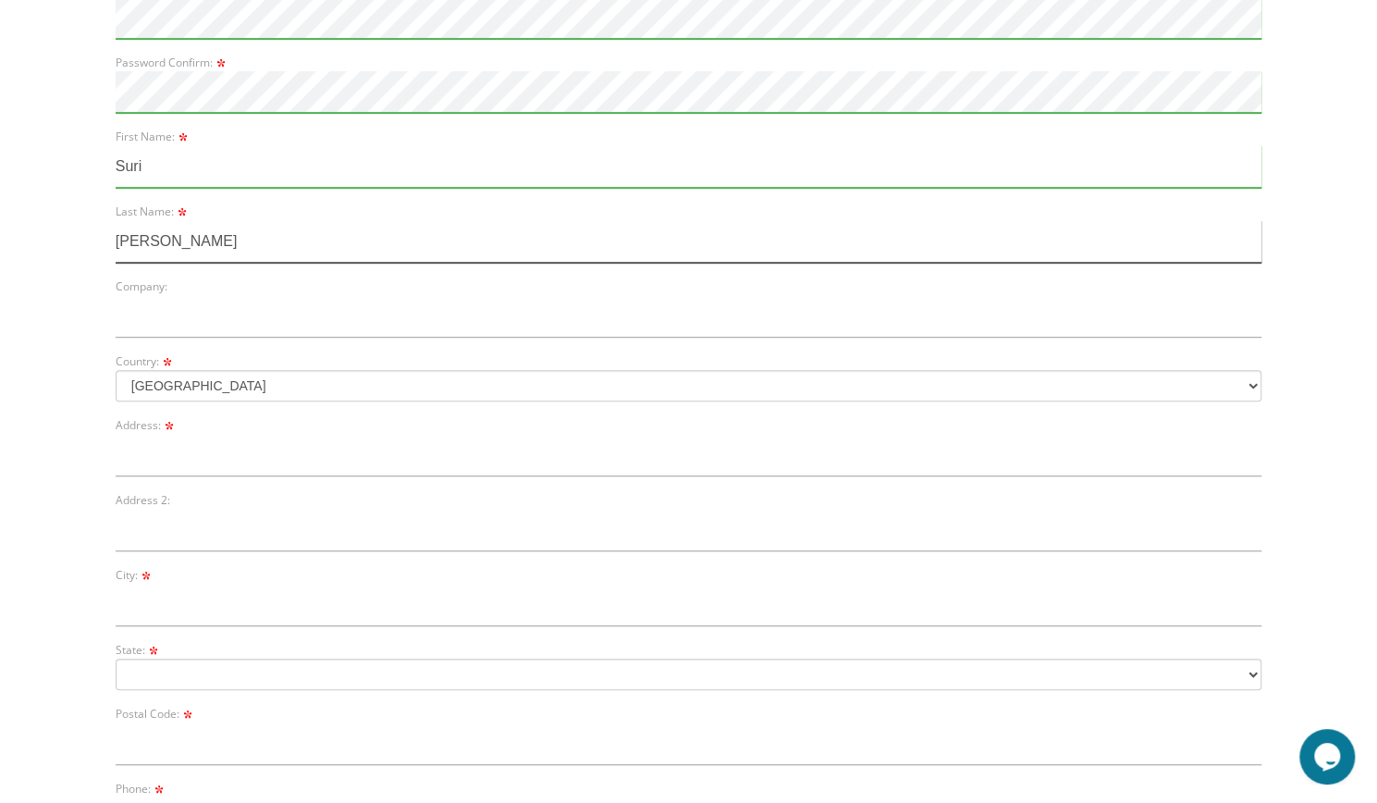
type input "[PERSON_NAME]"
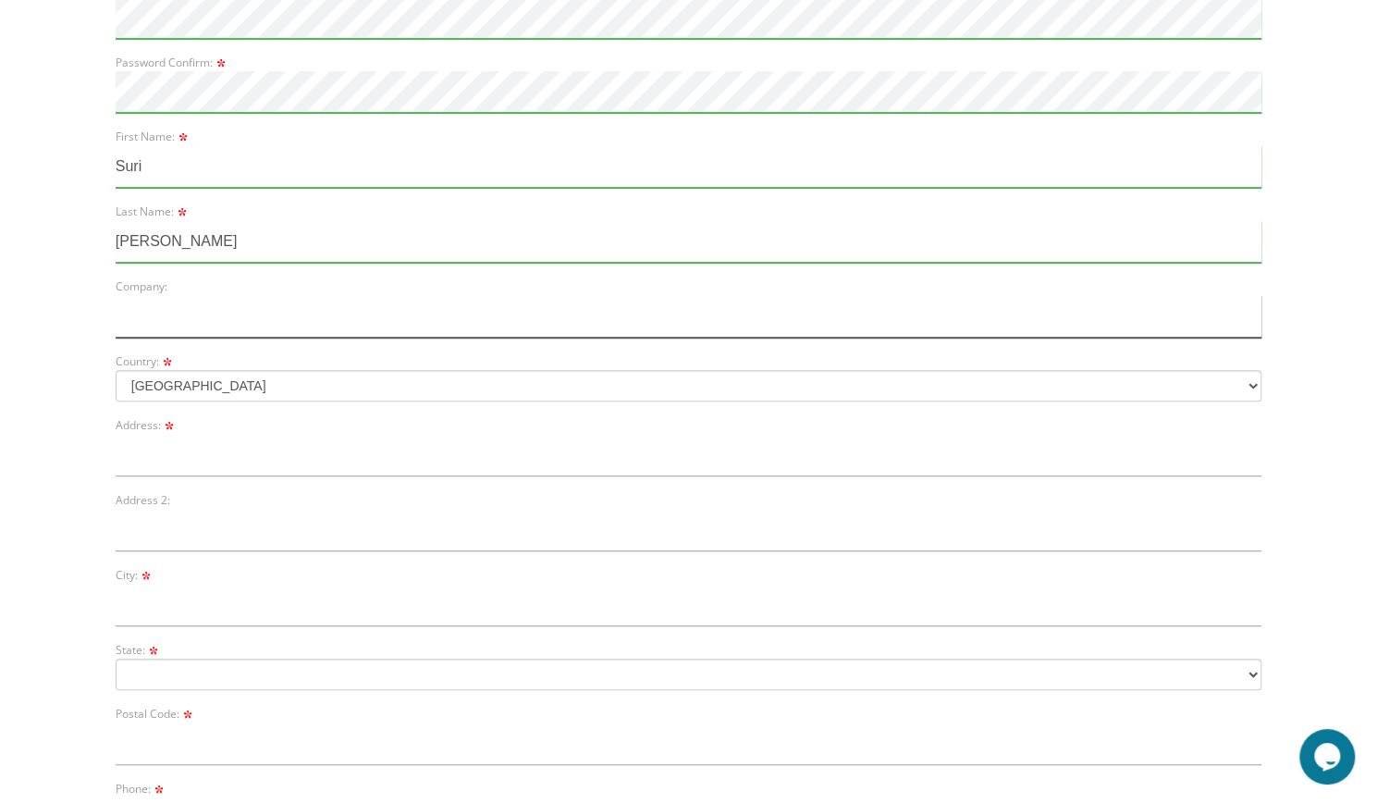
click at [231, 326] on input "text" at bounding box center [689, 316] width 1147 height 43
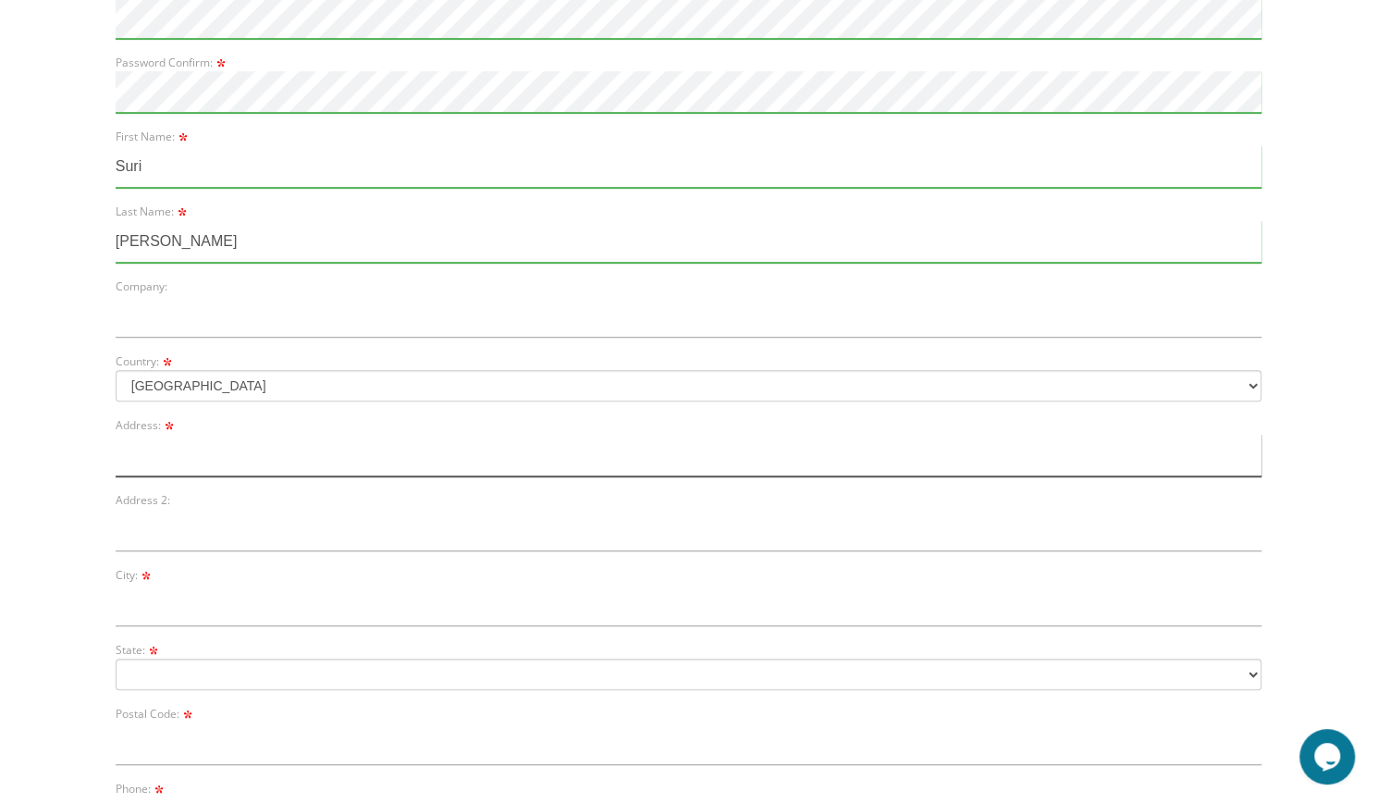
click at [202, 471] on input "text" at bounding box center [689, 455] width 1147 height 43
type input "#"
type input "[STREET_ADDRESS]"
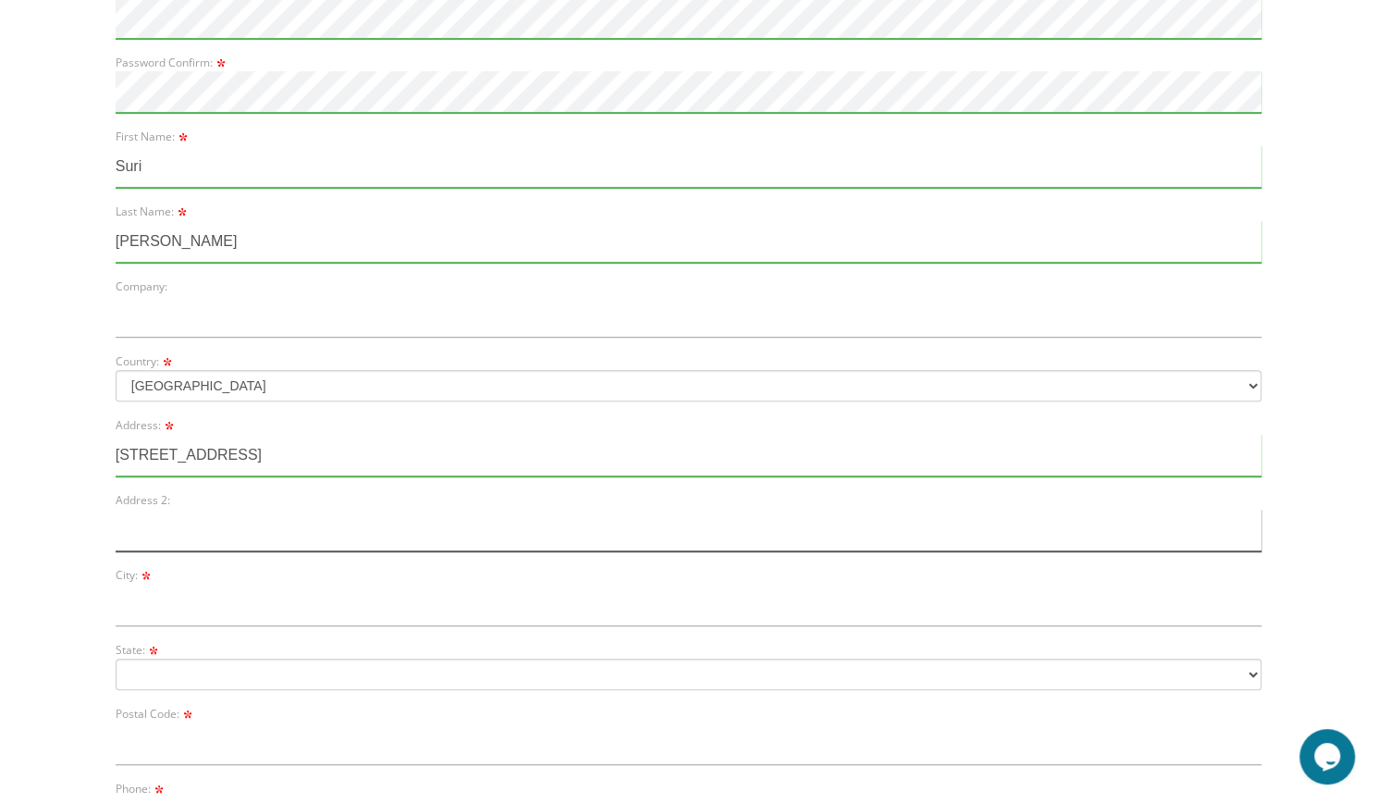
click at [181, 530] on input "text" at bounding box center [689, 530] width 1147 height 43
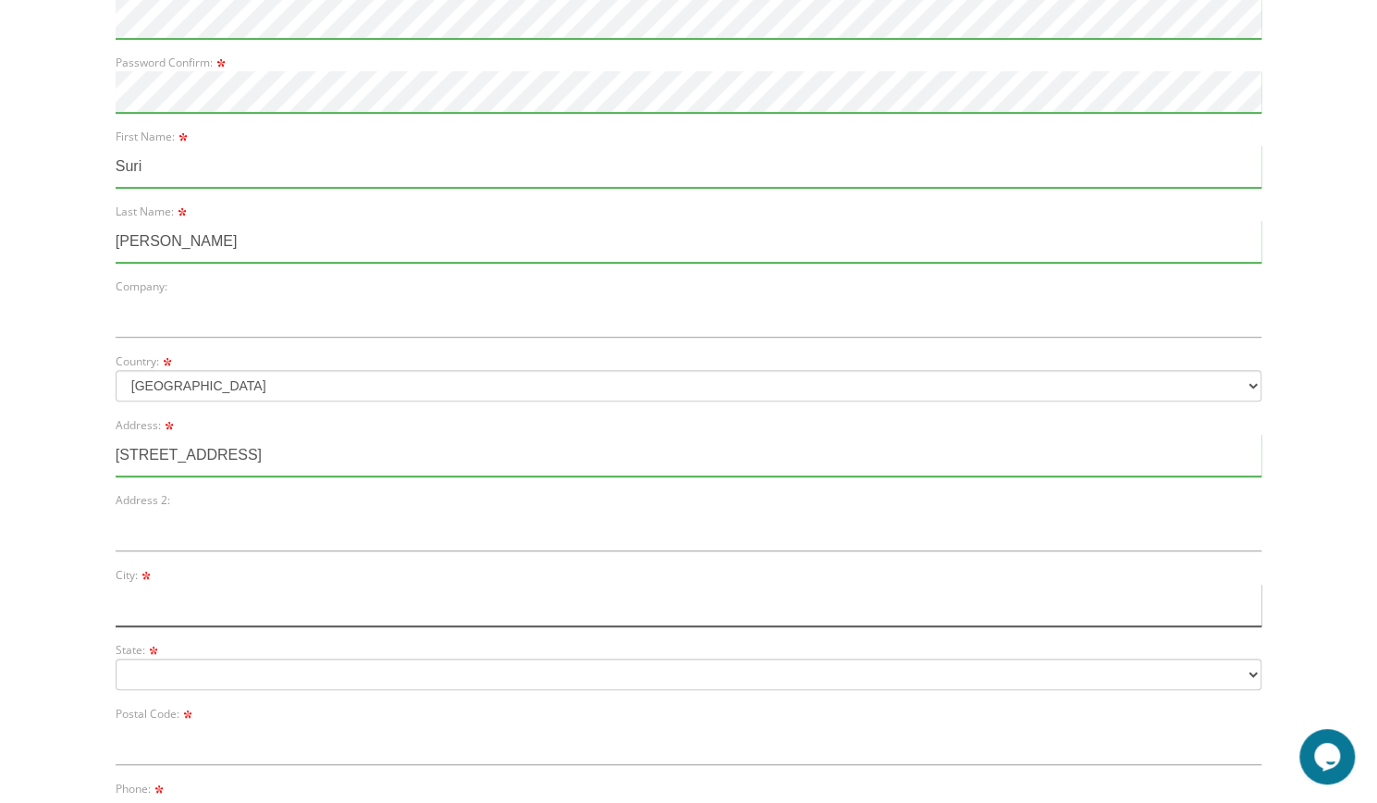
click at [165, 598] on input "text" at bounding box center [689, 605] width 1147 height 43
type input "Naugatuck"
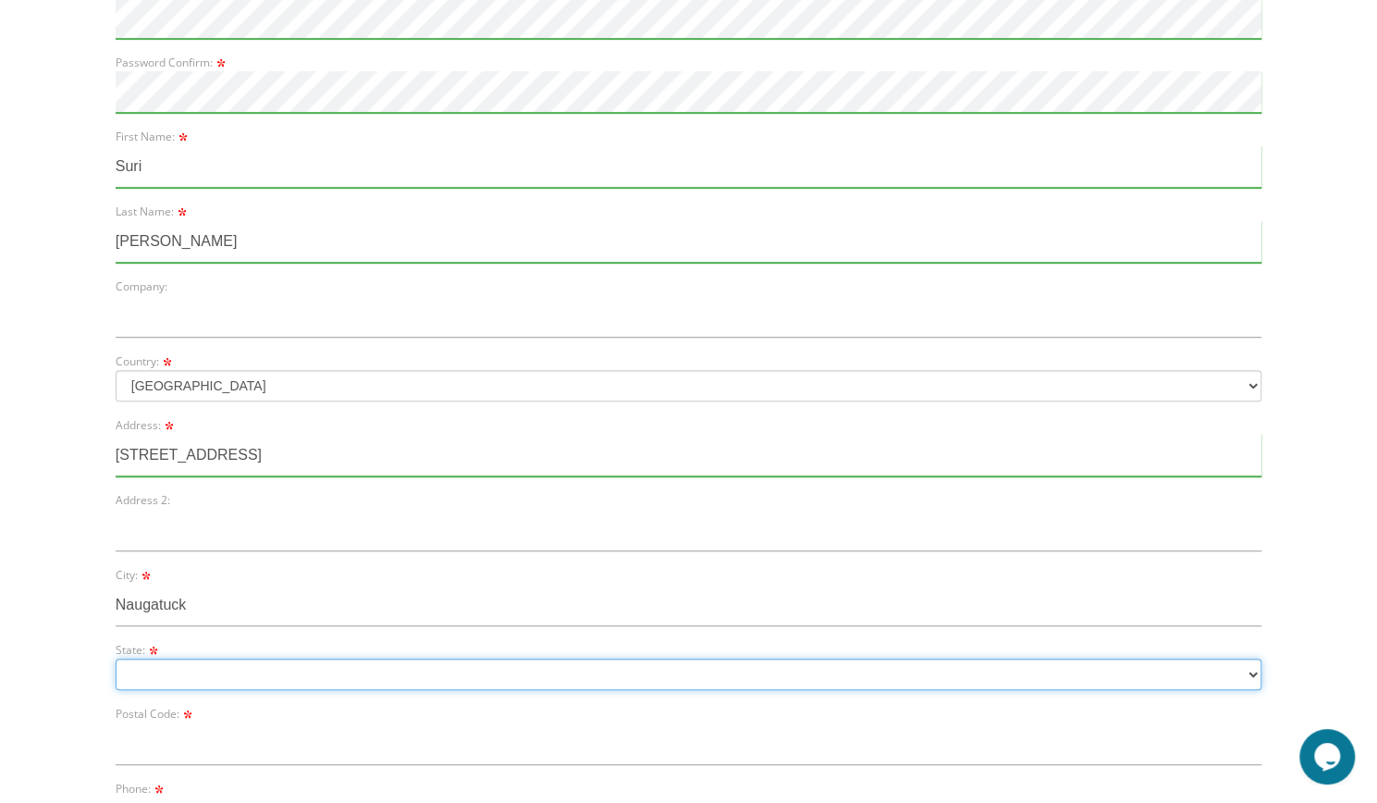
select select "CT"
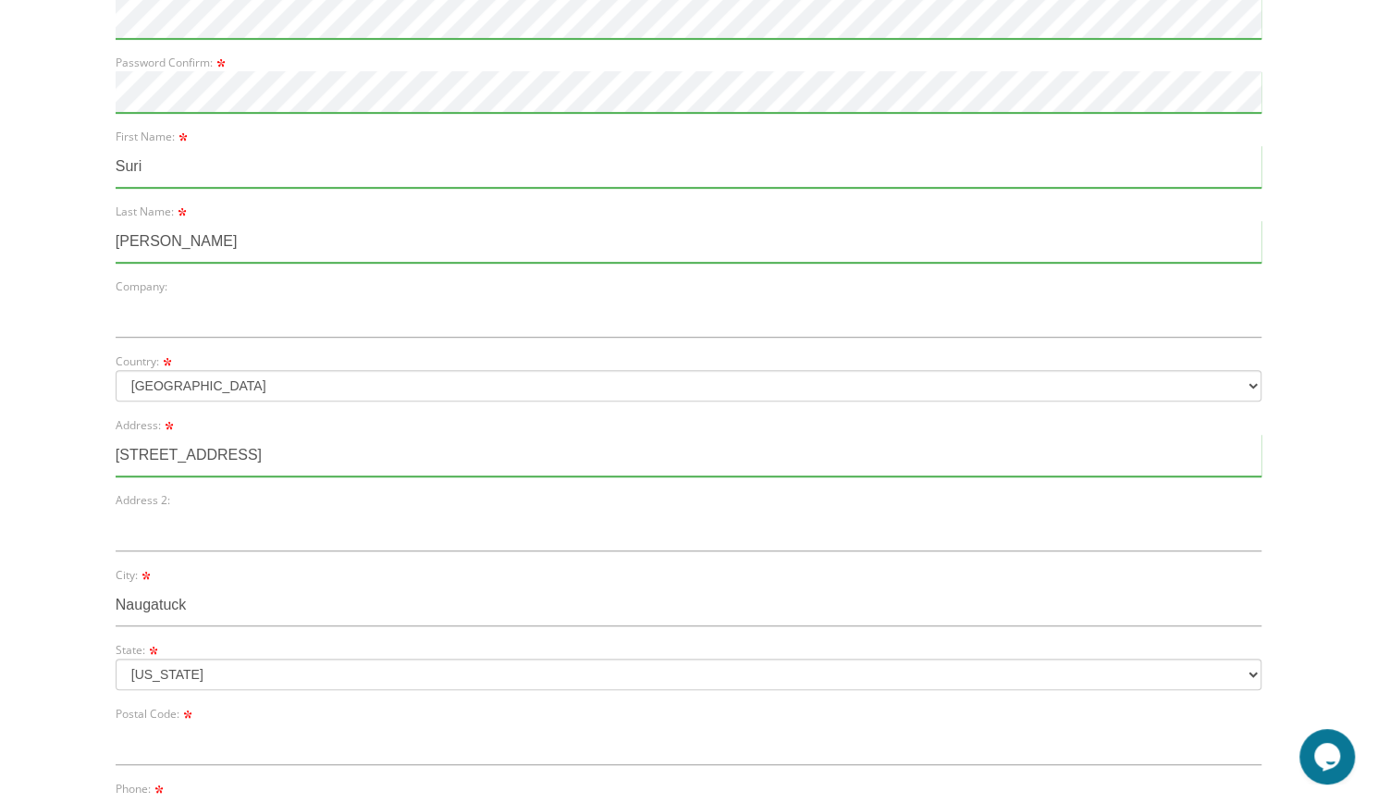
type input "06770"
type input "9178629389"
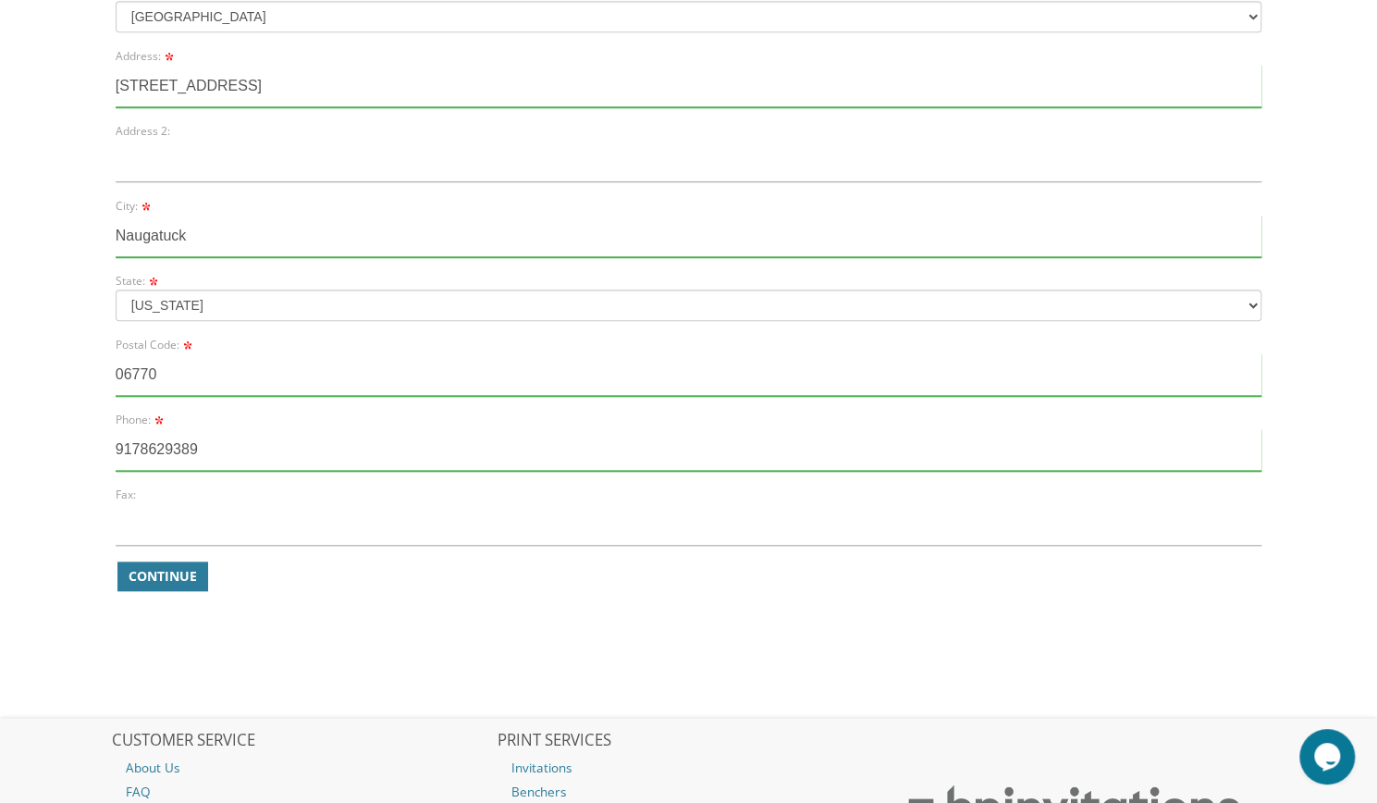
scroll to position [829, 0]
click at [181, 582] on span "Continue" at bounding box center [163, 577] width 68 height 18
